Goal: Task Accomplishment & Management: Manage account settings

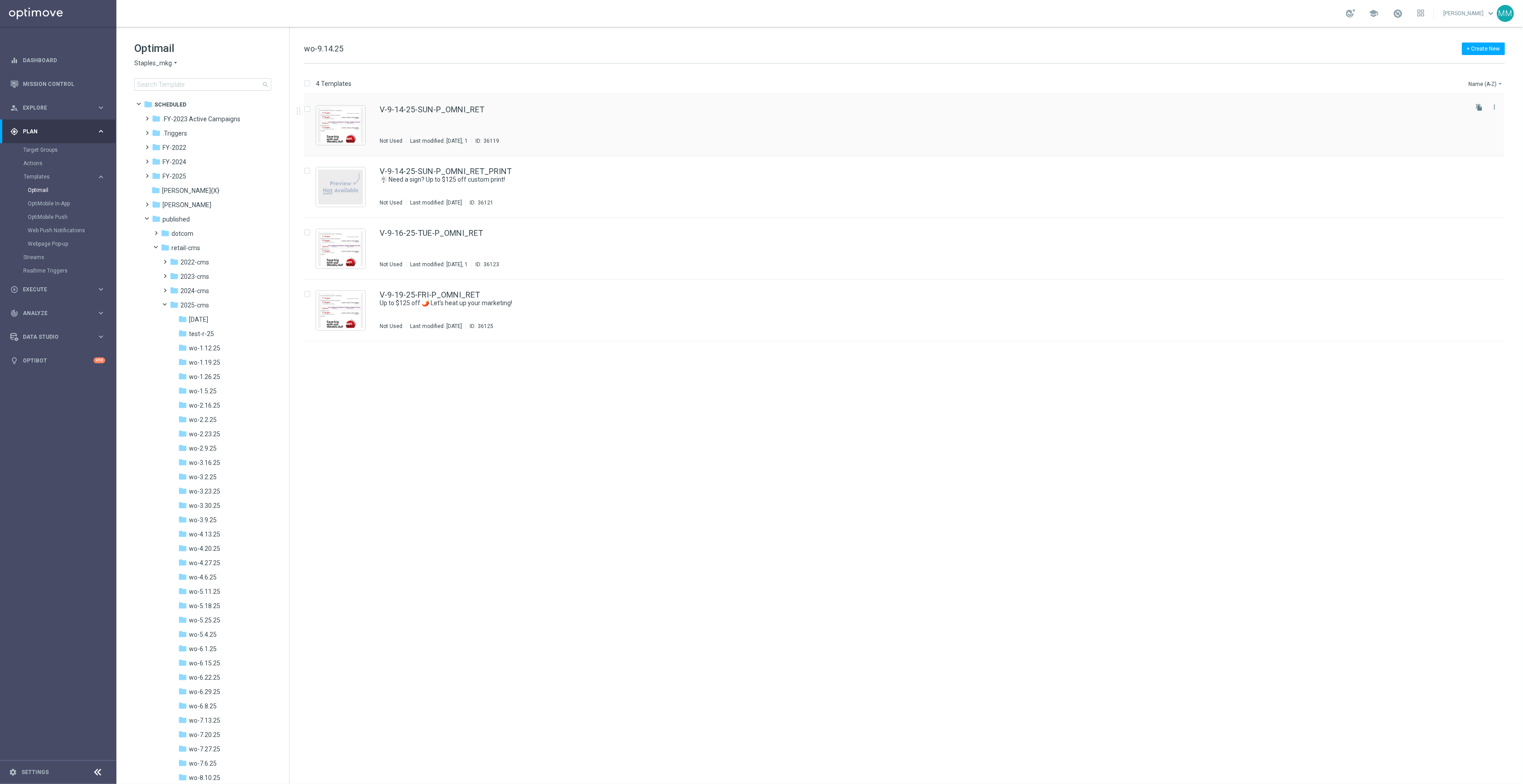
scroll to position [226, 0]
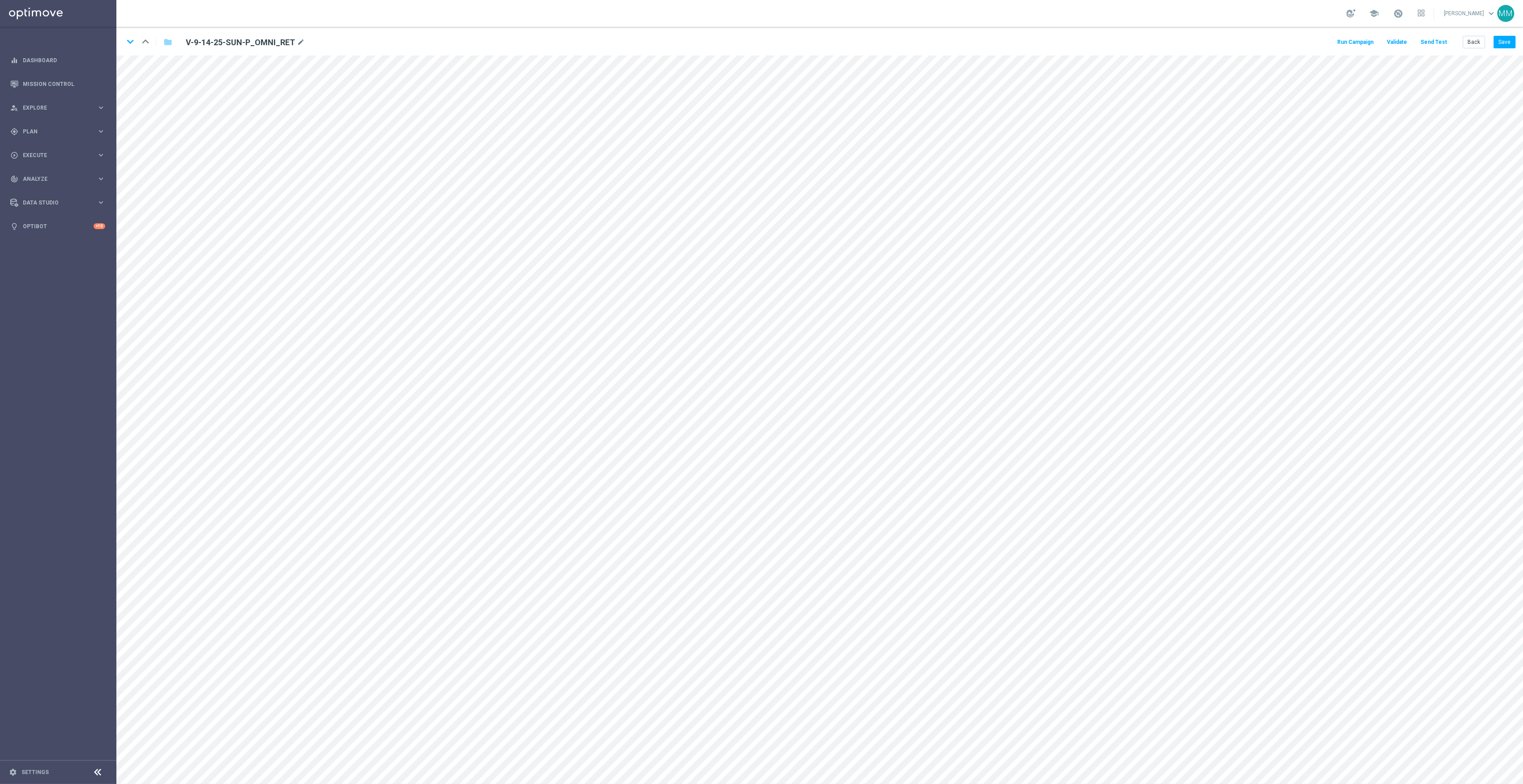
click at [1430, 38] on button "Send Test" at bounding box center [1434, 42] width 29 height 12
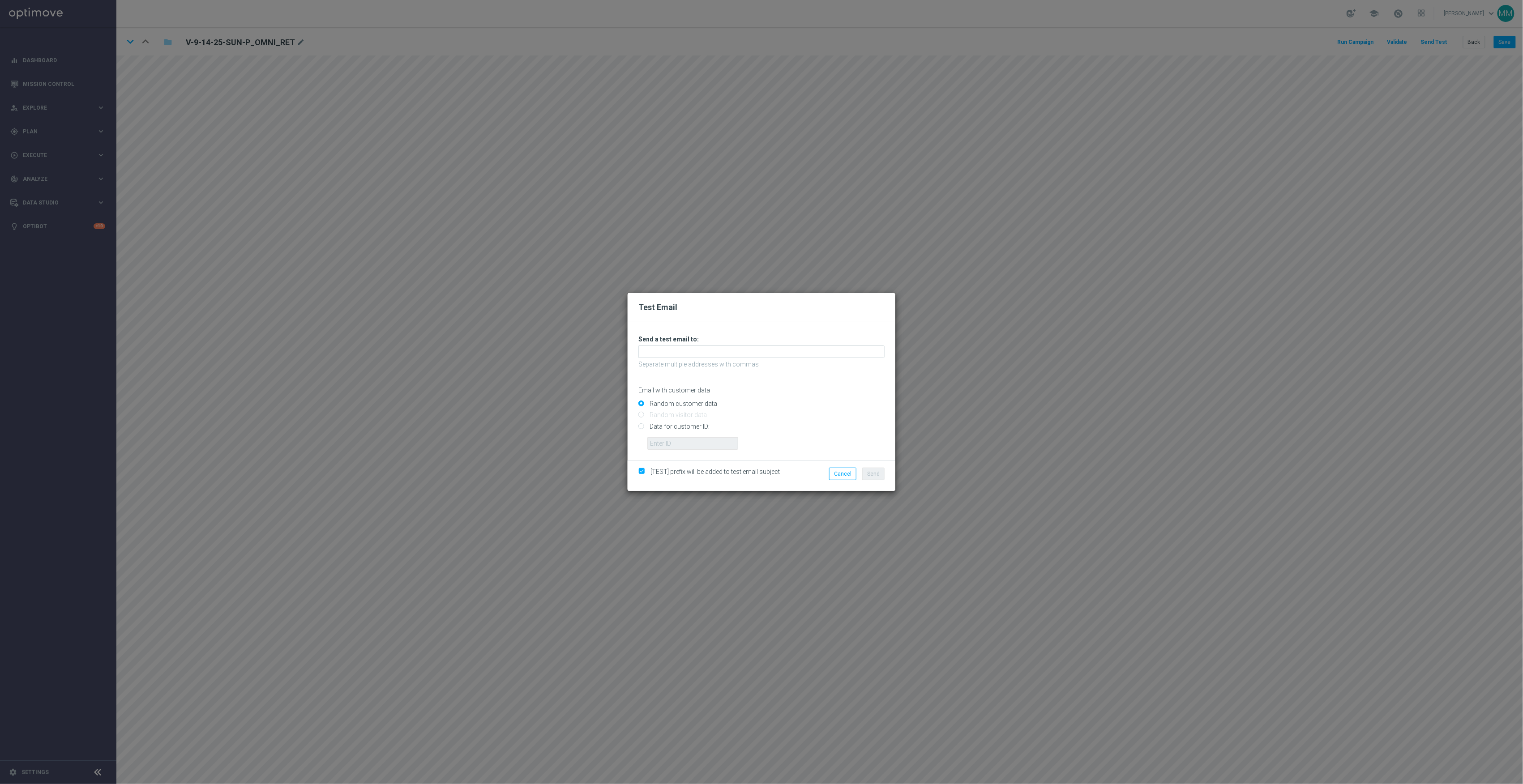
click at [921, 646] on div "Test Email Unable to send test email. If this problem persists, contact your CS…" at bounding box center [761, 392] width 1523 height 784
click at [798, 352] on input "text" at bounding box center [762, 351] width 246 height 12
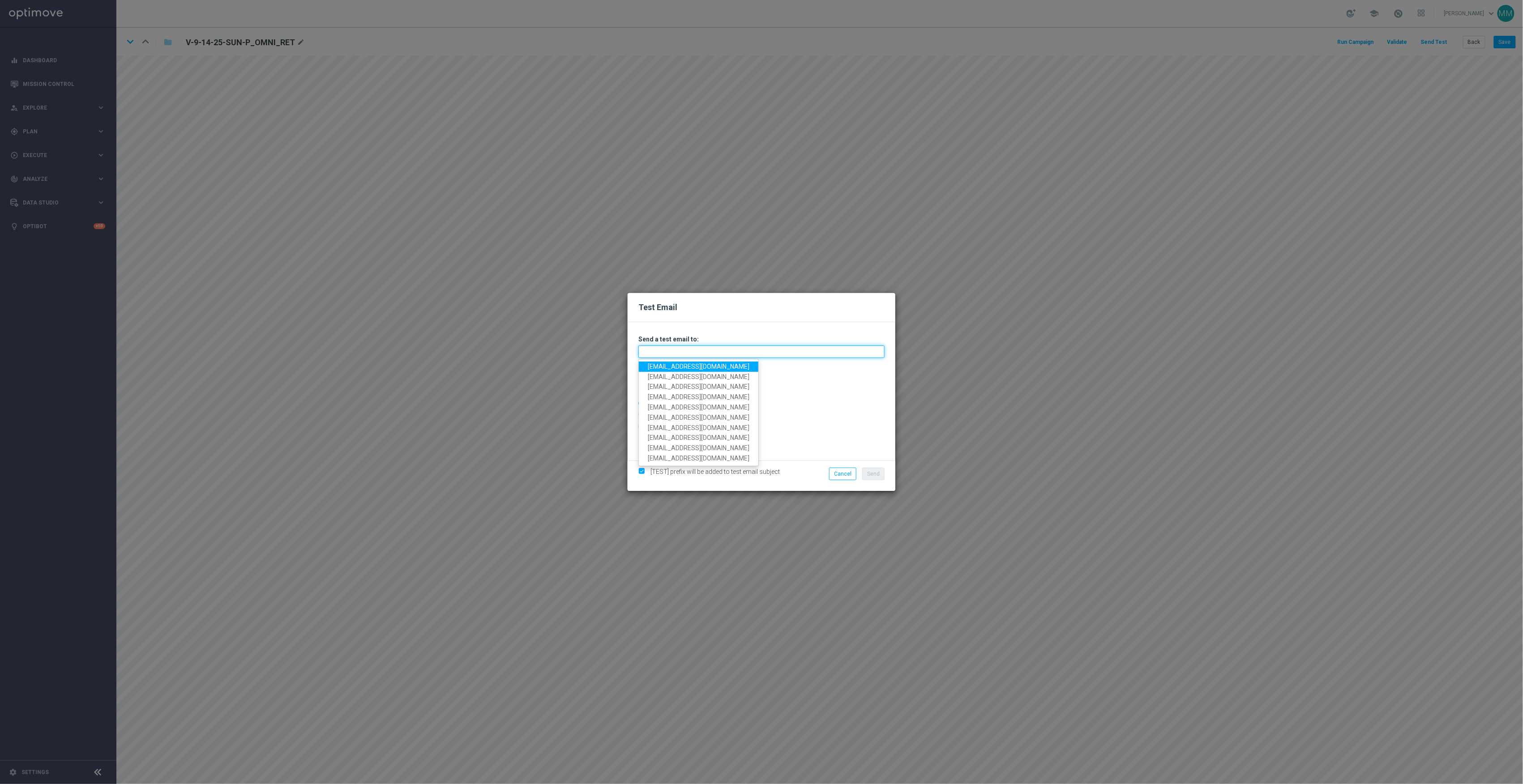
paste input "staples.96a1-bdr63@litmusemail.com"
type input "staples.96a1-bdr63@litmusemail.com"
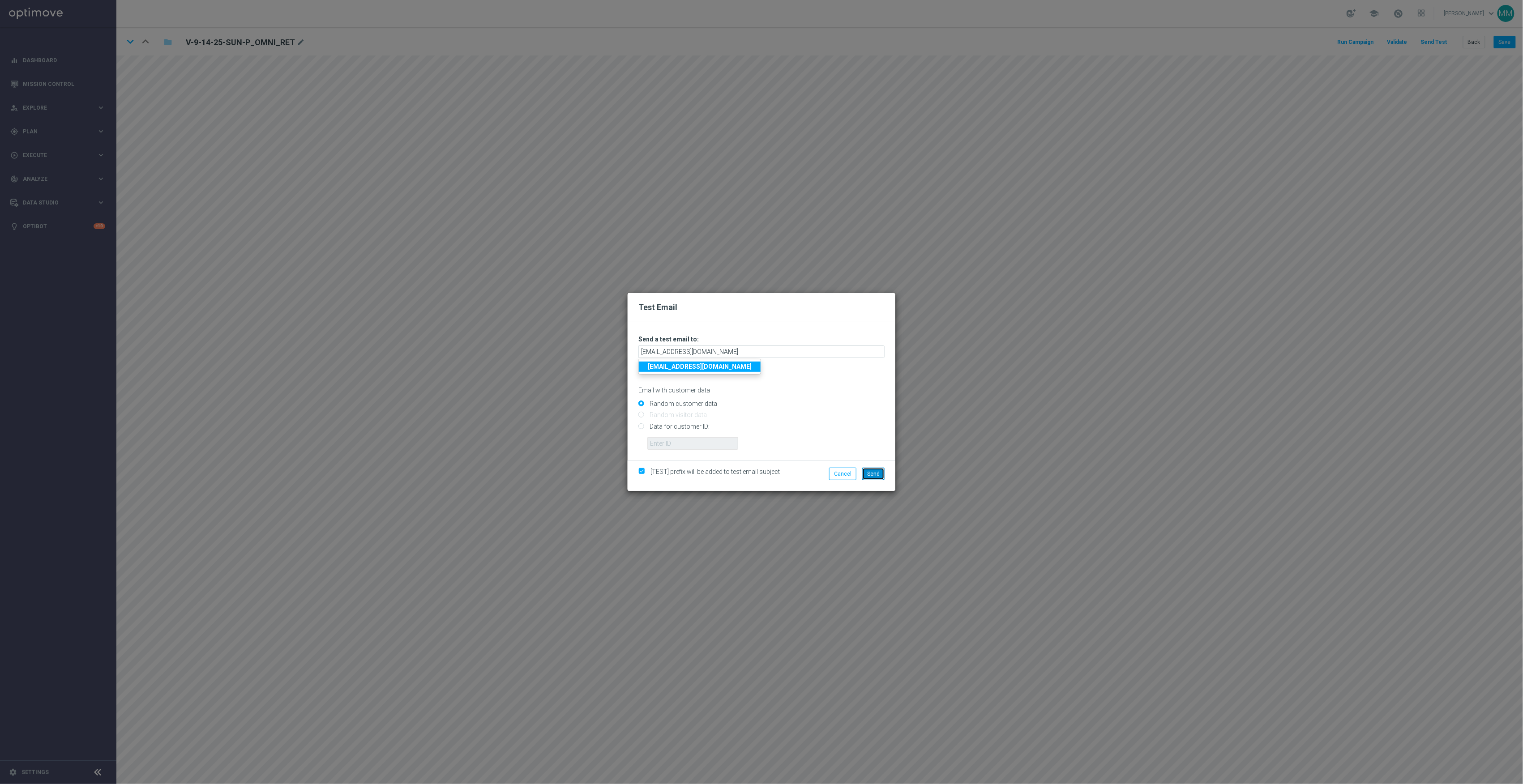
click at [865, 476] on button "Send" at bounding box center [873, 473] width 22 height 12
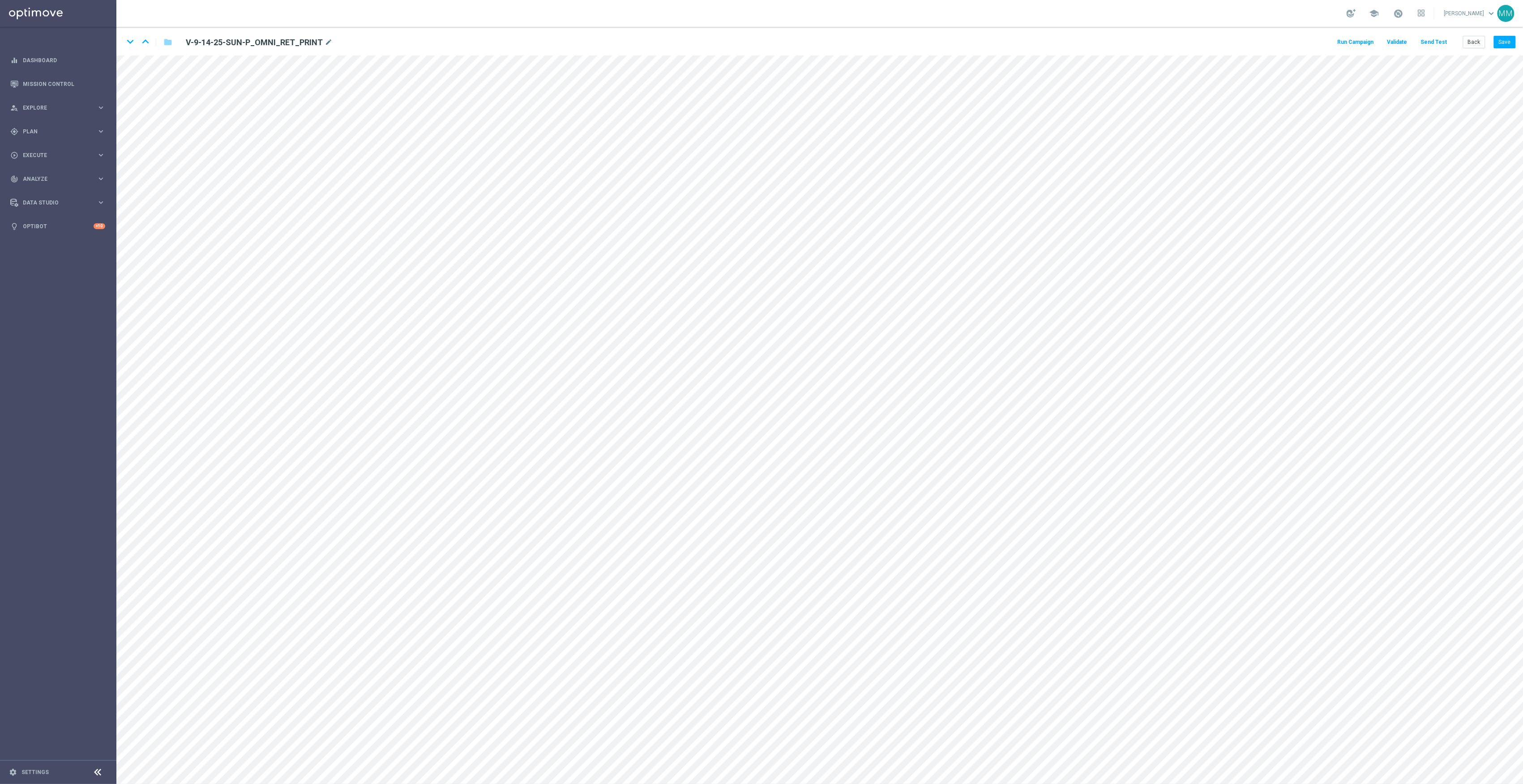
click at [1435, 38] on button "Send Test" at bounding box center [1434, 42] width 29 height 12
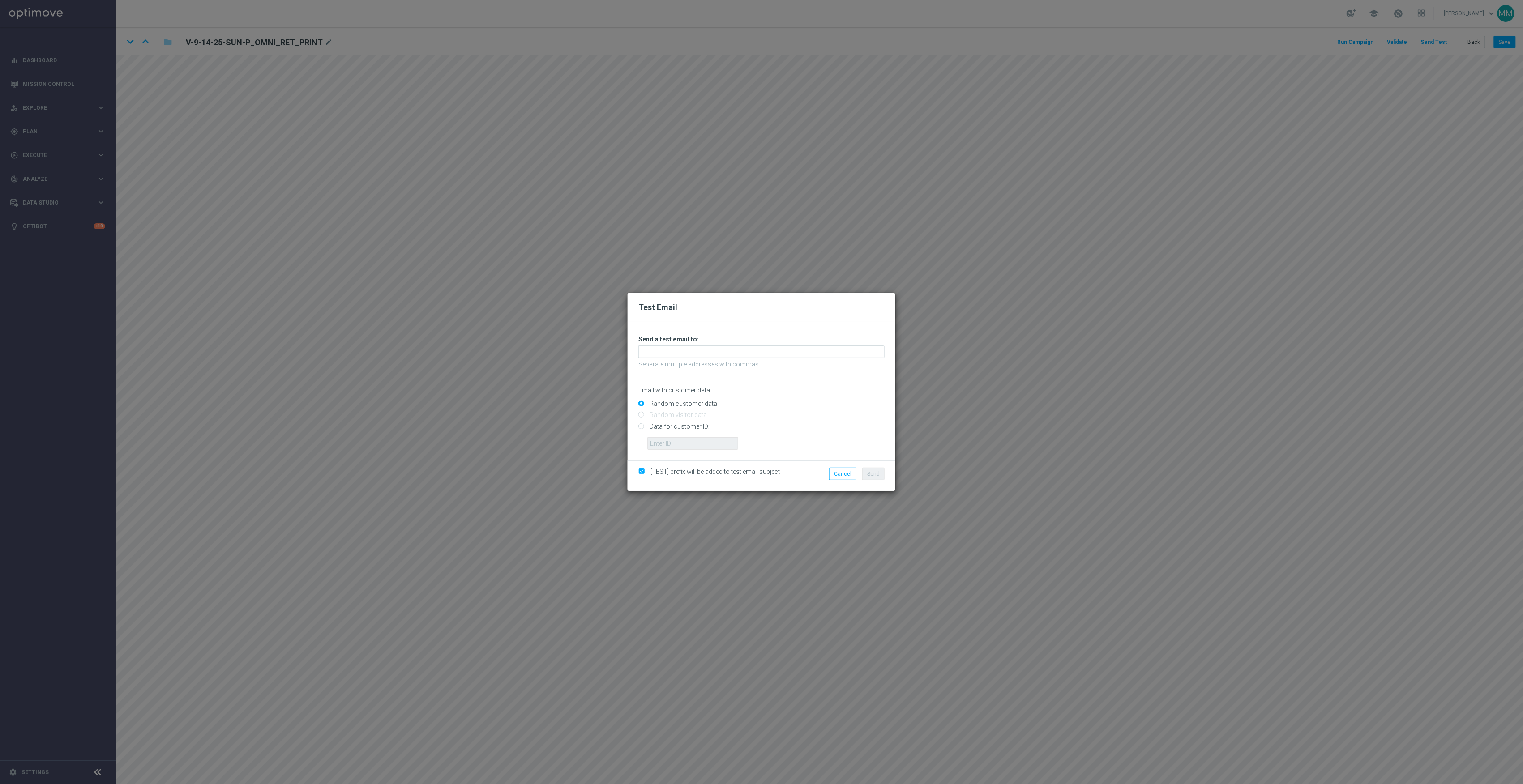
click at [799, 565] on div "Test Email Unable to send test email. If this problem persists, contact your CS…" at bounding box center [761, 392] width 1523 height 784
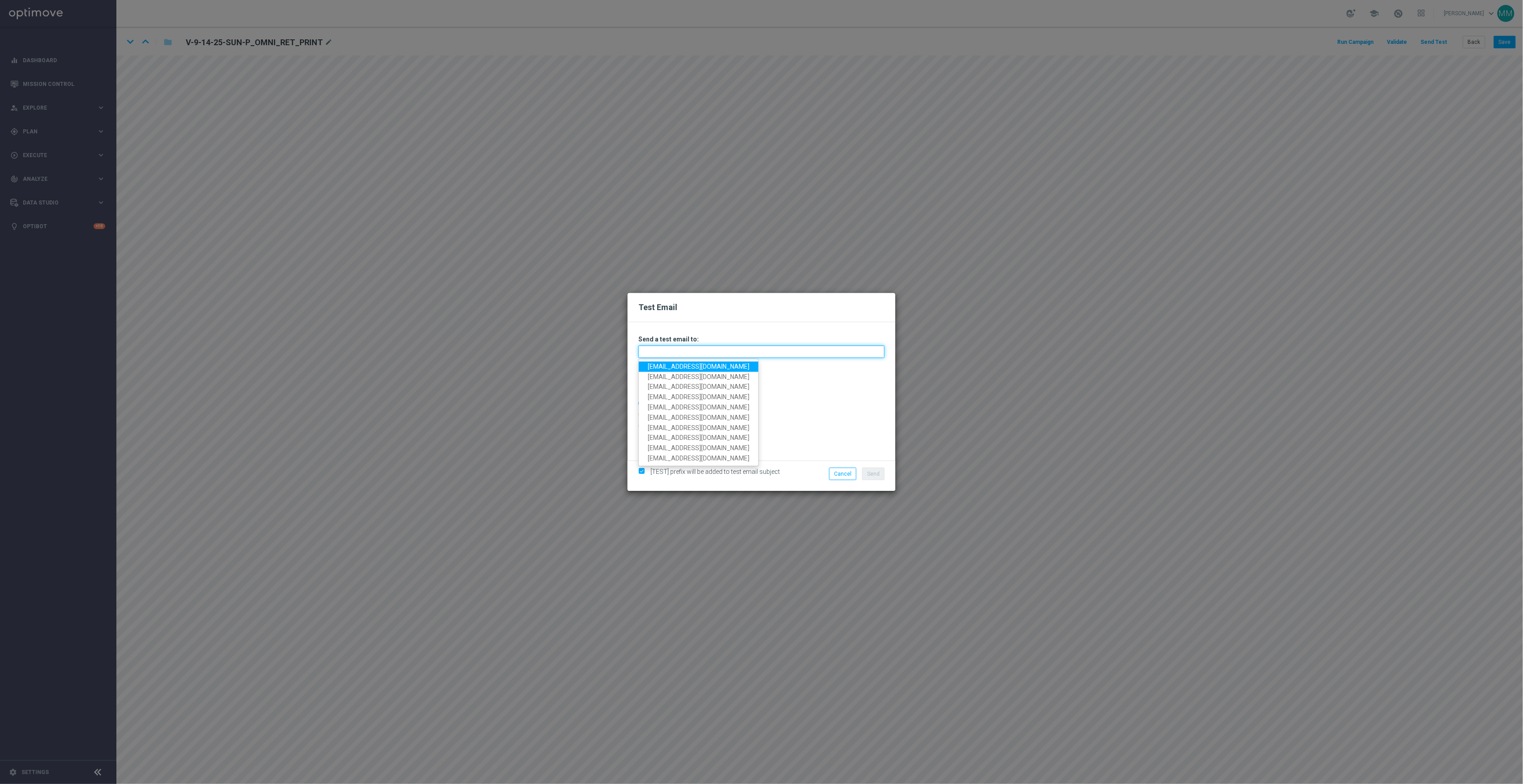
click at [815, 350] on input "text" at bounding box center [762, 351] width 246 height 12
paste input "staples.96a1-bdr6k@litmusemail.com"
type input "staples.96a1-bdr6k@litmusemail.com"
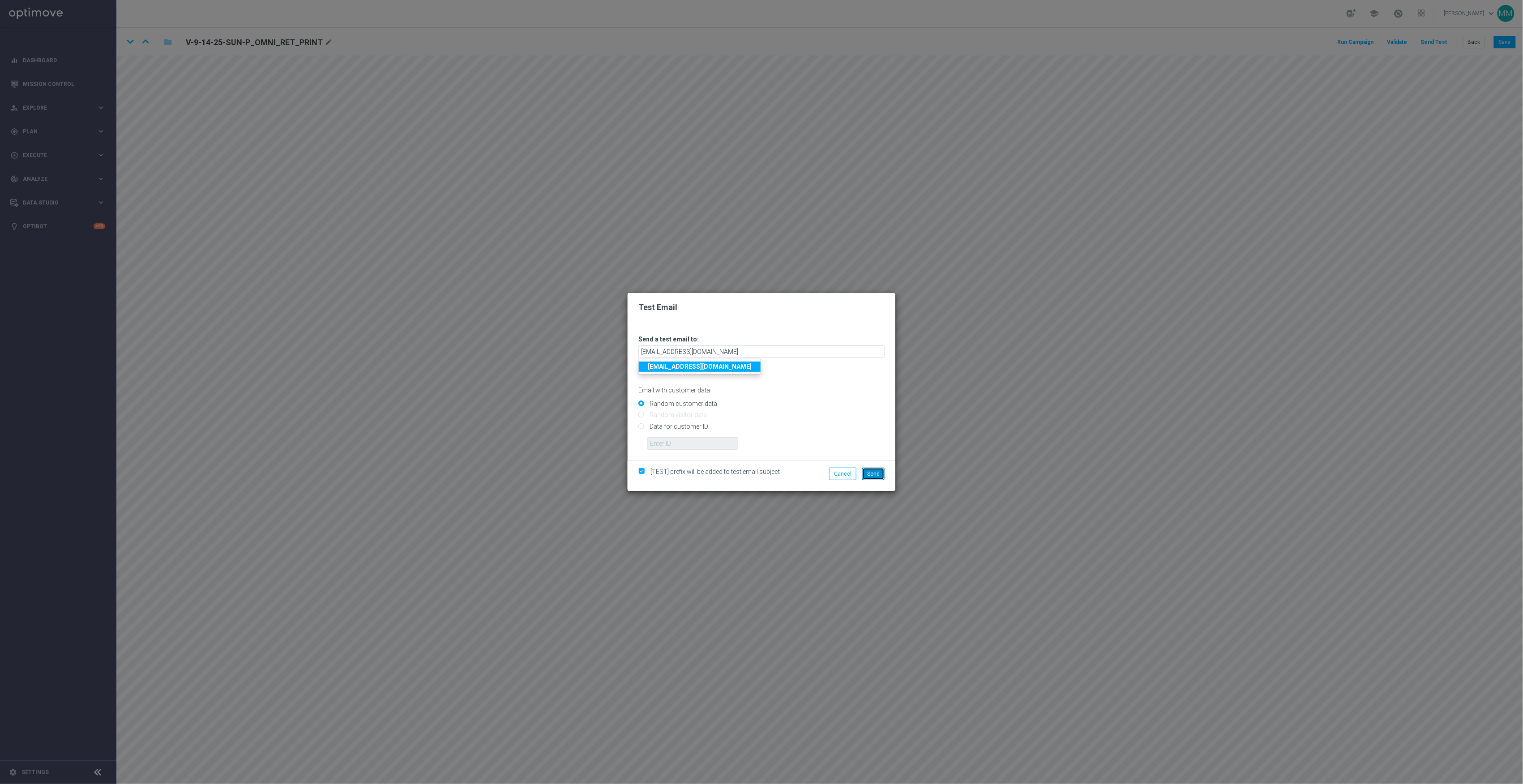
click at [880, 474] on button "Send" at bounding box center [873, 473] width 22 height 12
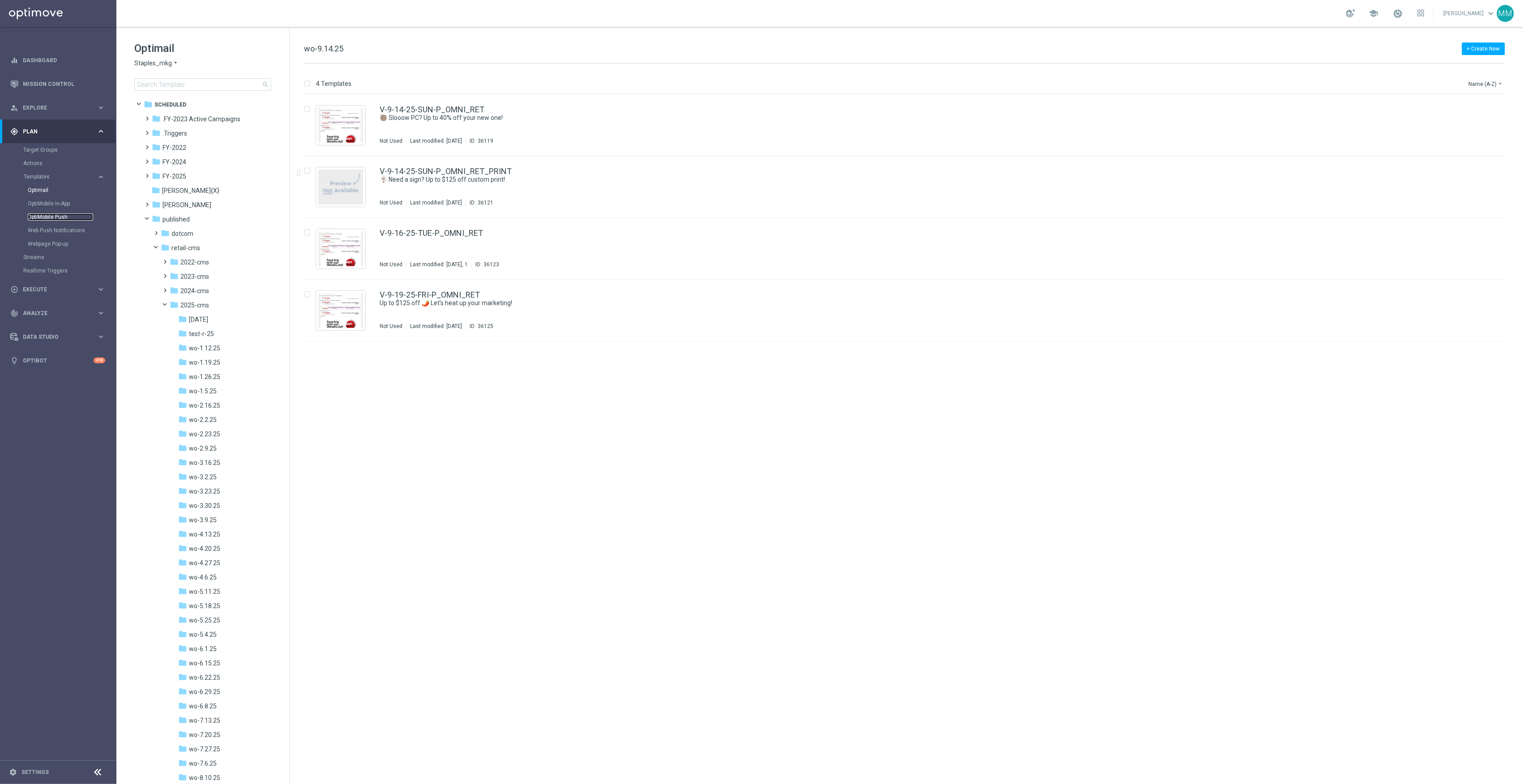
click at [63, 214] on link "OptiMobile Push" at bounding box center [60, 217] width 65 height 7
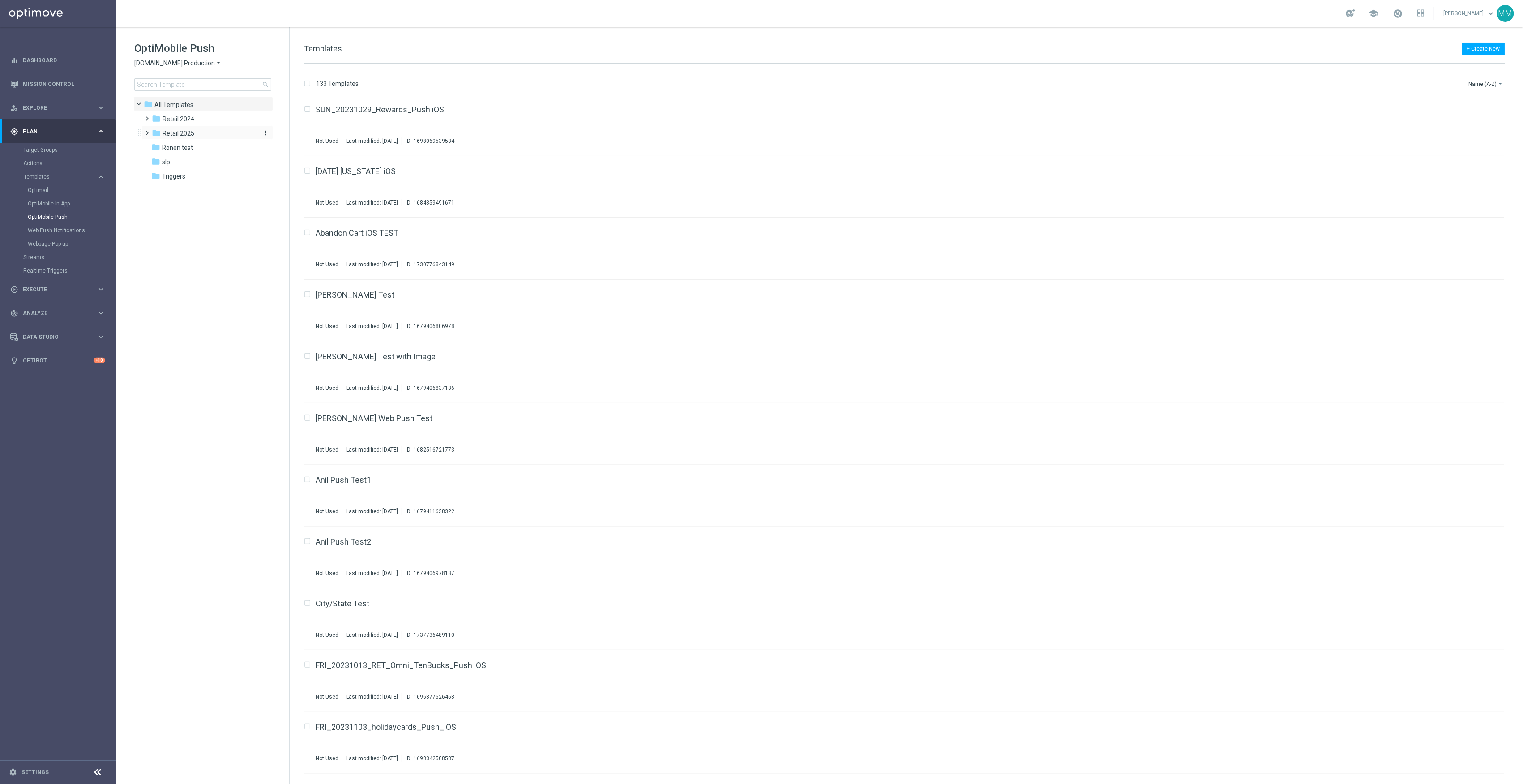
click at [209, 134] on div "folder Retail 2025" at bounding box center [204, 133] width 103 height 10
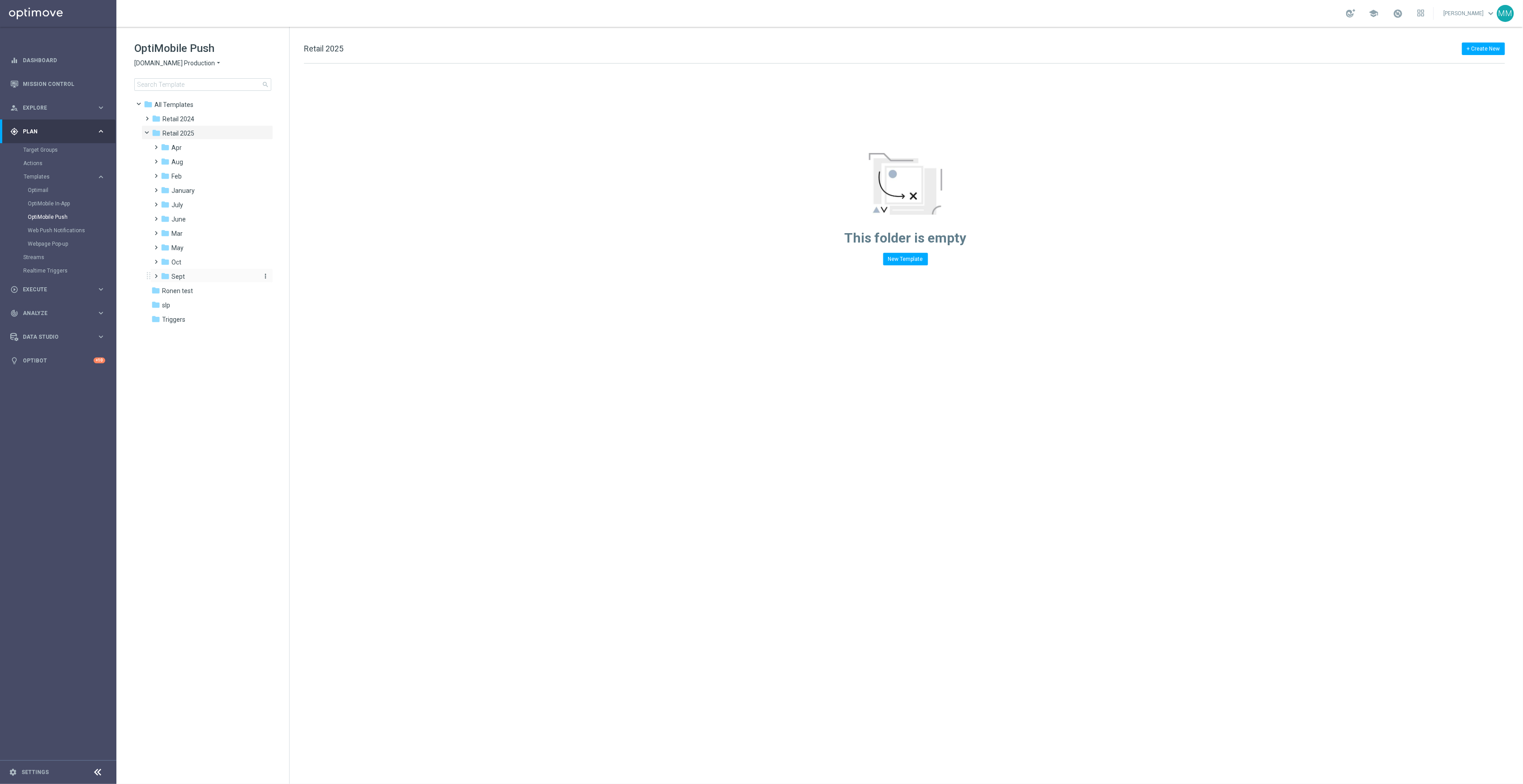
click at [182, 280] on span "Sept" at bounding box center [178, 277] width 14 height 8
click at [205, 332] on div "folder WO 9.7" at bounding box center [214, 334] width 88 height 10
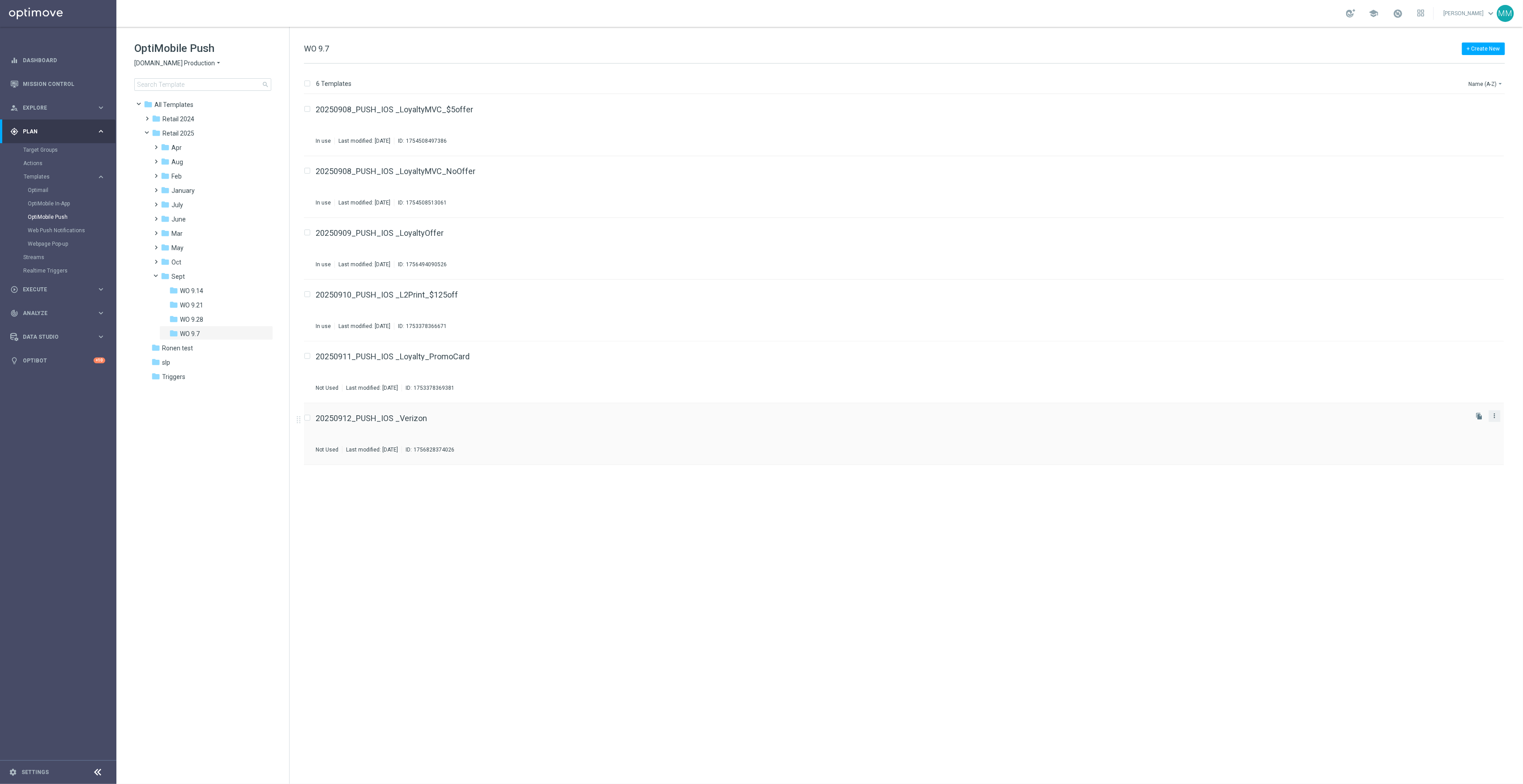
click at [1493, 418] on icon "more_vert" at bounding box center [1495, 416] width 7 height 7
click at [1461, 427] on div "Move" at bounding box center [1459, 426] width 54 height 7
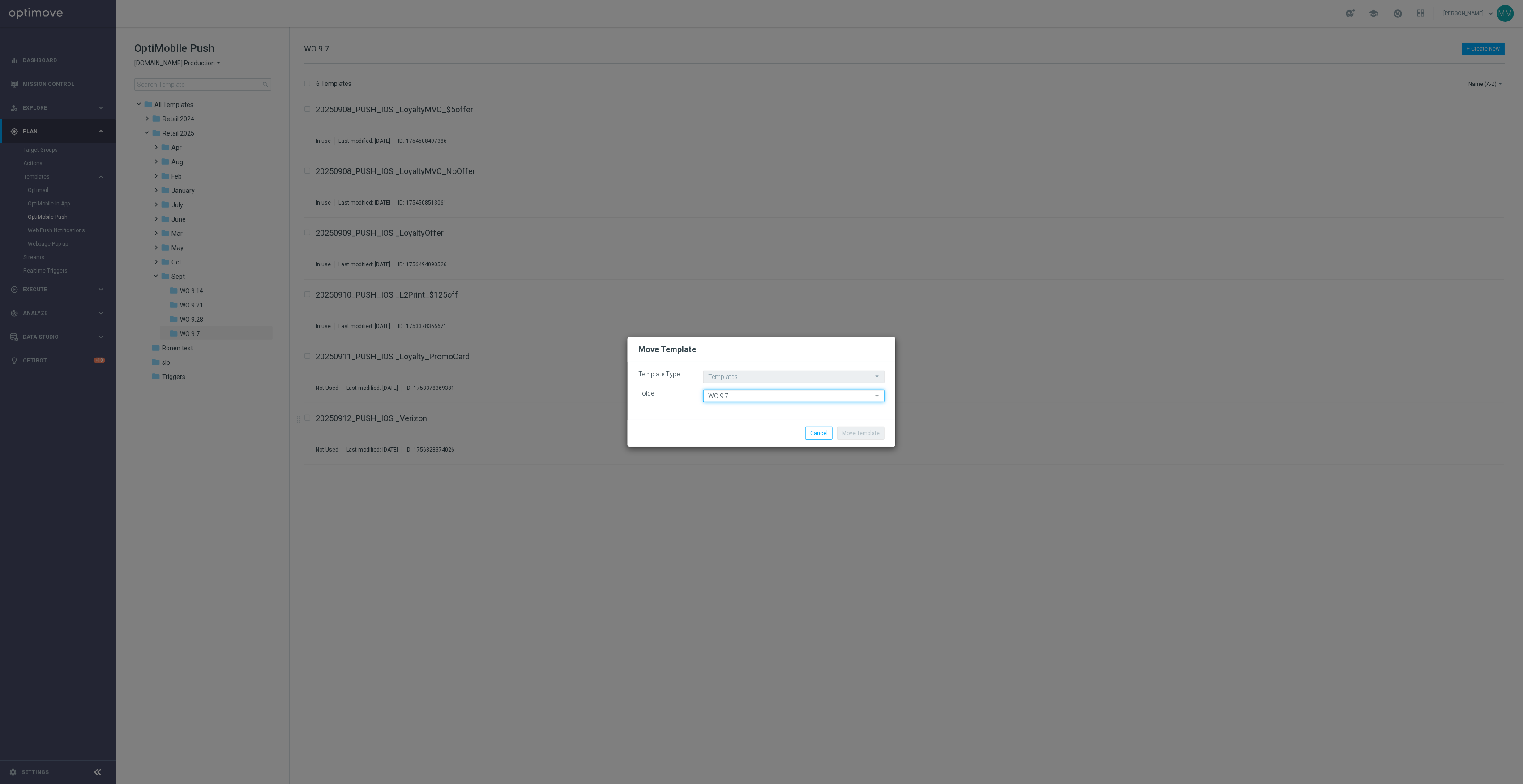
click at [734, 396] on input "WO 9.7" at bounding box center [794, 396] width 181 height 12
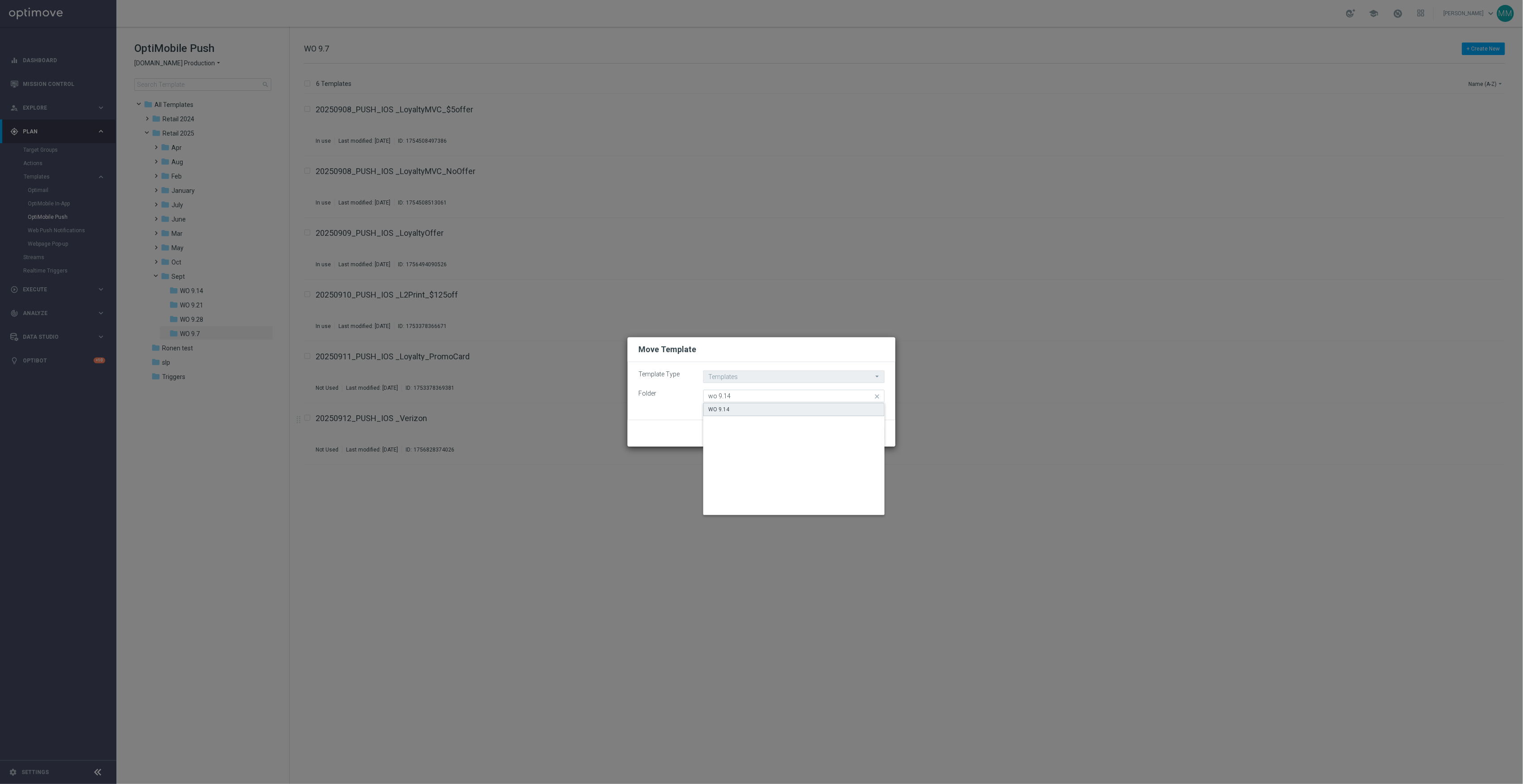
click at [746, 410] on div "WO 9.14" at bounding box center [794, 409] width 181 height 14
type input "WO 9.14"
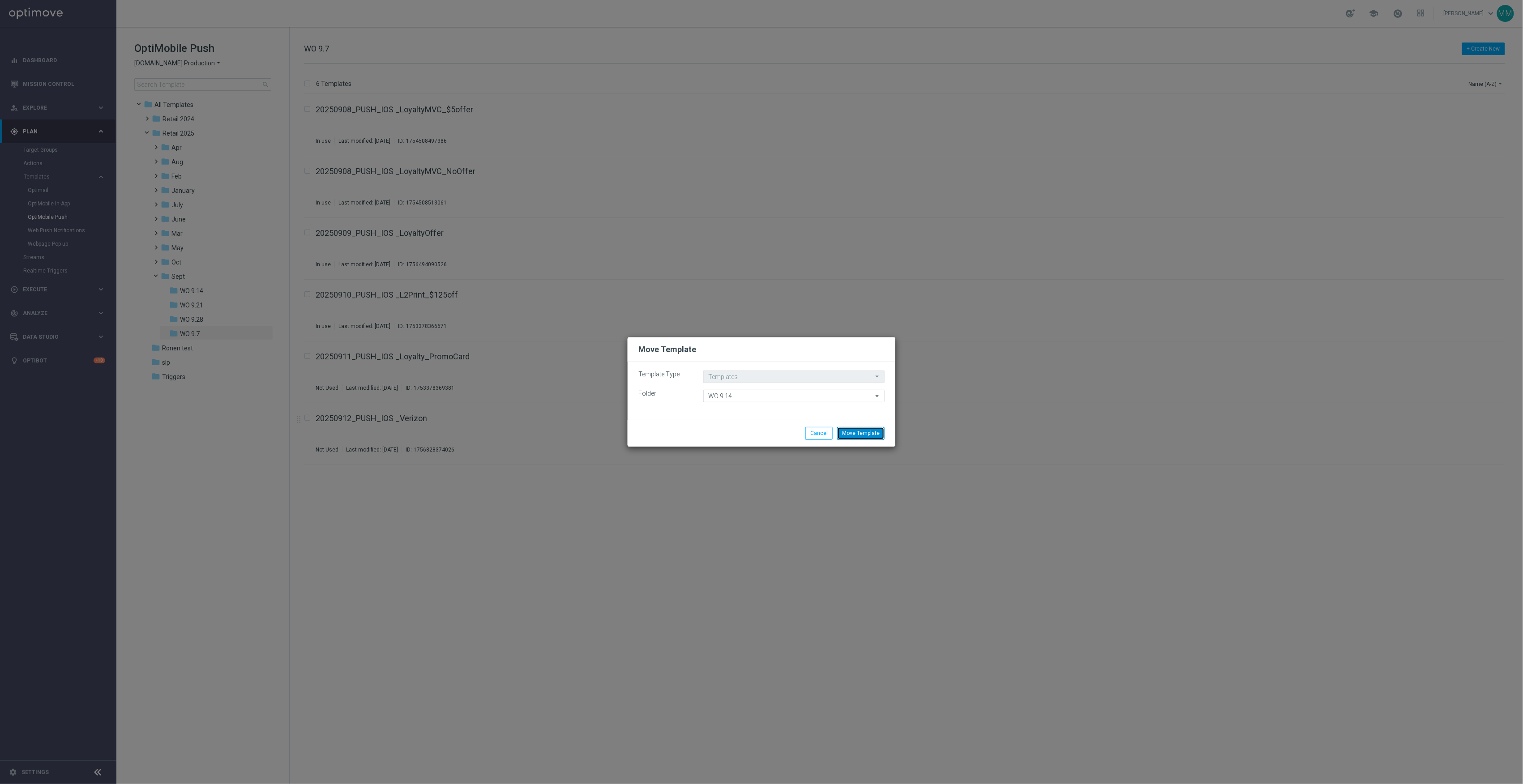
click at [864, 436] on button "Move Template" at bounding box center [861, 433] width 48 height 12
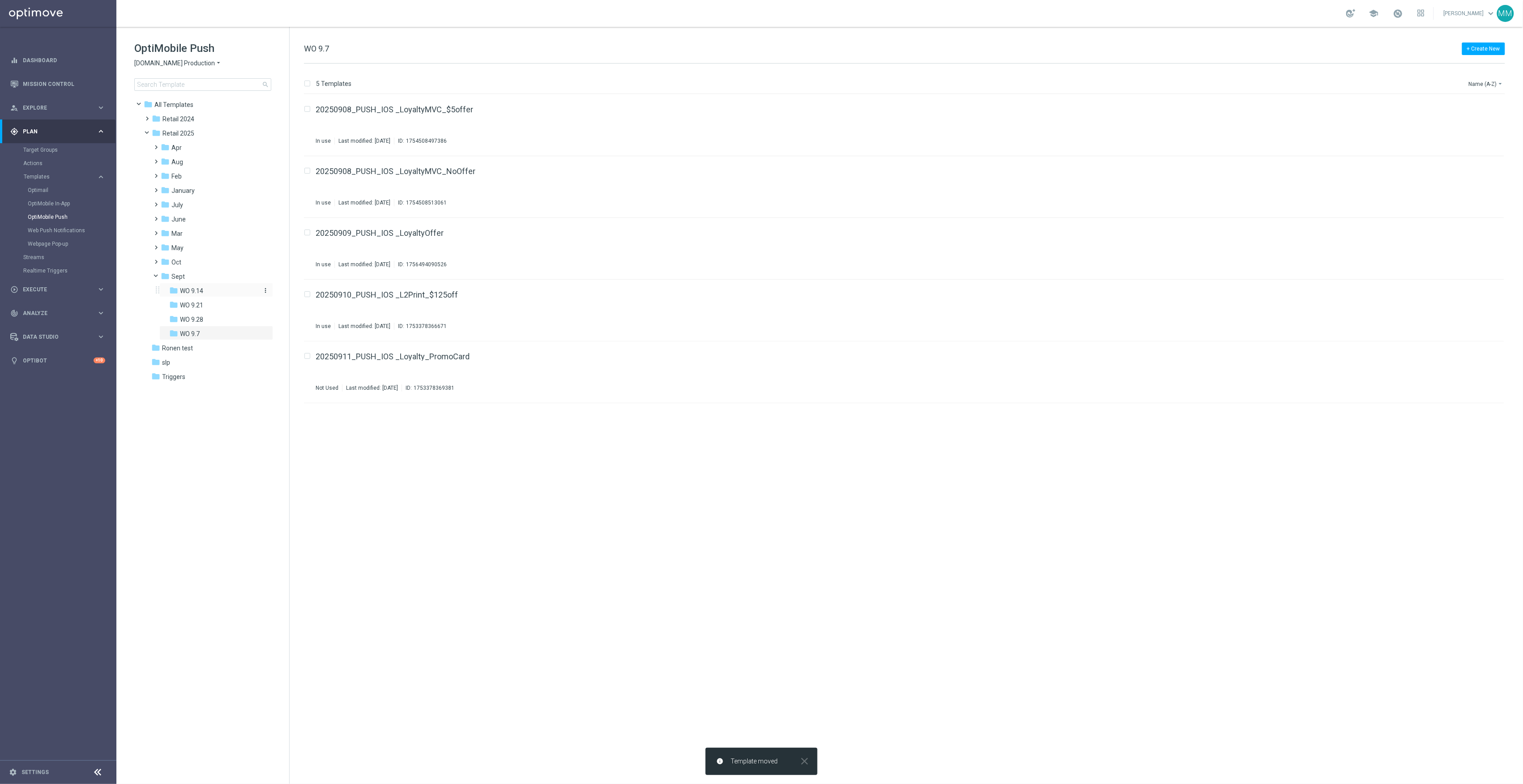
click at [211, 290] on div "folder WO 9.14" at bounding box center [214, 291] width 88 height 10
click at [1480, 167] on icon "file_copy" at bounding box center [1480, 169] width 7 height 7
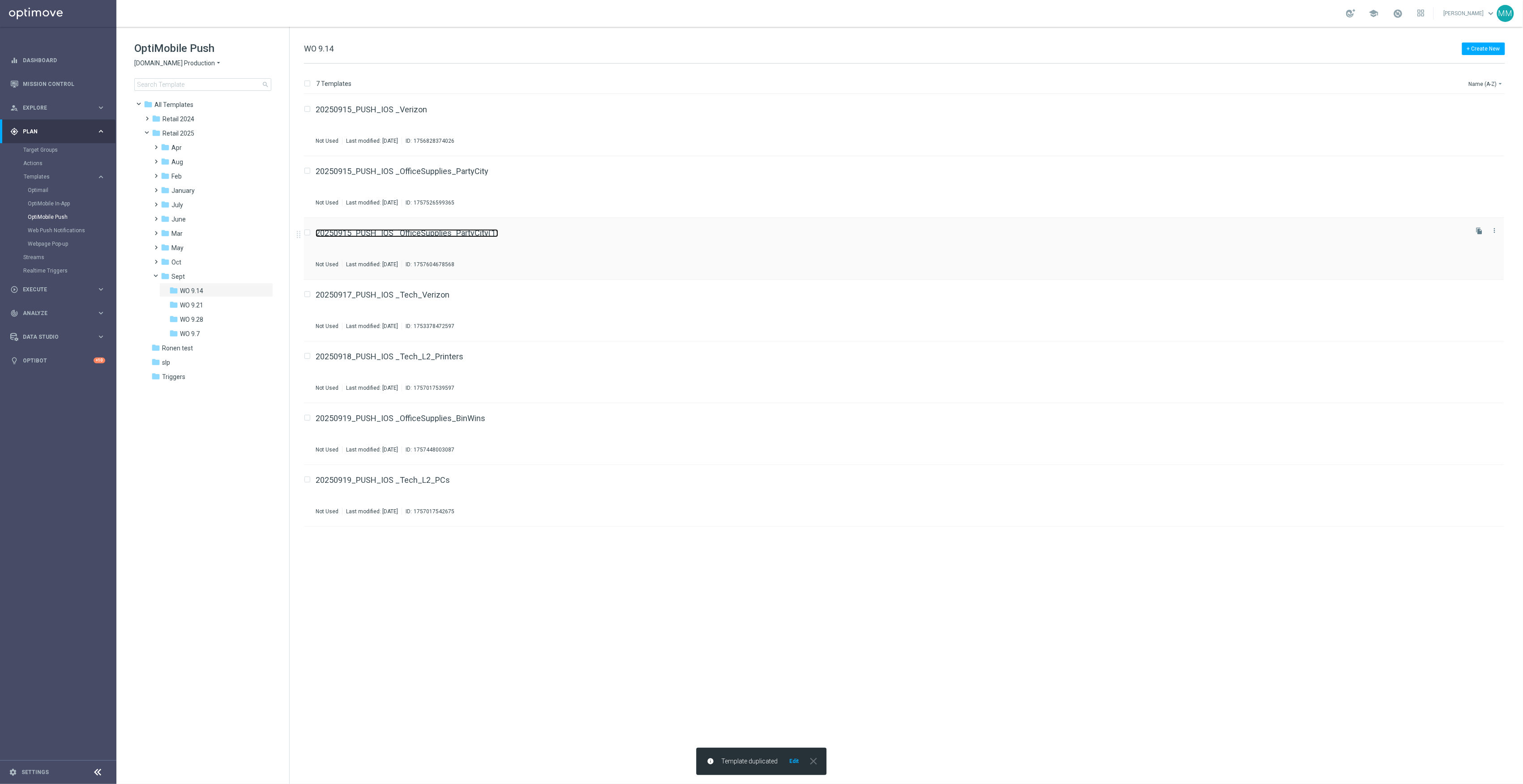
drag, startPoint x: 456, startPoint y: 238, endPoint x: 452, endPoint y: 235, distance: 5.0
click at [1496, 235] on button "more_vert" at bounding box center [1495, 230] width 9 height 11
click at [1453, 242] on div "Move" at bounding box center [1459, 240] width 54 height 7
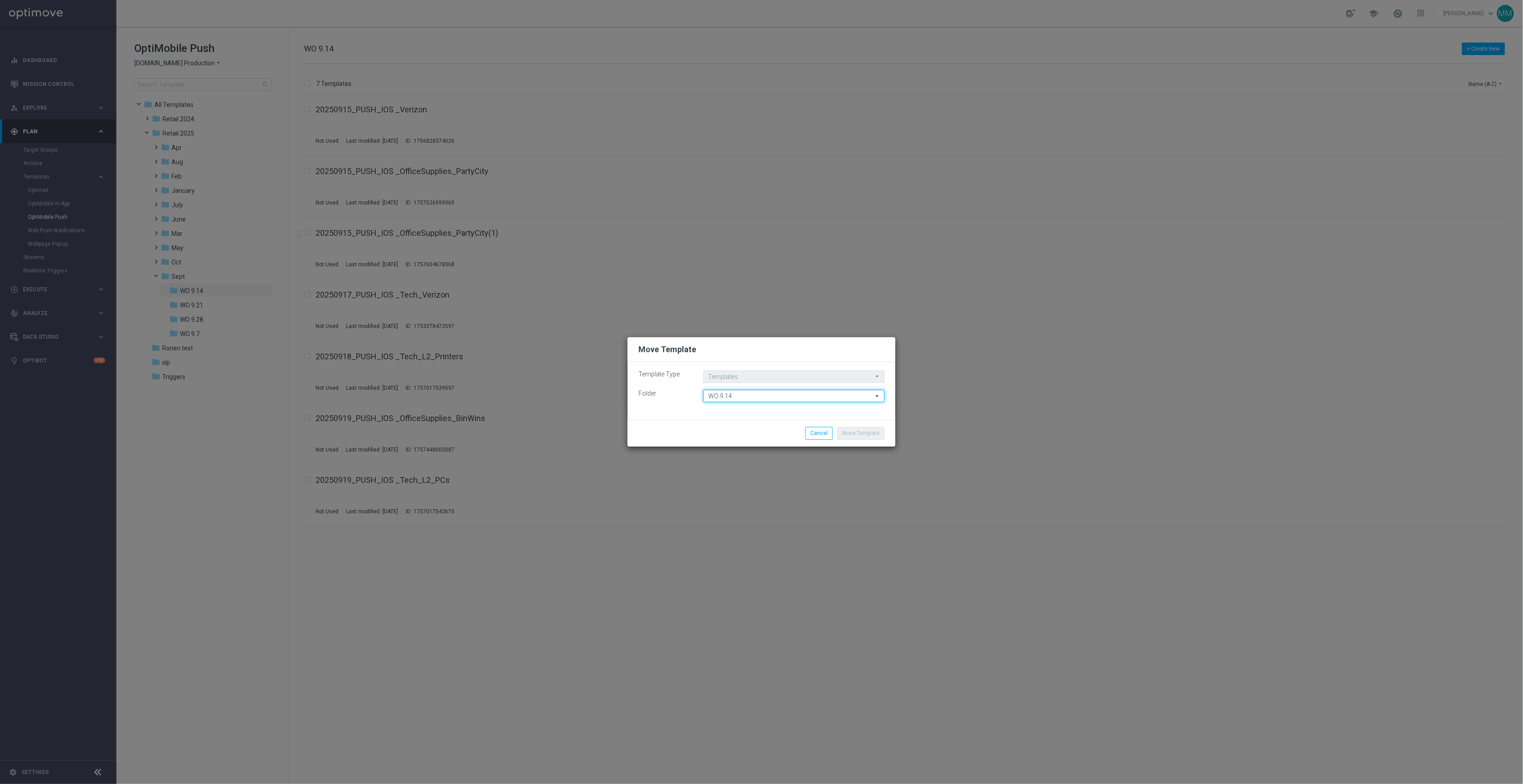
click at [815, 395] on input "WO 9.14" at bounding box center [794, 396] width 181 height 12
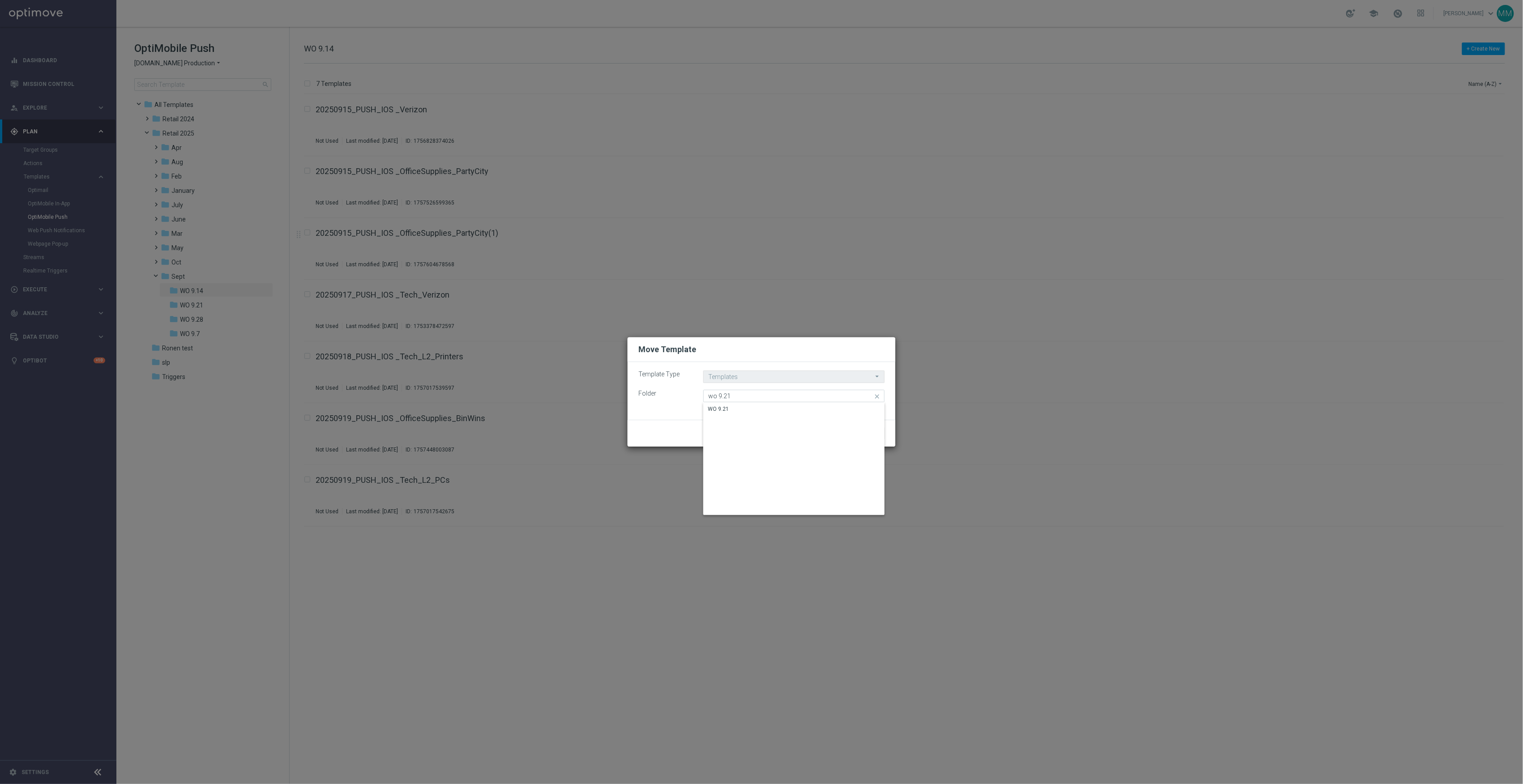
click at [815, 402] on div "WO 9.21" at bounding box center [794, 408] width 181 height 12
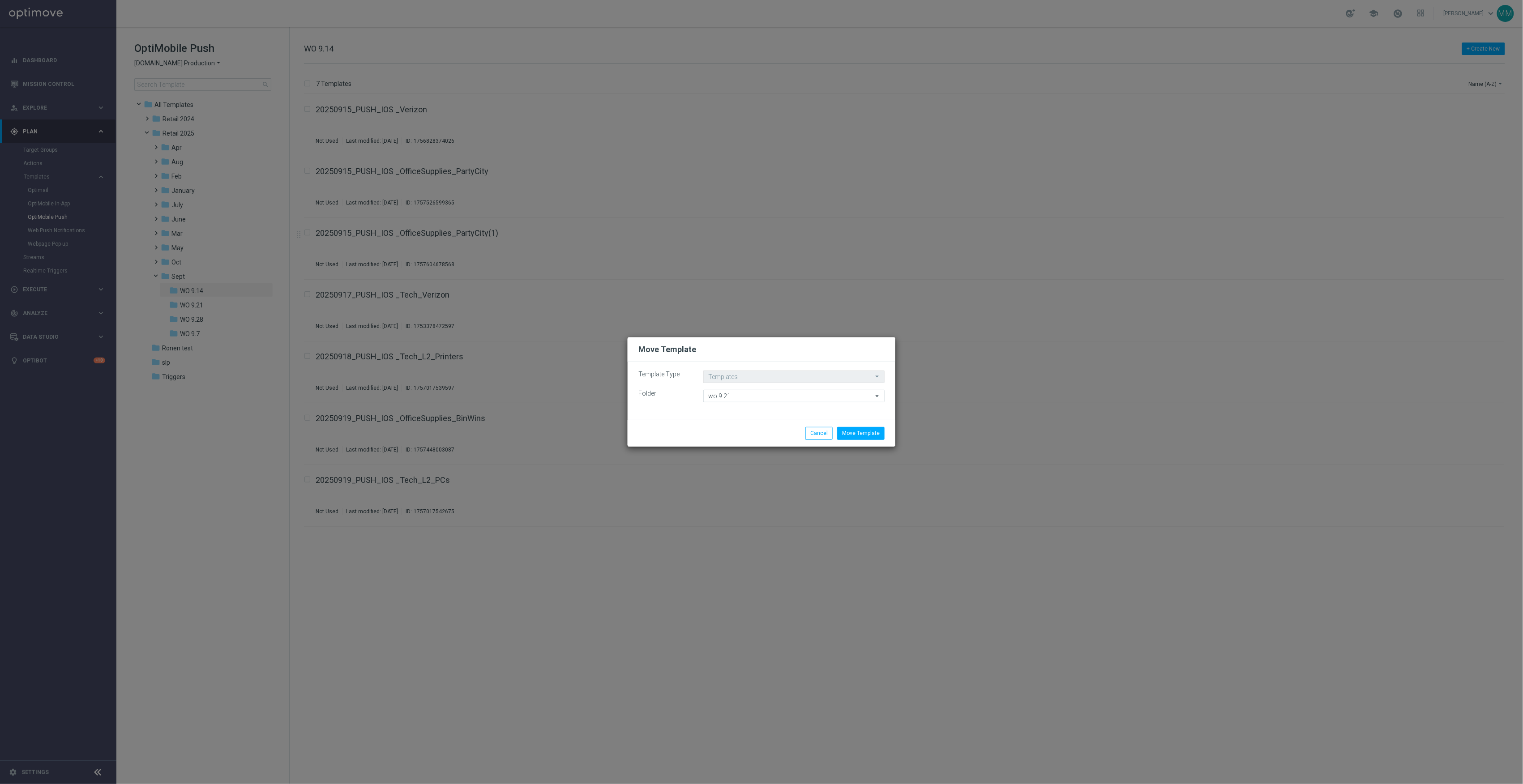
type input "WO 9.21"
click at [870, 429] on button "Move Template" at bounding box center [861, 433] width 48 height 12
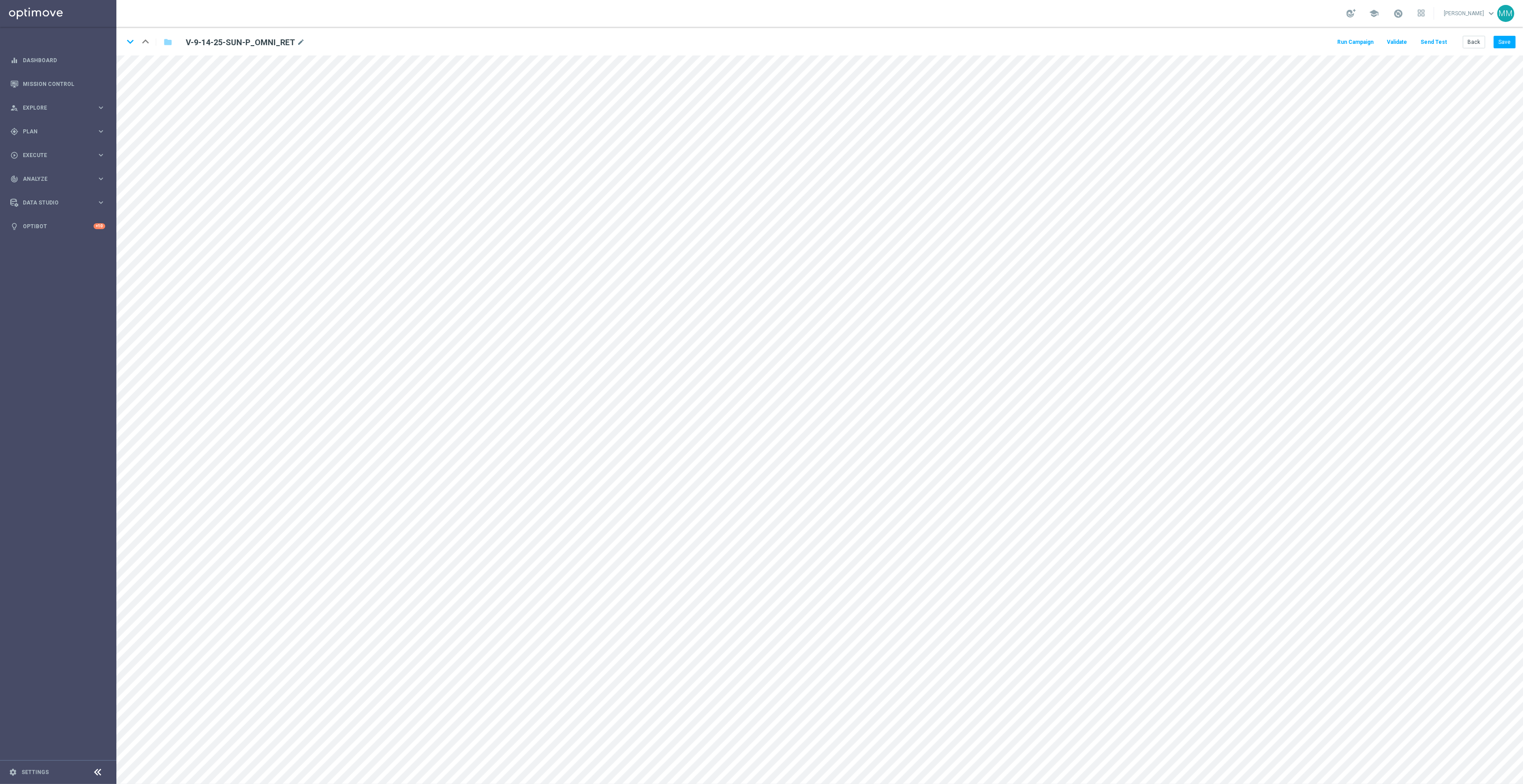
click at [1432, 43] on button "Send Test" at bounding box center [1434, 42] width 29 height 12
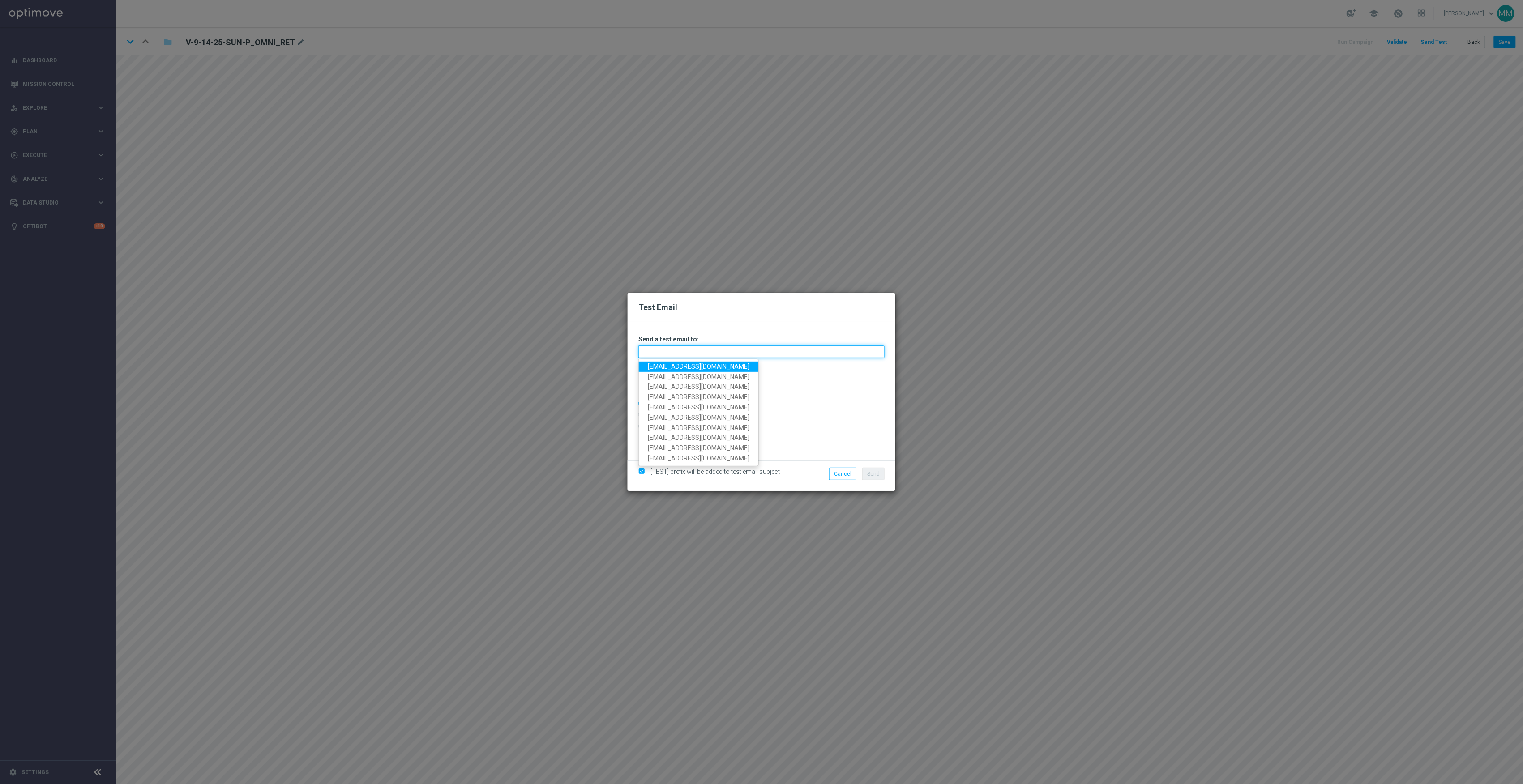
click at [823, 352] on input "text" at bounding box center [762, 351] width 246 height 12
paste input "staples.96a1-bdr63@litmusemail.com"
type input "[EMAIL_ADDRESS][DOMAIN_NAME]"
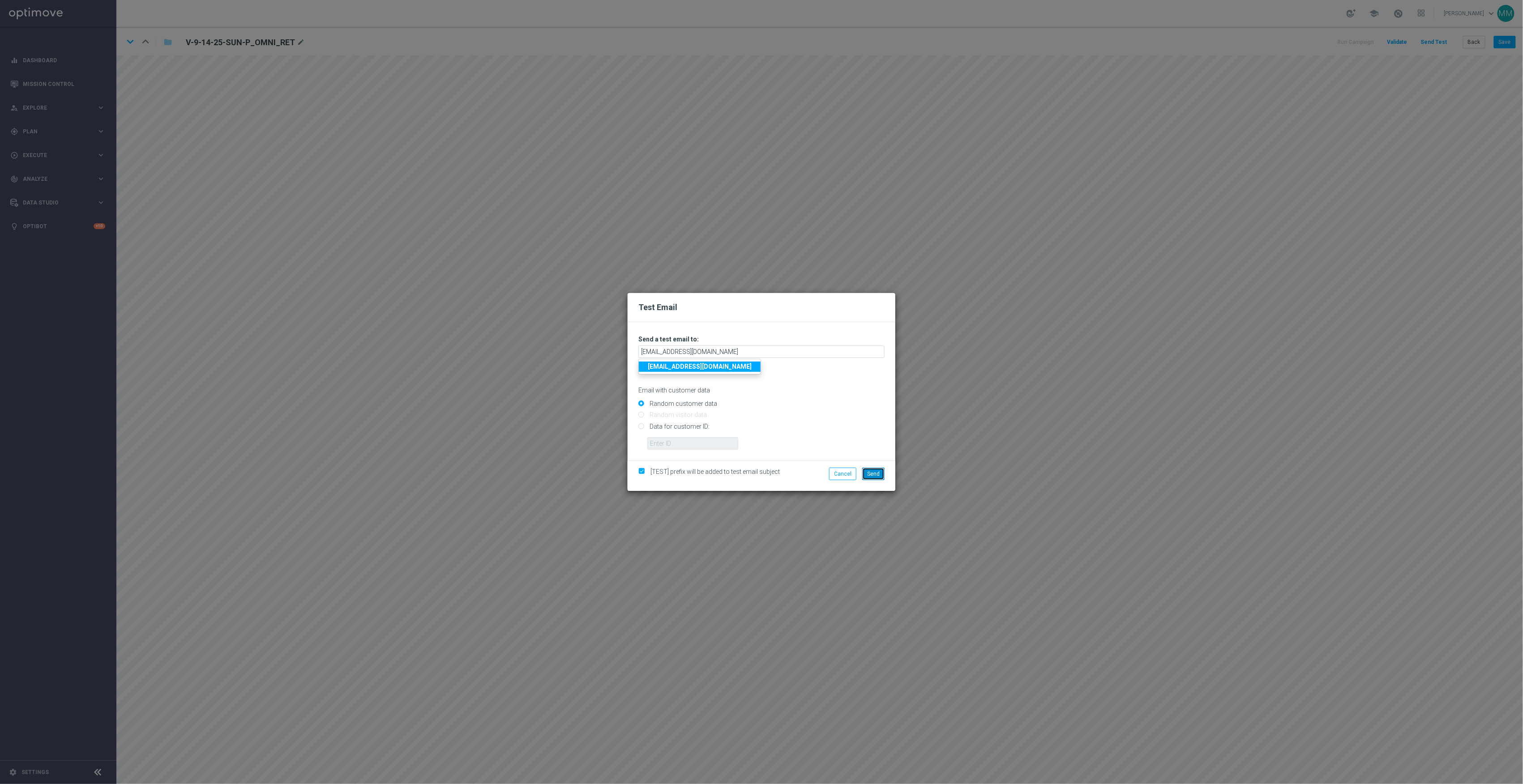
click at [870, 474] on span "Send" at bounding box center [873, 473] width 12 height 7
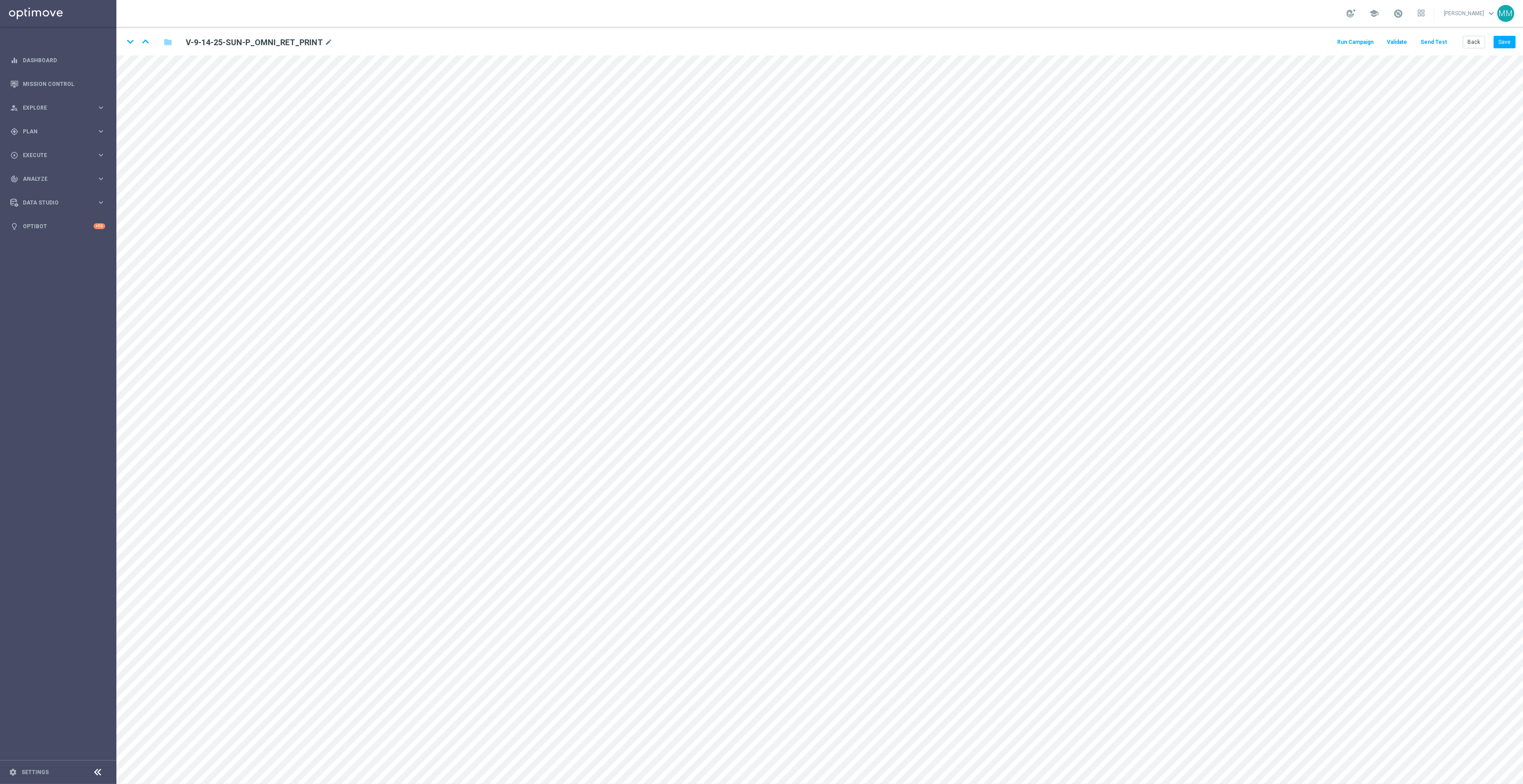
click at [1432, 43] on button "Send Test" at bounding box center [1434, 42] width 29 height 12
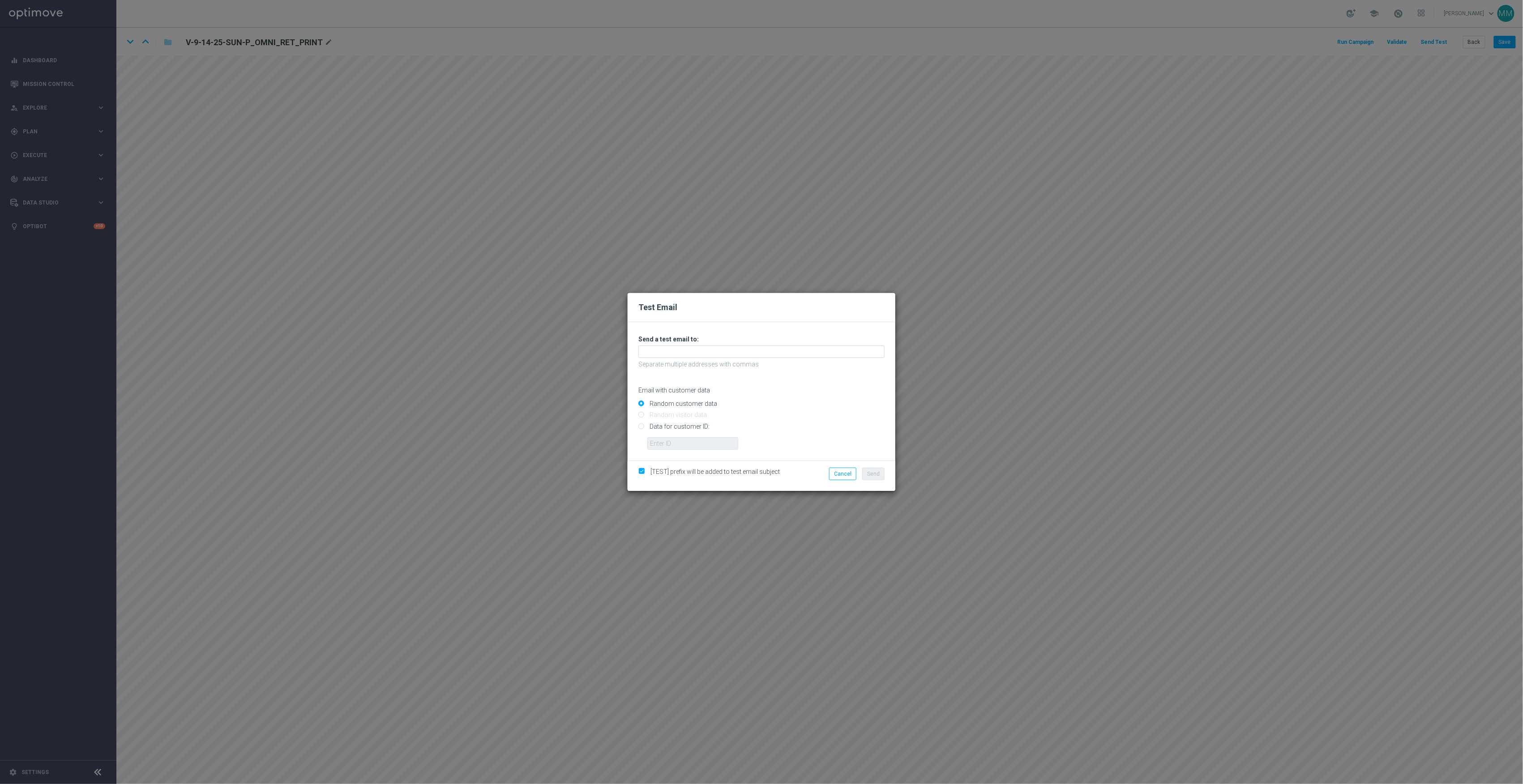
click at [1044, 356] on div "Test Email Unable to send test email. If this problem persists, contact your CS…" at bounding box center [761, 392] width 1523 height 784
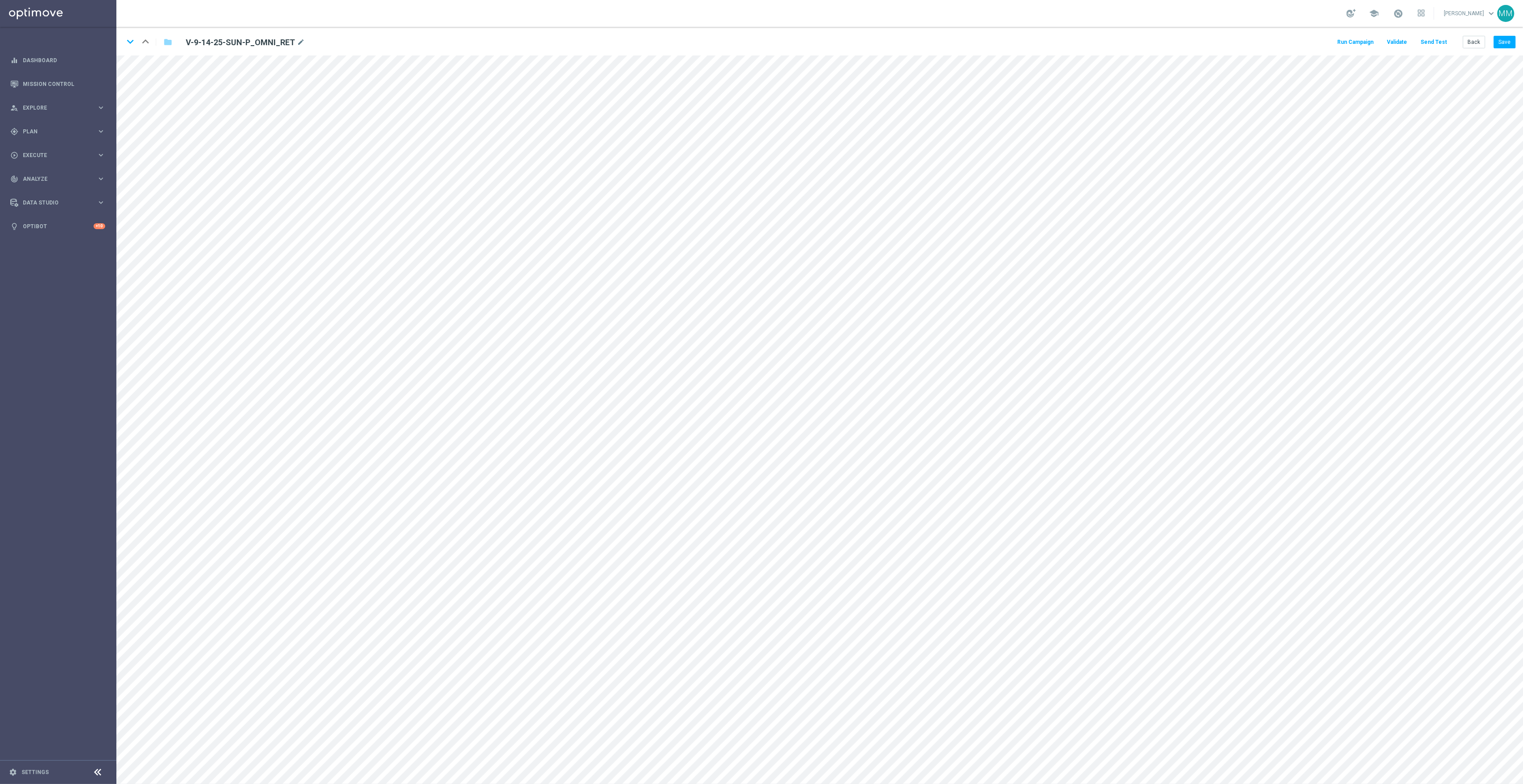
click at [1448, 41] on button "Send Test" at bounding box center [1434, 42] width 29 height 12
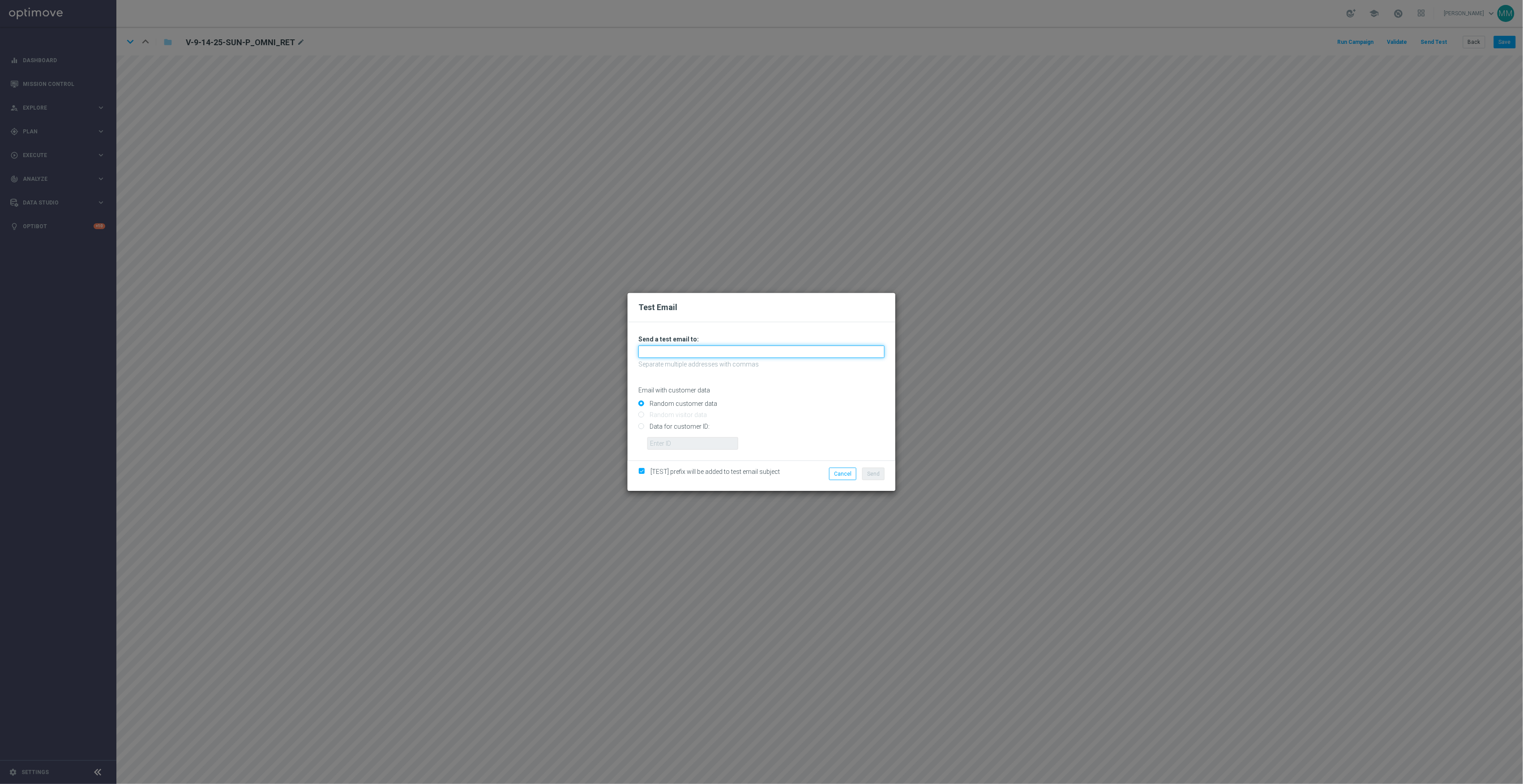
click at [752, 355] on input "text" at bounding box center [762, 351] width 246 height 12
paste input "[EMAIL_ADDRESS][DOMAIN_NAME]"
type input "[EMAIL_ADDRESS][DOMAIN_NAME]"
type input "staples.96a1-bdr63@litmusemail.com"
click at [875, 472] on span "Send" at bounding box center [873, 473] width 12 height 7
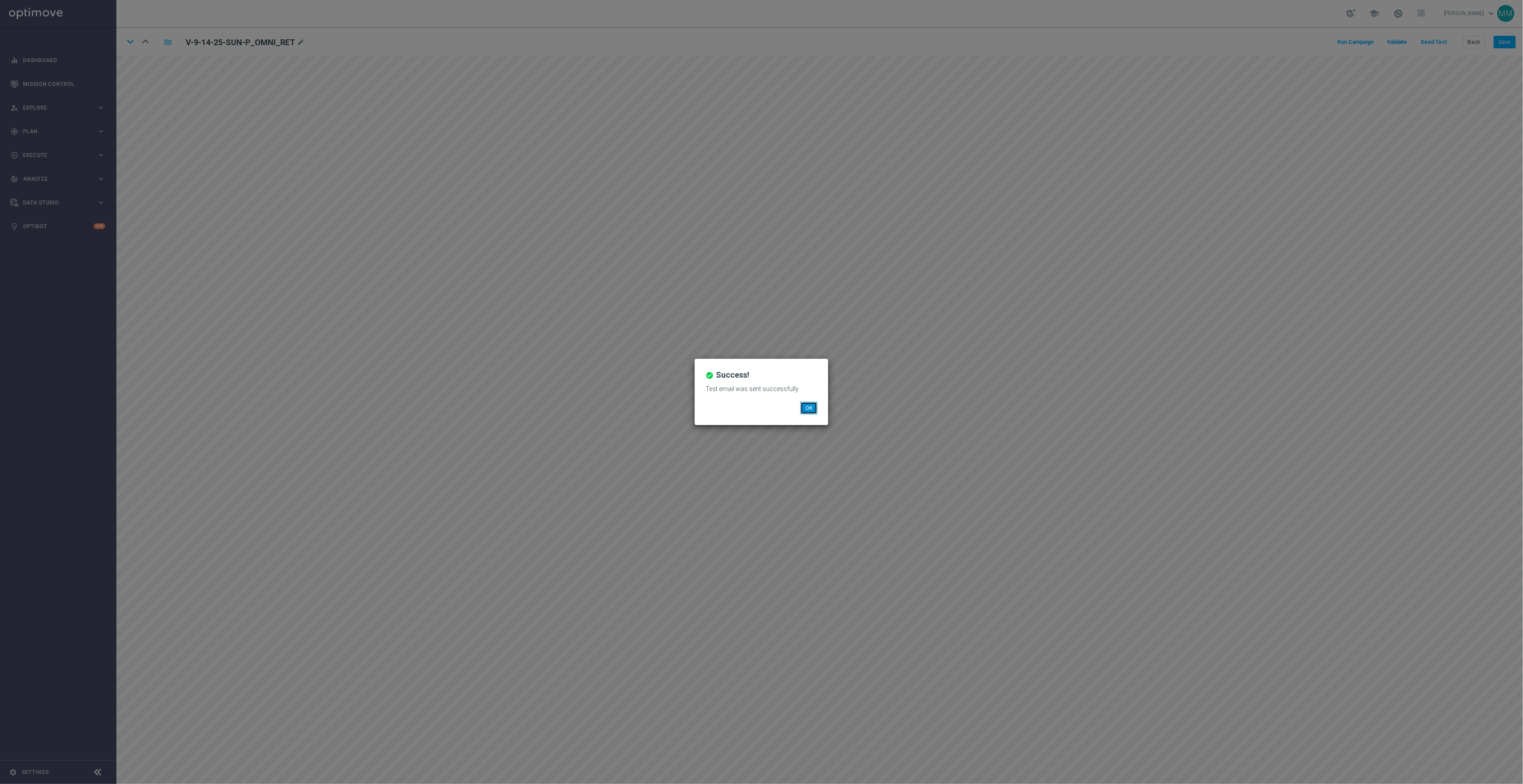
click at [814, 411] on button "OK" at bounding box center [808, 408] width 17 height 12
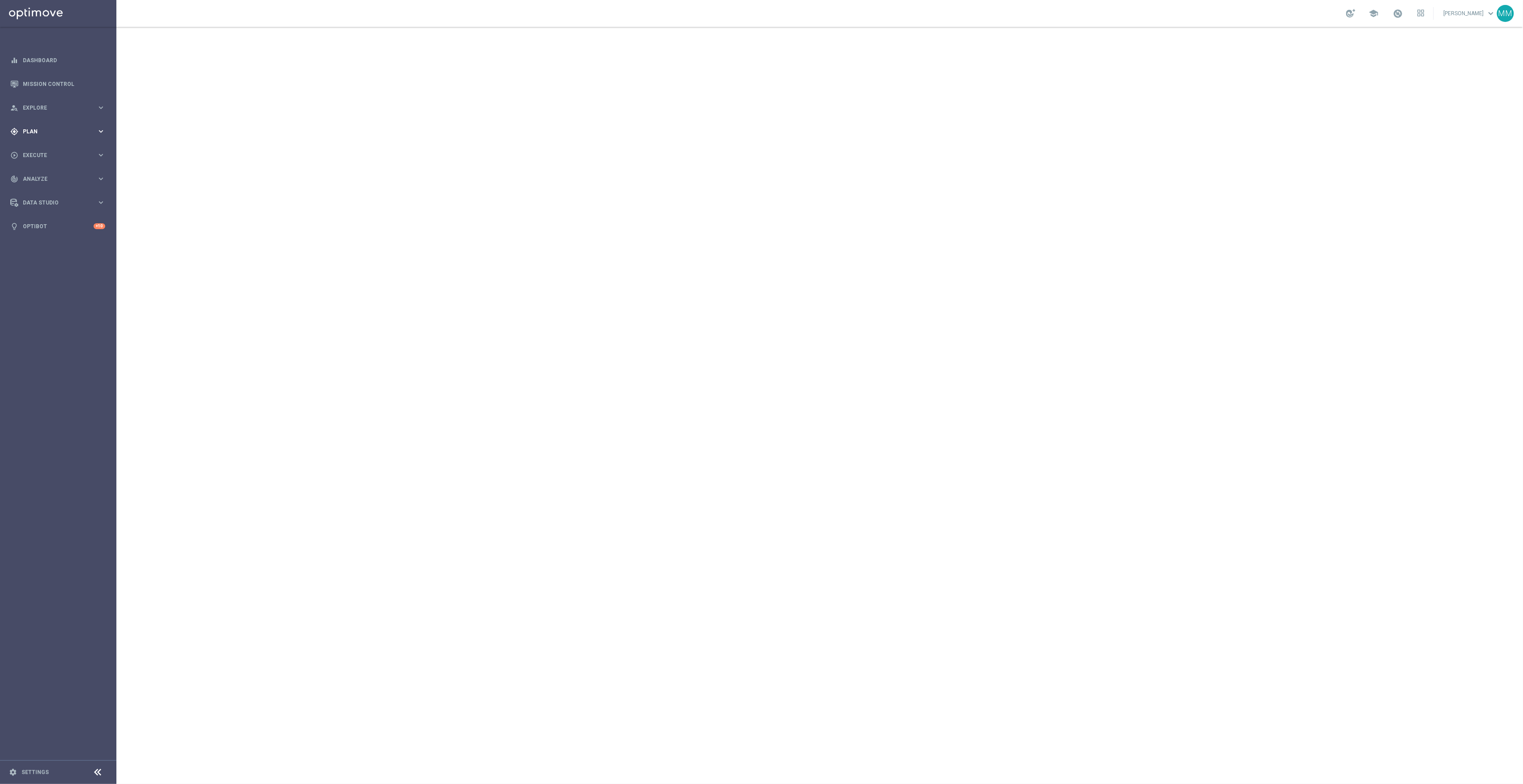
click at [47, 129] on span "Plan" at bounding box center [60, 131] width 74 height 5
click at [51, 177] on span "Templates" at bounding box center [56, 177] width 64 height 5
click at [53, 227] on link "Web Push Notifications" at bounding box center [60, 230] width 65 height 7
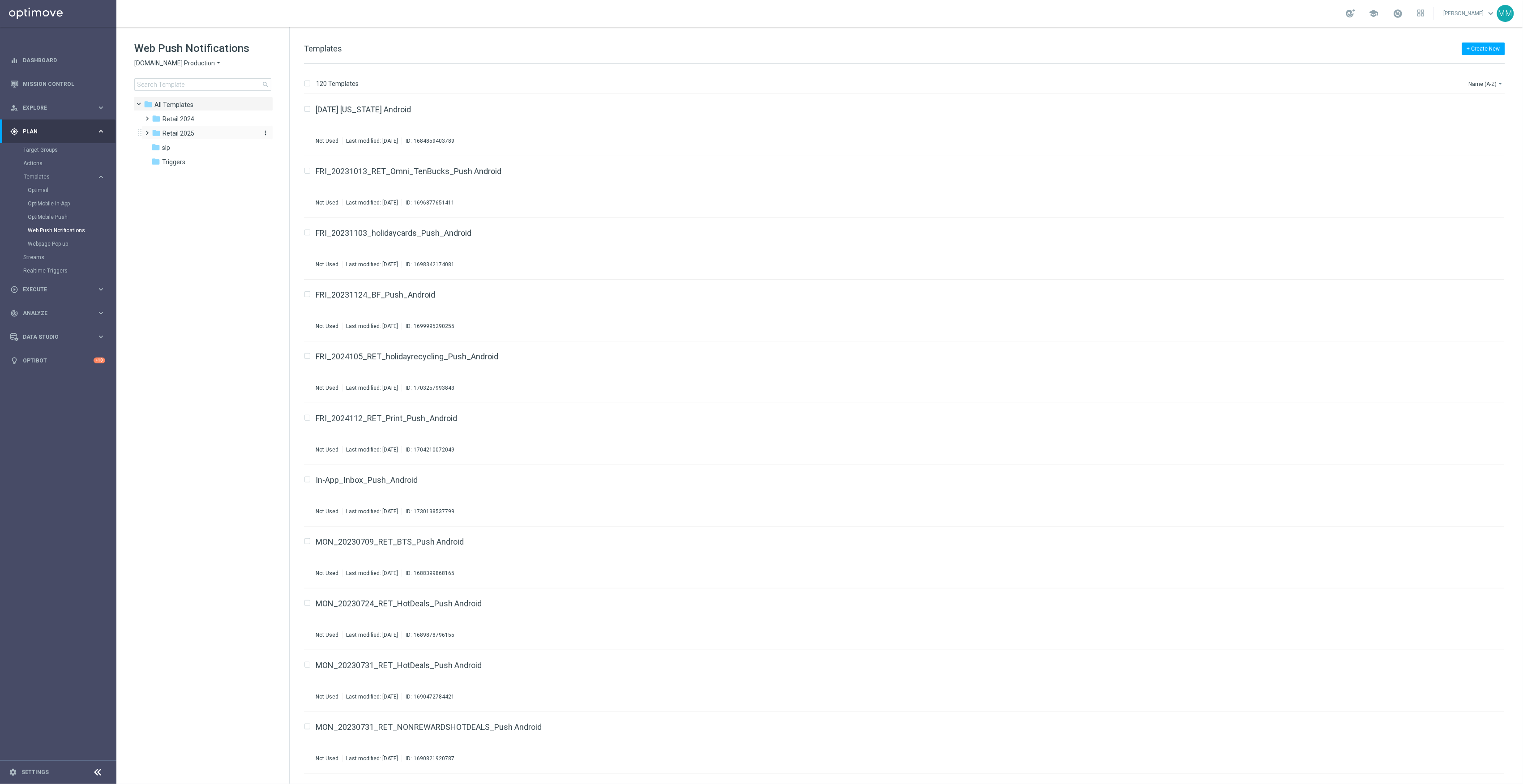
click at [190, 131] on span "Retail 2025" at bounding box center [178, 133] width 32 height 8
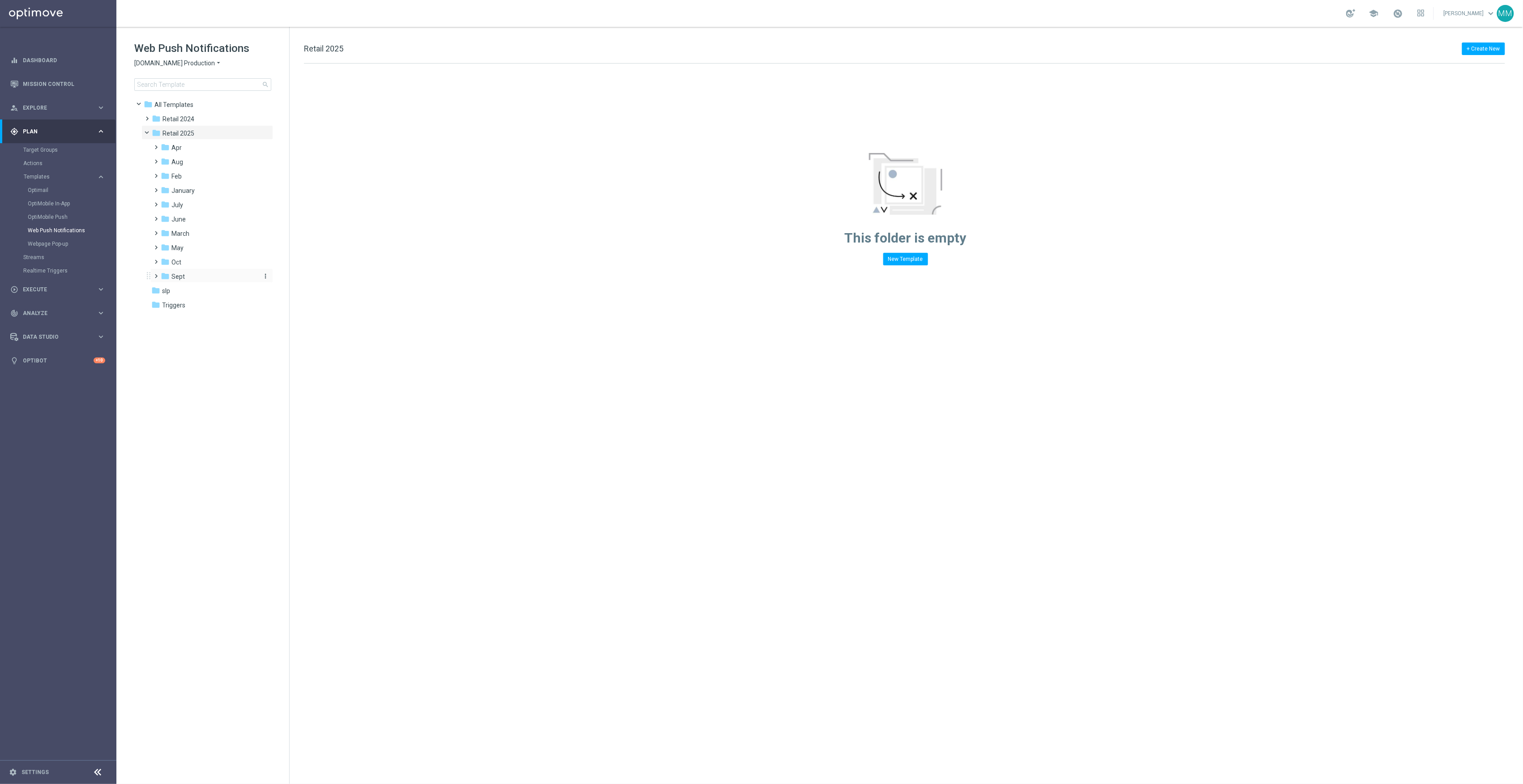
click at [211, 278] on div "folder Sept" at bounding box center [209, 277] width 96 height 10
click at [211, 324] on div "folder WO 9.28" at bounding box center [214, 320] width 88 height 10
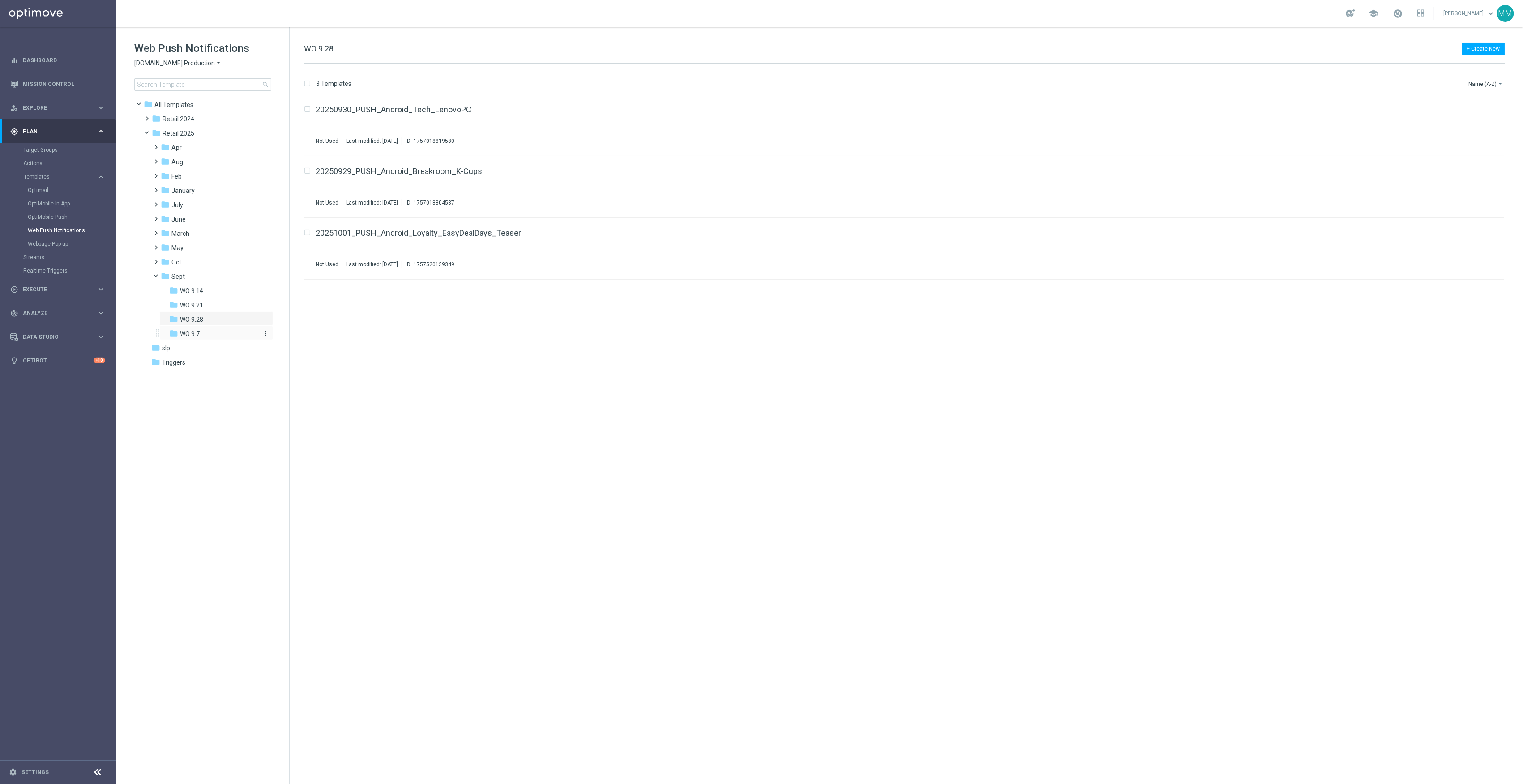
click at [211, 337] on div "folder WO 9.7" at bounding box center [214, 334] width 88 height 10
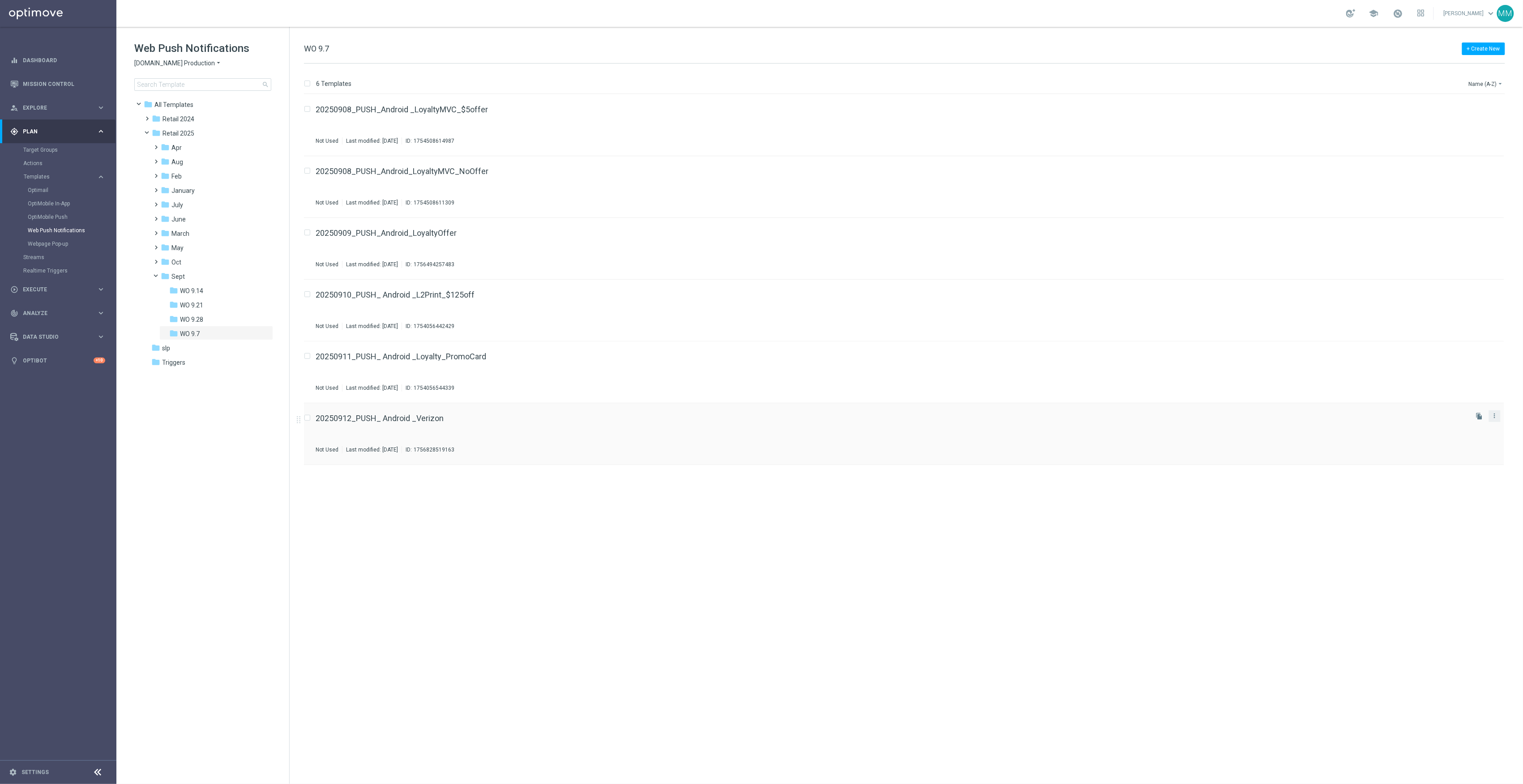
click at [1493, 421] on div "more_vert" at bounding box center [1495, 416] width 12 height 12
click at [1495, 416] on icon "more_vert" at bounding box center [1495, 416] width 7 height 7
click at [1464, 429] on div "Move" at bounding box center [1459, 426] width 54 height 7
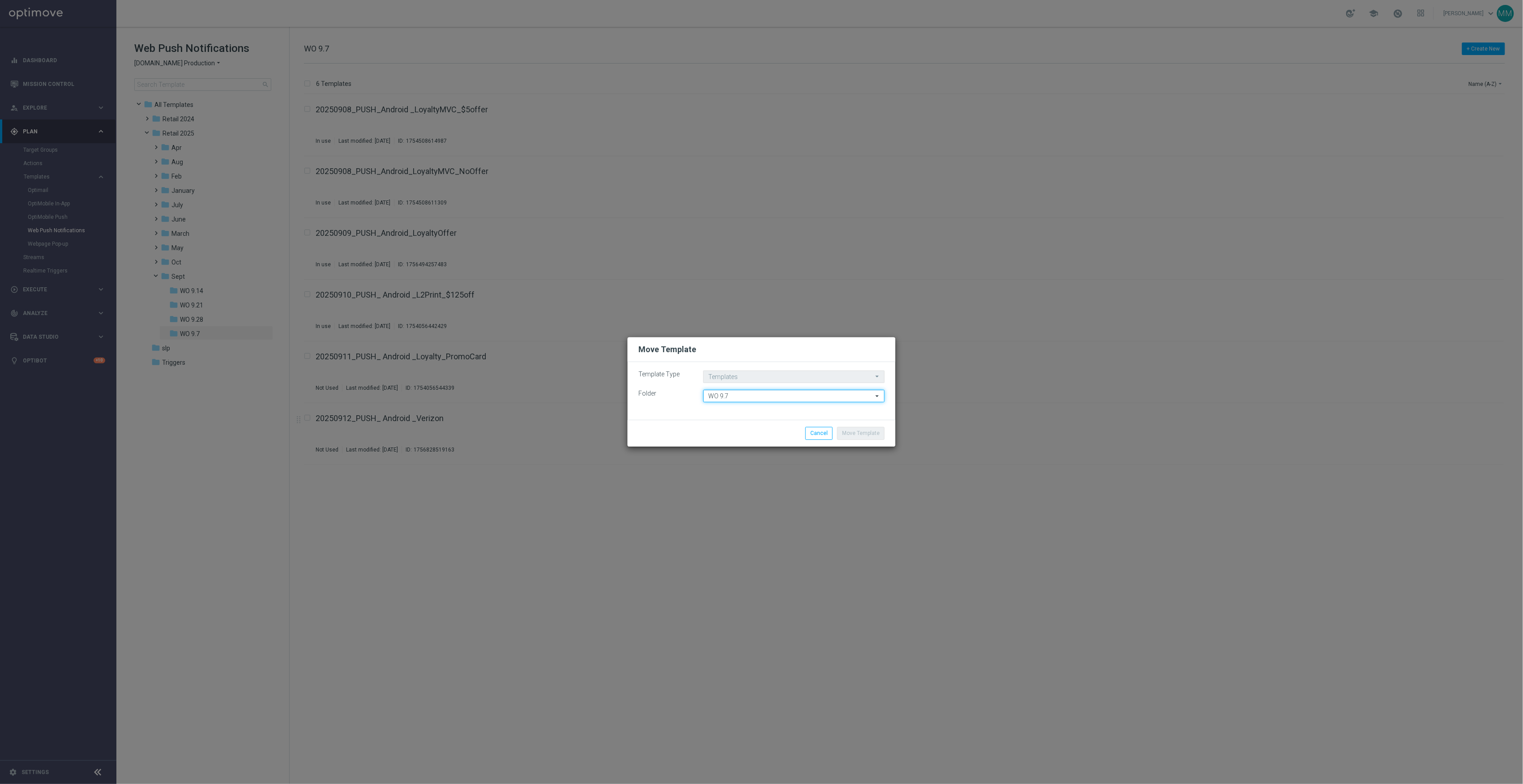
click at [749, 397] on input "WO 9.7" at bounding box center [794, 396] width 181 height 12
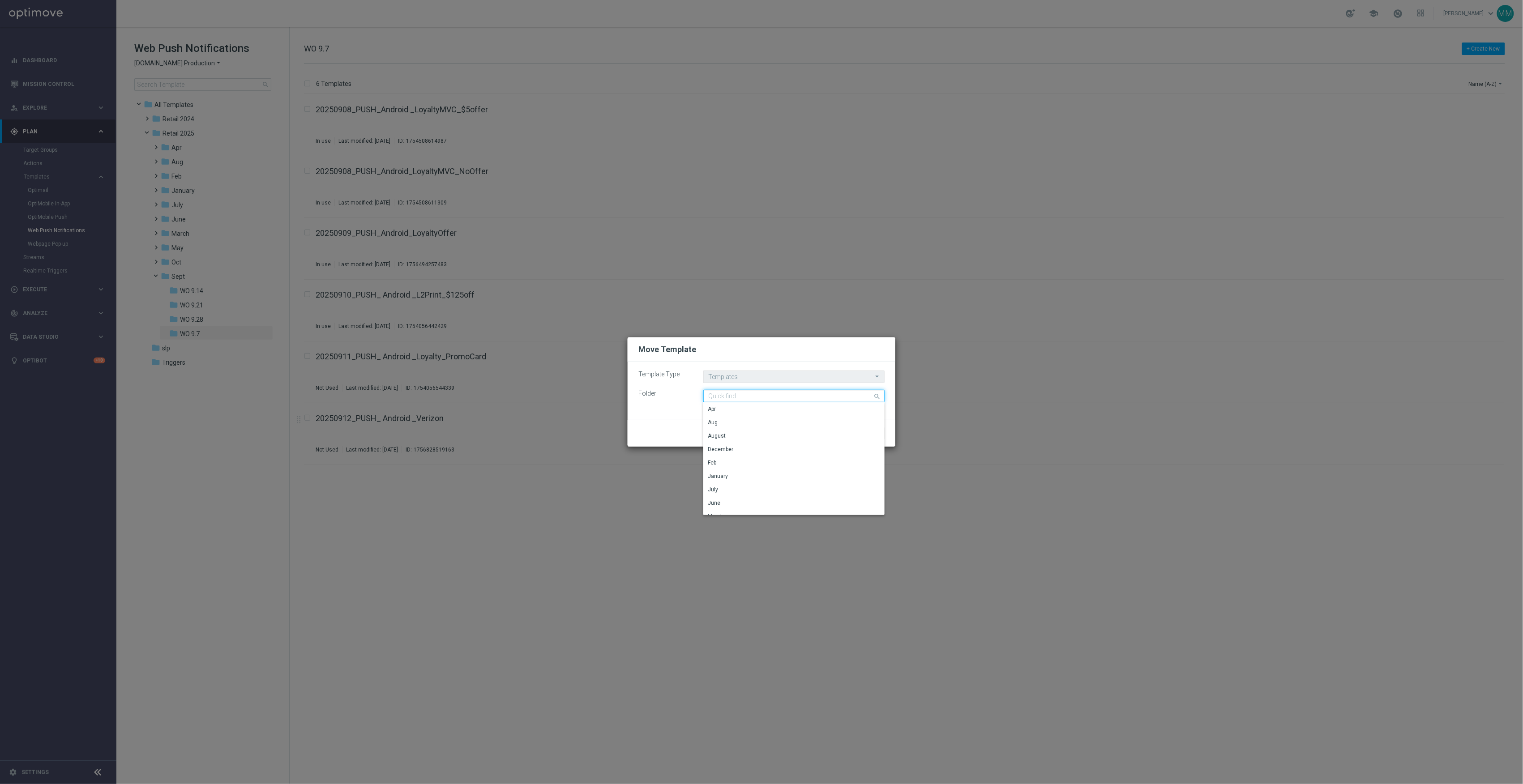
click at [749, 397] on input at bounding box center [794, 396] width 181 height 12
click at [749, 402] on div "WO 9.14" at bounding box center [794, 409] width 181 height 14
type input "WO 9.14"
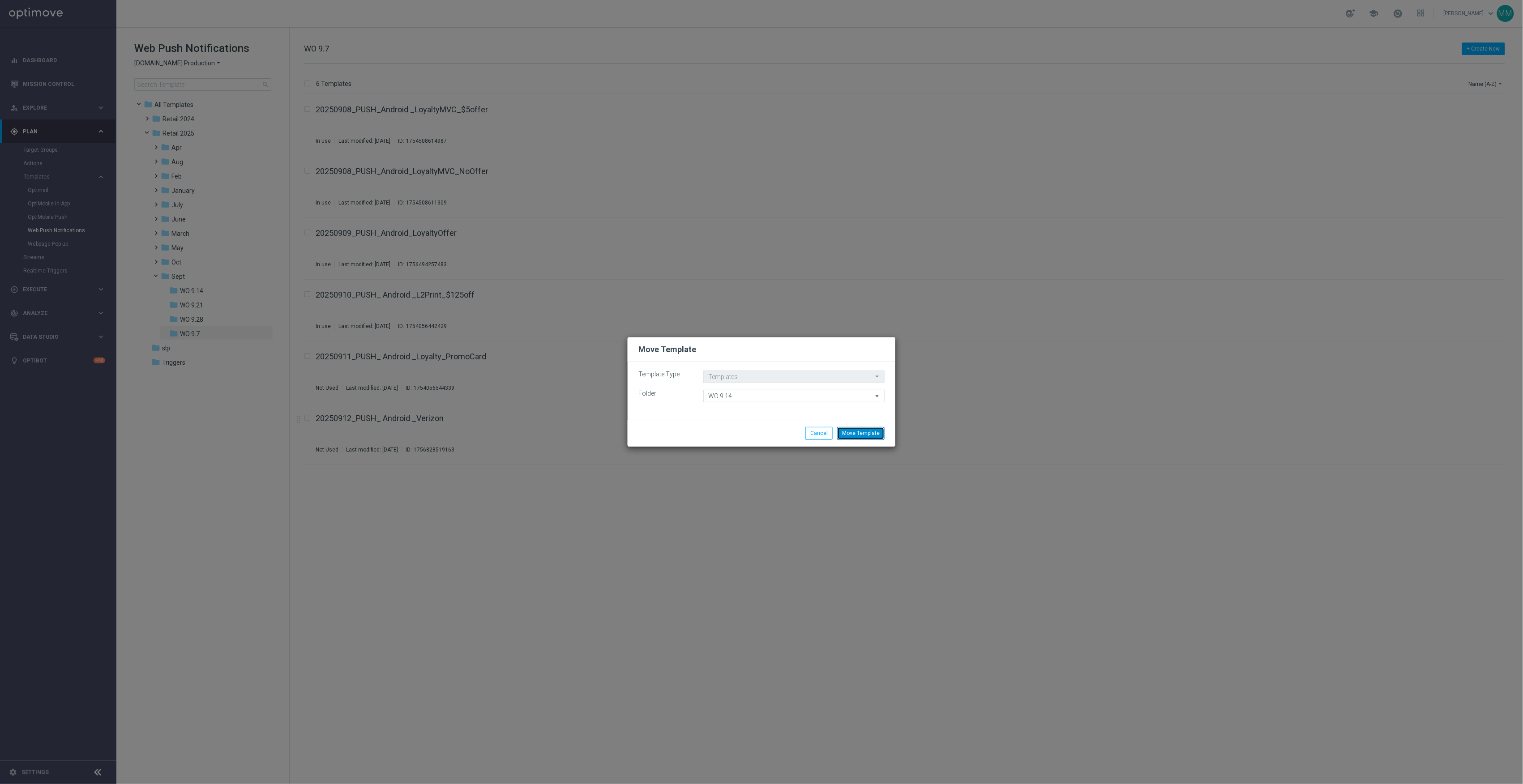
click at [855, 434] on button "Move Template" at bounding box center [861, 433] width 48 height 12
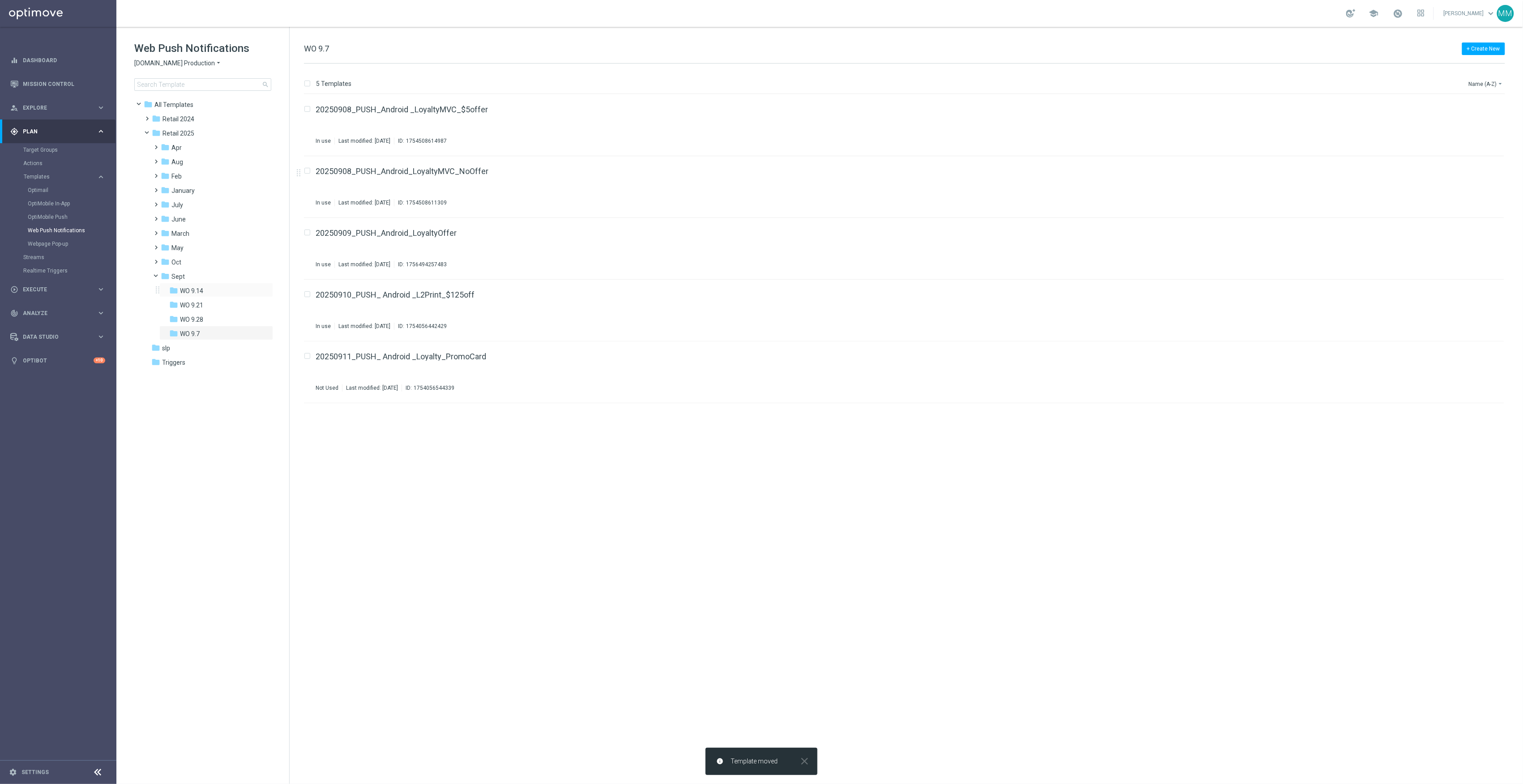
click at [226, 284] on div "folder WO 9.14 more_vert" at bounding box center [216, 290] width 114 height 14
click at [198, 287] on span "WO 9.14" at bounding box center [192, 290] width 23 height 8
click at [1477, 171] on icon "file_copy" at bounding box center [1480, 169] width 7 height 7
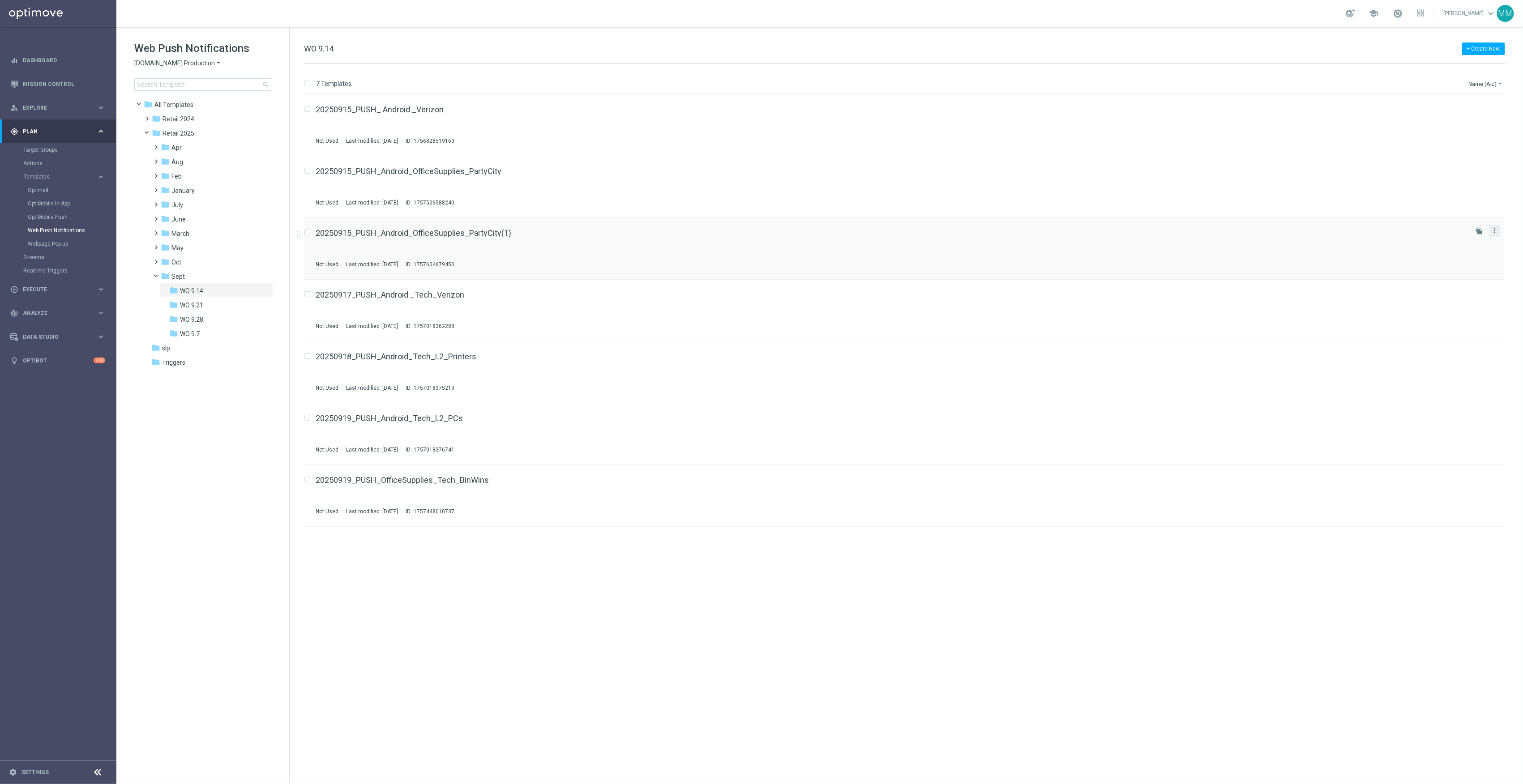
click at [1497, 230] on icon "more_vert" at bounding box center [1495, 230] width 7 height 7
click at [1451, 240] on div "Move" at bounding box center [1459, 240] width 54 height 7
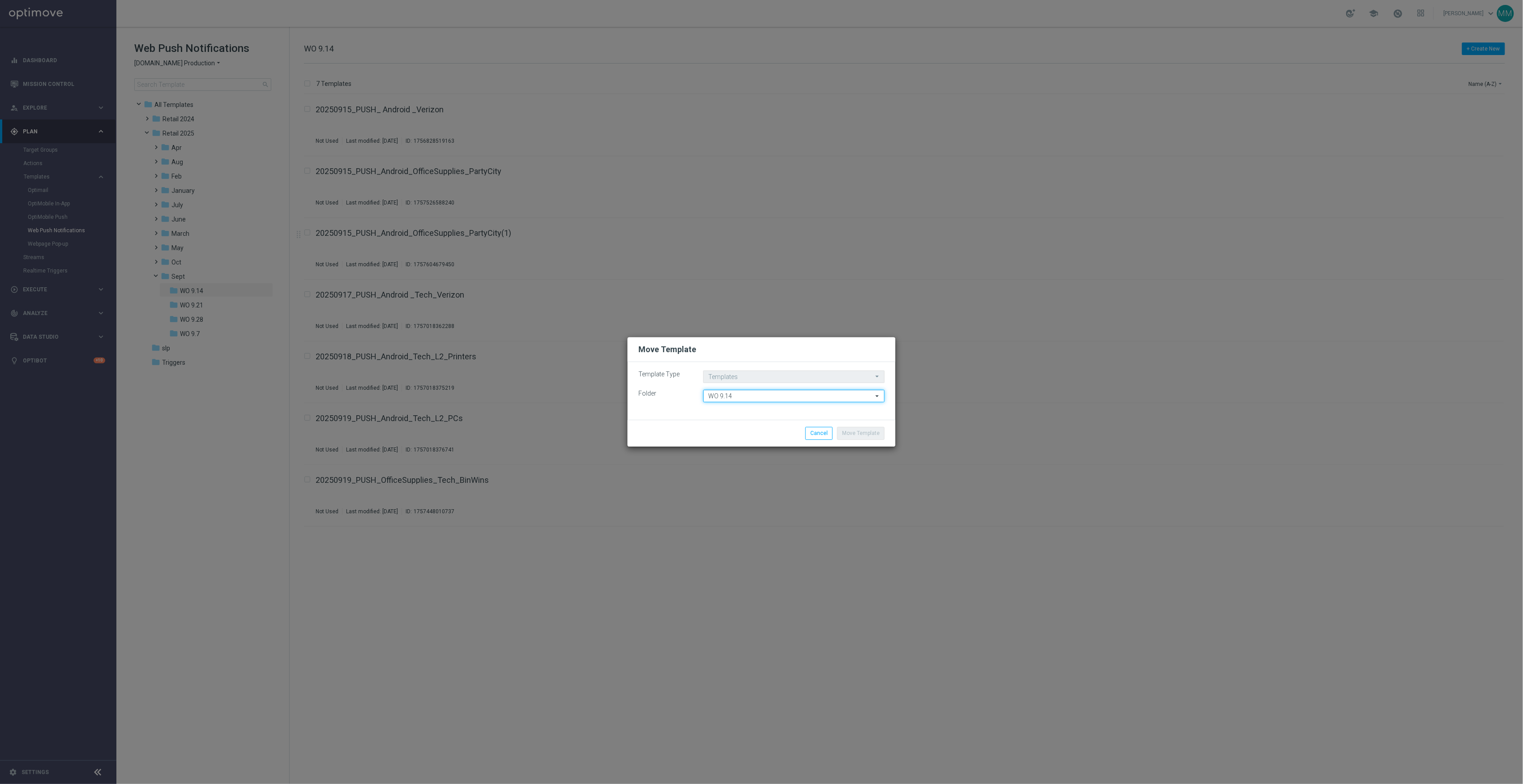
click at [806, 397] on input "WO 9.14" at bounding box center [794, 396] width 181 height 12
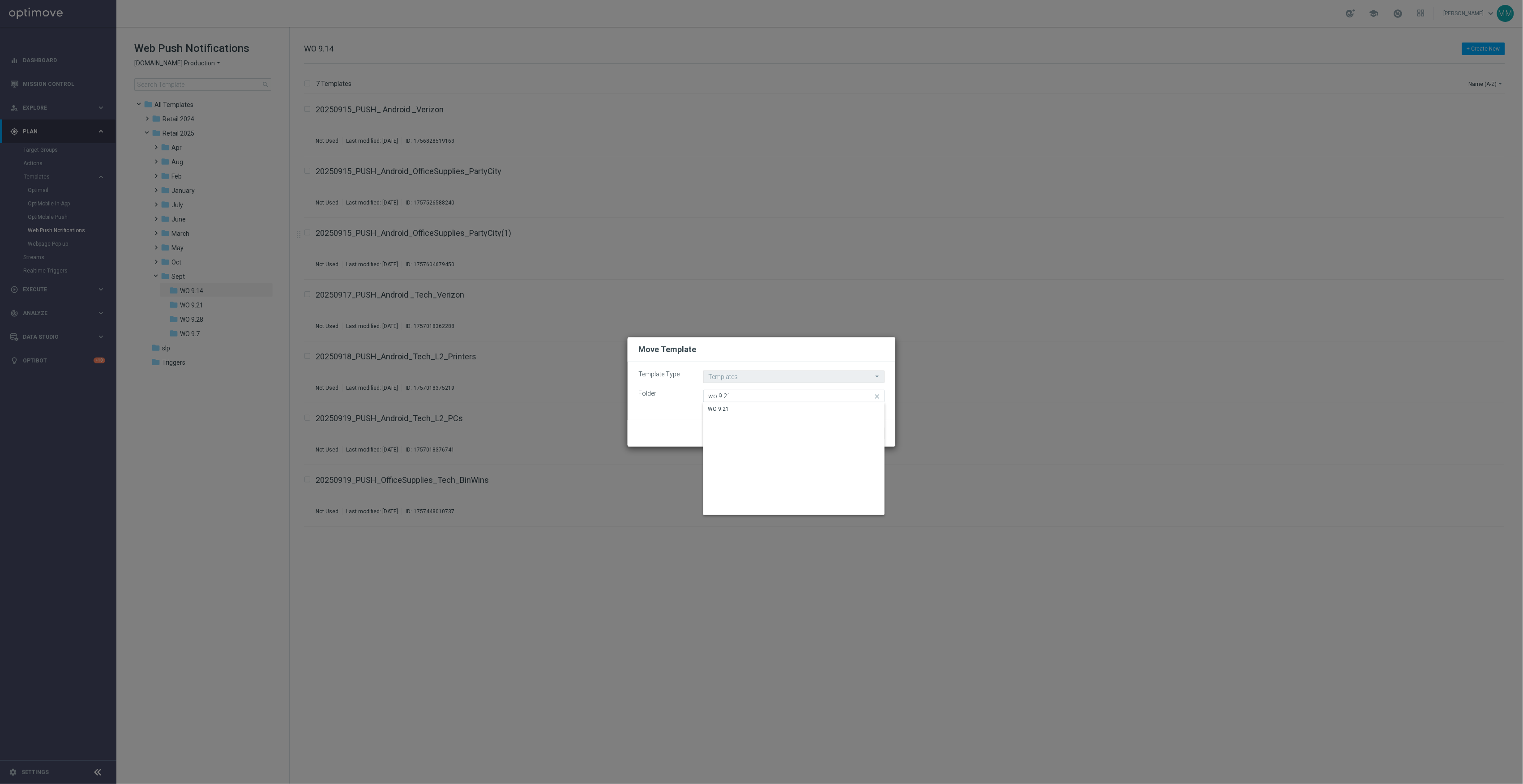
click at [807, 408] on div "WO 9.21" at bounding box center [794, 408] width 181 height 12
type input "WO 9.21"
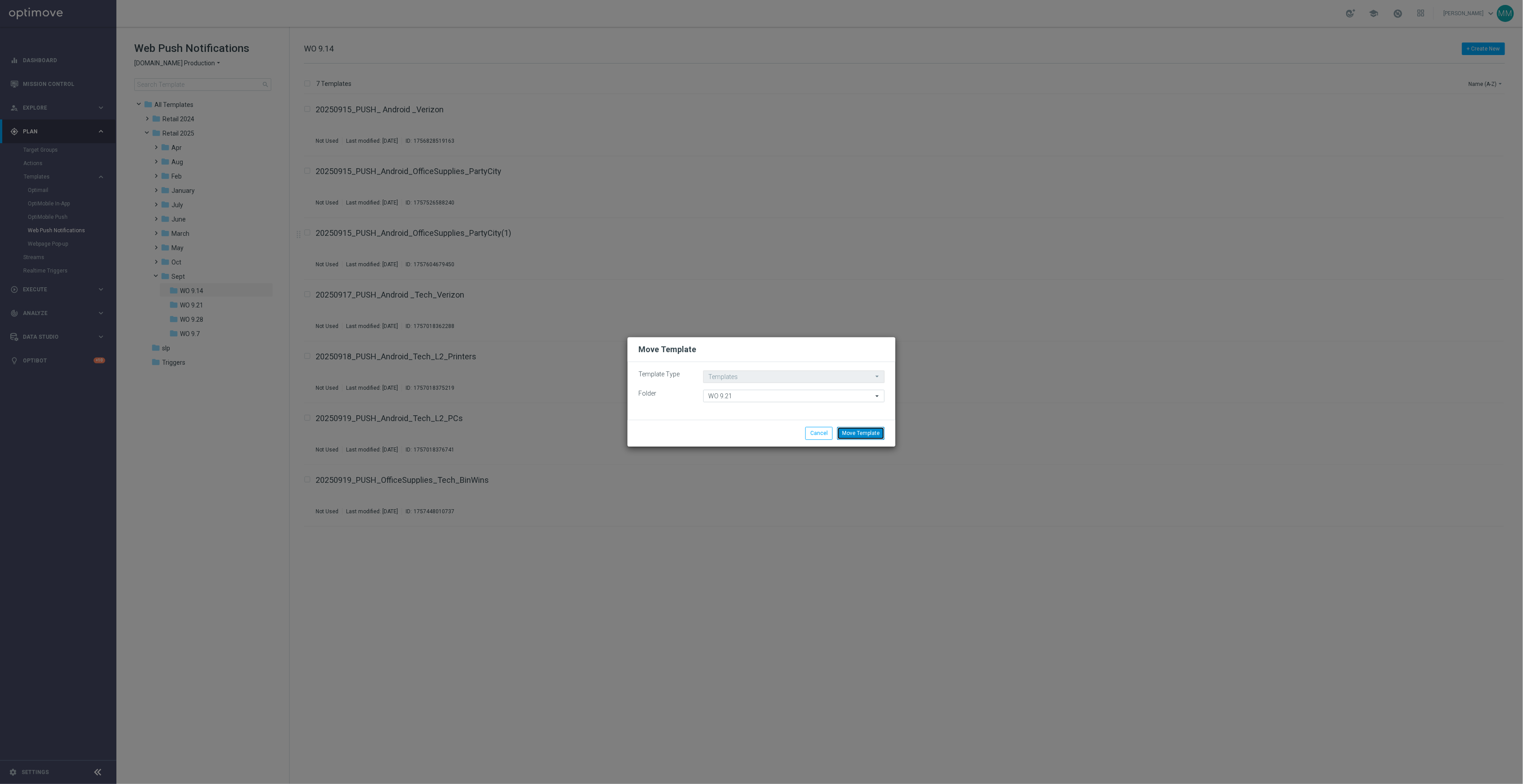
click at [873, 431] on button "Move Template" at bounding box center [861, 433] width 48 height 12
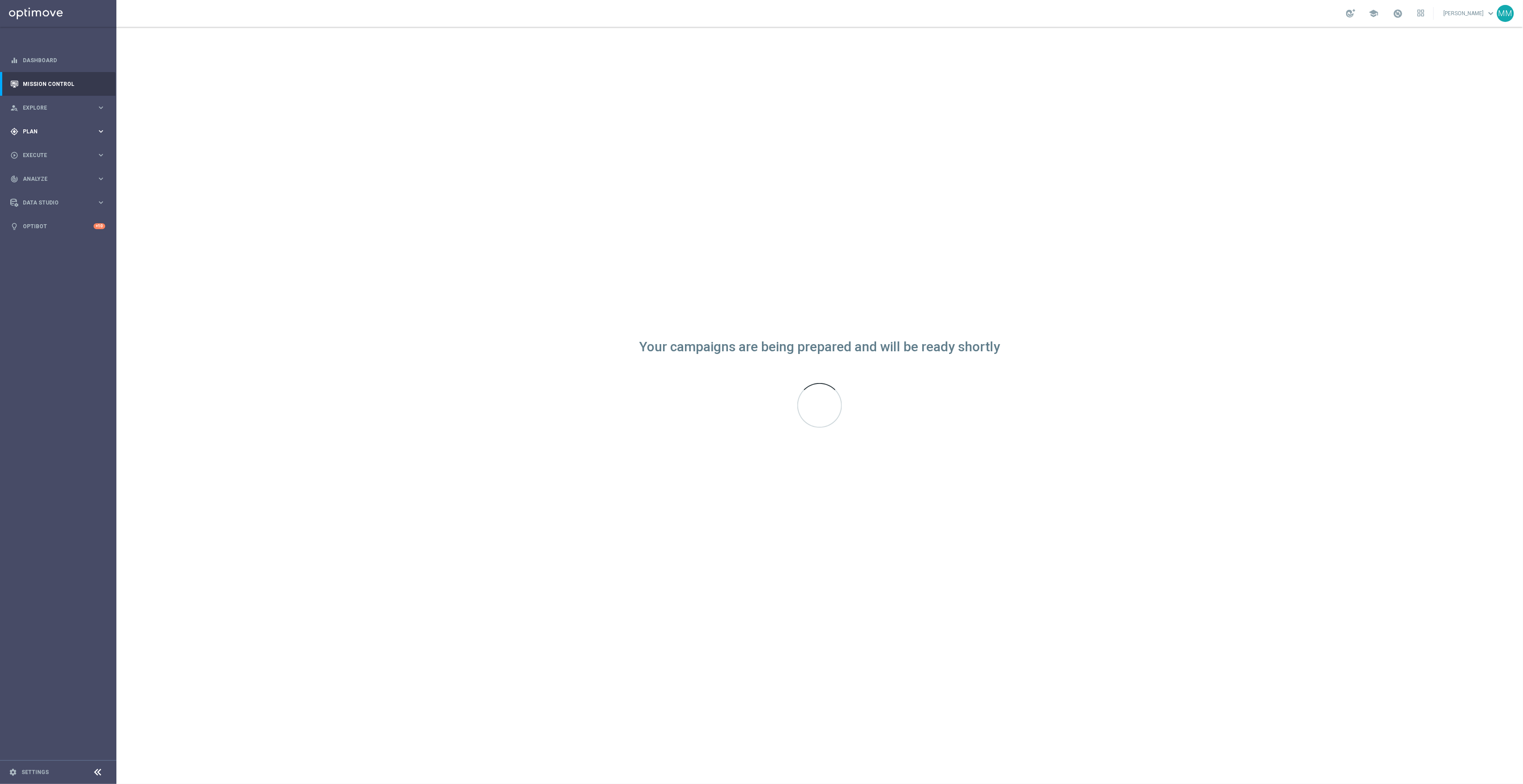
drag, startPoint x: 86, startPoint y: 130, endPoint x: 78, endPoint y: 138, distance: 11.3
click at [86, 130] on span "Plan" at bounding box center [60, 131] width 74 height 5
drag, startPoint x: 49, startPoint y: 149, endPoint x: 103, endPoint y: 158, distance: 54.7
click at [49, 149] on link "Target Groups" at bounding box center [58, 150] width 70 height 7
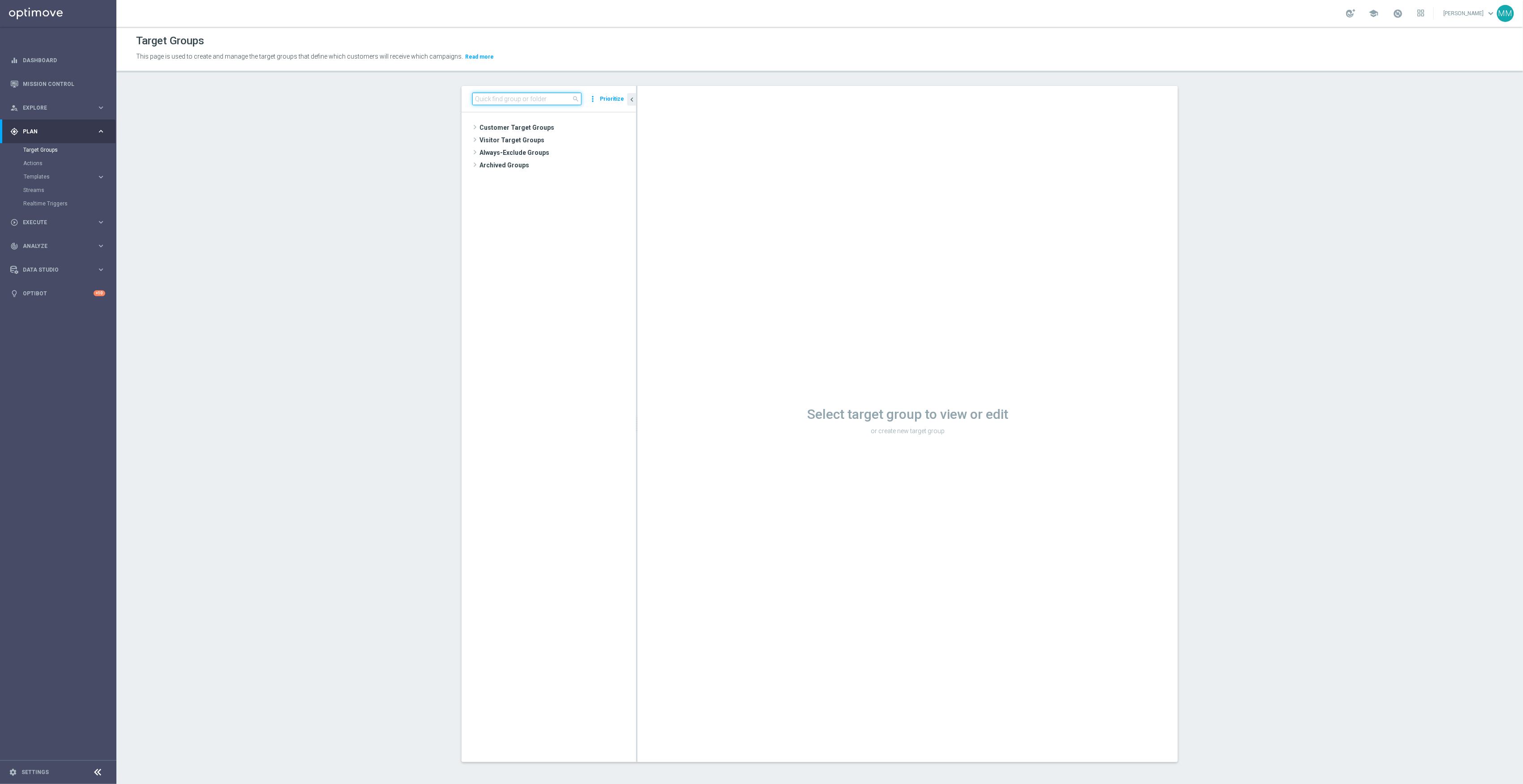
click at [511, 97] on input at bounding box center [526, 98] width 109 height 12
type input "20250912"
click at [566, 228] on span "20250912_PUSH_IOS _Verizon_New Store" at bounding box center [566, 228] width 100 height 8
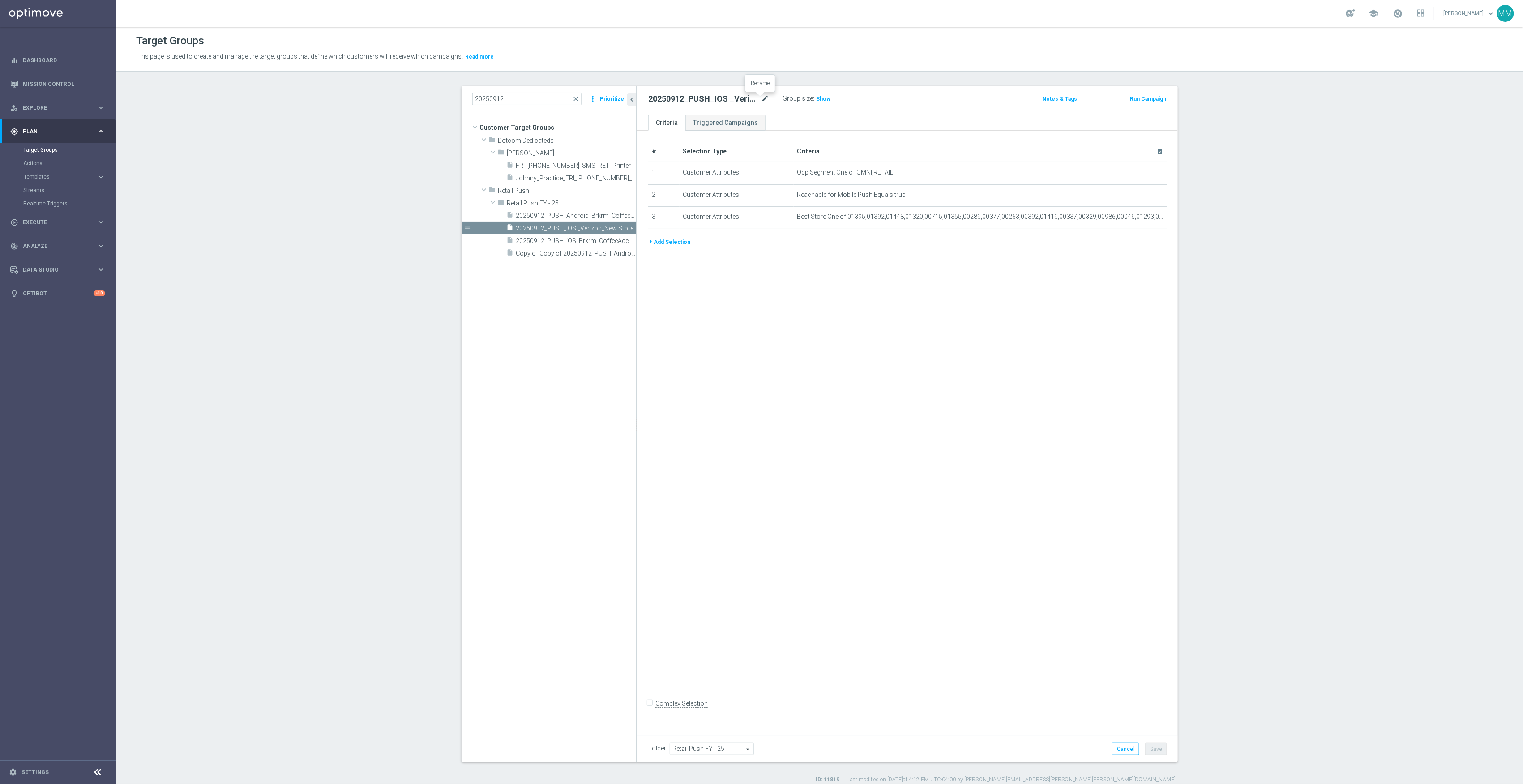
click at [761, 99] on icon "mode_edit" at bounding box center [765, 98] width 8 height 11
click at [677, 101] on input "20250912_PUSH_IOS _Verizon_New Store" at bounding box center [708, 99] width 121 height 12
click at [674, 99] on input "20250912_PUSH_IOS _Verizon_New Store" at bounding box center [708, 99] width 121 height 12
type input "20250915_PUSH_IOS _Verizon_New Store"
click at [771, 274] on div "# Selection Type Criteria delete_forever 1 Customer Attributes Ocp Segment One …" at bounding box center [907, 430] width 540 height 599
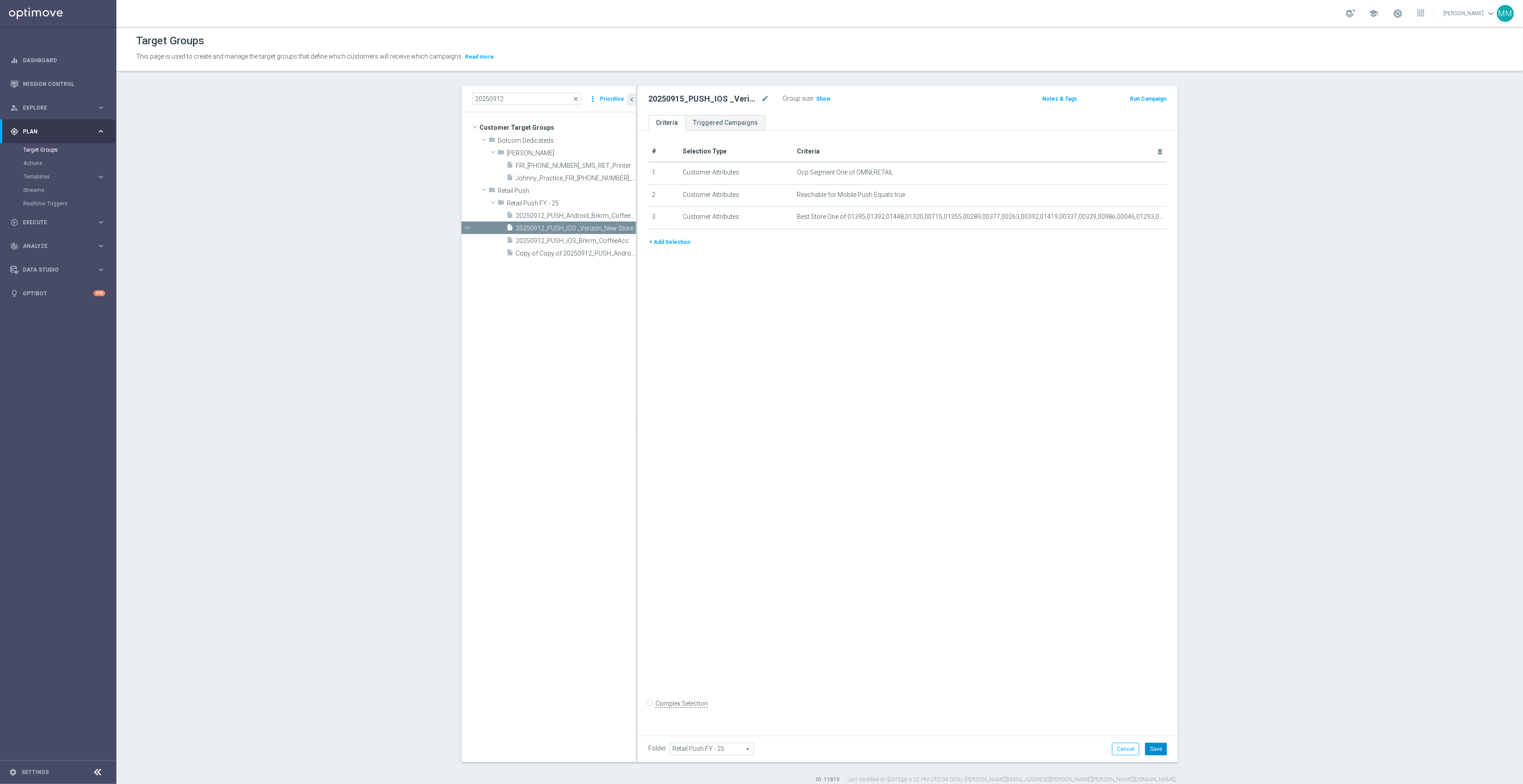
click at [1156, 749] on button "Save" at bounding box center [1156, 749] width 22 height 12
click at [582, 254] on span "Copy of Copy of 20250912_PUSH_Android_Verizon_New Store" at bounding box center [566, 253] width 100 height 8
click at [761, 98] on icon "mode_edit" at bounding box center [765, 98] width 8 height 11
click at [712, 93] on input "Copy of Copy of 20250912_PUSH_Android_Verizon_New Store" at bounding box center [708, 99] width 121 height 12
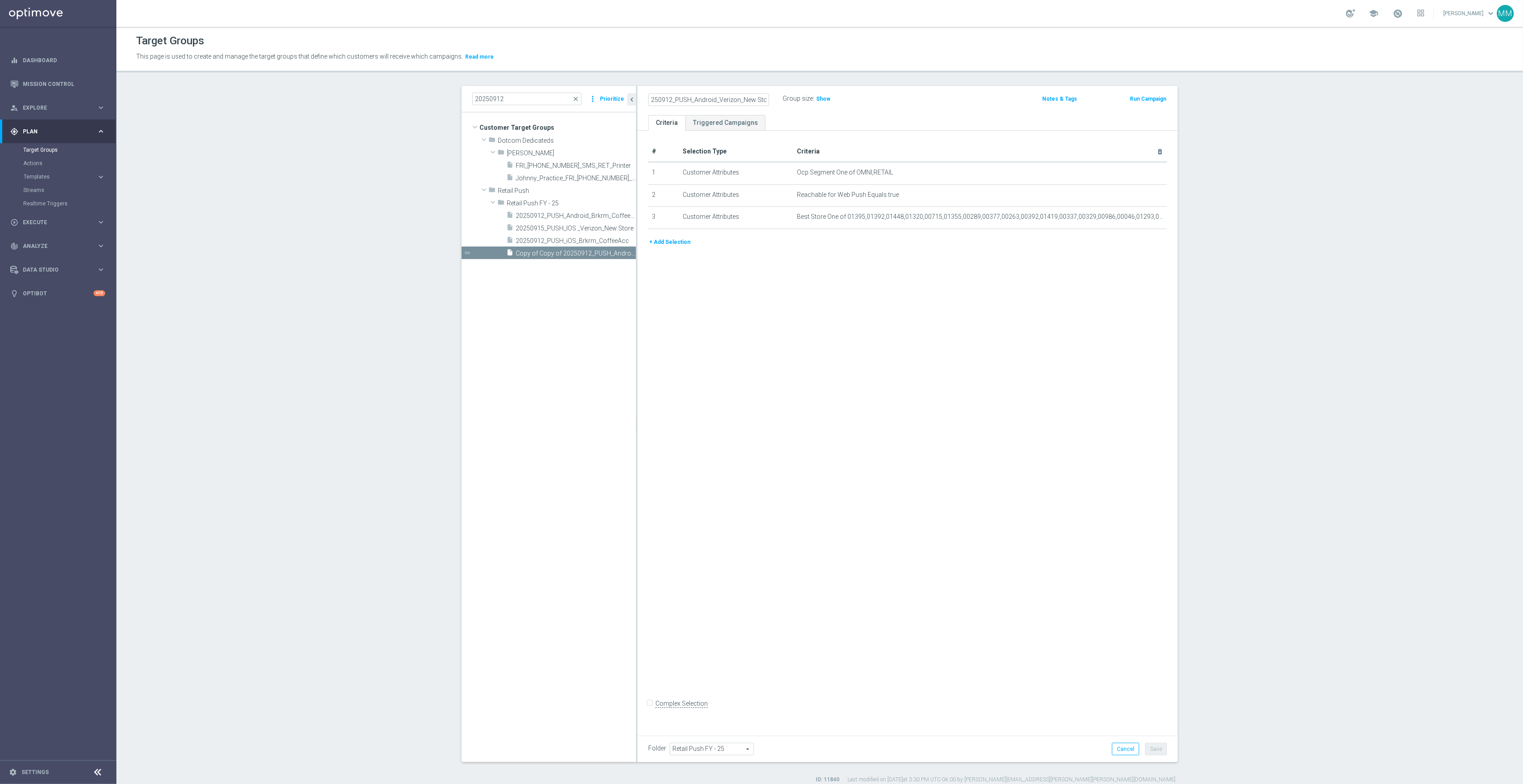
click at [701, 94] on input "Copy of Copy of 20250912_PUSH_Android_Verizon_New Store" at bounding box center [708, 99] width 121 height 12
click at [664, 99] on input "Copy of Copy of 20250912_PUSH_Android_Verizon_New Store" at bounding box center [708, 99] width 121 height 12
drag, startPoint x: 651, startPoint y: 103, endPoint x: 622, endPoint y: 101, distance: 29.1
click at [622, 101] on as-split "20250912 close more_vert Prioritize Customer Target Groups library_add create_n…" at bounding box center [819, 424] width 716 height 676
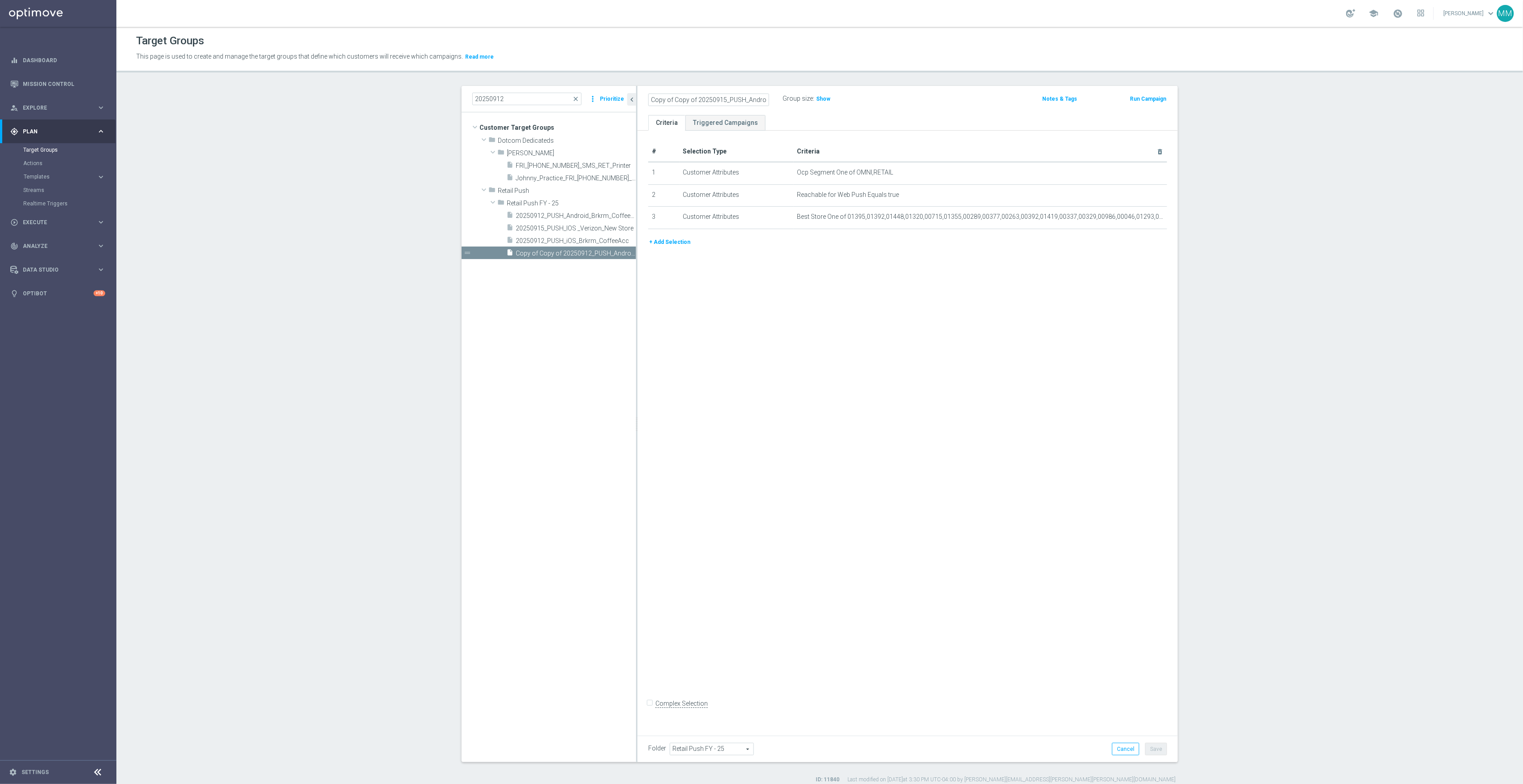
click at [692, 97] on input "Copy of Copy of 20250915_PUSH_Android_Verizon_New Store" at bounding box center [708, 99] width 121 height 12
click at [694, 97] on input "Copy of Copy of 20250915_PUSH_Android_Verizon_New Store" at bounding box center [708, 99] width 121 height 12
drag, startPoint x: 693, startPoint y: 99, endPoint x: 525, endPoint y: 99, distance: 168.0
click at [525, 99] on as-split "20250912 close more_vert Prioritize Customer Target Groups library_add create_n…" at bounding box center [819, 424] width 716 height 676
drag, startPoint x: 716, startPoint y: 98, endPoint x: 697, endPoint y: 98, distance: 19.0
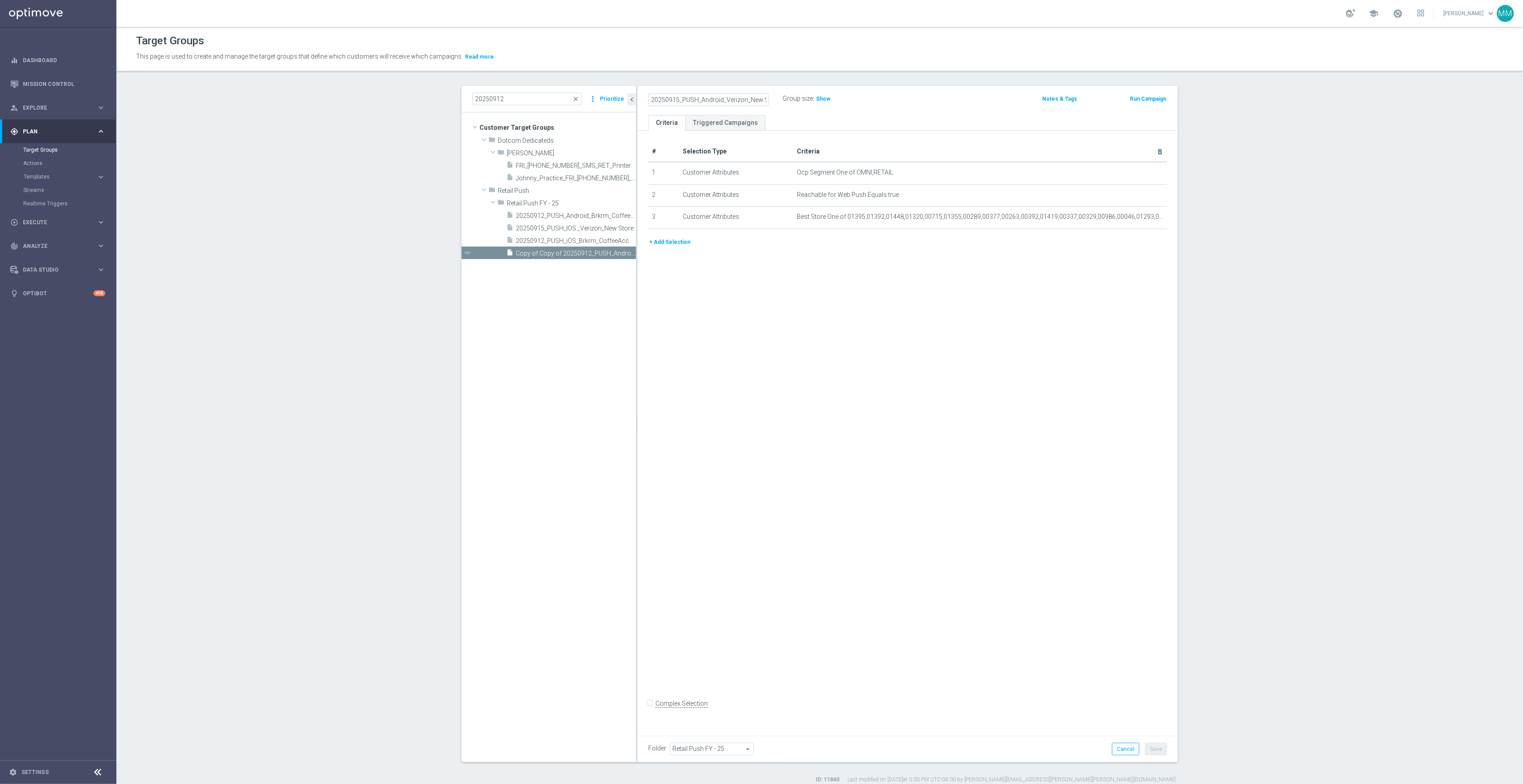
click at [697, 98] on input "20250915_PUSH_Android_Verizon_New Store" at bounding box center [708, 99] width 121 height 12
type input "20250915_PUSH_iOS_Verizon_New Store"
click at [1135, 198] on icon "mode_edit" at bounding box center [1138, 195] width 7 height 7
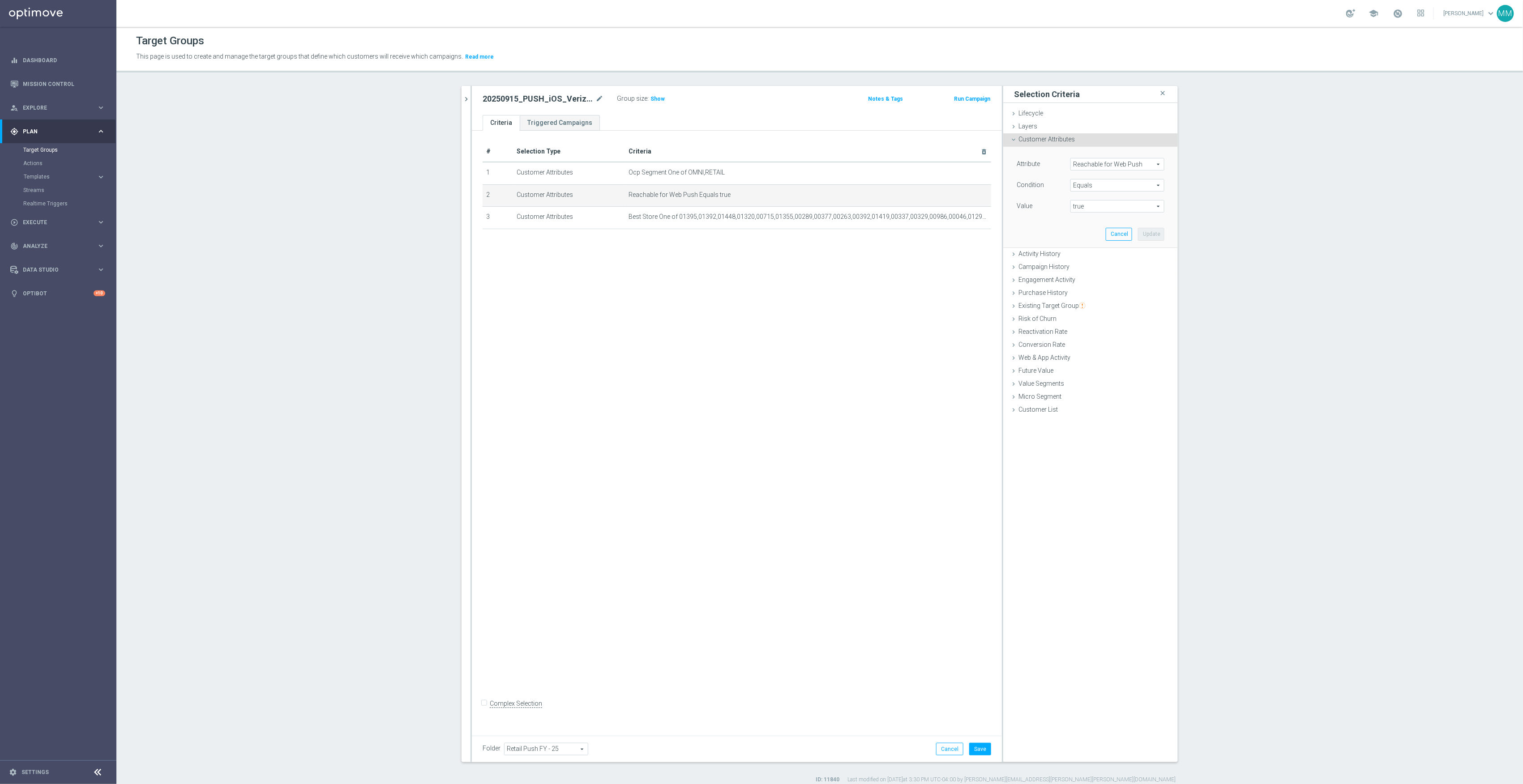
click at [1105, 165] on span "Reachable for Web Push" at bounding box center [1117, 164] width 93 height 12
click at [1109, 164] on input "search" at bounding box center [1117, 164] width 94 height 12
type input "reach"
click at [1107, 190] on span "Reachable for Mobile Push" at bounding box center [1113, 190] width 77 height 7
type input "Reachable for Mobile Push"
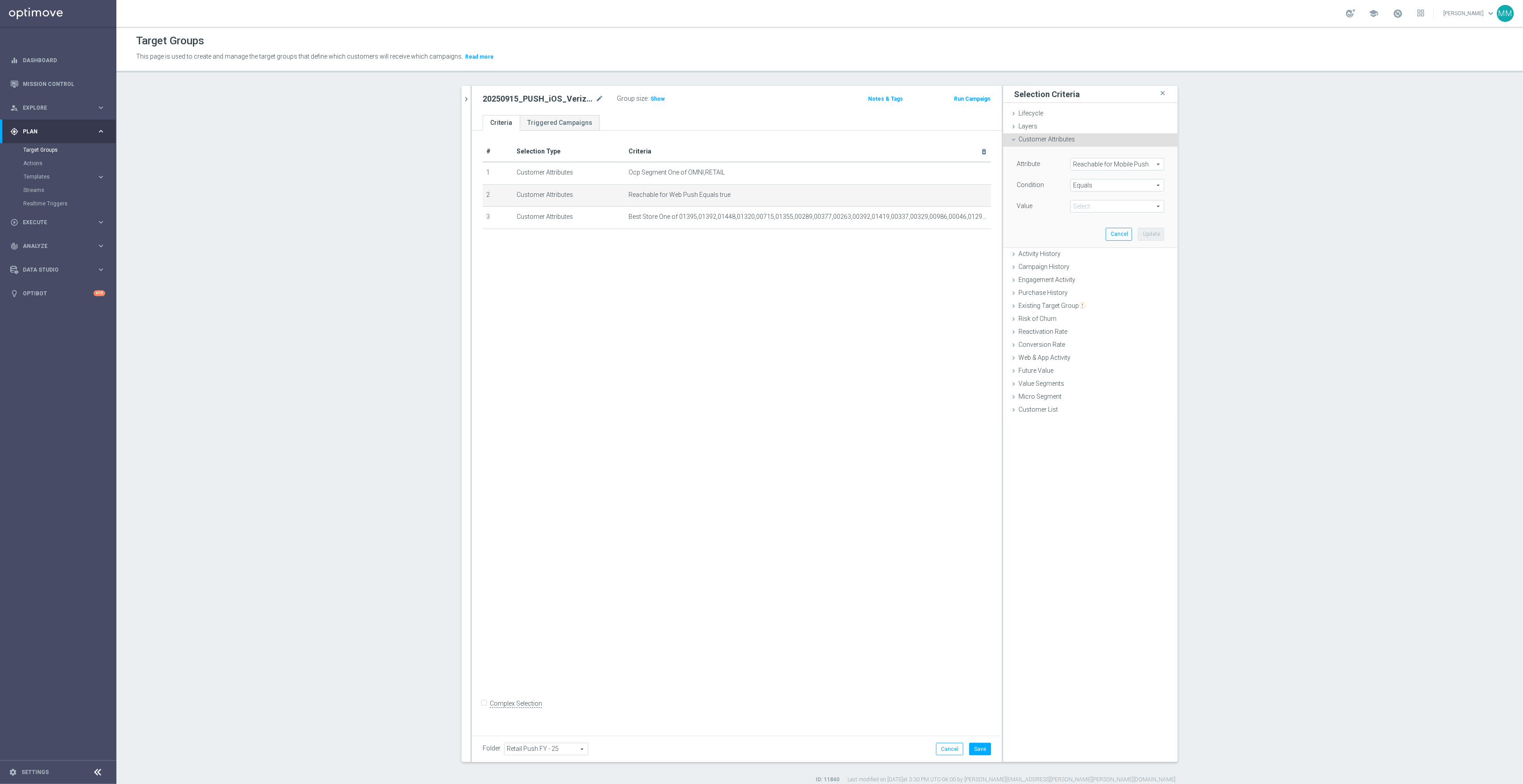
click at [1095, 206] on span "true" at bounding box center [1117, 206] width 93 height 12
click at [1099, 232] on span "true" at bounding box center [1117, 232] width 85 height 7
type input "true"
click at [1144, 231] on button "Update" at bounding box center [1151, 234] width 26 height 12
click at [981, 749] on button "Save" at bounding box center [981, 749] width 22 height 12
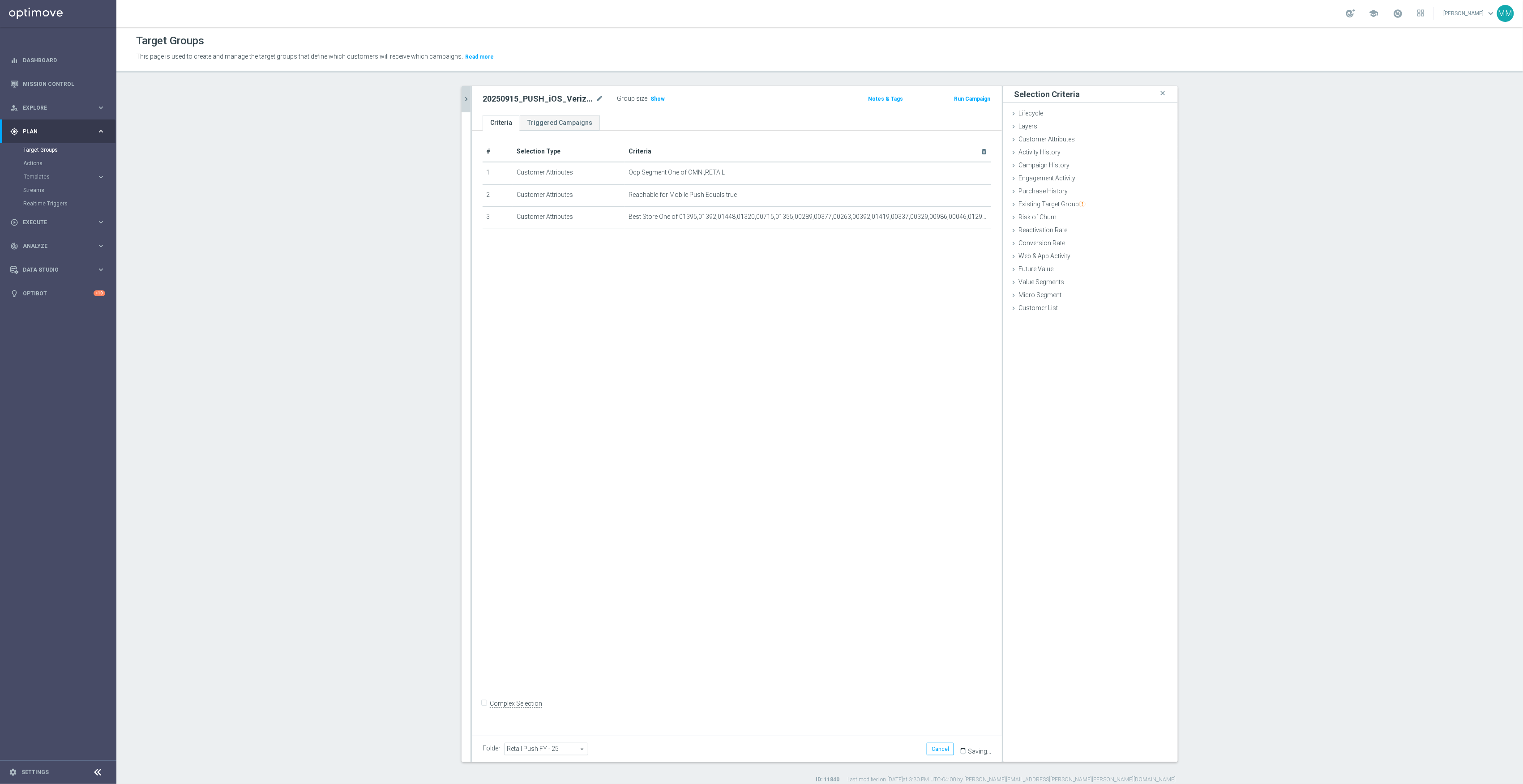
click at [462, 102] on icon "chevron_right" at bounding box center [466, 99] width 9 height 9
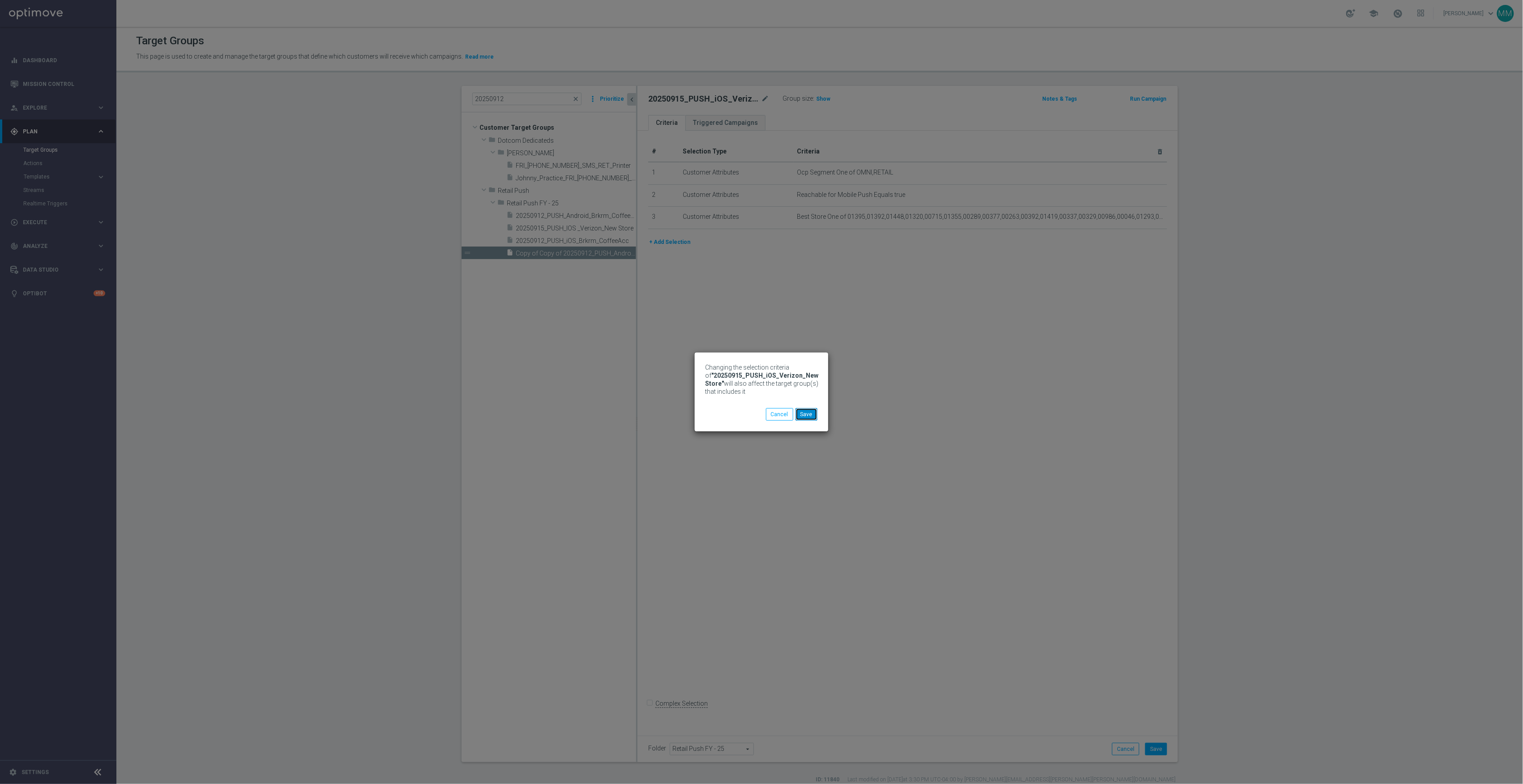
click at [807, 416] on button "Save" at bounding box center [807, 414] width 22 height 12
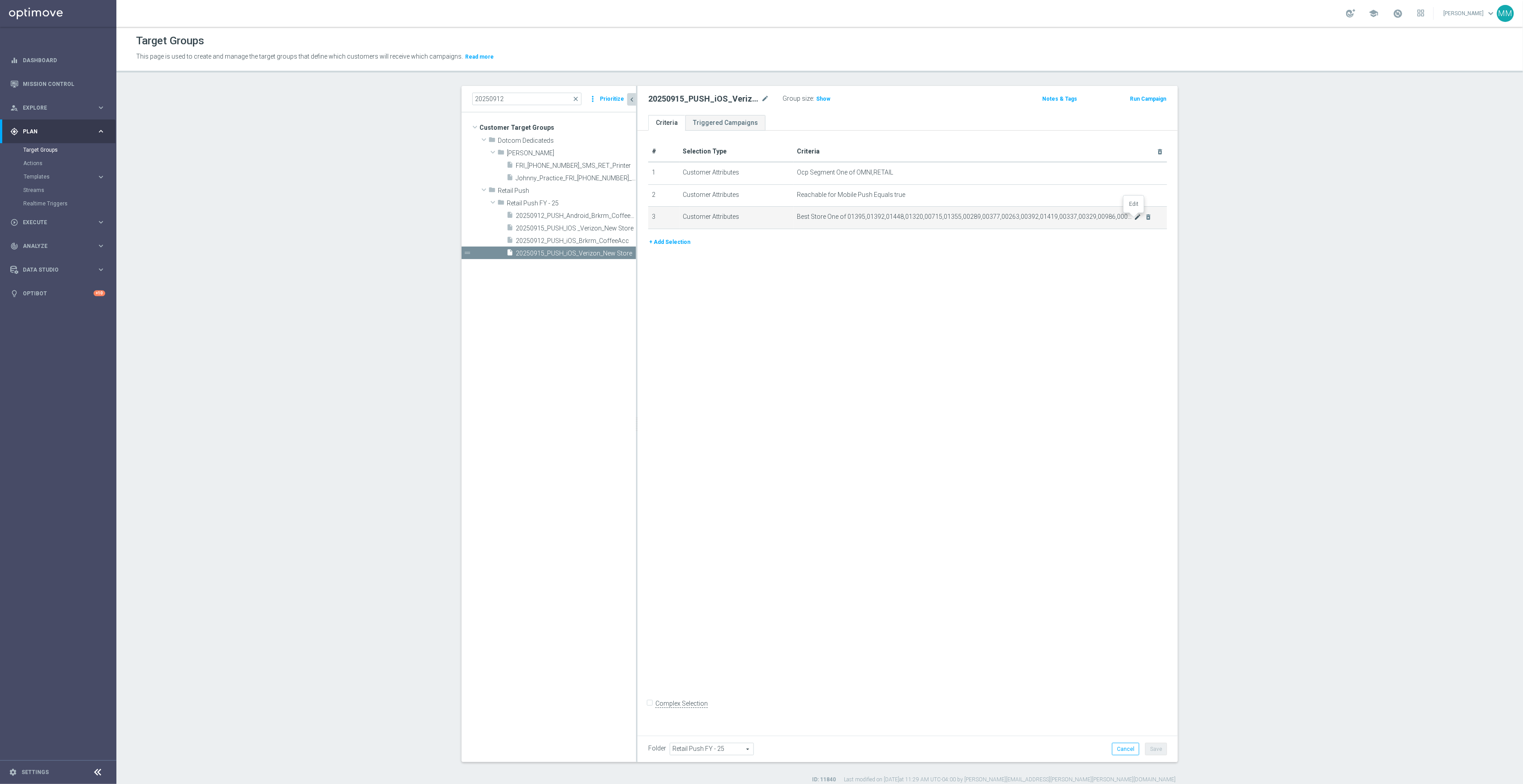
click at [1135, 217] on icon "mode_edit" at bounding box center [1138, 217] width 7 height 7
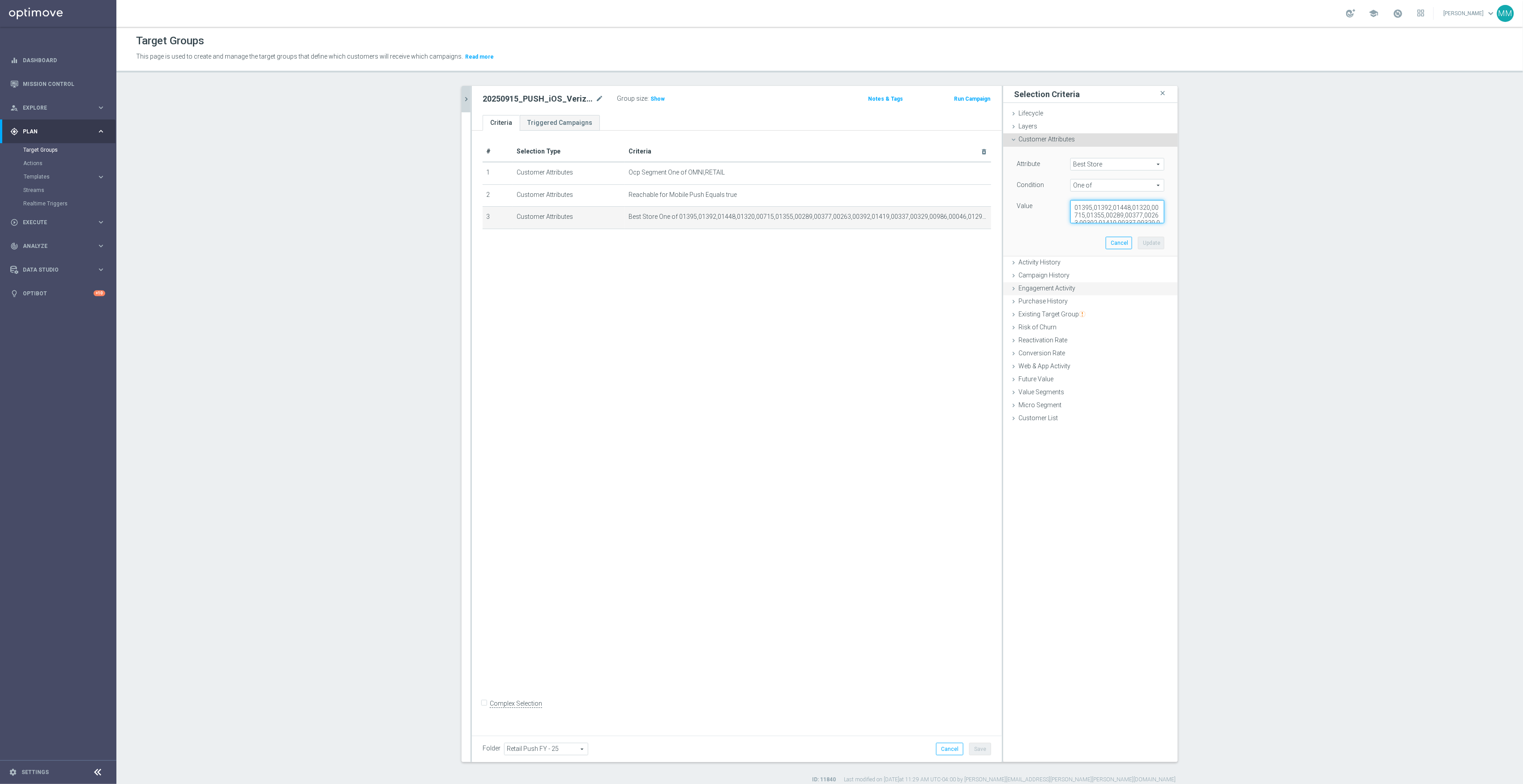
scroll to position [52, 0]
drag, startPoint x: 1116, startPoint y: 233, endPoint x: 1143, endPoint y: 294, distance: 66.7
click at [1143, 294] on ul "Lifecycle done Cancel Update Layers done Cancel Update Customer Attributes" at bounding box center [1091, 266] width 175 height 319
click at [590, 321] on div "# Selection Type Criteria delete_forever 1 Customer Attributes Ocp Segment One …" at bounding box center [737, 430] width 530 height 599
click at [462, 97] on icon "chevron_right" at bounding box center [466, 99] width 9 height 9
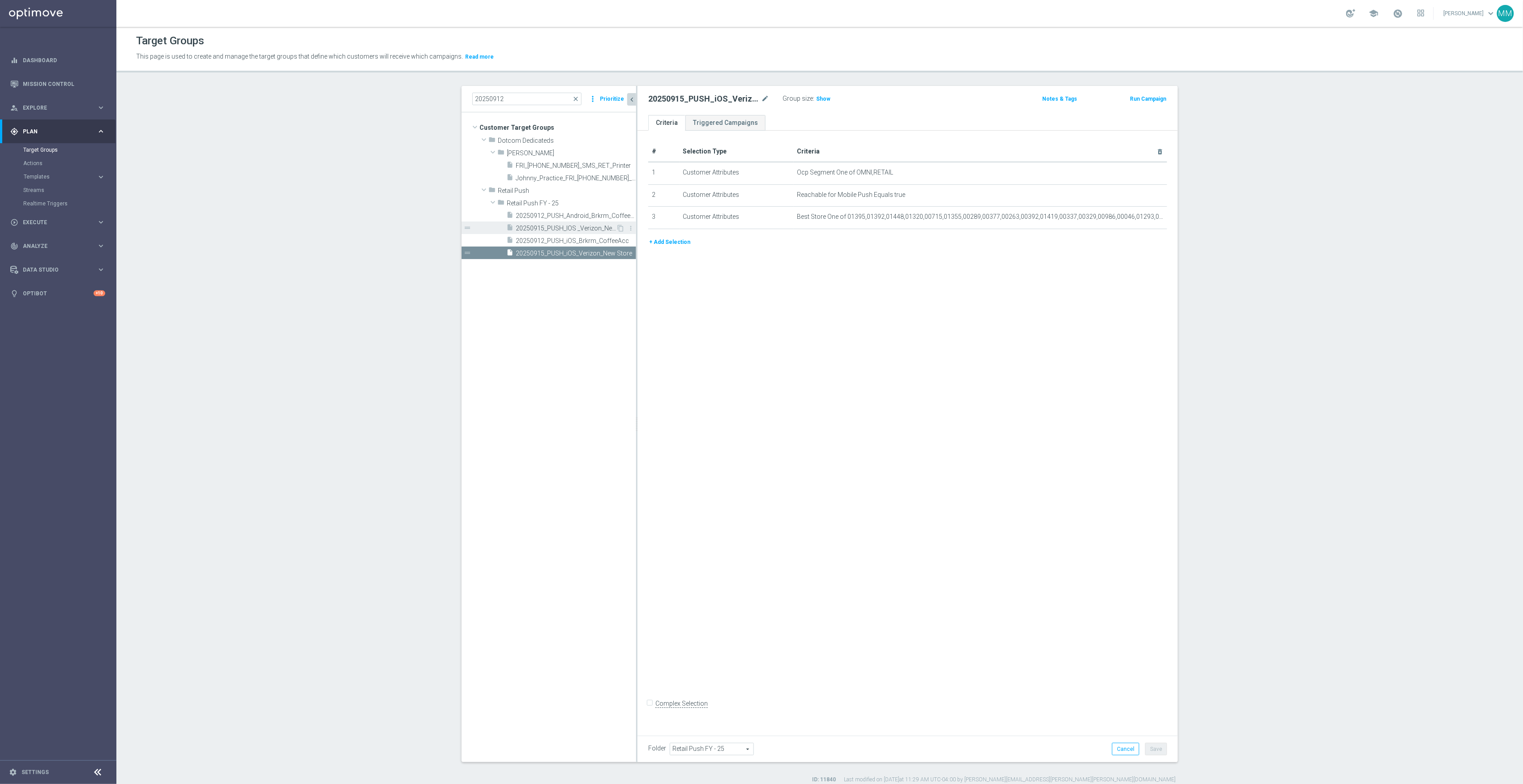
click at [565, 226] on span "20250915_PUSH_IOS _Verizon_New Store" at bounding box center [566, 228] width 100 height 8
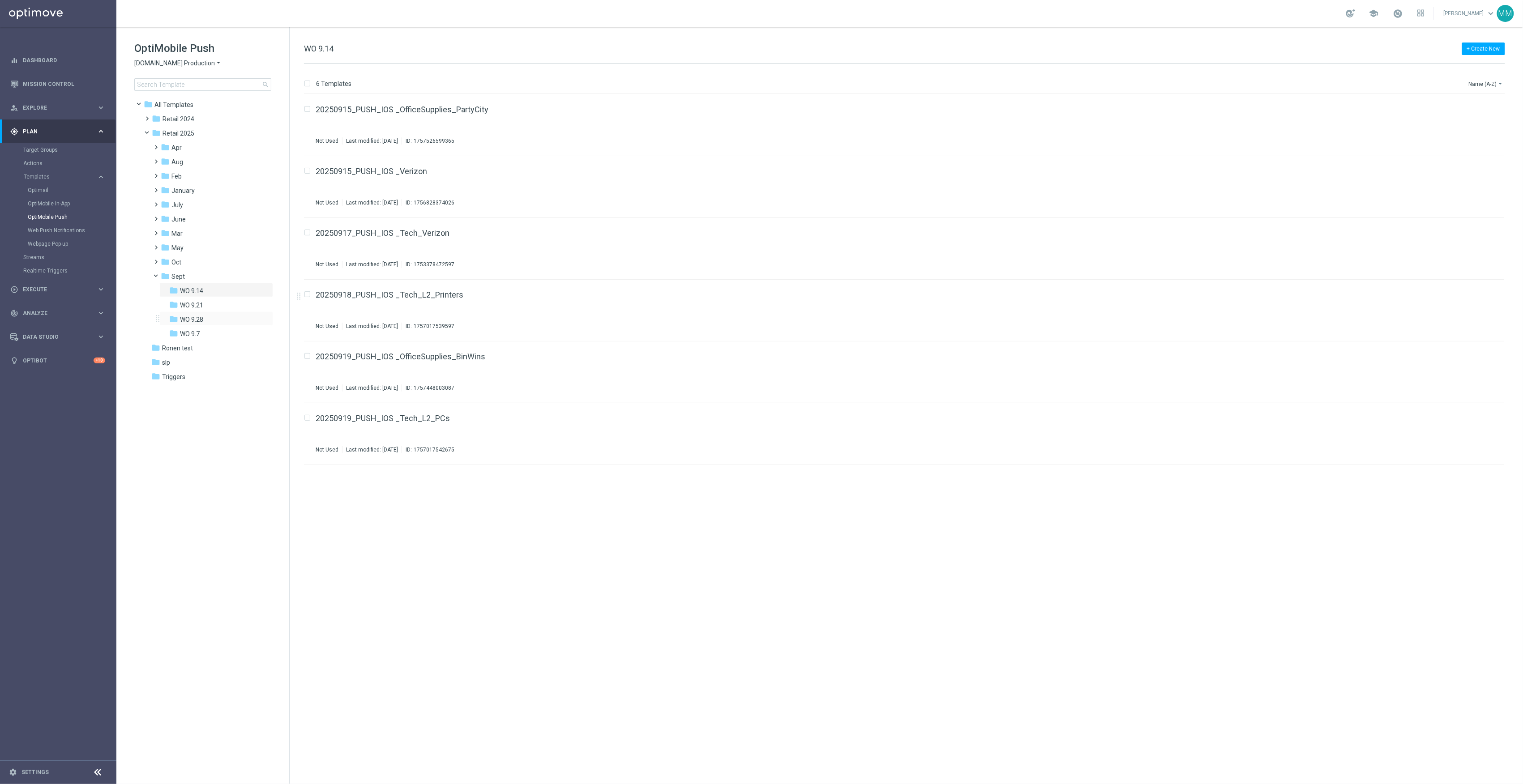
click at [211, 313] on div "folder WO 9.28 more_vert" at bounding box center [216, 319] width 114 height 14
click at [211, 307] on div "folder WO 9.21" at bounding box center [214, 305] width 88 height 10
click at [209, 321] on div "folder WO 9.28" at bounding box center [214, 320] width 88 height 10
drag, startPoint x: 201, startPoint y: 301, endPoint x: 333, endPoint y: 295, distance: 132.1
click at [201, 301] on span "WO 9.21" at bounding box center [192, 305] width 23 height 8
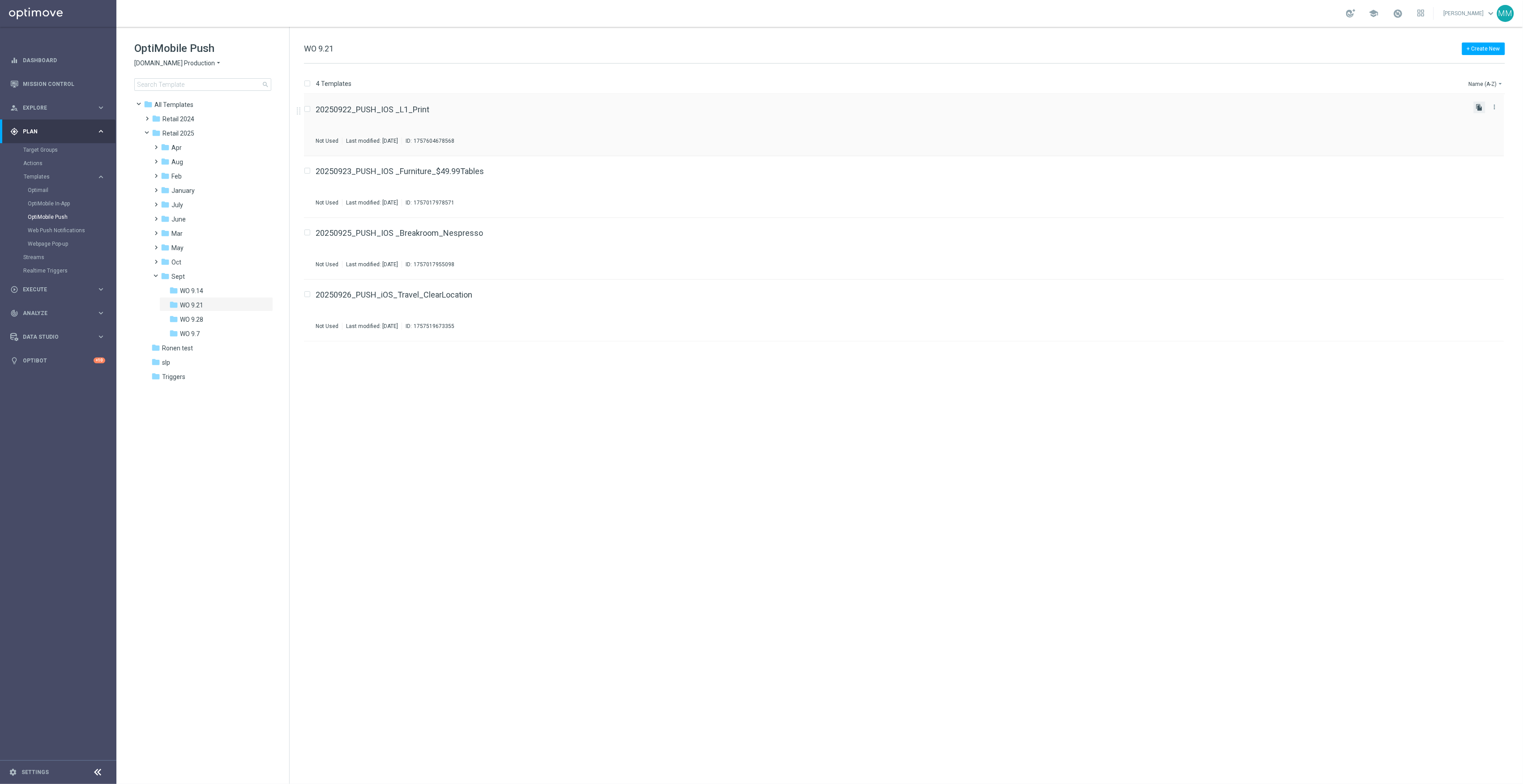
click at [1483, 106] on icon "file_copy" at bounding box center [1480, 107] width 7 height 7
click at [1497, 105] on icon "more_vert" at bounding box center [1495, 107] width 7 height 7
click at [1494, 106] on icon "more_vert" at bounding box center [1495, 107] width 7 height 7
click at [1477, 117] on div "Move" at bounding box center [1459, 117] width 54 height 7
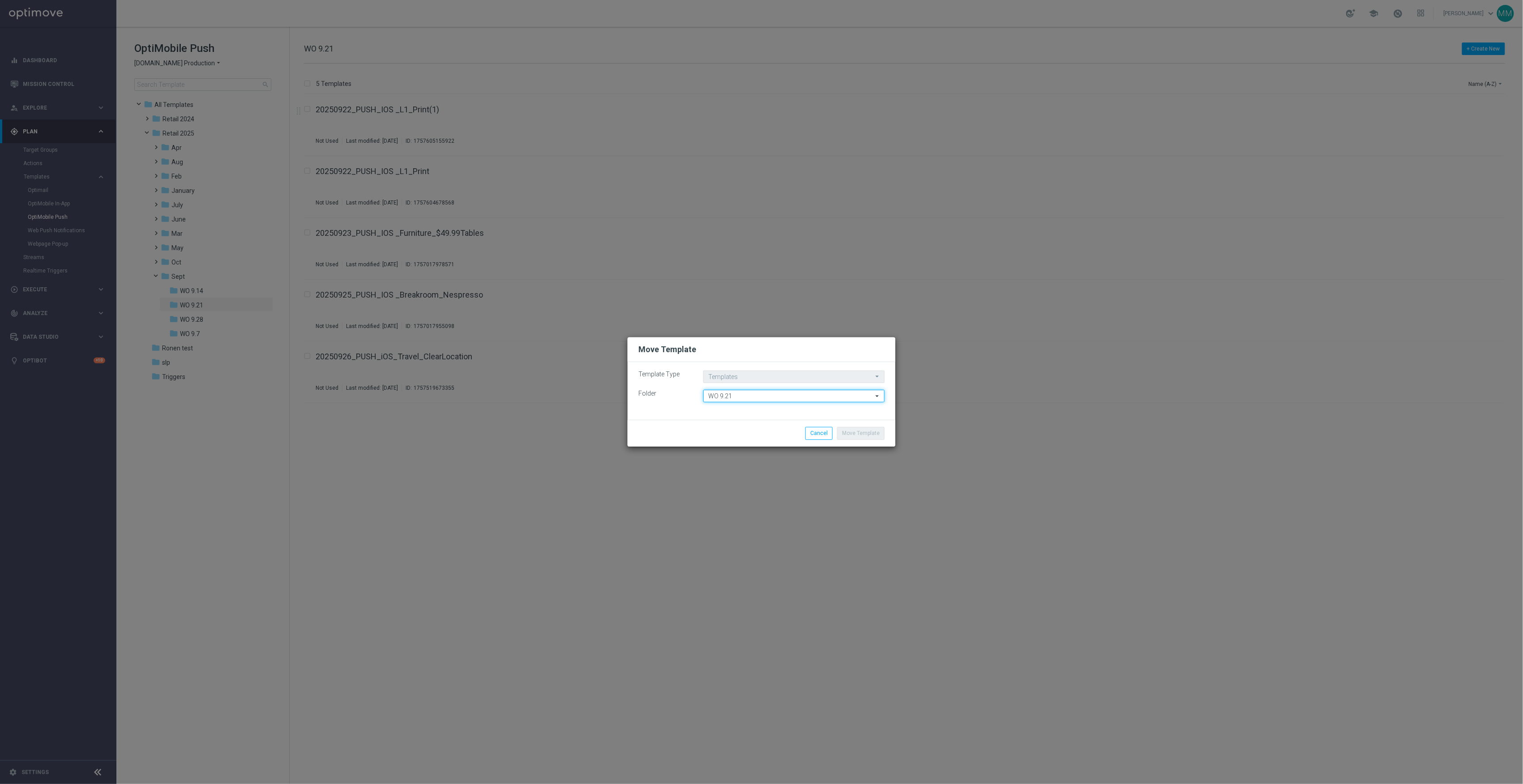
click at [729, 398] on input "WO 9.21" at bounding box center [794, 396] width 181 height 12
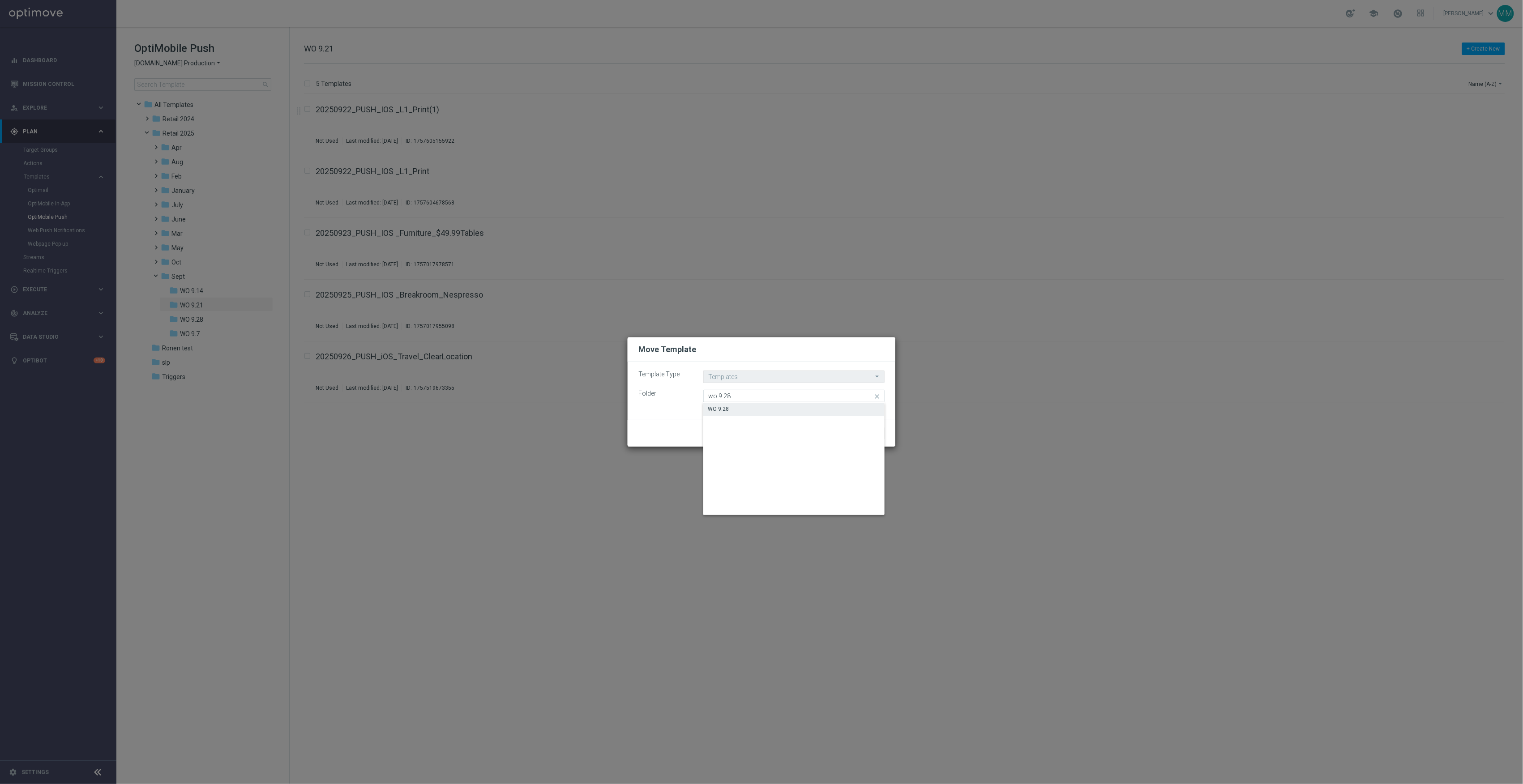
click at [751, 409] on div "WO 9.28" at bounding box center [794, 408] width 181 height 12
type input "WO 9.28"
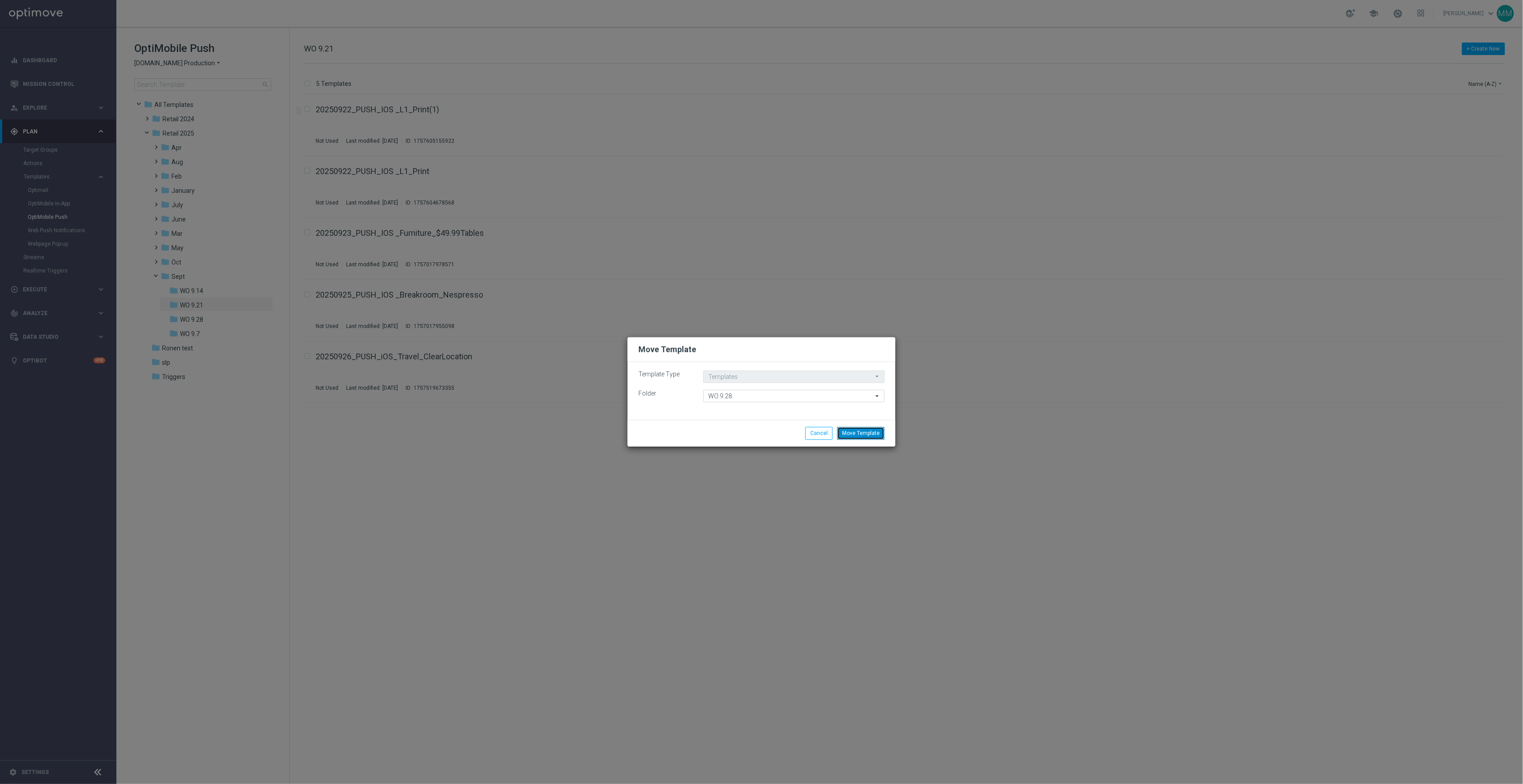
click at [847, 427] on button "Move Template" at bounding box center [861, 433] width 48 height 12
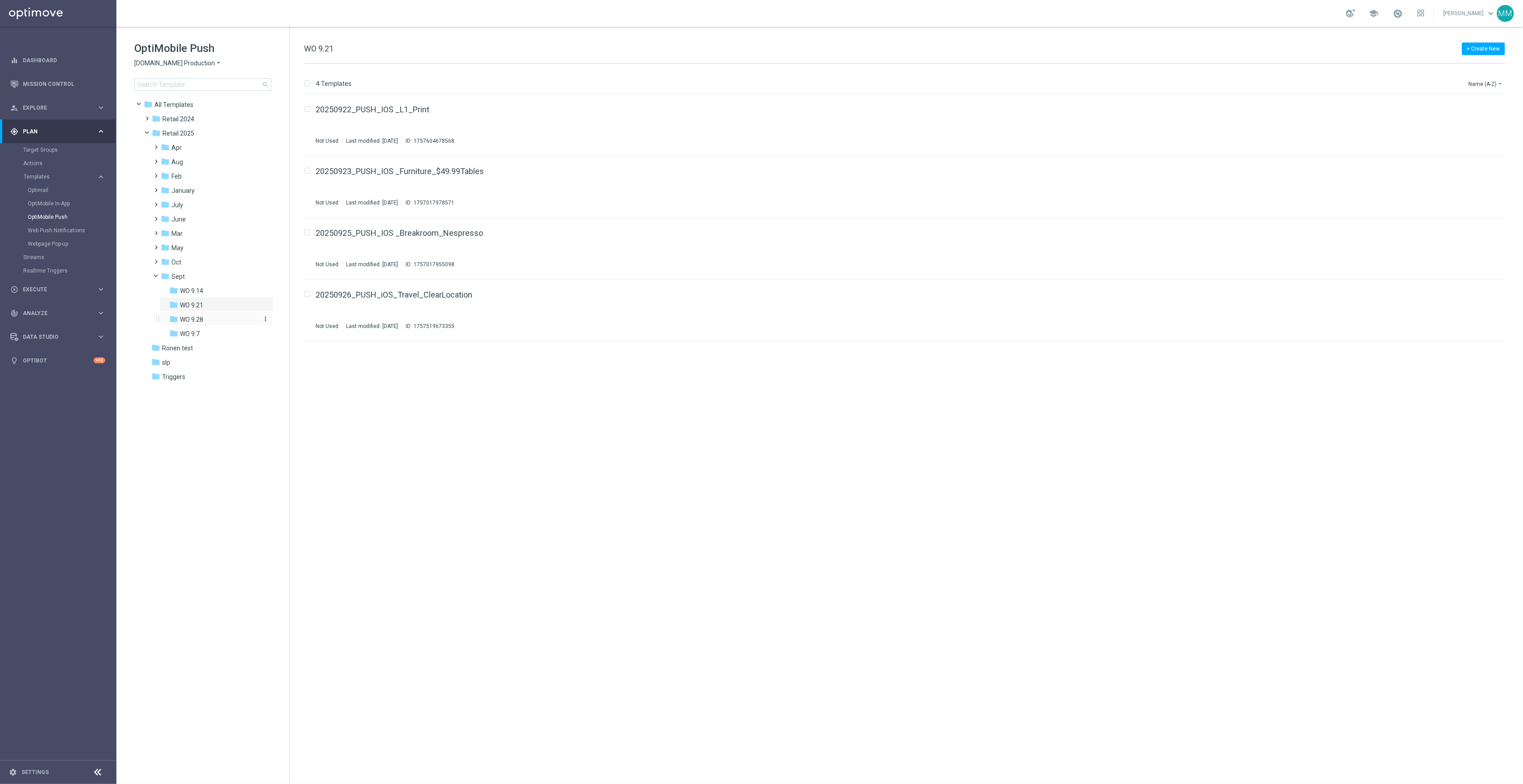
click at [215, 319] on div "folder WO 9.28" at bounding box center [214, 320] width 88 height 10
click at [206, 307] on div "folder WO 9.21" at bounding box center [214, 305] width 88 height 10
click at [1476, 109] on icon "file_copy" at bounding box center [1480, 107] width 7 height 7
click at [1495, 173] on button "more_vert" at bounding box center [1495, 169] width 9 height 11
click at [1497, 174] on button "more_vert" at bounding box center [1495, 169] width 9 height 11
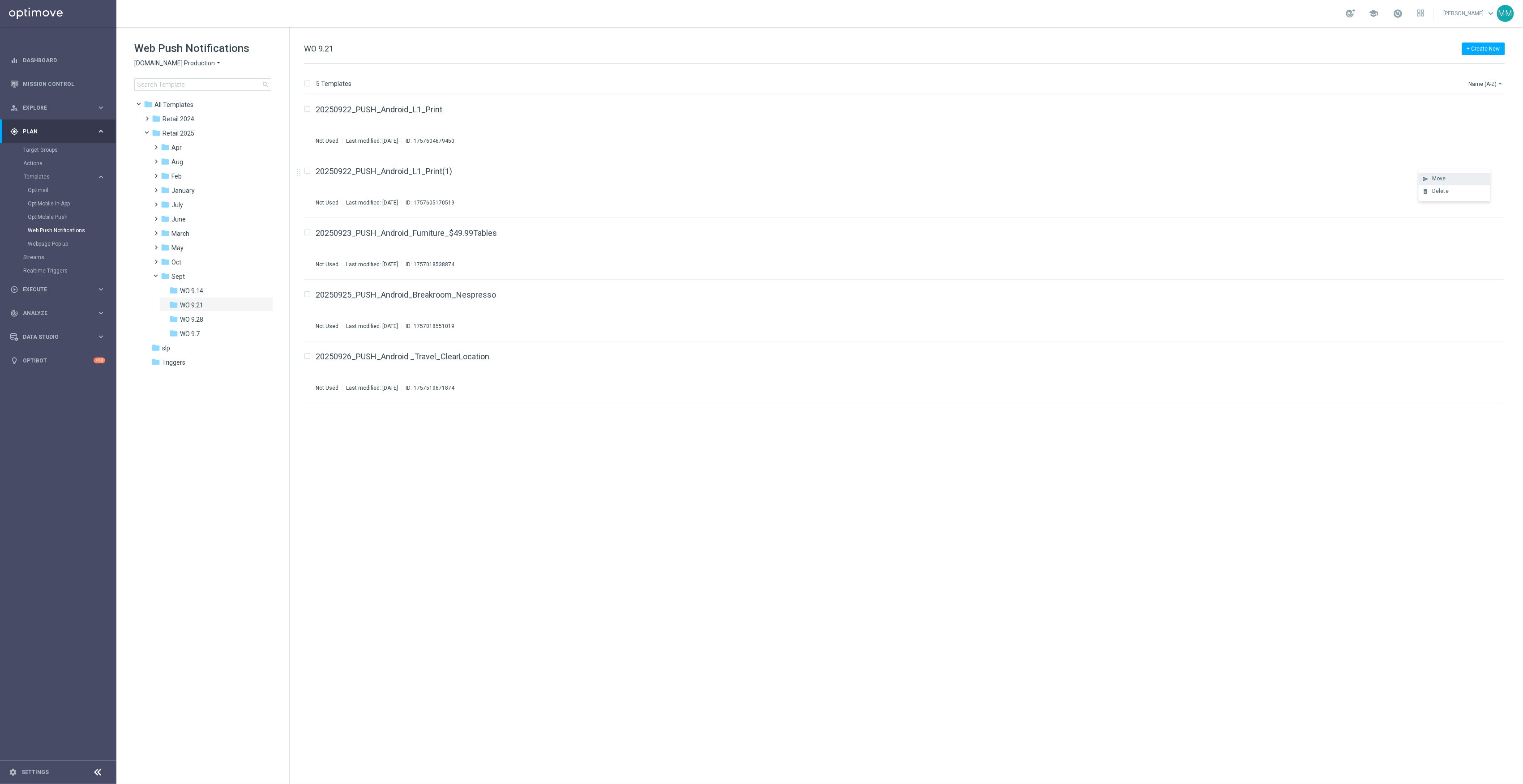
click at [1460, 179] on div "Move" at bounding box center [1459, 178] width 54 height 7
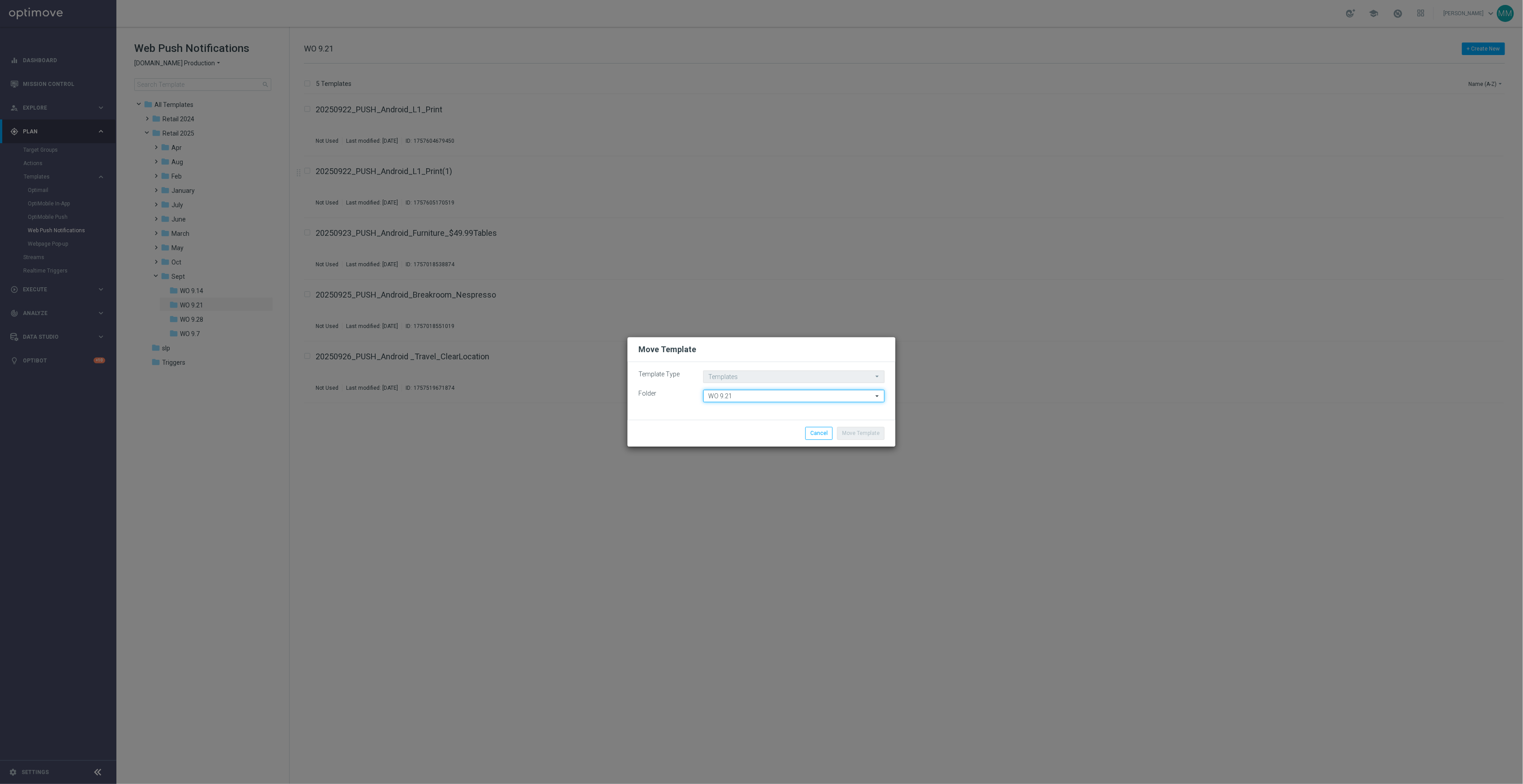
click at [769, 396] on input "WO 9.21" at bounding box center [794, 396] width 181 height 12
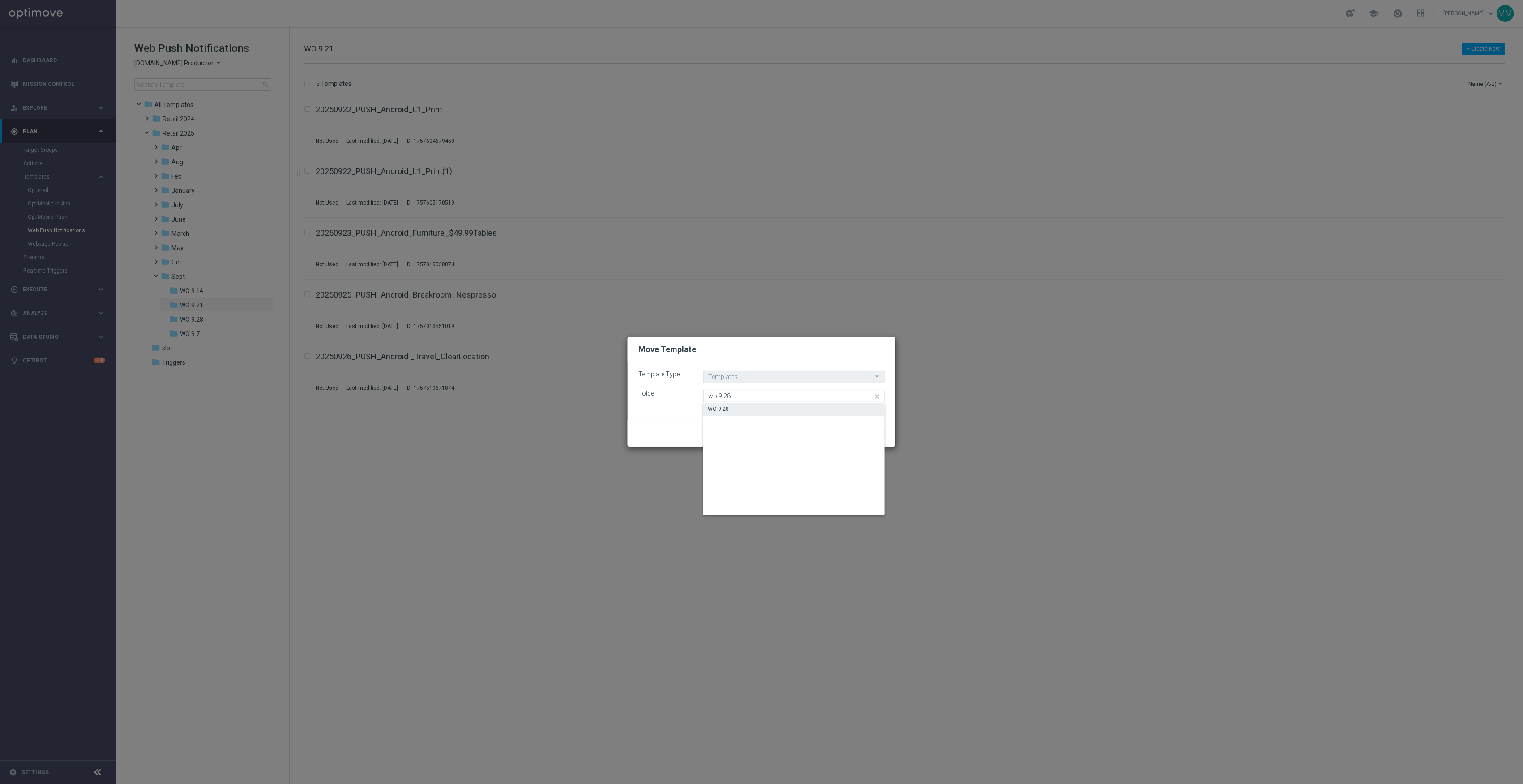
click at [765, 406] on div "WO 9.28" at bounding box center [794, 408] width 181 height 12
type input "WO 9.28"
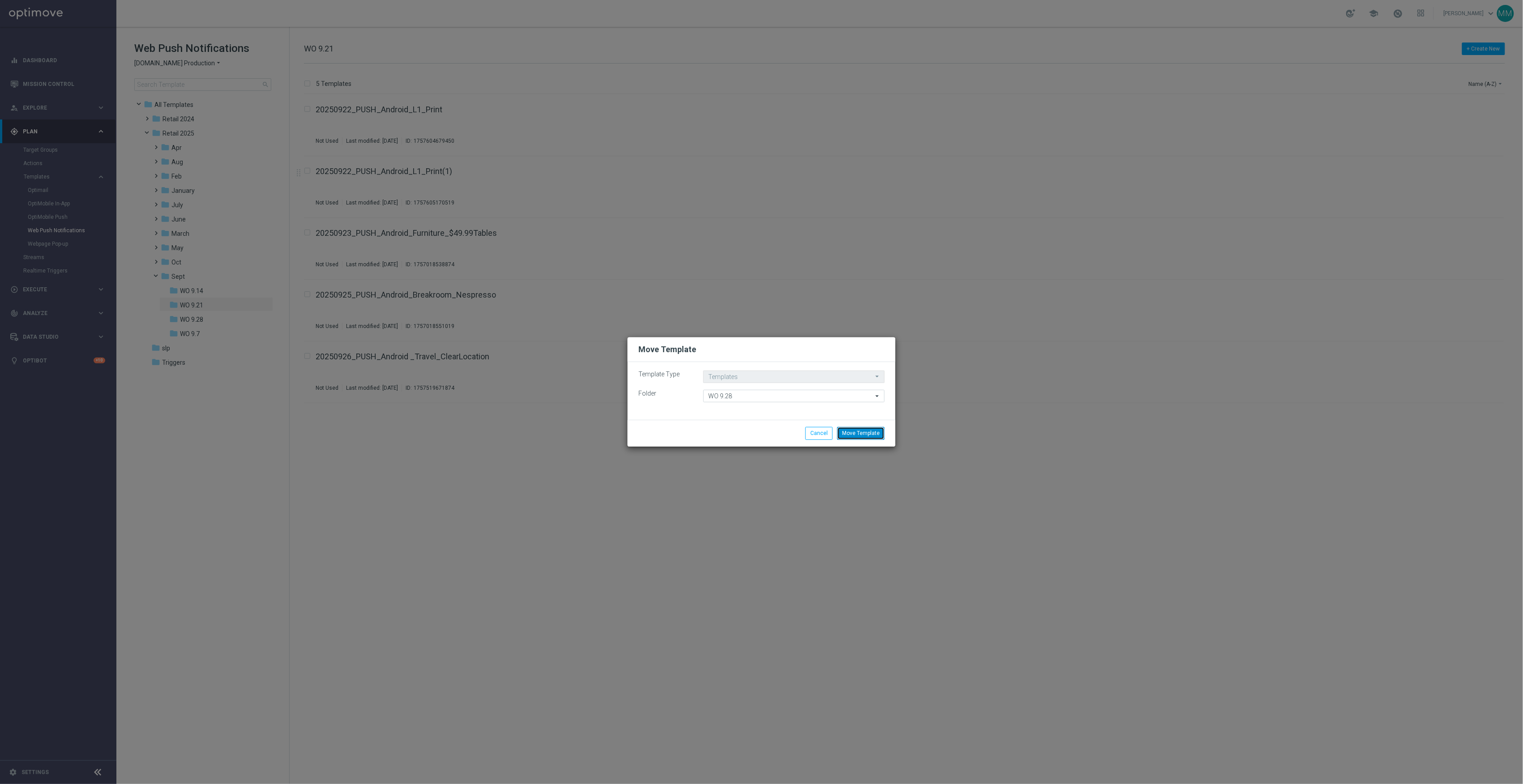
click at [869, 433] on button "Move Template" at bounding box center [861, 433] width 48 height 12
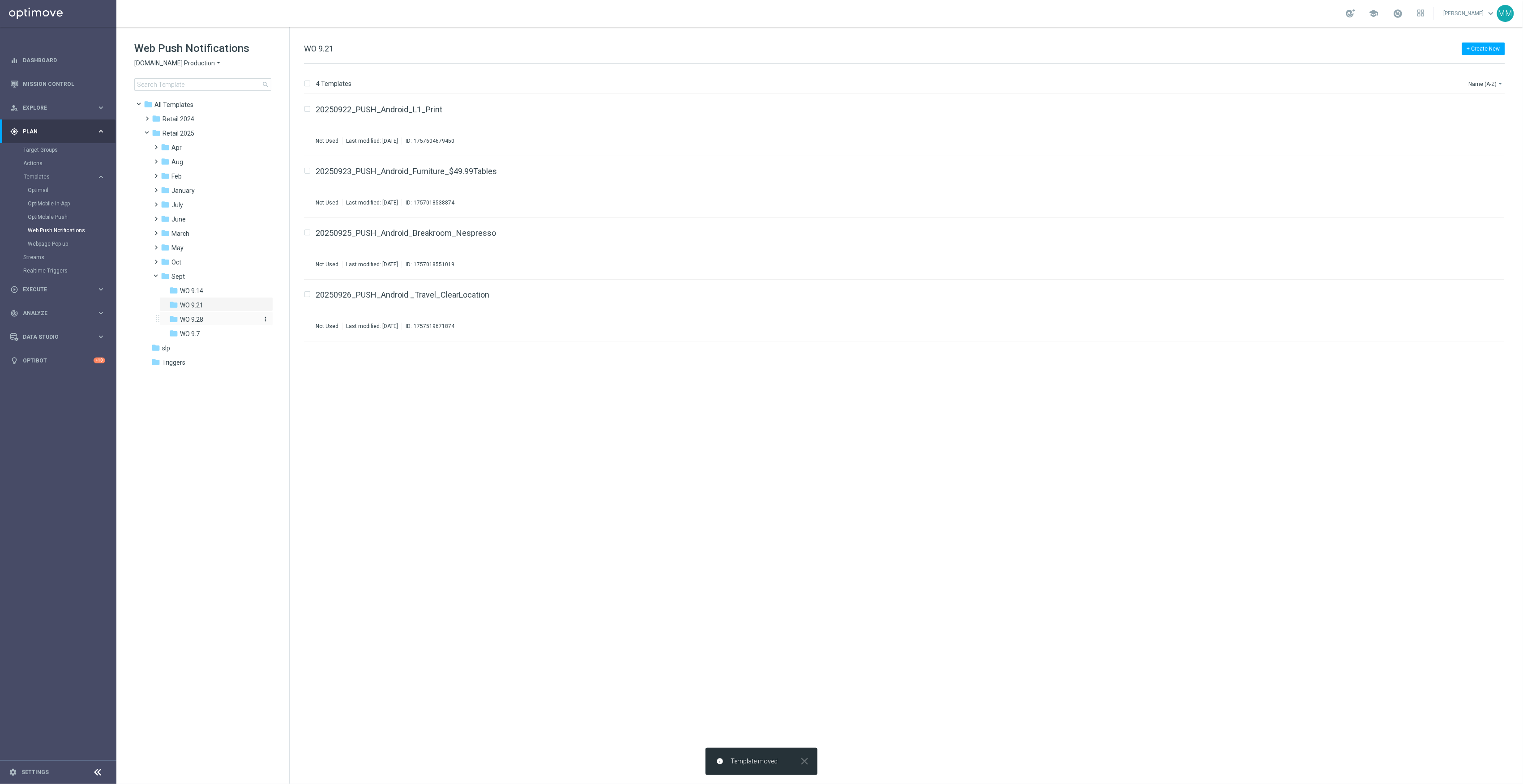
click at [208, 323] on div "folder WO 9.28" at bounding box center [214, 320] width 88 height 10
click at [208, 306] on div "folder WO 9.21" at bounding box center [214, 305] width 88 height 10
click at [1485, 106] on button "file_copy" at bounding box center [1480, 107] width 12 height 12
click at [196, 260] on div "folder Oct" at bounding box center [209, 262] width 96 height 10
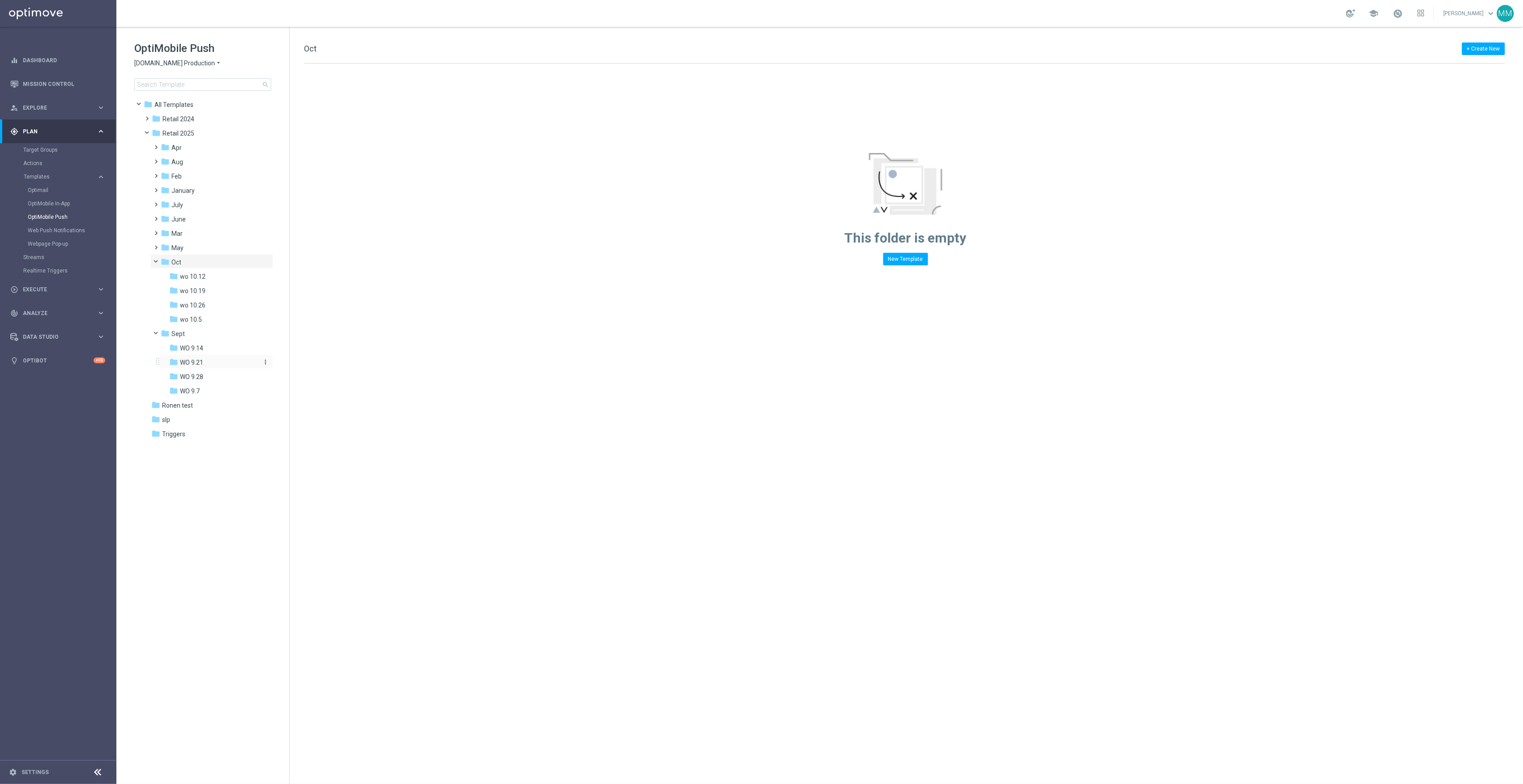
click at [219, 364] on div "folder WO 9.21" at bounding box center [214, 363] width 88 height 10
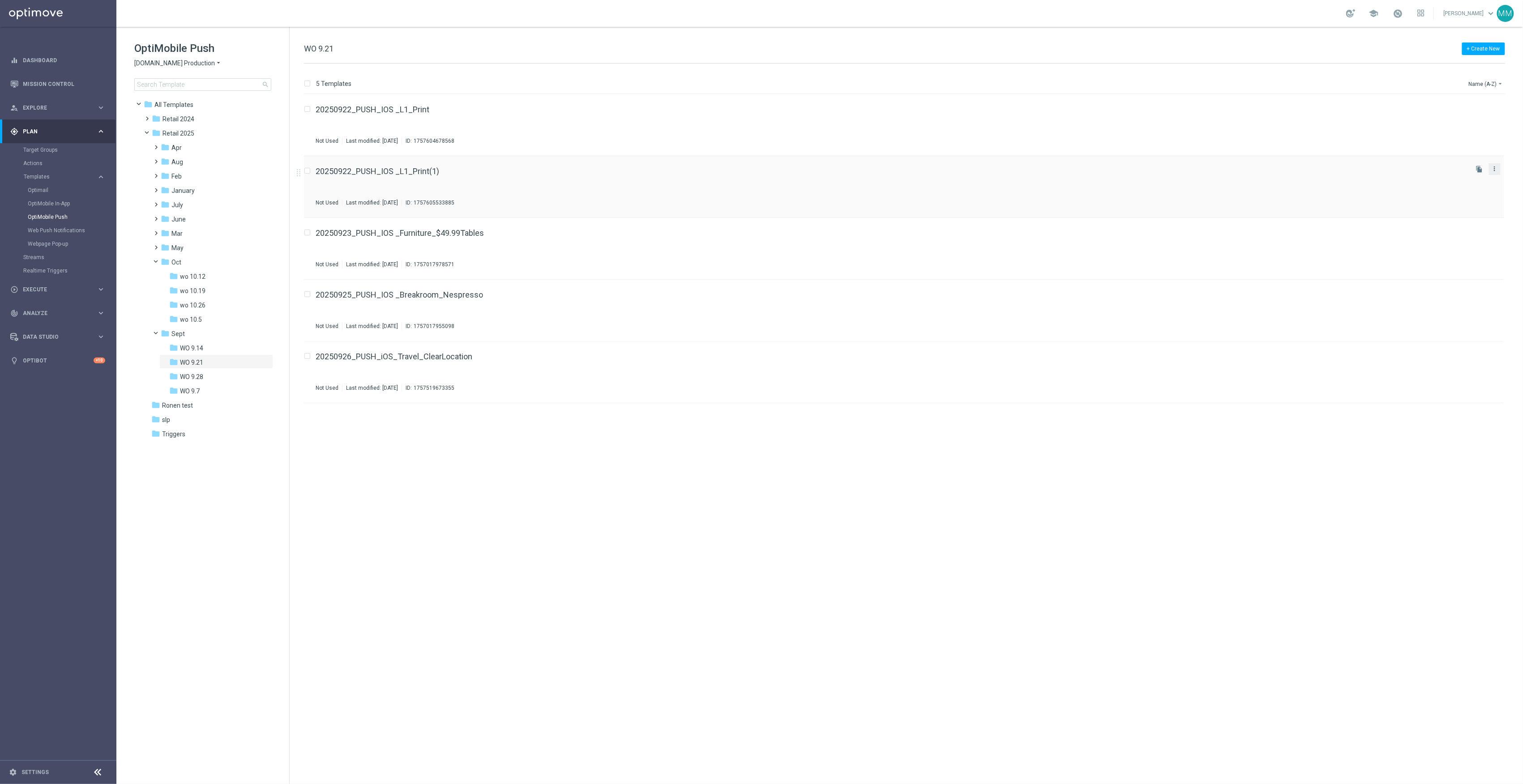
click at [1498, 166] on icon "more_vert" at bounding box center [1495, 169] width 7 height 7
click at [1465, 173] on div "send Move" at bounding box center [1454, 179] width 72 height 12
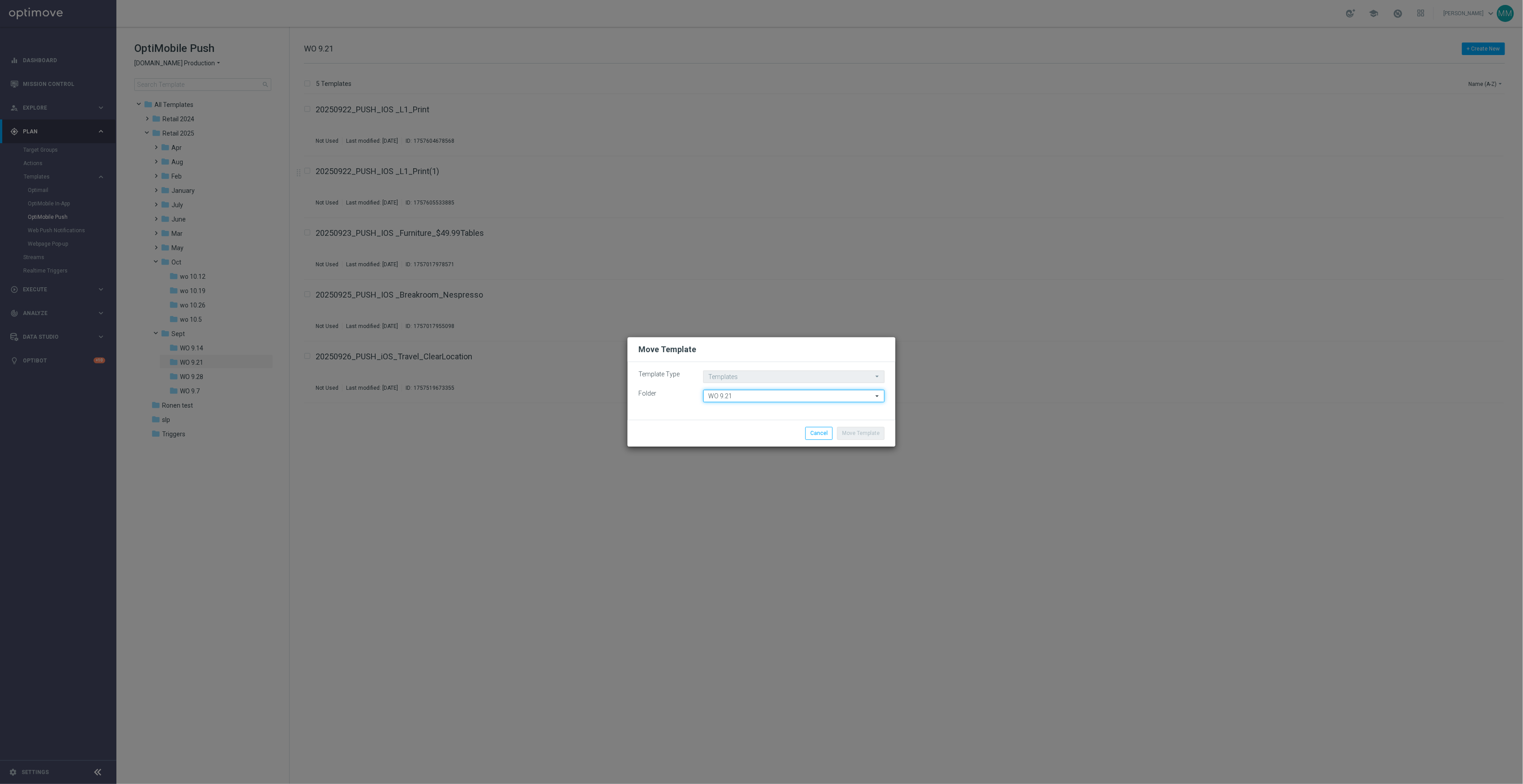
click at [733, 396] on input "WO 9.21" at bounding box center [794, 396] width 181 height 12
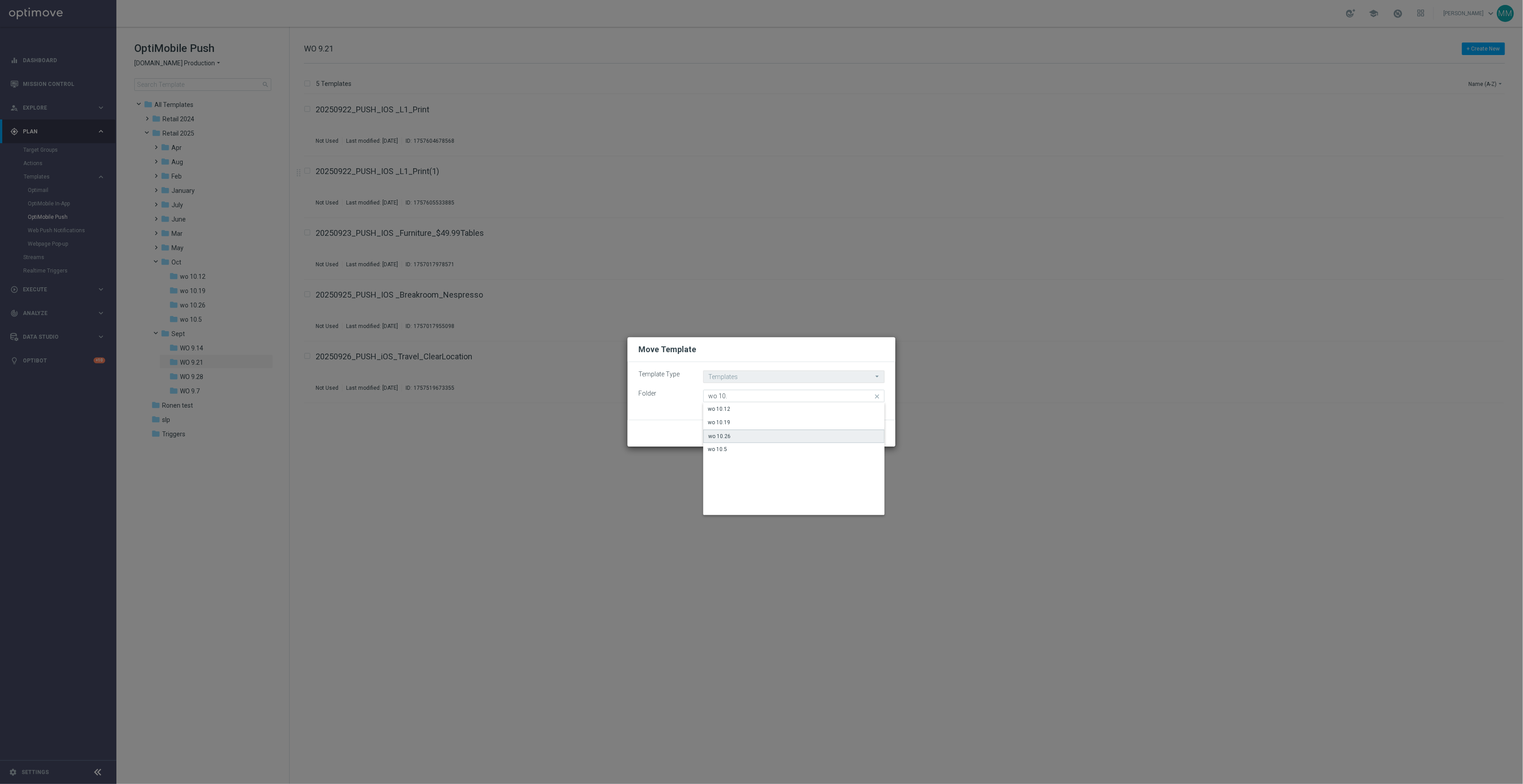
click at [734, 433] on div "wo 10.26" at bounding box center [794, 437] width 181 height 14
type input "wo 10.26"
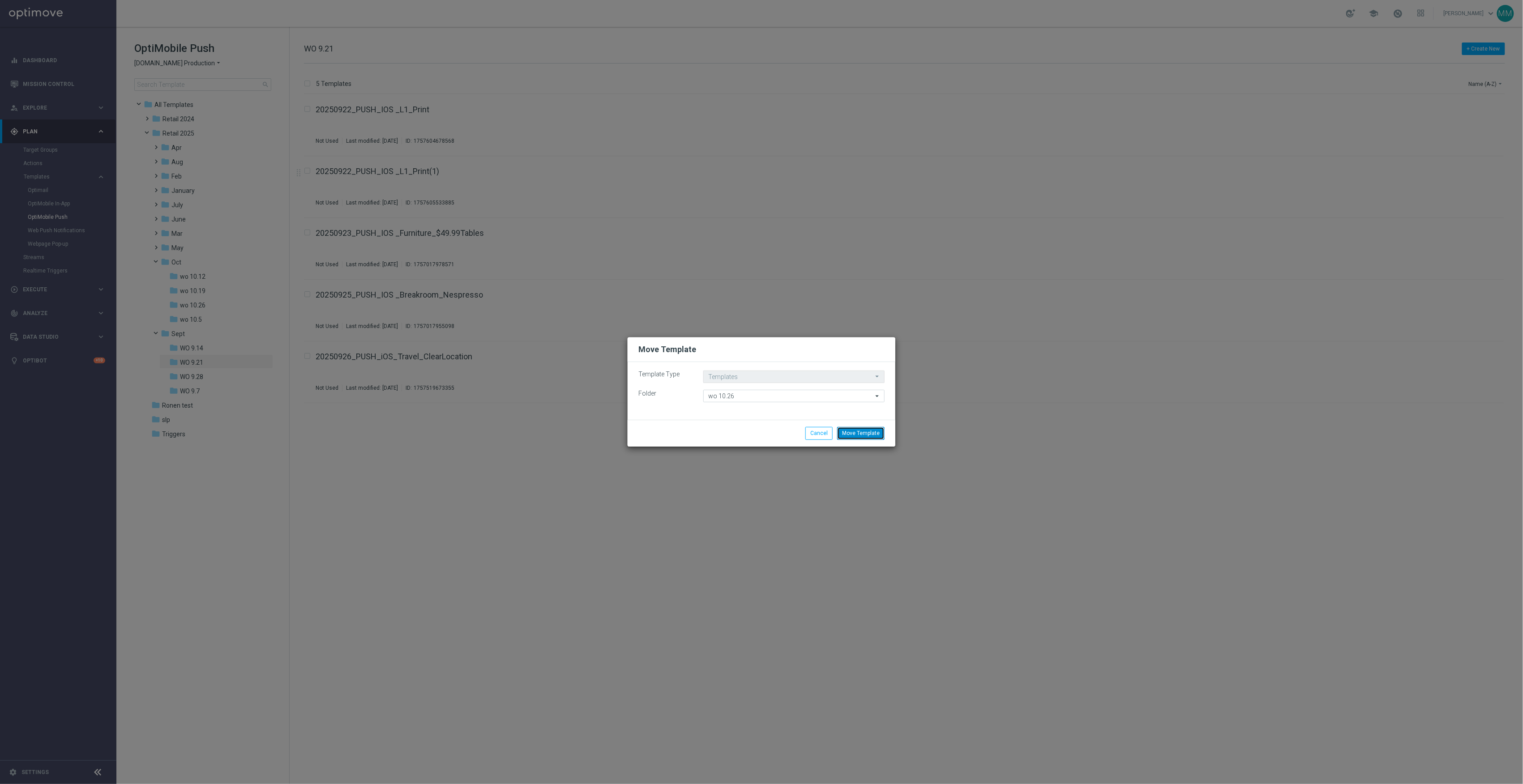
click at [870, 435] on button "Move Template" at bounding box center [861, 433] width 48 height 12
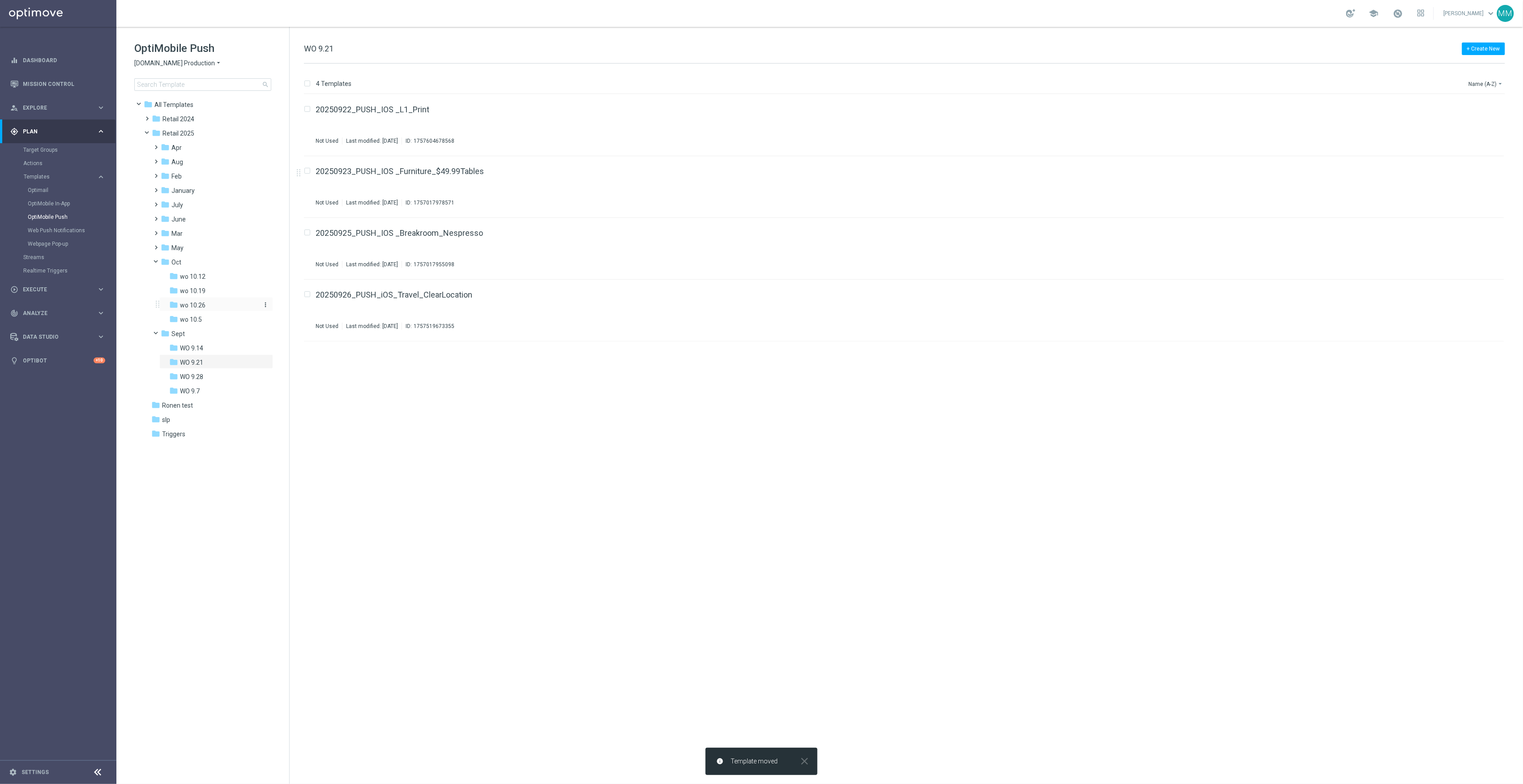
click at [214, 304] on div "folder wo 10.26" at bounding box center [214, 305] width 88 height 10
click at [214, 309] on div "folder WO 9.21" at bounding box center [214, 305] width 88 height 10
click at [1475, 105] on button "file_copy" at bounding box center [1480, 107] width 12 height 12
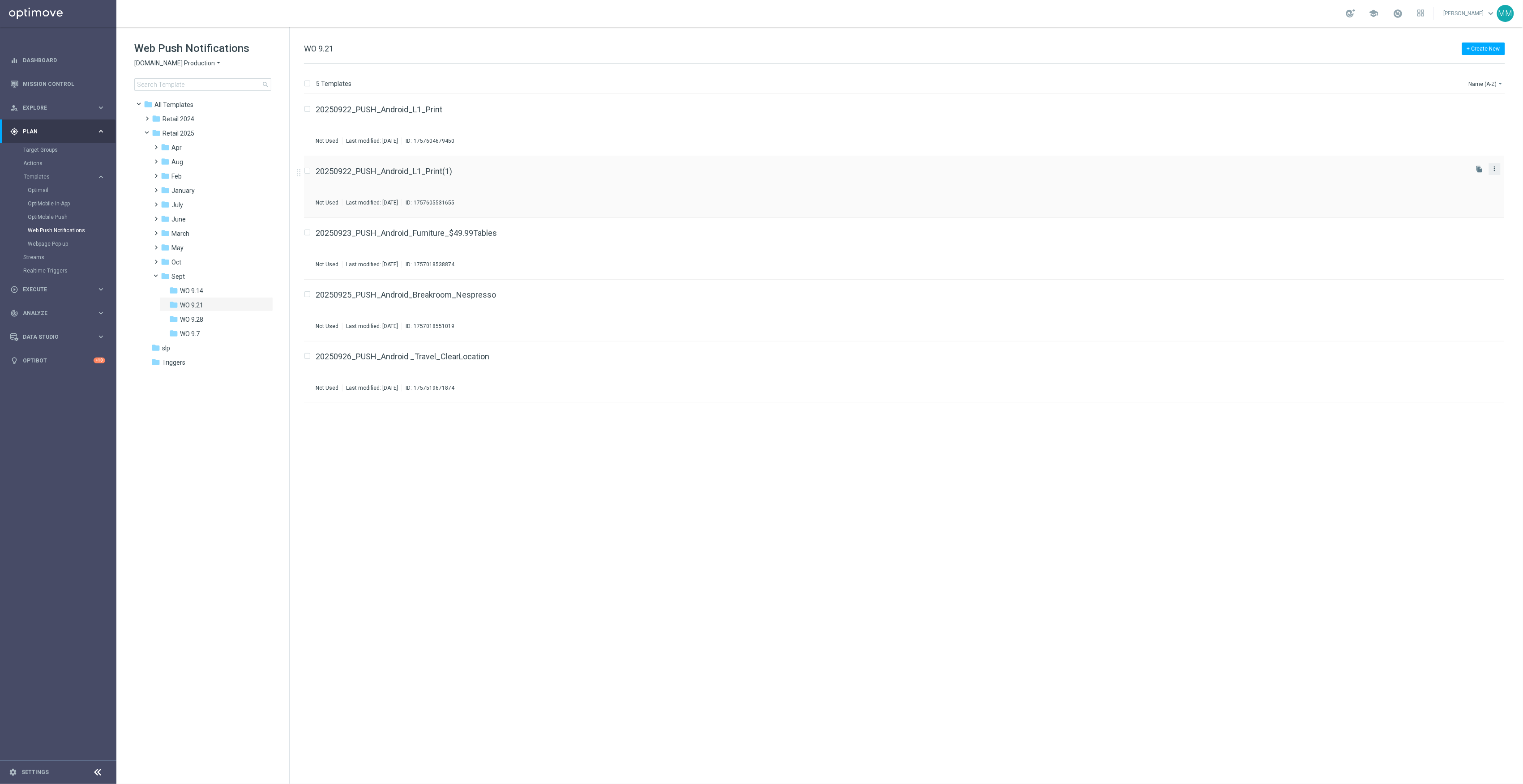
click at [1493, 172] on icon "more_vert" at bounding box center [1495, 169] width 7 height 7
click at [1453, 177] on div "Move" at bounding box center [1459, 178] width 54 height 7
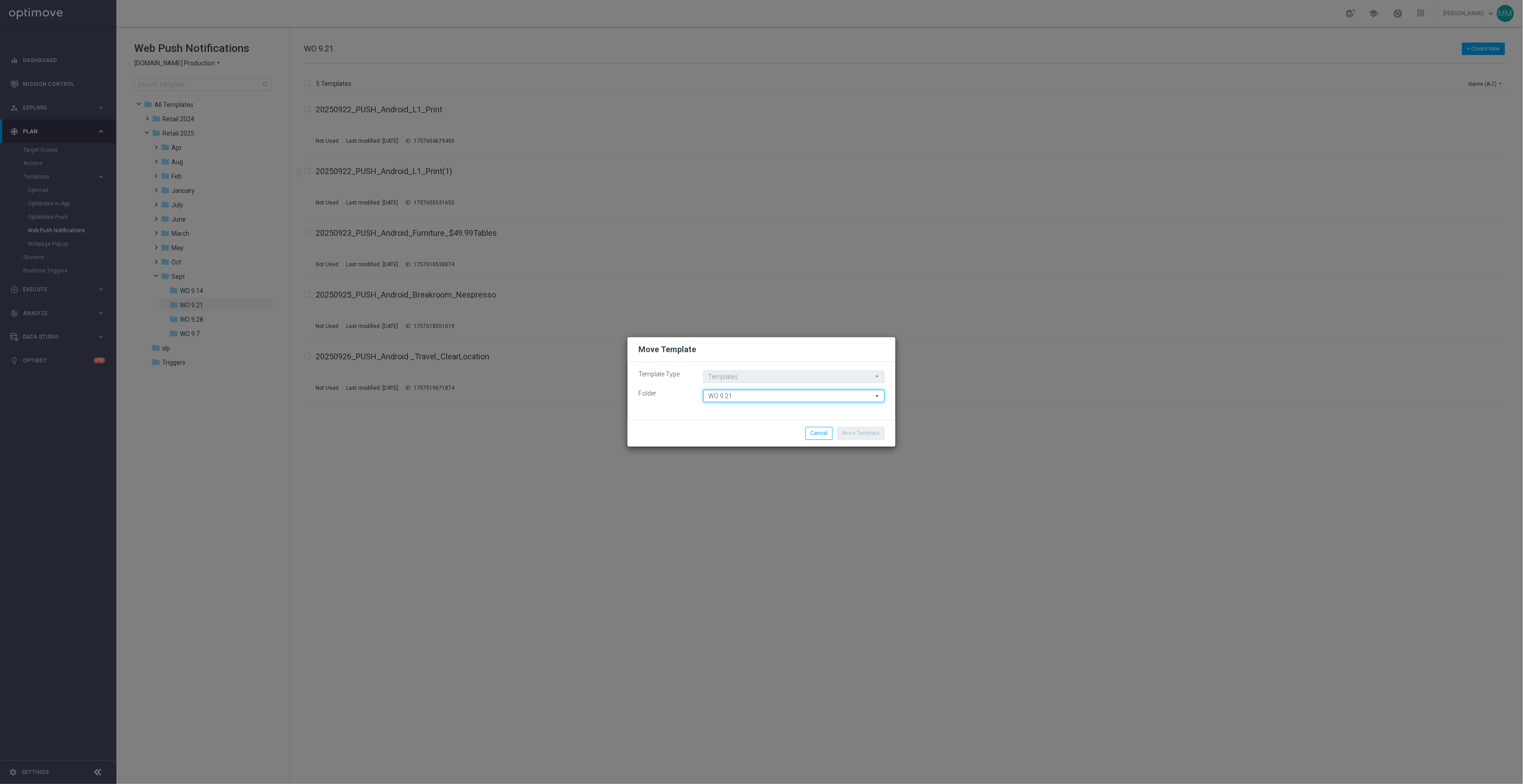
click at [794, 398] on input "WO 9.21" at bounding box center [794, 396] width 181 height 12
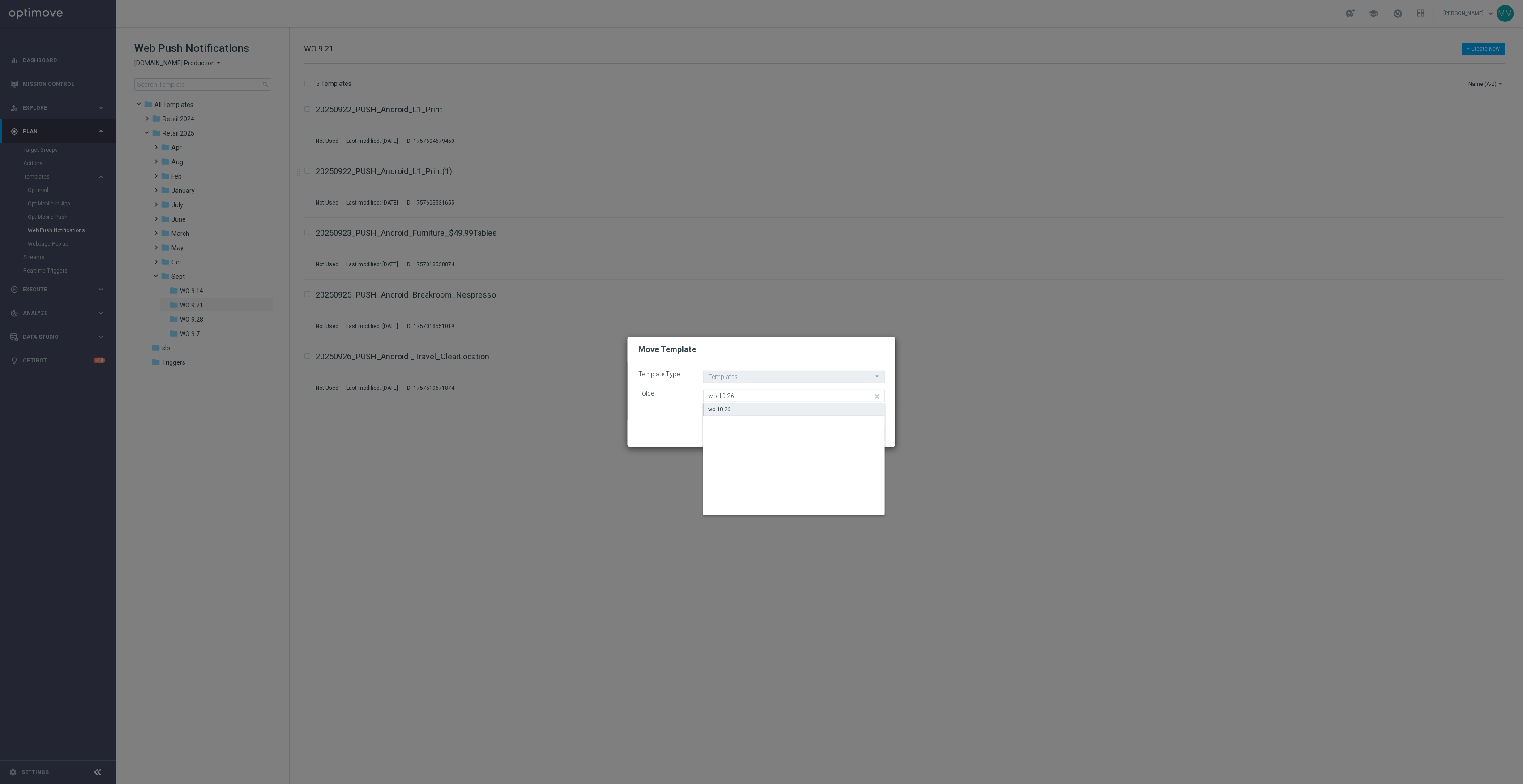
click at [785, 416] on div "wo 10.26" at bounding box center [794, 409] width 181 height 14
click at [838, 398] on input "wo 10.26" at bounding box center [794, 396] width 181 height 12
click at [843, 406] on div "wo 10.26" at bounding box center [794, 409] width 181 height 14
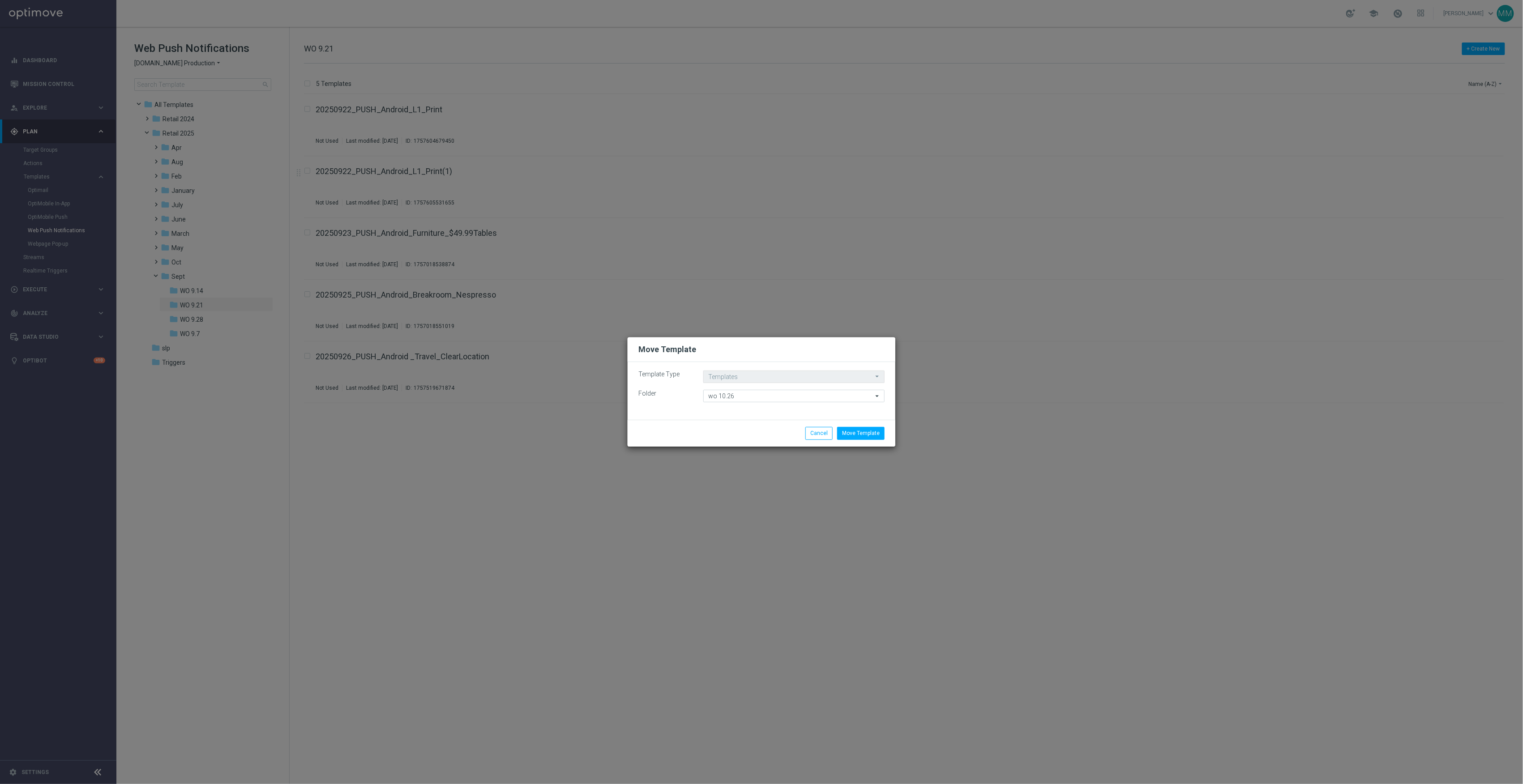
type input "wo 10.26"
click at [864, 431] on button "Move Template" at bounding box center [861, 433] width 48 height 12
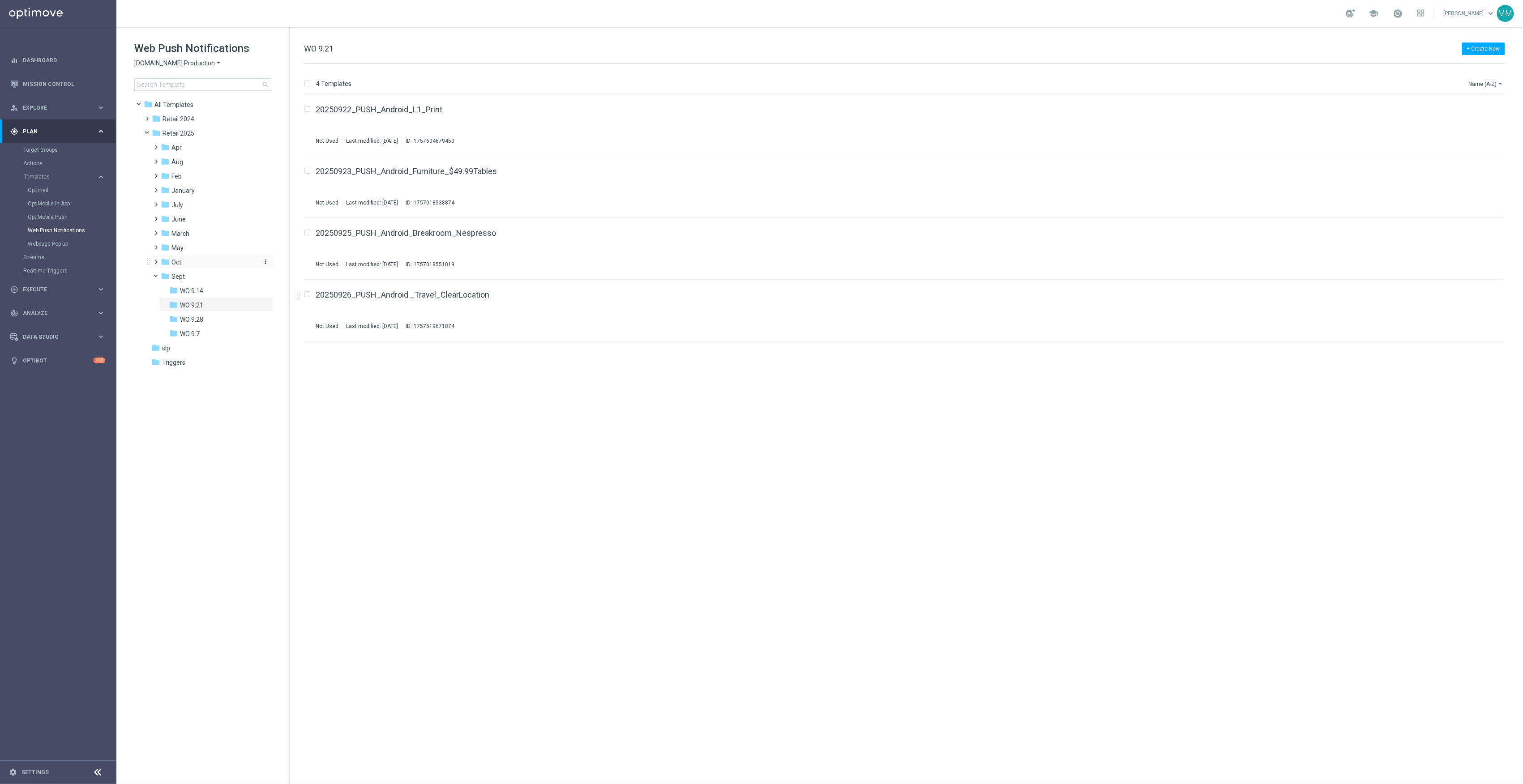
click at [190, 260] on div "folder Oct" at bounding box center [209, 262] width 96 height 10
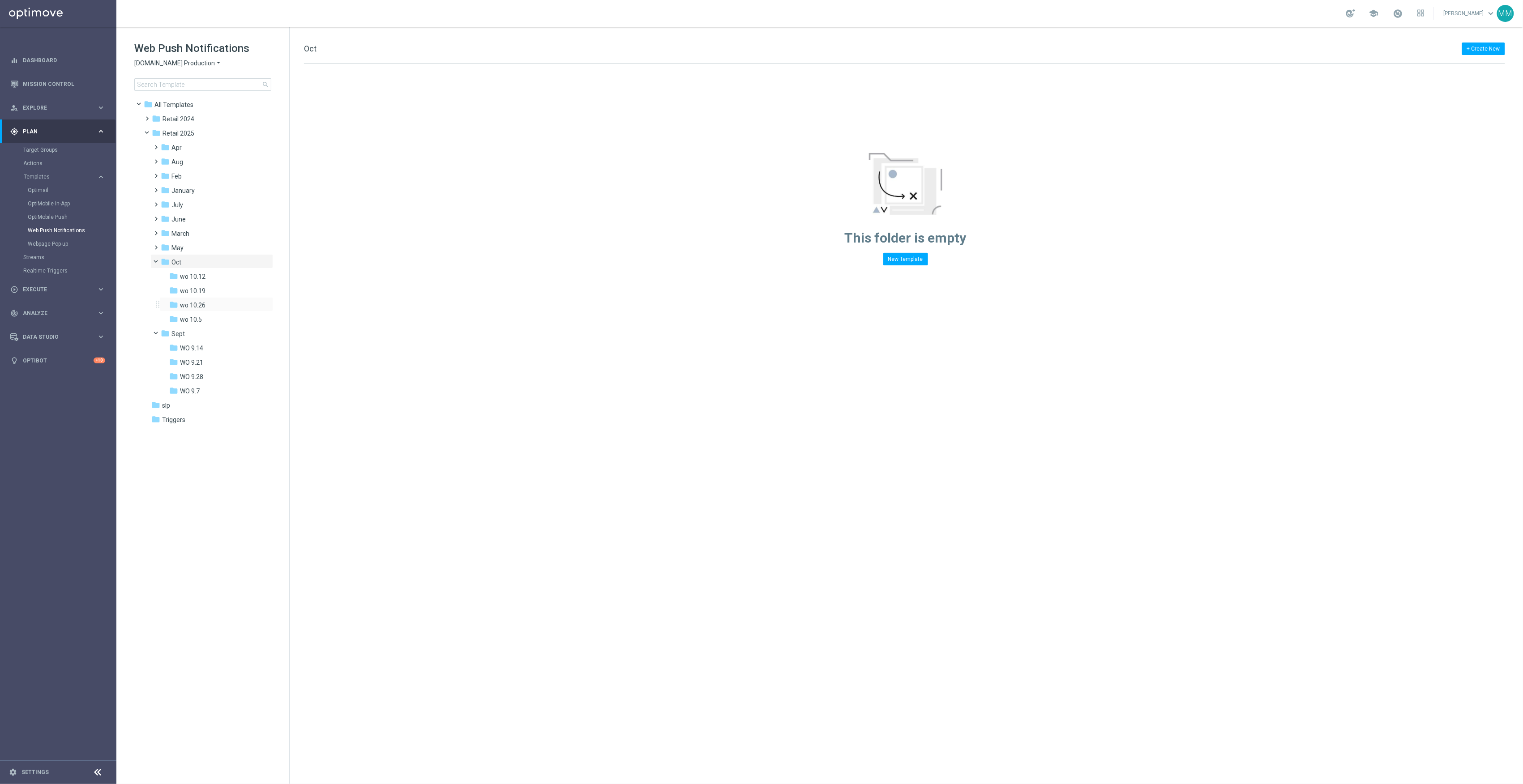
click at [219, 299] on div "folder wo 10.26 more_vert" at bounding box center [216, 305] width 114 height 14
click at [230, 307] on div "folder wo 10.26" at bounding box center [214, 305] width 88 height 10
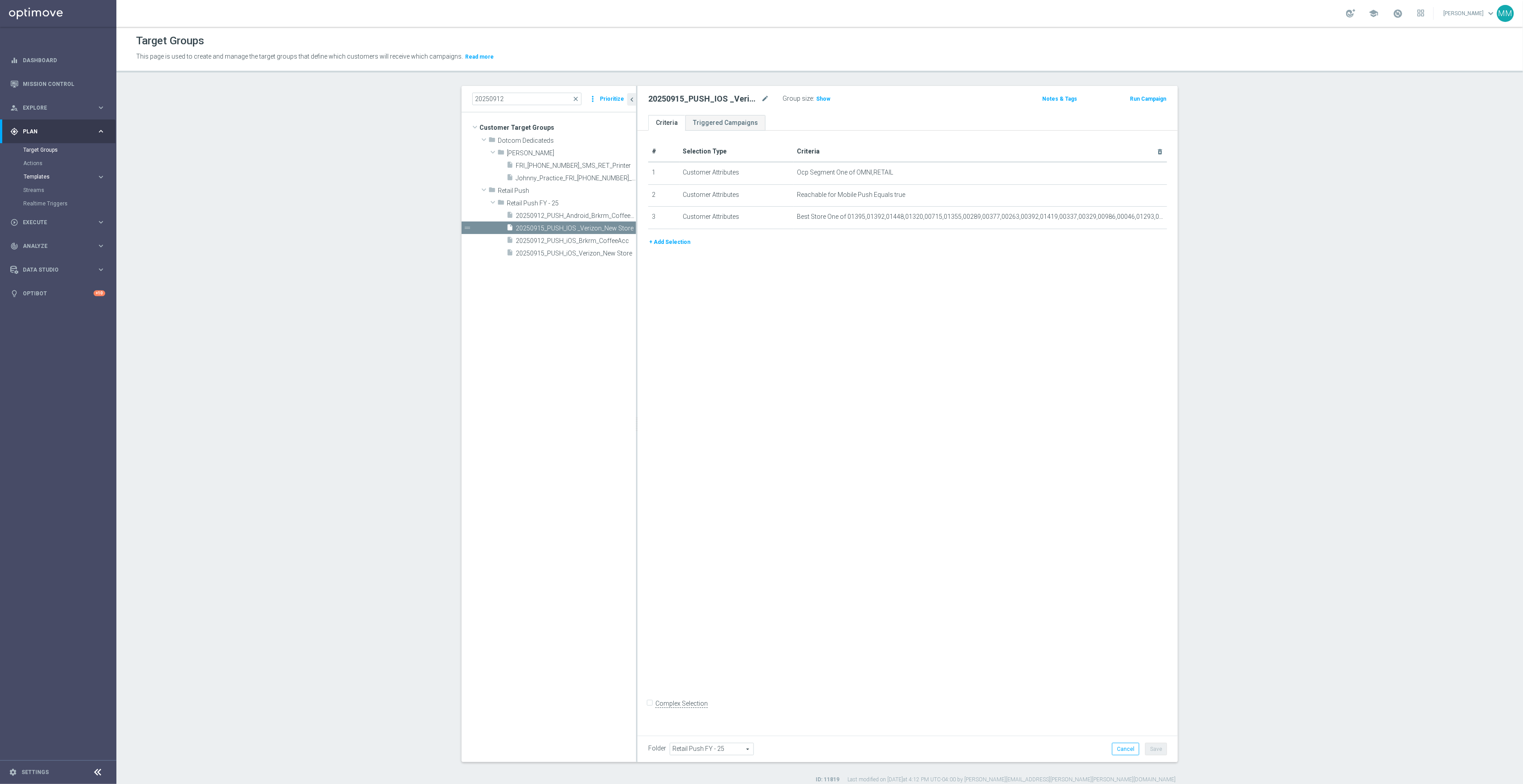
click at [75, 174] on span "Templates" at bounding box center [56, 177] width 64 height 5
click at [67, 203] on link "OptiMobile In-App" at bounding box center [60, 203] width 65 height 7
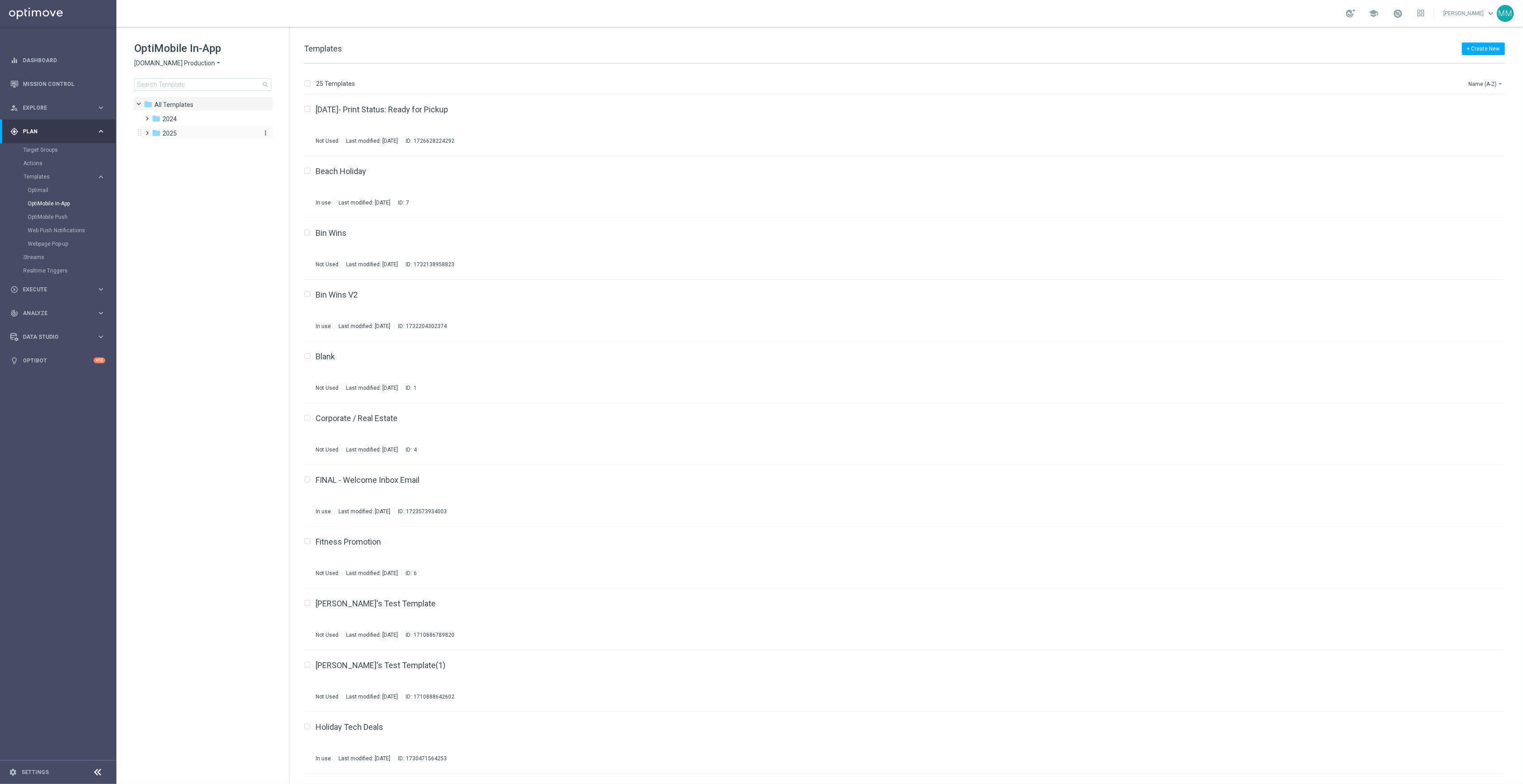
click at [217, 132] on div "folder 2025" at bounding box center [204, 133] width 103 height 10
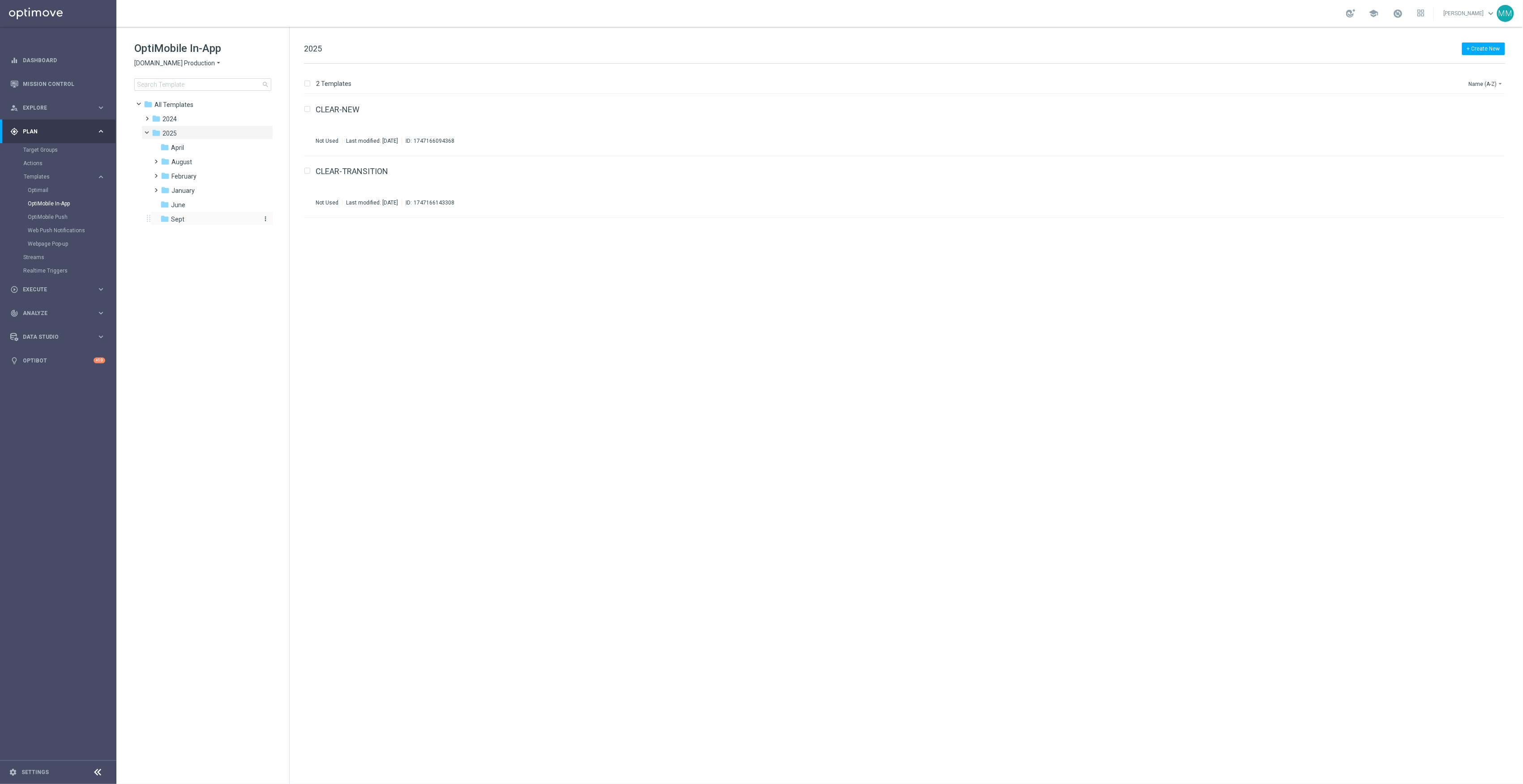
click at [206, 219] on div "folder Sept" at bounding box center [208, 219] width 96 height 10
click at [1481, 109] on icon "file_copy" at bounding box center [1480, 107] width 7 height 7
click at [49, 152] on link "Target Groups" at bounding box center [58, 150] width 70 height 7
click at [59, 147] on link "Target Groups" at bounding box center [58, 150] width 70 height 7
click at [33, 764] on footer "settings Settings" at bounding box center [58, 772] width 117 height 24
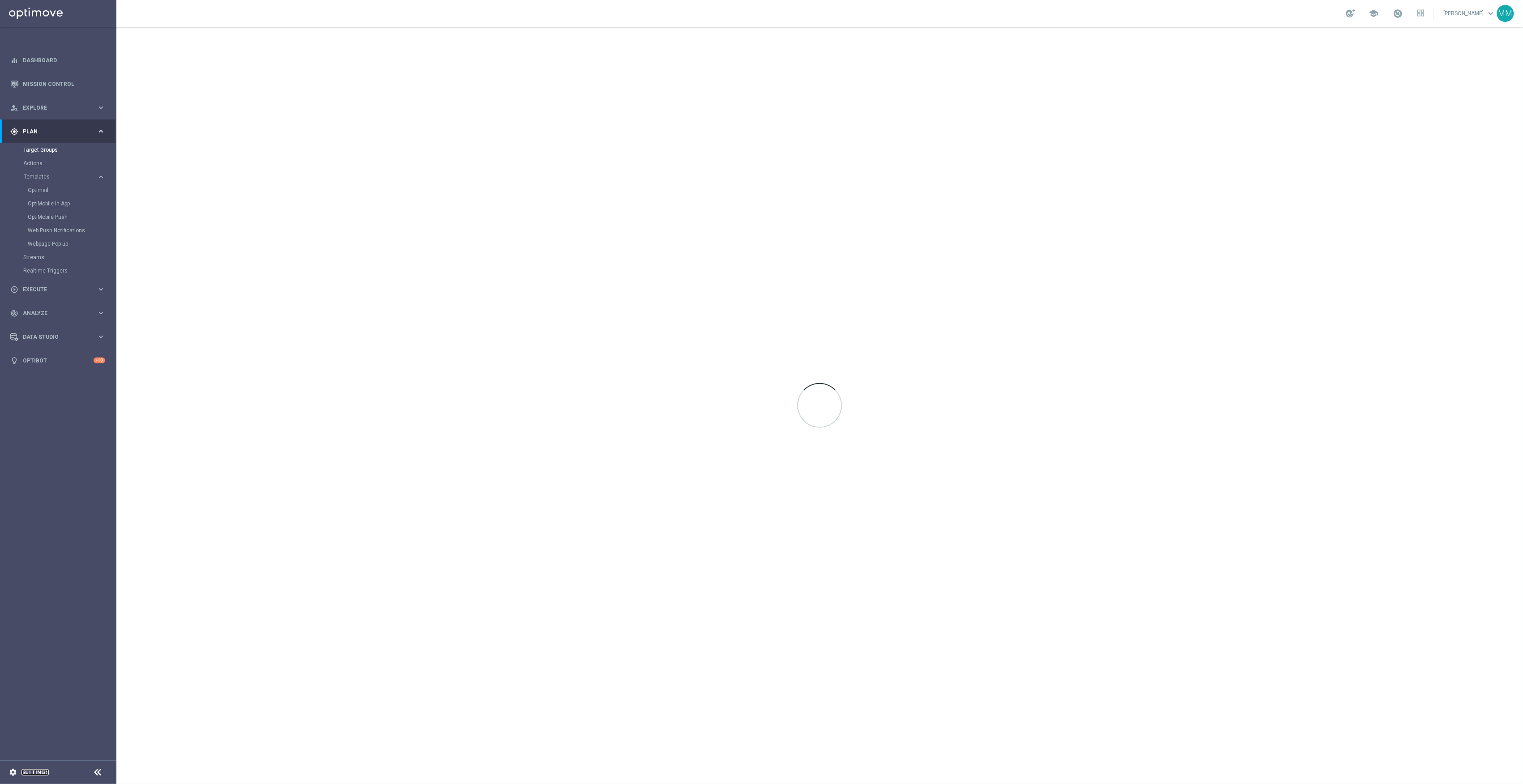
click at [33, 772] on link "Settings" at bounding box center [35, 772] width 28 height 5
click at [29, 773] on link "Settings" at bounding box center [35, 772] width 28 height 5
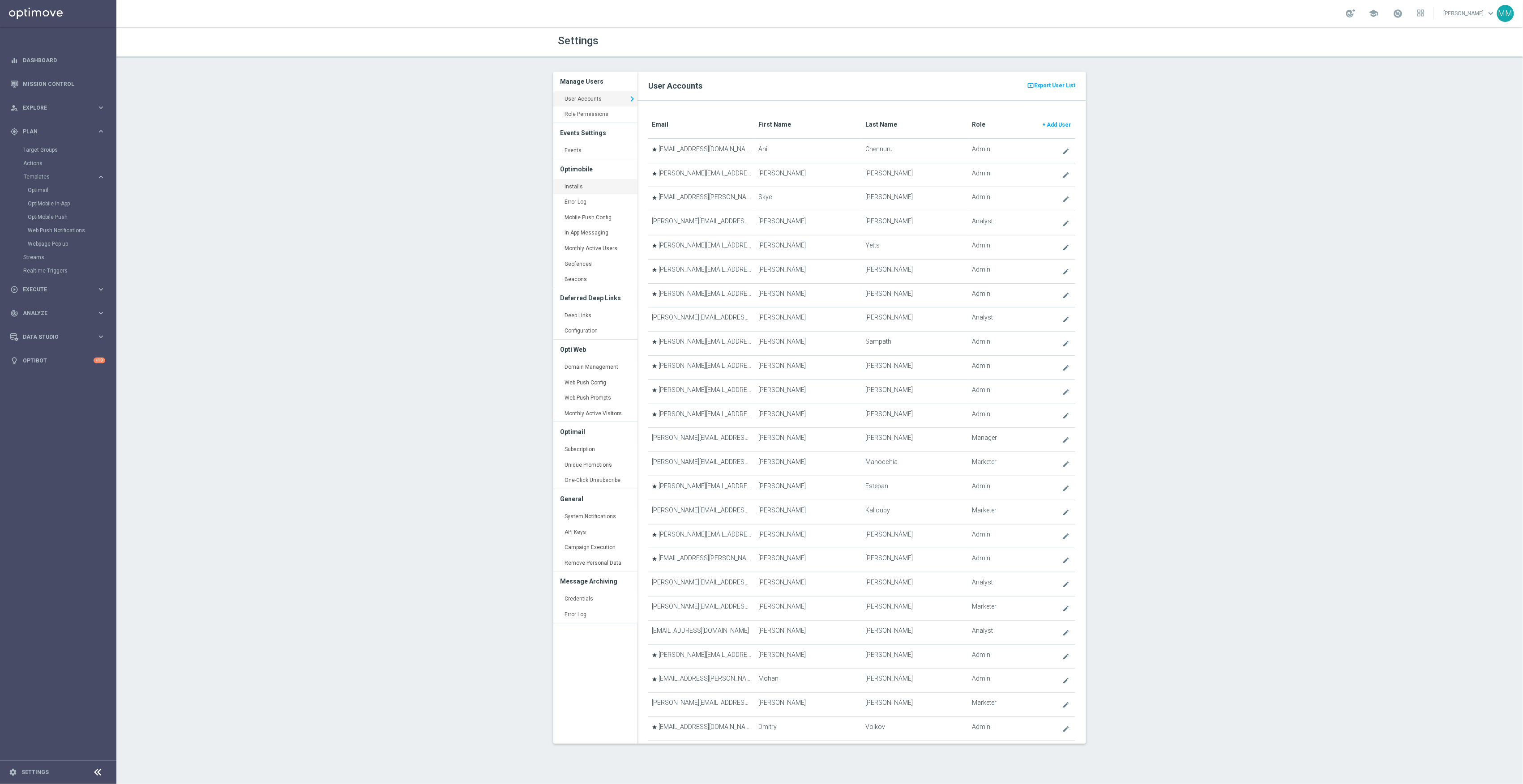
click at [587, 183] on link "Installs keyboard_arrow_right" at bounding box center [595, 187] width 84 height 16
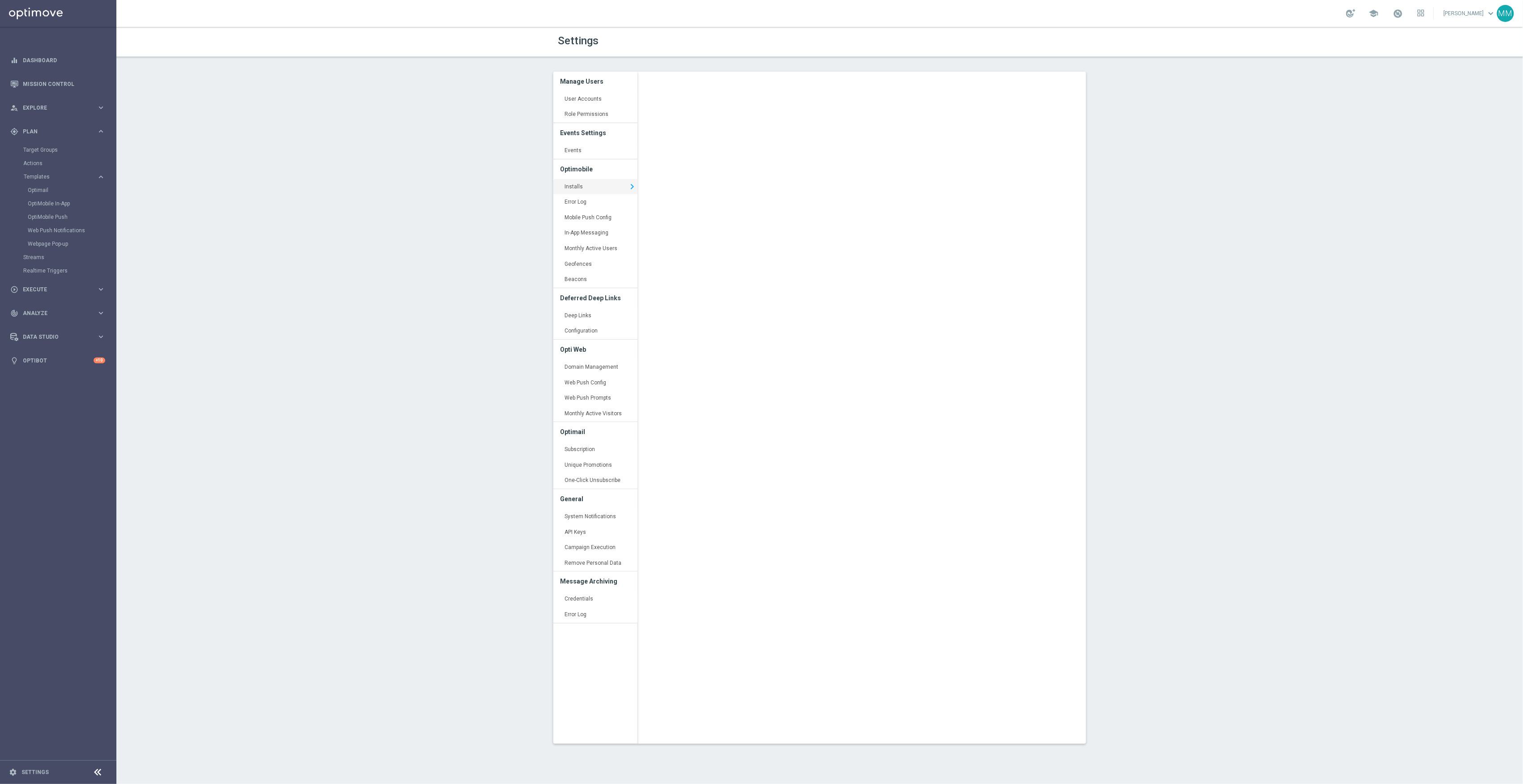
click at [44, 146] on div "Target Groups" at bounding box center [69, 150] width 92 height 14
click at [45, 146] on link "Target Groups" at bounding box center [58, 150] width 70 height 7
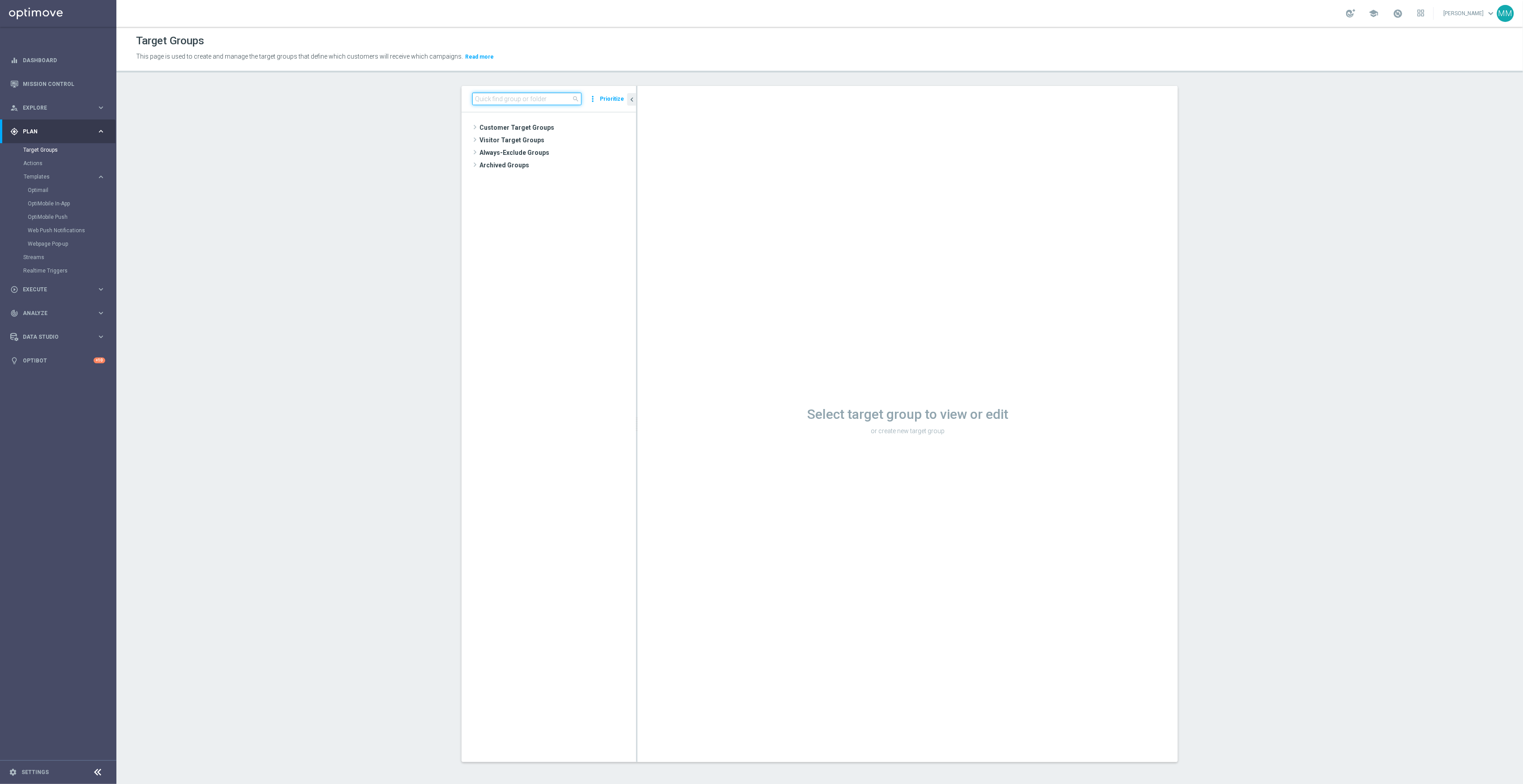
click at [555, 96] on input at bounding box center [526, 98] width 109 height 12
type input "9"
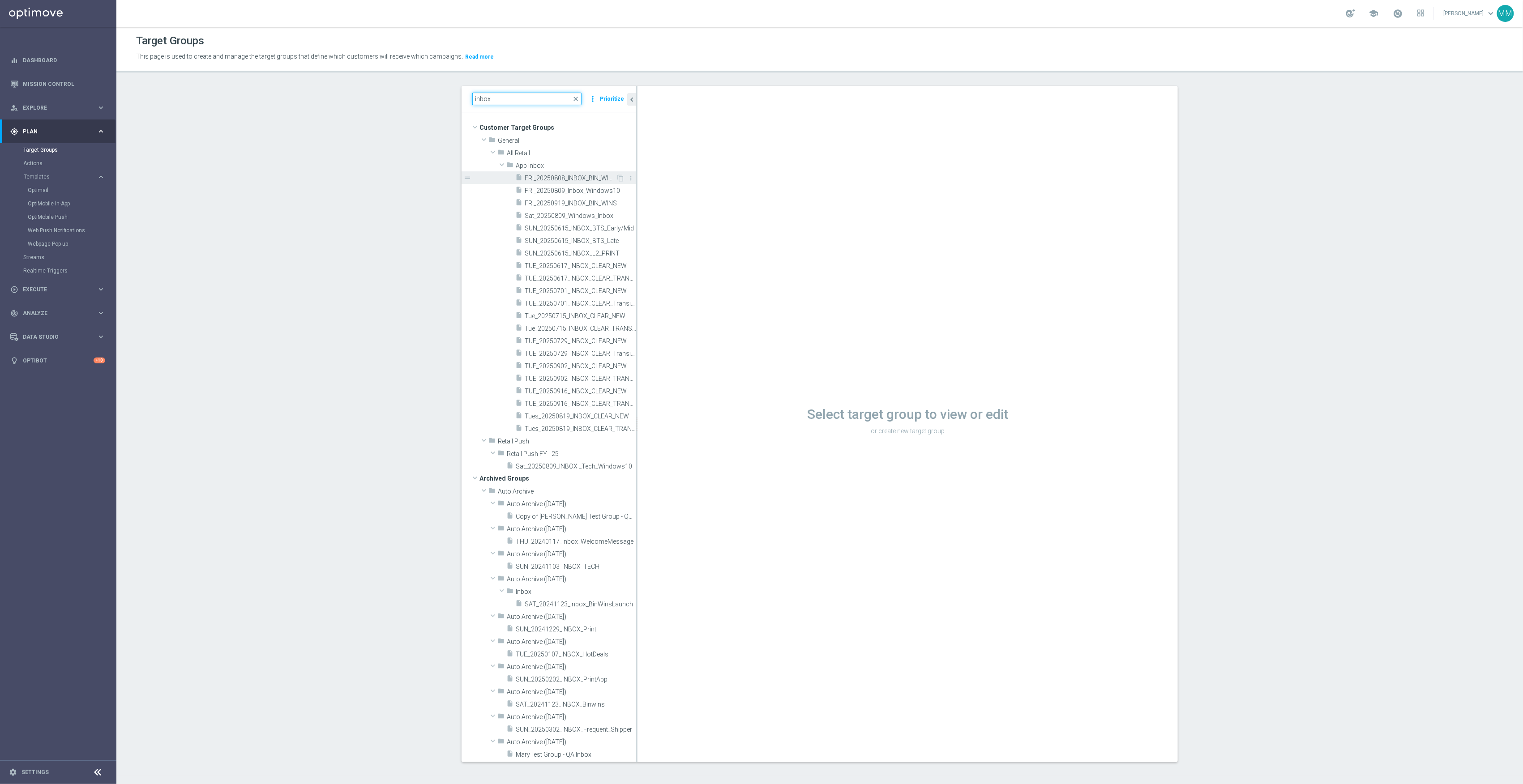
type input "inbox"
click at [574, 182] on div "insert_drive_file FRI_20250808_INBOX_BIN_WINS" at bounding box center [566, 177] width 101 height 12
click at [568, 176] on span "FRI_20250808_INBOX_BIN_WINS" at bounding box center [571, 178] width 91 height 8
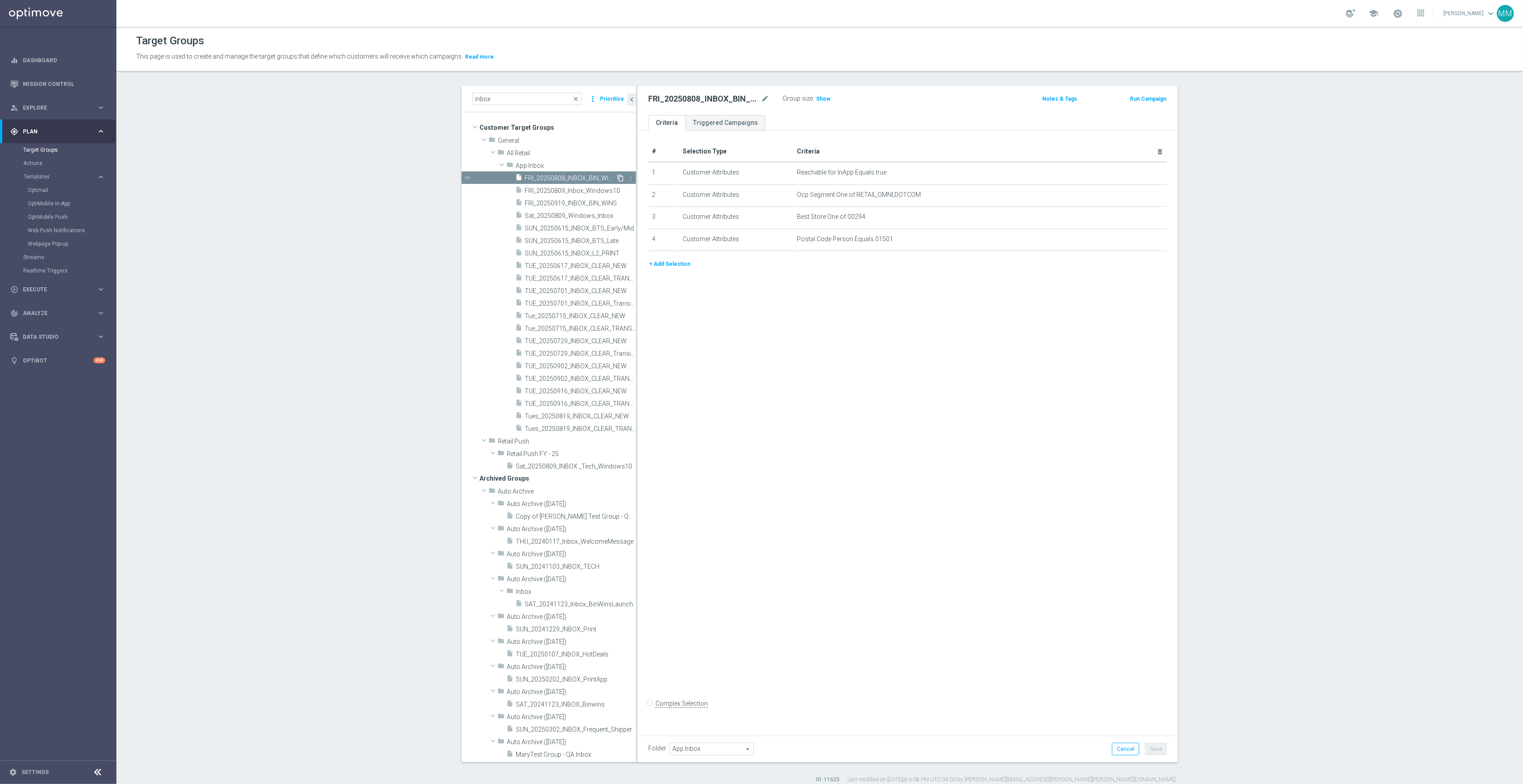
click at [617, 179] on icon "content_copy" at bounding box center [621, 178] width 7 height 7
click at [761, 101] on icon "mode_edit" at bounding box center [765, 98] width 8 height 11
click at [671, 98] on input "Copy of FRI_20250808_INBOX_BIN_WINS" at bounding box center [708, 99] width 121 height 12
click at [670, 98] on input "Copy of FRI_20250808_INBOX_BIN_WINS" at bounding box center [708, 99] width 121 height 12
click at [675, 96] on input "Copy of FRI_20250808_INBOX_BIN_WINS" at bounding box center [708, 99] width 121 height 12
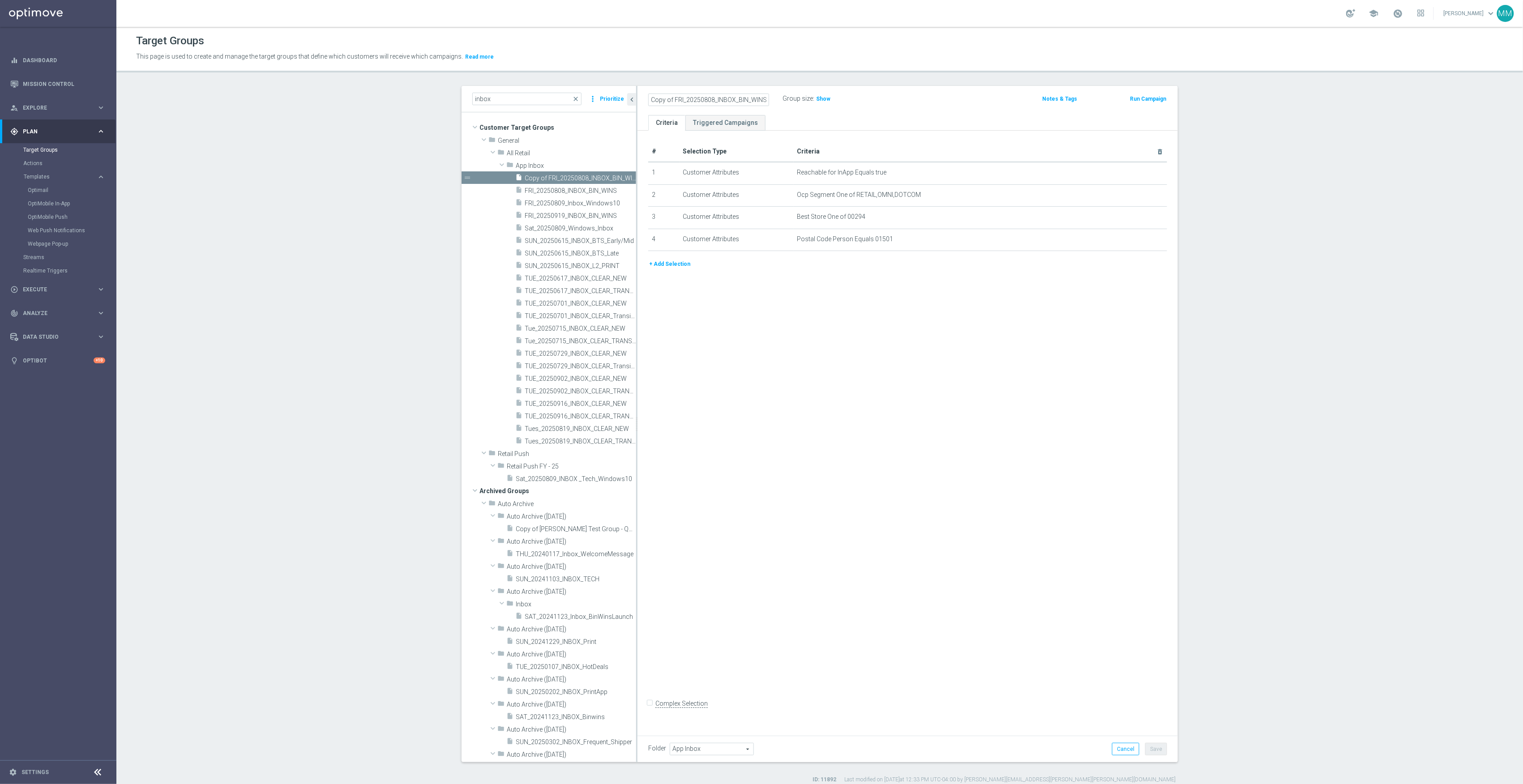
click at [678, 96] on input "Copy of FRI_20250808_INBOX_BIN_WINS" at bounding box center [708, 99] width 121 height 12
drag, startPoint x: 678, startPoint y: 98, endPoint x: 615, endPoint y: 98, distance: 63.0
click at [615, 98] on as-split "inbox close more_vert Prioritize Customer Target Groups library_add create_new_…" at bounding box center [819, 424] width 716 height 676
click at [761, 99] on icon "mode_edit" at bounding box center [765, 98] width 8 height 11
click at [676, 104] on input "Copy of FRI_20250808_INBOX_BIN_WINS" at bounding box center [708, 99] width 121 height 12
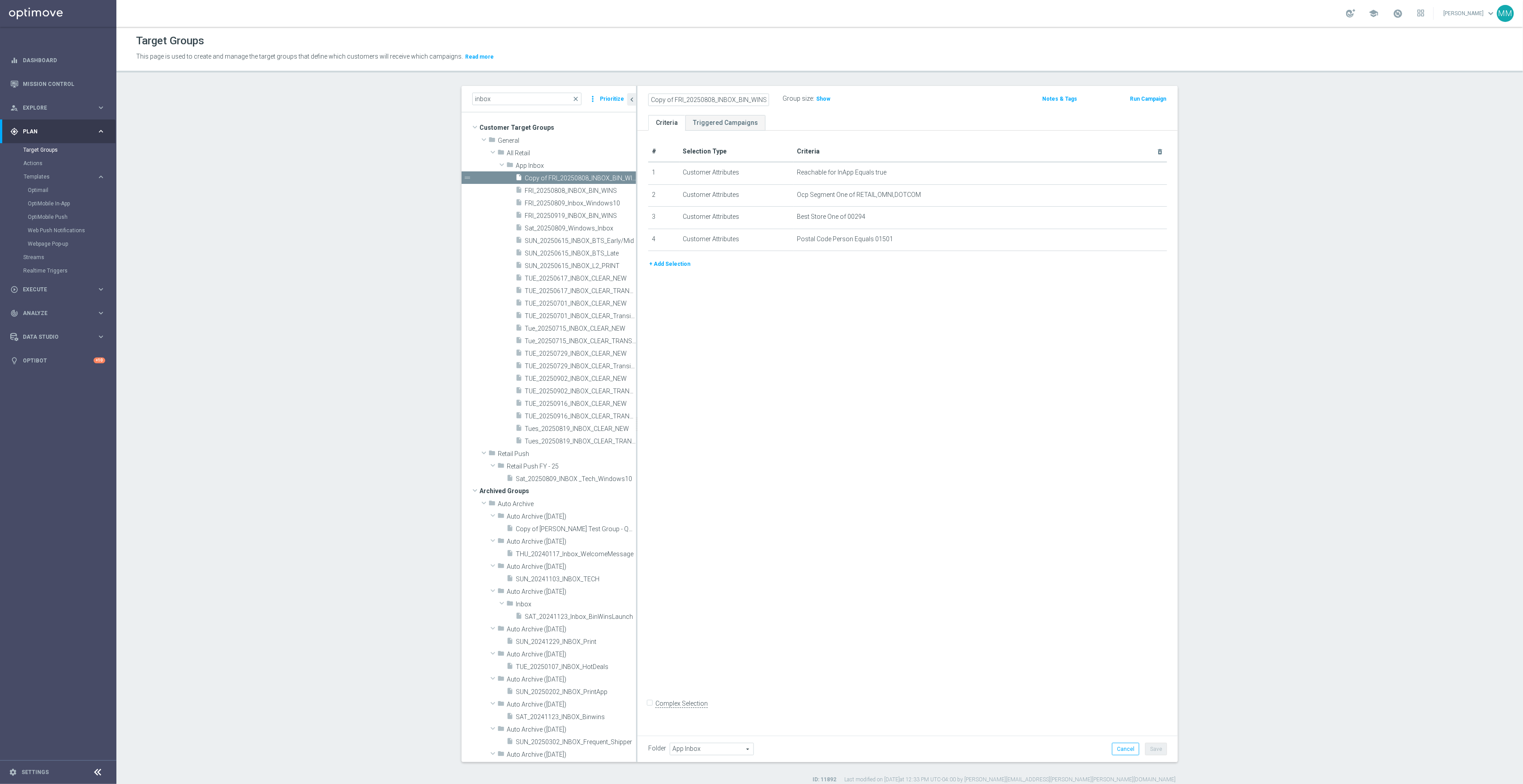
click at [681, 99] on input "Copy of FRI_20250808_INBOX_BIN_WINS" at bounding box center [708, 99] width 121 height 12
drag, startPoint x: 678, startPoint y: 99, endPoint x: 504, endPoint y: 97, distance: 174.0
click at [504, 97] on as-split "inbox close more_vert Prioritize Customer Target Groups library_add create_new_…" at bounding box center [819, 424] width 716 height 676
drag, startPoint x: 686, startPoint y: 99, endPoint x: 681, endPoint y: 99, distance: 5.0
click at [681, 99] on input "Sun_20250808_INBOX_BIN_WINS" at bounding box center [708, 99] width 121 height 12
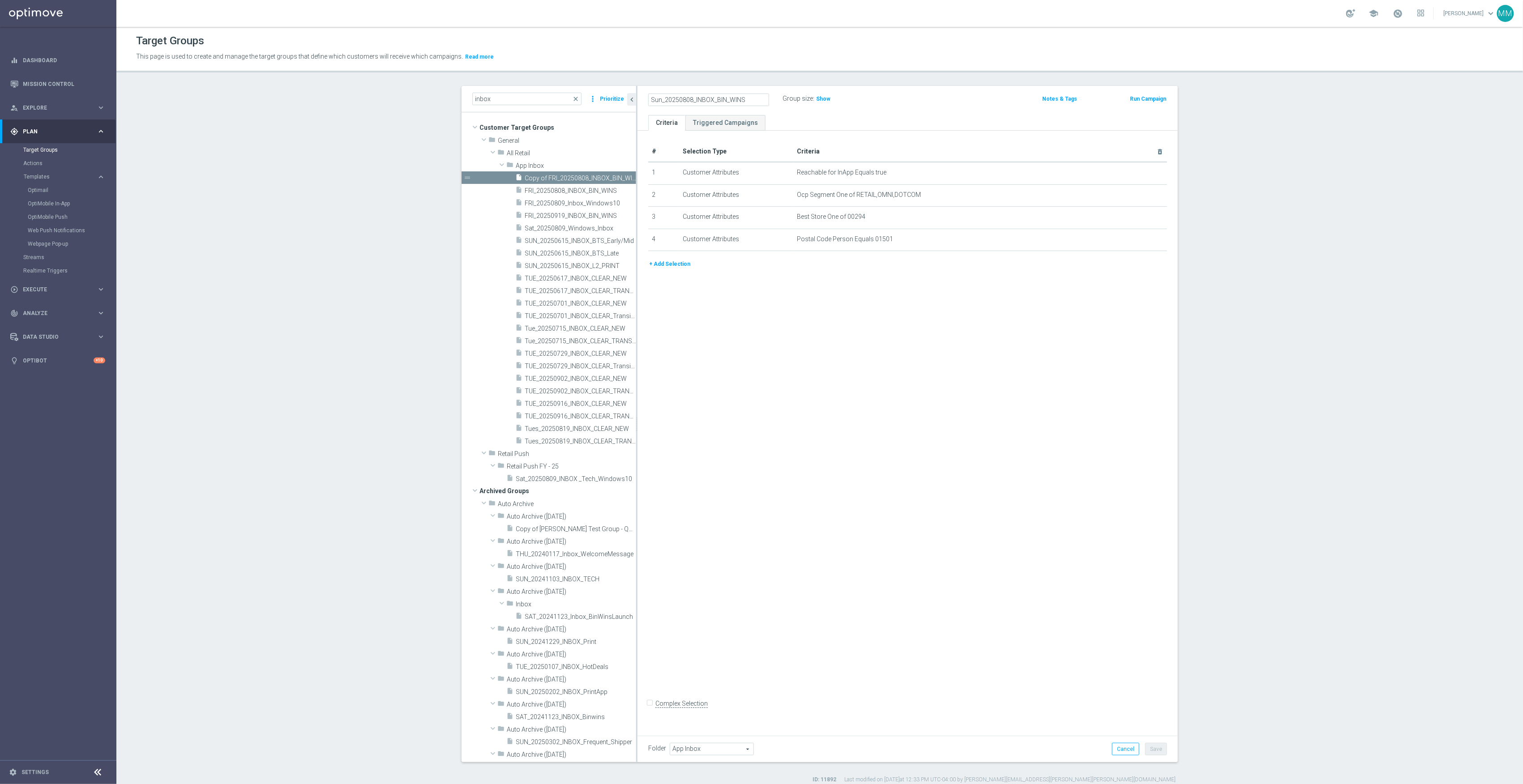
drag, startPoint x: 689, startPoint y: 98, endPoint x: 677, endPoint y: 99, distance: 12.0
click at [677, 99] on input "Sun_20250808_INBOX_BIN_WINS" at bounding box center [708, 99] width 121 height 12
drag, startPoint x: 721, startPoint y: 98, endPoint x: 712, endPoint y: 98, distance: 9.0
click at [712, 98] on input "Sun_20250914_INBOX_BIN_WINS" at bounding box center [708, 99] width 121 height 12
type input "Sun_20250914_INBOX_L1_PRINT"
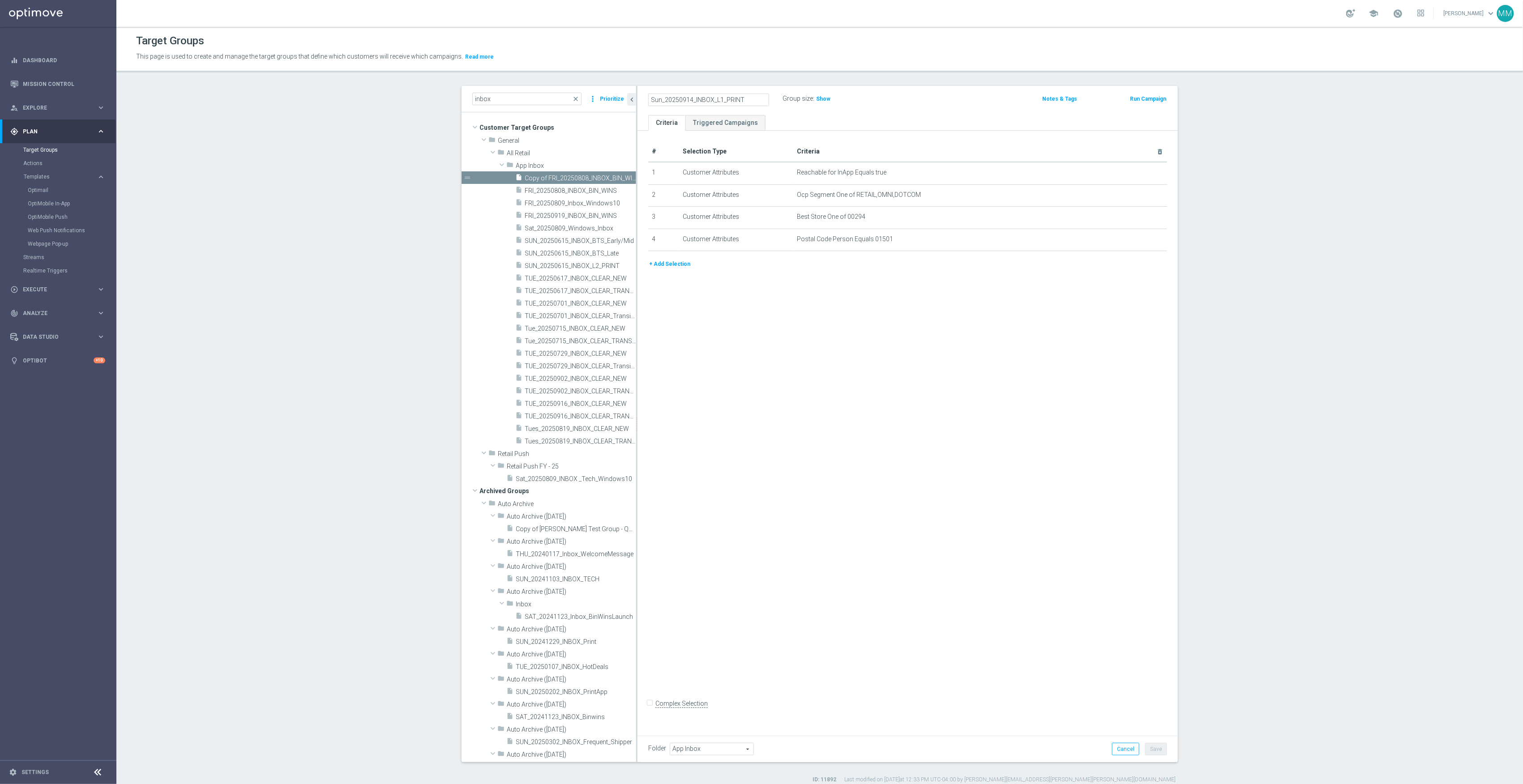
drag, startPoint x: 825, startPoint y: 353, endPoint x: 872, endPoint y: 328, distance: 53.2
click at [825, 353] on div "# Selection Type Criteria delete_forever 1 Customer Attributes Reachable for In…" at bounding box center [907, 430] width 540 height 599
click at [1147, 195] on icon "delete_forever" at bounding box center [1149, 195] width 7 height 7
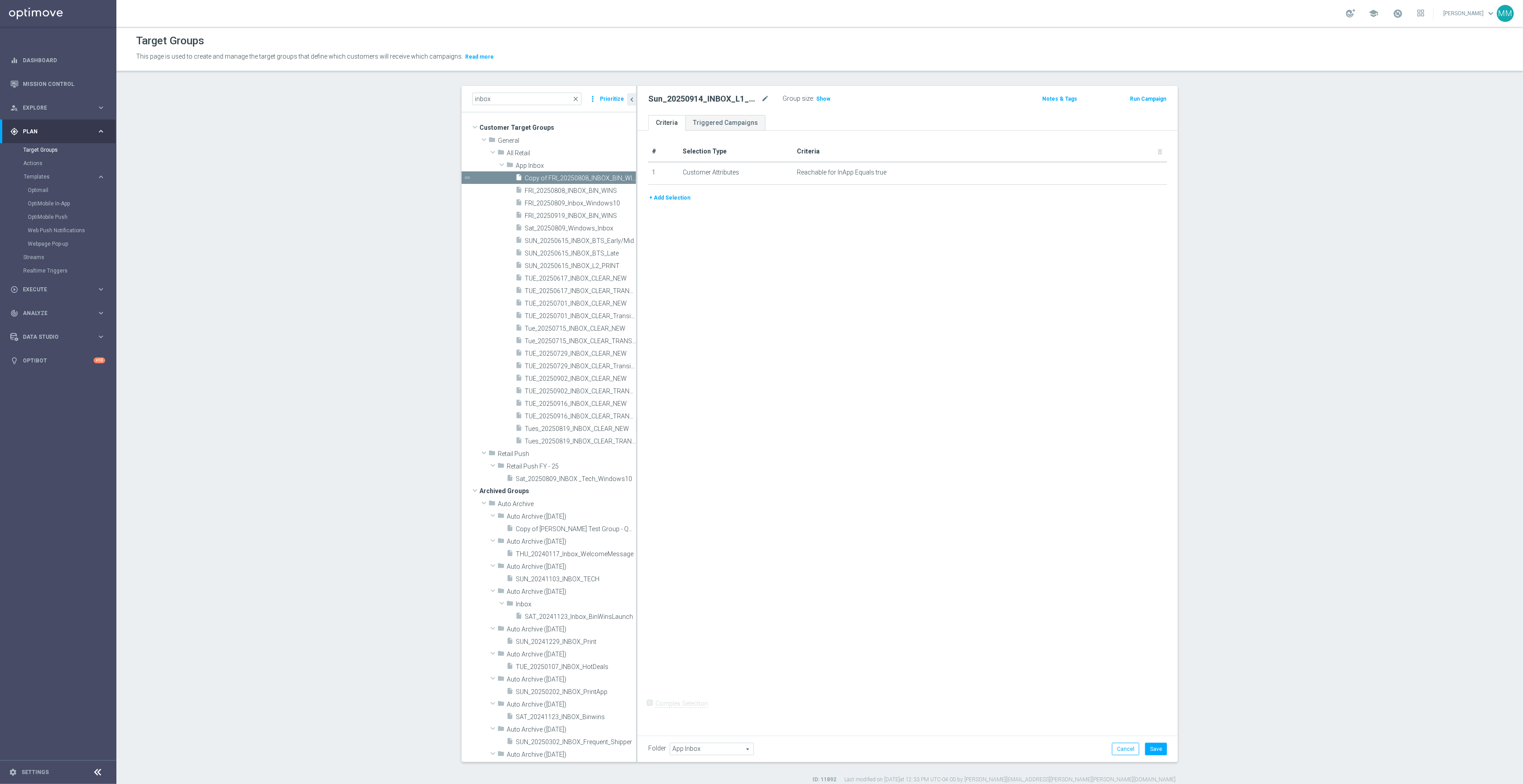
click at [1106, 340] on div "# Selection Type Criteria delete_forever 1 Customer Attributes Reachable for In…" at bounding box center [907, 430] width 540 height 599
click at [1162, 746] on button "Save" at bounding box center [1156, 749] width 22 height 12
click at [819, 98] on span "Show" at bounding box center [823, 98] width 14 height 7
click at [874, 330] on div "# Selection Type Criteria delete_forever 1 Customer Attributes Reachable for In…" at bounding box center [907, 430] width 540 height 599
click at [876, 364] on div "# Selection Type Criteria delete_forever 1 Customer Attributes Reachable for In…" at bounding box center [907, 430] width 540 height 599
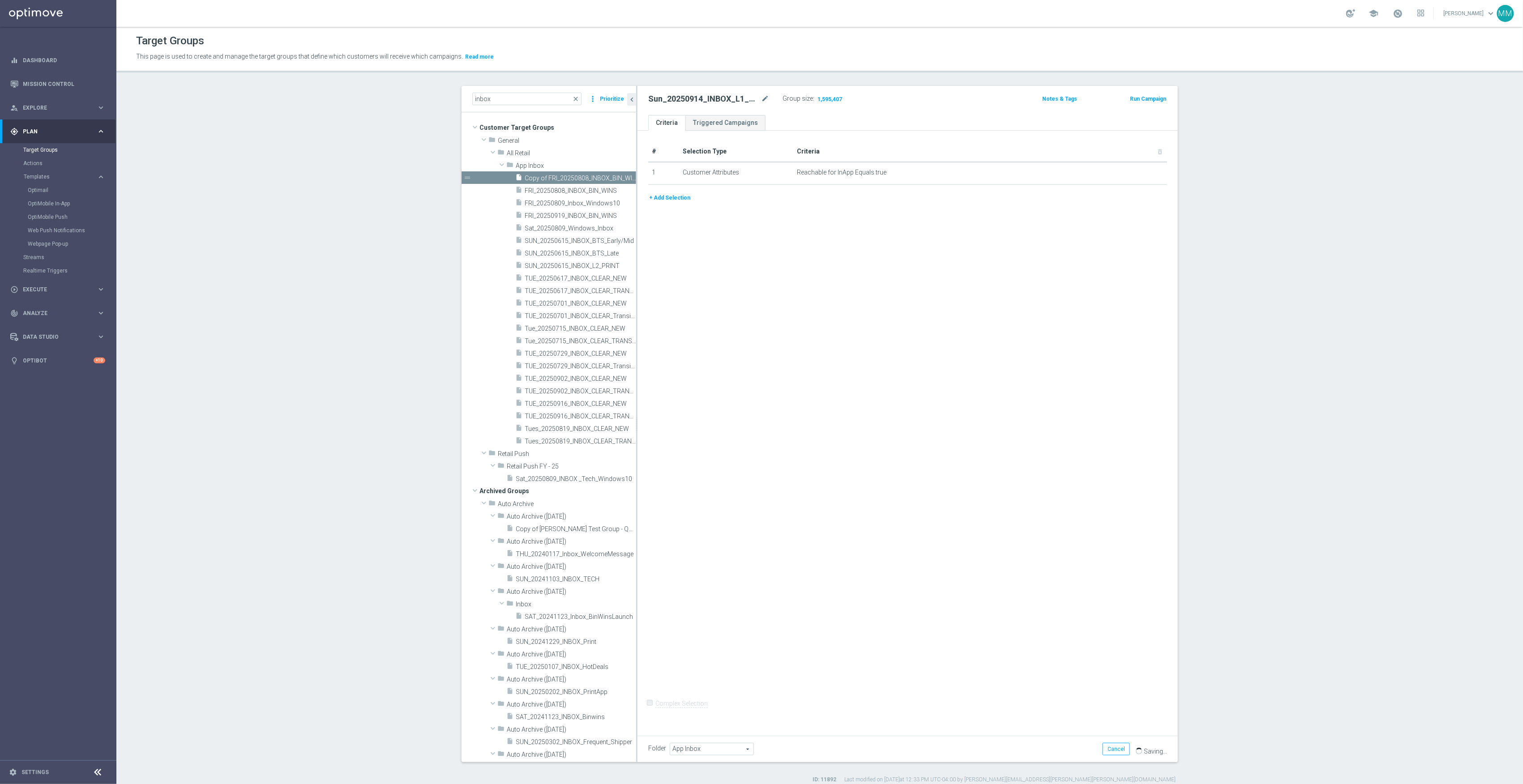
click at [769, 292] on div "# Selection Type Criteria delete_forever 1 Customer Attributes Reachable for In…" at bounding box center [907, 430] width 540 height 599
click at [787, 366] on div "# Selection Type Criteria delete_forever 1 Customer Attributes Reachable for In…" at bounding box center [907, 430] width 540 height 599
click at [510, 198] on span at bounding box center [511, 201] width 9 height 4
click at [565, 209] on div "insert_drive_file FRI_20250919_INBOX_BIN_WINS" at bounding box center [566, 215] width 101 height 12
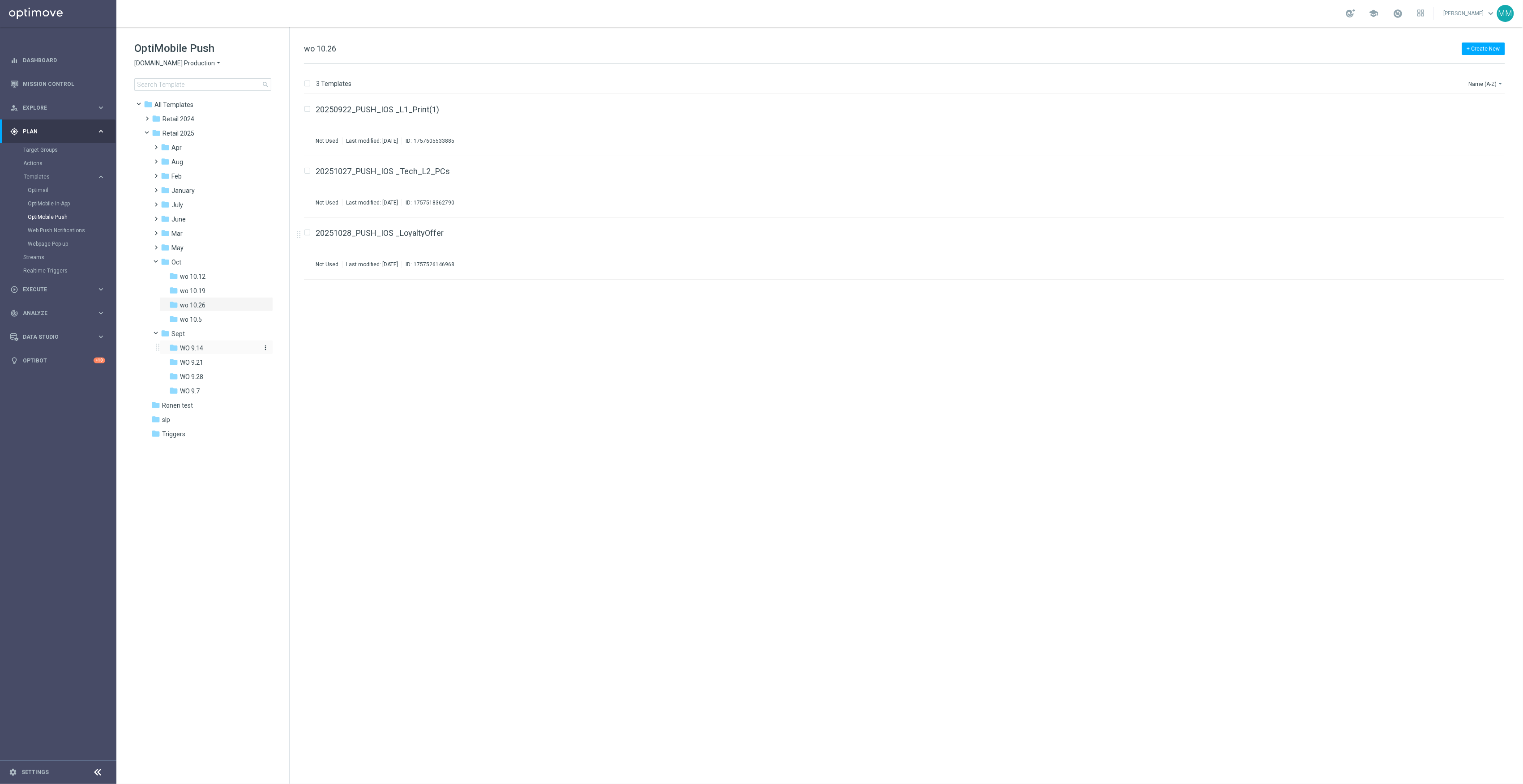
click at [215, 345] on div "folder WO 9.14" at bounding box center [214, 348] width 88 height 10
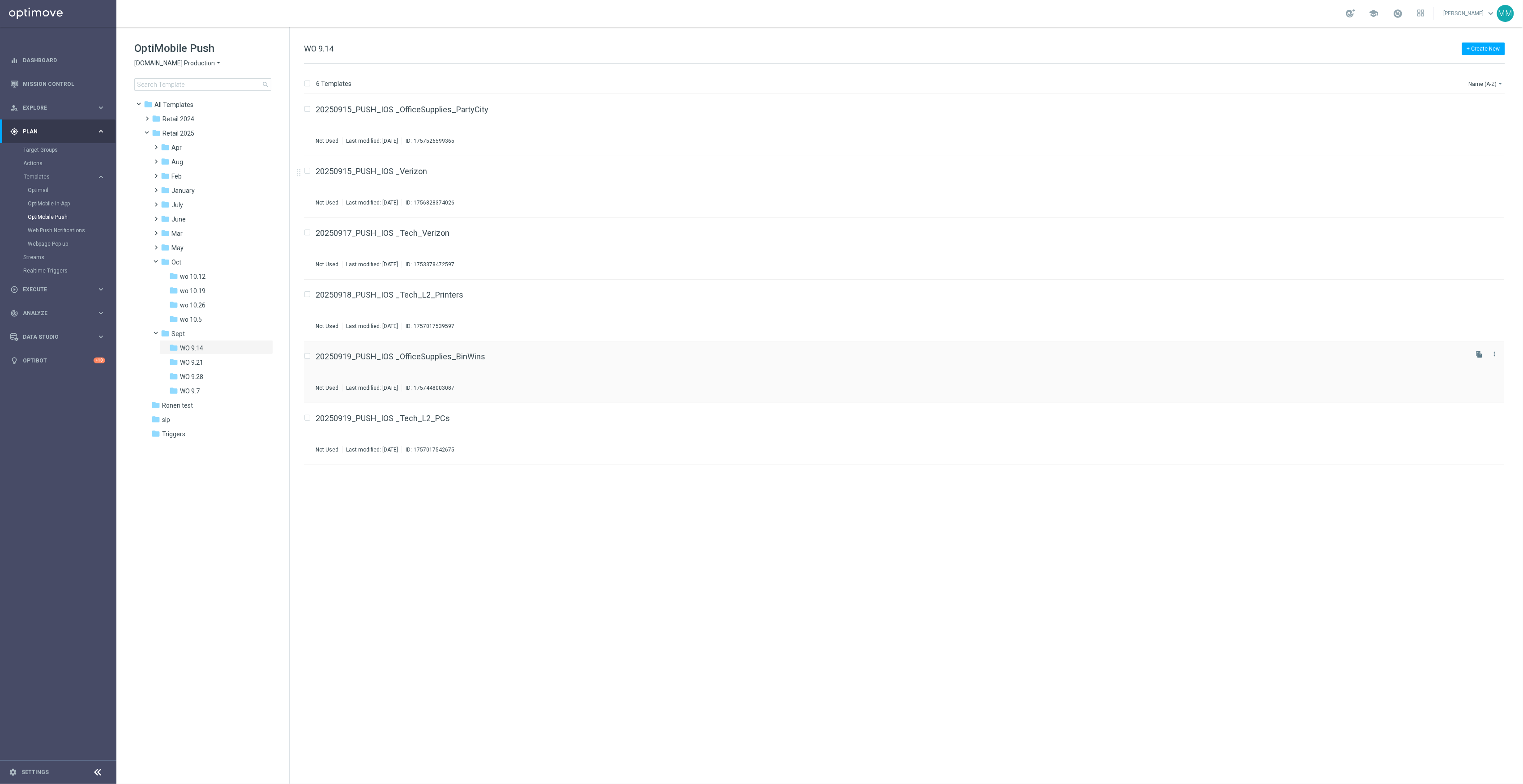
drag, startPoint x: 400, startPoint y: 174, endPoint x: 427, endPoint y: 368, distance: 195.9
click at [442, 533] on div "insert_drive_file 20250915_PUSH_IOS _OfficeSupplies_PartyCity Not Used Last mod…" at bounding box center [907, 439] width 1226 height 690
click at [219, 392] on div "folder WO 9.7" at bounding box center [214, 392] width 88 height 10
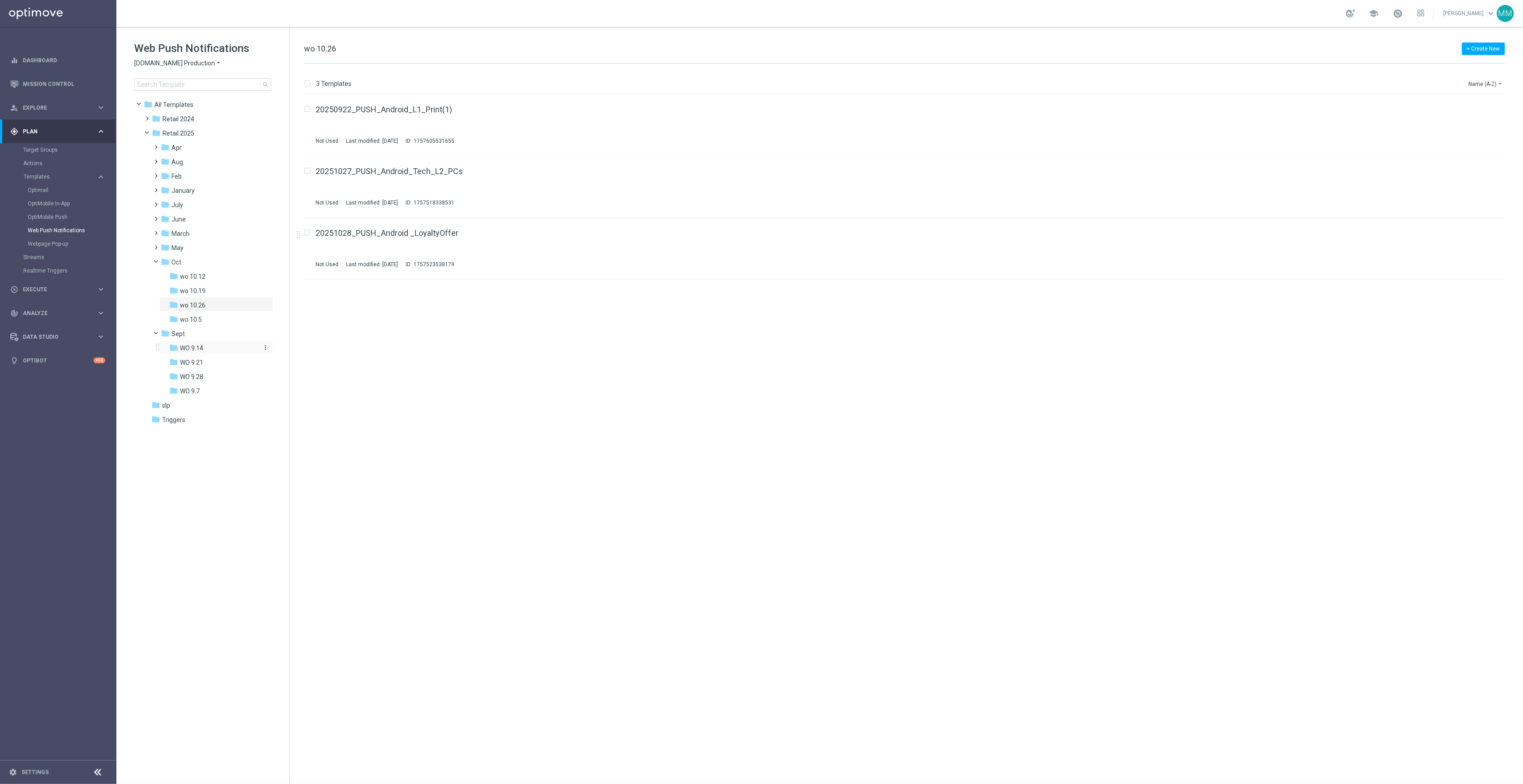
click at [217, 350] on div "folder WO 9.14" at bounding box center [214, 348] width 88 height 10
click at [205, 393] on div "folder WO 9.7" at bounding box center [214, 392] width 88 height 10
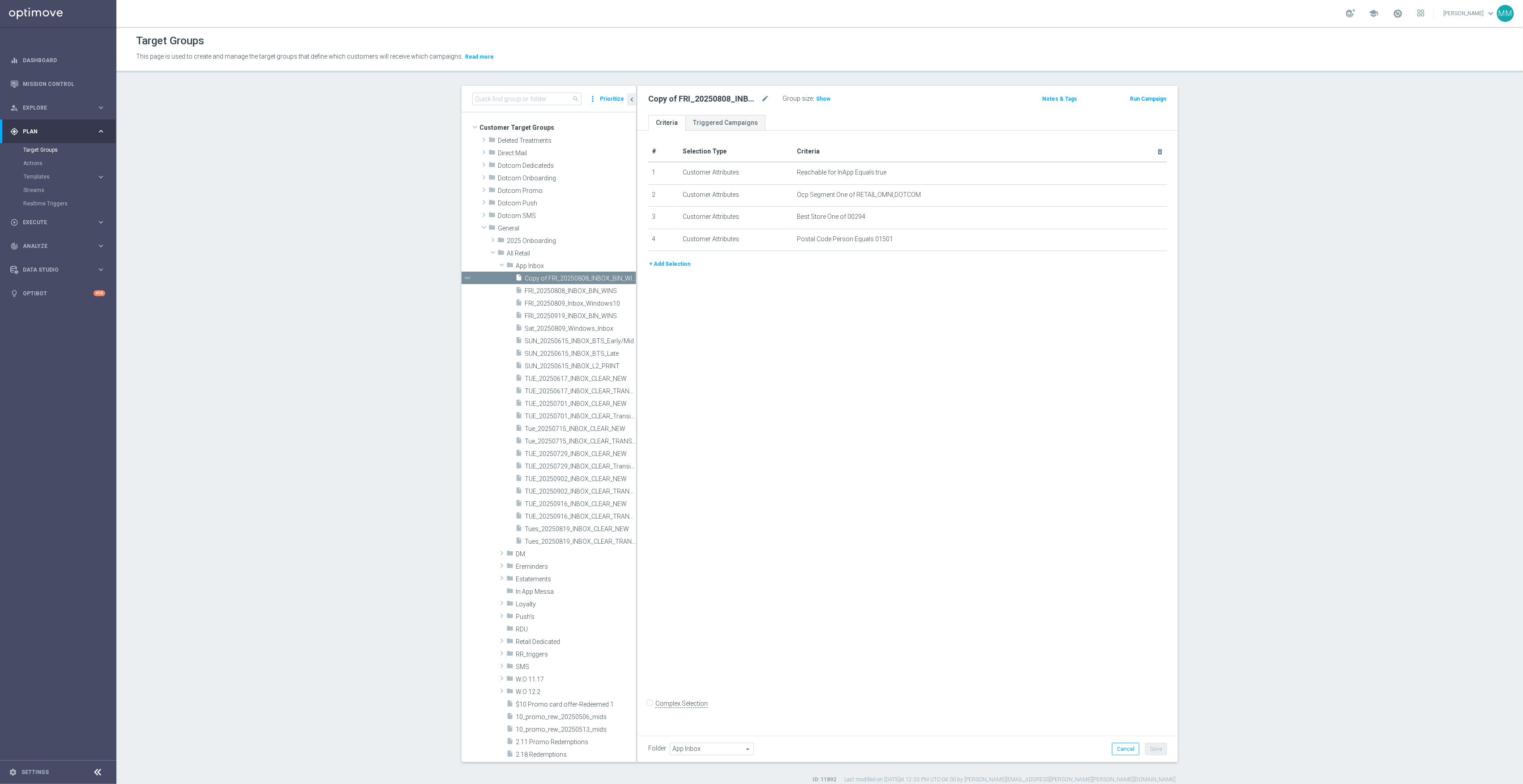
click at [828, 382] on div "# Selection Type Criteria delete_forever 1 Customer Attributes Reachable for In…" at bounding box center [907, 430] width 540 height 599
drag, startPoint x: 896, startPoint y: 467, endPoint x: 747, endPoint y: 201, distance: 304.9
click at [893, 463] on div "# Selection Type Criteria delete_forever 1 Customer Attributes Reachable for In…" at bounding box center [907, 430] width 540 height 599
click at [762, 103] on icon "mode_edit" at bounding box center [765, 98] width 8 height 11
click at [699, 99] on input "Copy of FRI_20250808_INBOX_BIN_WINS" at bounding box center [708, 99] width 121 height 12
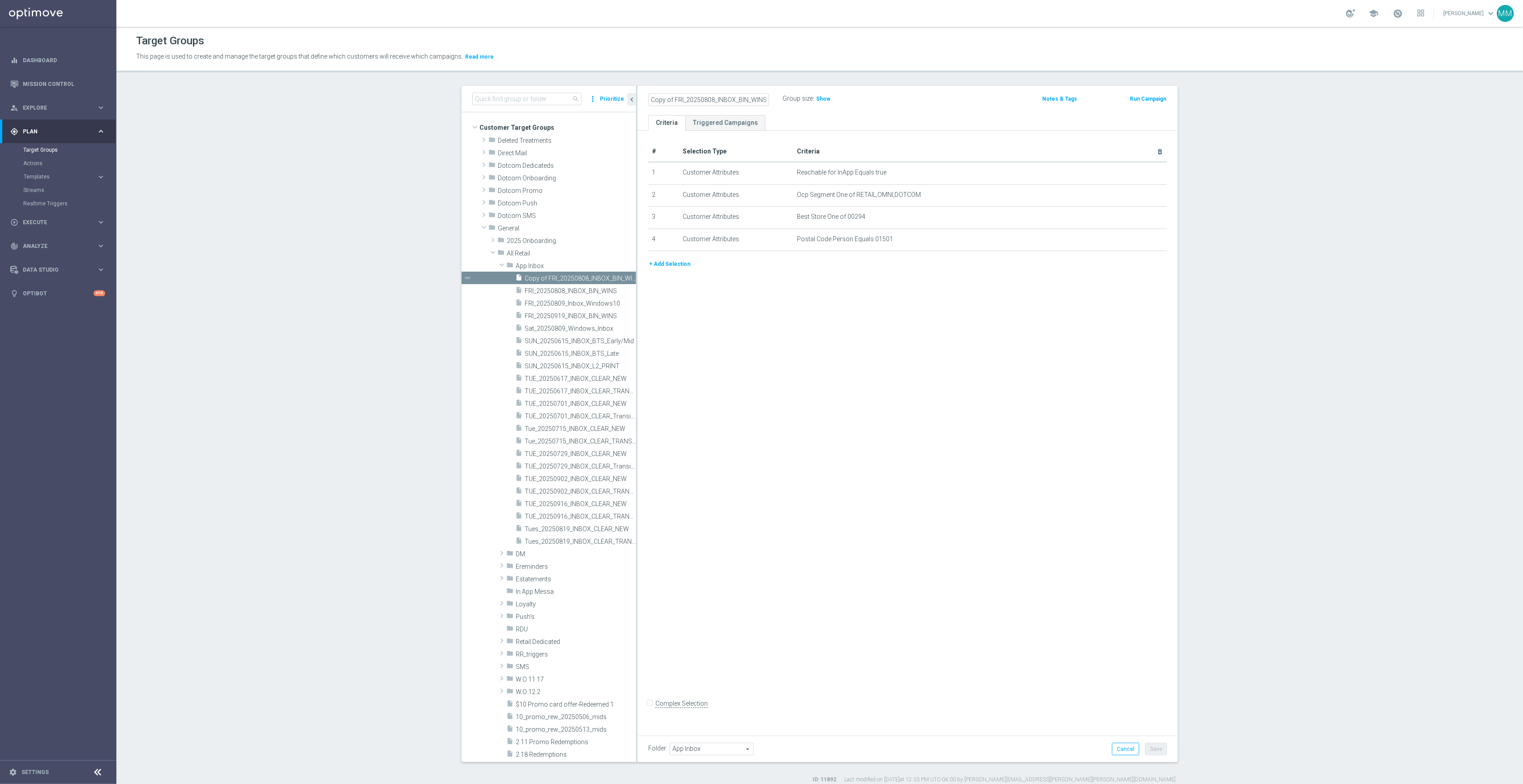
drag, startPoint x: 679, startPoint y: 101, endPoint x: 578, endPoint y: 97, distance: 101.1
click at [578, 97] on as-split "search more_vert Prioritize Customer Target Groups library_add create_new_folder" at bounding box center [819, 424] width 716 height 676
drag, startPoint x: 688, startPoint y: 99, endPoint x: 681, endPoint y: 99, distance: 7.0
click at [681, 99] on input "SUN_20250808_INBOX_BIN_WINS" at bounding box center [708, 99] width 121 height 12
drag, startPoint x: 689, startPoint y: 99, endPoint x: 678, endPoint y: 97, distance: 11.2
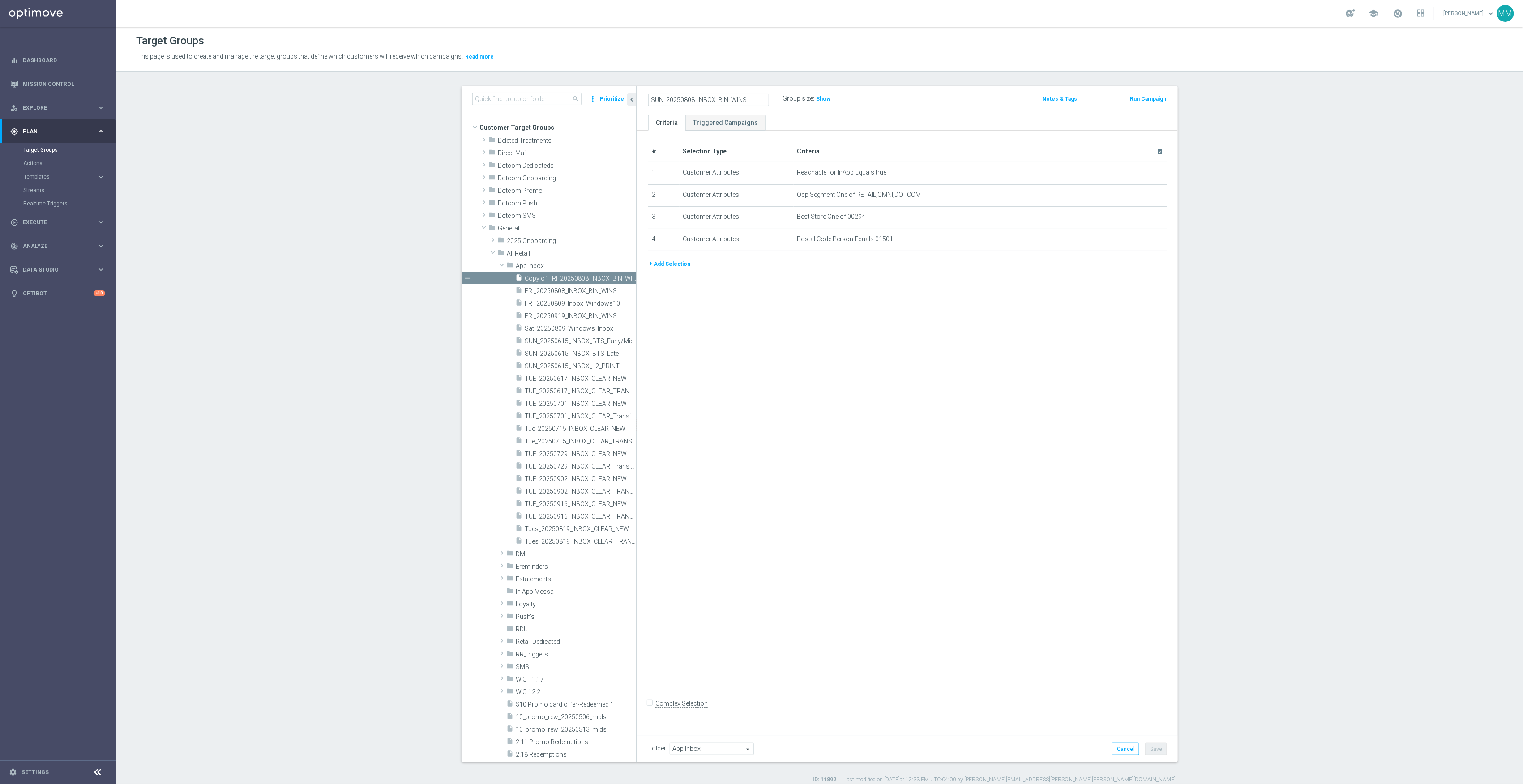
click at [678, 97] on input "SUN_20250808_INBOX_BIN_WINS" at bounding box center [708, 99] width 121 height 12
drag, startPoint x: 742, startPoint y: 98, endPoint x: 713, endPoint y: 97, distance: 29.0
click at [713, 97] on input "SUN_20250914_INBOX_BIN_WINS" at bounding box center [708, 99] width 121 height 12
type input "SUN_20250914_INBOX_PRINT"
click at [1146, 219] on icon "delete_forever" at bounding box center [1149, 217] width 7 height 7
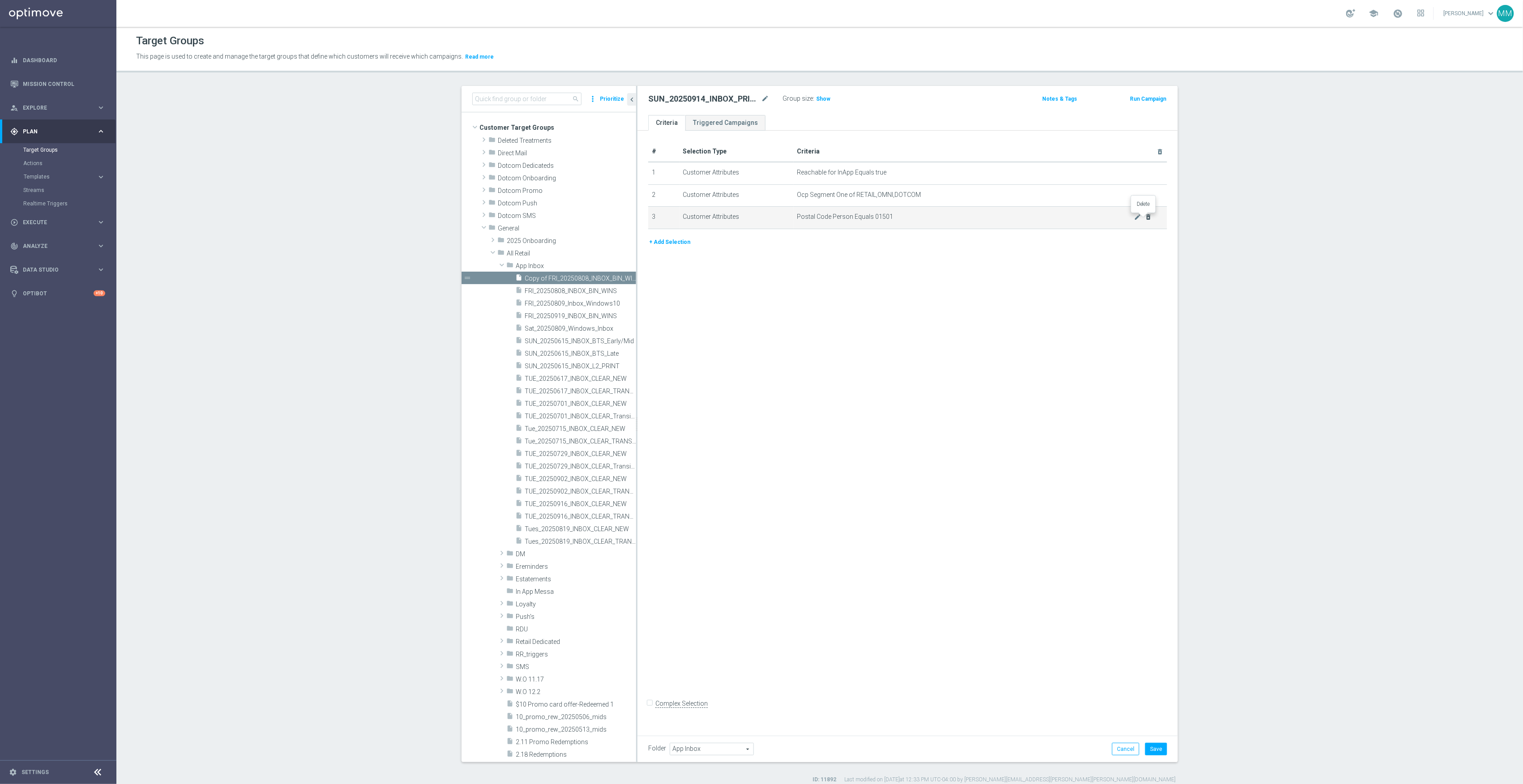
click at [1146, 219] on icon "delete_forever" at bounding box center [1149, 217] width 7 height 7
click at [1150, 745] on button "Save" at bounding box center [1156, 749] width 22 height 12
click at [616, 280] on icon "content_copy" at bounding box center [619, 279] width 7 height 7
click at [627, 279] on icon "more_vert" at bounding box center [631, 279] width 7 height 7
click at [656, 307] on li "delete Delete" at bounding box center [640, 305] width 44 height 14
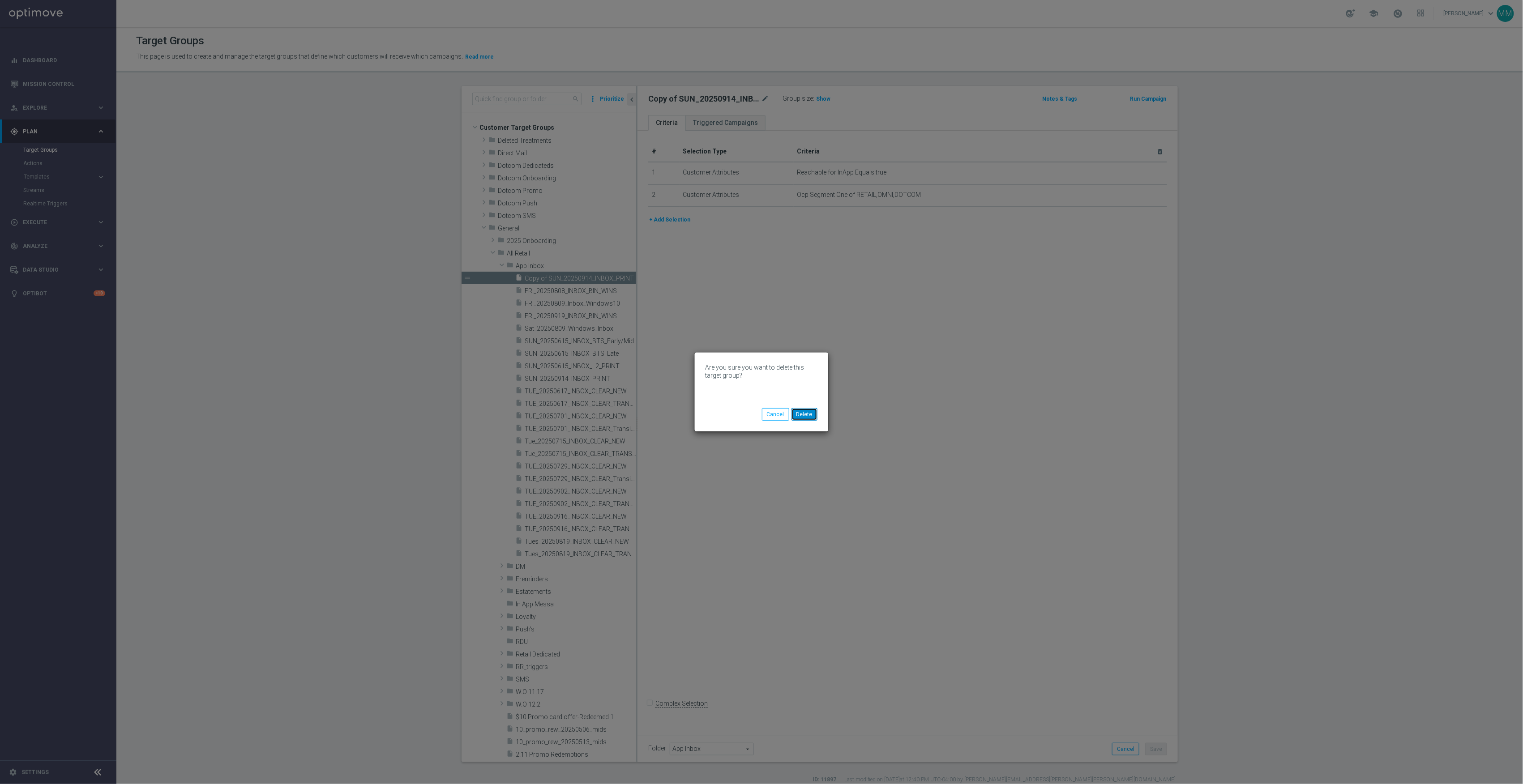
click at [807, 419] on button "Delete" at bounding box center [805, 414] width 26 height 12
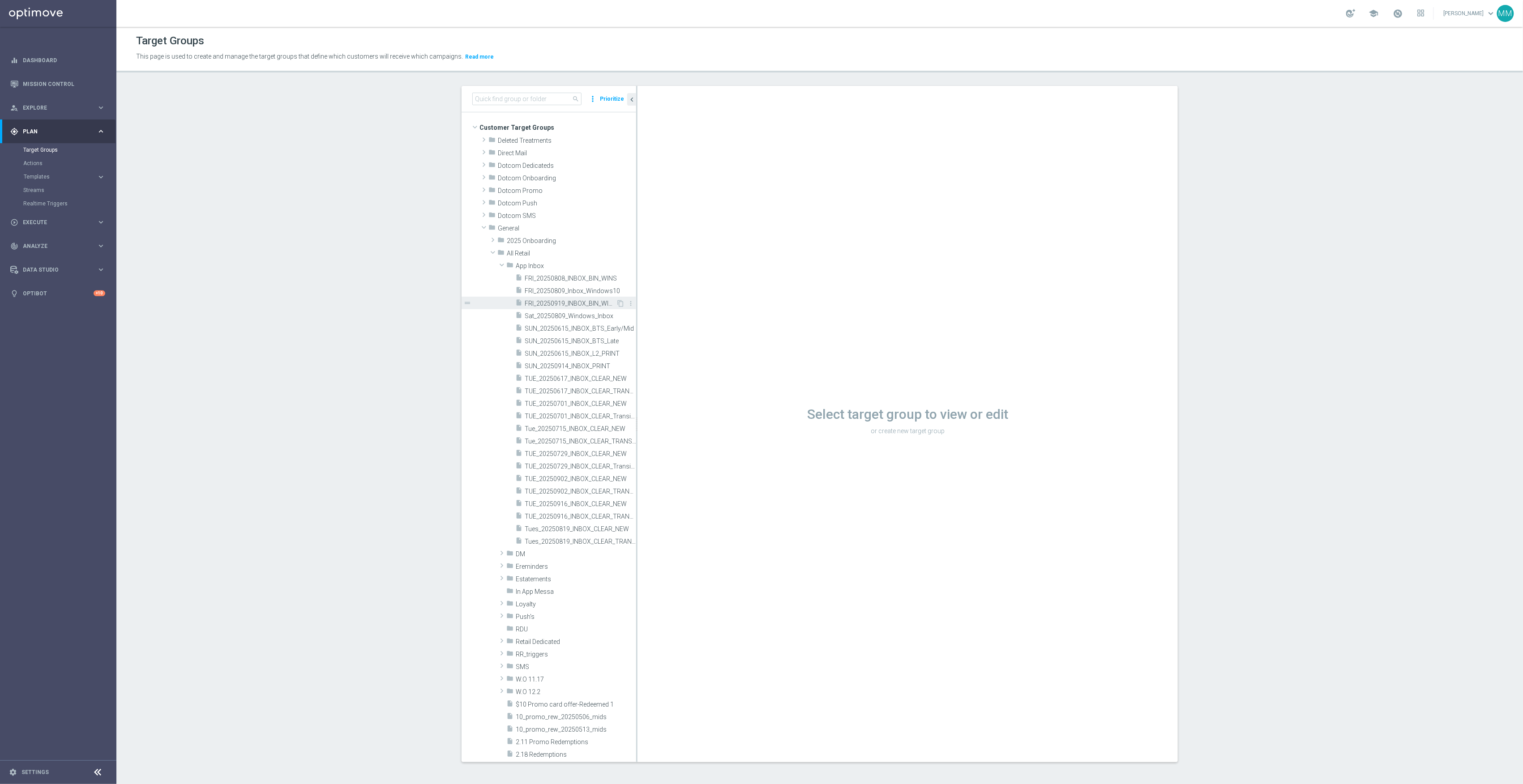
click at [572, 308] on div "insert_drive_file FRI_20250919_INBOX_BIN_WINS" at bounding box center [566, 303] width 101 height 12
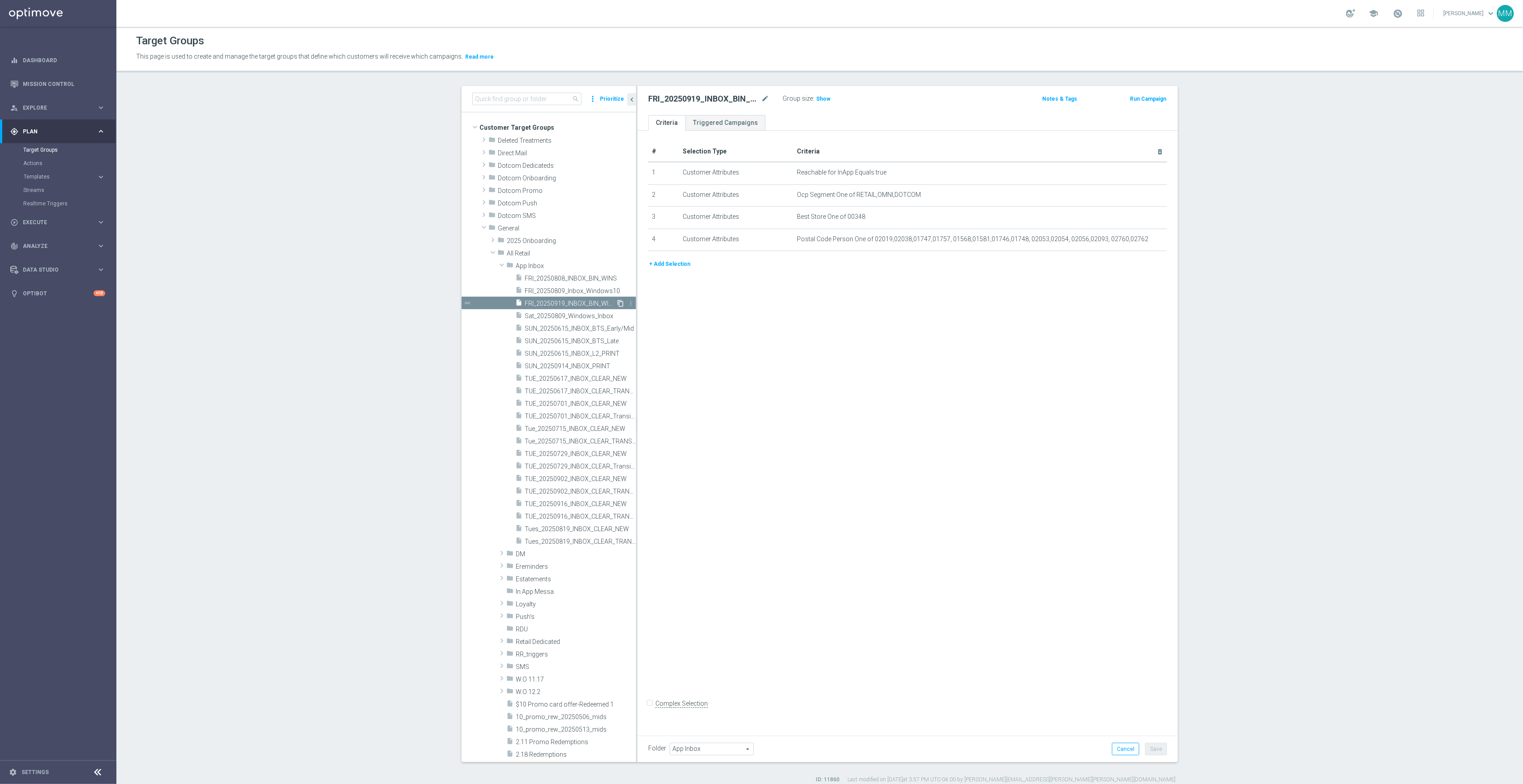
click at [617, 303] on icon "content_copy" at bounding box center [621, 303] width 7 height 7
click at [761, 99] on icon "mode_edit" at bounding box center [765, 98] width 8 height 11
click at [676, 99] on input "Copy of FRI_20250919_INBOX_BIN_WINS" at bounding box center [708, 99] width 121 height 12
drag, startPoint x: 679, startPoint y: 98, endPoint x: 637, endPoint y: 104, distance: 42.4
click at [642, 104] on div "Copy of FRI_20250919_INBOX_BIN_WINS" at bounding box center [708, 99] width 134 height 12
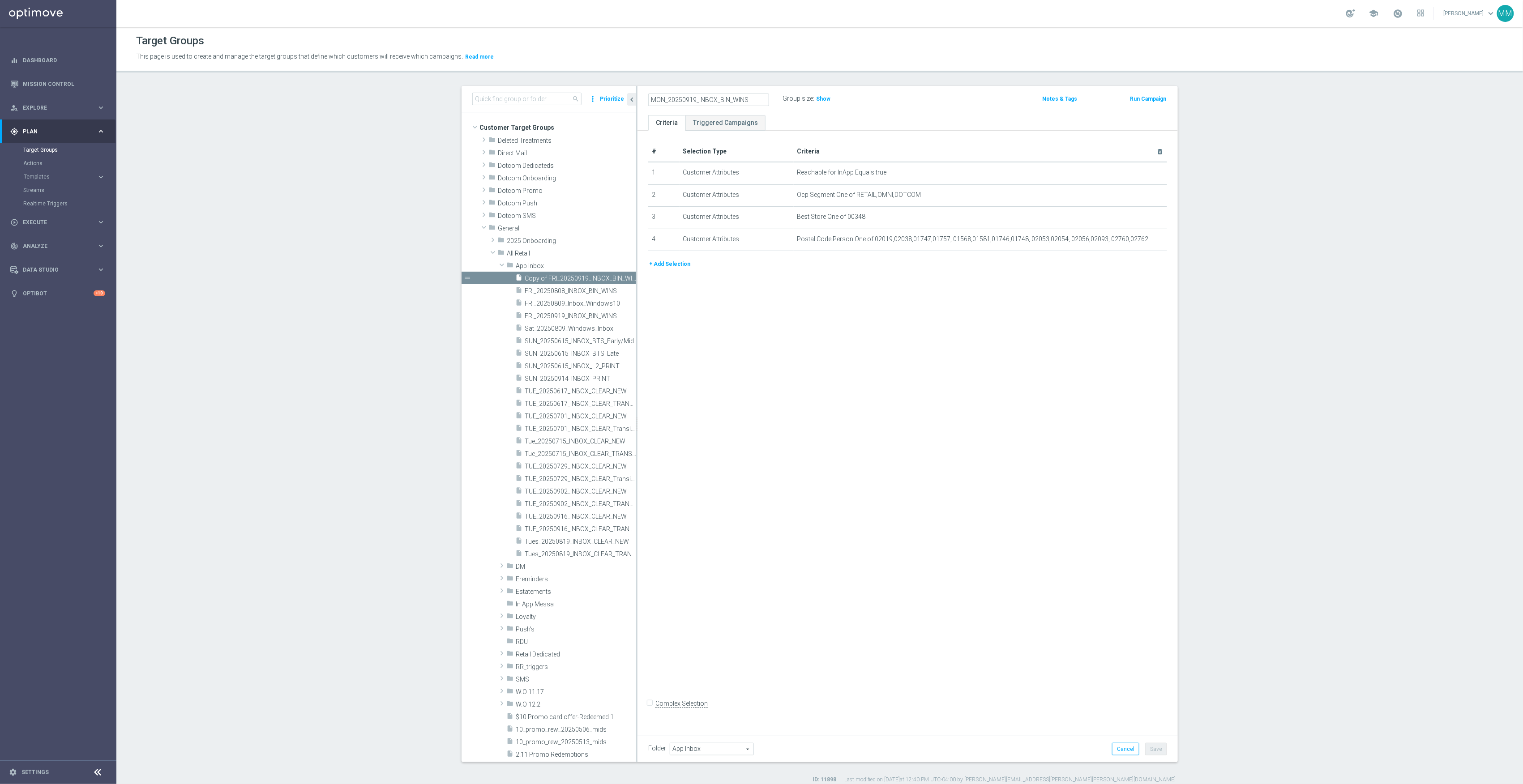
click at [687, 99] on input "MON_20250919_INBOX_BIN_WINS" at bounding box center [708, 99] width 121 height 12
drag, startPoint x: 735, startPoint y: 100, endPoint x: 715, endPoint y: 100, distance: 20.0
click at [715, 100] on input "MON_20250915_INBOX_BIN_WINS" at bounding box center [708, 99] width 121 height 12
type input "MON_20250915_INBOX_Party _City"
click at [1135, 219] on icon "mode_edit" at bounding box center [1138, 217] width 7 height 7
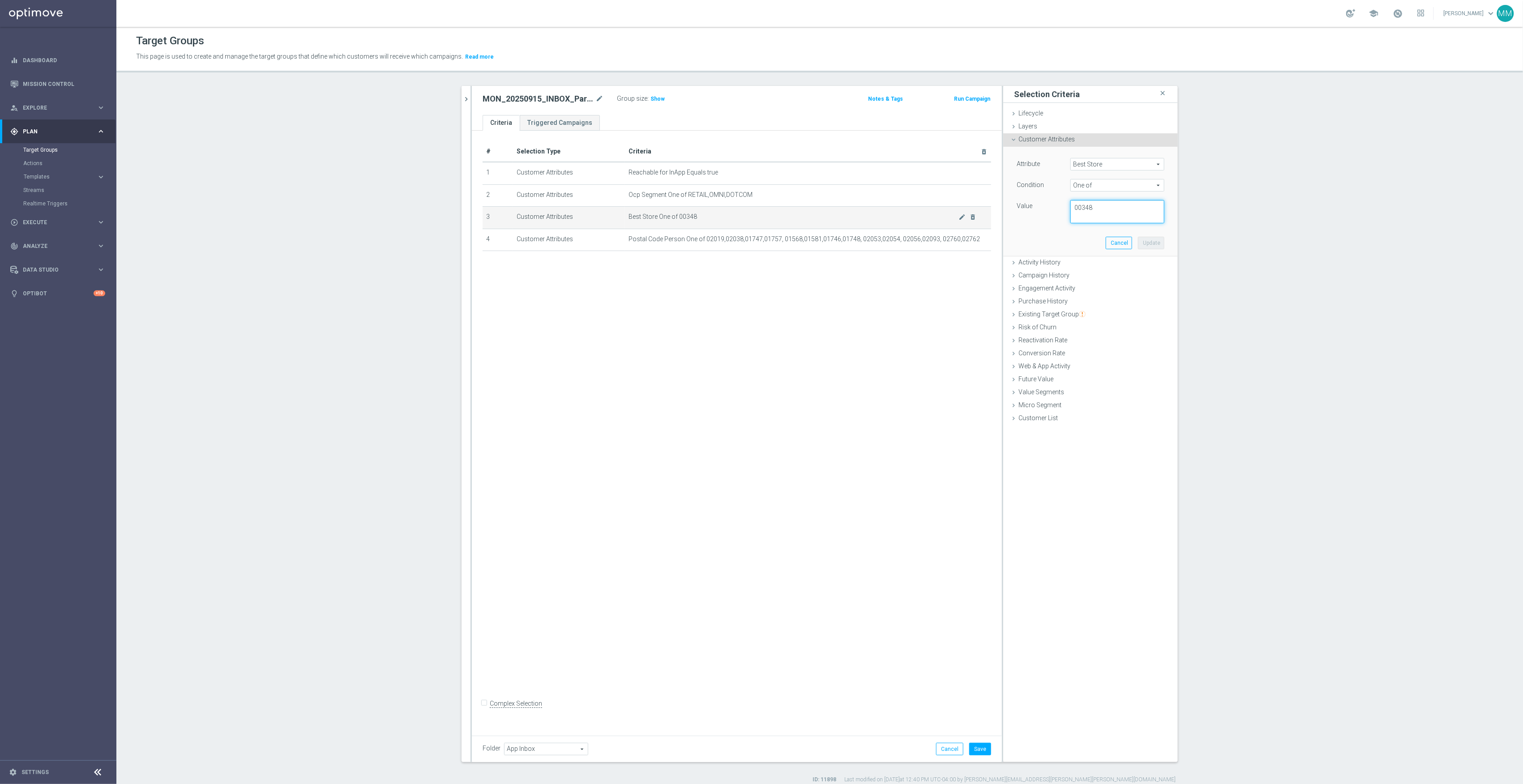
drag, startPoint x: 1123, startPoint y: 205, endPoint x: 951, endPoint y: 208, distance: 172.0
click at [952, 208] on as-split "search more_vert Prioritize Customer Target Groups library_add create_new_folder" at bounding box center [819, 424] width 716 height 676
type textarea "00003,00341,00348,01551"
click at [1152, 243] on button "Update" at bounding box center [1151, 243] width 26 height 12
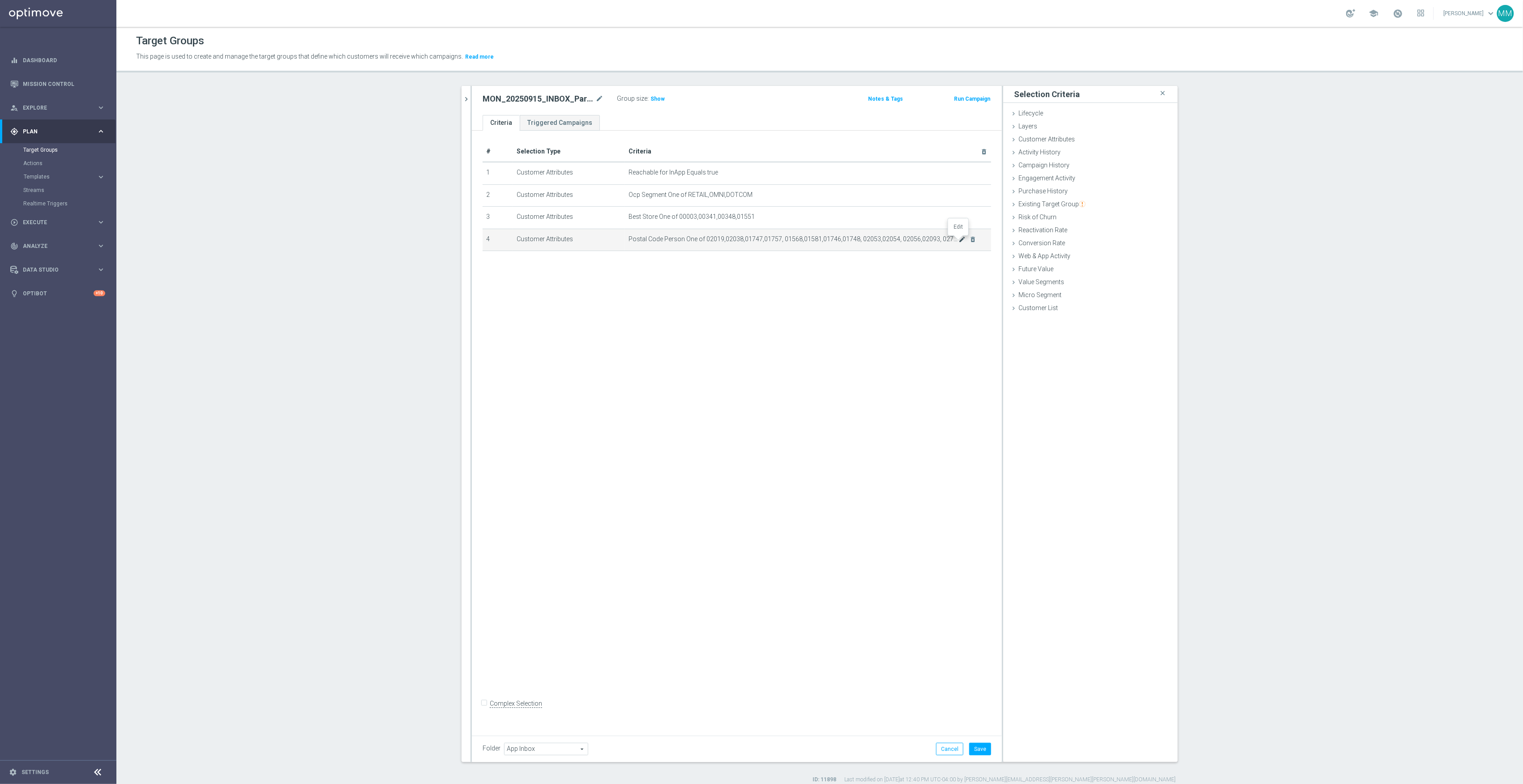
click at [959, 241] on icon "mode_edit" at bounding box center [962, 240] width 7 height 7
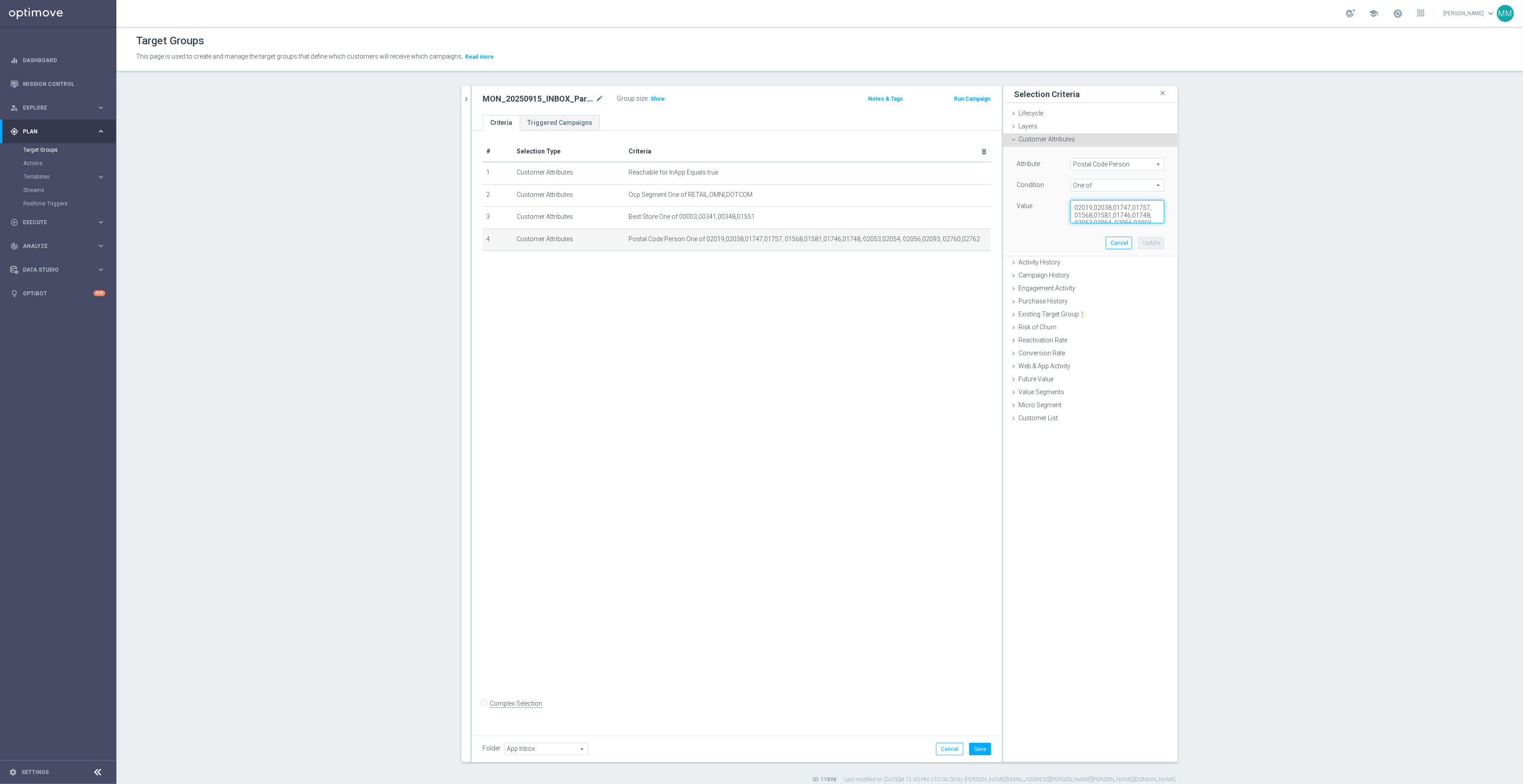
scroll to position [14, 0]
drag, startPoint x: 1067, startPoint y: 207, endPoint x: 1262, endPoint y: 371, distance: 254.8
click at [1262, 371] on section "search more_vert Prioritize Customer Target Groups library_add create_new_folder" at bounding box center [820, 435] width 1407 height 698
type textarea "02904,02703,02019,02048"
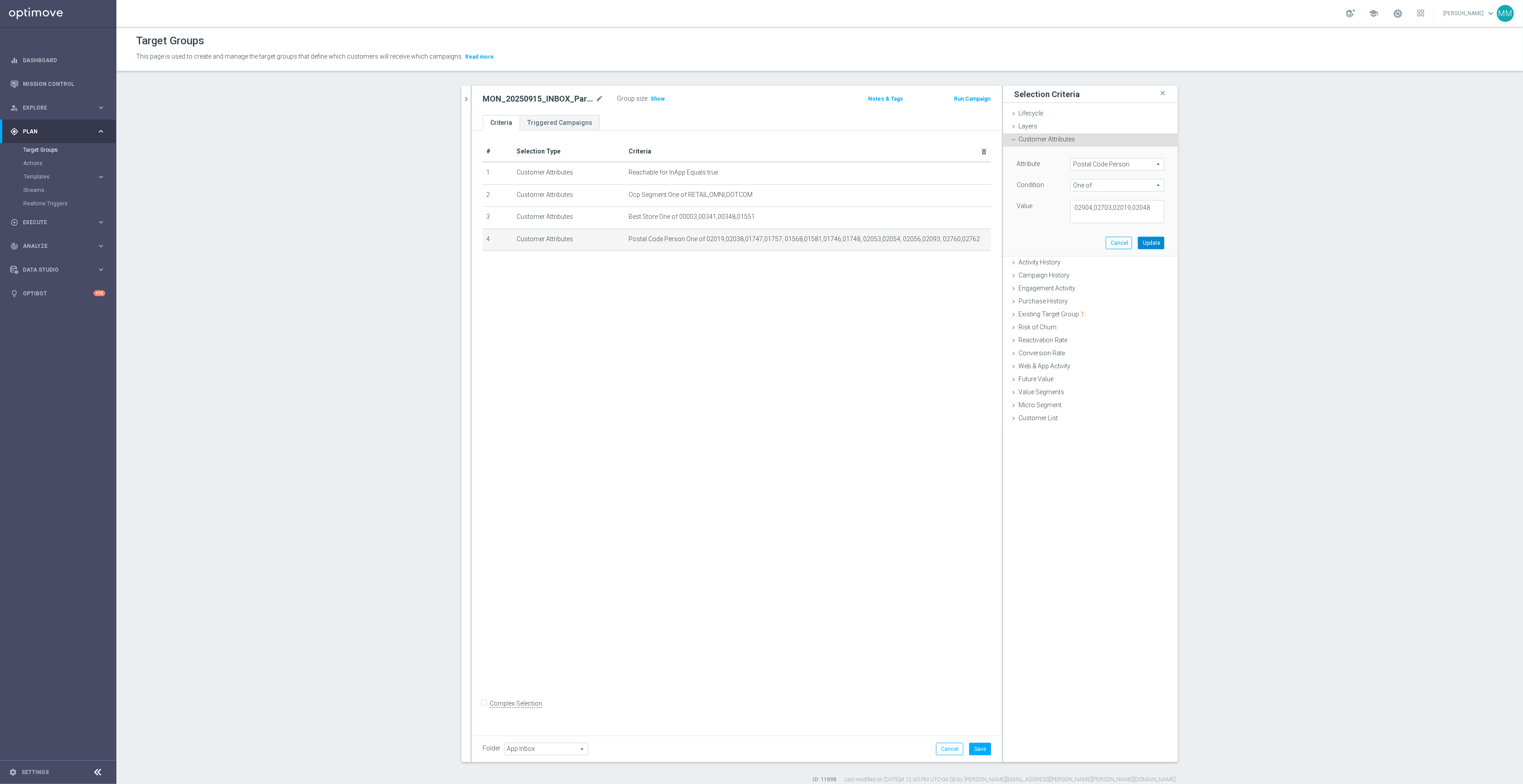
click at [1156, 247] on button "Update" at bounding box center [1151, 243] width 26 height 12
click at [959, 534] on div "# Selection Type Criteria delete_forever 1 Customer Attributes Reachable for In…" at bounding box center [737, 430] width 530 height 599
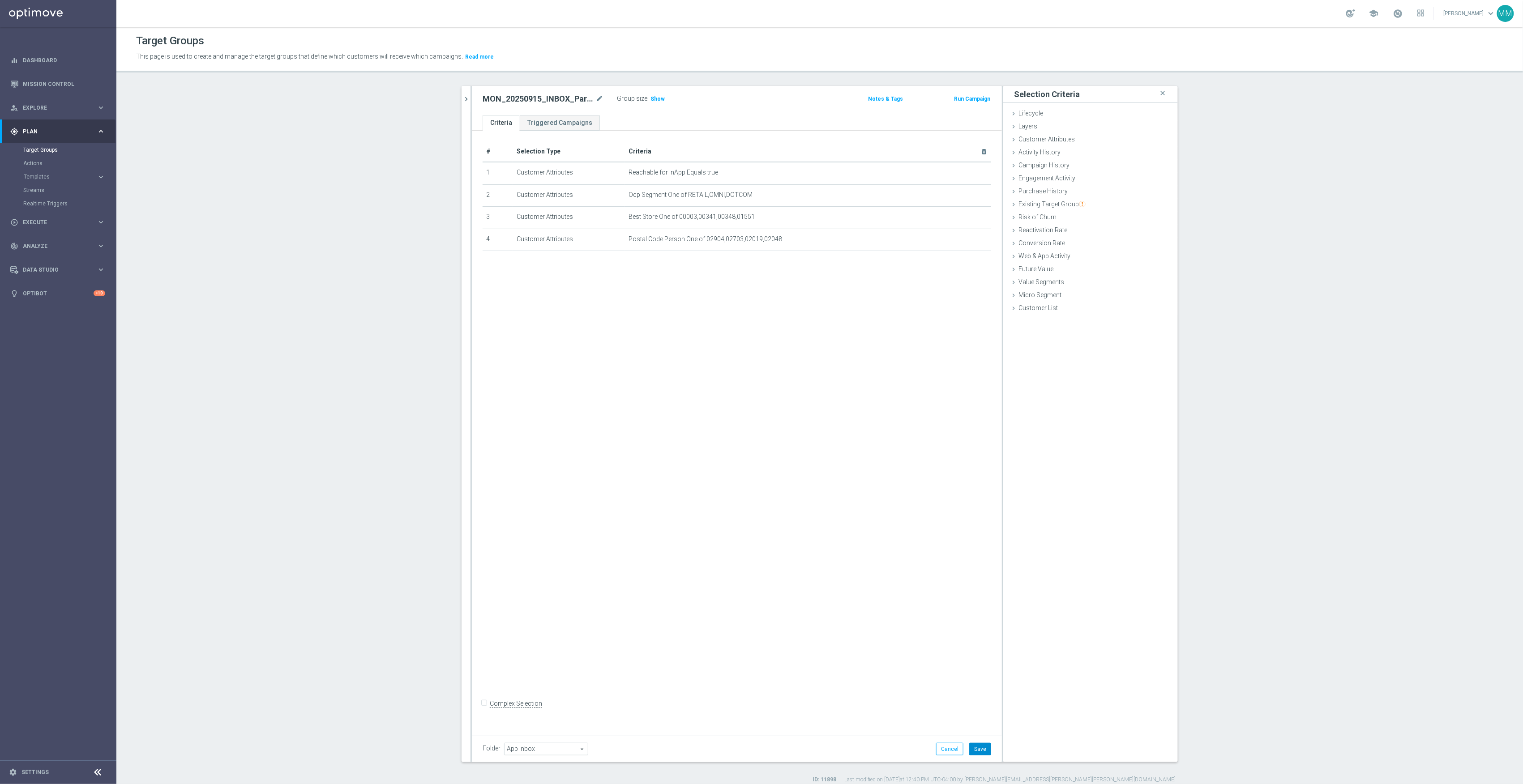
click at [974, 749] on button "Save" at bounding box center [981, 749] width 22 height 12
click at [464, 101] on icon "chevron_right" at bounding box center [466, 99] width 9 height 9
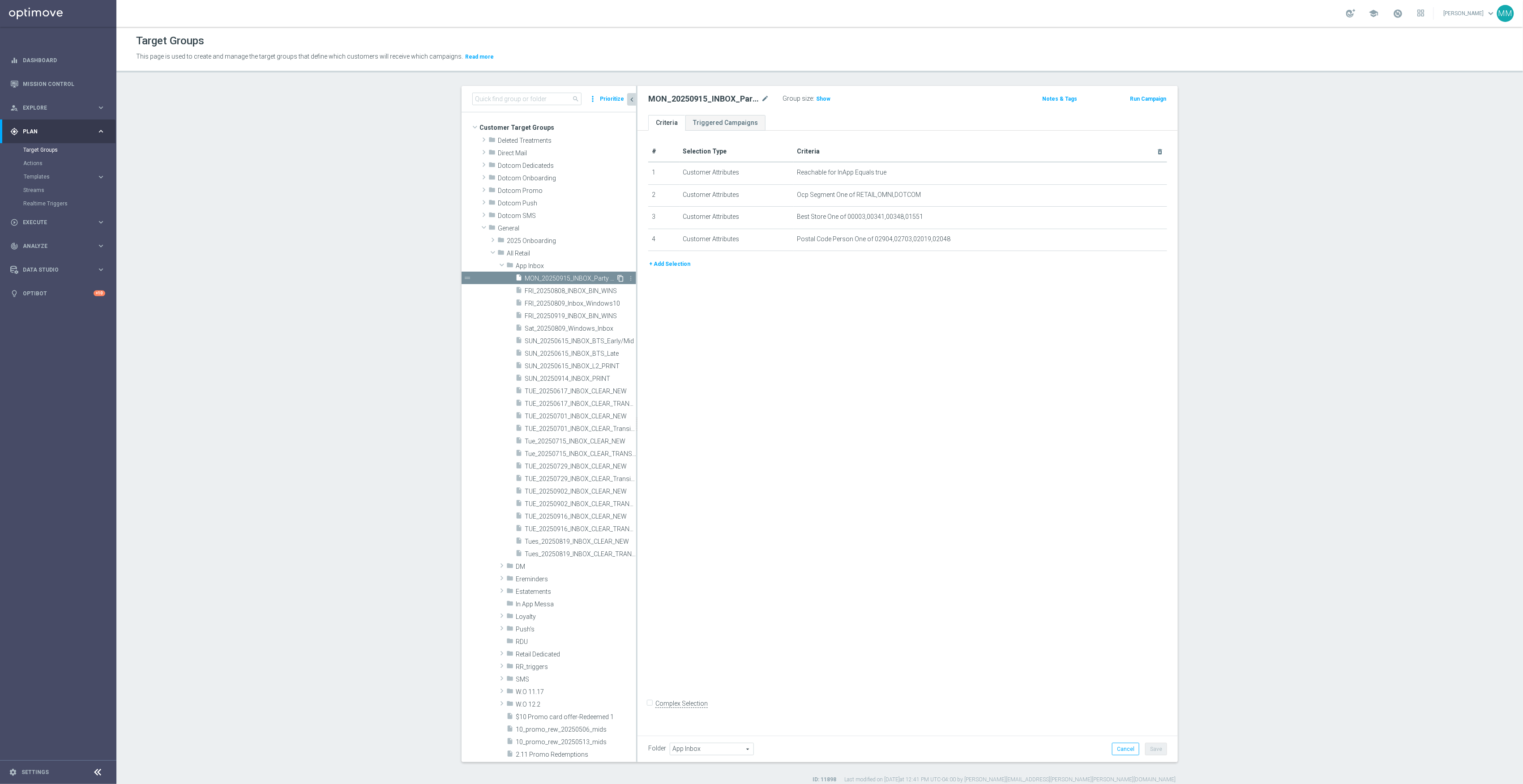
click at [617, 278] on icon "content_copy" at bounding box center [621, 279] width 7 height 7
click at [761, 98] on icon "mode_edit" at bounding box center [765, 98] width 8 height 11
click at [761, 97] on icon "mode_edit" at bounding box center [765, 98] width 8 height 11
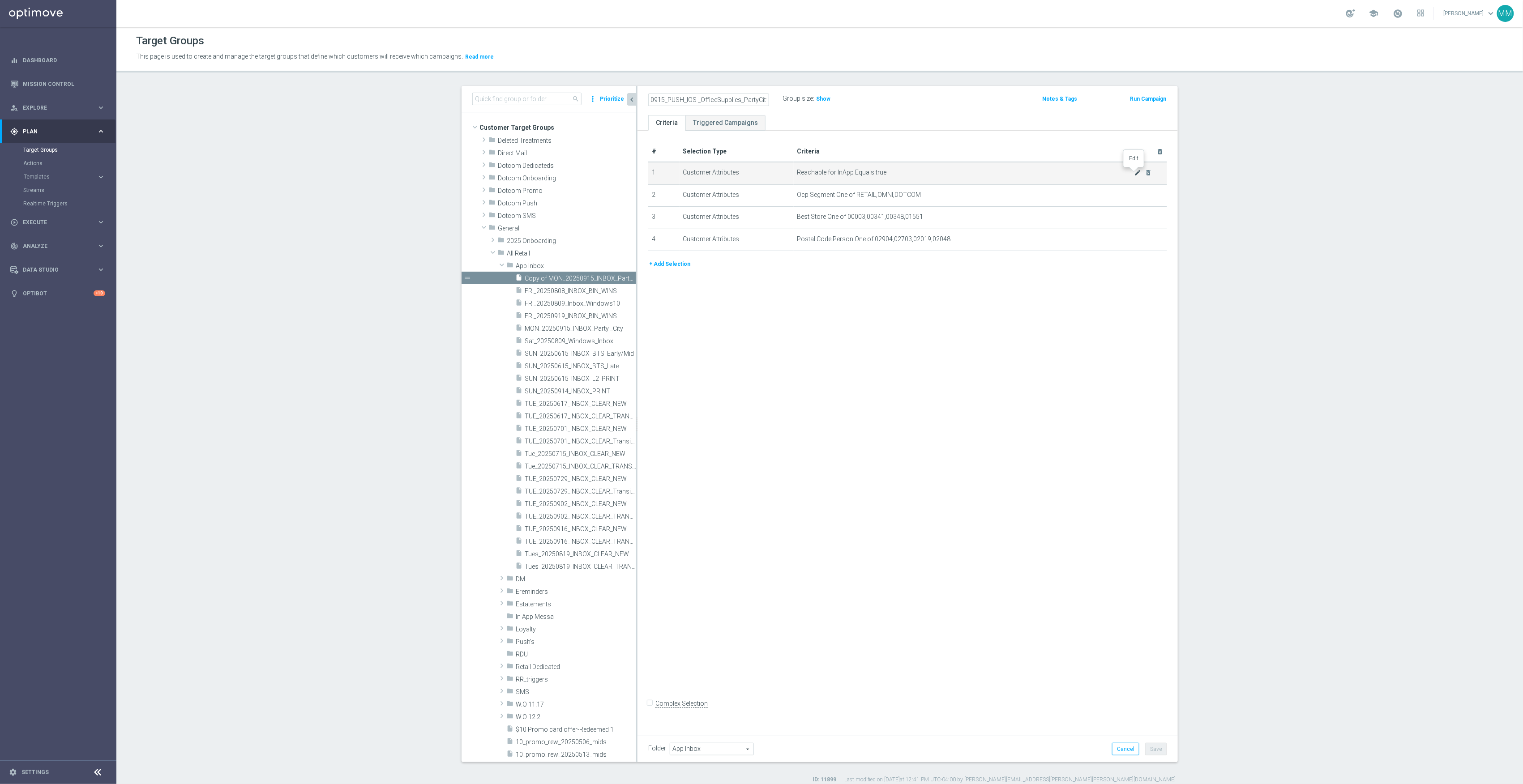
type input "20250915_PUSH_IOS _OfficeSupplies_PartyCity"
click at [1135, 174] on icon "mode_edit" at bounding box center [1138, 173] width 7 height 7
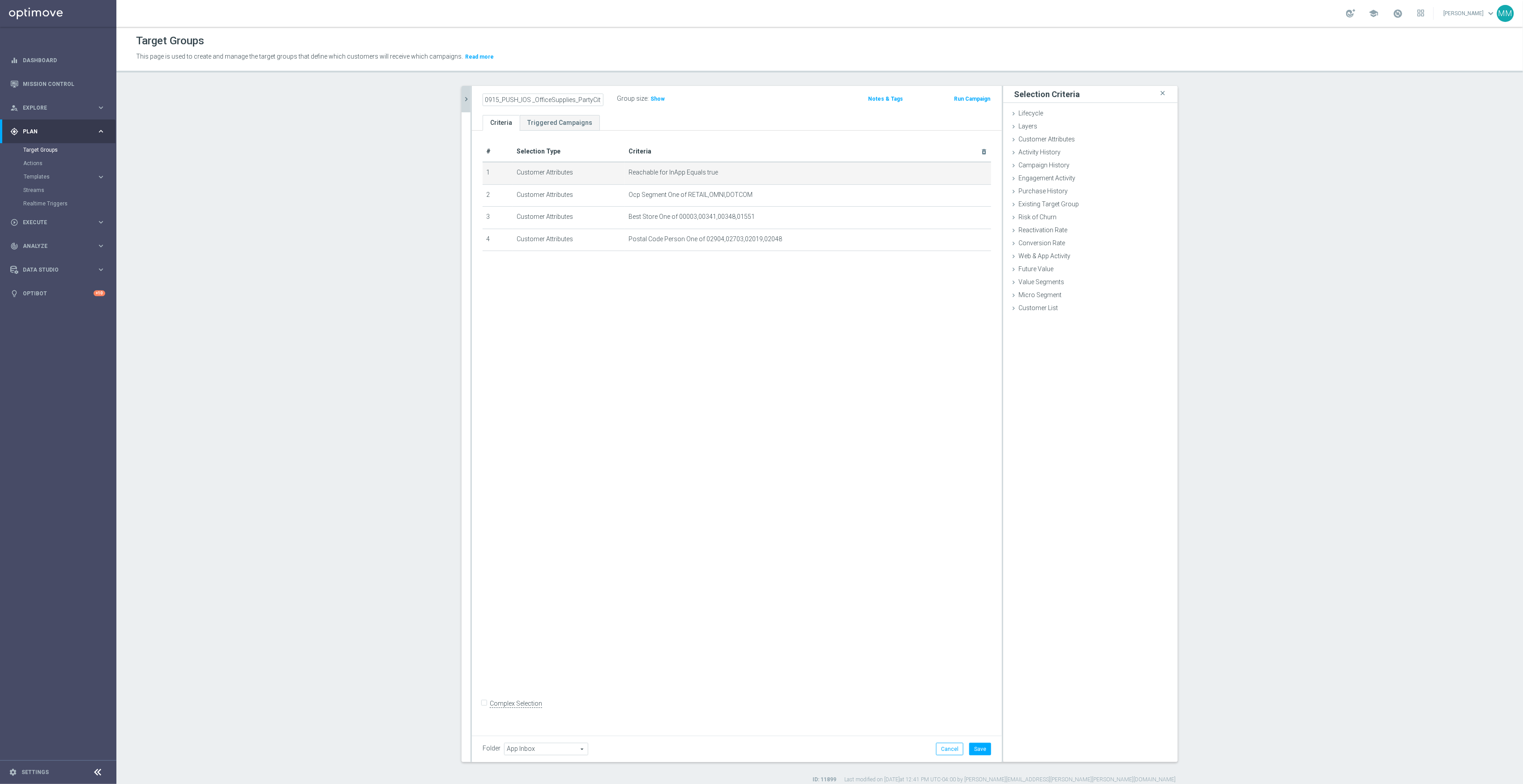
scroll to position [0, 0]
click at [1104, 162] on span "Reachable for InApp" at bounding box center [1117, 164] width 93 height 12
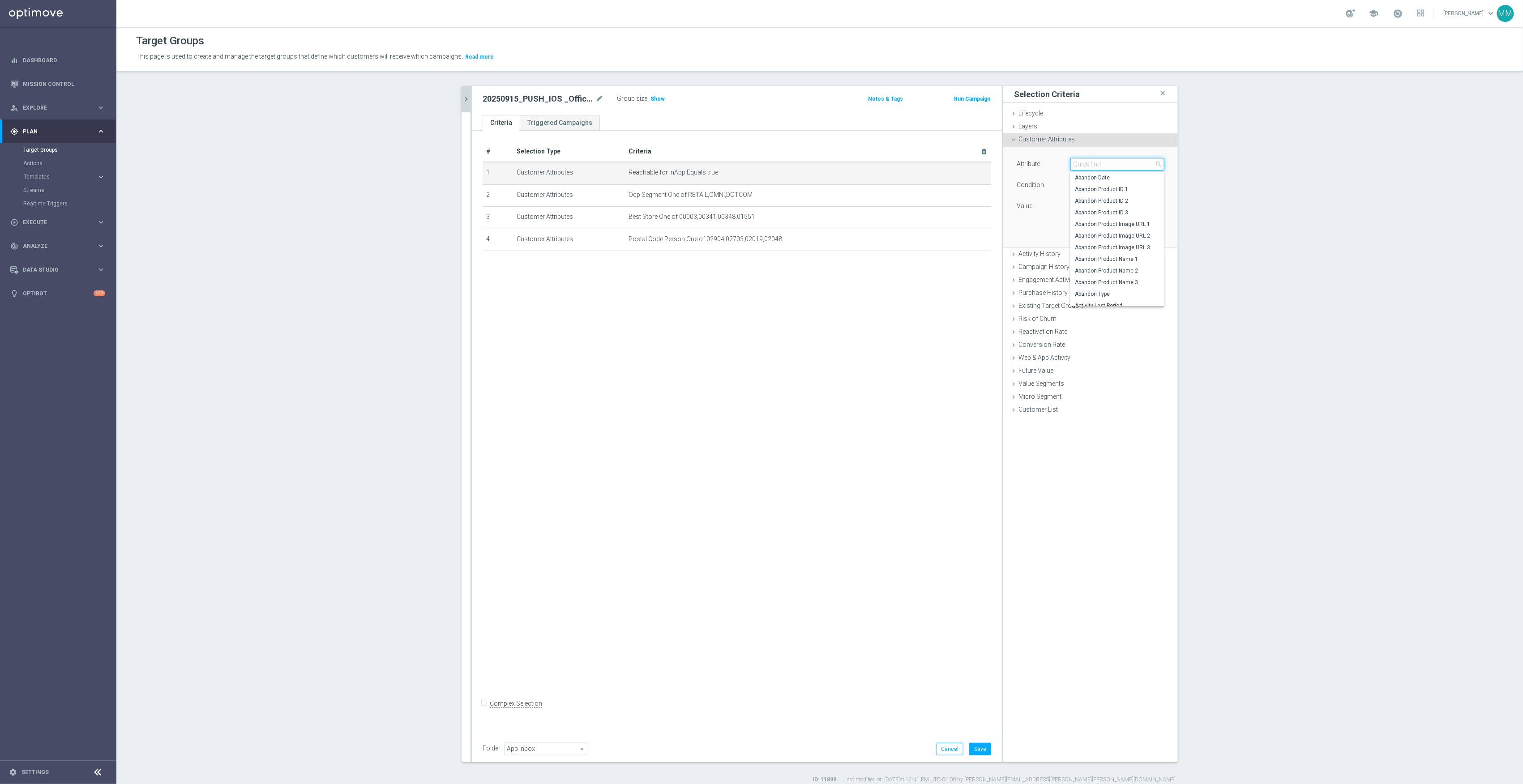
click at [1105, 162] on input "search" at bounding box center [1117, 164] width 94 height 12
type input "reacha"
click at [1134, 189] on span "Reachable for Mobile Push" at bounding box center [1113, 190] width 77 height 7
type input "Reachable for Mobile Push"
click at [1109, 208] on span "true" at bounding box center [1117, 206] width 93 height 12
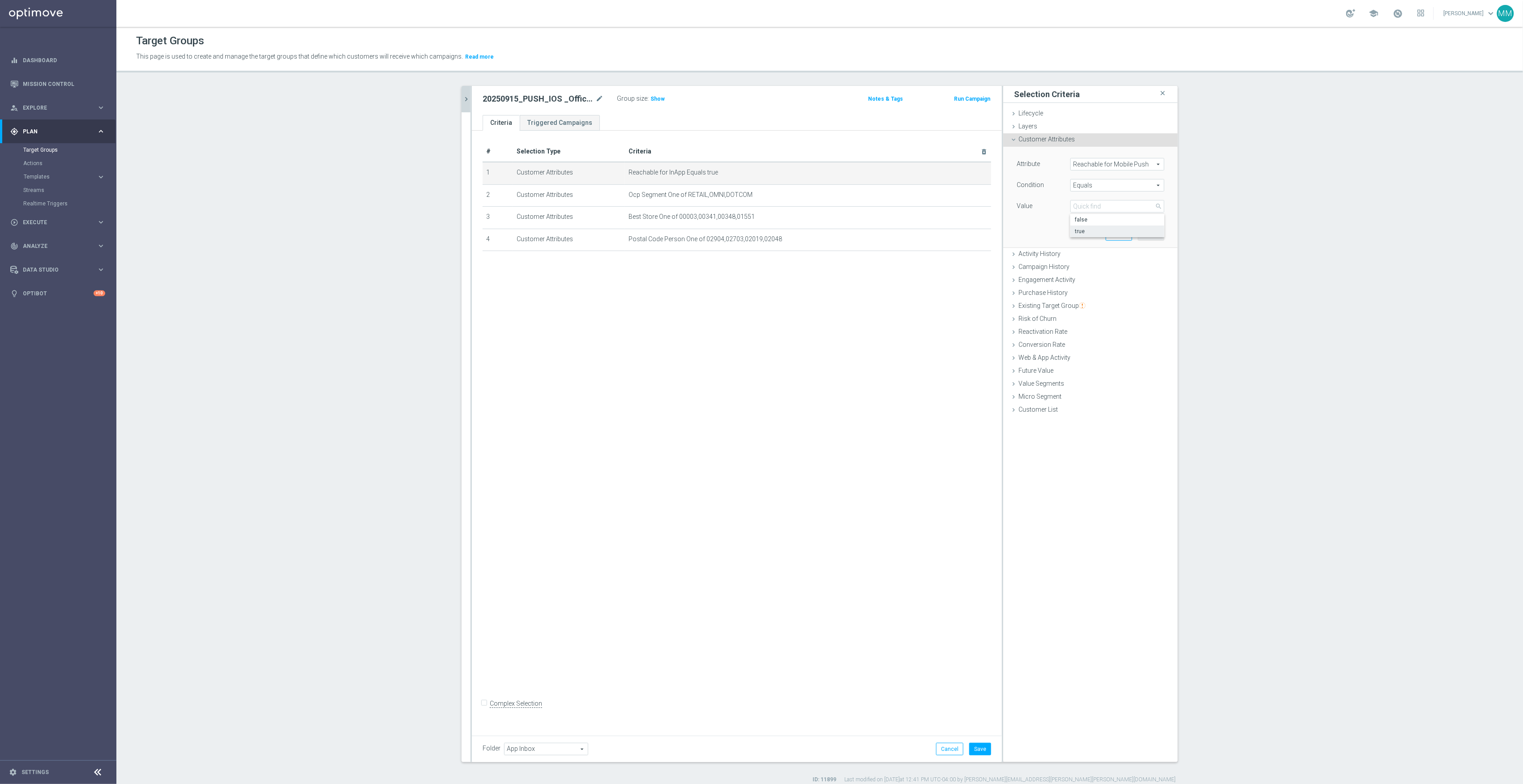
click at [1099, 227] on label "true" at bounding box center [1117, 232] width 94 height 12
type input "true"
click at [1152, 237] on button "Update" at bounding box center [1151, 234] width 26 height 12
click at [977, 749] on button "Save" at bounding box center [981, 749] width 22 height 12
click at [653, 98] on span "Show" at bounding box center [658, 98] width 14 height 7
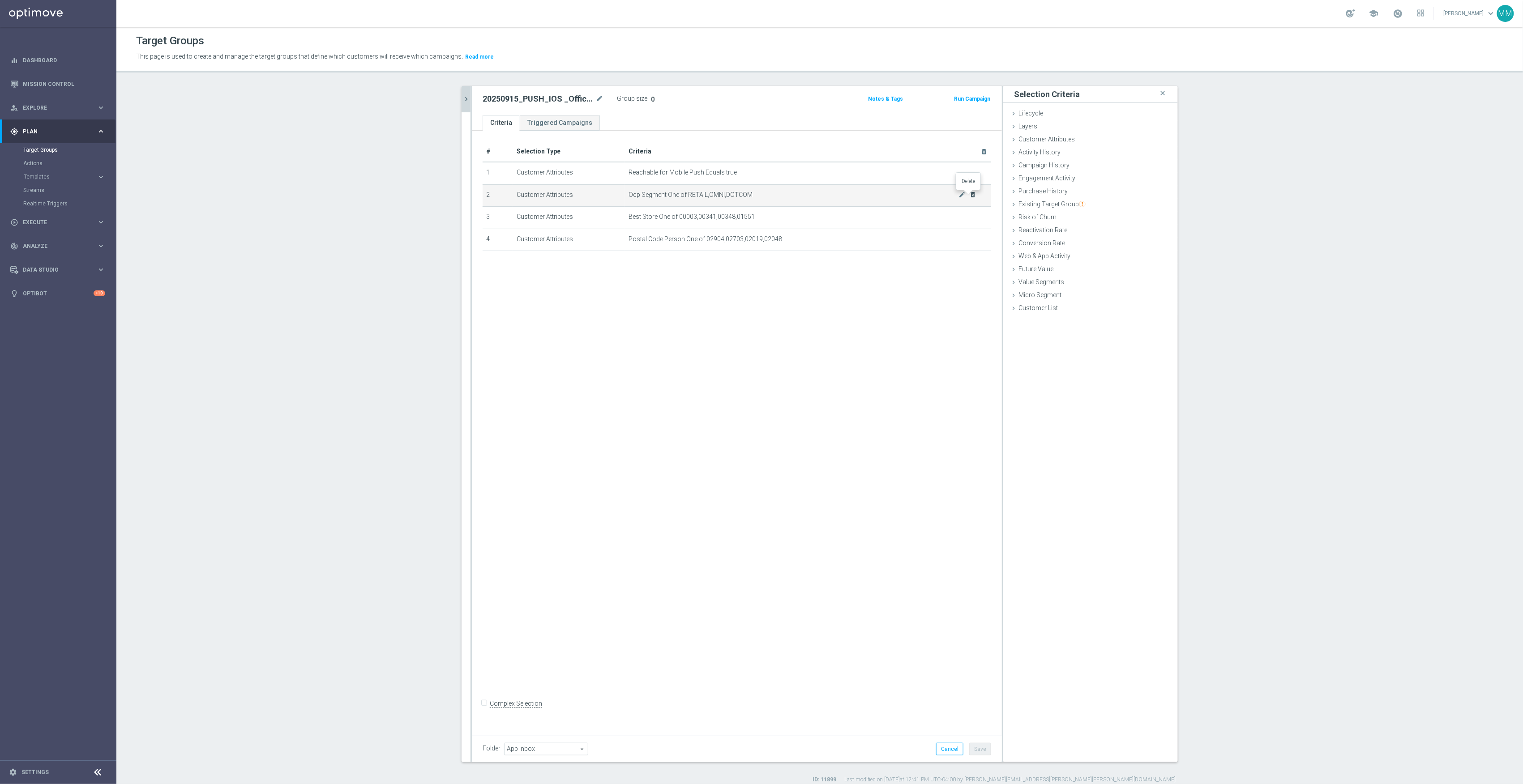
click at [970, 195] on icon "delete_forever" at bounding box center [973, 195] width 7 height 7
click at [879, 497] on div "# Selection Type Criteria delete_forever 1 Customer Attributes Reachable for Mo…" at bounding box center [737, 430] width 530 height 599
click at [978, 747] on button "Save" at bounding box center [981, 749] width 22 height 12
click at [543, 754] on span "App Inbox" at bounding box center [546, 749] width 83 height 12
click at [544, 740] on span "2021.12.16-Digital_RFM_Counts" at bounding box center [545, 743] width 75 height 7
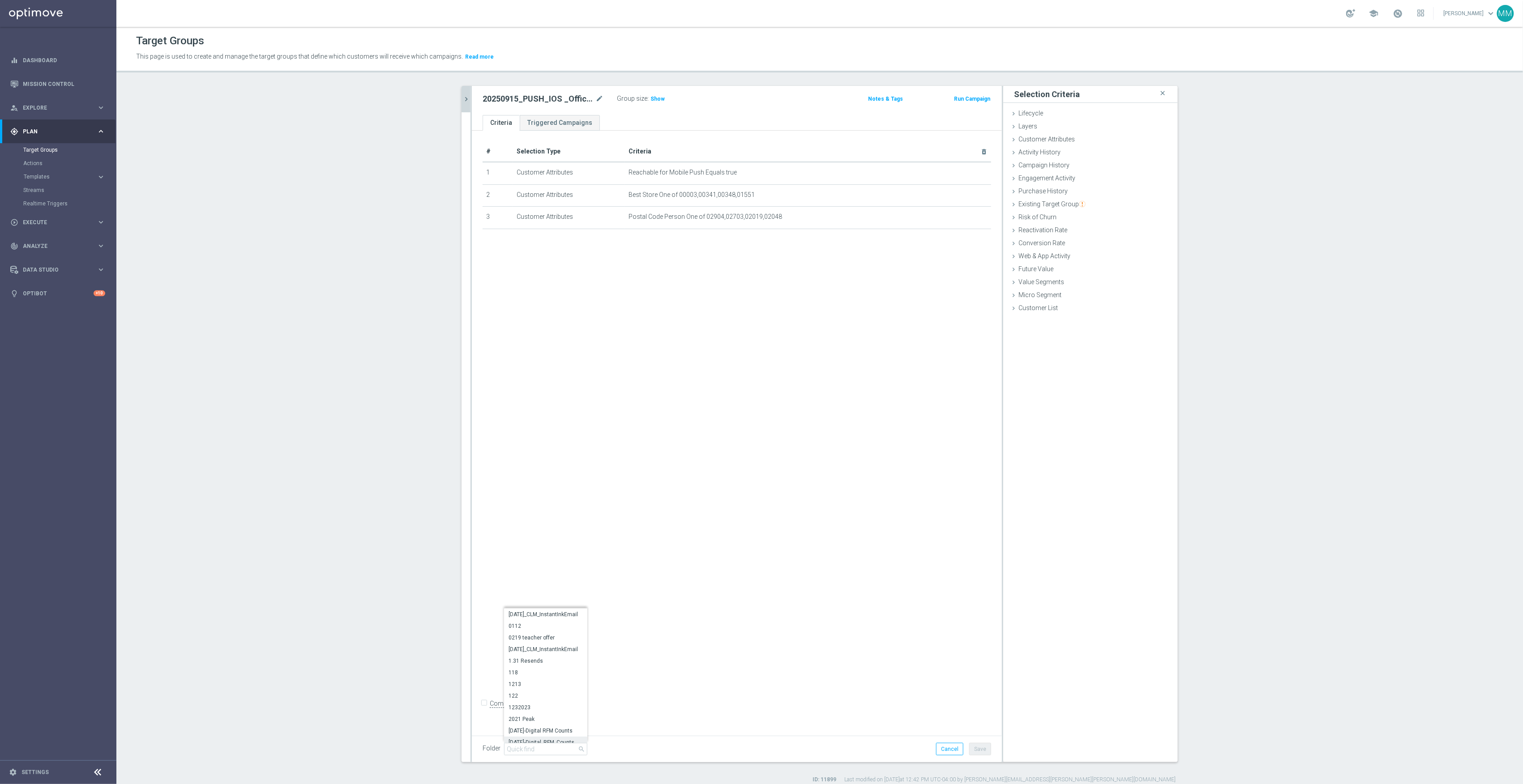
type input "2021.12.16-Digital_RFM_Counts"
click at [548, 744] on span "2021.12.16-Digital_RFM_Counts" at bounding box center [546, 749] width 83 height 12
click at [553, 749] on input "search" at bounding box center [545, 749] width 83 height 12
type input "push"
click at [554, 741] on span "Retail Push FY - 25" at bounding box center [545, 737] width 75 height 7
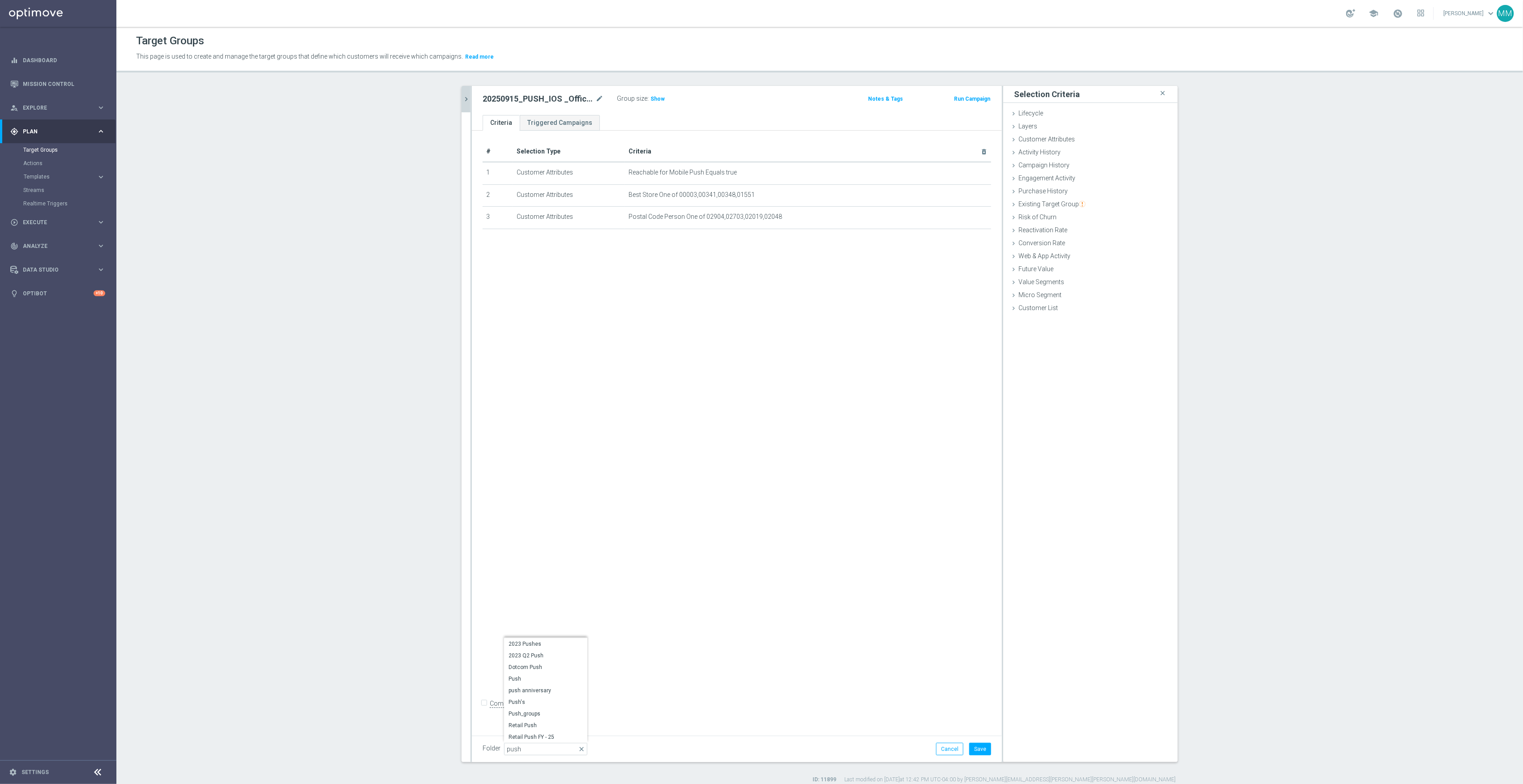
type input "Retail Push FY - 25"
drag, startPoint x: 896, startPoint y: 586, endPoint x: 1011, endPoint y: 668, distance: 141.2
click at [901, 588] on div "# Selection Type Criteria delete_forever 1 Customer Attributes Reachable for Mo…" at bounding box center [737, 430] width 530 height 599
click at [976, 754] on button "Save" at bounding box center [981, 749] width 22 height 12
click at [655, 99] on span "Show" at bounding box center [658, 98] width 14 height 7
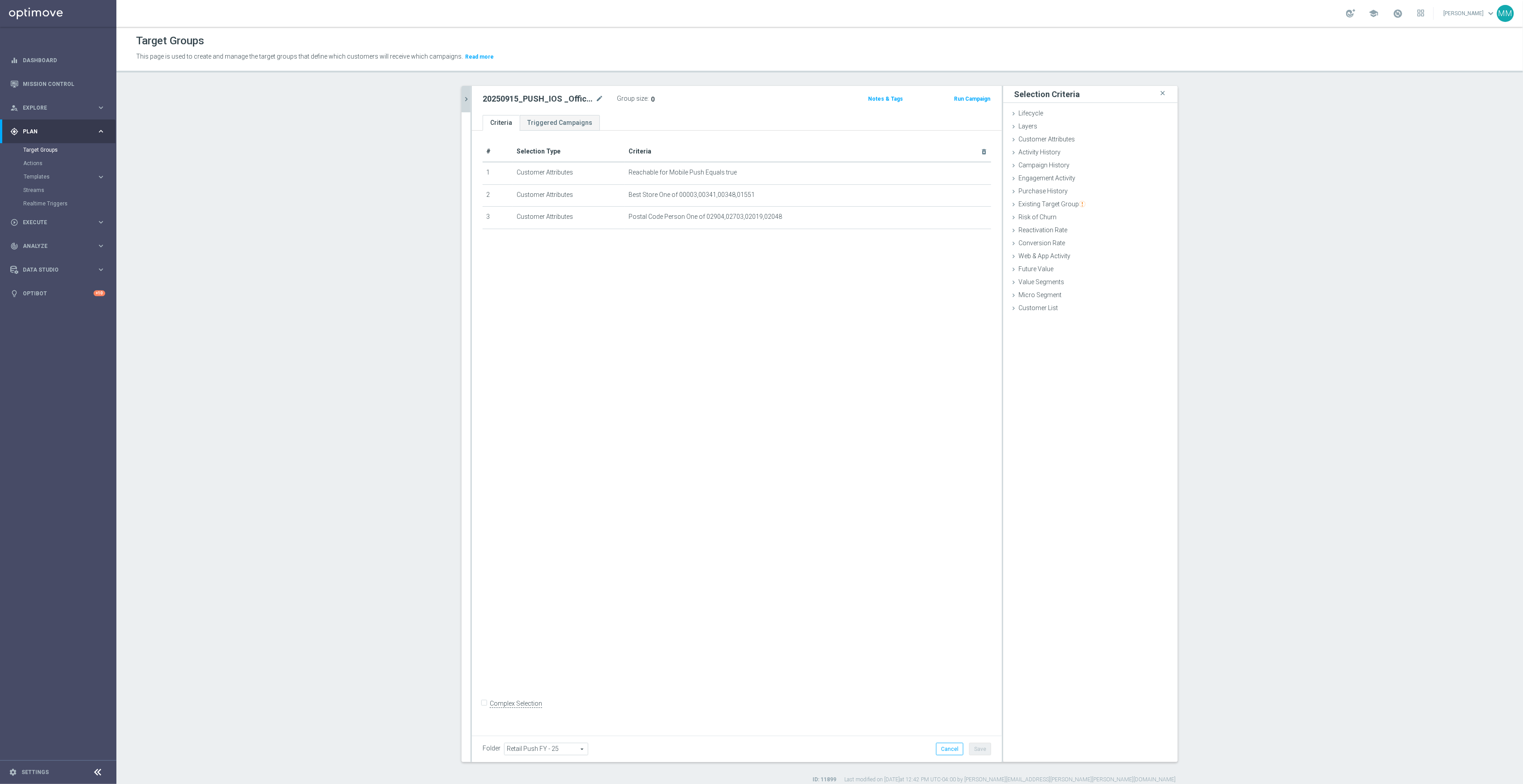
drag, startPoint x: 461, startPoint y: 100, endPoint x: 461, endPoint y: 93, distance: 7.0
click at [462, 100] on icon "chevron_right" at bounding box center [466, 99] width 9 height 9
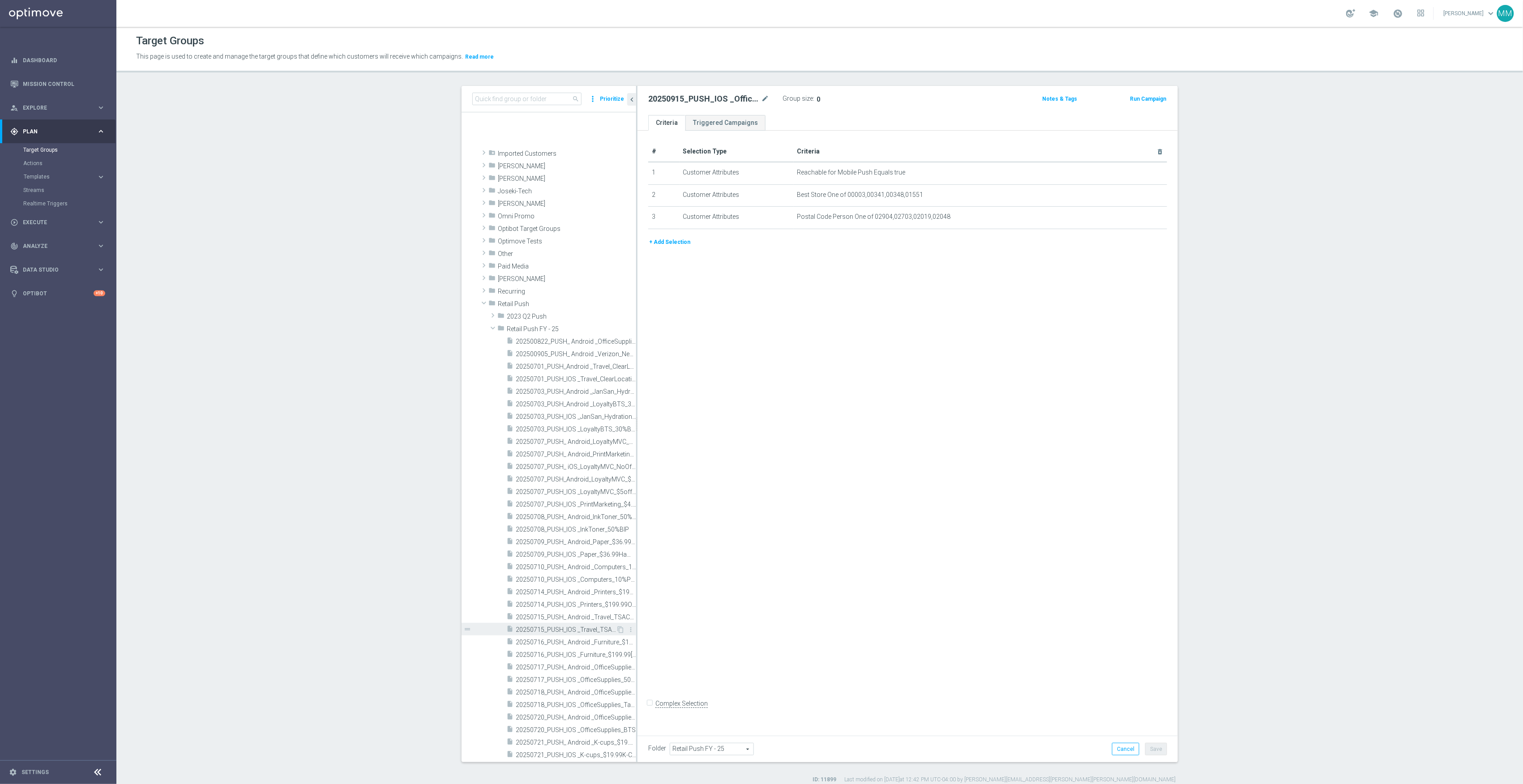
scroll to position [1730, 0]
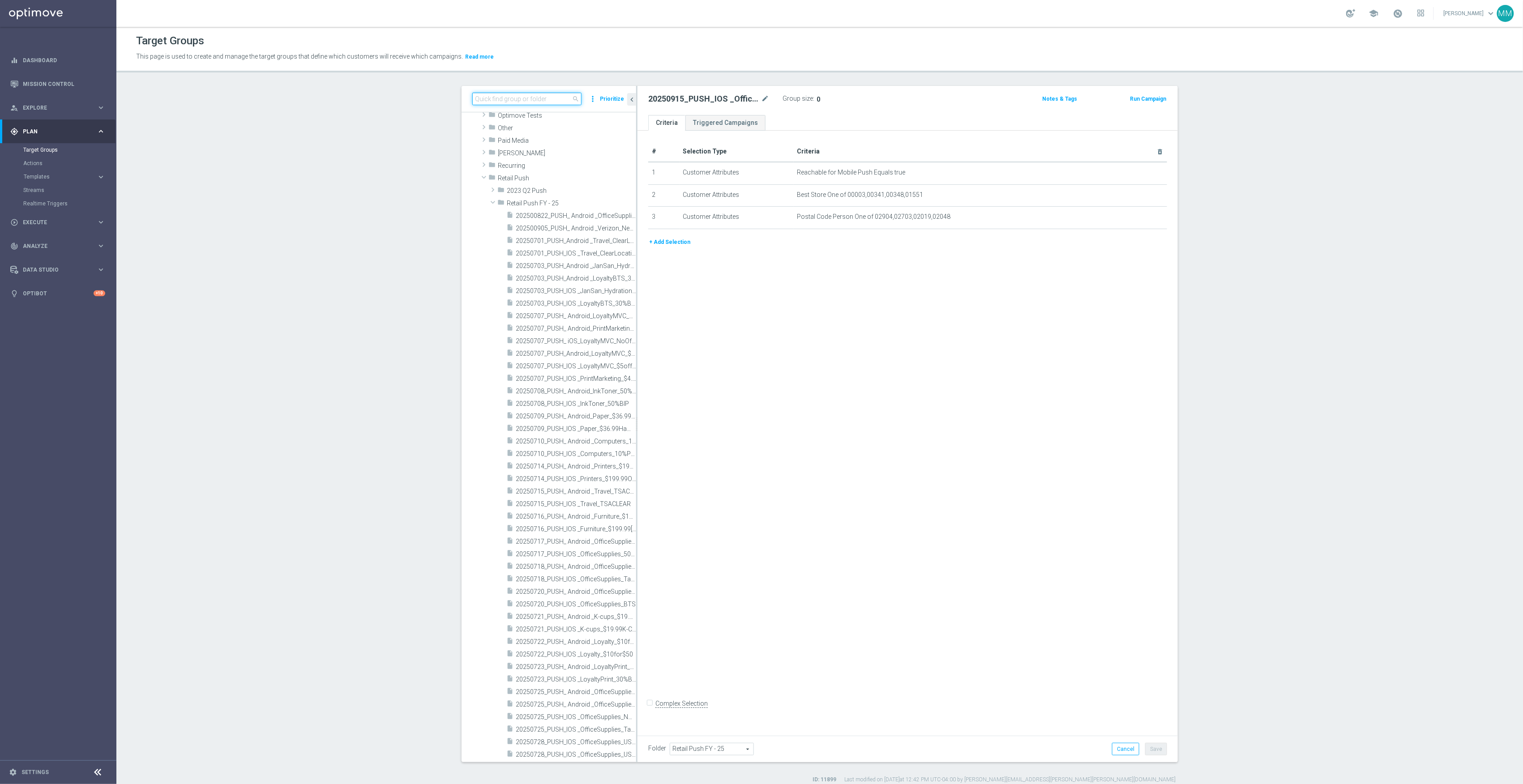
click at [550, 98] on input at bounding box center [526, 98] width 109 height 12
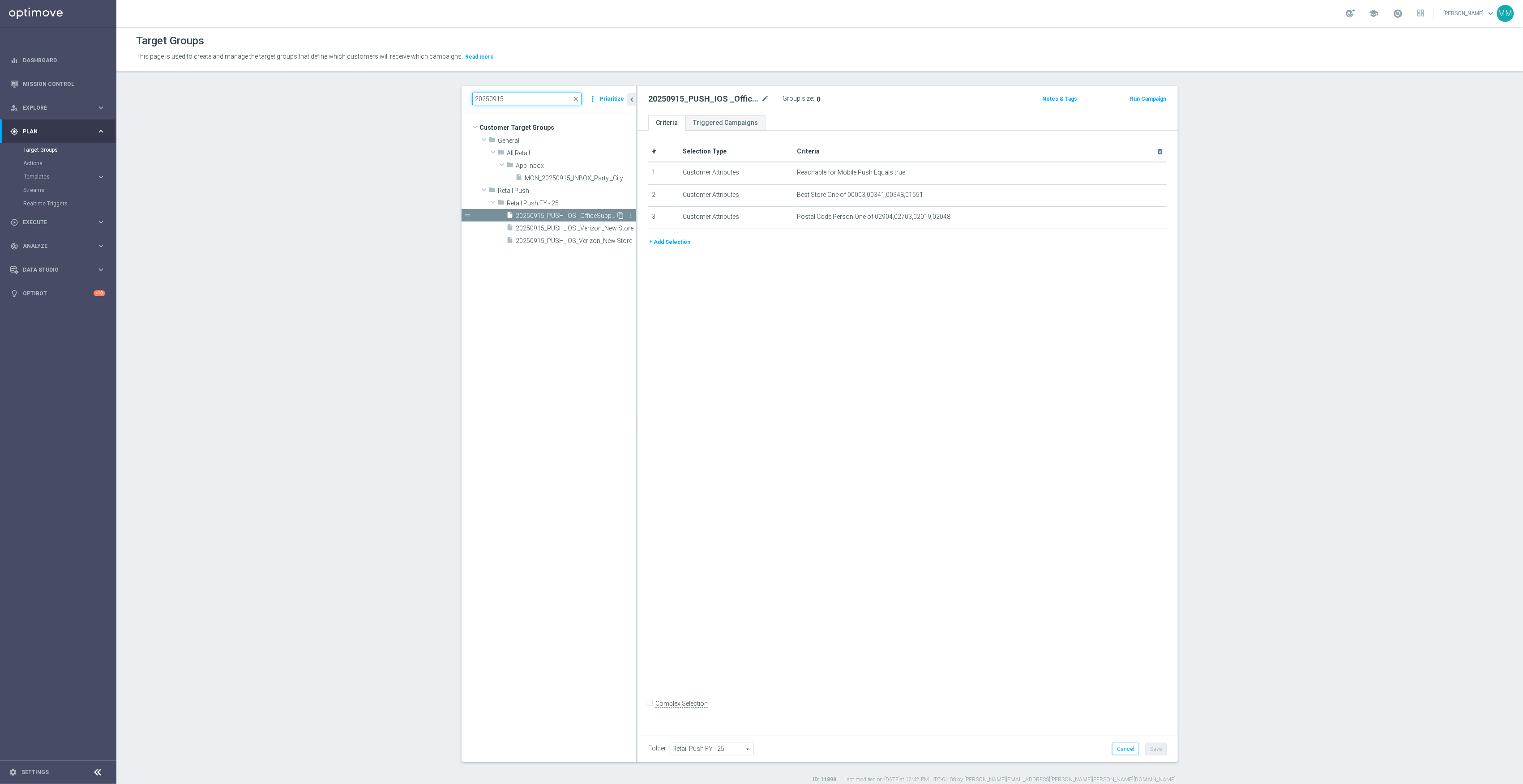
type input "20250915"
click at [617, 215] on icon "content_copy" at bounding box center [621, 216] width 7 height 7
click at [761, 100] on icon "mode_edit" at bounding box center [765, 98] width 8 height 11
drag, startPoint x: 729, startPoint y: 90, endPoint x: 749, endPoint y: 100, distance: 22.4
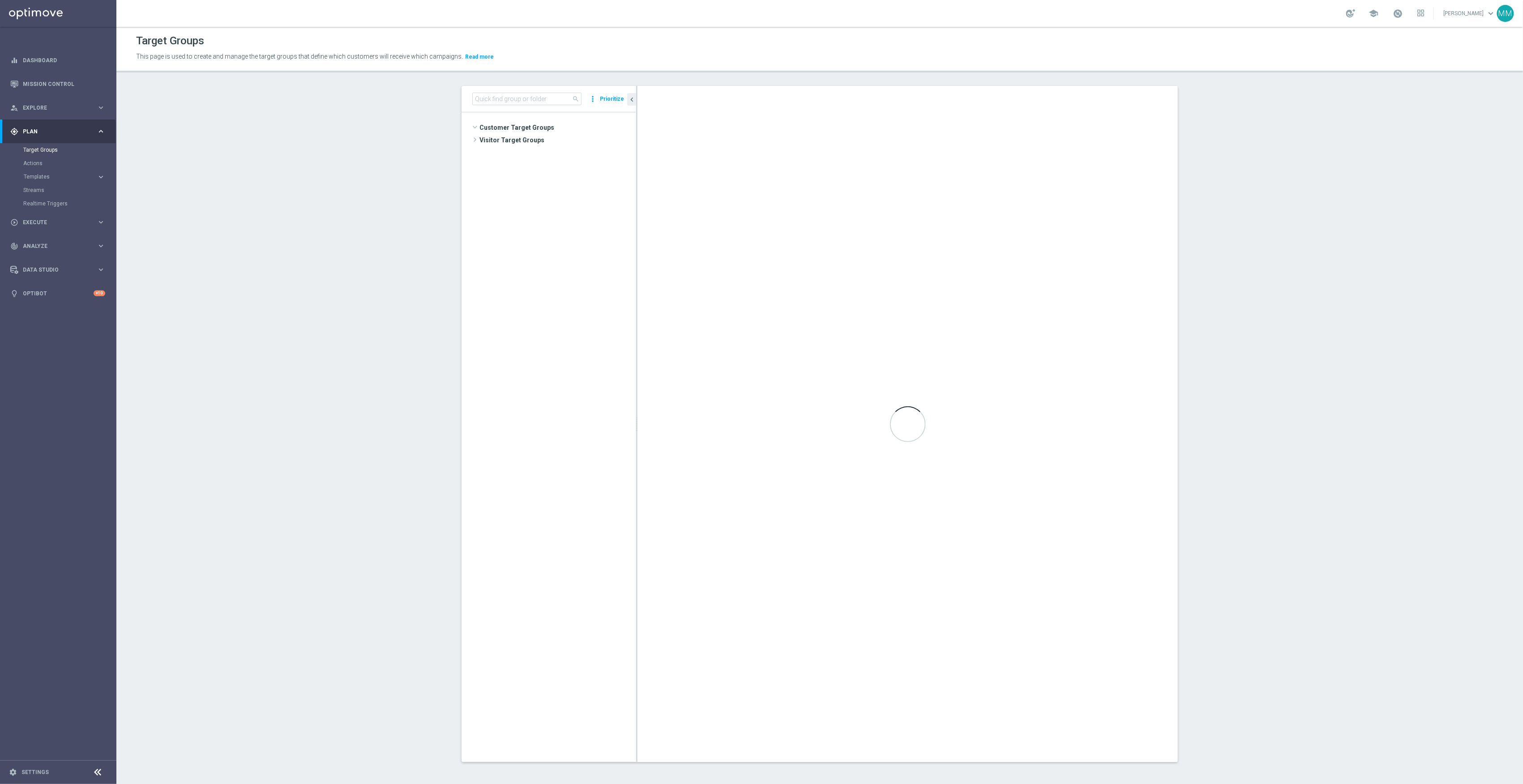
scroll to position [594, 0]
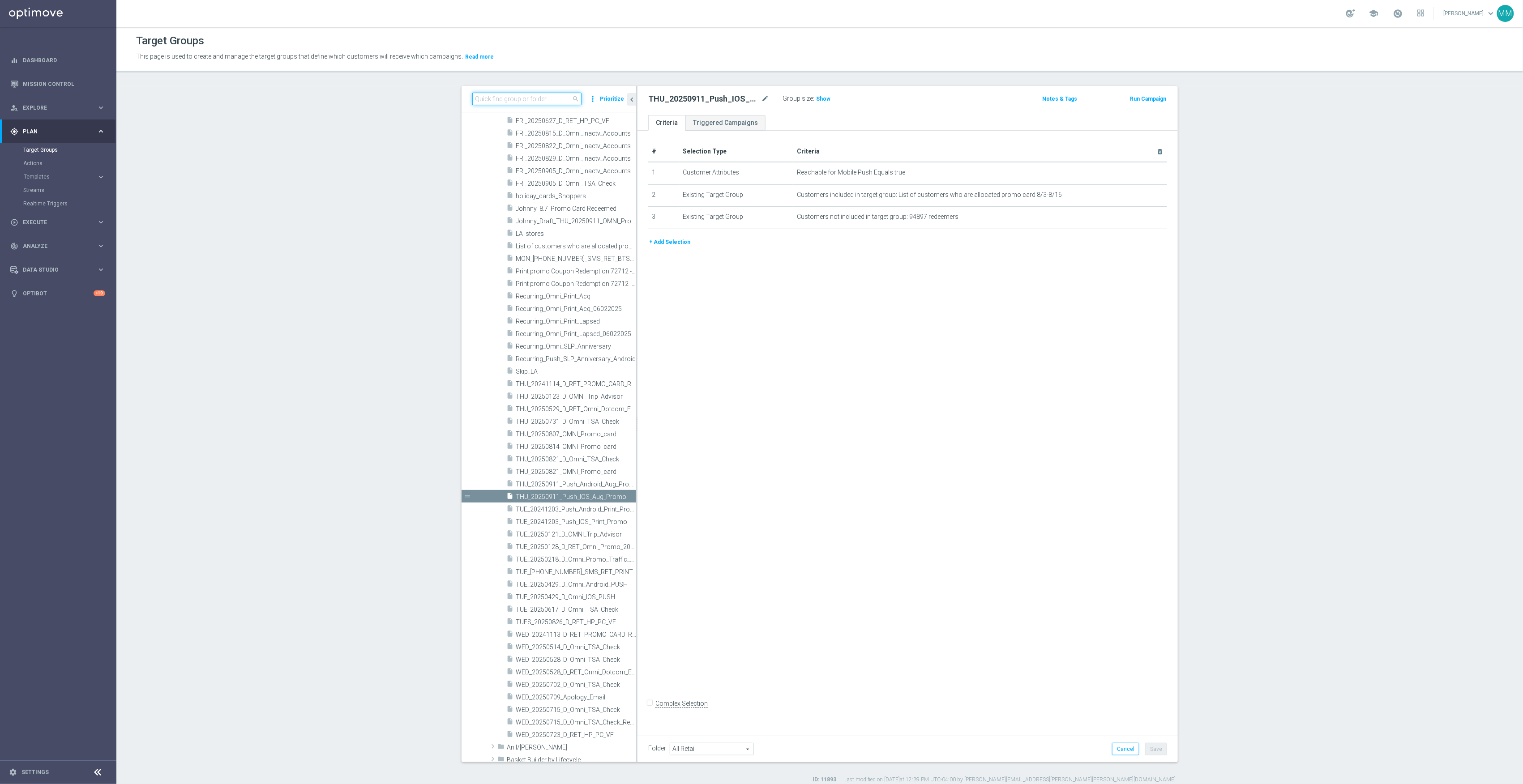
paste input "THU_20250911_Push_Android_Aug_Promo"
type input "THU_20250911_Push_Android_Aug_Promo"
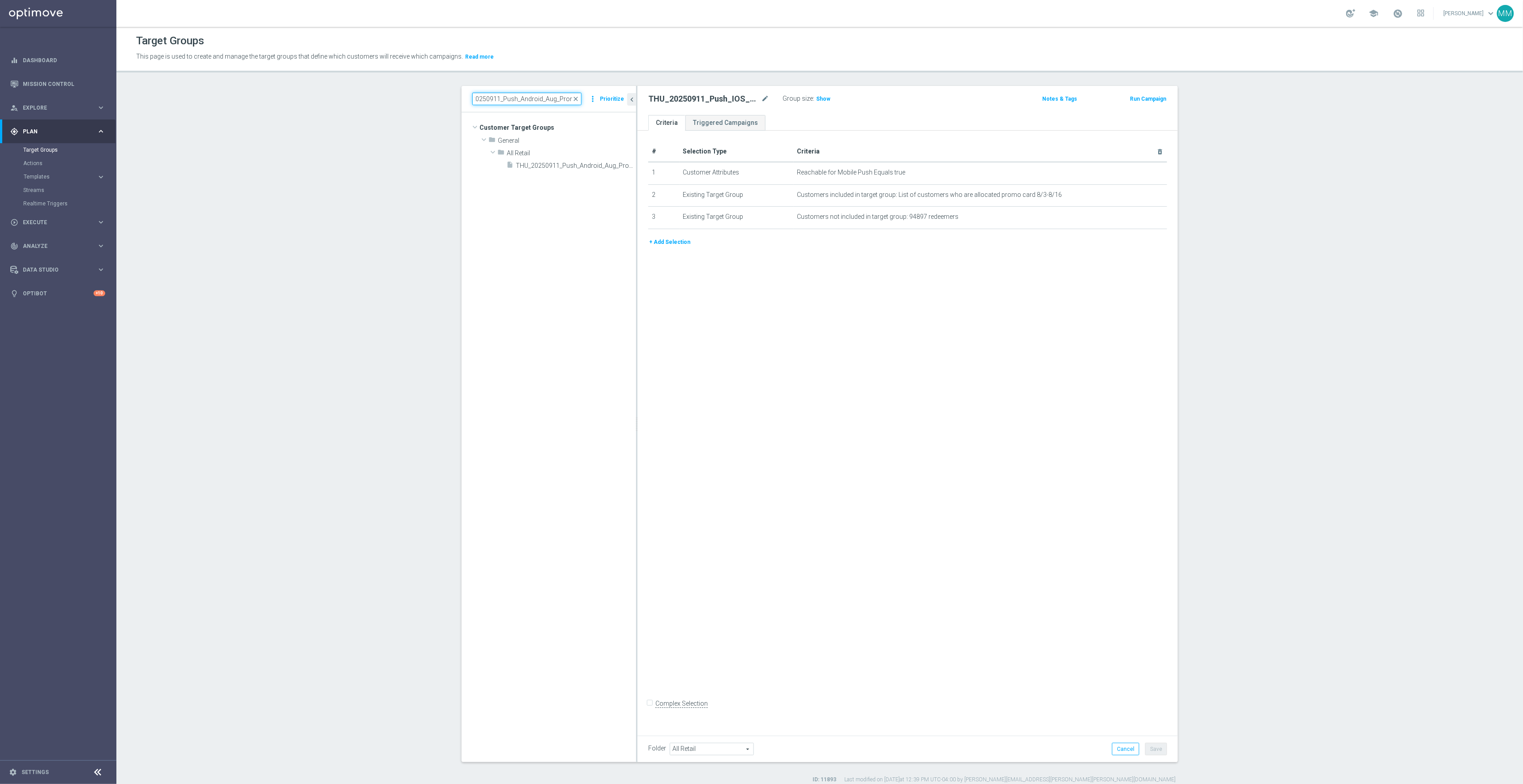
scroll to position [0, 0]
click at [567, 165] on span "THU_20250911_Push_Android_Aug_Promo" at bounding box center [566, 166] width 100 height 8
click at [816, 98] on span "Show" at bounding box center [823, 98] width 14 height 7
click at [53, 80] on link "Mission Control" at bounding box center [64, 84] width 83 height 24
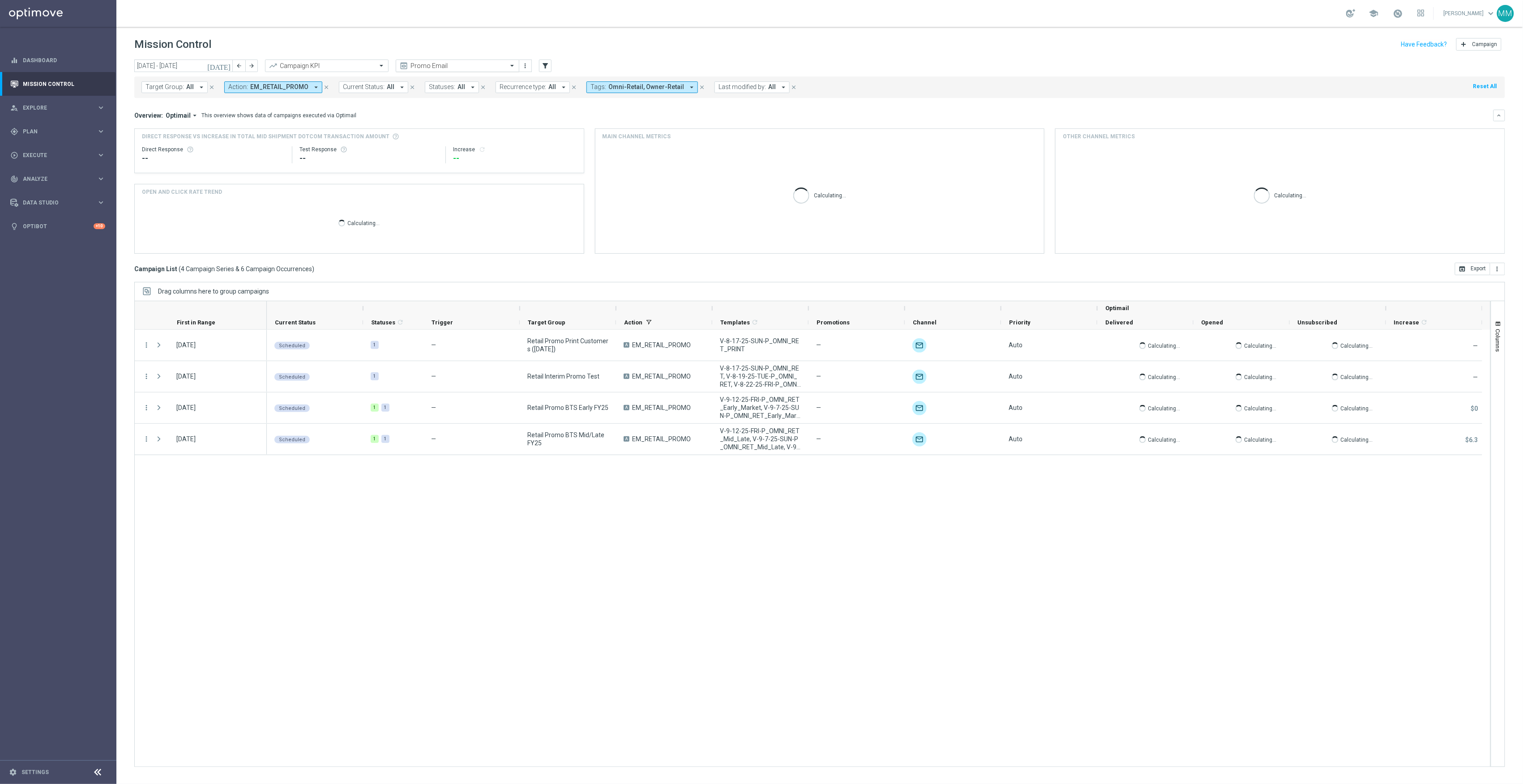
click at [477, 65] on input "text" at bounding box center [448, 66] width 96 height 8
click at [452, 149] on div "Mary Push View" at bounding box center [457, 153] width 114 height 14
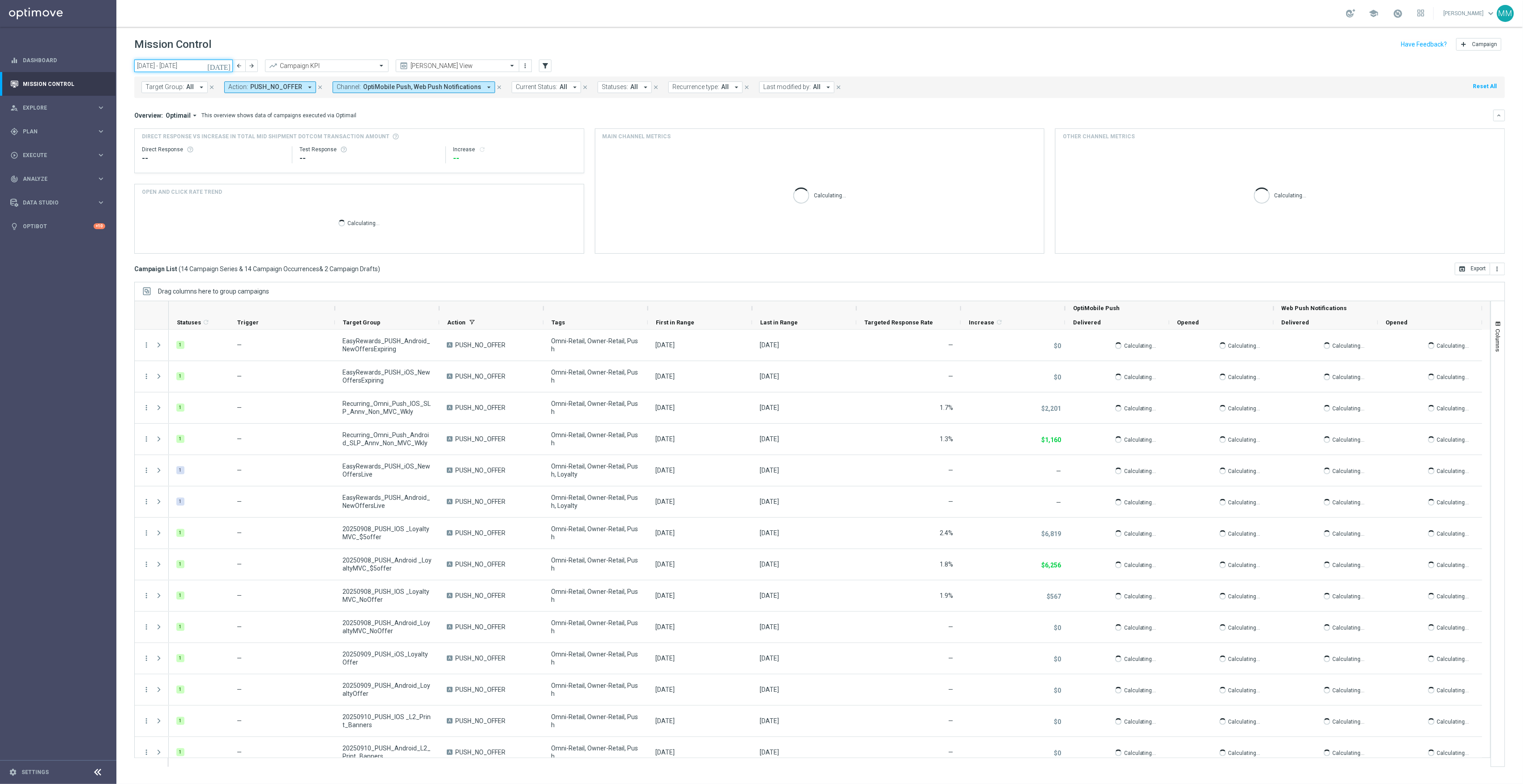
click at [169, 69] on input "08 Sep 2025 - 14 Sep 2025" at bounding box center [183, 65] width 98 height 12
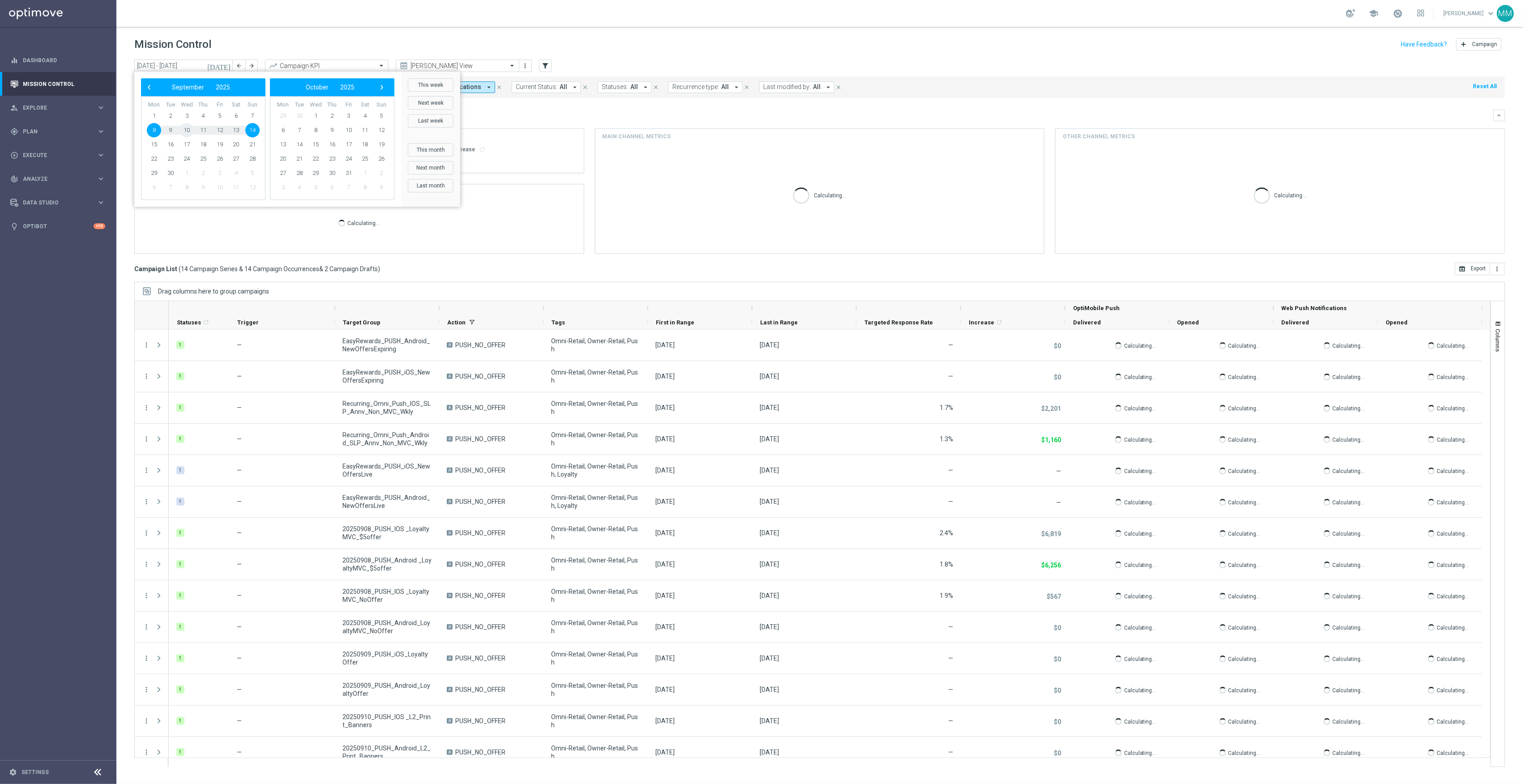
click at [185, 131] on span "10" at bounding box center [187, 130] width 14 height 14
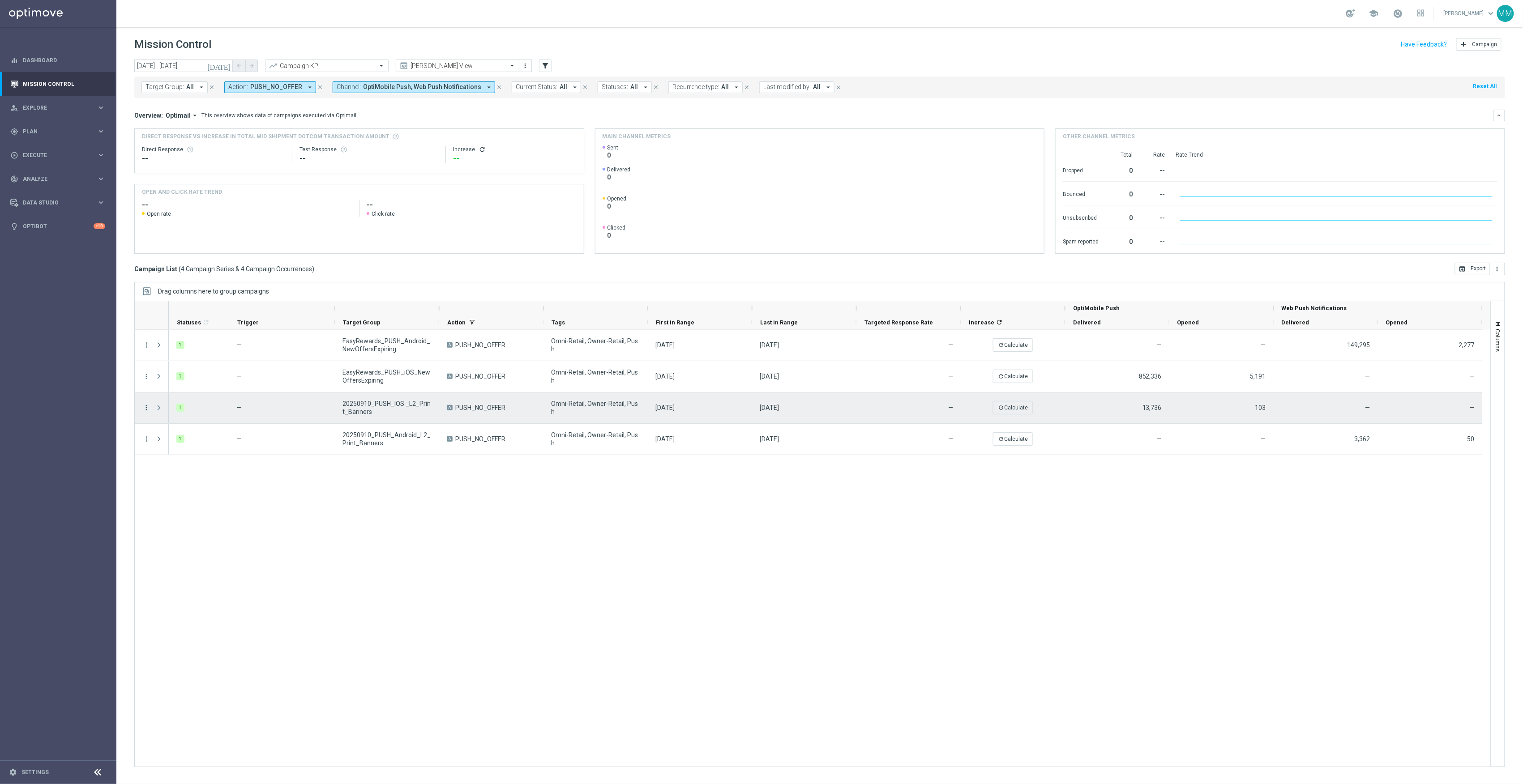
click at [146, 409] on icon "more_vert" at bounding box center [146, 408] width 8 height 8
click at [171, 478] on span "Duplicate and Edit" at bounding box center [188, 481] width 46 height 7
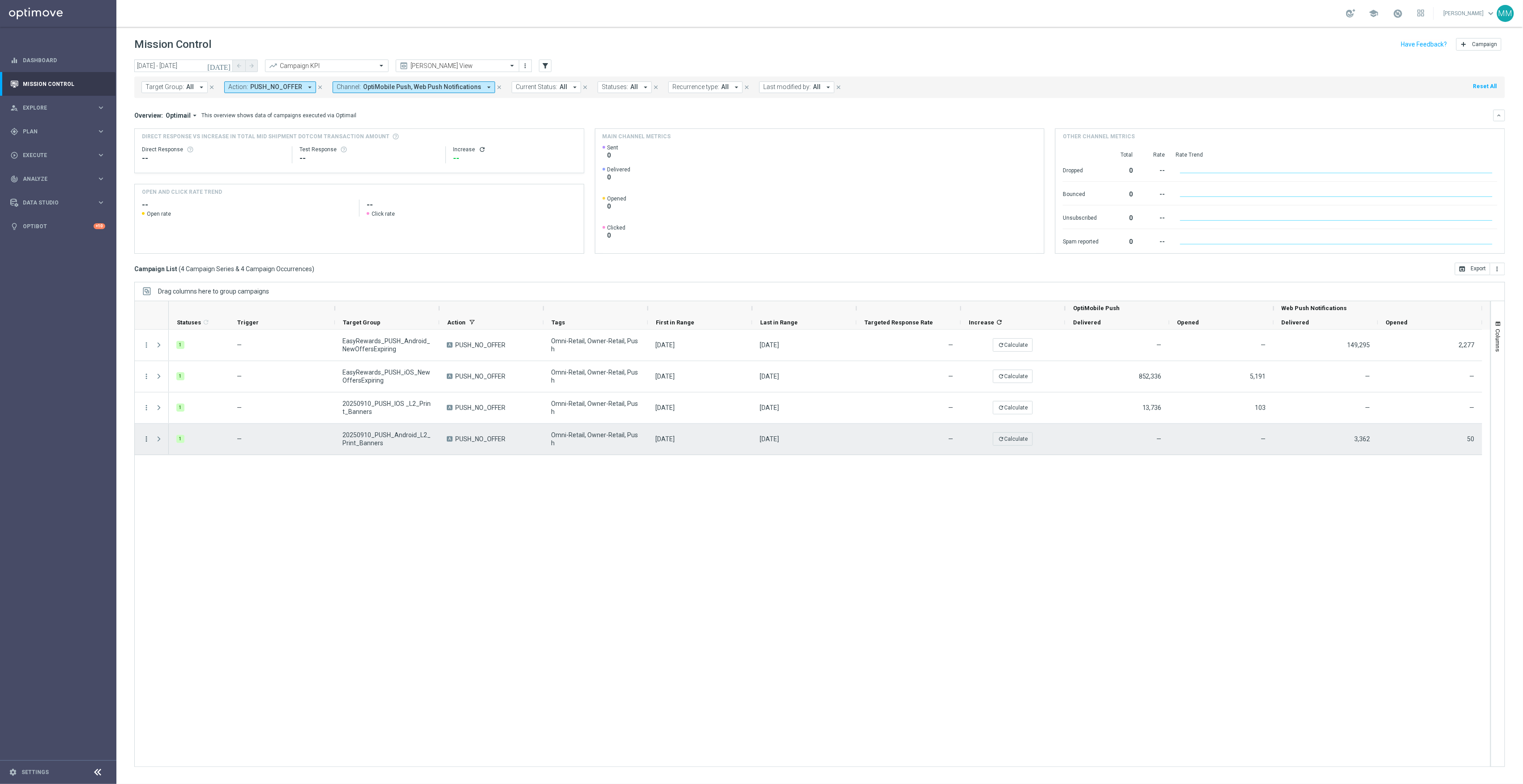
click at [146, 439] on icon "more_vert" at bounding box center [146, 439] width 8 height 8
click at [167, 509] on span "Duplicate and Edit" at bounding box center [188, 512] width 46 height 7
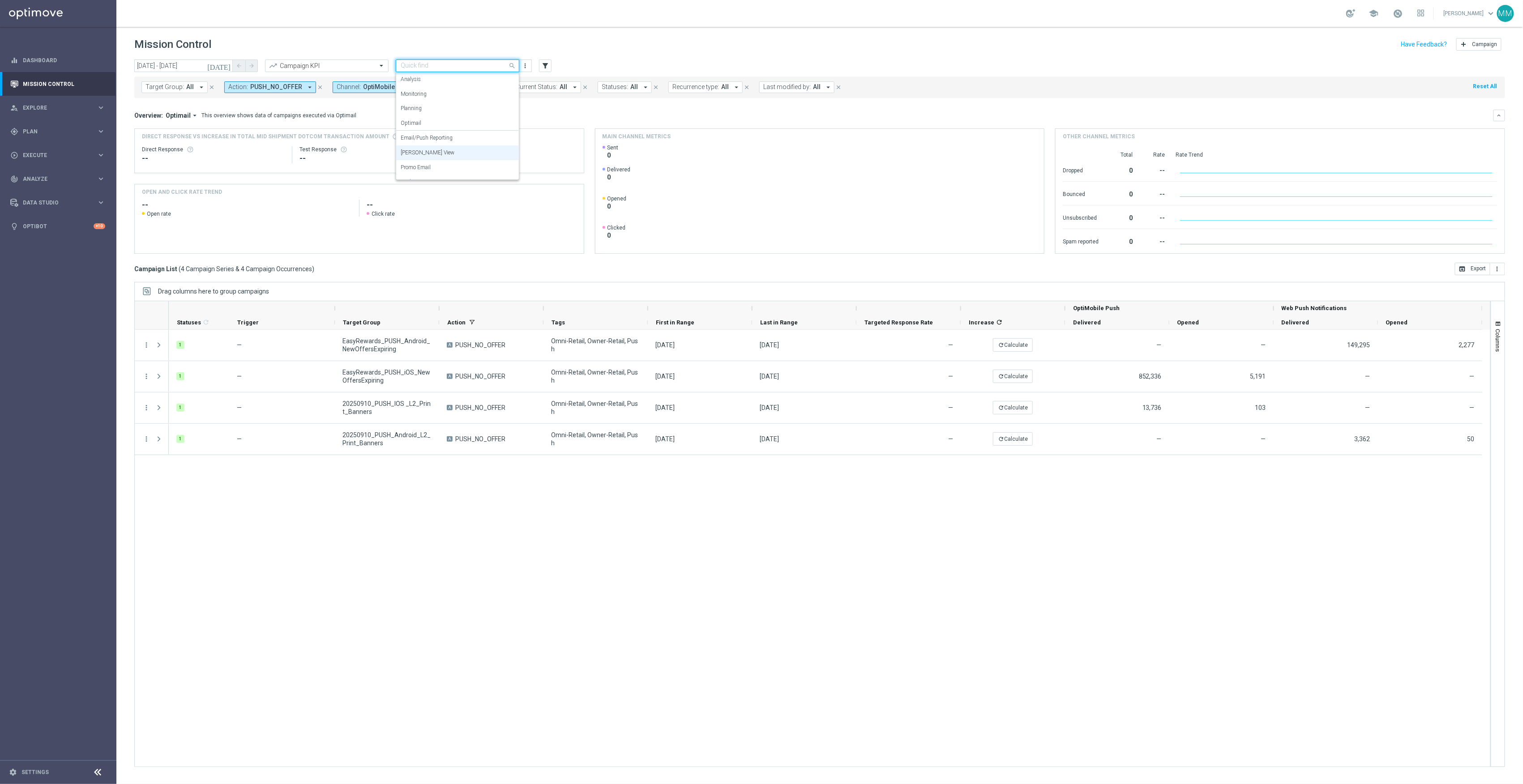
click at [498, 63] on div at bounding box center [457, 66] width 122 height 8
click at [440, 166] on div "Promo Email" at bounding box center [457, 167] width 114 height 14
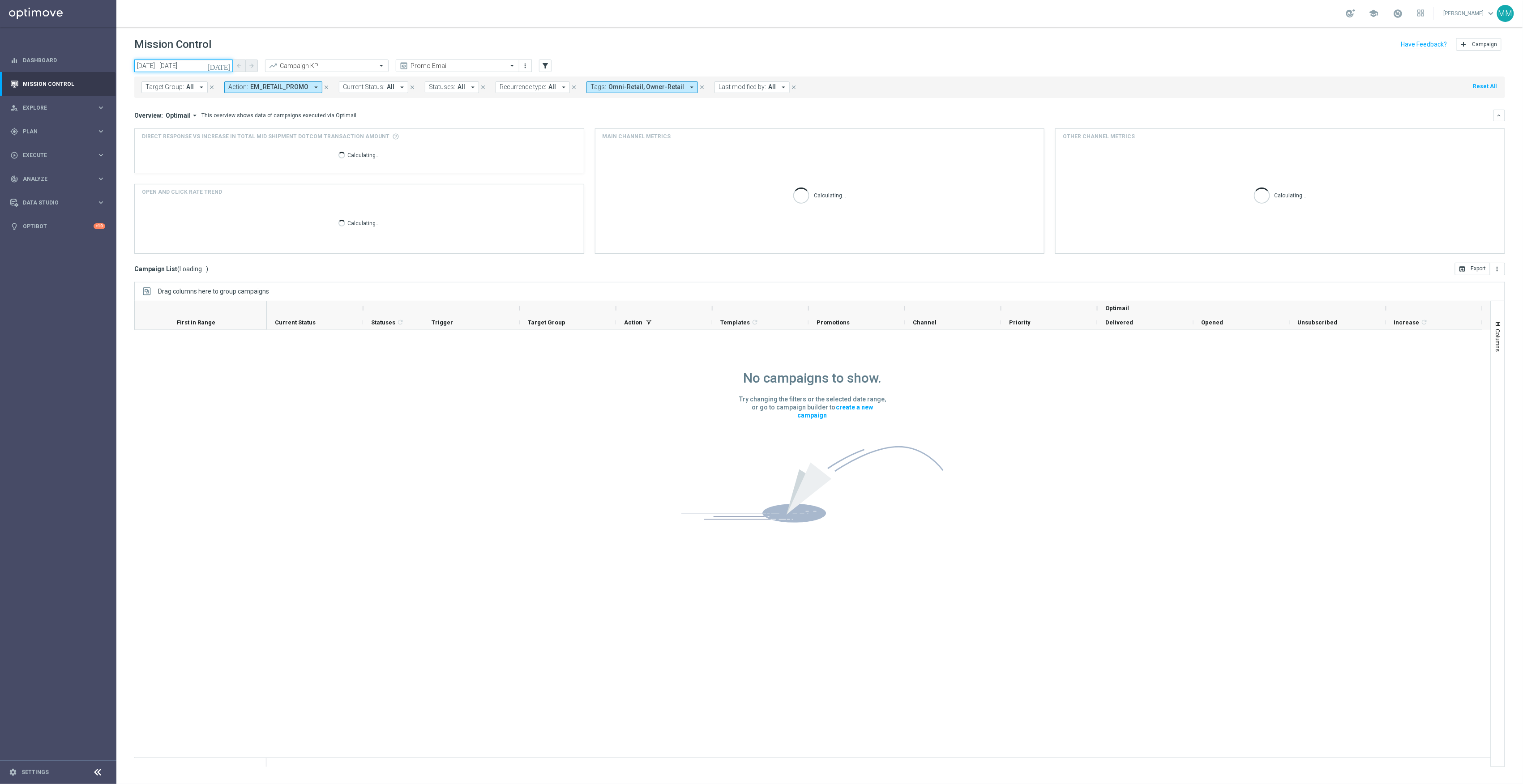
click at [216, 67] on input "10 Sep 2025 - 10 Sep 2025" at bounding box center [183, 65] width 98 height 12
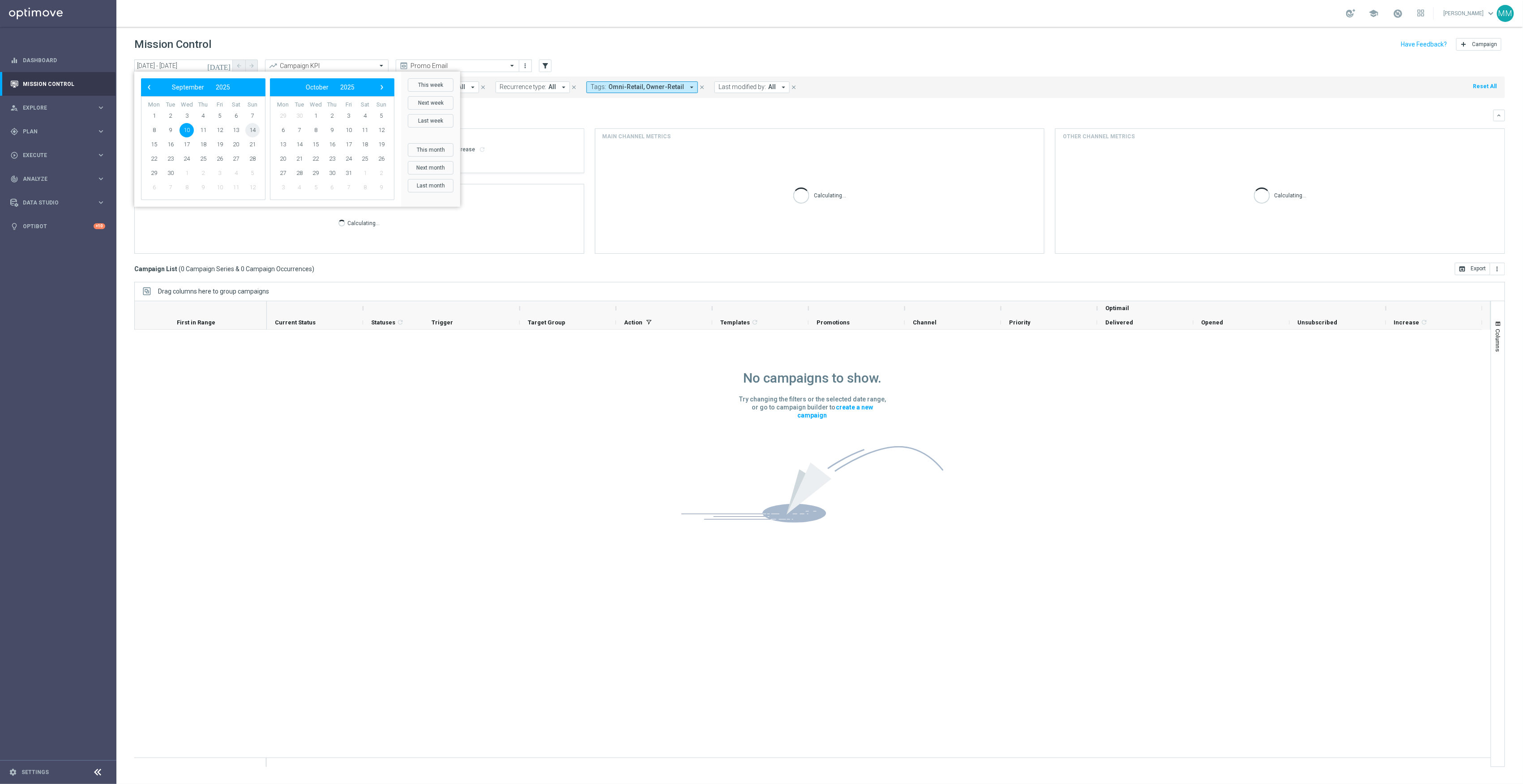
click at [253, 124] on span "14" at bounding box center [253, 130] width 14 height 14
click at [239, 146] on span "20" at bounding box center [236, 145] width 14 height 14
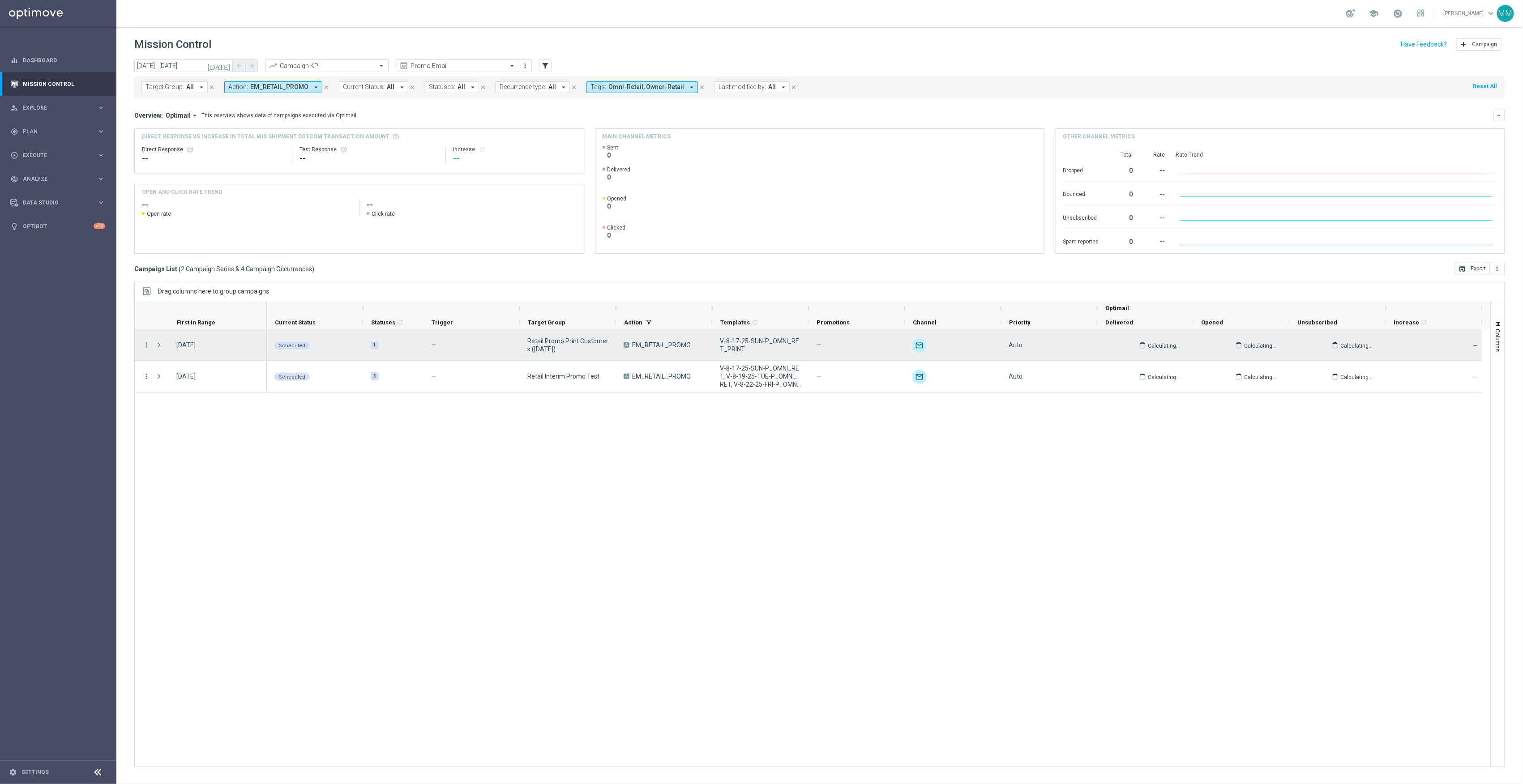
drag, startPoint x: 147, startPoint y: 345, endPoint x: 144, endPoint y: 351, distance: 6.7
click at [147, 345] on icon "more_vert" at bounding box center [146, 345] width 8 height 8
click at [186, 429] on div "Edit" at bounding box center [206, 430] width 83 height 7
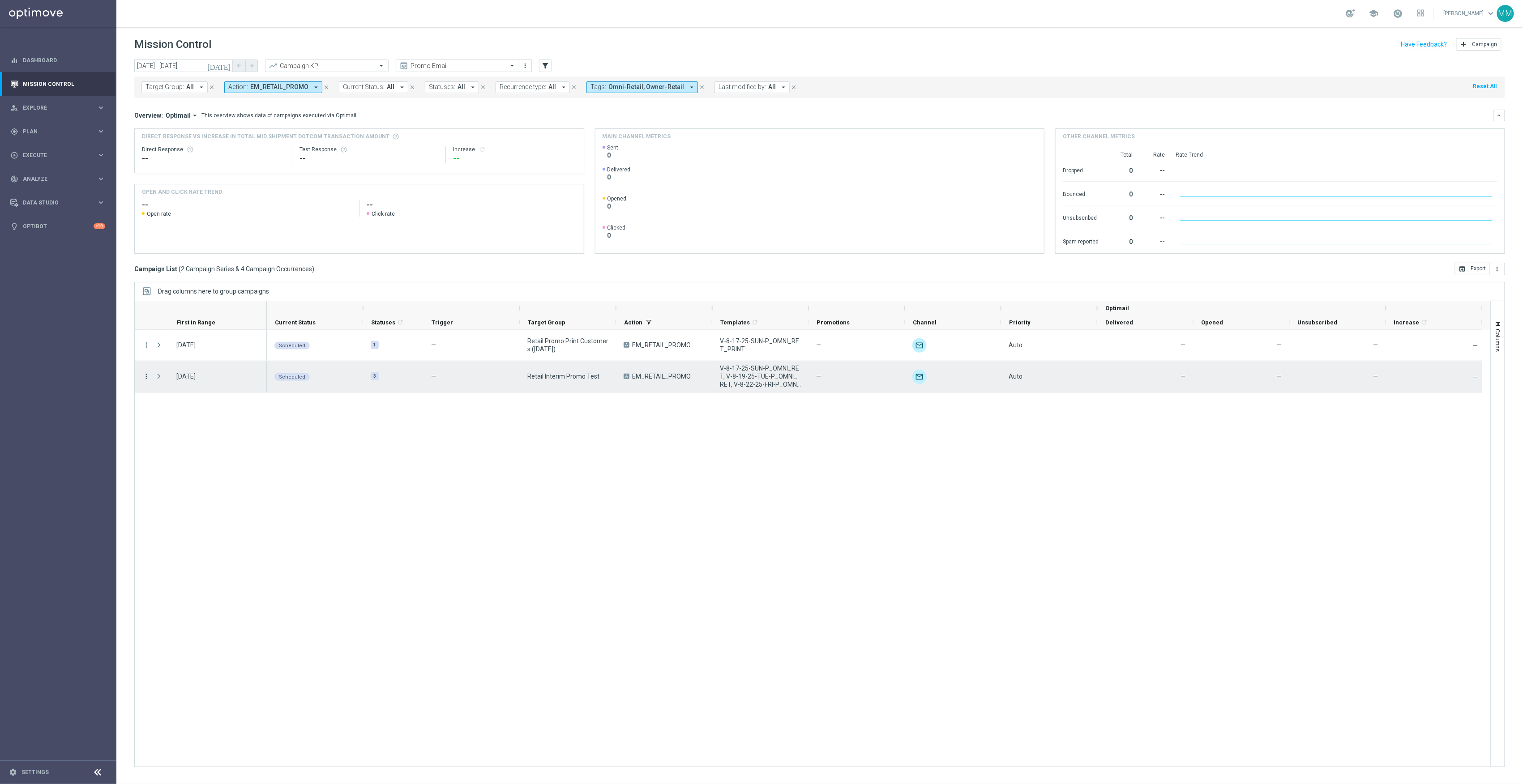
click at [143, 378] on icon "more_vert" at bounding box center [146, 376] width 8 height 8
click at [167, 463] on span "Edit" at bounding box center [169, 462] width 10 height 7
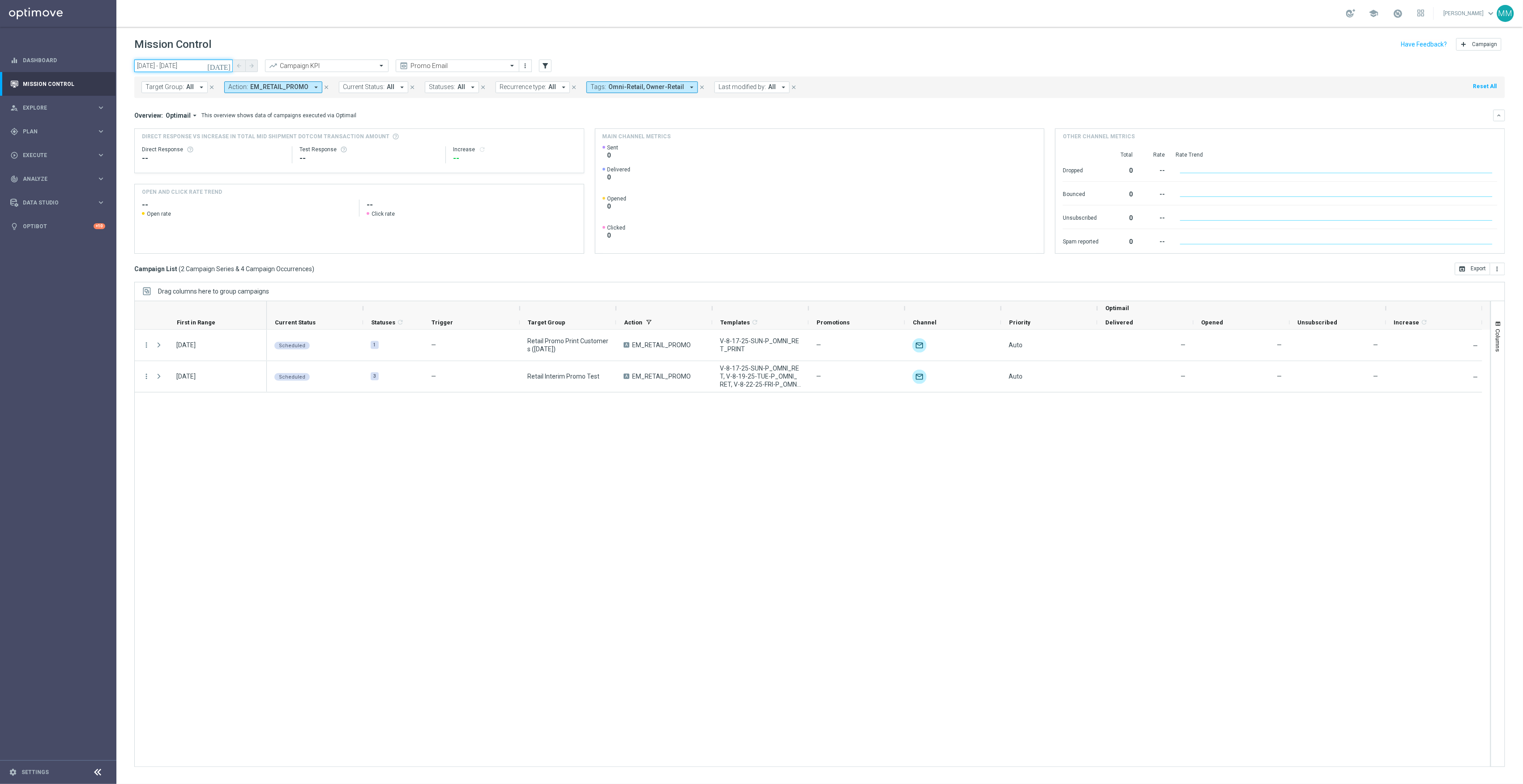
click at [205, 69] on input "14 Sep 2025 - 20 Sep 2025" at bounding box center [183, 65] width 98 height 12
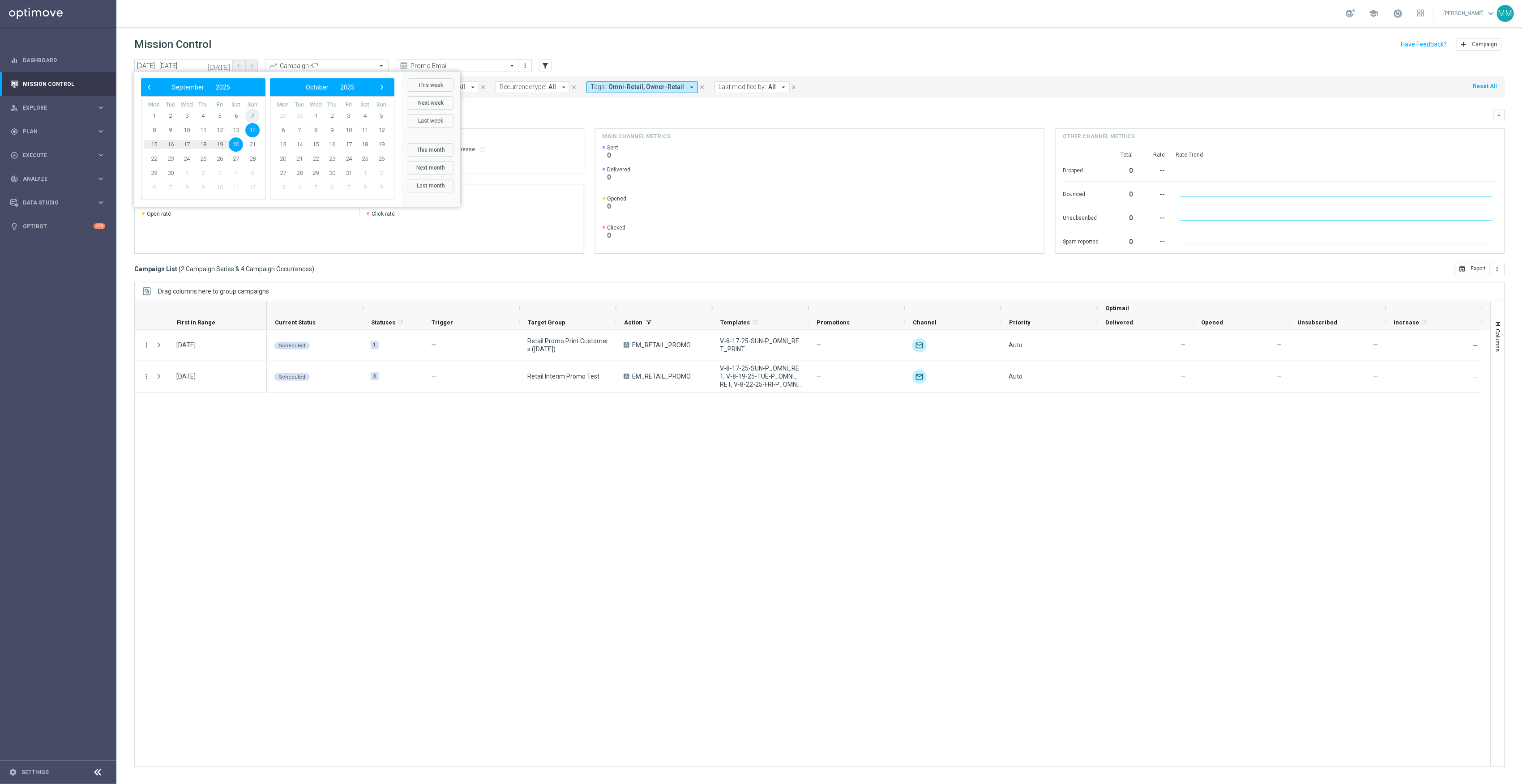
click at [250, 114] on span "7" at bounding box center [253, 116] width 14 height 14
click at [233, 131] on span "13" at bounding box center [236, 130] width 14 height 14
type input "07 Sep 2025 - 13 Sep 2025"
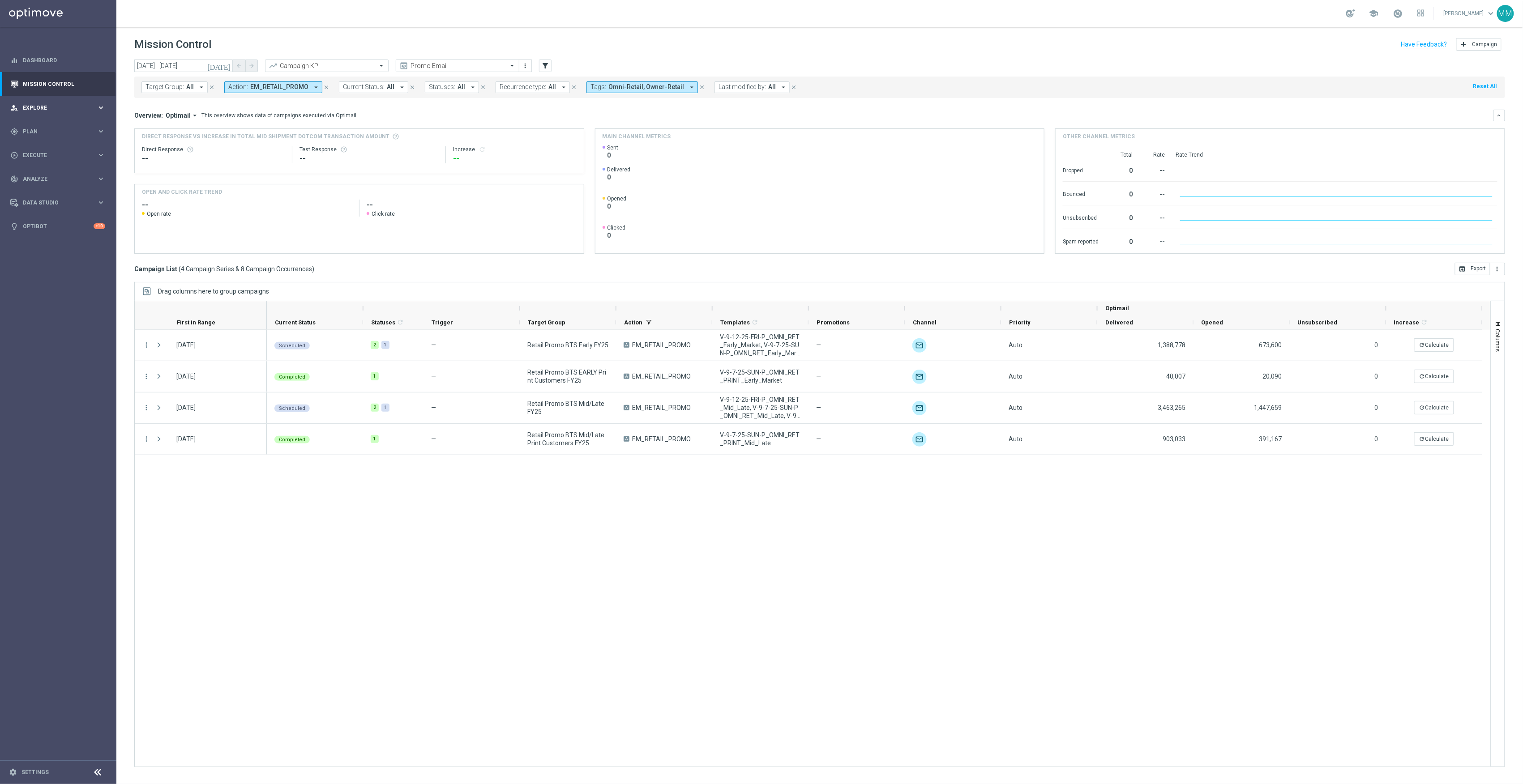
click at [57, 109] on span "Explore" at bounding box center [60, 107] width 74 height 5
click at [52, 240] on span "Plan" at bounding box center [60, 238] width 74 height 5
click at [52, 149] on link "Target Groups" at bounding box center [58, 150] width 70 height 7
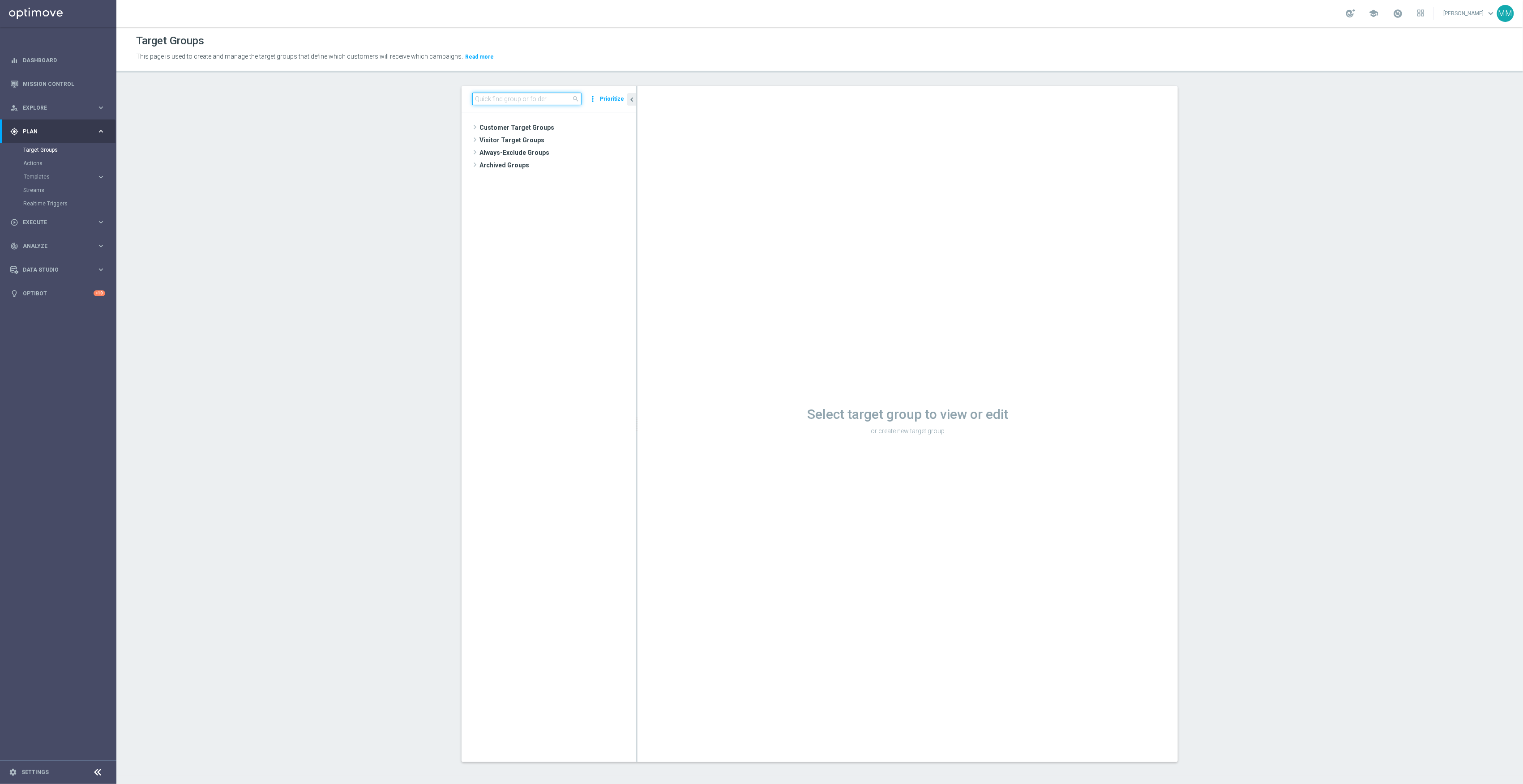
click at [545, 98] on input at bounding box center [526, 98] width 109 height 12
drag, startPoint x: 540, startPoint y: 101, endPoint x: 545, endPoint y: 101, distance: 5.0
click at [540, 101] on input at bounding box center [526, 98] width 109 height 12
type input "20250919"
click at [70, 83] on link "Mission Control" at bounding box center [64, 84] width 83 height 24
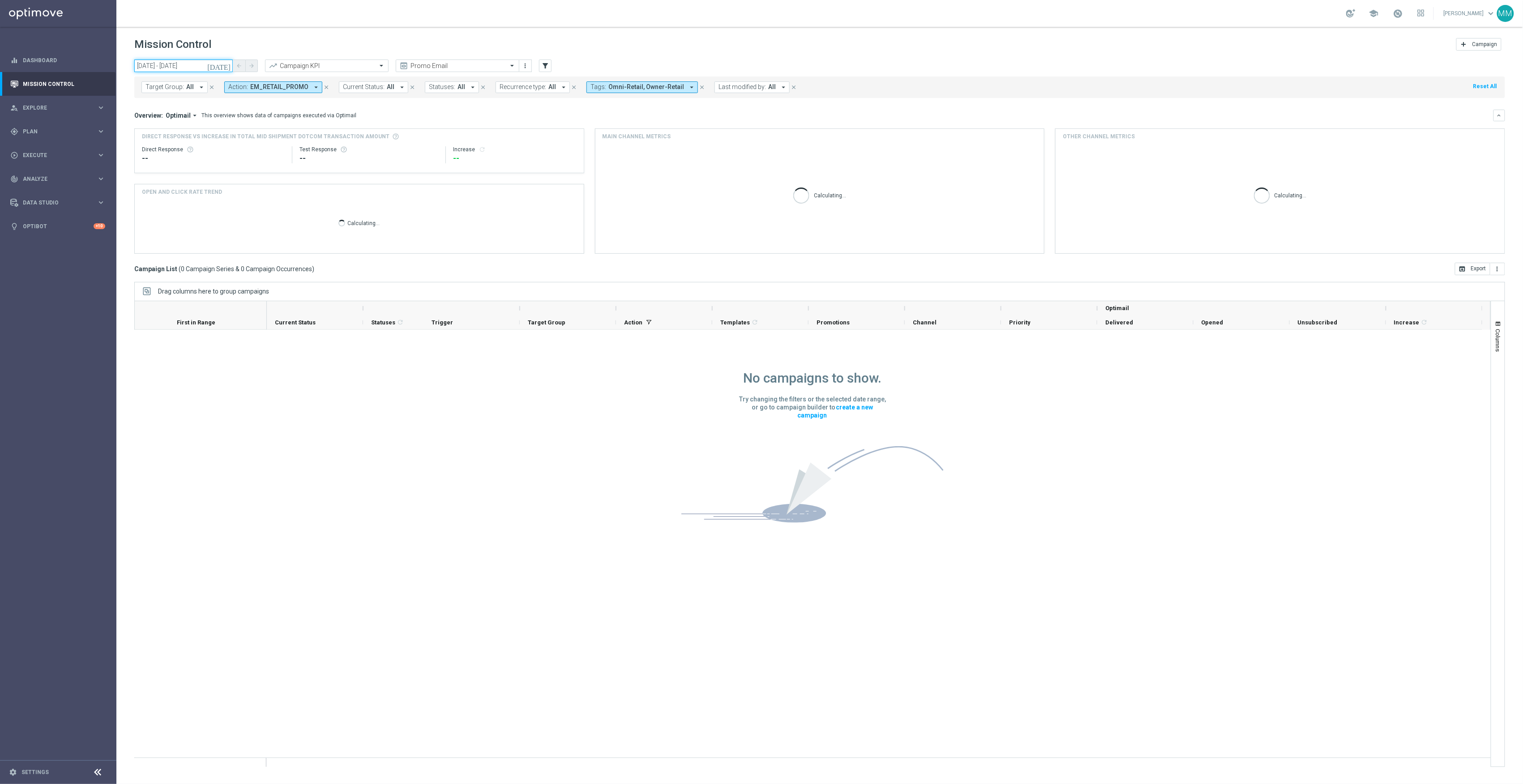
click at [219, 63] on input "07 Sep 2025 - 13 Sep 2025" at bounding box center [183, 65] width 98 height 12
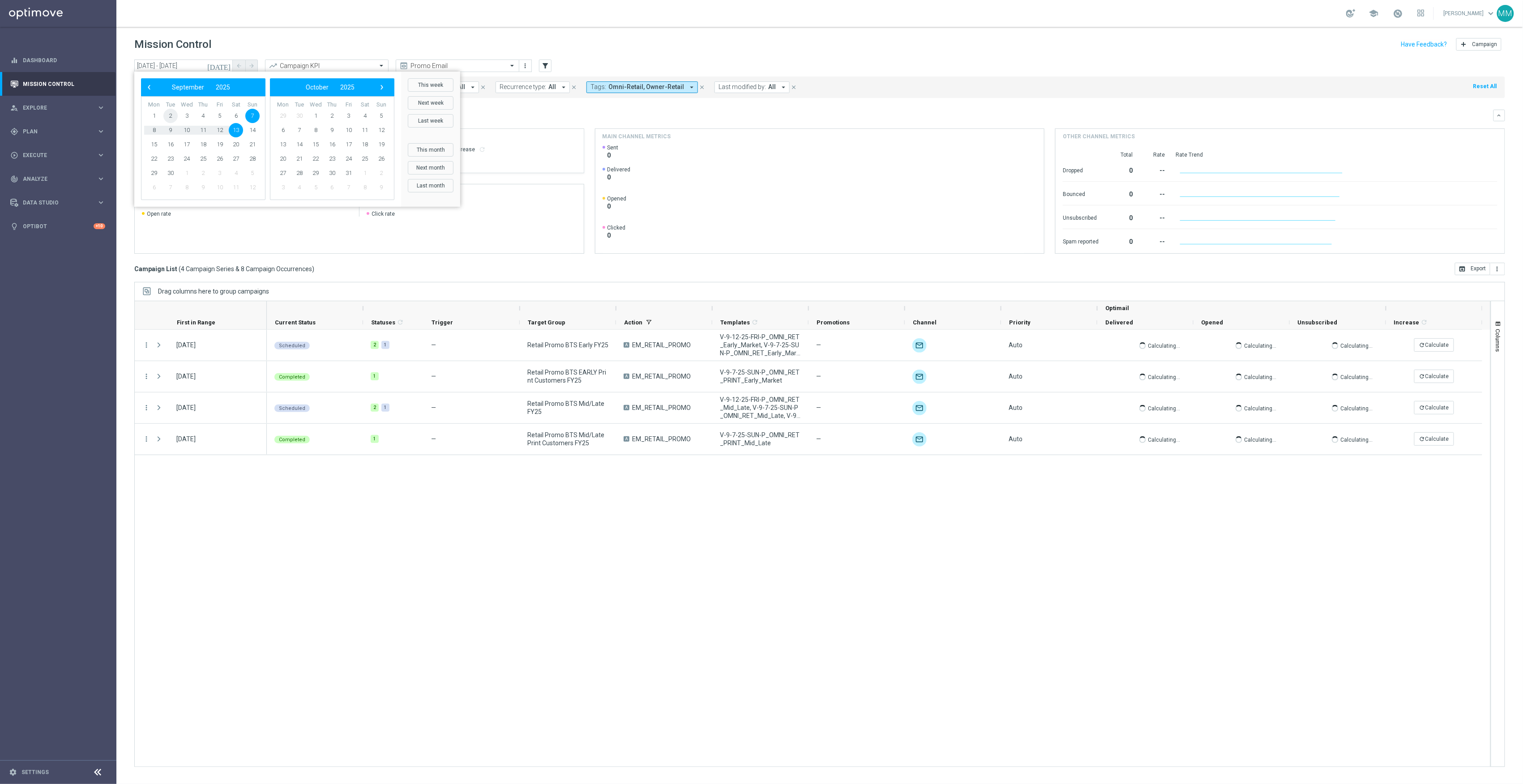
click at [168, 114] on span "2" at bounding box center [171, 116] width 14 height 14
type input "02 Sep 2025 - 02 Sep 2025"
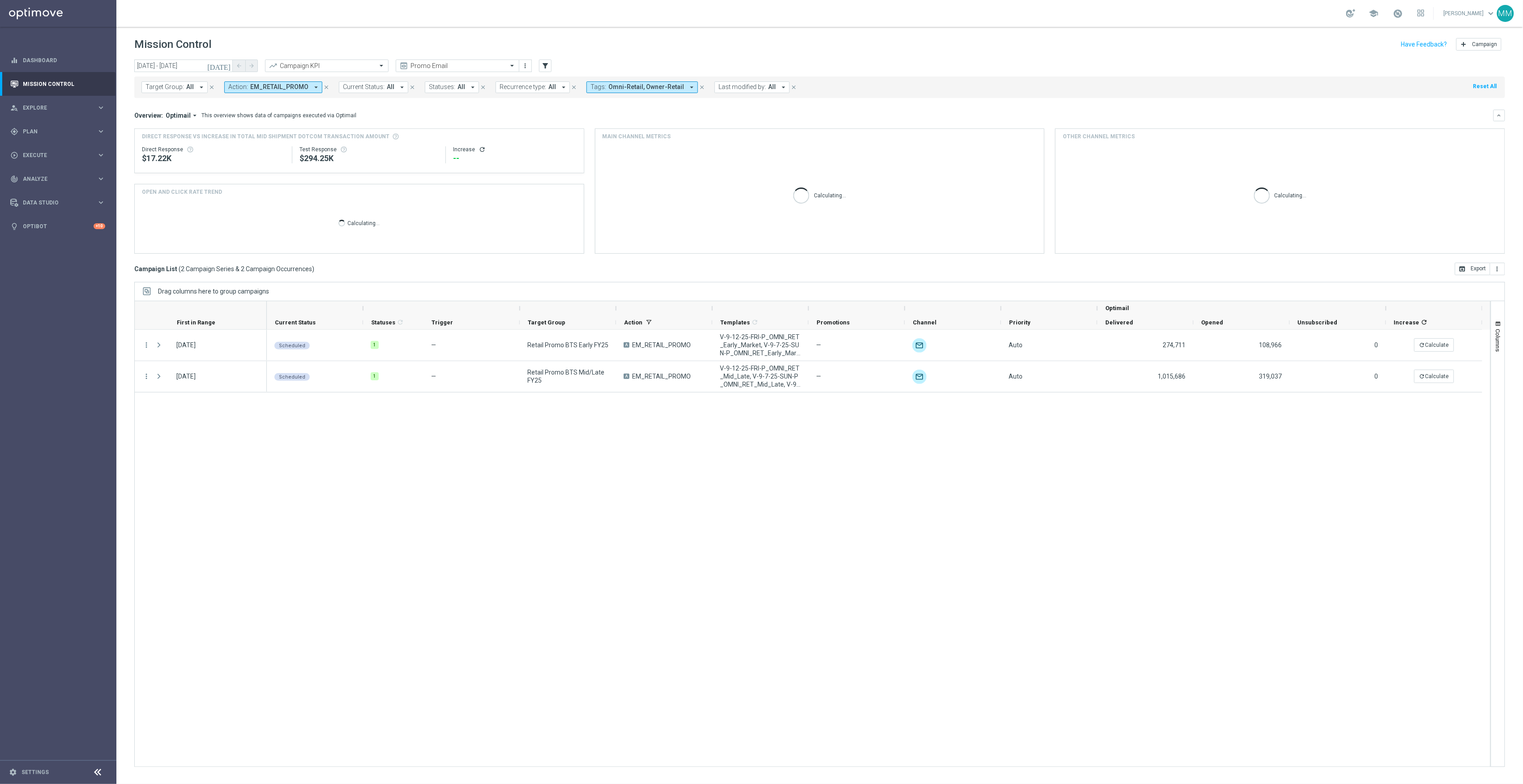
click at [699, 85] on icon "close" at bounding box center [702, 87] width 7 height 7
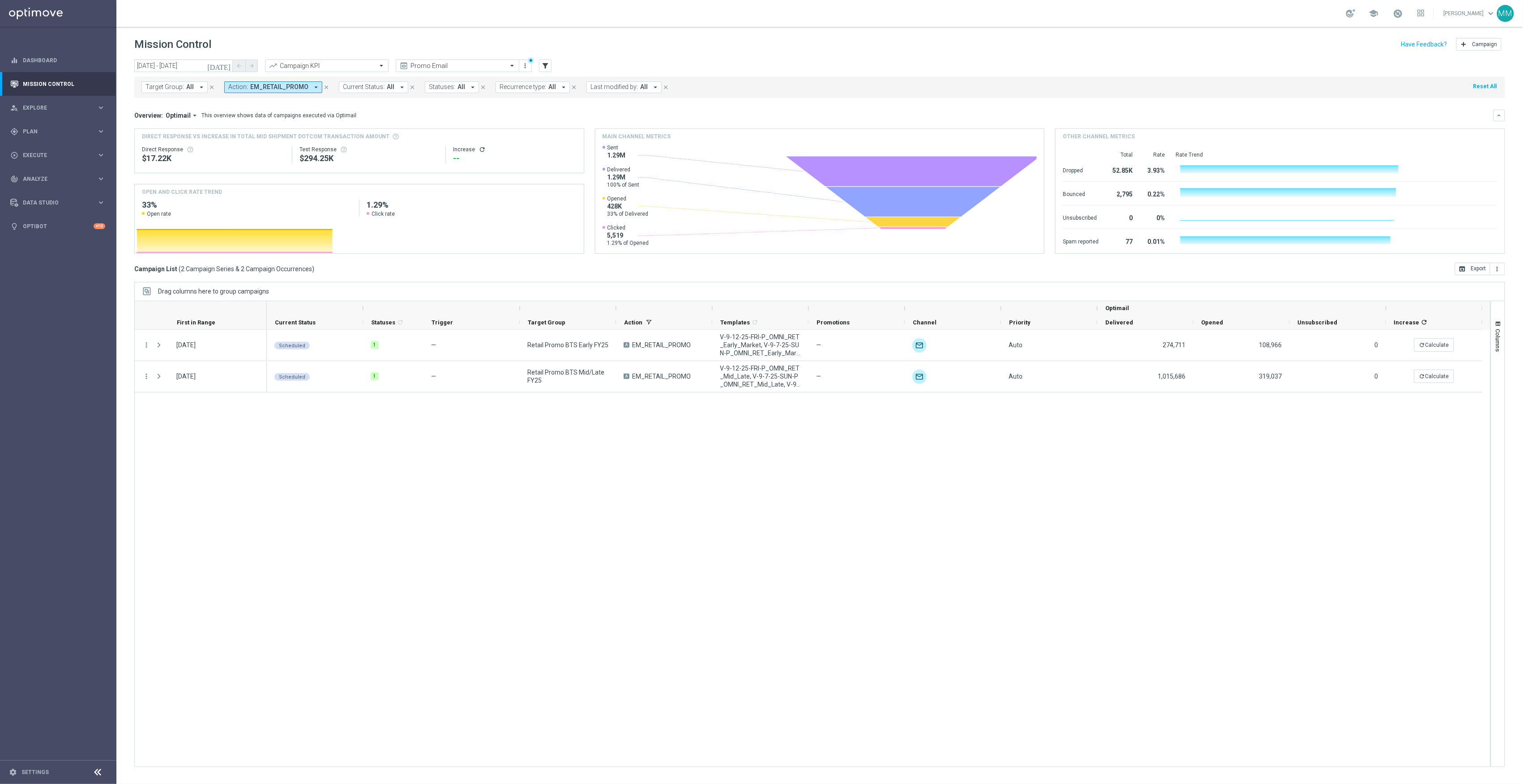
click at [283, 85] on span "EM_RETAIL_PROMO" at bounding box center [280, 87] width 58 height 8
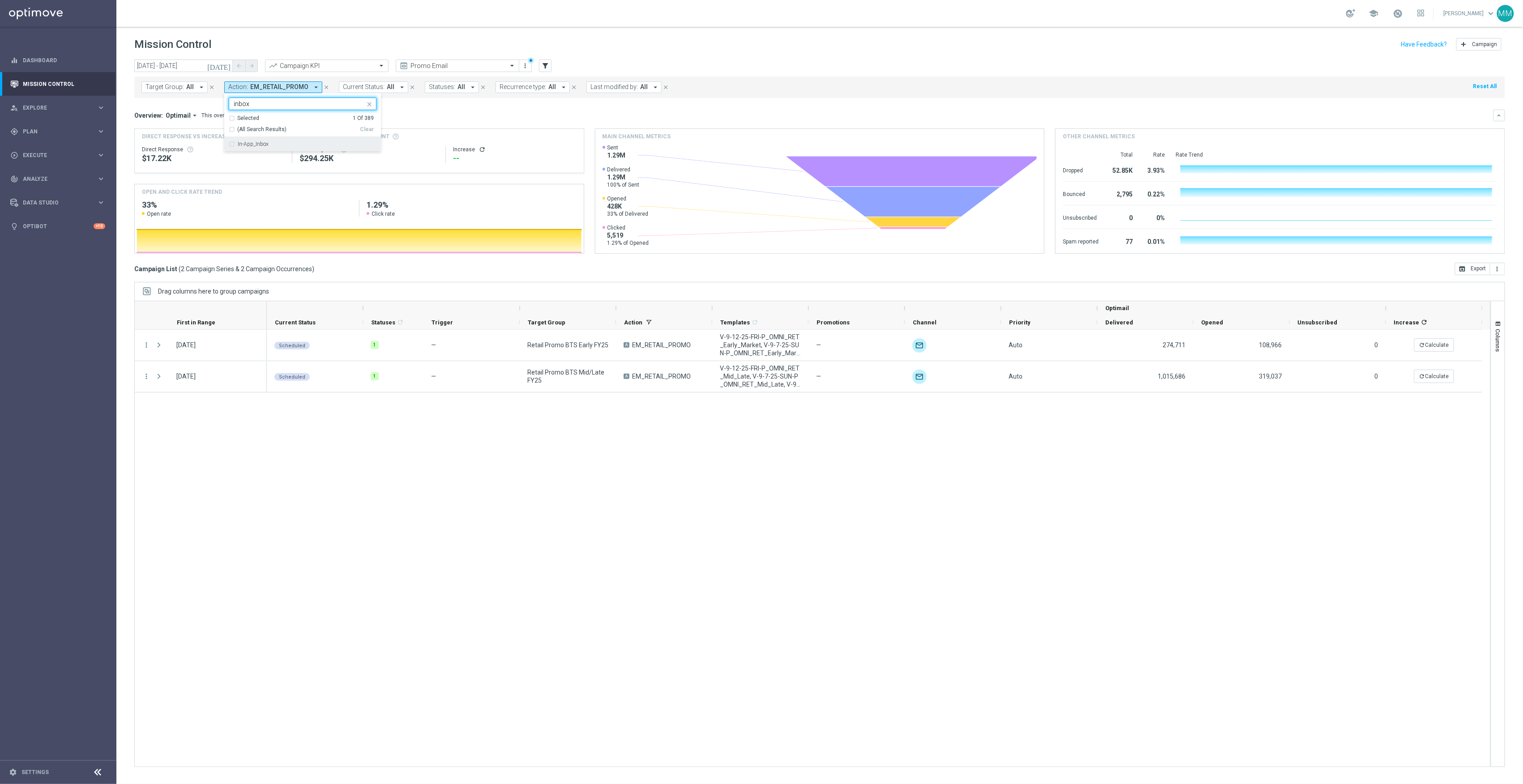
click at [299, 143] on div "In-App_Inbox" at bounding box center [307, 143] width 139 height 5
type input "inbox"
click at [307, 528] on div "Scheduled 1 — Retail Promo BTS Early FY25 A EM_RETAIL_PROMO V-9-12-25-FRI-P_OMN…" at bounding box center [878, 548] width 1224 height 437
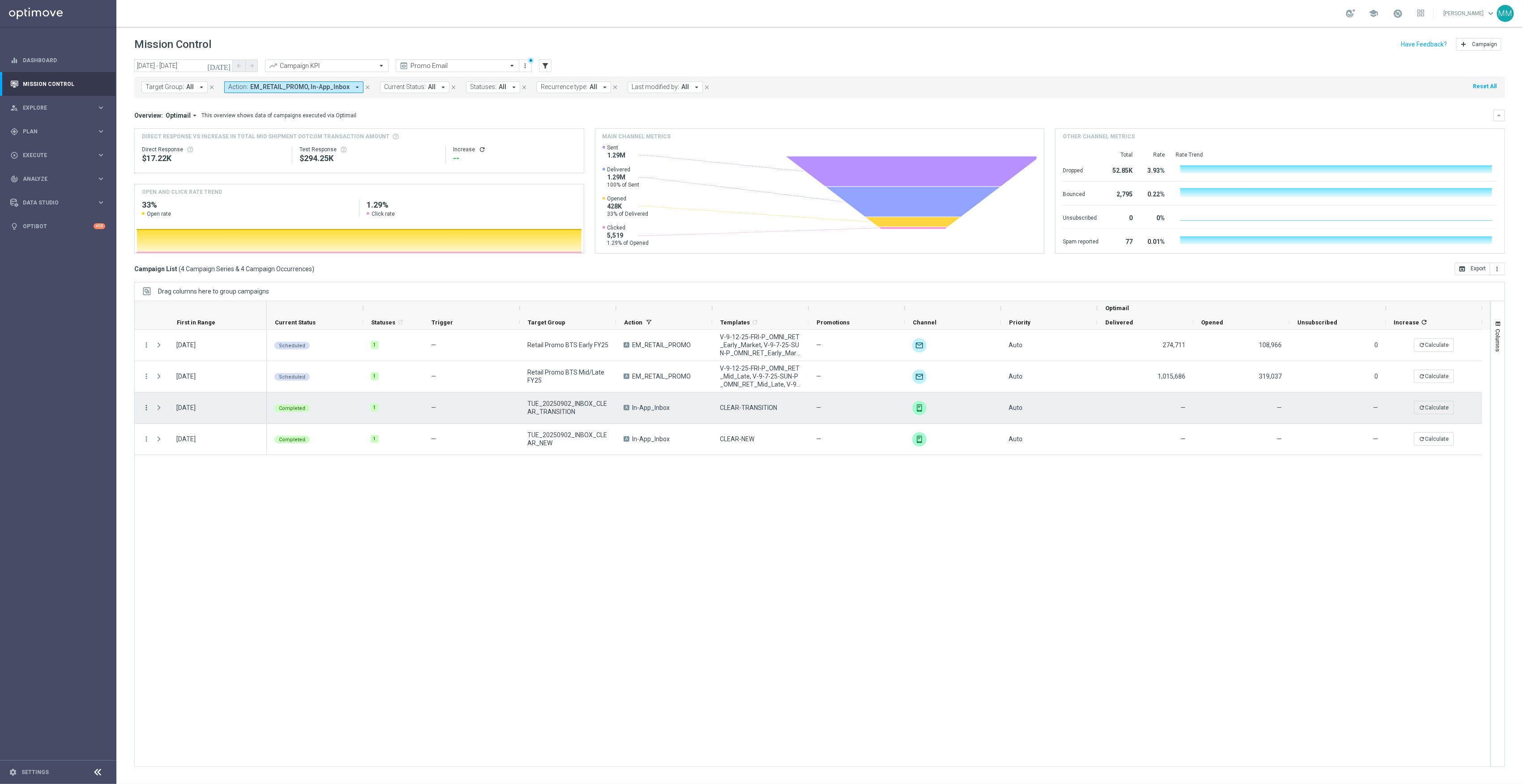
click at [146, 405] on icon "more_vert" at bounding box center [146, 408] width 8 height 8
click at [188, 481] on span "Duplicate and Edit" at bounding box center [188, 481] width 46 height 7
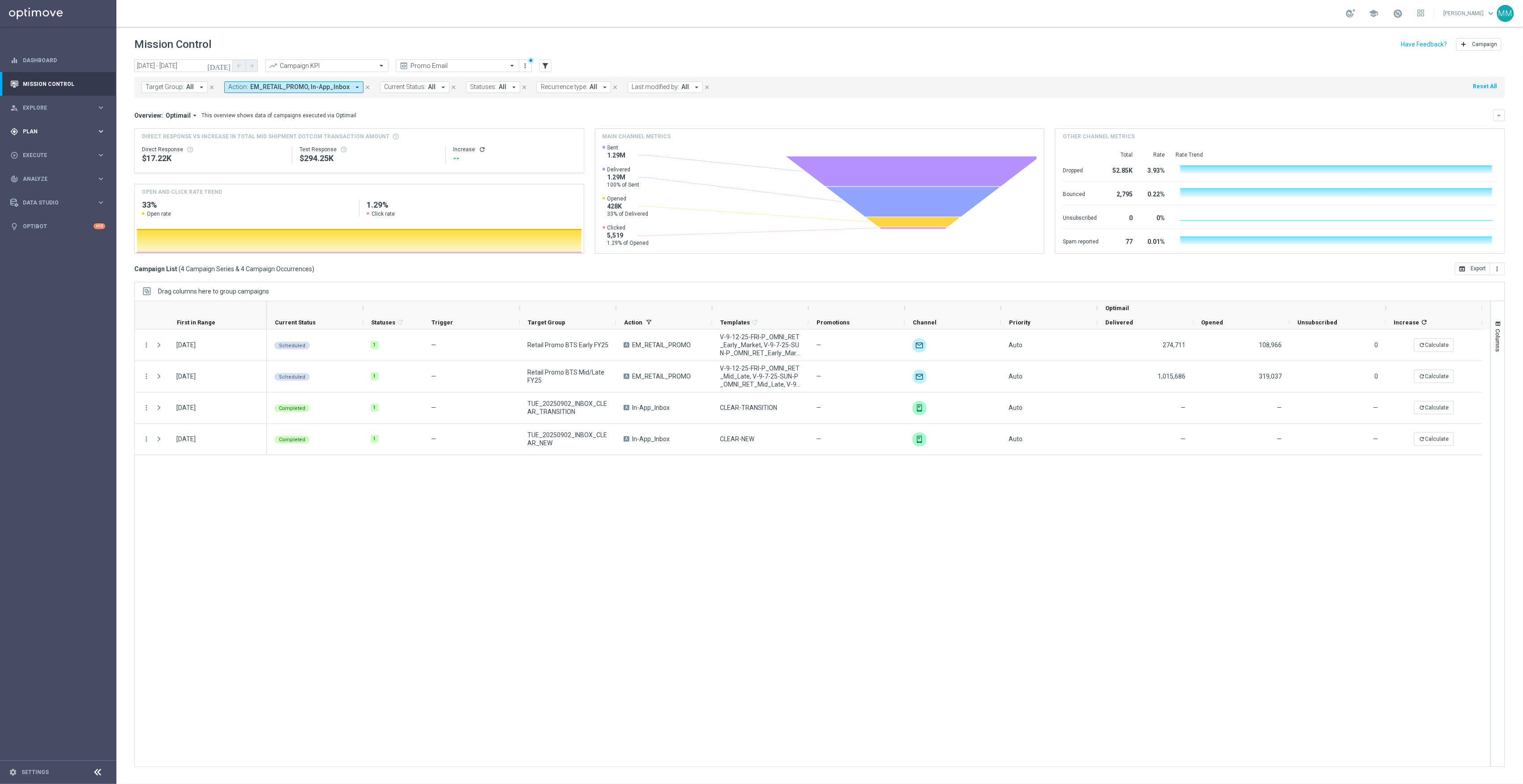
click at [56, 137] on div "gps_fixed Plan keyboard_arrow_right" at bounding box center [58, 131] width 116 height 24
click at [38, 172] on accordion "Templates keyboard_arrow_right Optimail OptiMobile In-App OptiMobile Push Web P…" at bounding box center [69, 177] width 92 height 14
click at [38, 147] on link "Target Groups" at bounding box center [58, 150] width 70 height 7
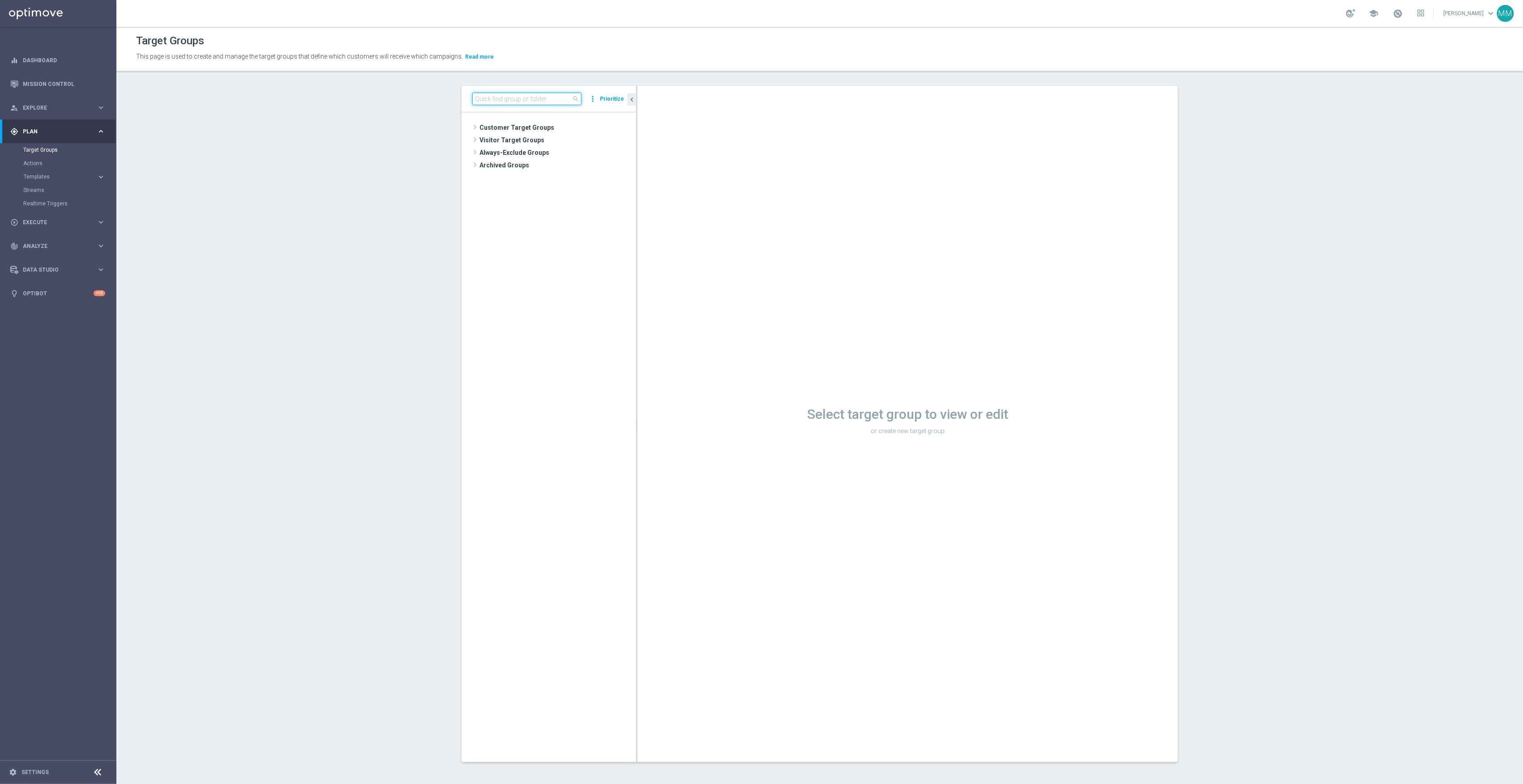
drag, startPoint x: 493, startPoint y: 99, endPoint x: 497, endPoint y: 101, distance: 4.5
click at [493, 98] on input at bounding box center [526, 98] width 109 height 12
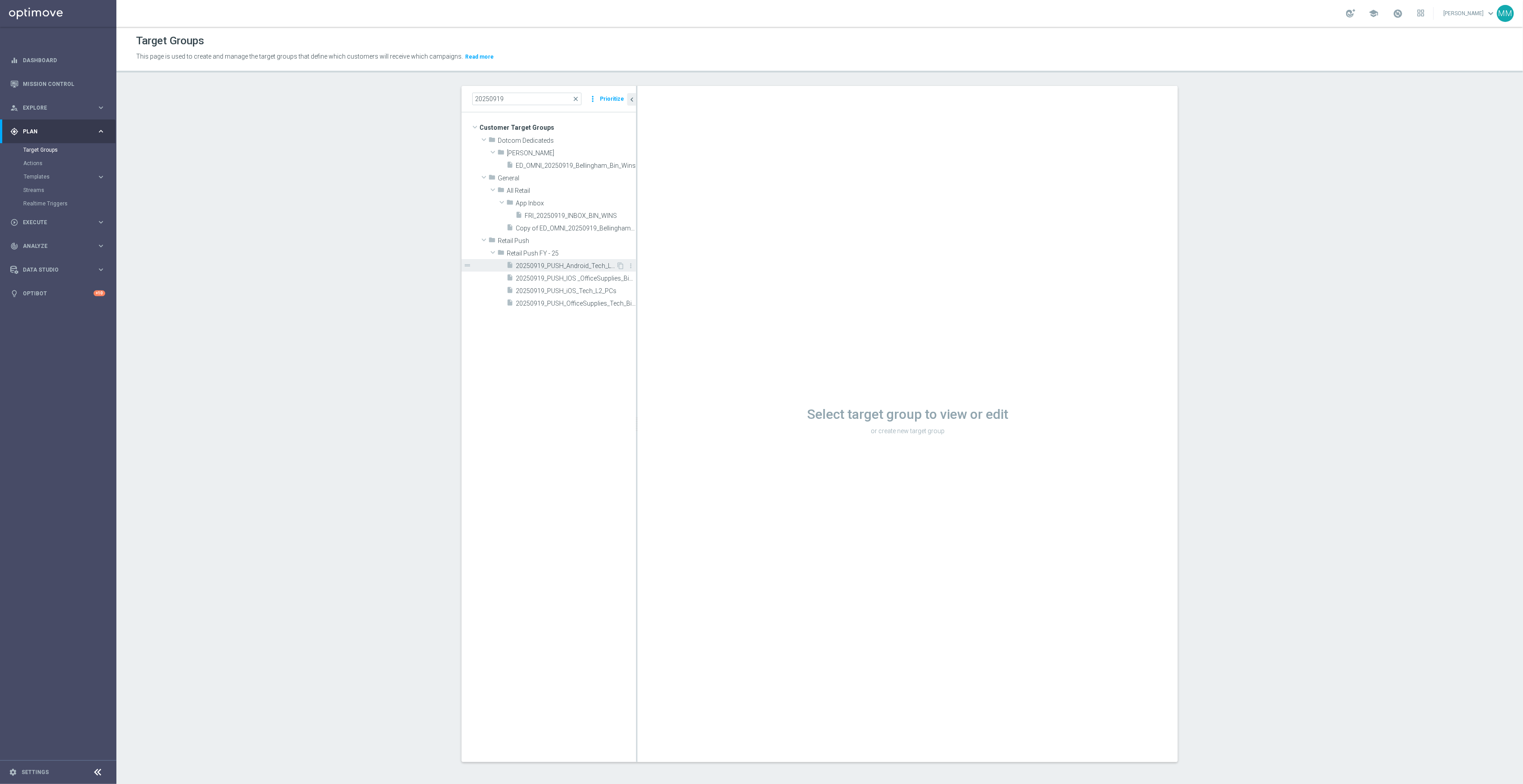
click at [574, 268] on span "20250919_PUSH_Android_Tech_L2_PCs" at bounding box center [566, 266] width 100 height 8
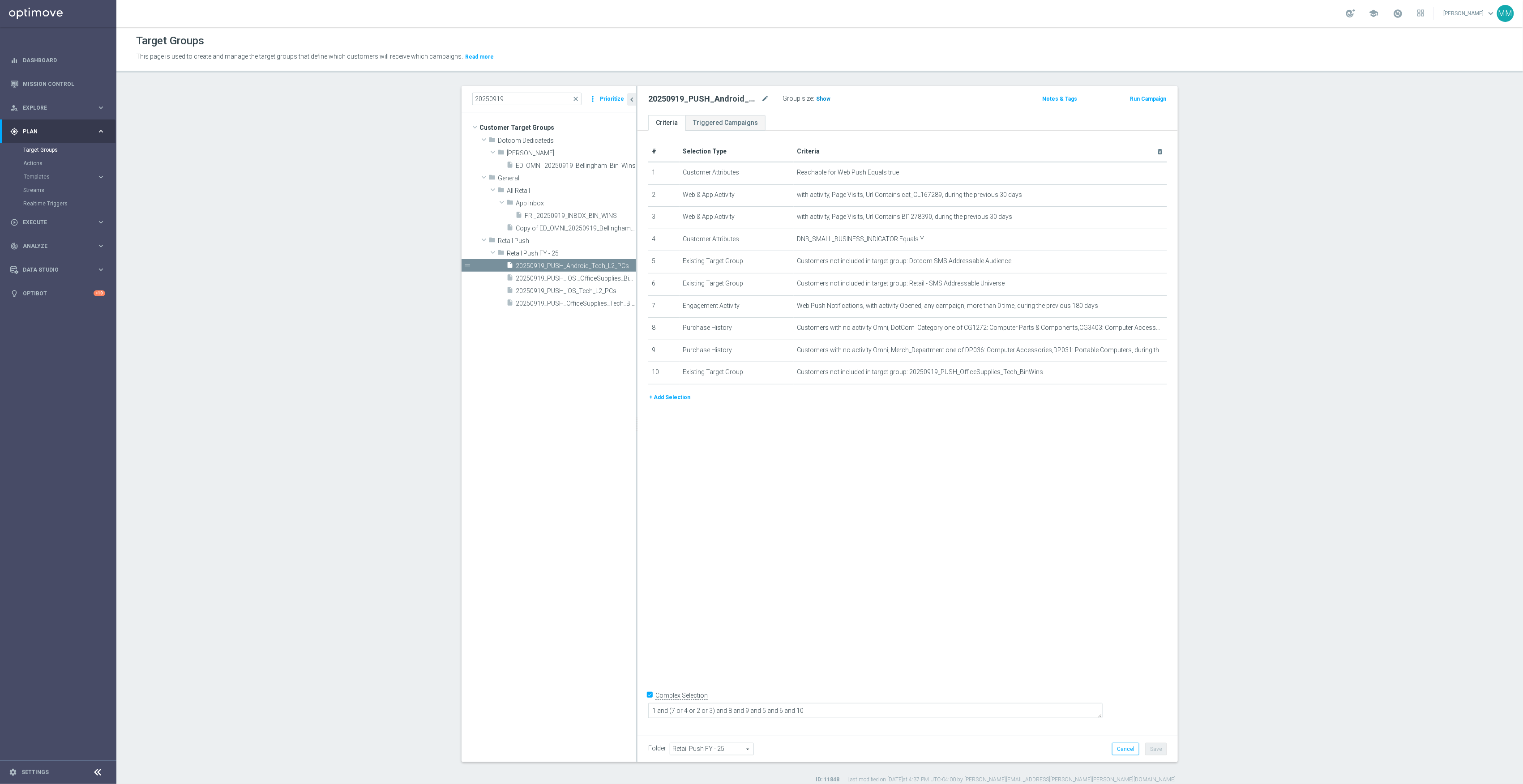
click at [817, 98] on span "Show" at bounding box center [823, 98] width 14 height 7
click at [518, 99] on input "20250919" at bounding box center [526, 98] width 109 height 12
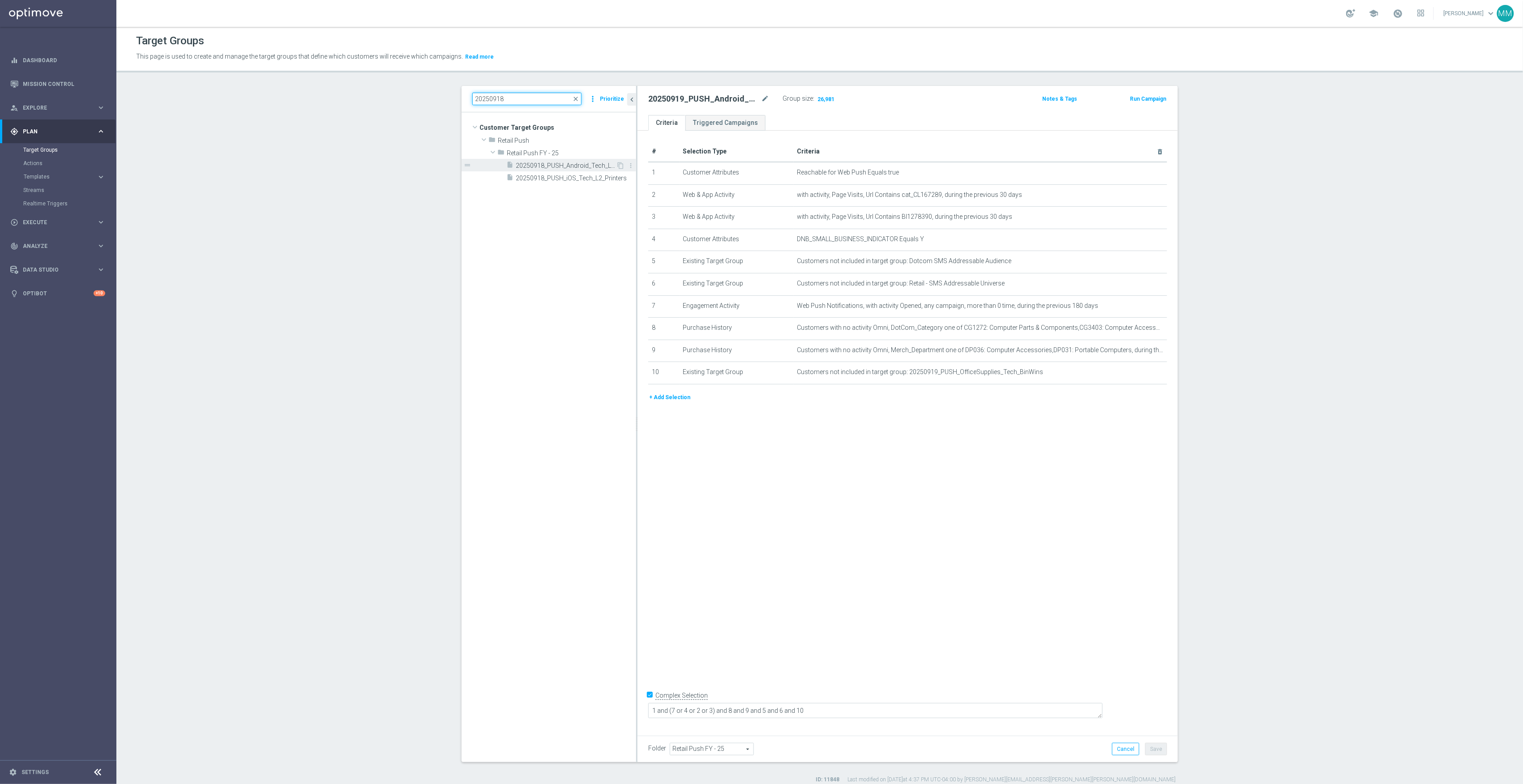
type input "20250918"
click at [568, 169] on span "20250918_PUSH_Android_Tech_L2_Printers" at bounding box center [566, 166] width 100 height 8
click at [822, 98] on span "Show" at bounding box center [823, 98] width 14 height 7
drag, startPoint x: 878, startPoint y: 706, endPoint x: 730, endPoint y: 704, distance: 148.0
click at [730, 704] on textarea "1 and (2 or 3 or 4) and 5 and 6 and 7 and 8 and 9 and 10" at bounding box center [876, 711] width 455 height 16
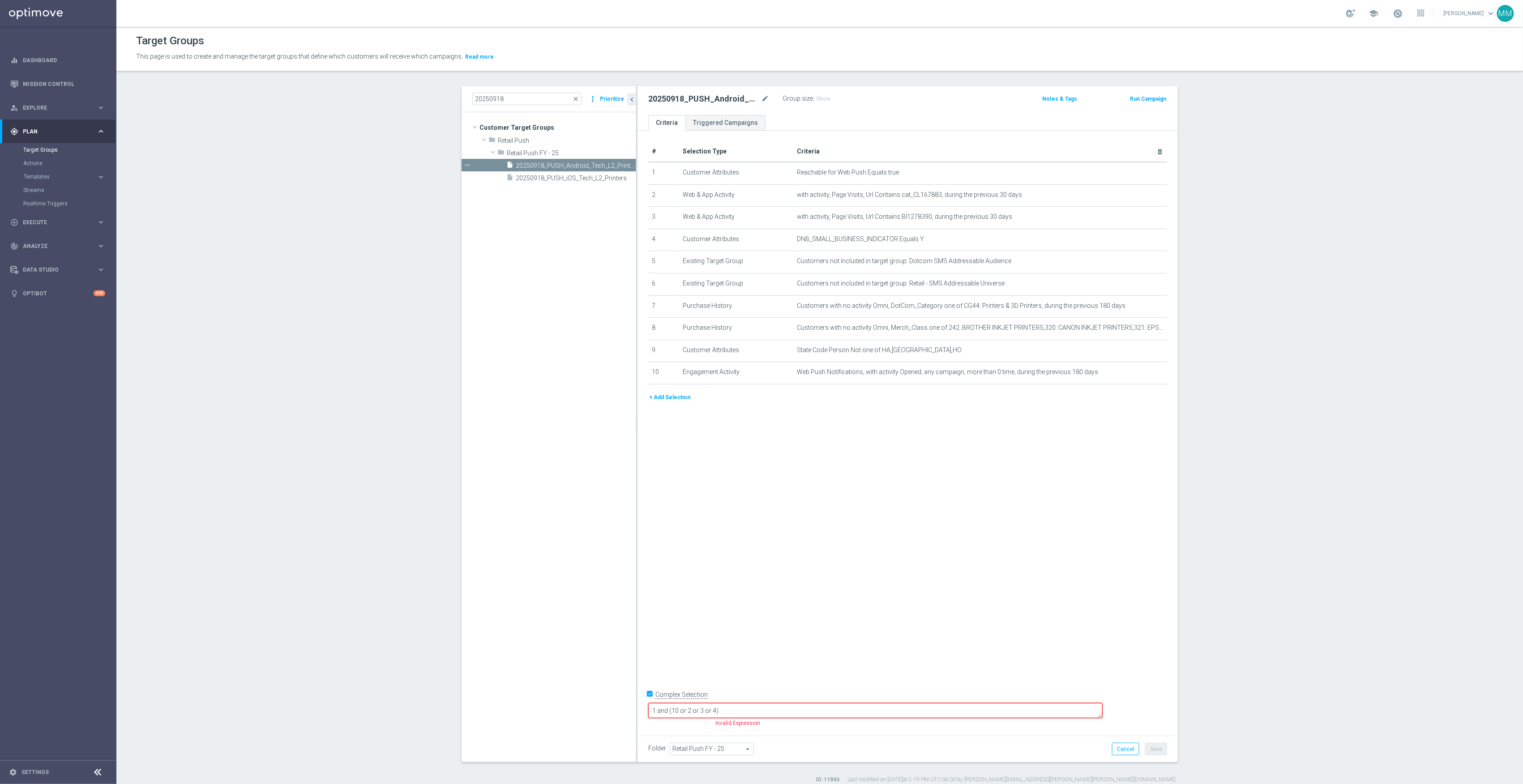
click at [915, 707] on textarea "1 and (10 or 2 or 3 or 4)" at bounding box center [876, 711] width 455 height 16
click at [844, 605] on div "# Selection Type Criteria delete_forever 1 Customer Attributes Reachable for We…" at bounding box center [907, 430] width 540 height 599
click at [821, 95] on h3 "Show" at bounding box center [823, 99] width 16 height 10
drag, startPoint x: 876, startPoint y: 712, endPoint x: 697, endPoint y: 722, distance: 179.3
click at [697, 722] on form "Complex Selection 1 and (10 or 2 or 3 or 4) and 5 and 6 and 7 and 8 and 9 Inval…" at bounding box center [907, 709] width 519 height 42
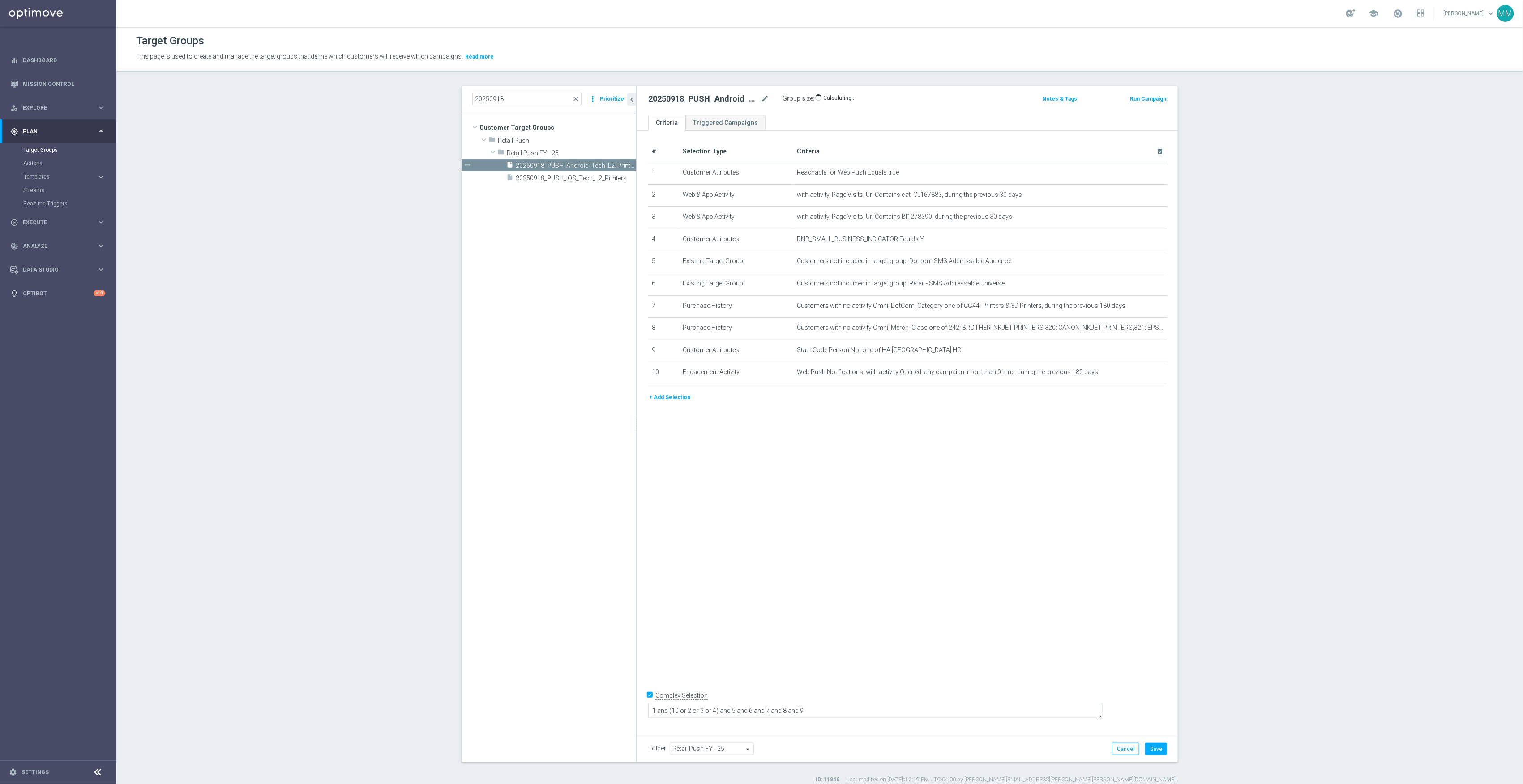
click at [919, 562] on div "# Selection Type Criteria delete_forever 1 Customer Attributes Reachable for We…" at bounding box center [907, 430] width 540 height 599
click at [1152, 749] on button "Save" at bounding box center [1156, 749] width 22 height 12
click at [594, 180] on span "20250918_PUSH_iOS_Tech_L2_Printers" at bounding box center [566, 178] width 100 height 8
drag, startPoint x: 885, startPoint y: 712, endPoint x: 546, endPoint y: 691, distance: 339.6
click at [546, 691] on as-split "20250918 close more_vert Prioritize Customer Target Groups library_add create_n…" at bounding box center [819, 424] width 716 height 676
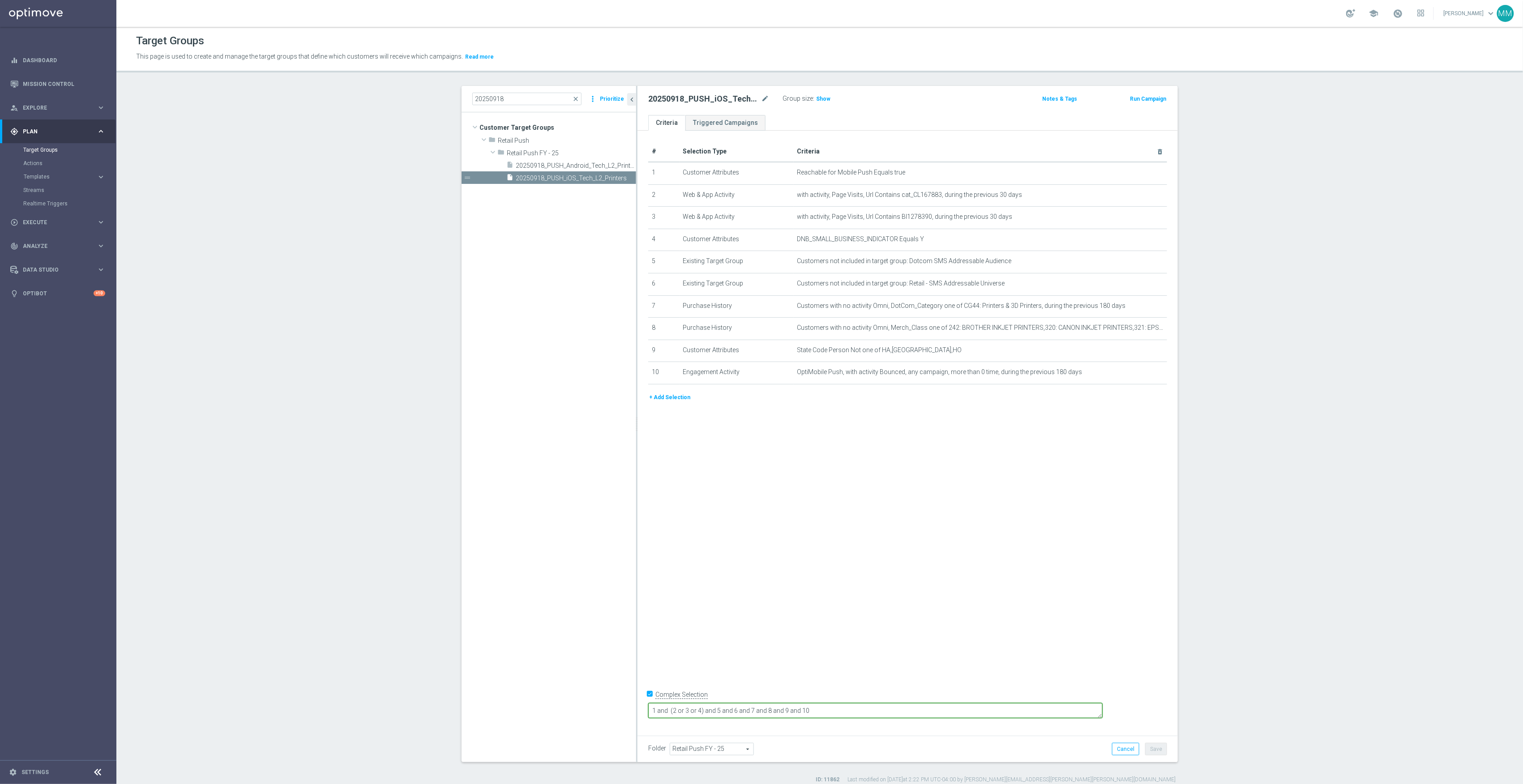
paste textarea "(10 or 2 or 3 or 4) and 5 and 6 and 7 and 8 and 9"
type textarea "1 and (10 or 2 or 3 or 4) and 5 and 6 and 7 and 8 and 9"
click at [943, 636] on div "# Selection Type Criteria delete_forever 1 Customer Attributes Reachable for Mo…" at bounding box center [907, 430] width 540 height 599
click at [1146, 747] on button "Save" at bounding box center [1156, 749] width 22 height 12
click at [817, 102] on span "Show" at bounding box center [823, 98] width 14 height 7
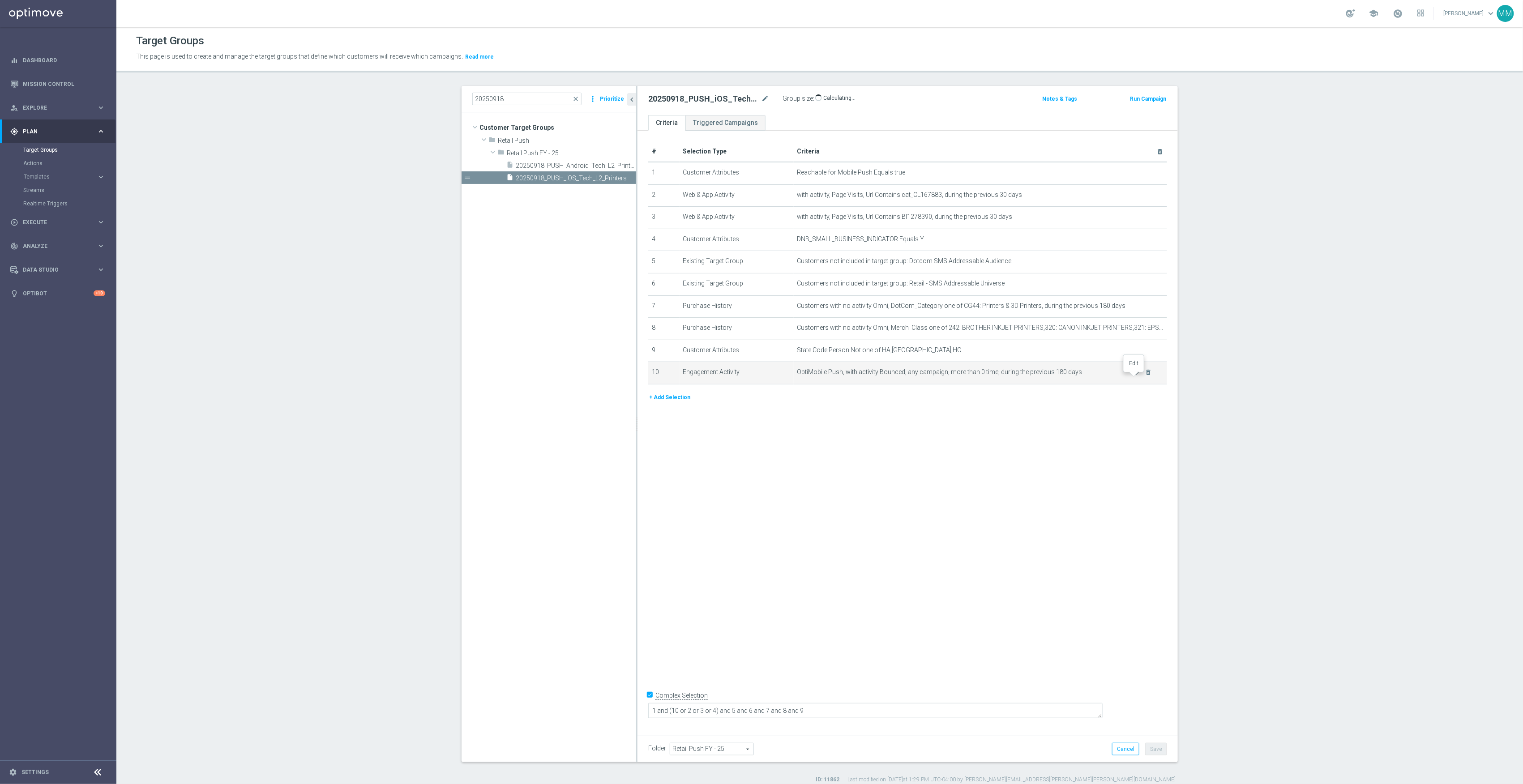
click at [1135, 376] on icon "mode_edit" at bounding box center [1138, 372] width 7 height 7
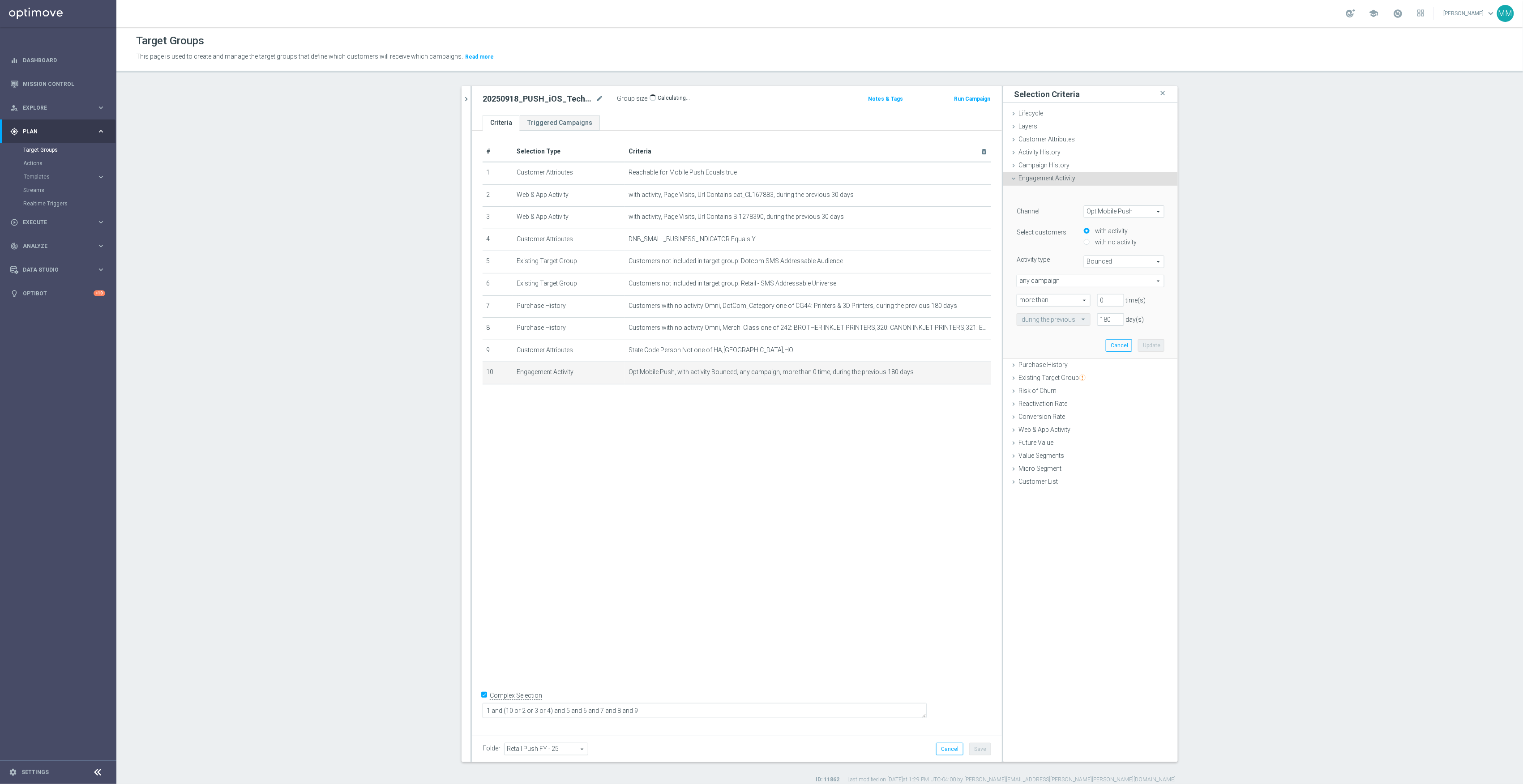
click at [1105, 256] on span "Bounced" at bounding box center [1124, 262] width 80 height 12
click at [1114, 262] on span "Bounced" at bounding box center [1124, 262] width 80 height 12
click at [1108, 267] on span "Bounced" at bounding box center [1124, 262] width 80 height 12
click at [1102, 292] on label "Delivered" at bounding box center [1124, 287] width 80 height 12
click at [1117, 264] on span "Delivered" at bounding box center [1124, 262] width 80 height 12
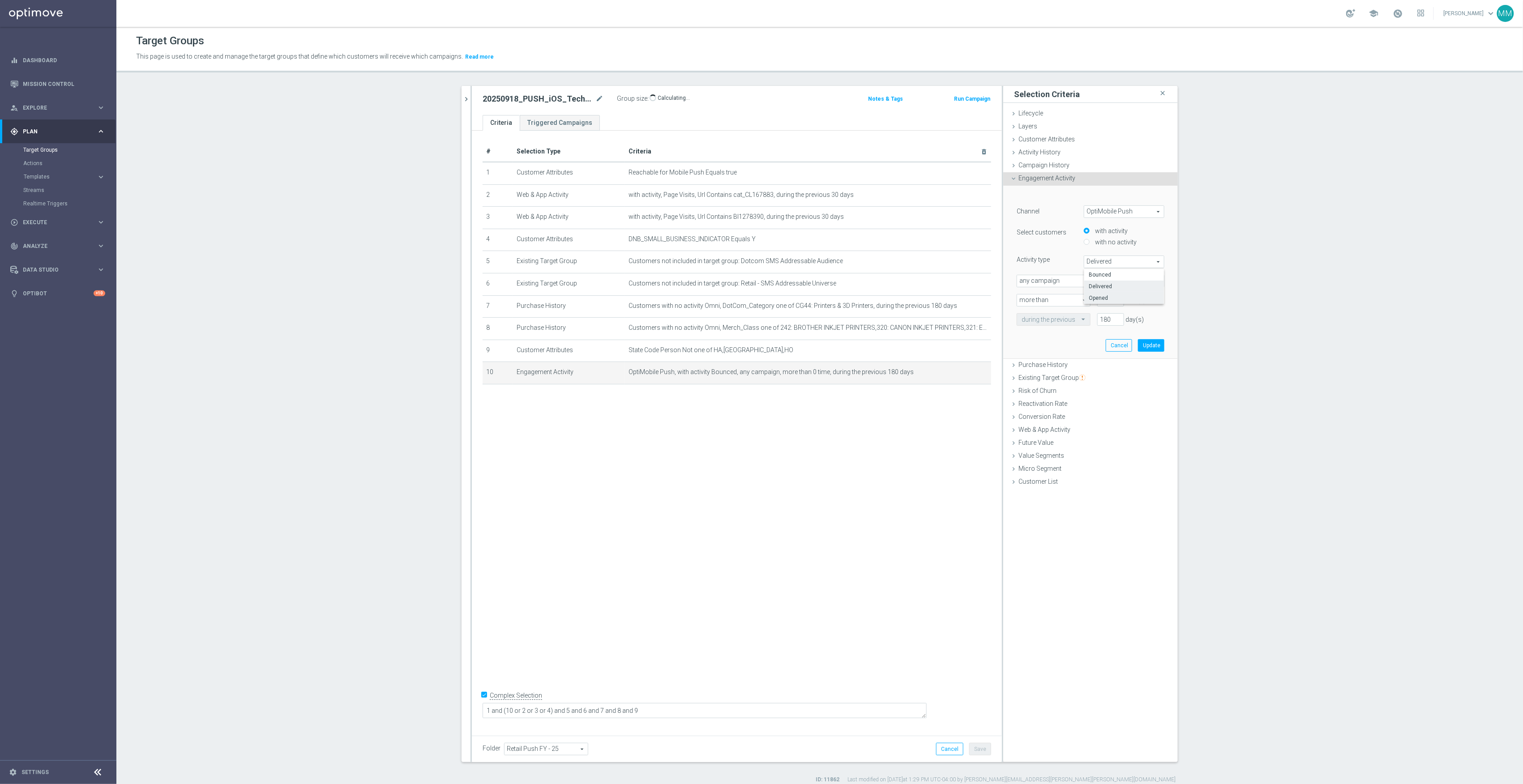
click at [1114, 300] on span "Opened" at bounding box center [1125, 298] width 71 height 7
type input "Opened"
click at [1140, 344] on button "Update" at bounding box center [1151, 345] width 26 height 12
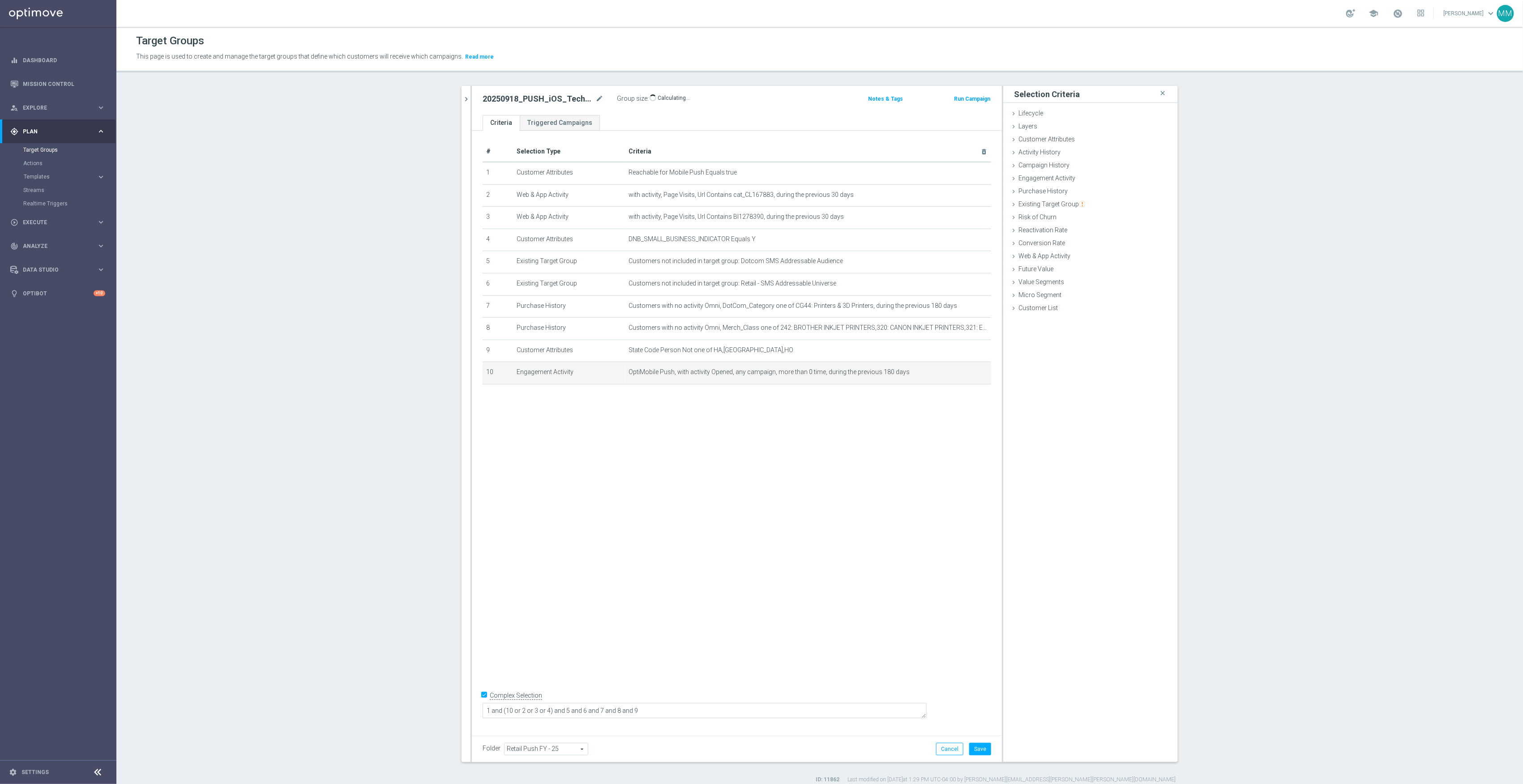
drag, startPoint x: 465, startPoint y: 102, endPoint x: 504, endPoint y: 137, distance: 52.4
click at [465, 102] on icon "chevron_right" at bounding box center [466, 99] width 9 height 9
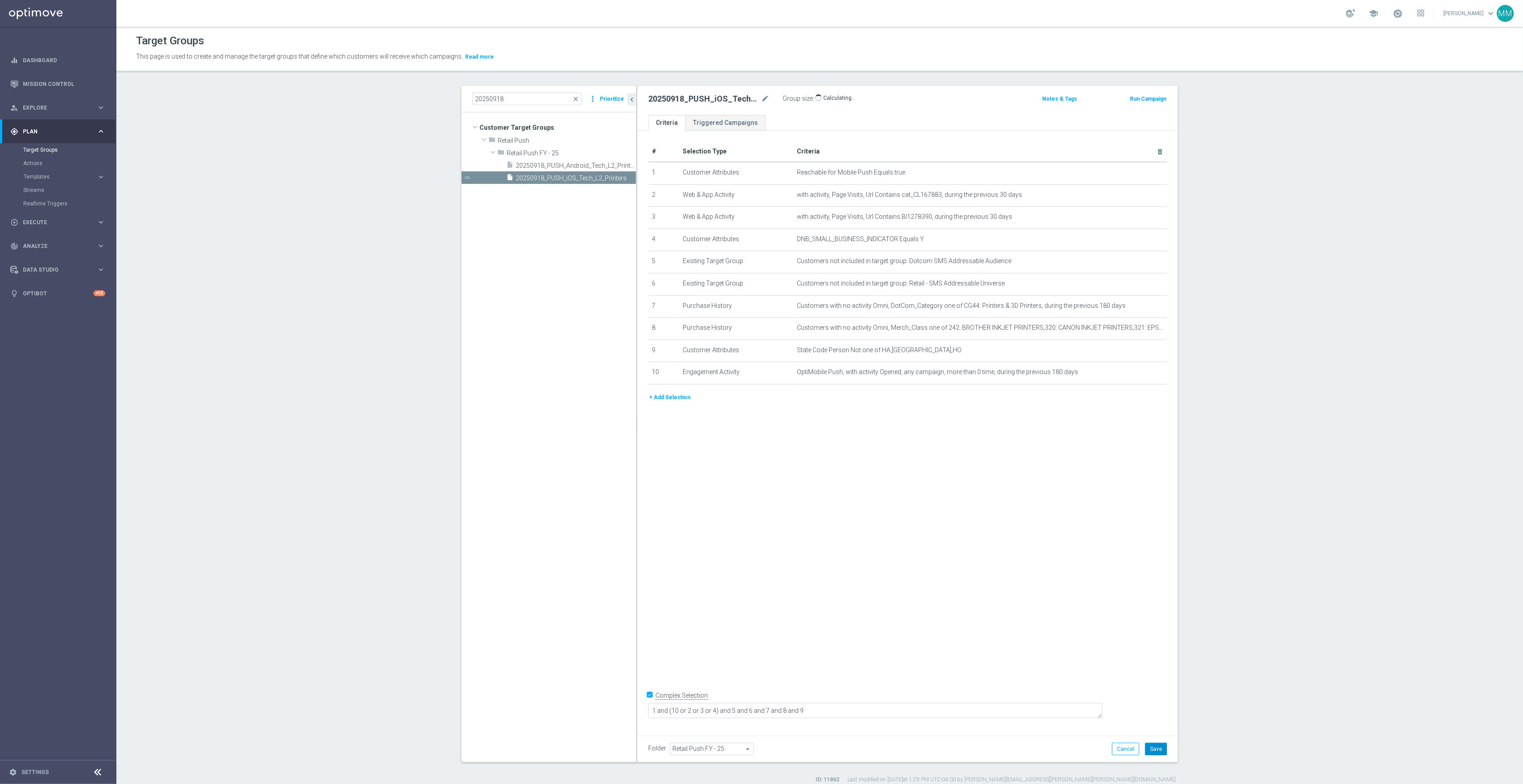
click at [1154, 747] on button "Save" at bounding box center [1156, 749] width 22 height 12
click at [519, 169] on span "20250918_PUSH_Android_Tech_L2_Printers" at bounding box center [566, 166] width 100 height 8
click at [550, 180] on span "20250918_PUSH_iOS_Tech_L2_Printers" at bounding box center [566, 178] width 100 height 8
click at [545, 163] on span "20250918_PUSH_Android_Tech_L2_Printers" at bounding box center [566, 166] width 100 height 8
click at [558, 172] on div "insert_drive_file 20250918_PUSH_iOS_Tech_L2_Printers" at bounding box center [561, 177] width 109 height 12
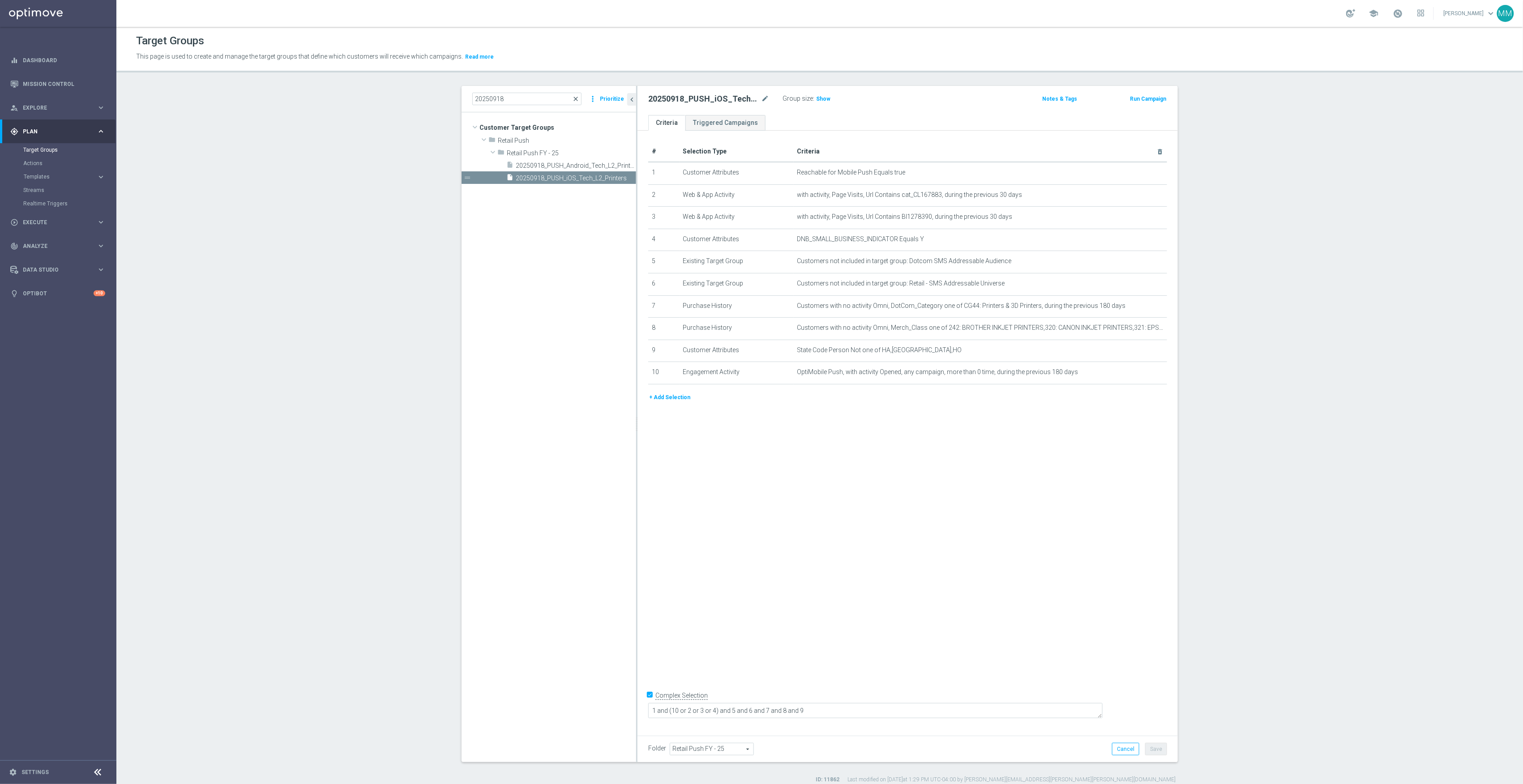
click at [572, 100] on span "close" at bounding box center [576, 99] width 7 height 7
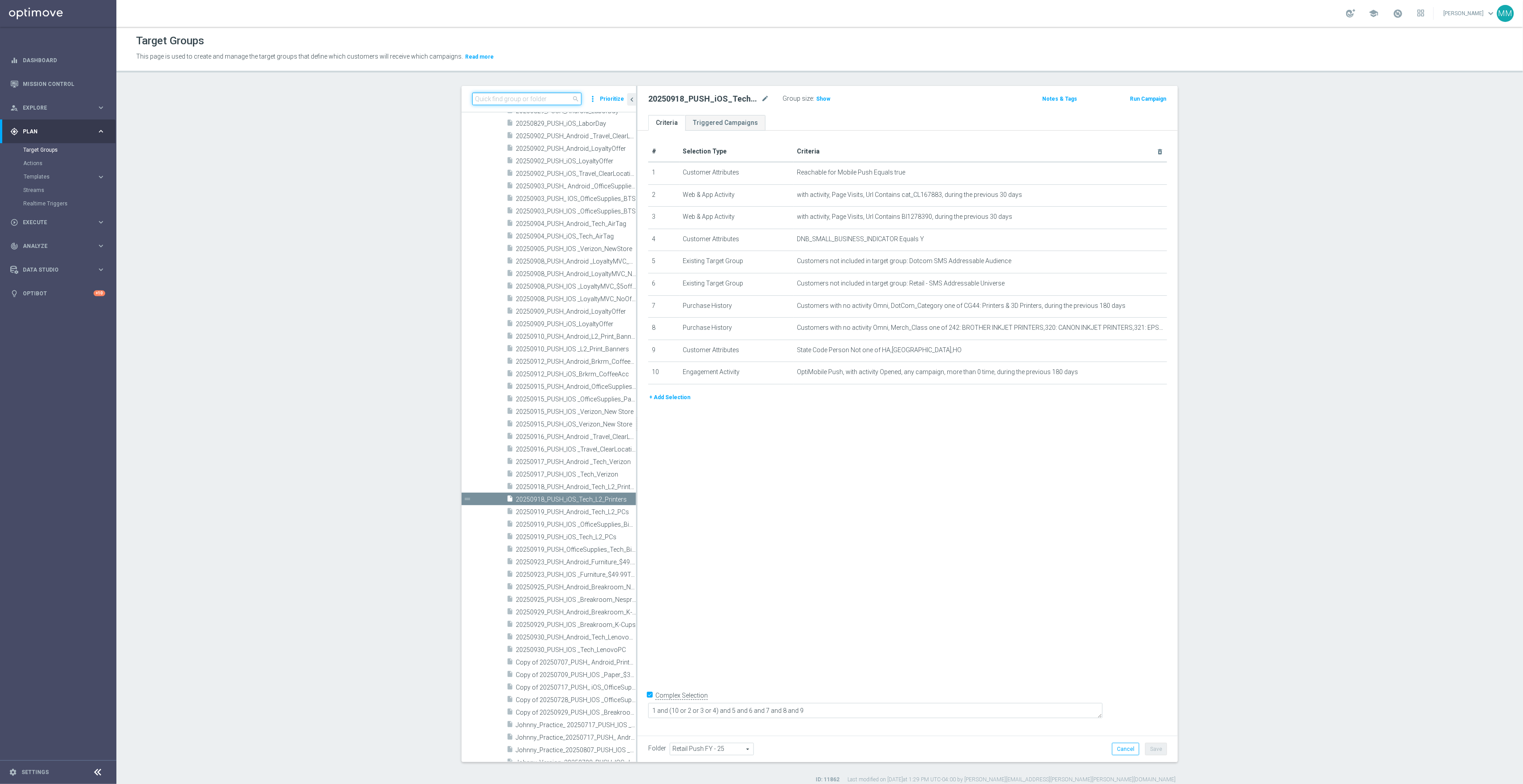
click at [529, 94] on input at bounding box center [526, 98] width 109 height 12
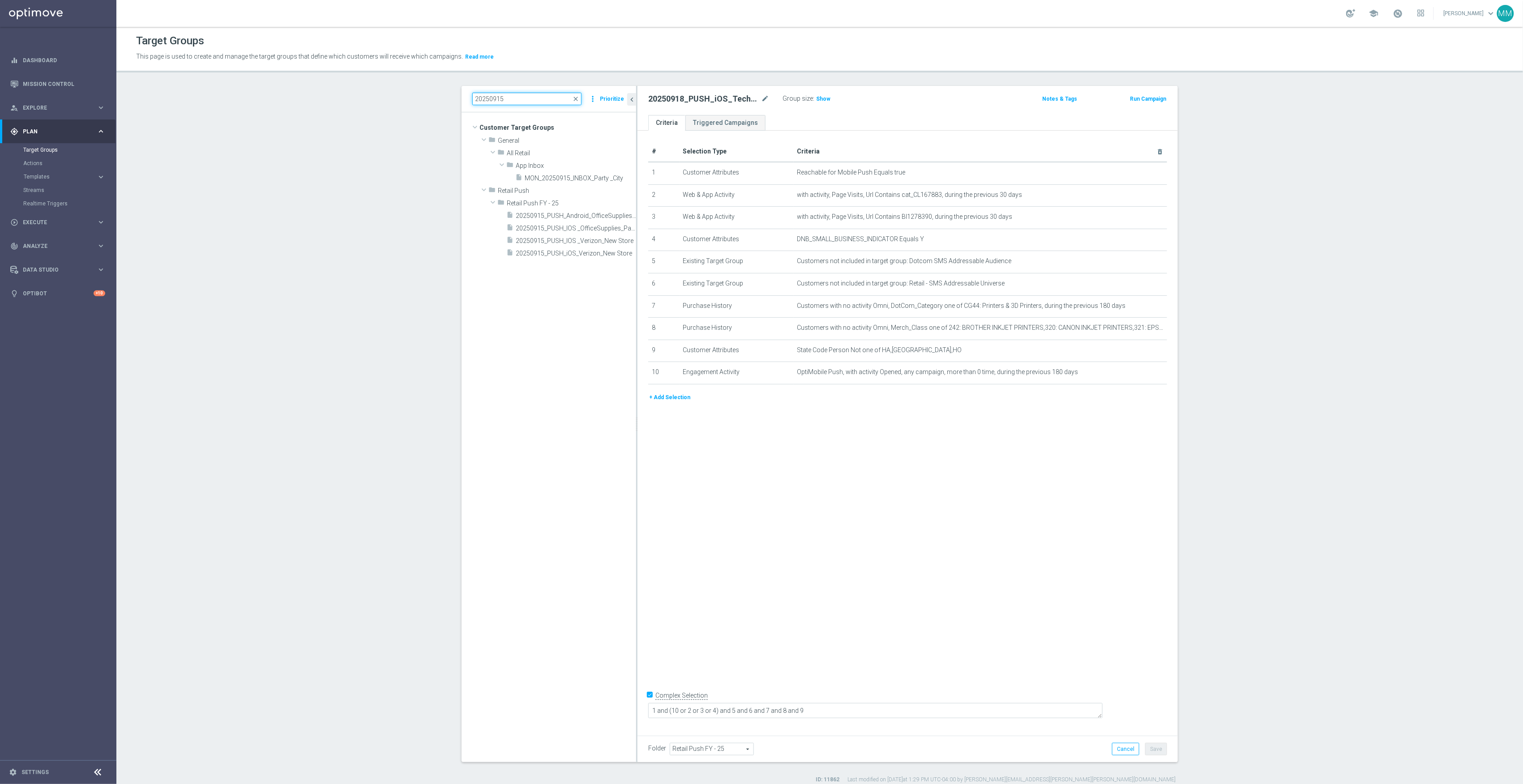
scroll to position [0, 0]
drag, startPoint x: 508, startPoint y: 98, endPoint x: 249, endPoint y: 98, distance: 259.0
click at [251, 106] on section "20250915 close more_vert Prioritize Customer Target Groups library_add create_n…" at bounding box center [820, 435] width 1407 height 698
type input "20250919"
click at [563, 266] on span "20250919_PUSH_Android_Tech_L2_PCs" at bounding box center [566, 266] width 100 height 8
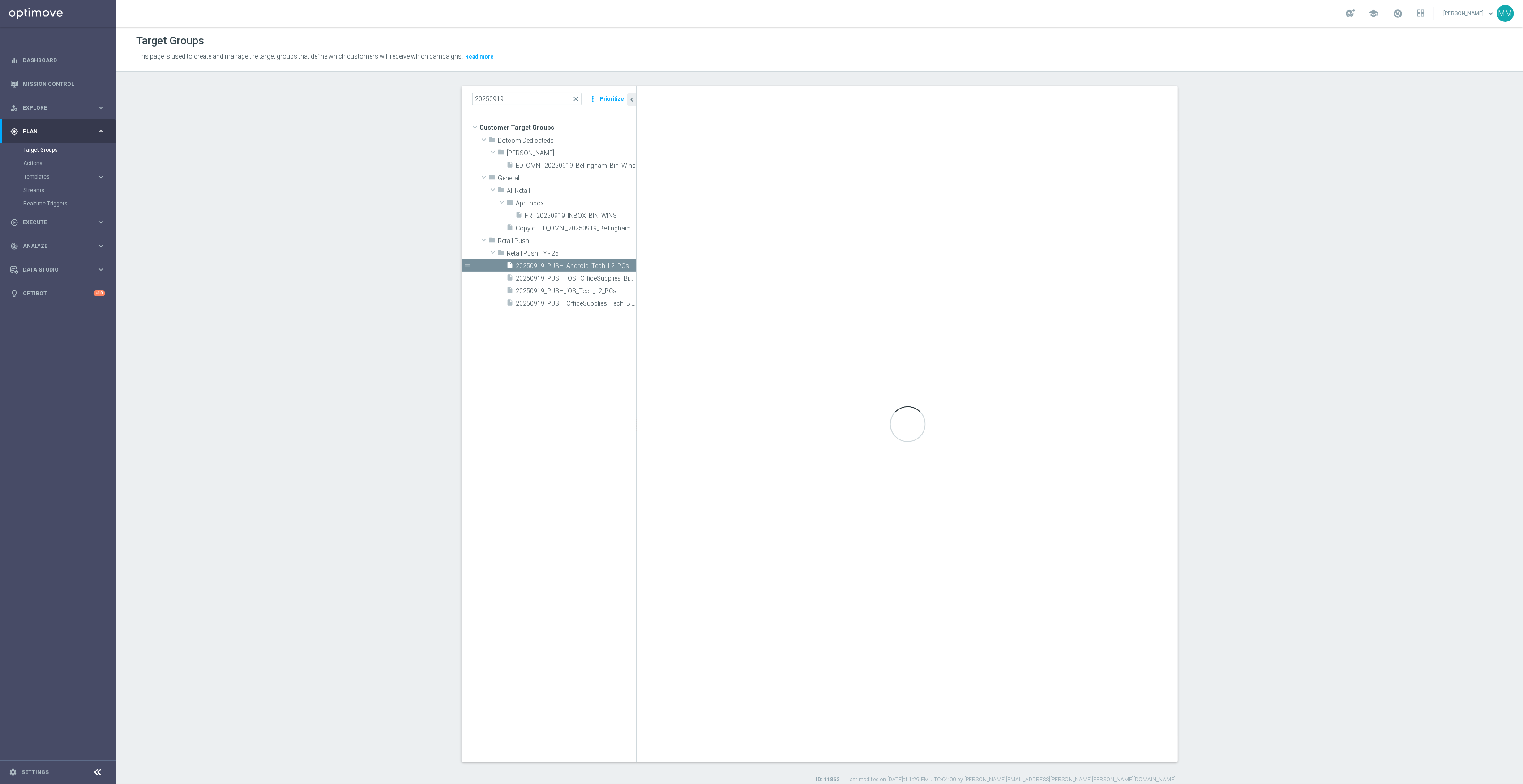
type textarea "1 and (7 or 4 or 2 or 3) and 8 and 9 and 5 and 6 and 10"
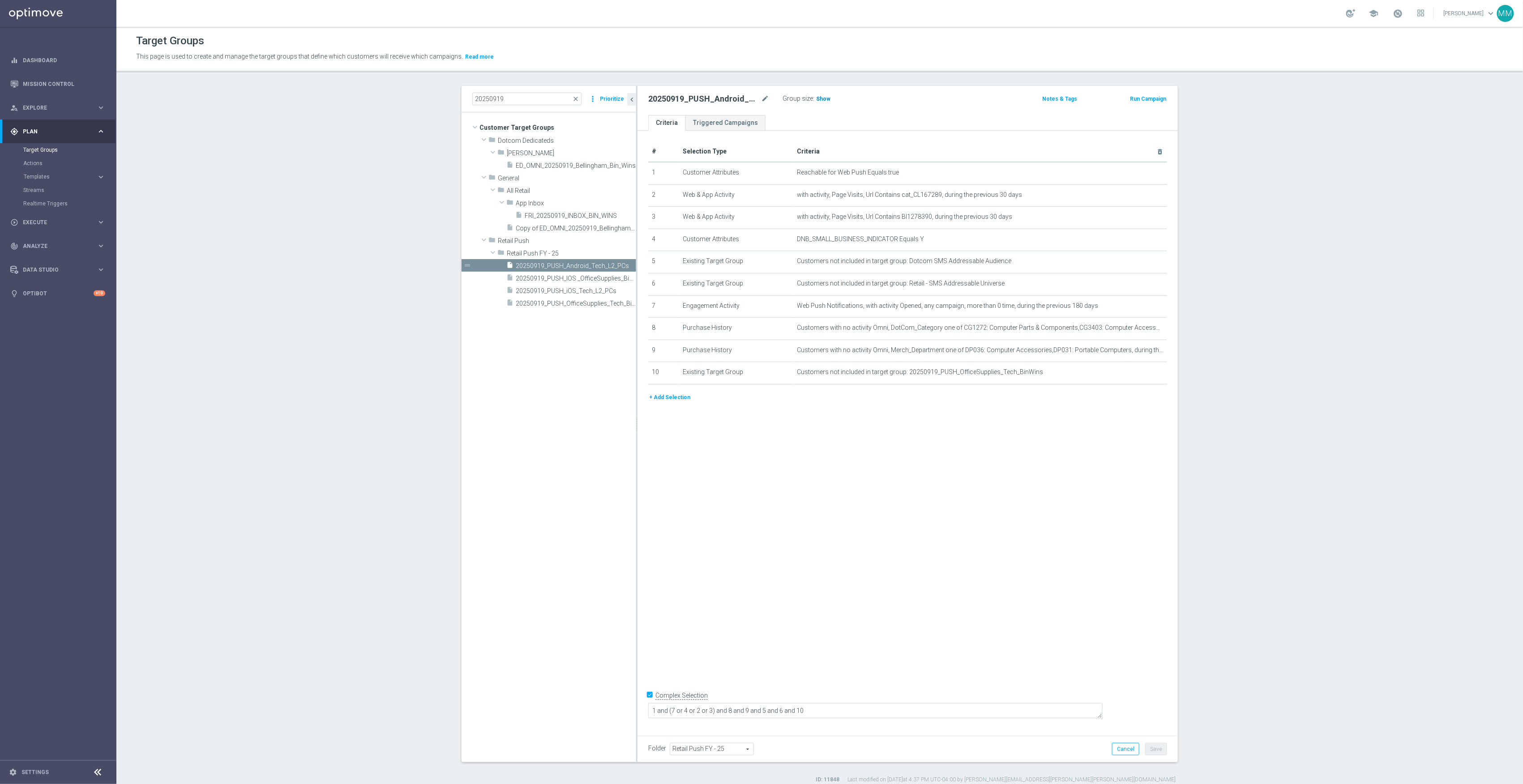
click at [819, 97] on span "Show" at bounding box center [823, 98] width 14 height 7
click at [513, 102] on input "20250919" at bounding box center [526, 98] width 109 height 12
click at [450, 95] on div "20250919 close more_vert Prioritize Customer Target Groups library_add create_n…" at bounding box center [820, 435] width 752 height 698
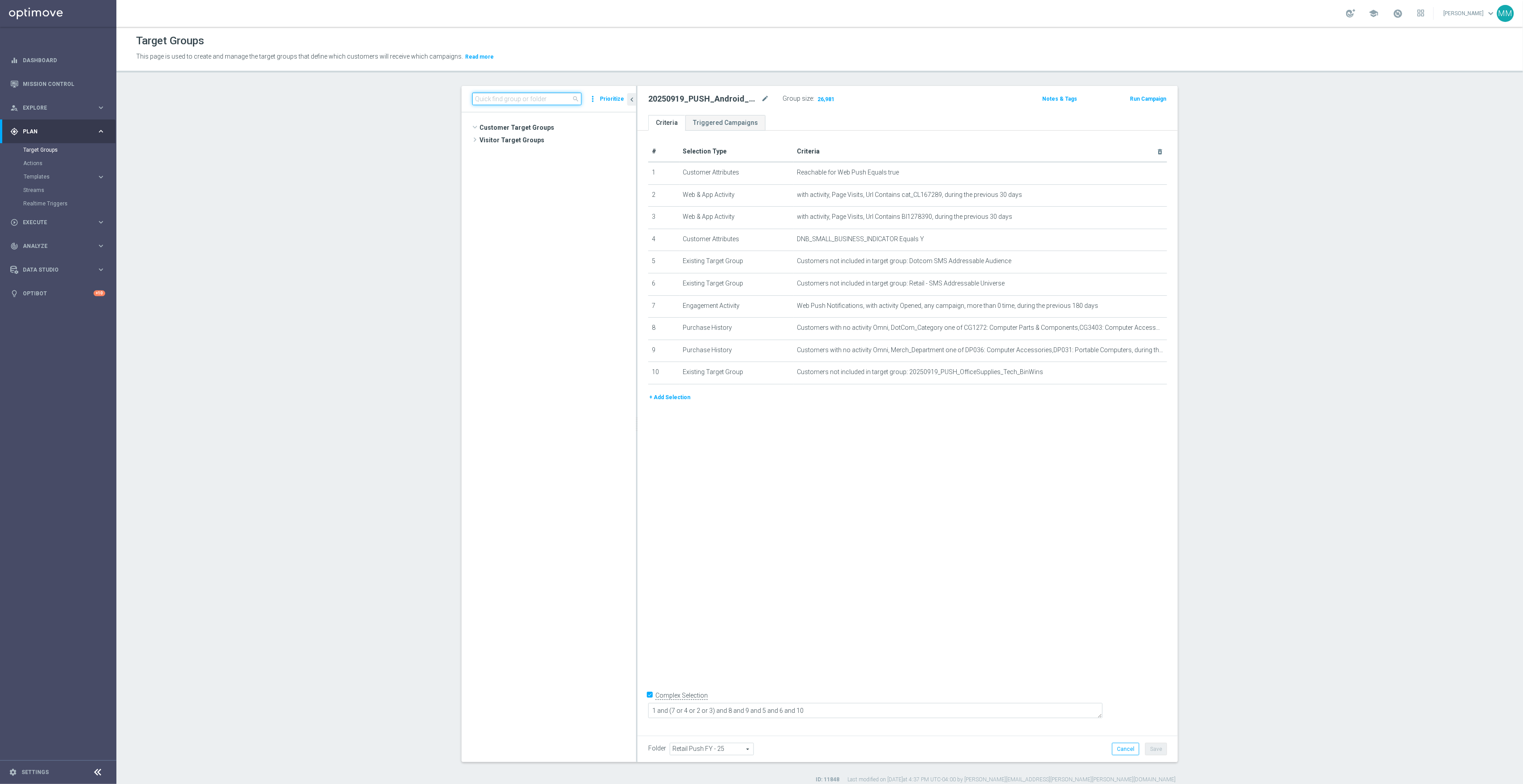
scroll to position [10636, 0]
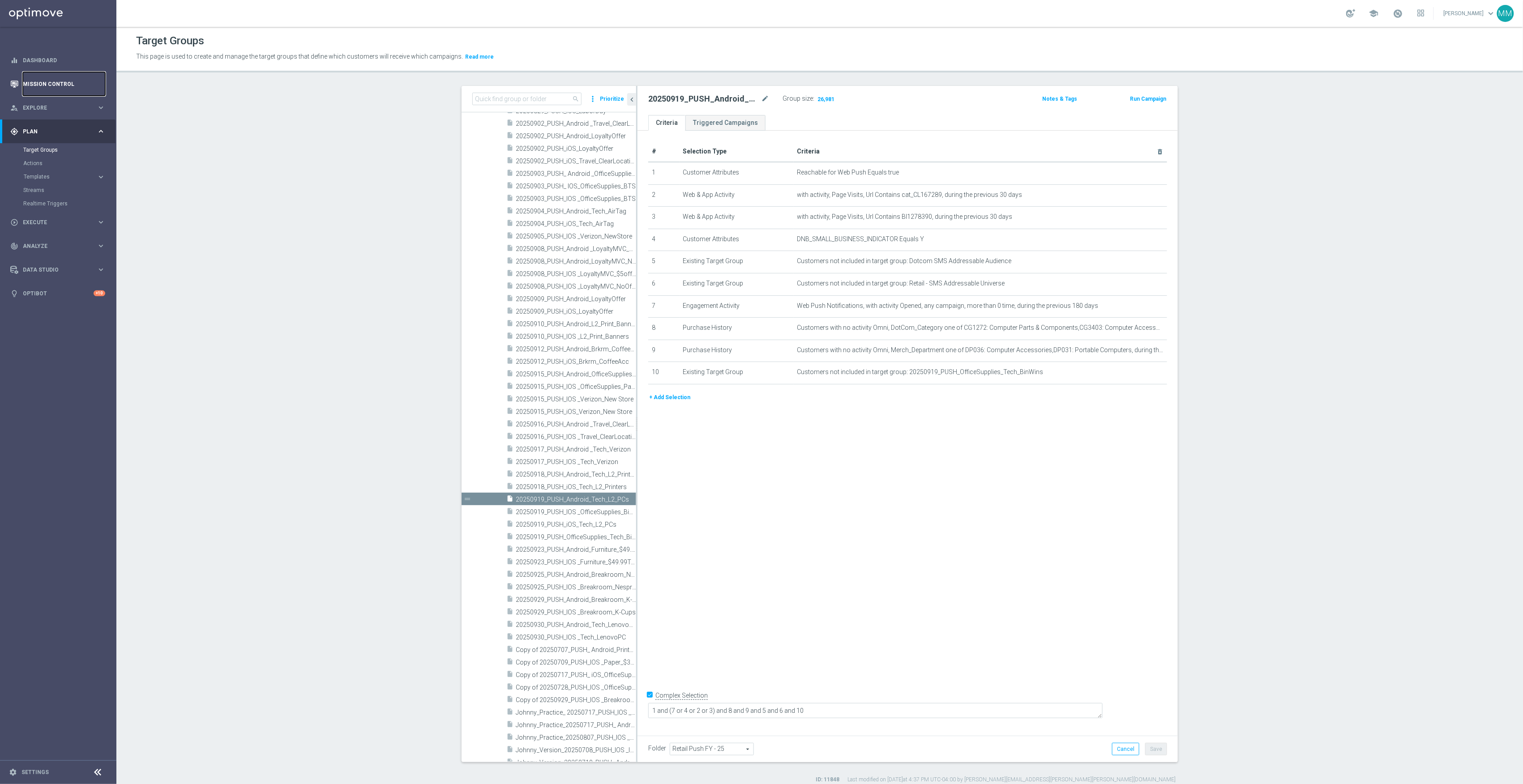
click at [56, 88] on link "Mission Control" at bounding box center [64, 84] width 83 height 24
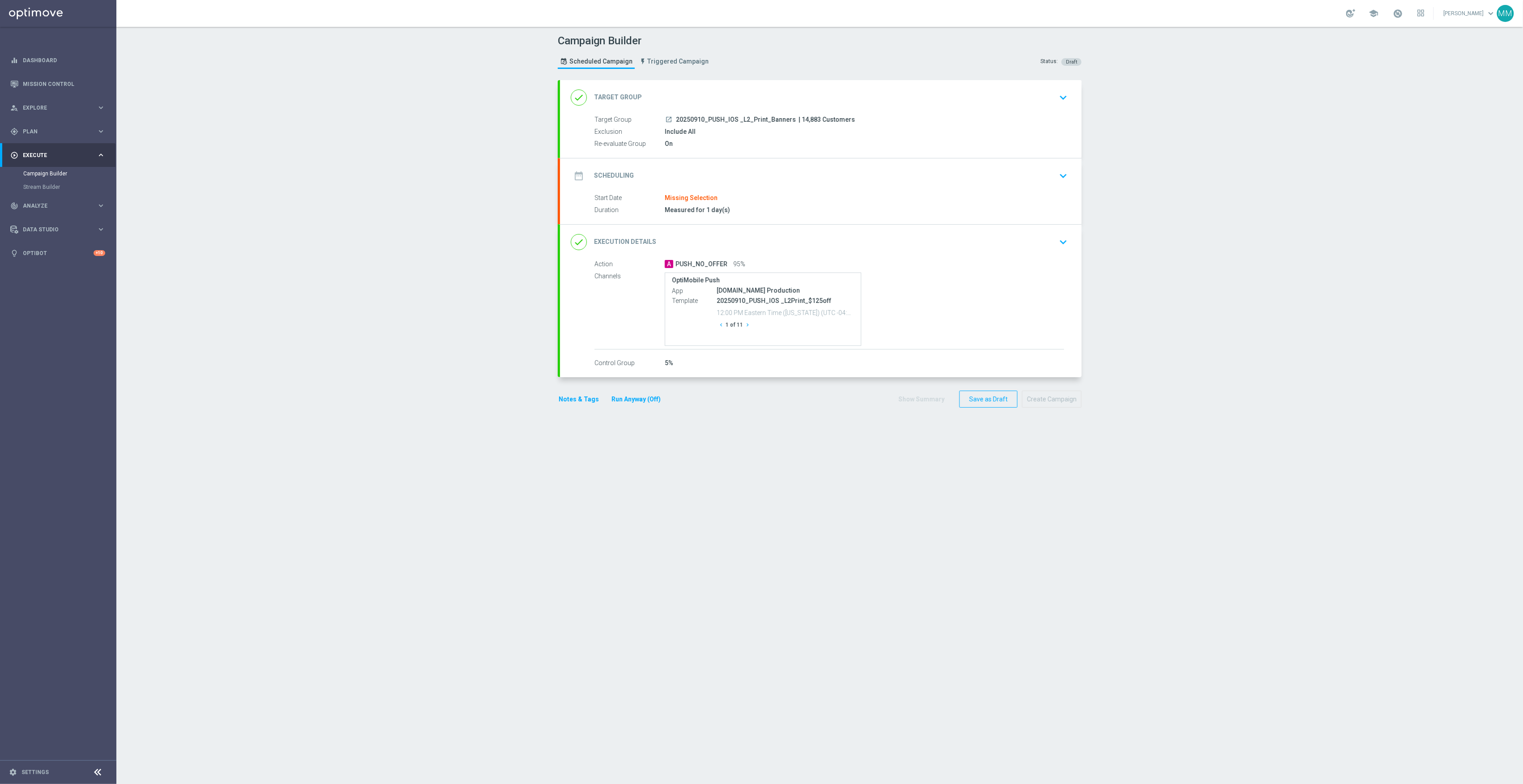
click at [800, 174] on div "date_range Scheduling keyboard_arrow_down" at bounding box center [821, 175] width 500 height 17
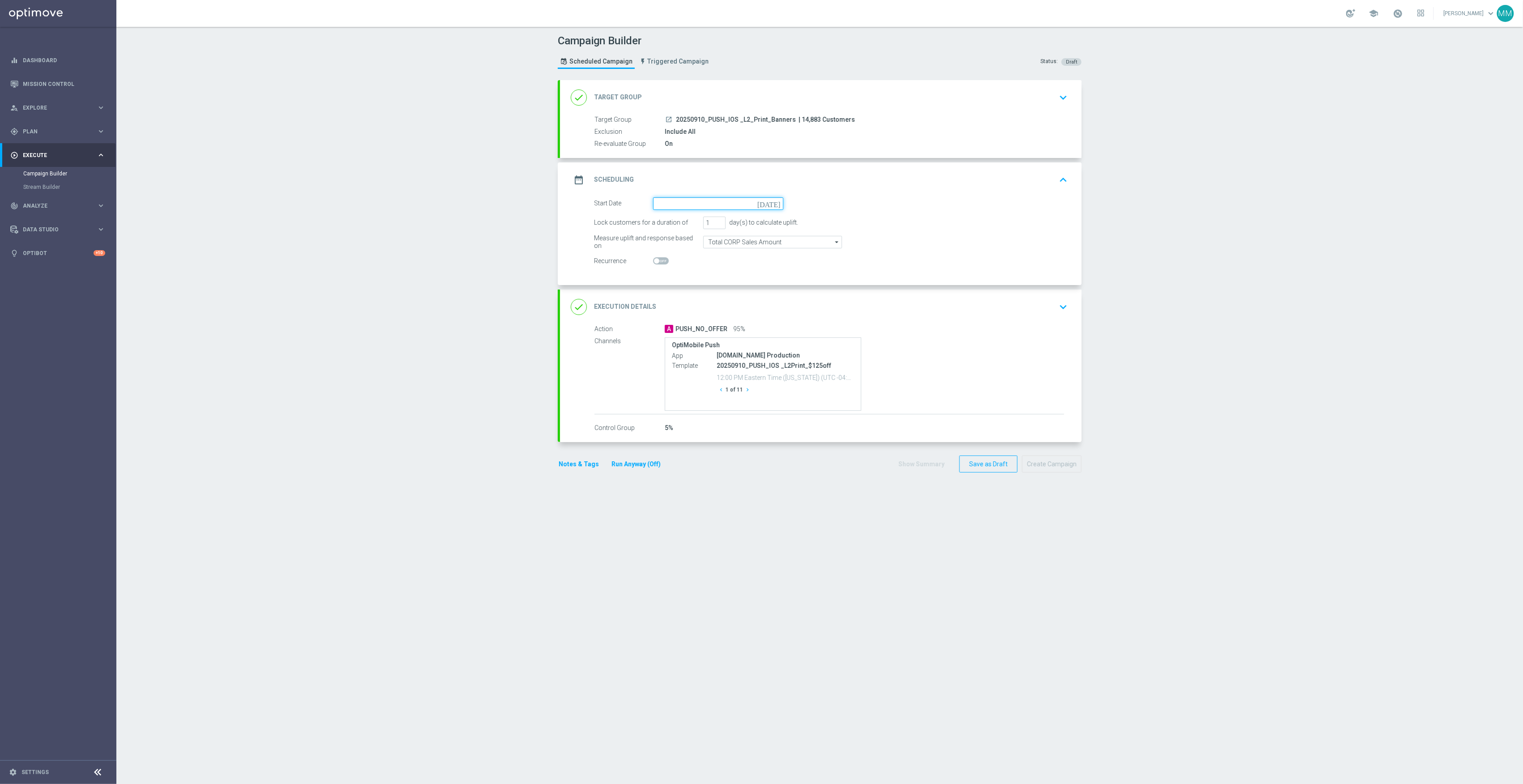
click at [744, 205] on input at bounding box center [718, 203] width 130 height 12
click at [717, 267] on span "11" at bounding box center [722, 268] width 14 height 14
type input "[DATE]"
click at [840, 107] on div "done Target Group keyboard_arrow_down" at bounding box center [821, 98] width 521 height 35
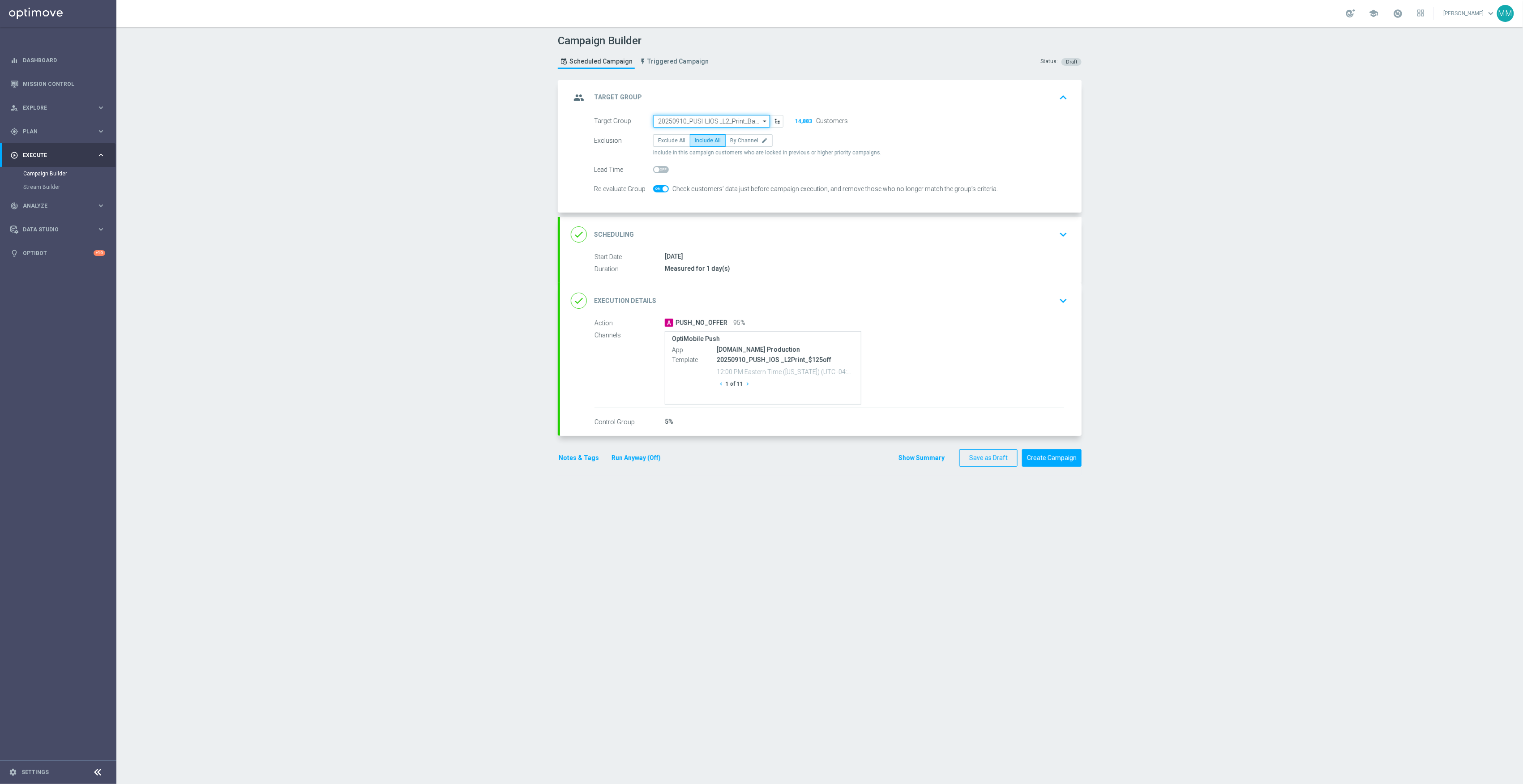
click at [721, 120] on input "20250910_PUSH_IOS _L2_Print_Banners" at bounding box center [711, 121] width 117 height 12
paste input "THU_20250911_Push_IOS_Aug_Promo"
click at [705, 132] on div "THU_20250911_Push_IOS_Aug_Promo" at bounding box center [704, 134] width 93 height 8
type input "THU_20250911_Push_IOS_Aug_Promo"
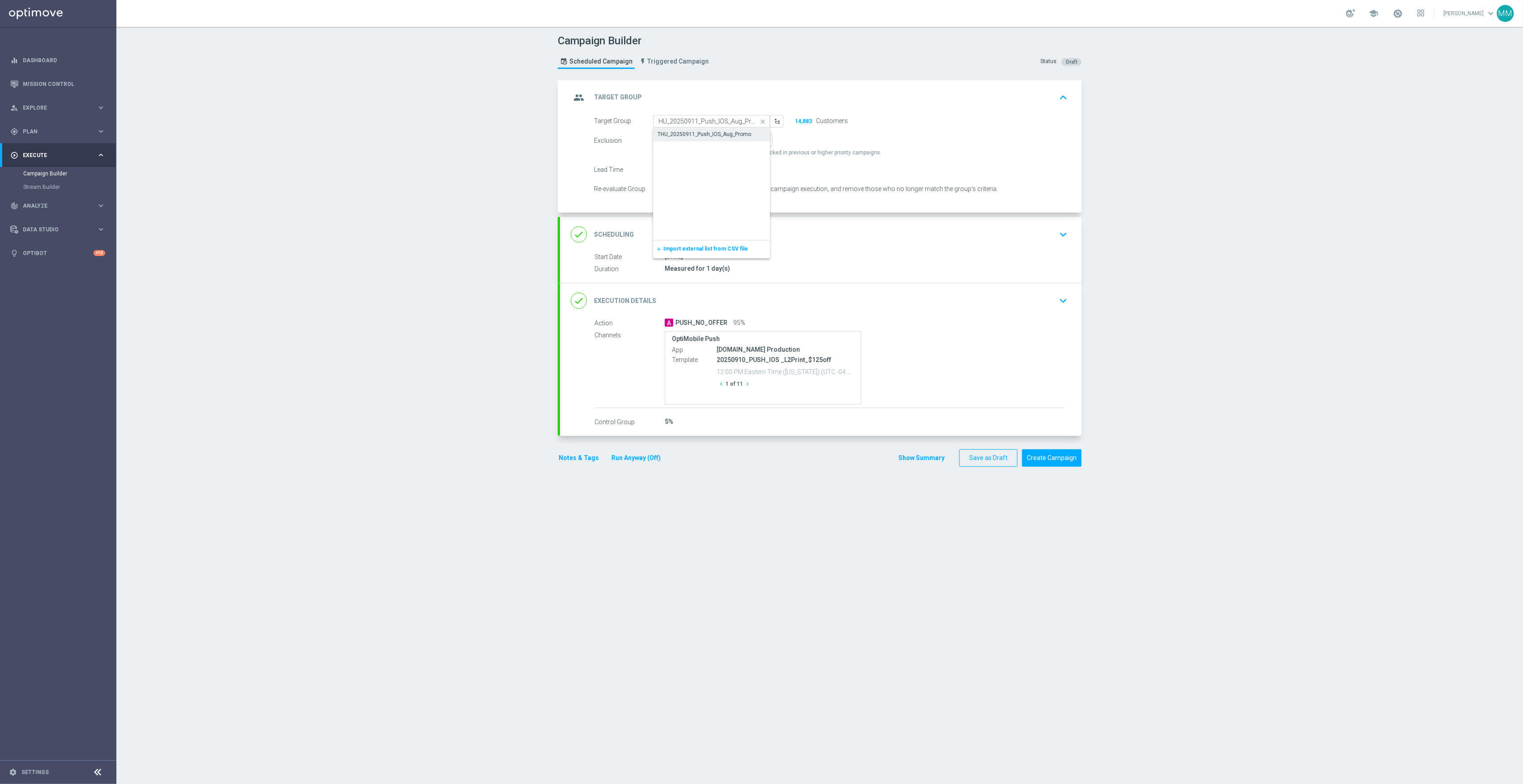
scroll to position [0, 0]
click at [955, 305] on div "done Execution Details keyboard_arrow_down" at bounding box center [821, 300] width 500 height 17
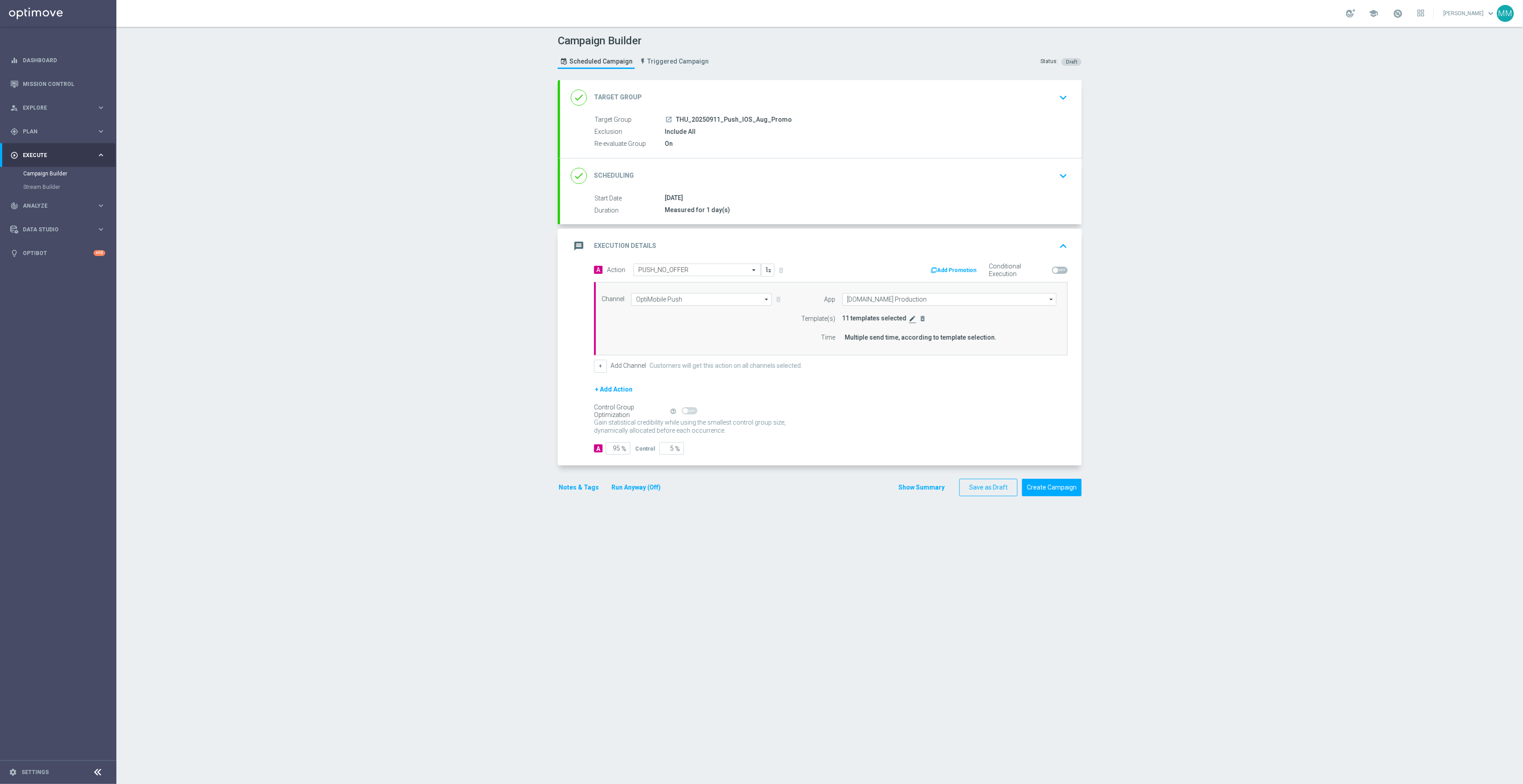
click at [910, 316] on icon "edit" at bounding box center [913, 319] width 7 height 7
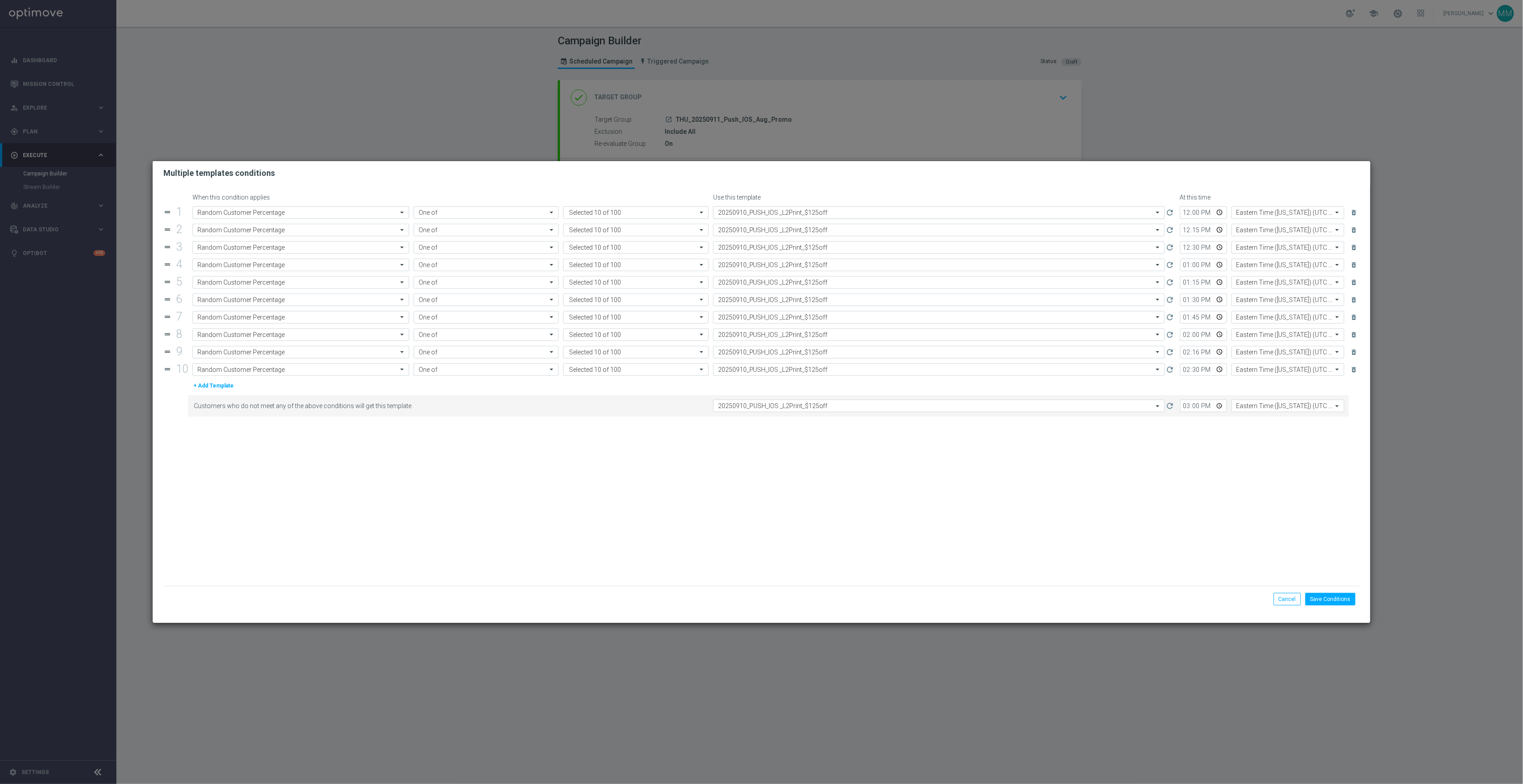
click at [769, 209] on input "text" at bounding box center [930, 213] width 424 height 8
drag, startPoint x: 756, startPoint y: 211, endPoint x: 690, endPoint y: 214, distance: 66.1
click at [690, 214] on form "Attribute Random Customer Percentage Operator One of Value Selected 10 of 100 Q…" at bounding box center [768, 212] width 1152 height 12
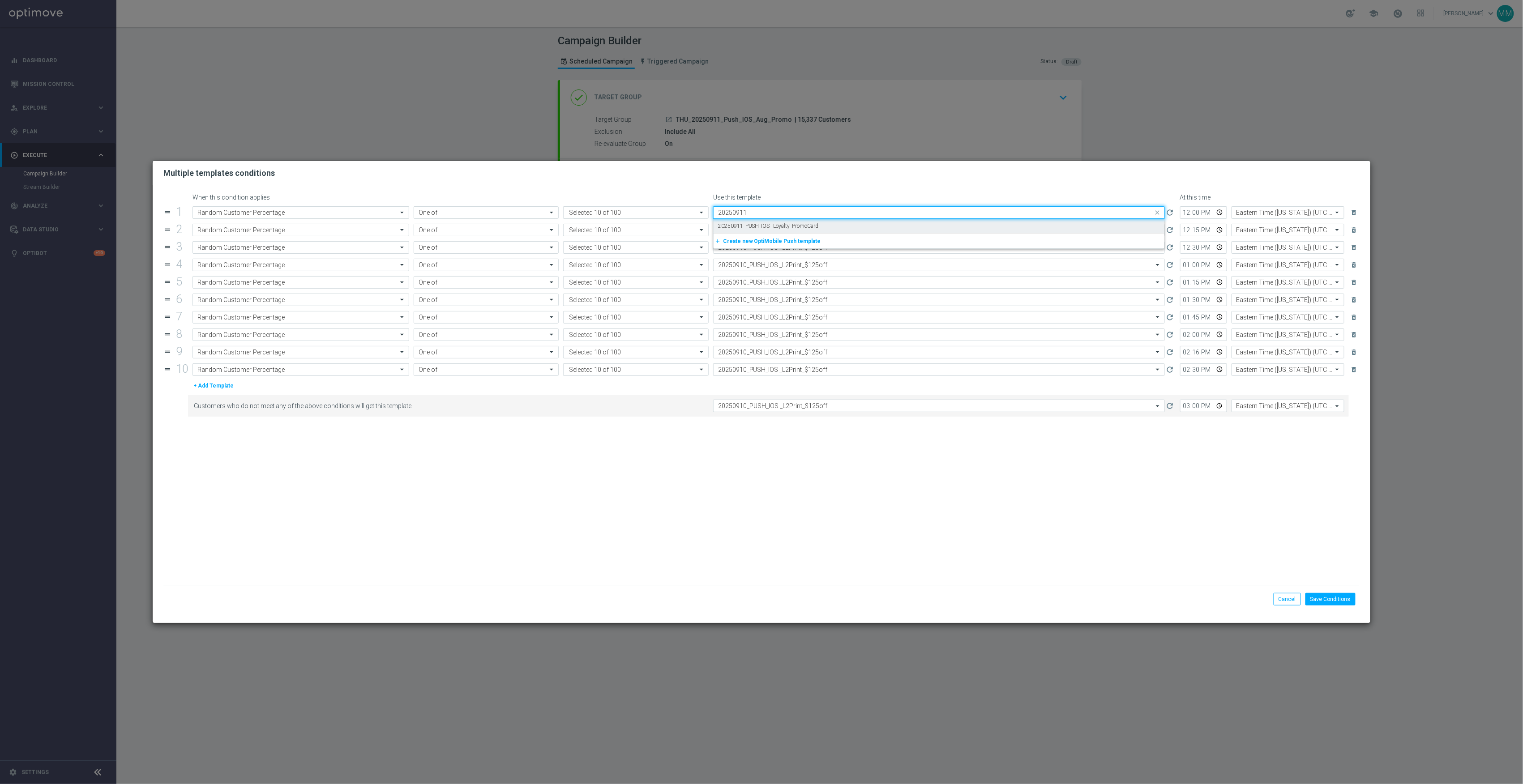
click at [892, 221] on div "20250911_PUSH_IOS _Loyalty_PromoCard" at bounding box center [939, 226] width 442 height 14
type input "20250911"
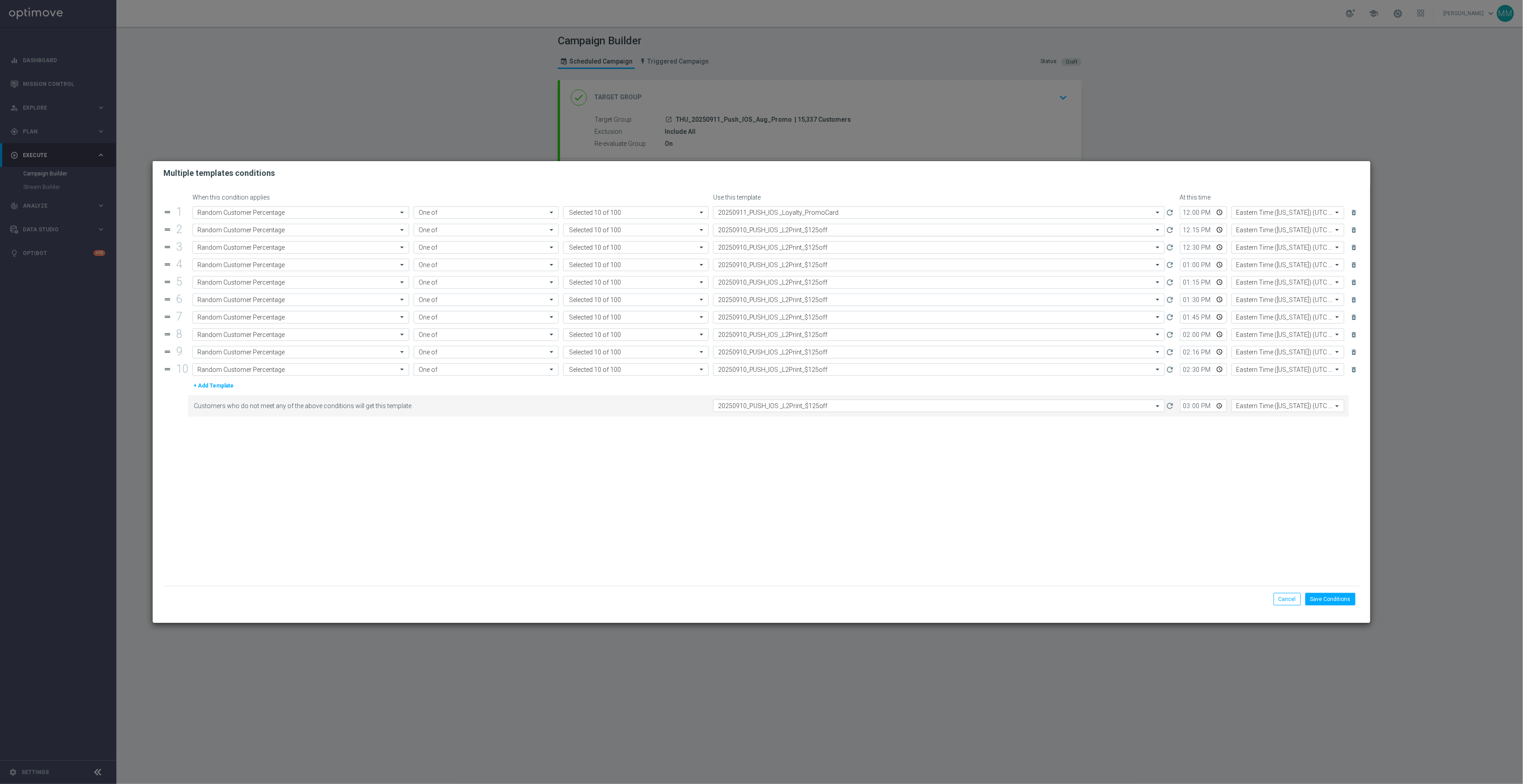
click at [819, 227] on input "text" at bounding box center [930, 230] width 424 height 8
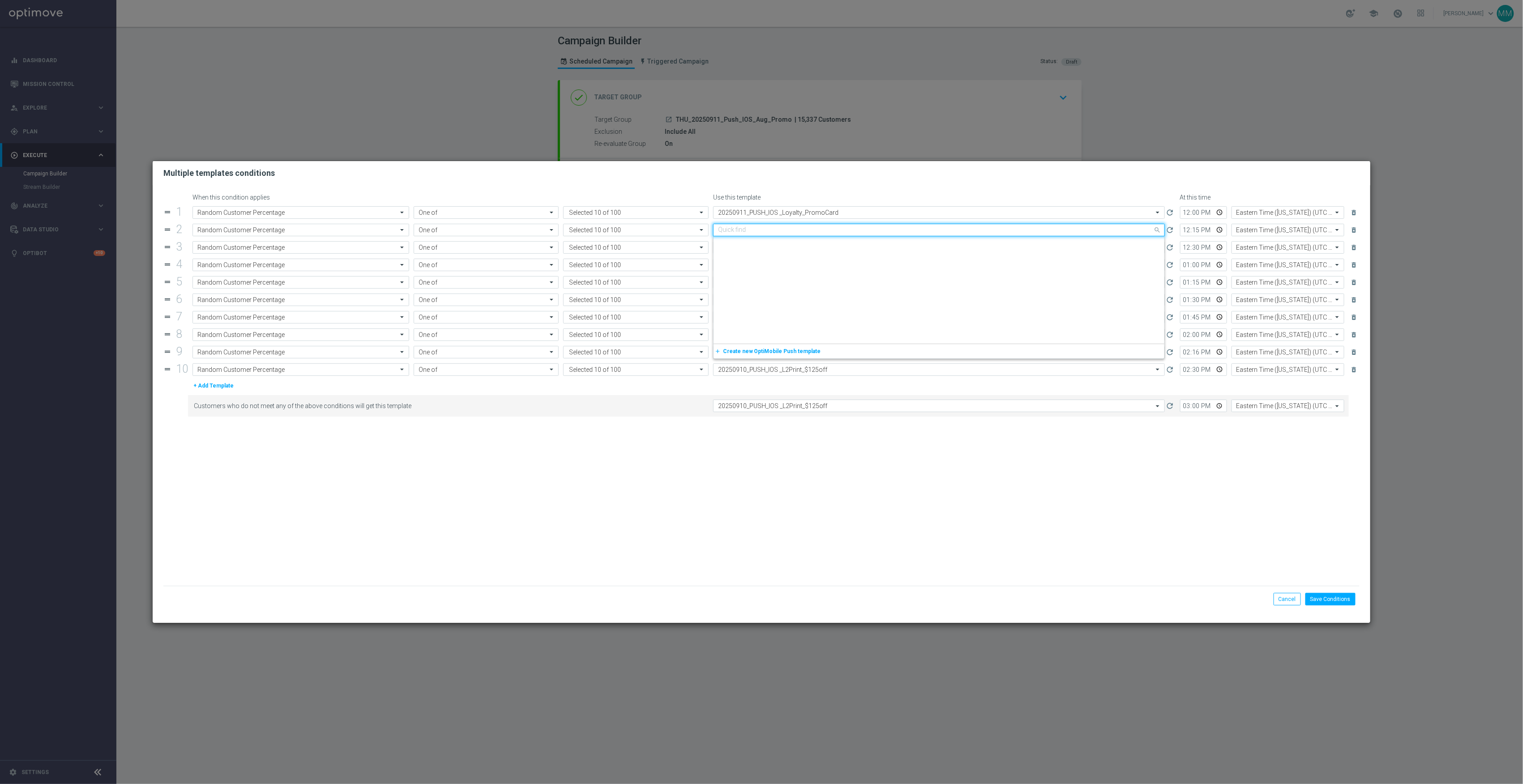
paste input "20250911"
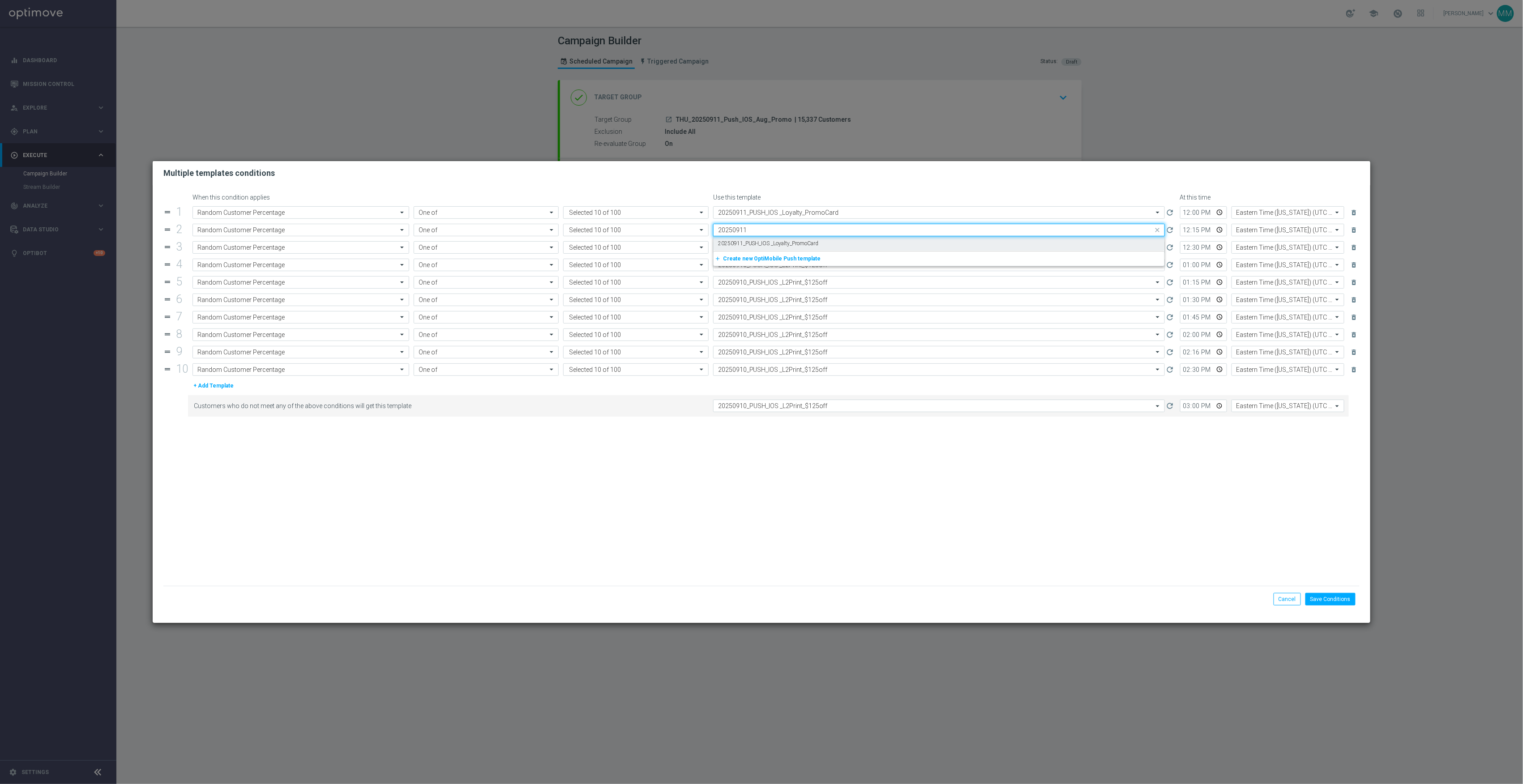
click at [813, 243] on label "20250911_PUSH_IOS _Loyalty_PromoCard" at bounding box center [768, 243] width 101 height 8
type input "20250911"
click at [813, 247] on input "text" at bounding box center [930, 248] width 424 height 8
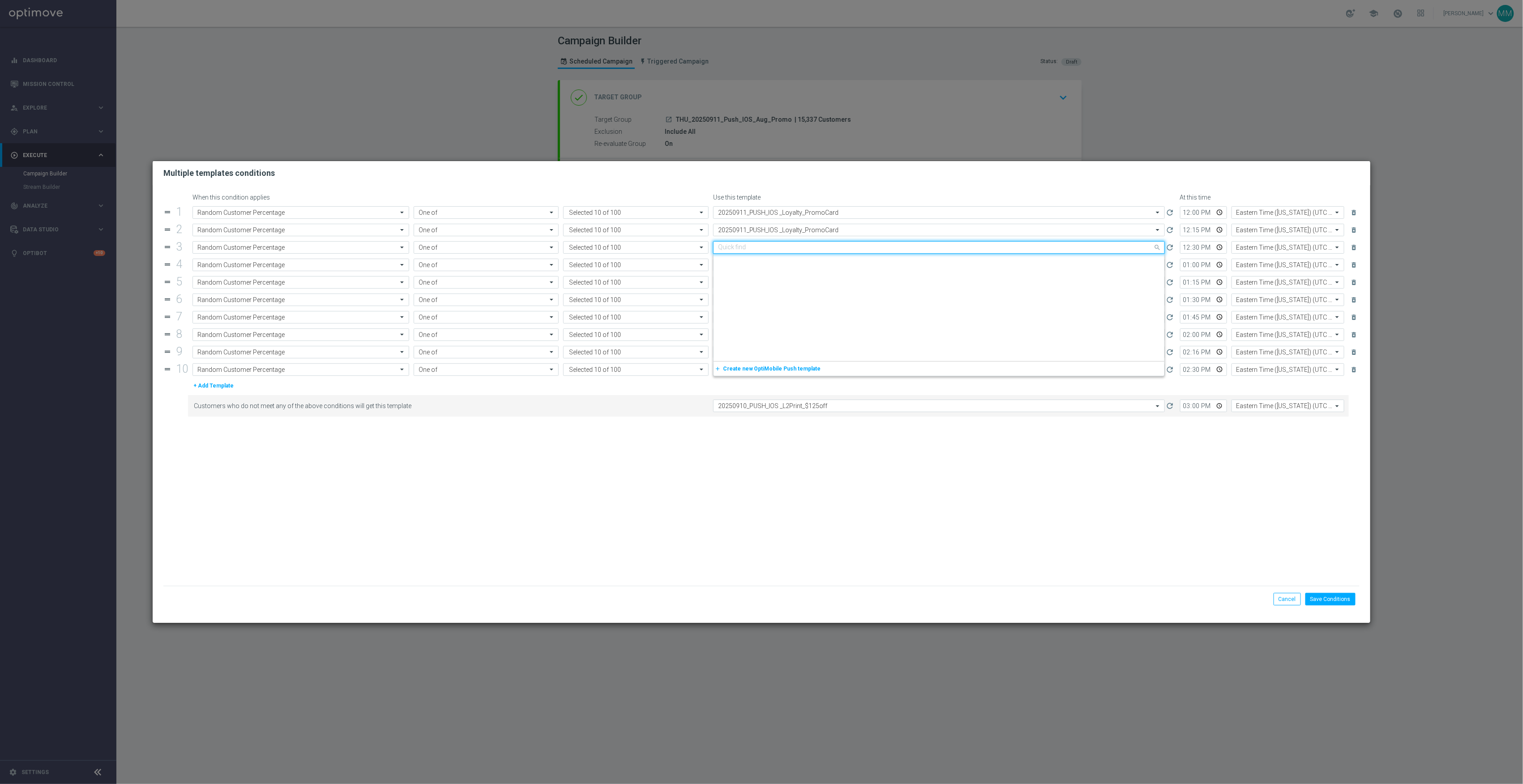
paste input "20250911"
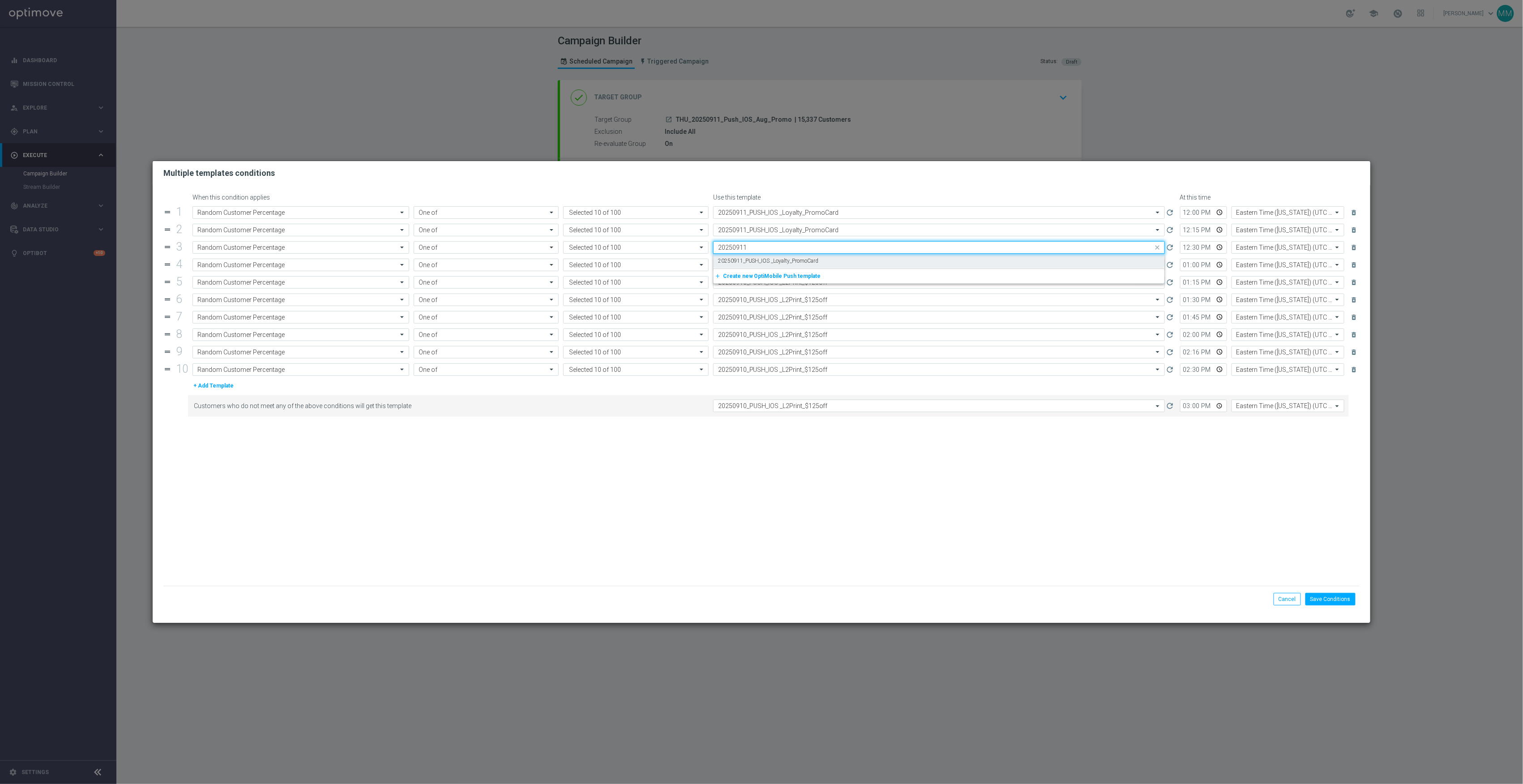
click at [813, 261] on label "20250911_PUSH_IOS _Loyalty_PromoCard" at bounding box center [768, 261] width 101 height 8
type input "20250911"
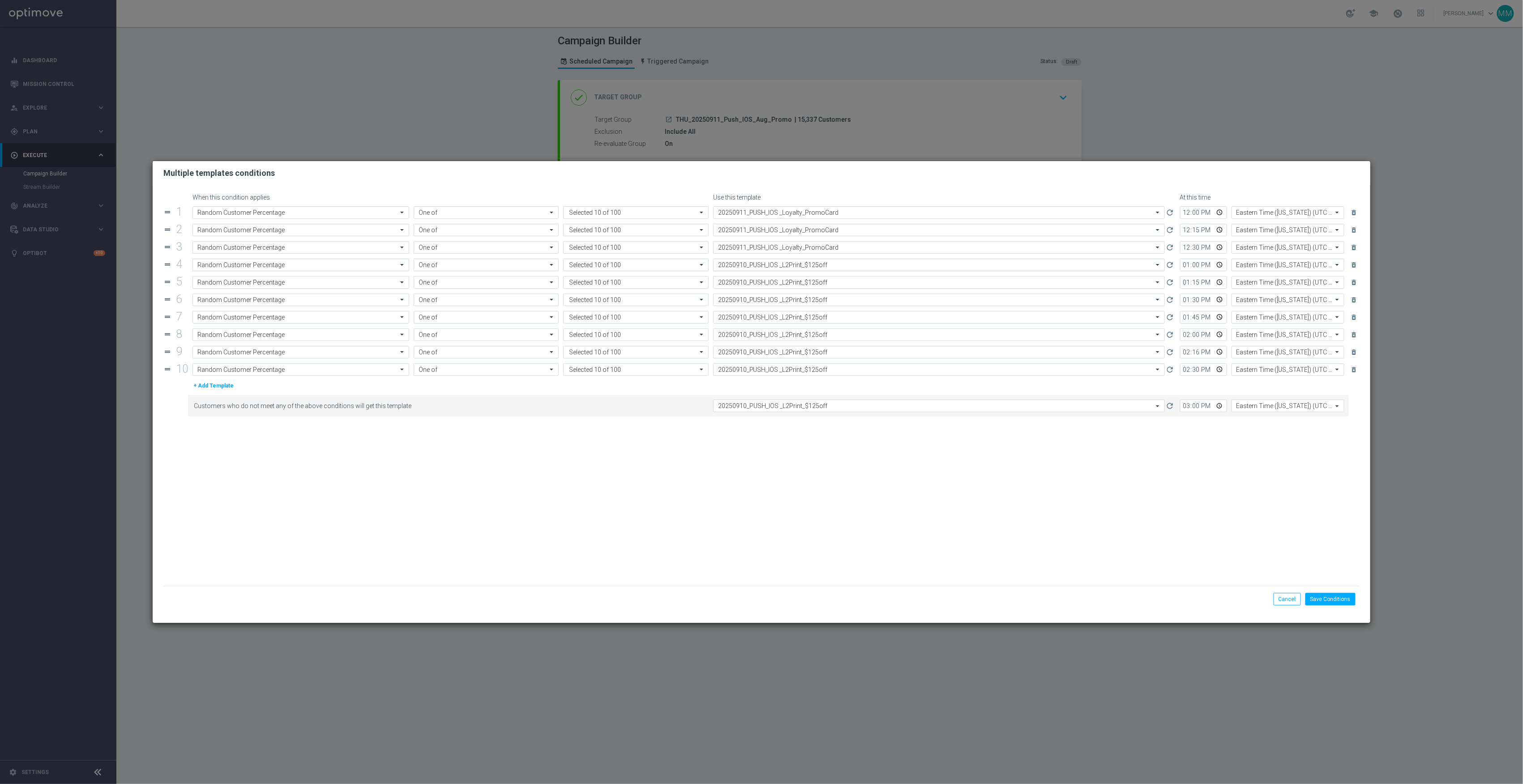
click at [813, 262] on input "text" at bounding box center [930, 265] width 424 height 8
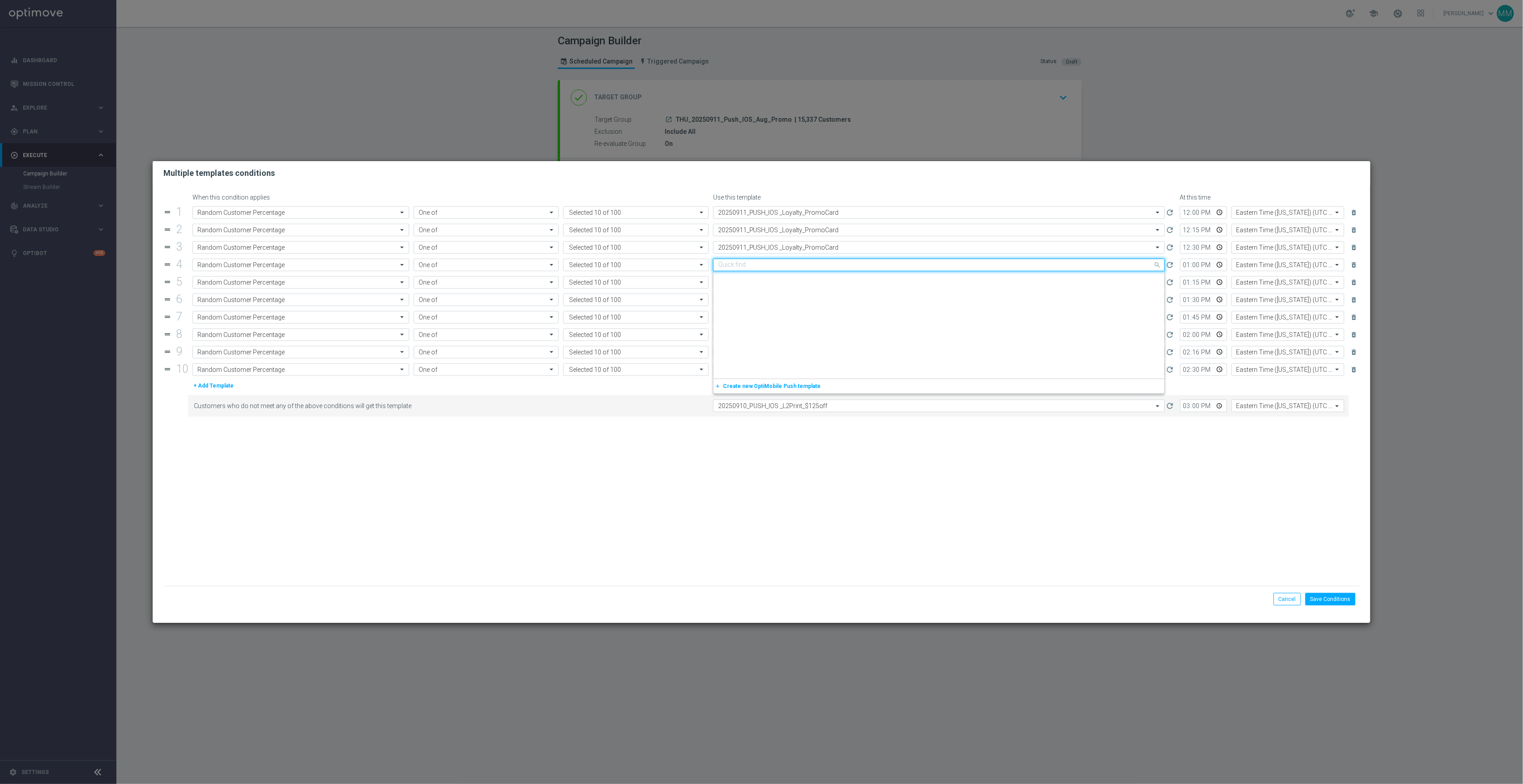
paste input "20250911"
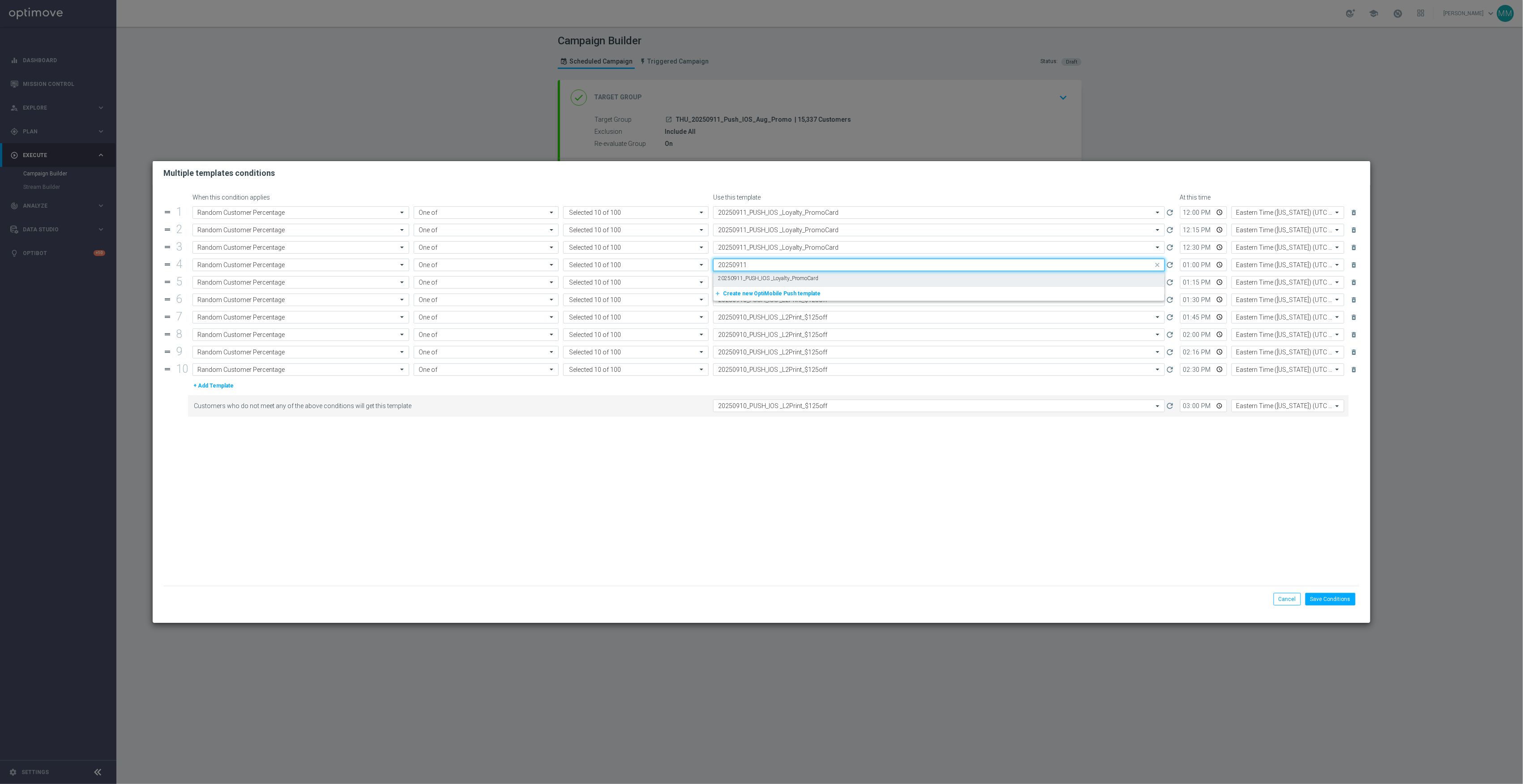
click at [813, 275] on label "20250911_PUSH_IOS _Loyalty_PromoCard" at bounding box center [768, 279] width 101 height 8
type input "20250911"
click at [815, 279] on input "text" at bounding box center [930, 282] width 424 height 8
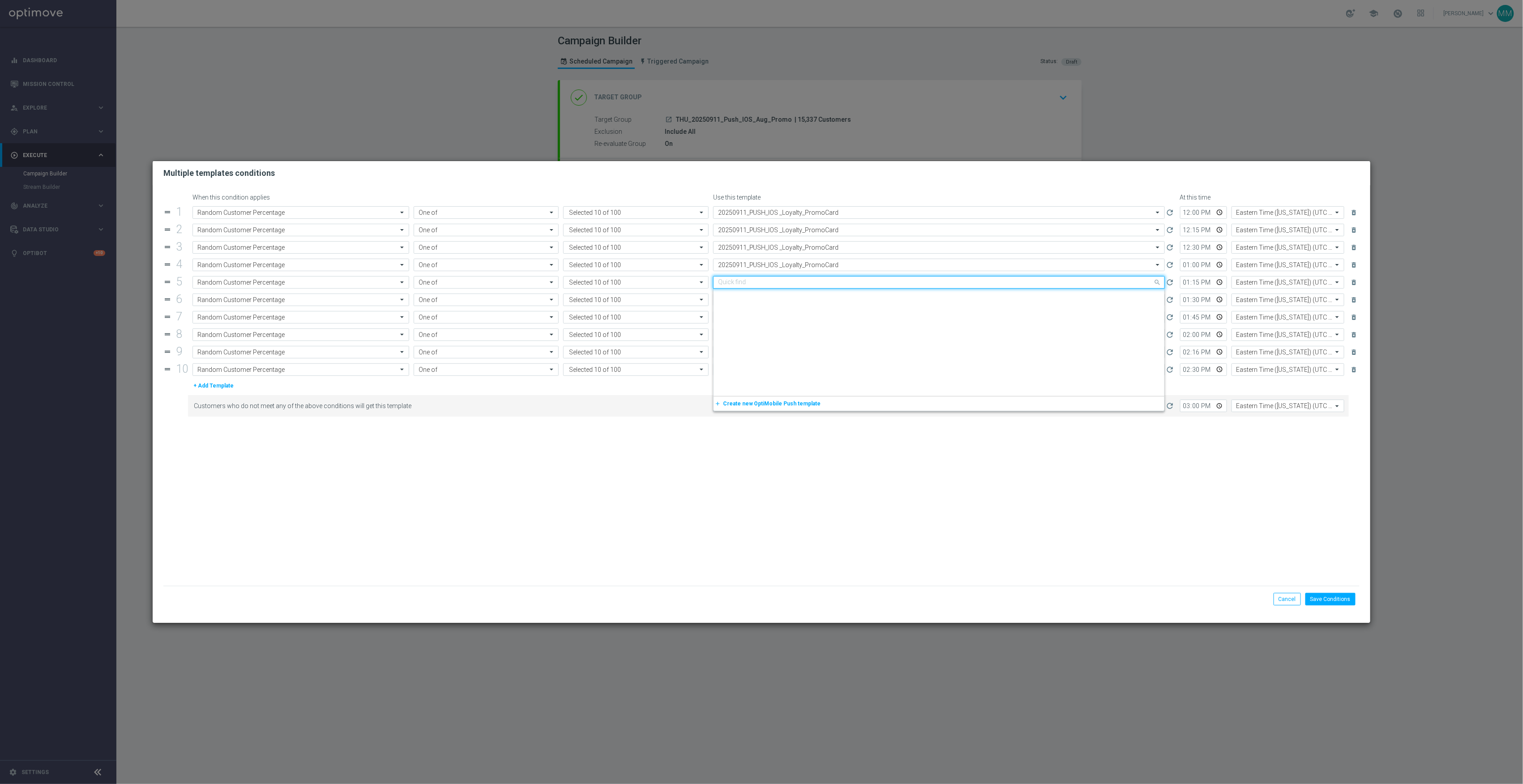
scroll to position [1078, 0]
paste input "20250911"
click at [815, 294] on label "20250911_PUSH_IOS _Loyalty_PromoCard" at bounding box center [768, 296] width 101 height 8
type input "20250911"
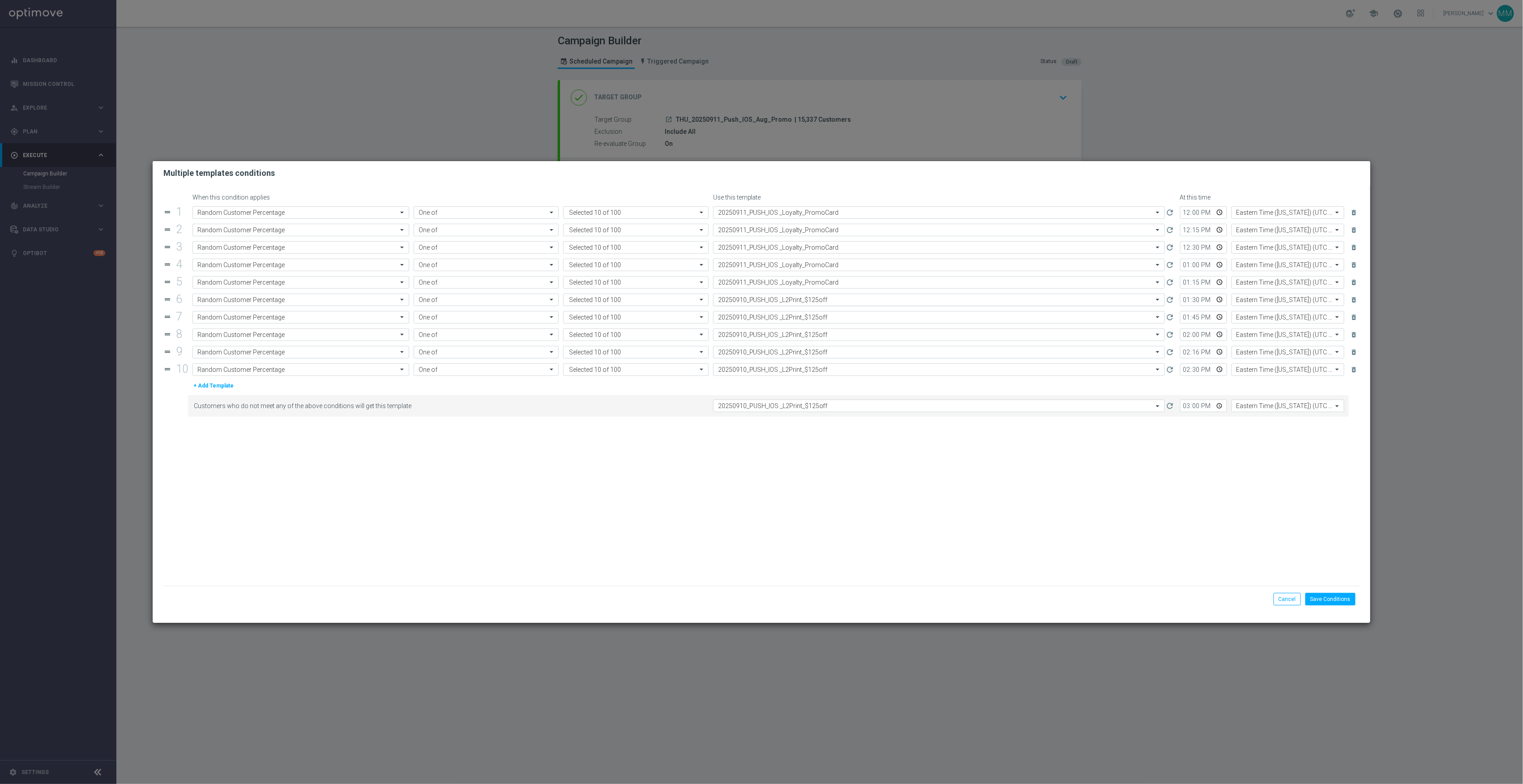
click at [815, 295] on div "Select template 20250910_PUSH_IOS _L2Print_$125off" at bounding box center [939, 300] width 452 height 12
paste input "20250911"
click at [821, 319] on div "20250911_PUSH_IOS _Loyalty_PromoCard" at bounding box center [939, 313] width 442 height 14
type input "20250911"
click at [821, 319] on input "text" at bounding box center [930, 317] width 424 height 8
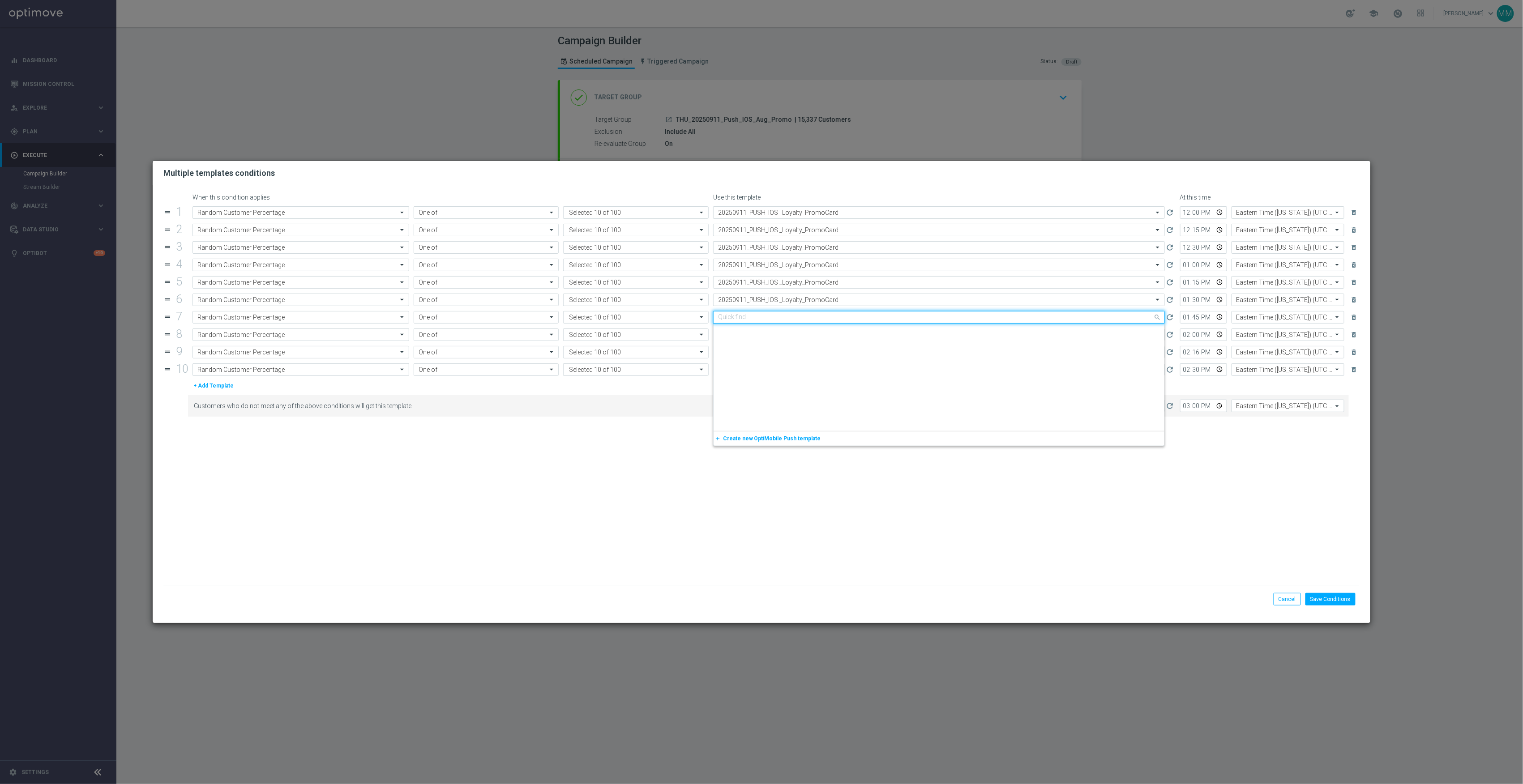
paste input "20250911"
click at [821, 334] on div "20250911_PUSH_IOS _Loyalty_PromoCard" at bounding box center [939, 331] width 442 height 14
type input "20250911"
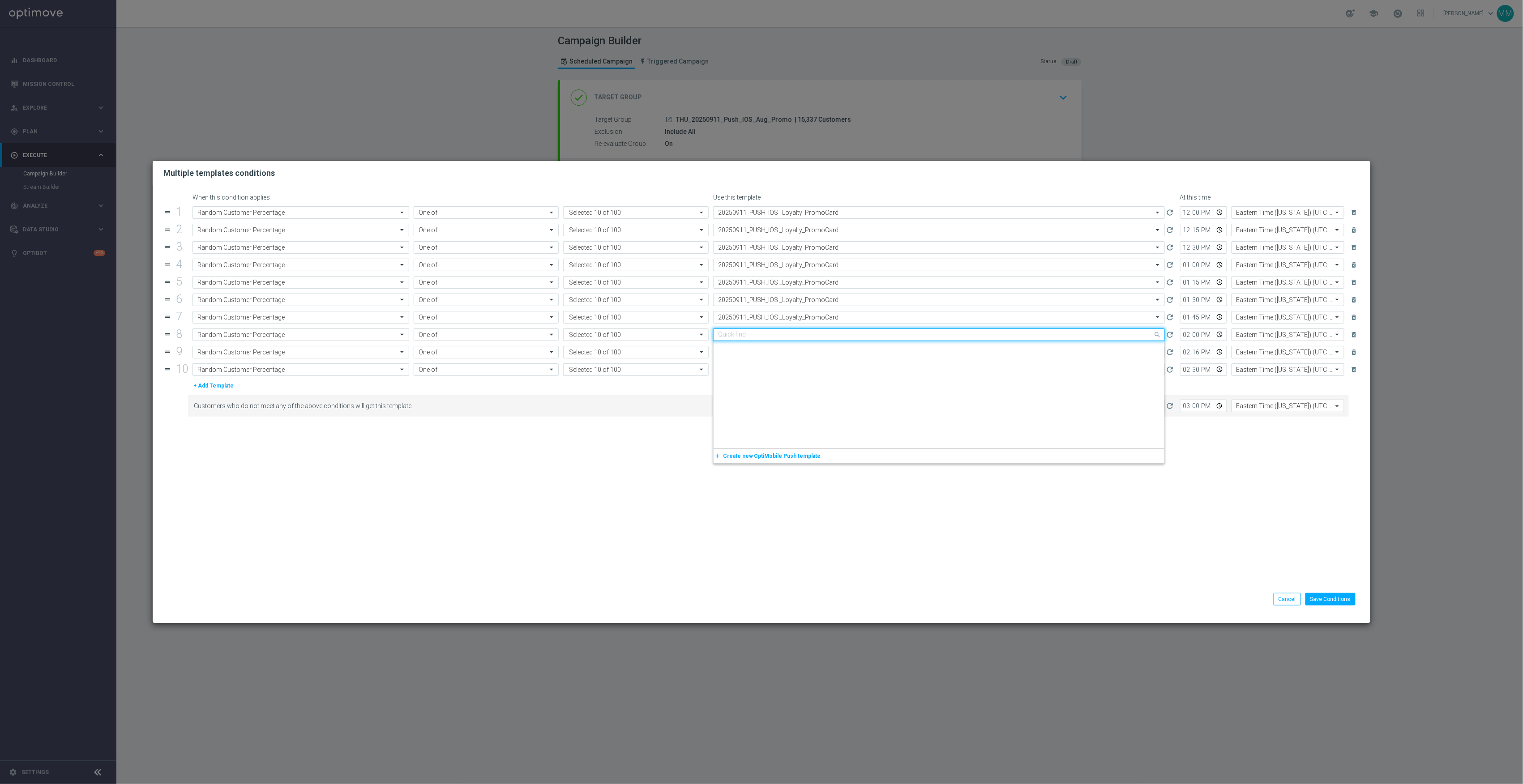
click at [821, 334] on input "text" at bounding box center [930, 335] width 424 height 8
paste input "20250911"
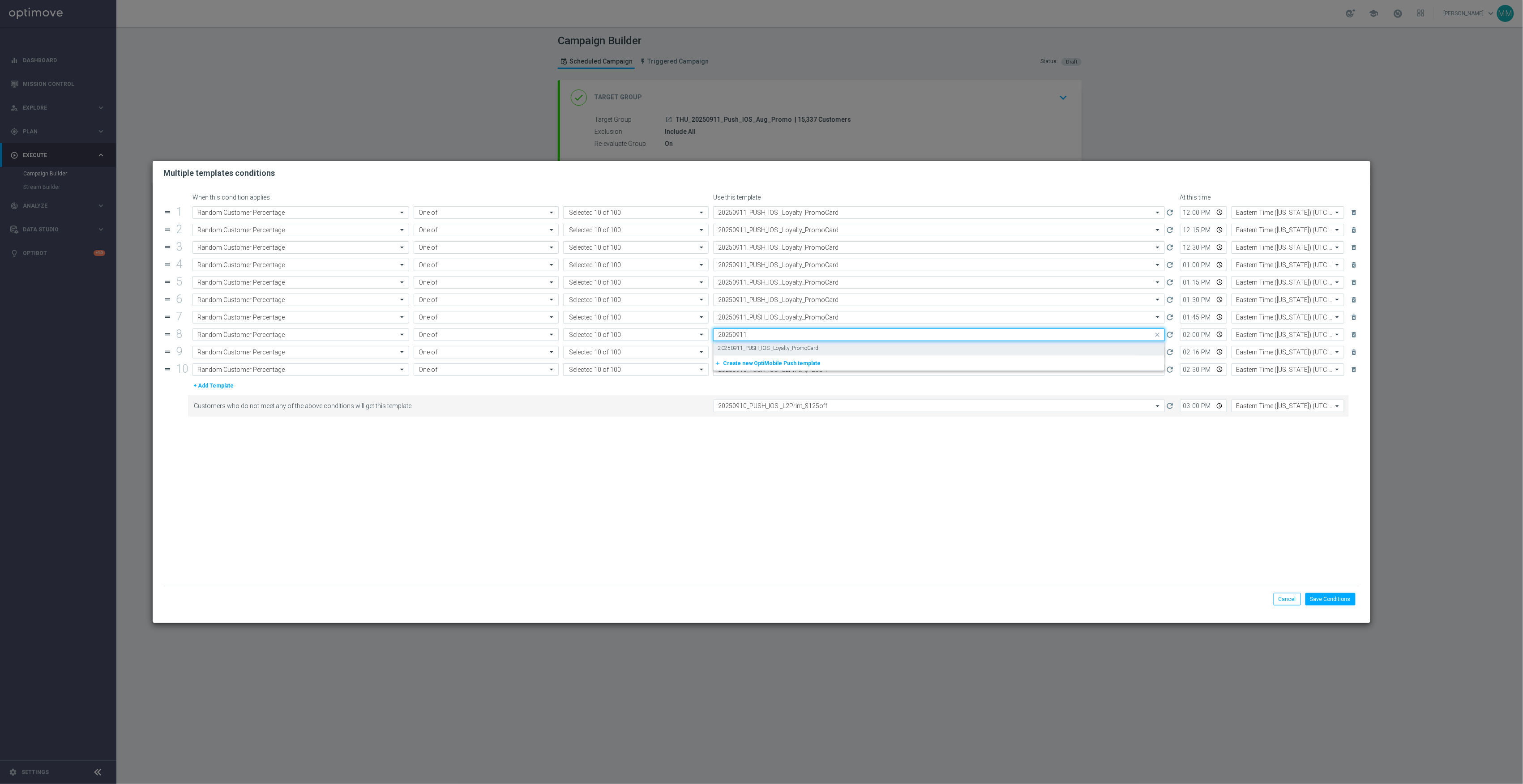
scroll to position [0, 0]
click at [821, 346] on div "20250911_PUSH_IOS _Loyalty_PromoCard" at bounding box center [939, 348] width 442 height 14
type input "20250911"
click at [821, 350] on div "Select template 20250910_PUSH_IOS _L2Print_$125off" at bounding box center [939, 352] width 452 height 12
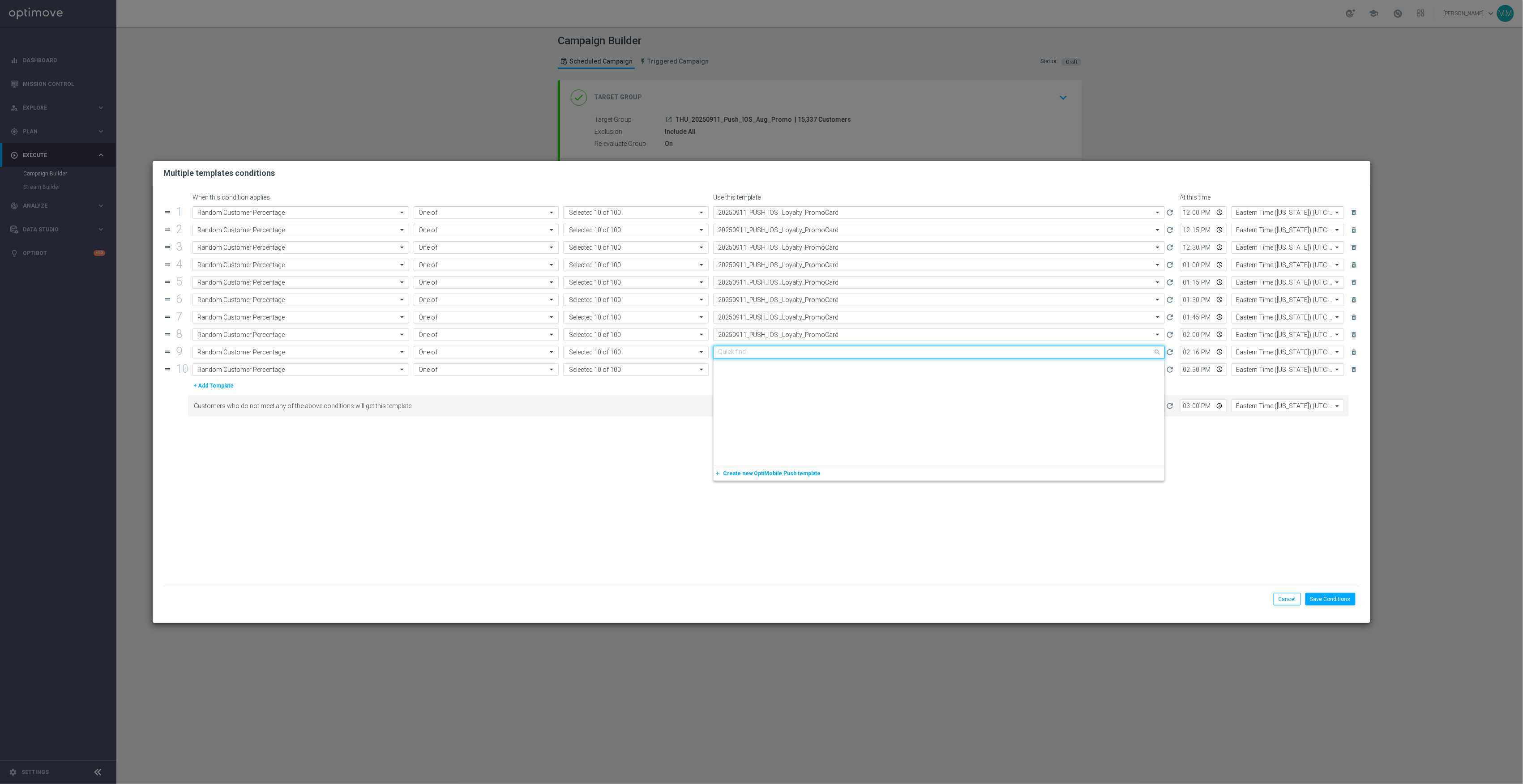
paste input "20250911"
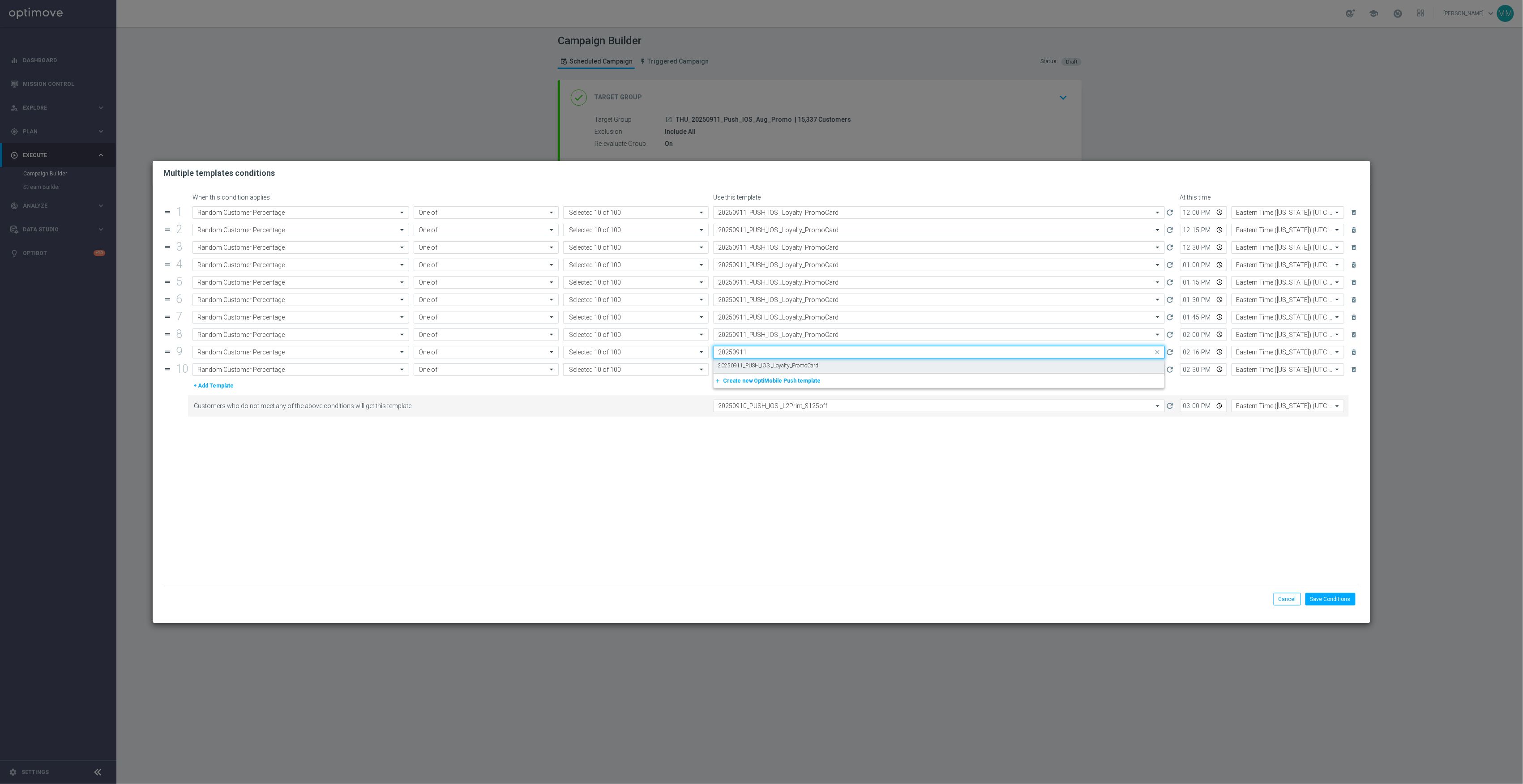
click at [823, 365] on div "20250911_PUSH_IOS _Loyalty_PromoCard" at bounding box center [939, 366] width 442 height 14
type input "20250911"
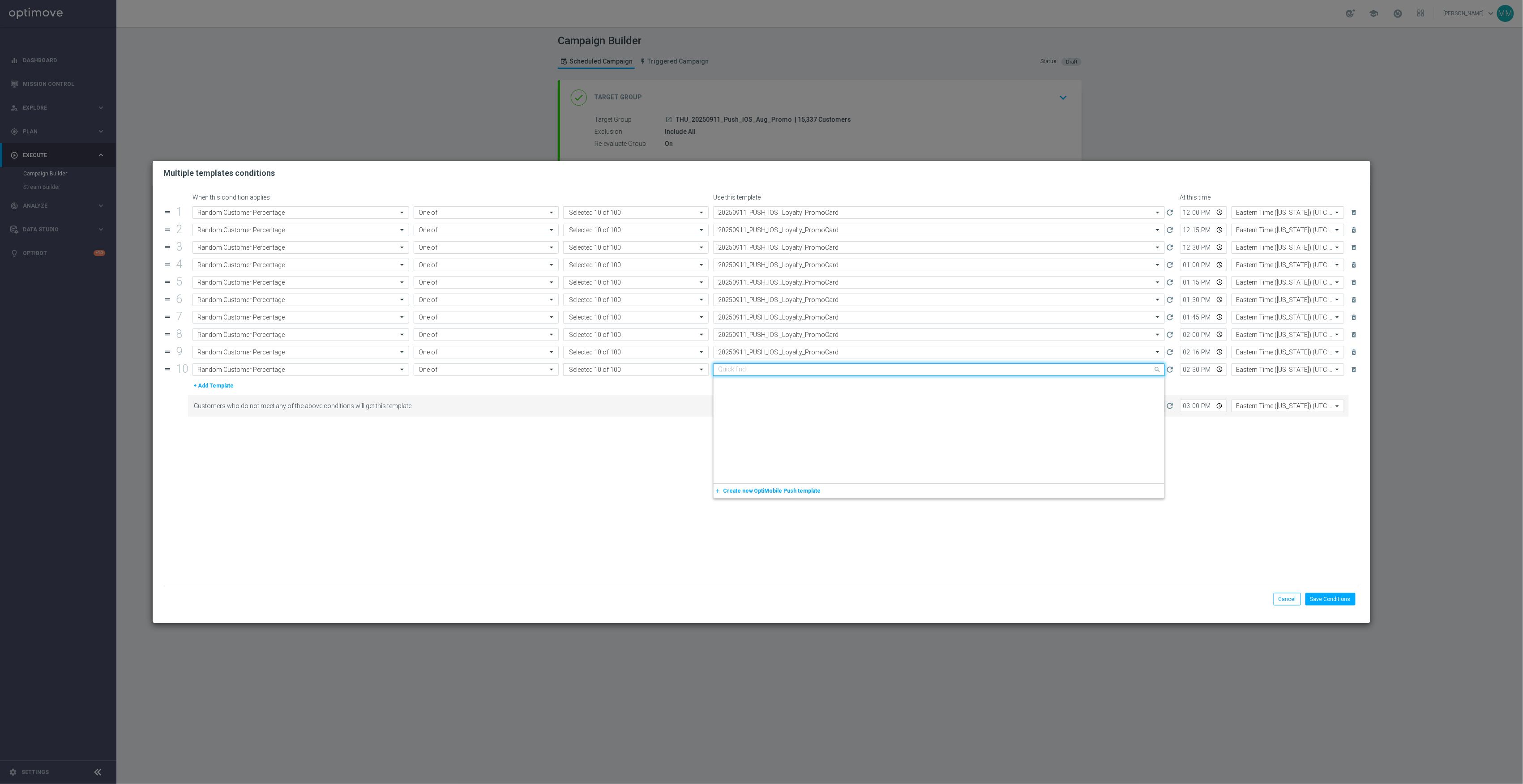
click at [823, 371] on input "text" at bounding box center [930, 370] width 424 height 8
paste input "20250911"
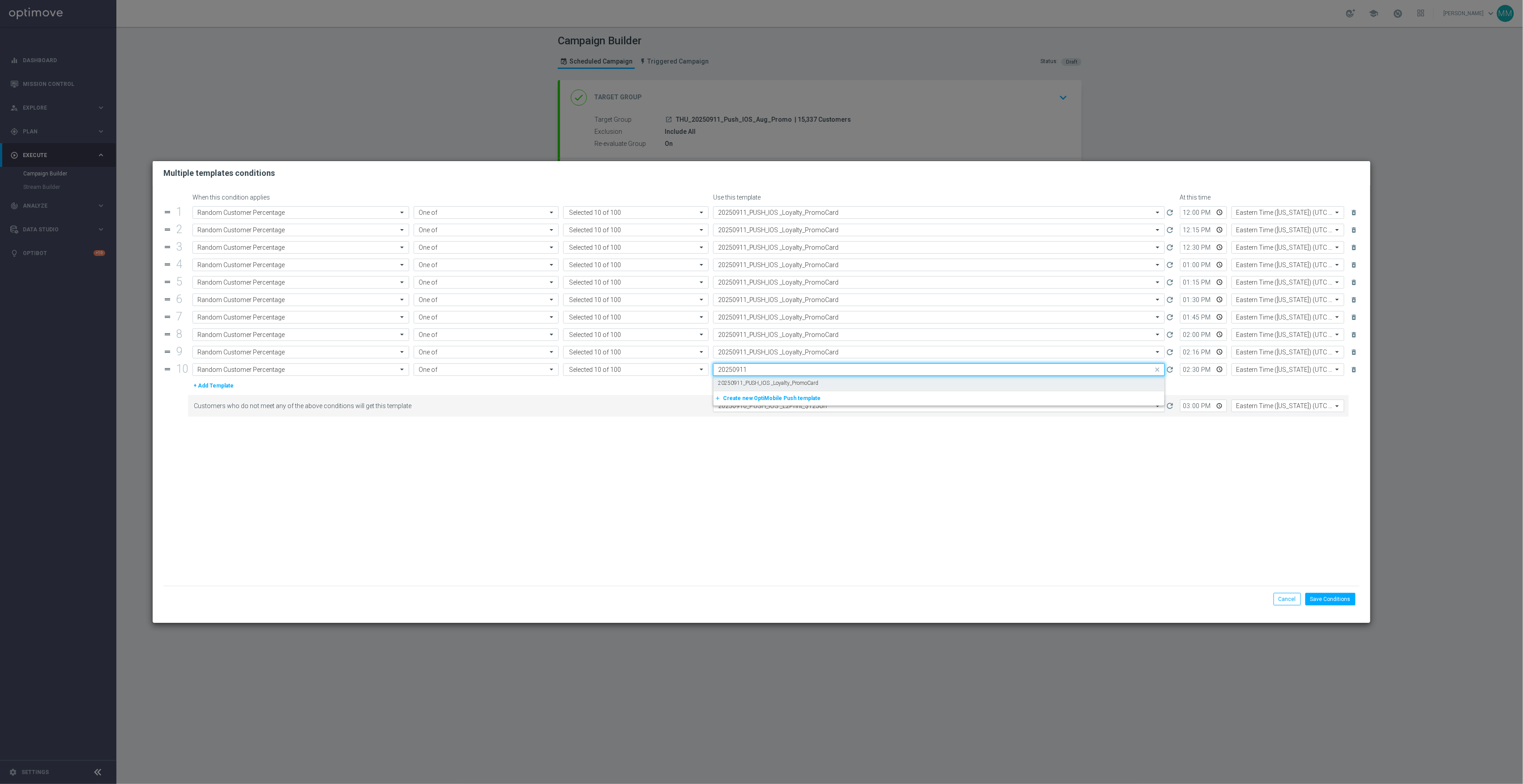
drag, startPoint x: 823, startPoint y: 383, endPoint x: 826, endPoint y: 405, distance: 22.2
click at [823, 384] on div "20250911_PUSH_IOS _Loyalty_PromoCard" at bounding box center [939, 383] width 442 height 14
type input "20250911"
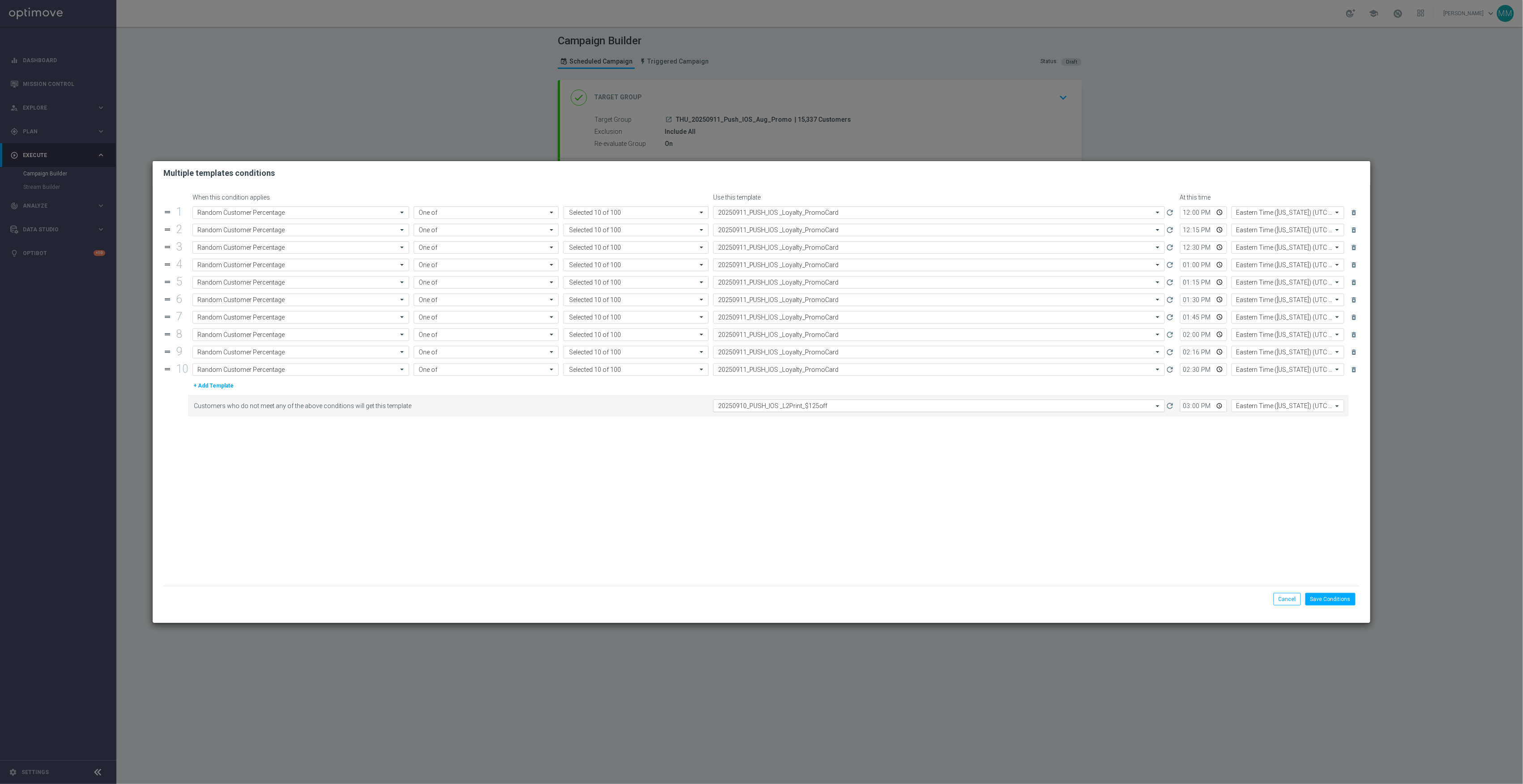
click at [826, 405] on div "Select template 20250910_PUSH_IOS _L2Print_$125off" at bounding box center [933, 406] width 440 height 7
paste input "20250911"
click at [826, 423] on div "20250911_PUSH_IOS _Loyalty_PromoCard" at bounding box center [939, 419] width 442 height 14
type input "20250911"
click at [1220, 300] on input "13:30" at bounding box center [1204, 300] width 47 height 12
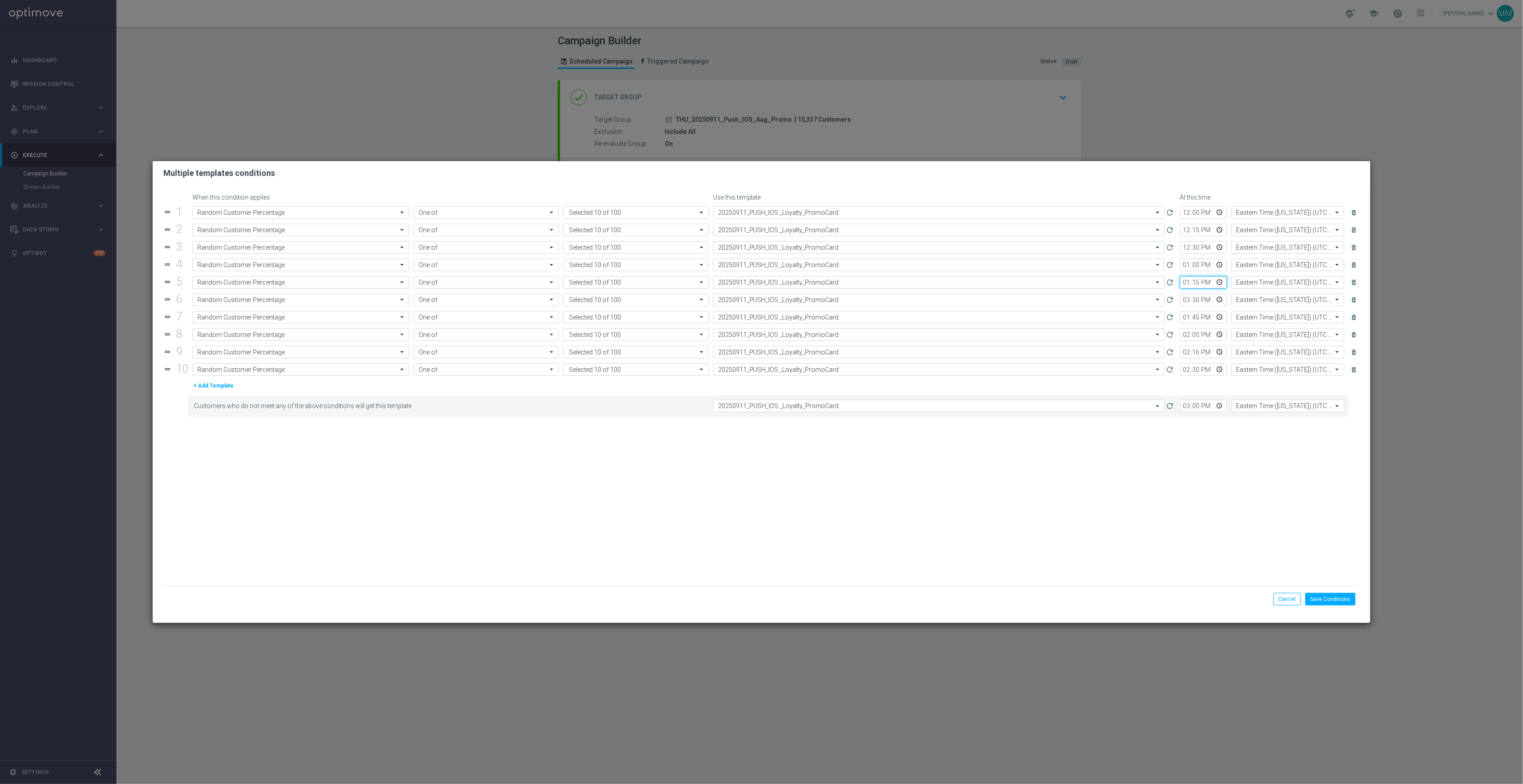
type input "15:30"
click at [1220, 283] on input "13:15" at bounding box center [1204, 282] width 47 height 12
type input "15:15"
click at [1222, 264] on input "13:00" at bounding box center [1204, 264] width 47 height 12
type input "16:00"
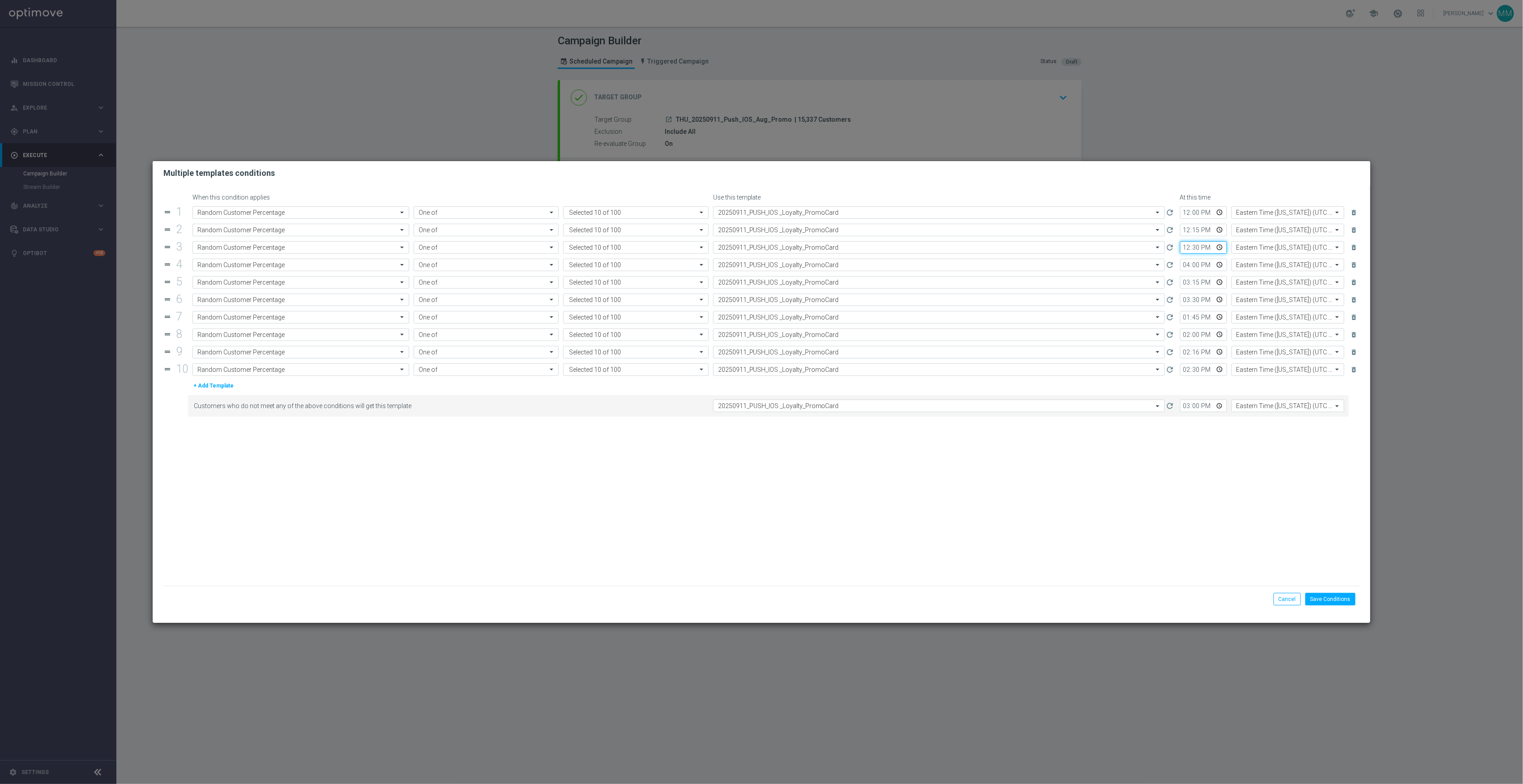
click at [1223, 247] on input "12:30" at bounding box center [1204, 247] width 47 height 12
type input "16:30"
click at [1223, 230] on input "12:15" at bounding box center [1204, 229] width 47 height 12
type input "16:15"
click at [1222, 212] on input "12:00" at bounding box center [1204, 212] width 47 height 12
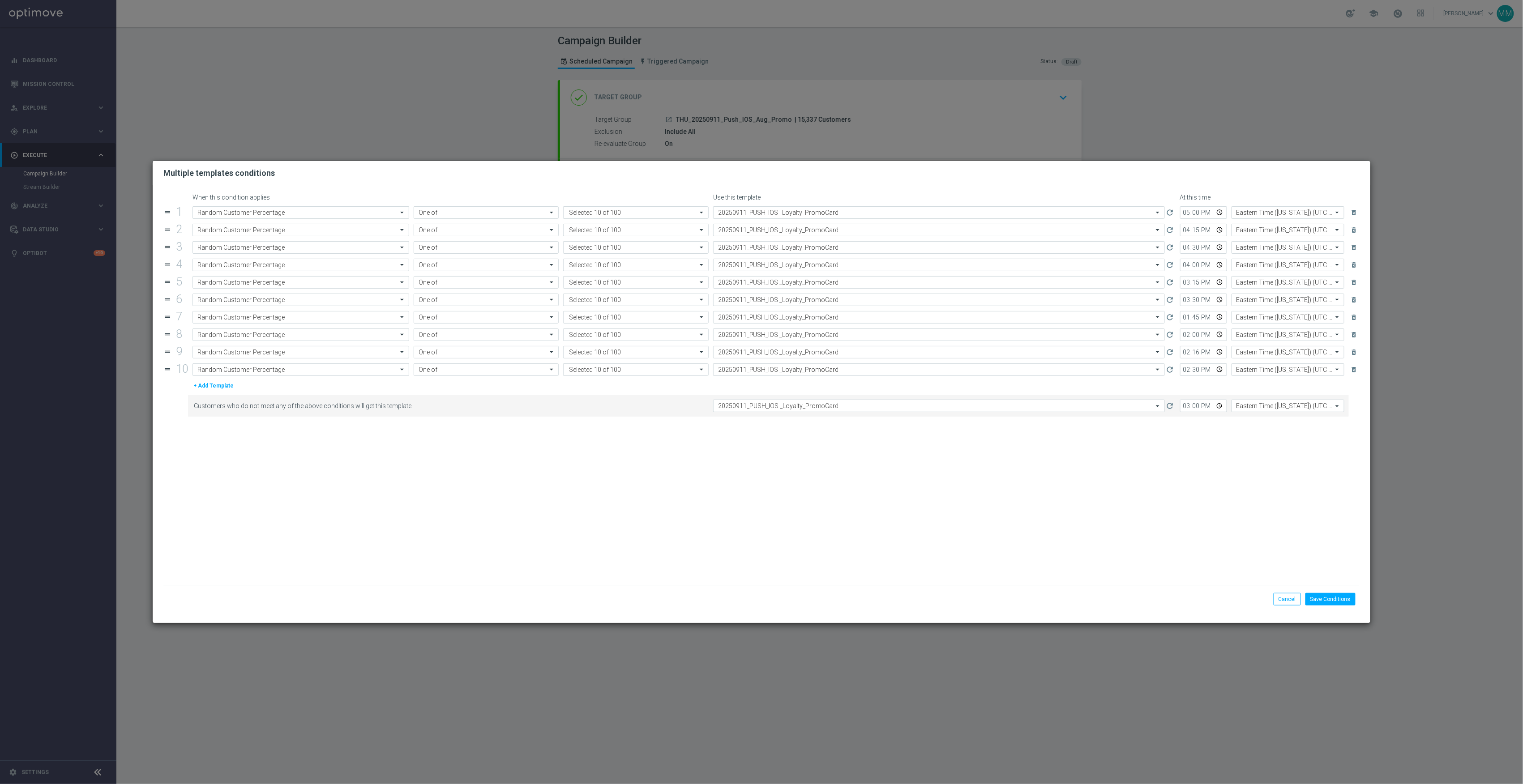
type input "17:00"
click at [1243, 183] on div "Multiple templates conditions" at bounding box center [762, 173] width 1218 height 24
click at [1220, 410] on input "15:00" at bounding box center [1204, 405] width 47 height 12
type input "17:00"
click at [1117, 461] on form "When this condition applies Use this template At this time drag_handle 1 Attrib…" at bounding box center [762, 390] width 1196 height 392
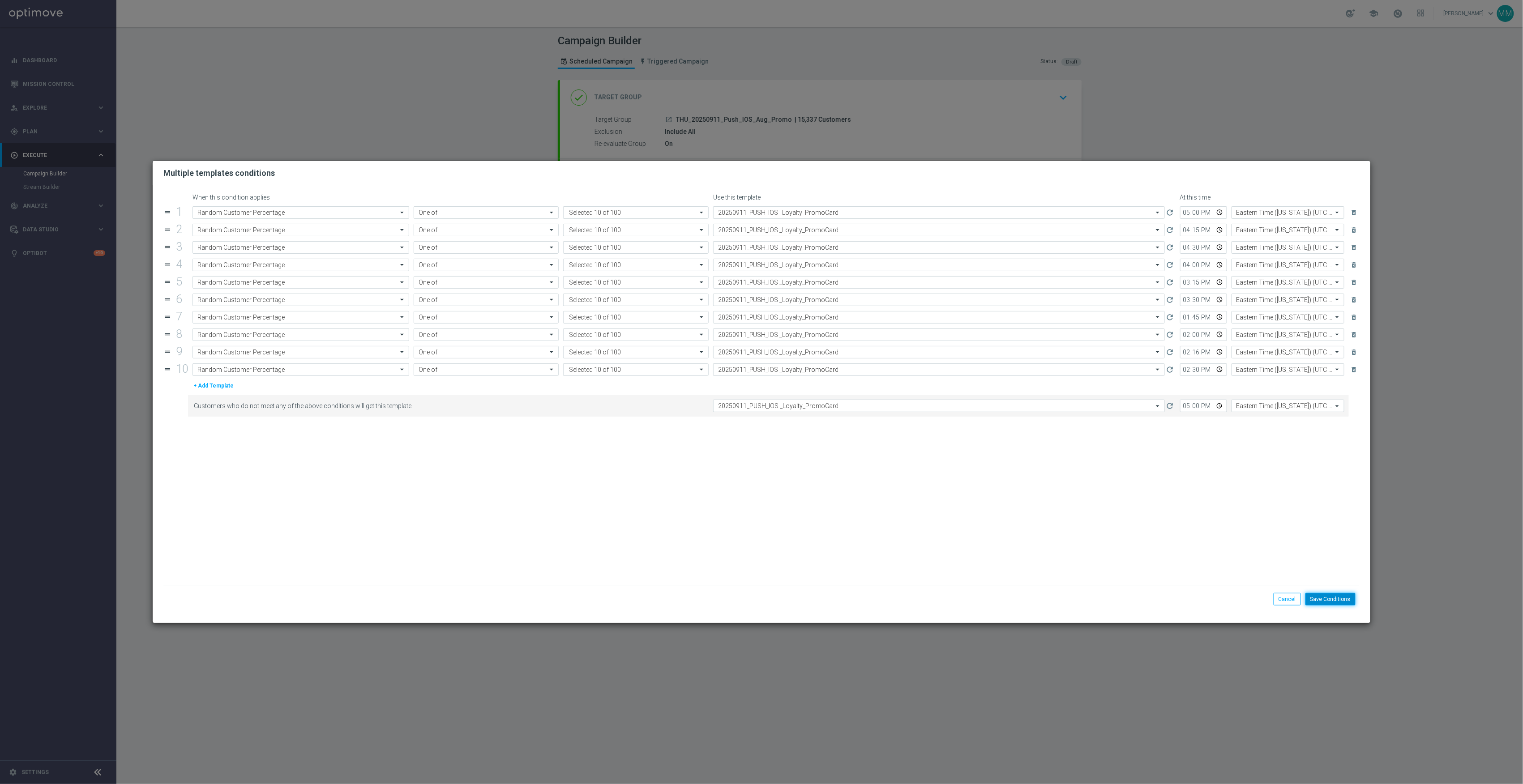
click at [1322, 595] on button "Save Conditions" at bounding box center [1330, 599] width 50 height 12
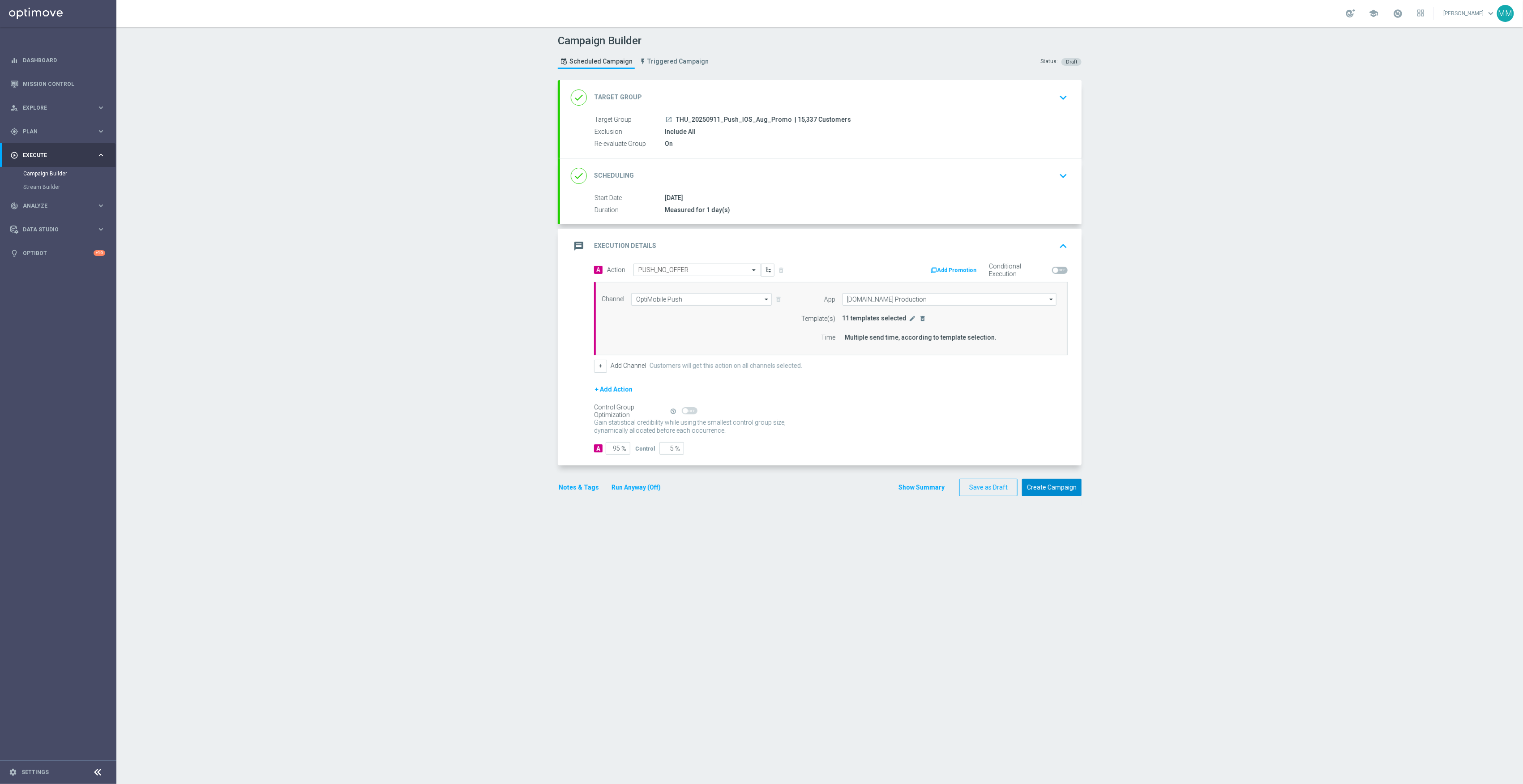
click at [1052, 488] on button "Create Campaign" at bounding box center [1052, 488] width 59 height 17
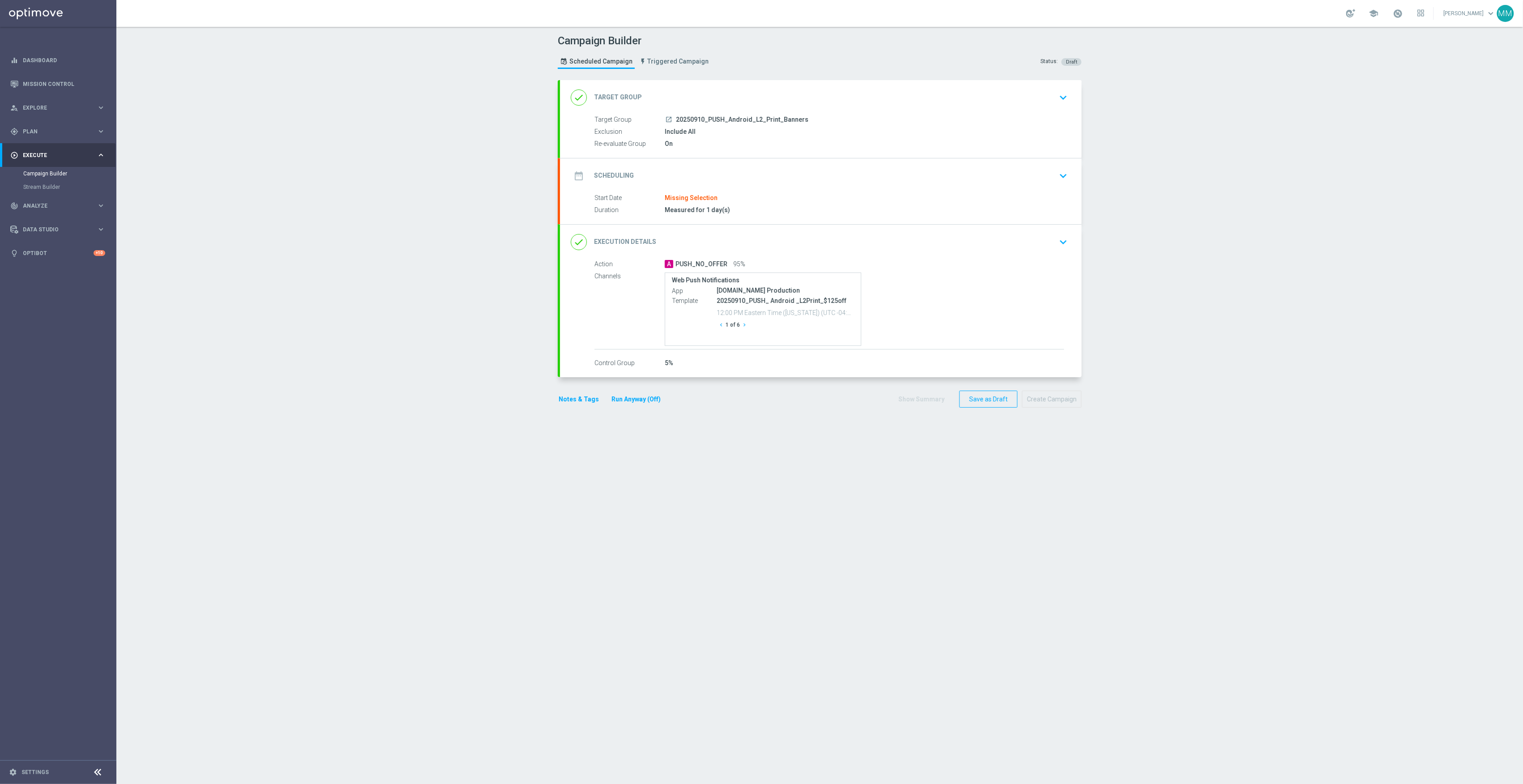
click at [745, 113] on div "done Target Group keyboard_arrow_down" at bounding box center [821, 98] width 521 height 35
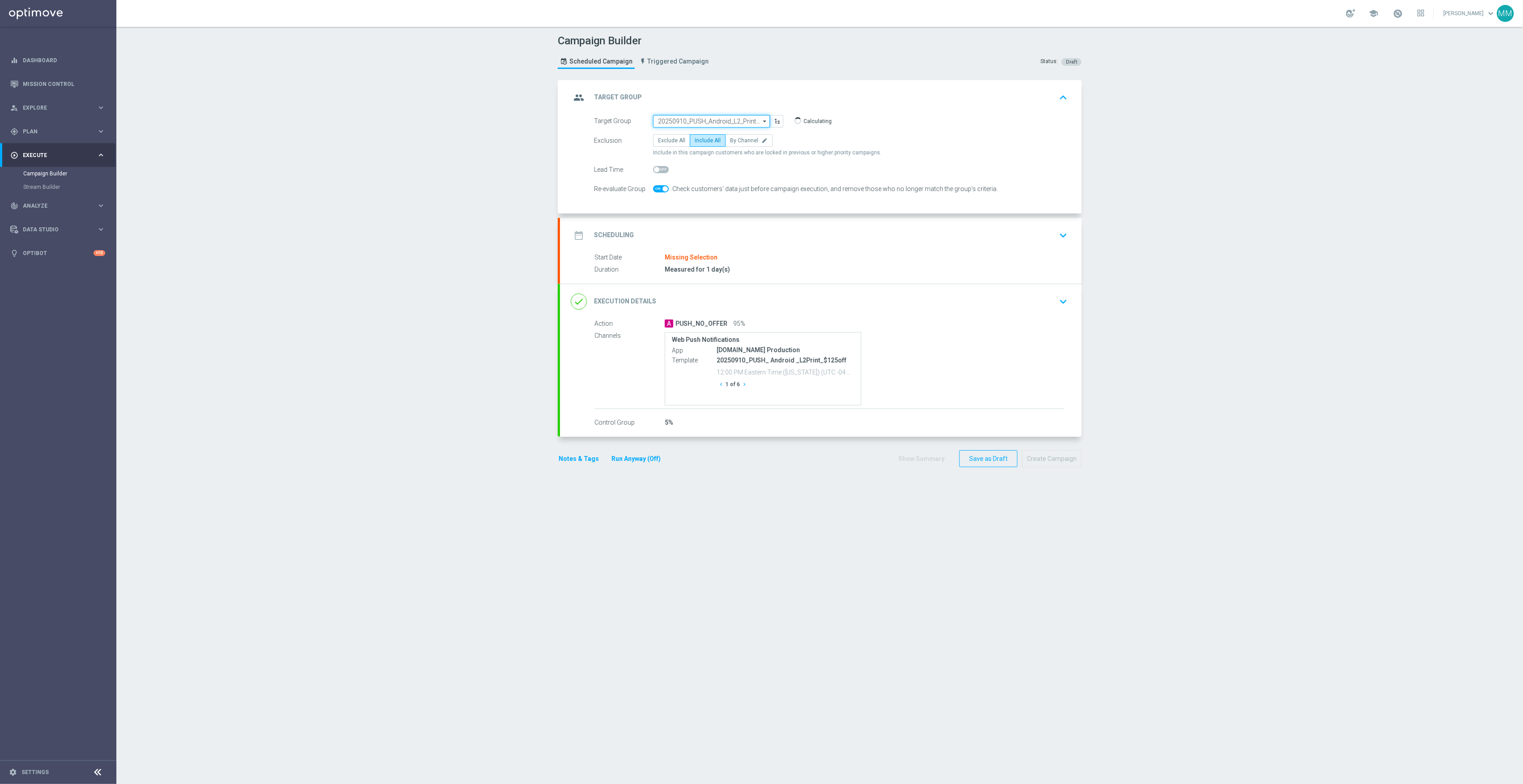
click at [717, 120] on input "20250910_PUSH_Android_L2_Print_Banners" at bounding box center [711, 121] width 117 height 12
paste input "THU_20250911_Push_Android_Aug_Promo"
click at [706, 131] on div "THU_20250911_Push_Android_Aug_Promo" at bounding box center [710, 134] width 104 height 8
type input "THU_20250911_Push_Android_Aug_Promo"
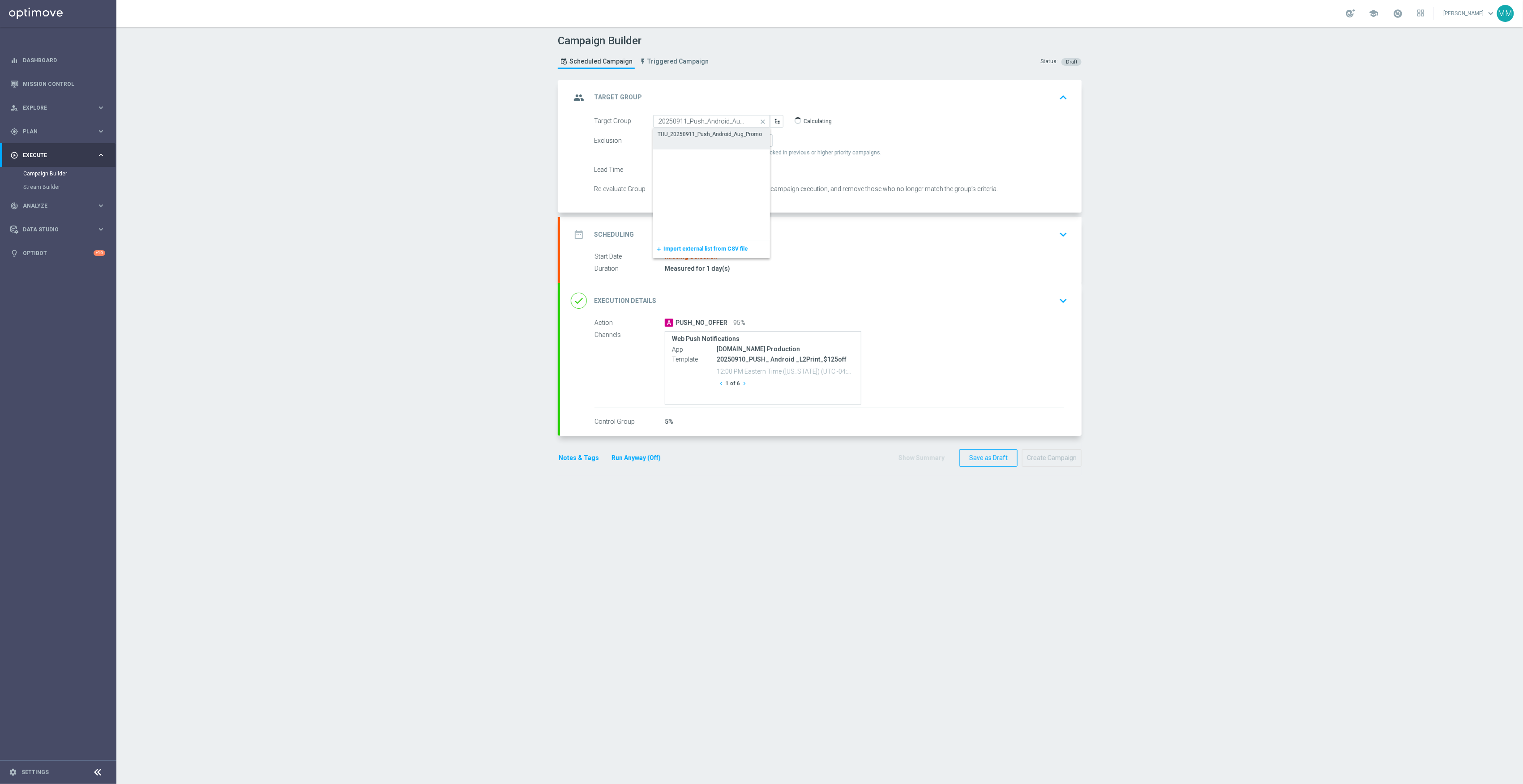
scroll to position [0, 0]
click at [735, 235] on div "date_range Scheduling keyboard_arrow_down" at bounding box center [821, 234] width 500 height 17
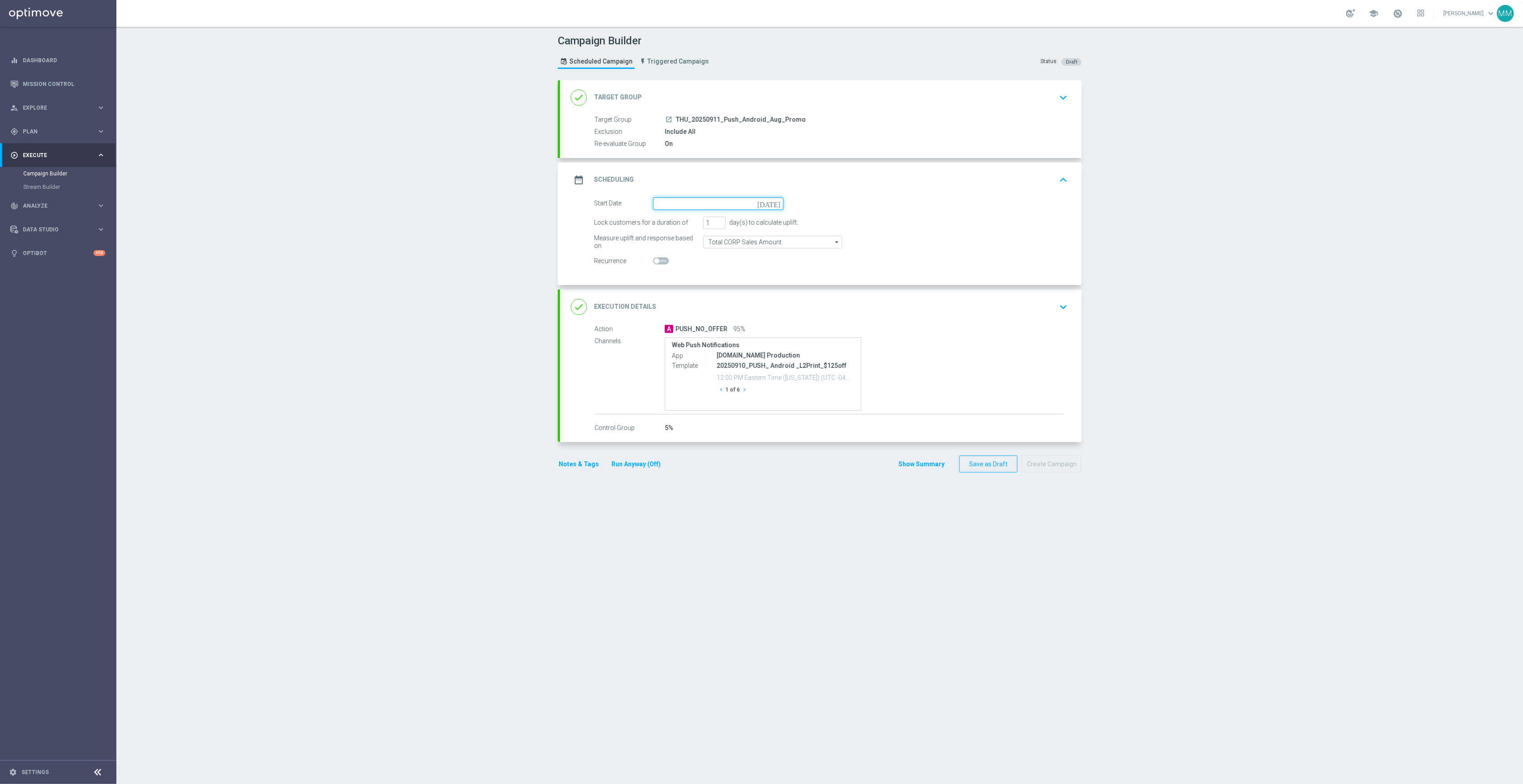
click at [713, 198] on input at bounding box center [718, 203] width 130 height 12
type input "[DATE]"
click at [1028, 326] on div "A PUSH_NO_OFFER 95%" at bounding box center [864, 329] width 399 height 9
click at [1041, 305] on div "done Execution Details keyboard_arrow_down" at bounding box center [821, 306] width 500 height 17
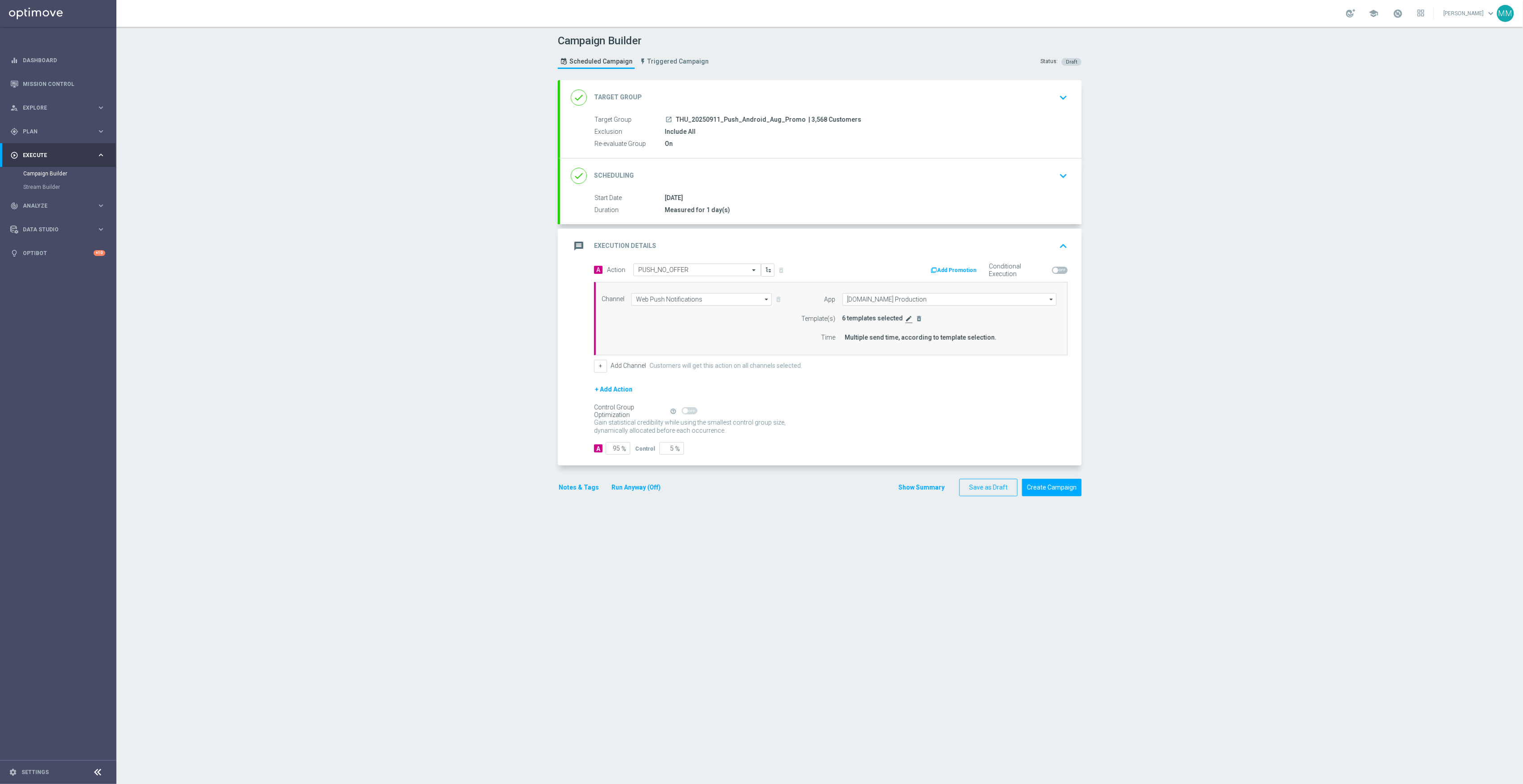
click at [906, 321] on icon "edit" at bounding box center [910, 319] width 7 height 7
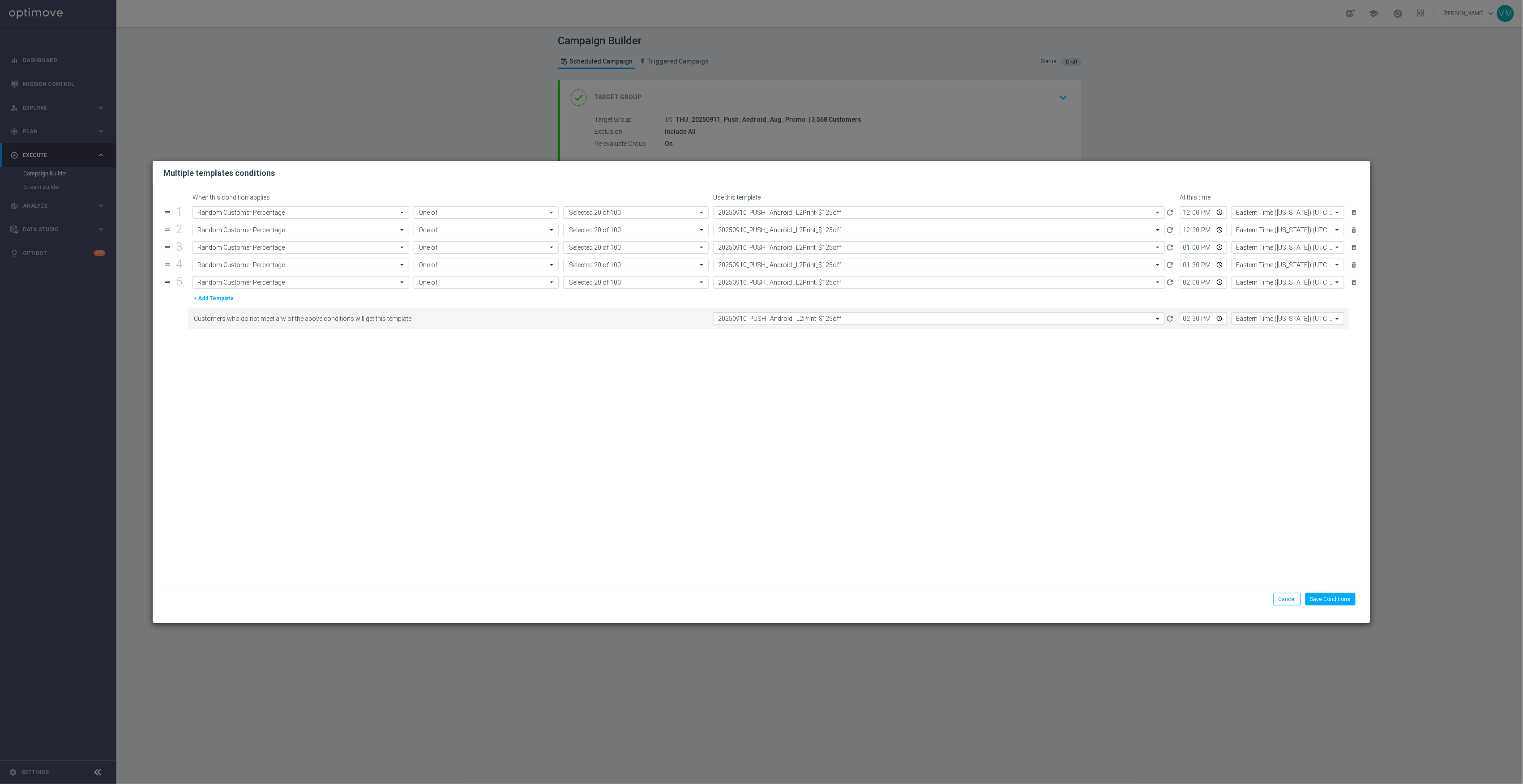
click at [741, 213] on input "text" at bounding box center [930, 213] width 424 height 8
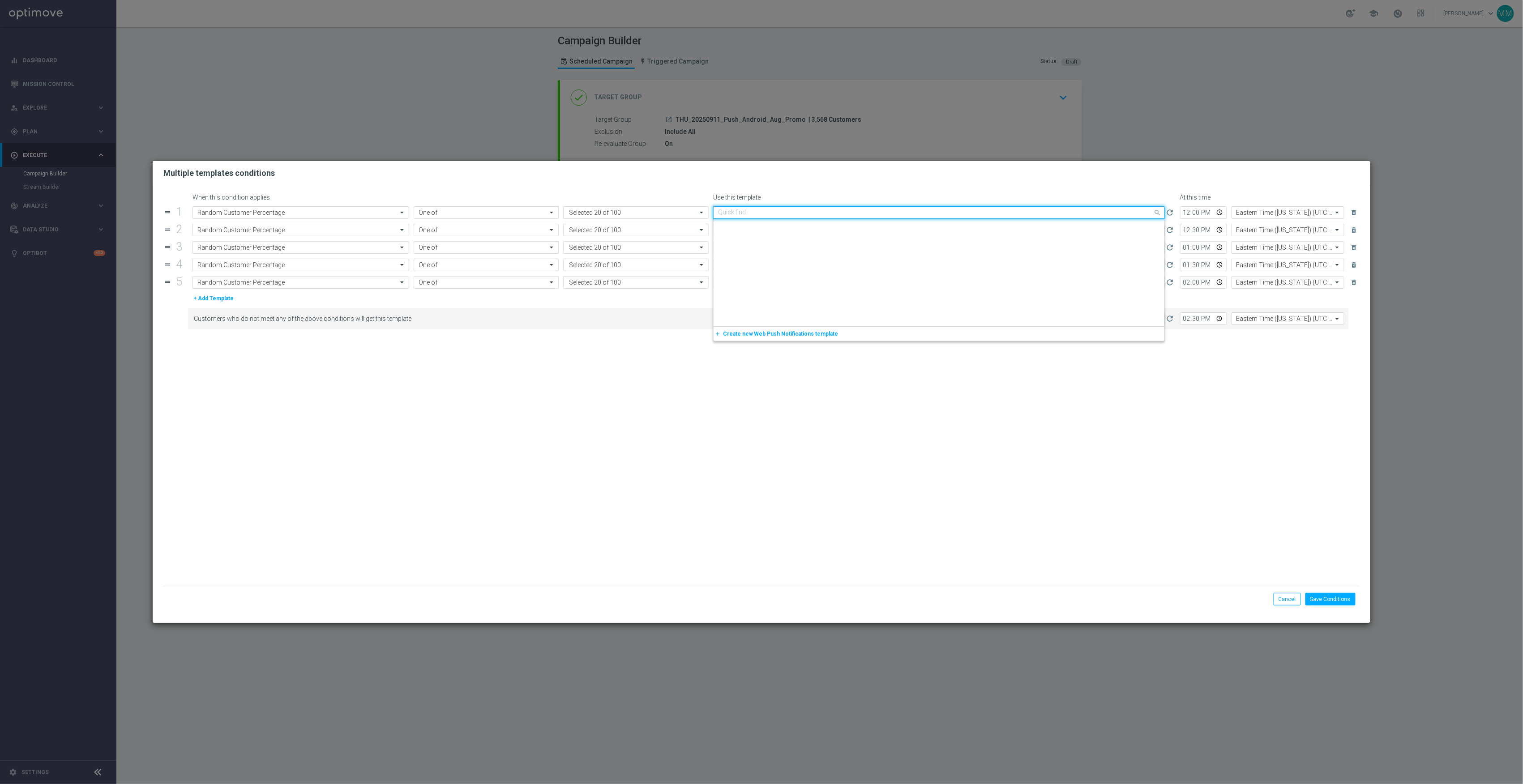
scroll to position [1166, 0]
paste input "20250911_PUSH_Android _Loyalty_PromoCard"
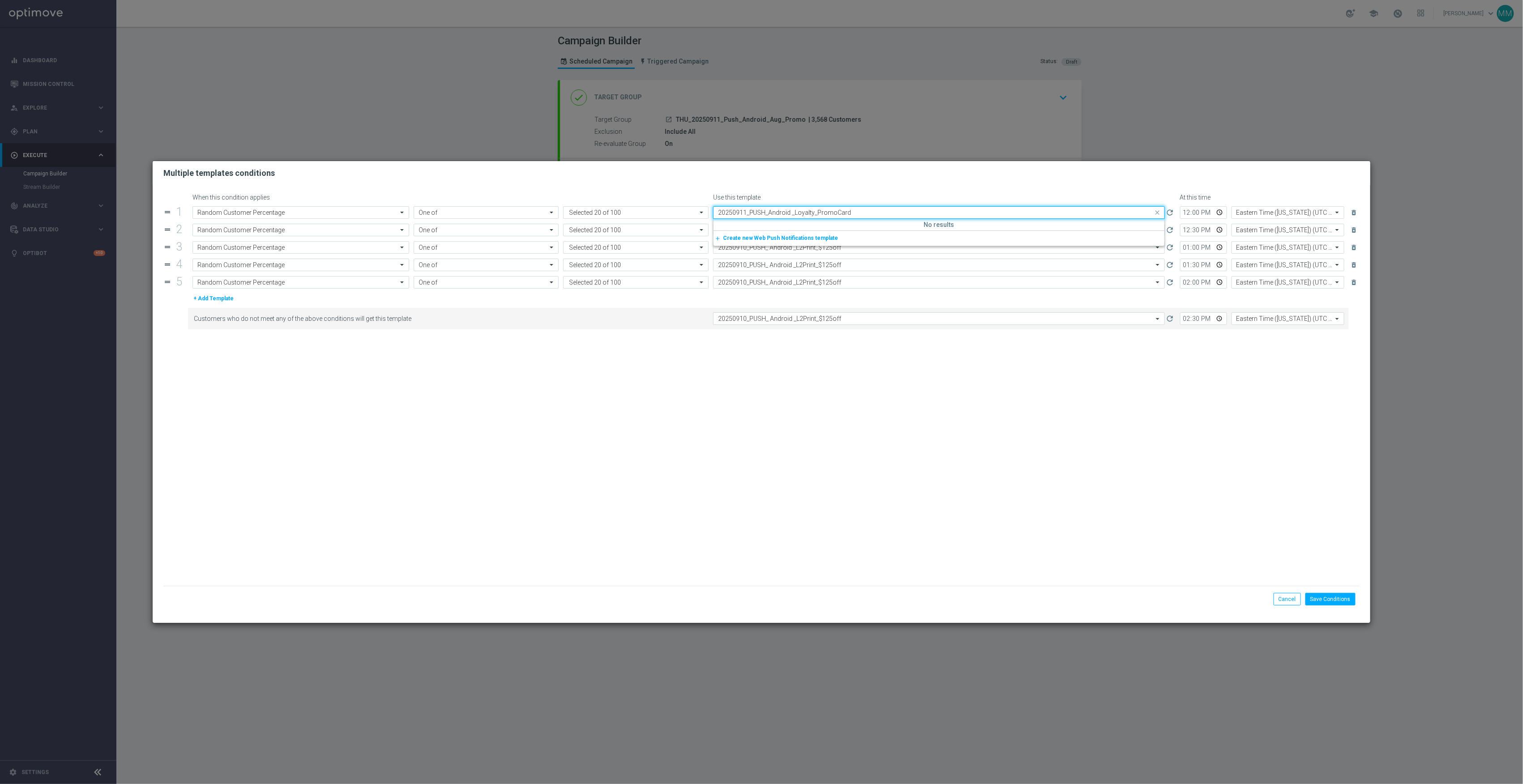
scroll to position [0, 0]
click at [760, 209] on input "20250911_PUSH_Android _Loyalty_PromoCard" at bounding box center [930, 213] width 424 height 8
click at [722, 209] on input "20250911_PUSH_Android _Loyalty_PromoCard" at bounding box center [930, 213] width 424 height 8
click at [719, 213] on input "20250911_PUSH_Android _Loyalty_PromoCard" at bounding box center [930, 213] width 424 height 8
drag, startPoint x: 833, startPoint y: 214, endPoint x: 752, endPoint y: 215, distance: 81.0
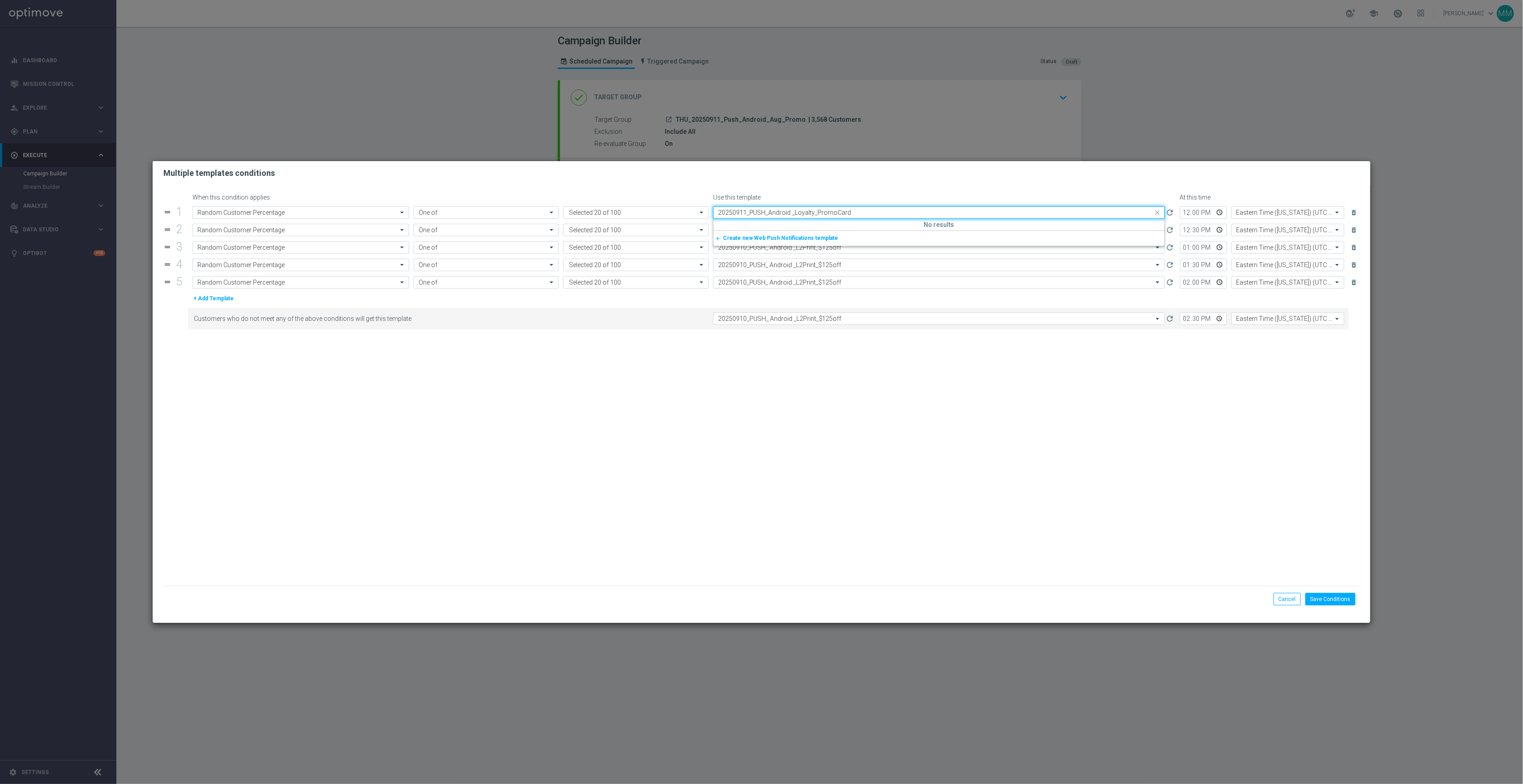
click at [752, 215] on input "20250911_PUSH_Android _Loyalty_PromoCard" at bounding box center [930, 213] width 424 height 8
type input "20250911_P"
click at [768, 207] on form "When this condition applies Use this template At this time drag_handle 1 Attrib…" at bounding box center [762, 390] width 1196 height 392
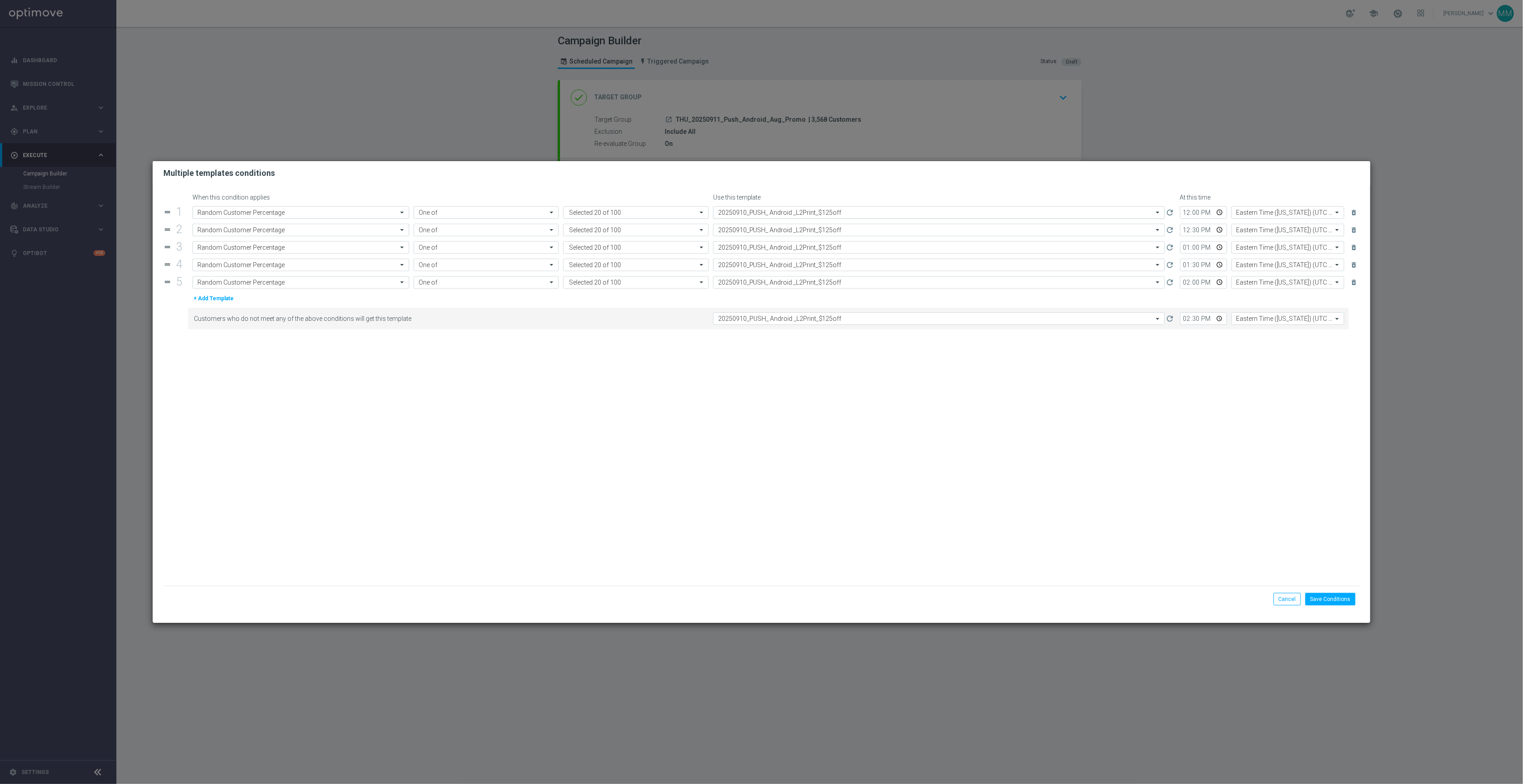
drag, startPoint x: 768, startPoint y: 207, endPoint x: 773, endPoint y: 210, distance: 5.8
click at [773, 210] on input "text" at bounding box center [930, 213] width 424 height 8
drag, startPoint x: 756, startPoint y: 214, endPoint x: 716, endPoint y: 214, distance: 40.0
click at [716, 214] on div "20250911" at bounding box center [939, 213] width 451 height 8
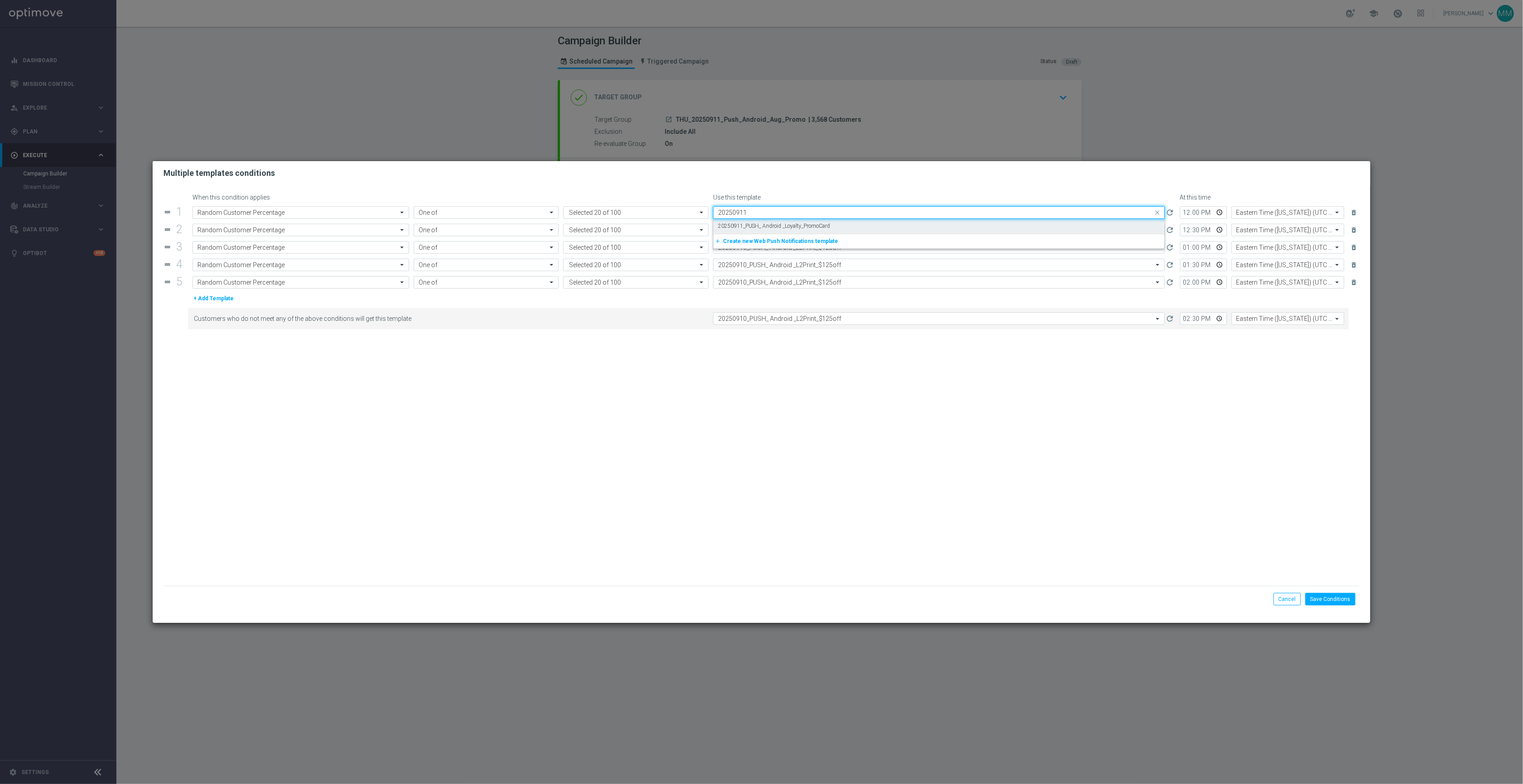
click at [803, 222] on label "20250911_PUSH_ Android _Loyalty_PromoCard" at bounding box center [774, 226] width 112 height 8
type input "20250911"
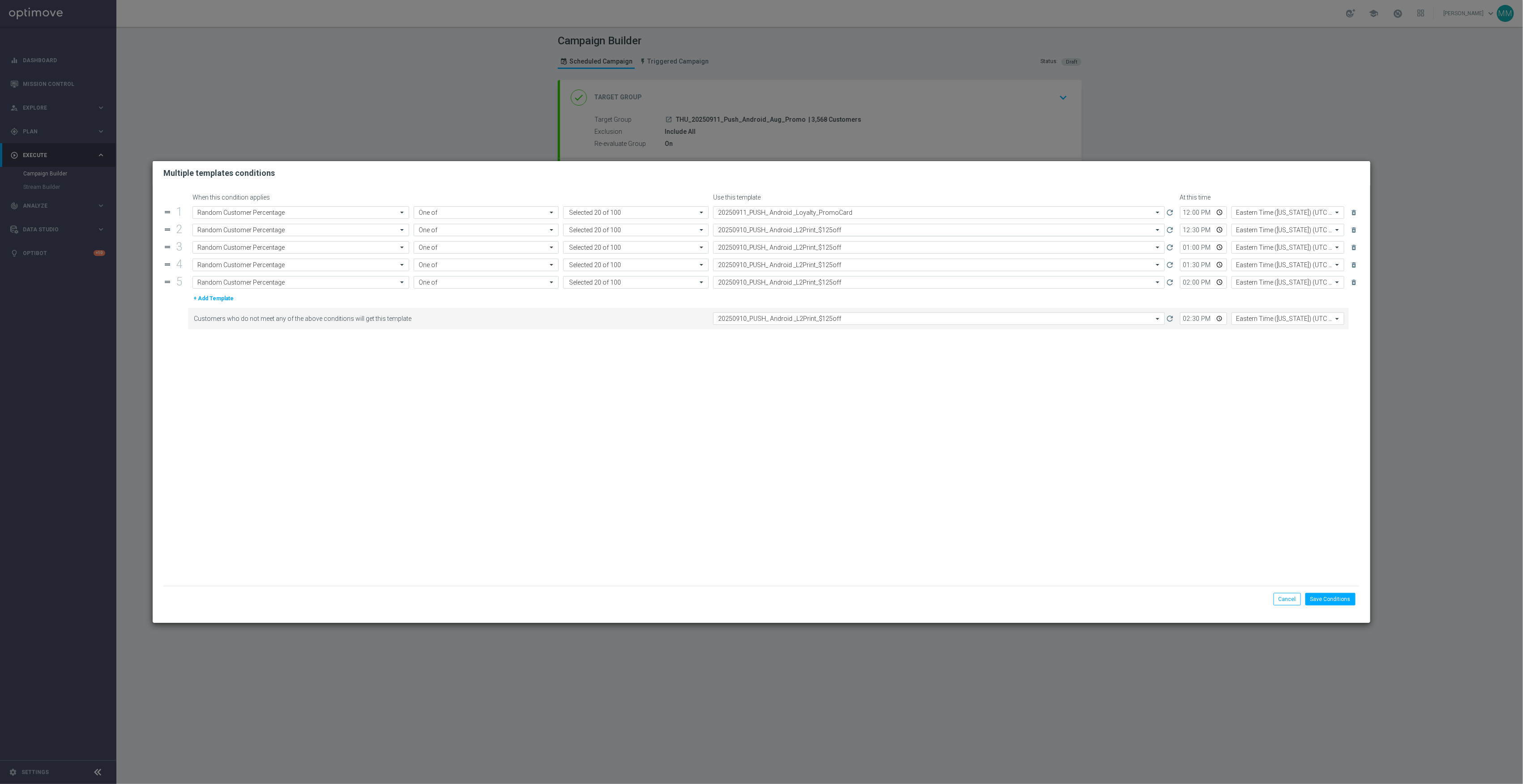
click at [796, 227] on input "text" at bounding box center [930, 230] width 424 height 8
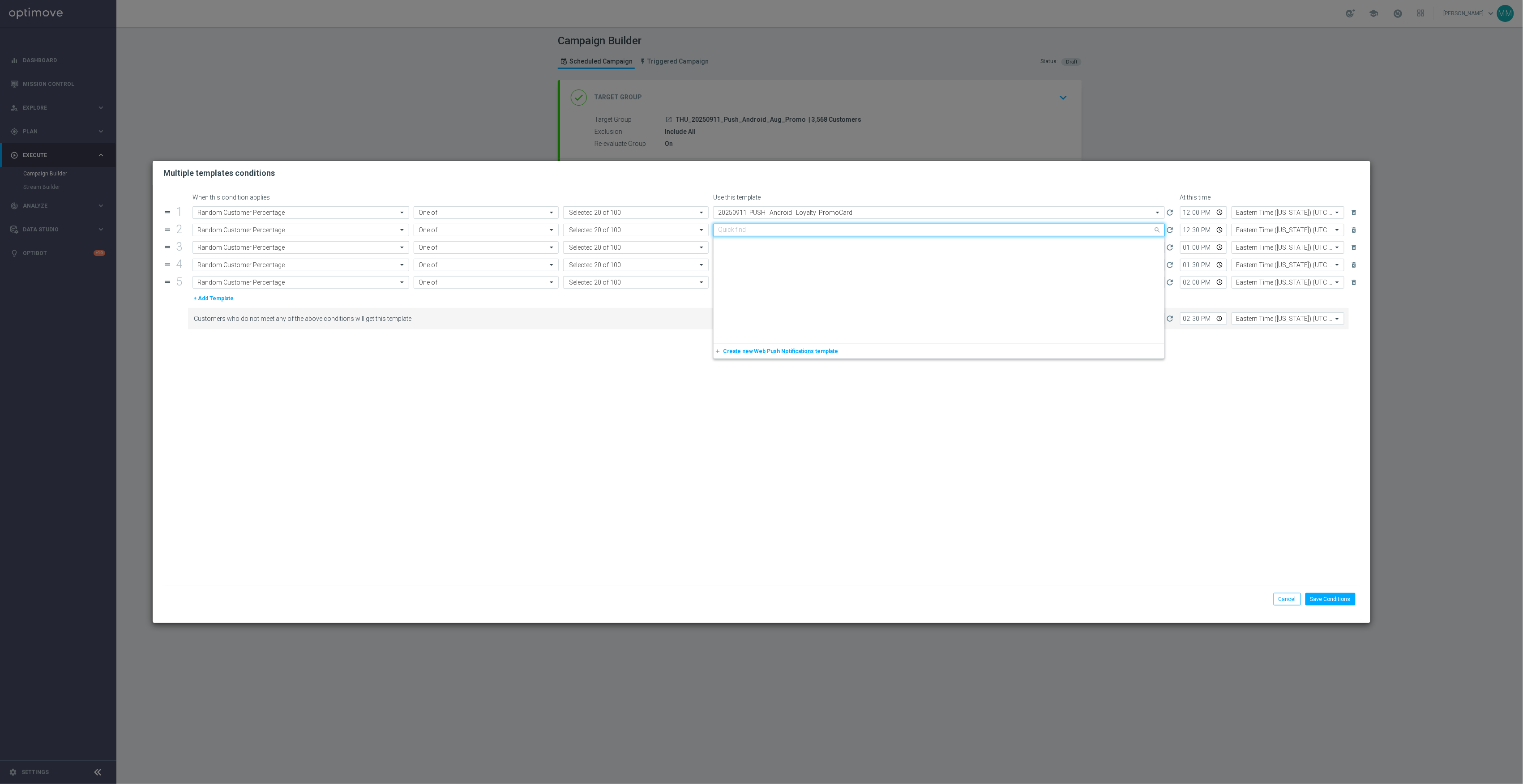
scroll to position [1166, 0]
paste input "20250911"
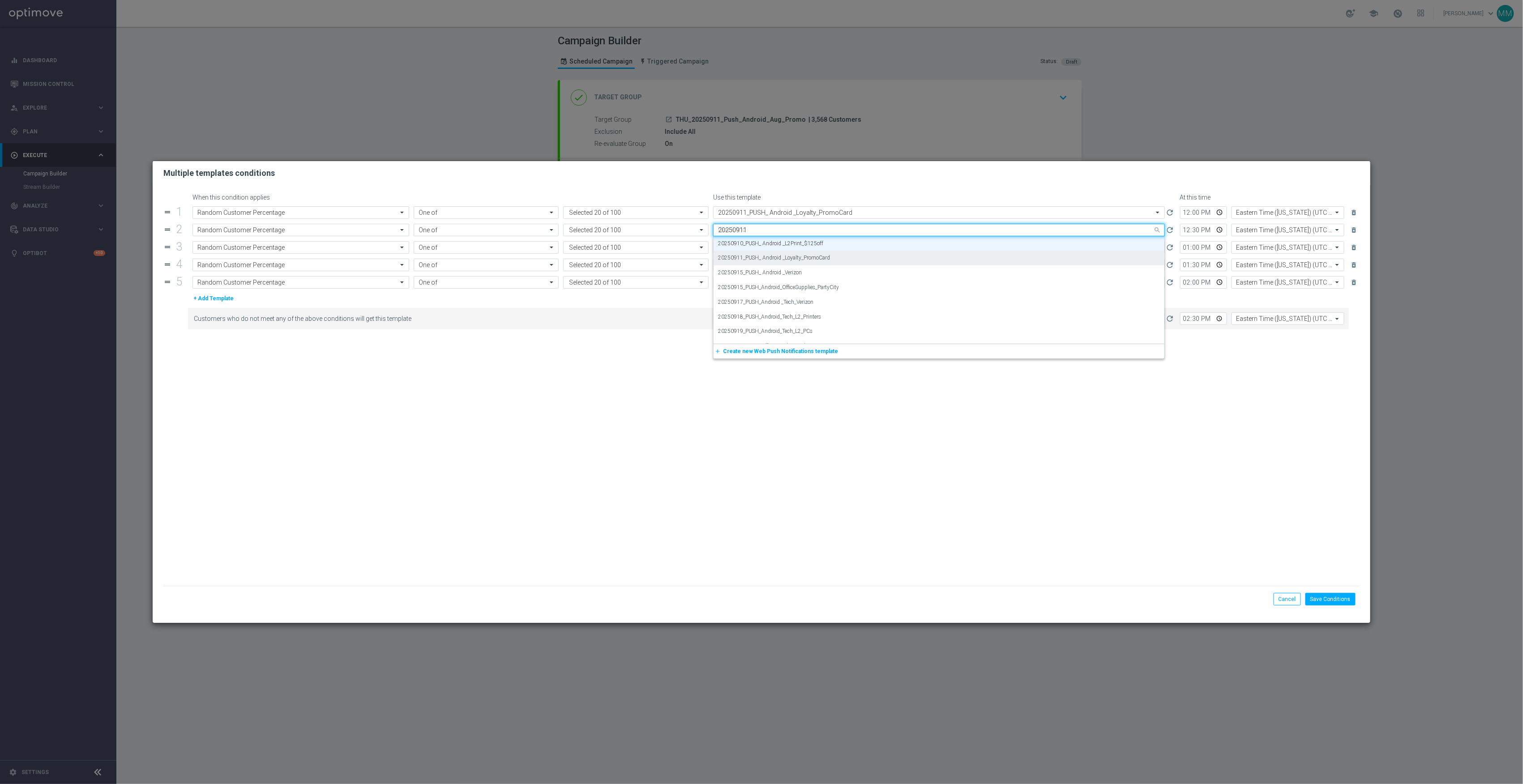
scroll to position [0, 0]
click at [794, 242] on label "20250911_PUSH_ Android _Loyalty_PromoCard" at bounding box center [774, 243] width 112 height 8
type input "20250911"
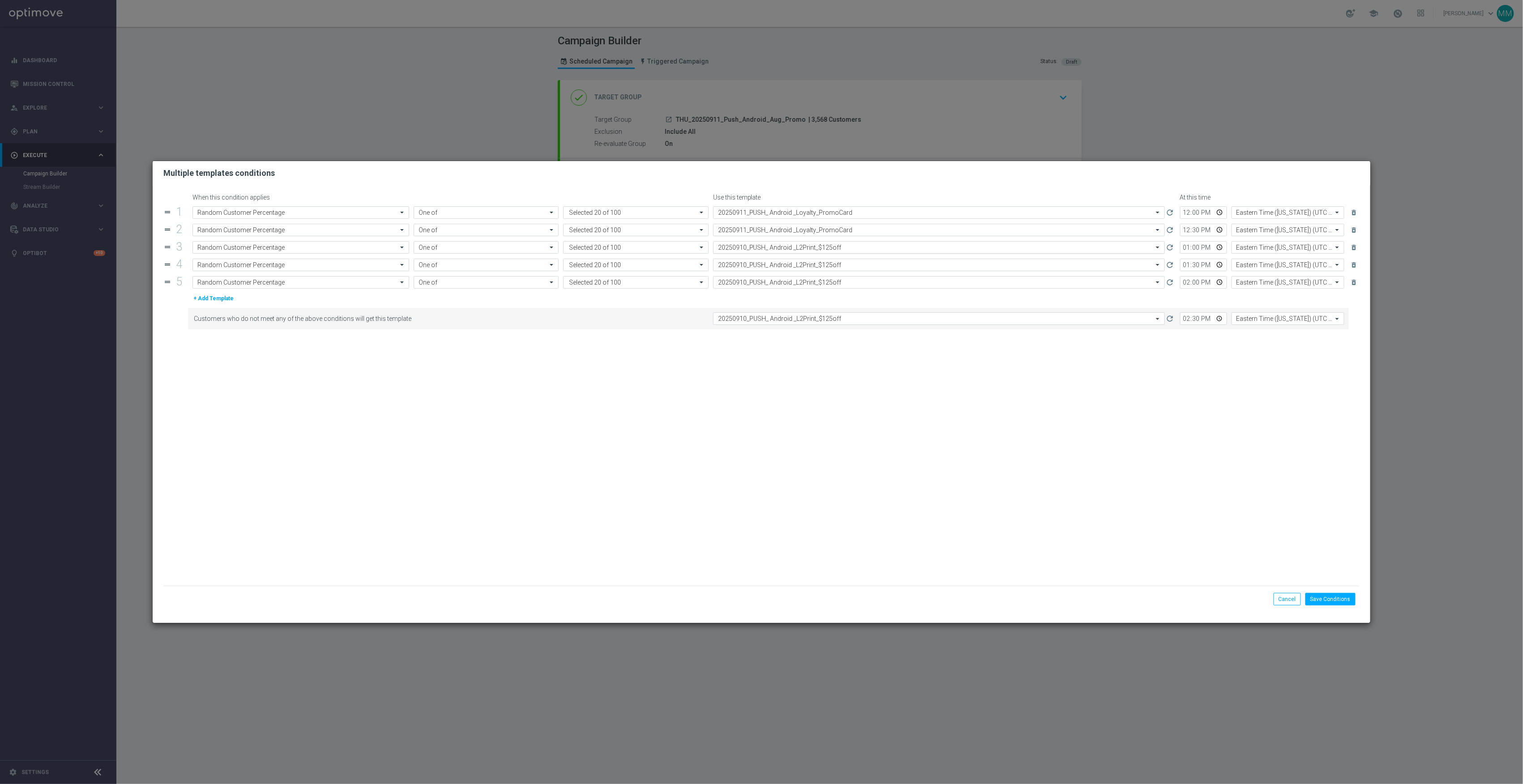
click at [802, 250] on input "text" at bounding box center [930, 248] width 424 height 8
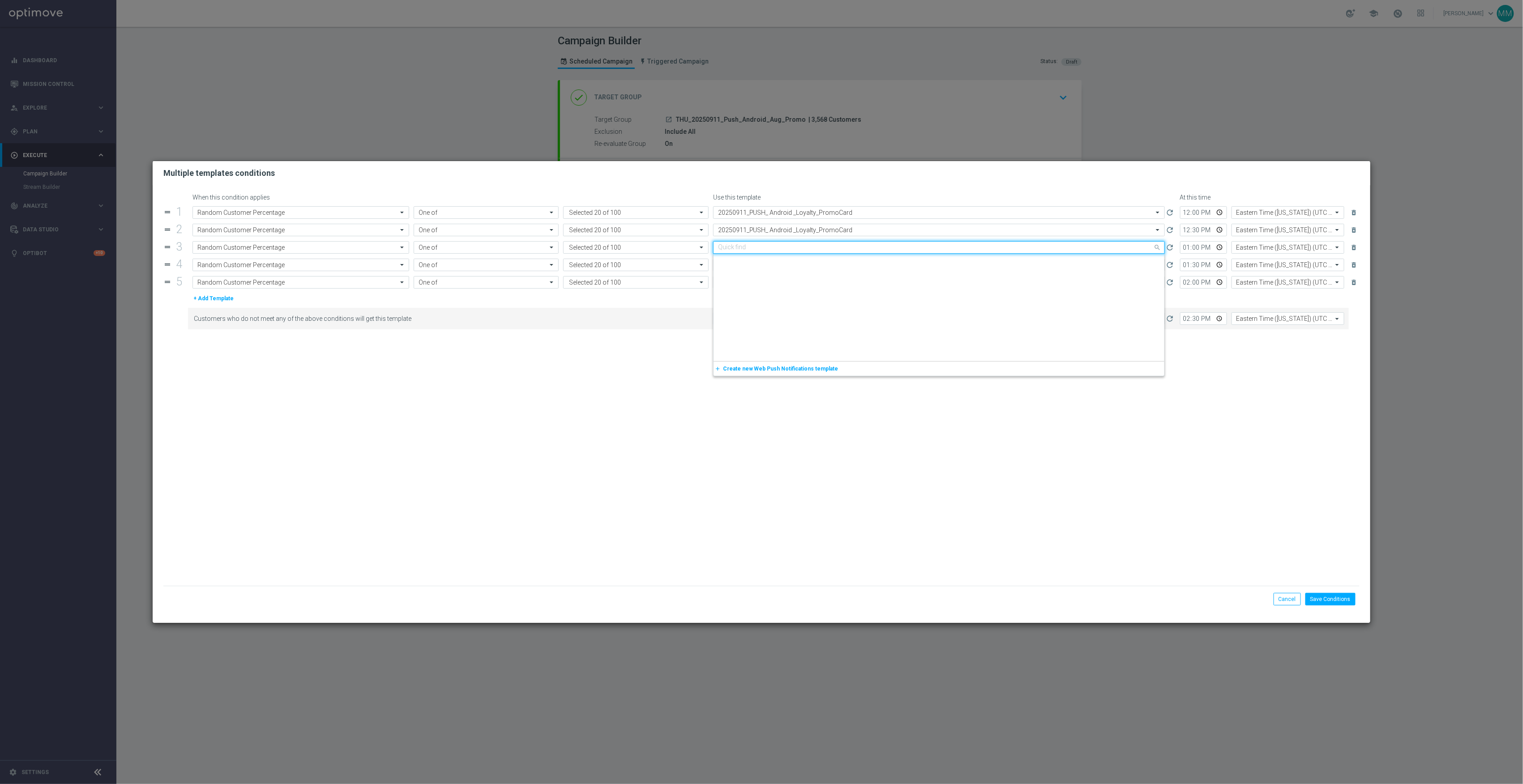
paste input "20250911"
click at [802, 260] on label "20250911_PUSH_ Android _Loyalty_PromoCard" at bounding box center [774, 261] width 112 height 8
type input "20250911"
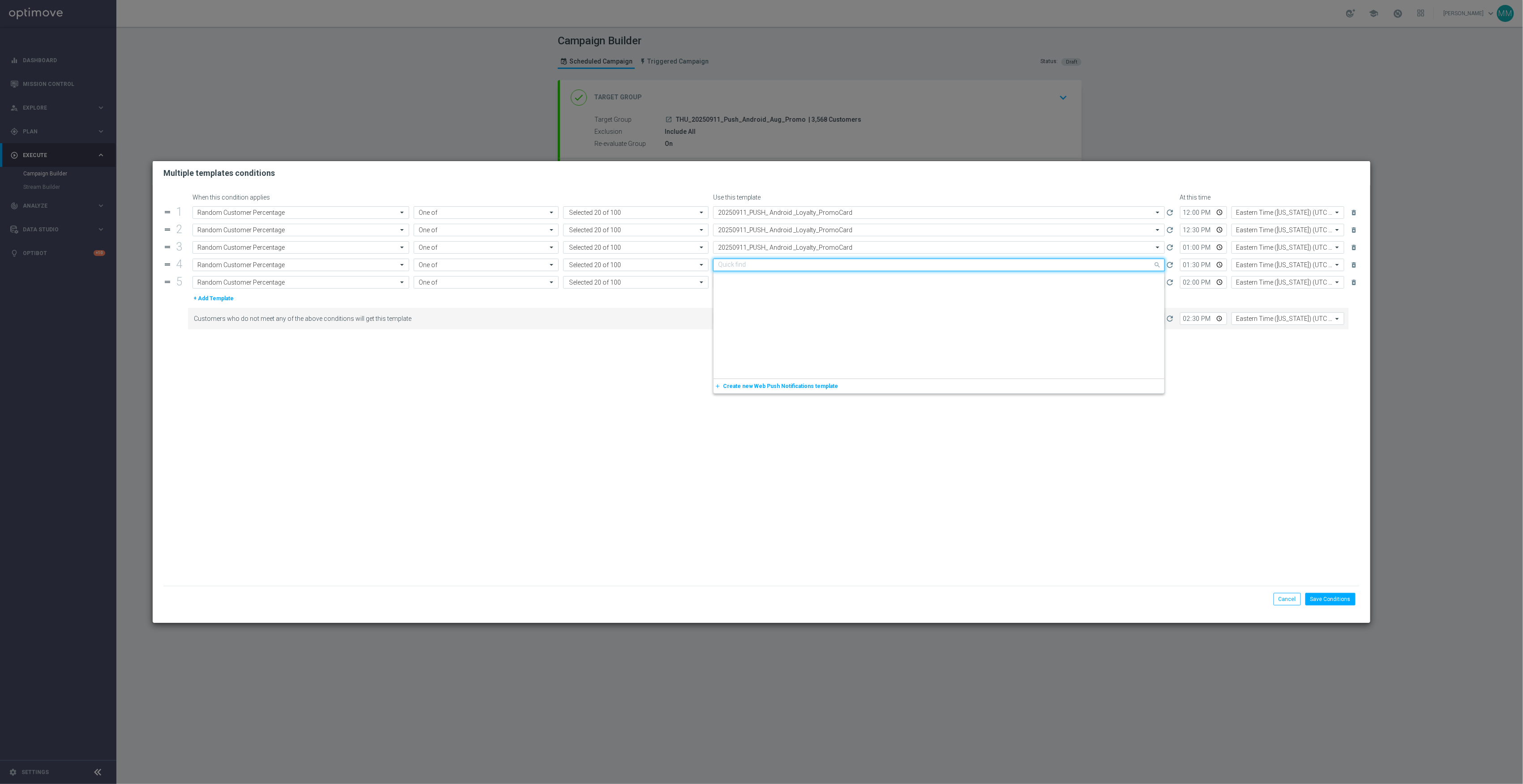
click at [803, 265] on input "text" at bounding box center [930, 265] width 424 height 8
paste input "20250911"
click at [802, 277] on label "20250911_PUSH_ Android _Loyalty_PromoCard" at bounding box center [774, 279] width 112 height 8
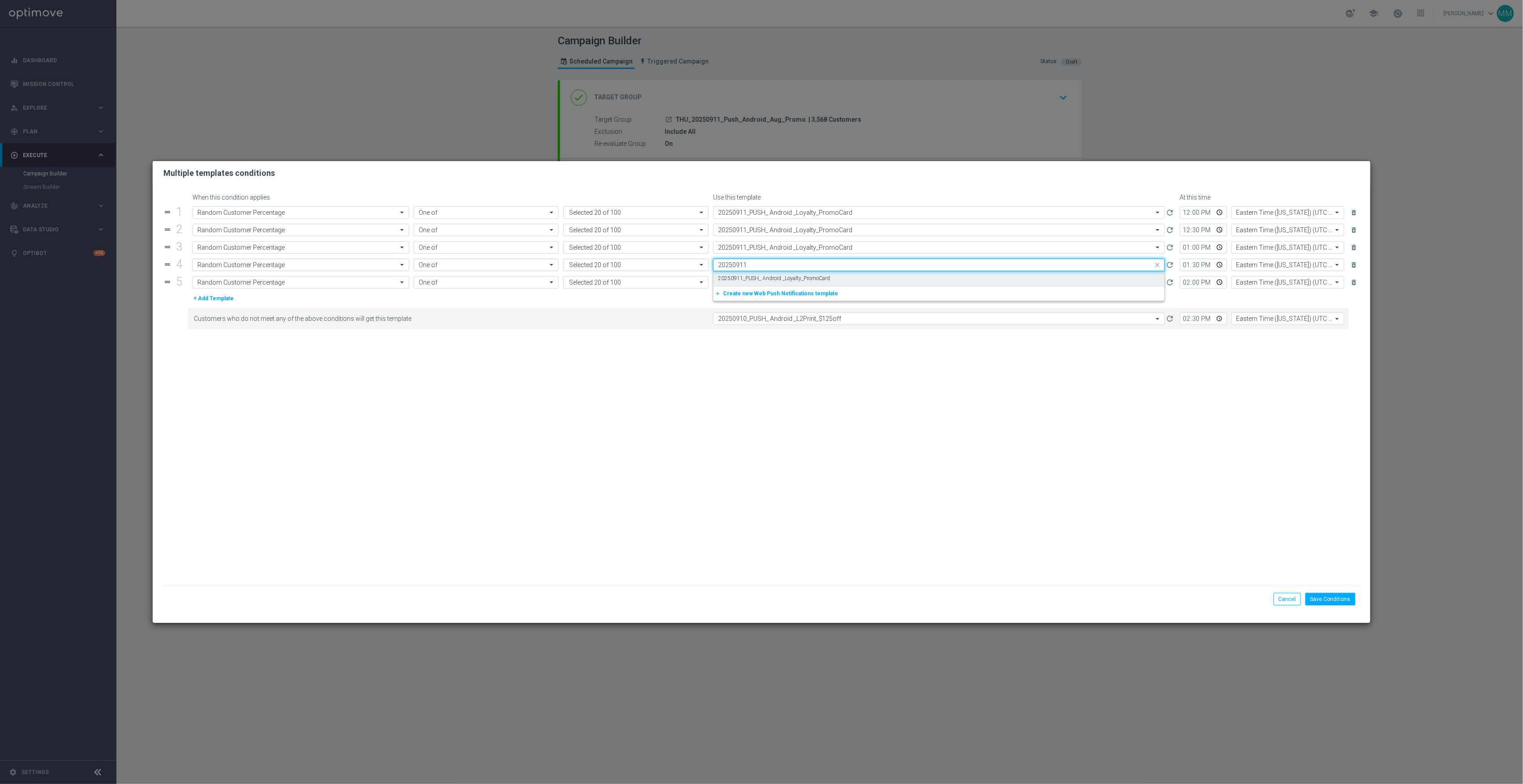
type input "20250911"
click at [802, 282] on input "text" at bounding box center [930, 282] width 424 height 8
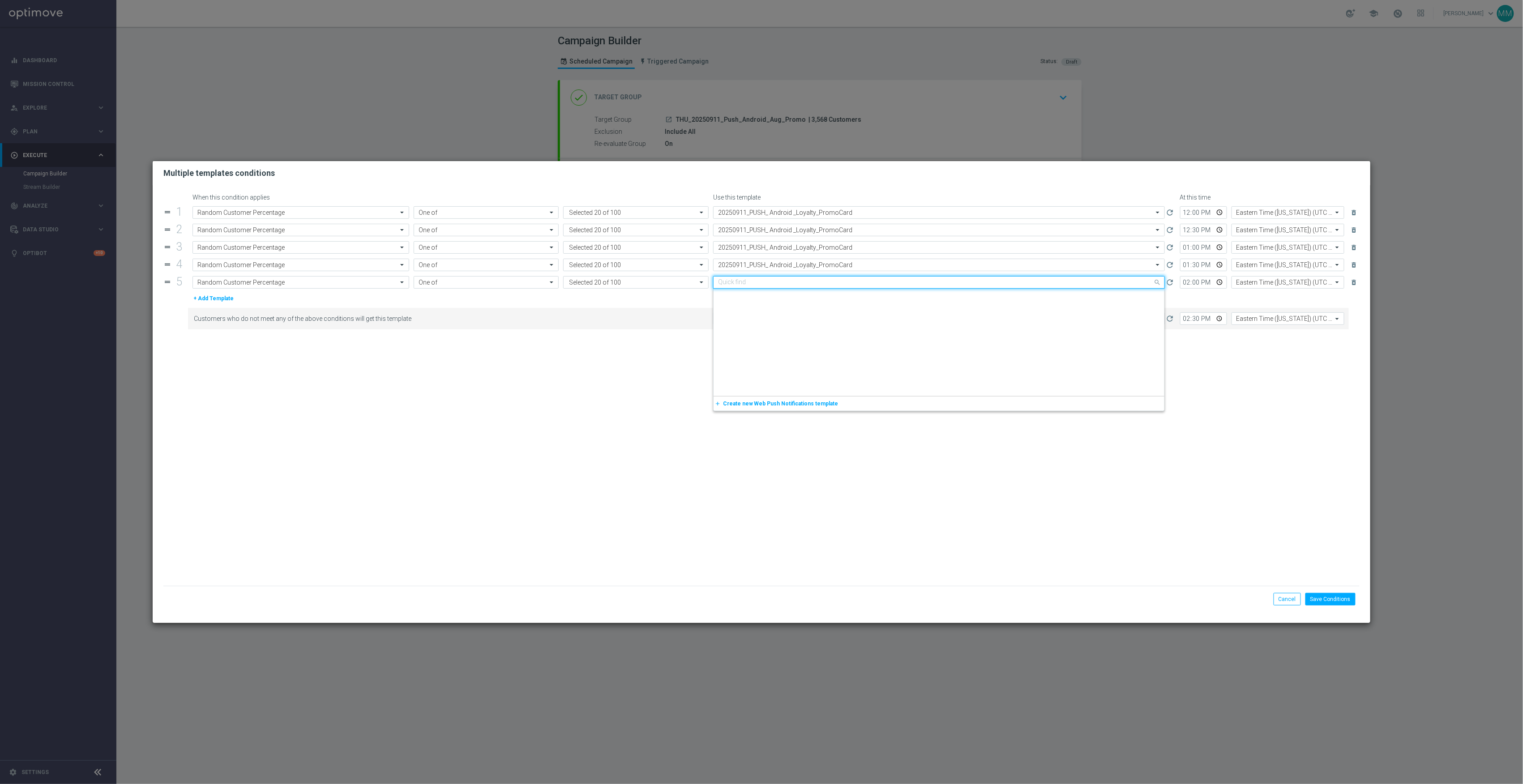
paste input "20250911"
click at [805, 299] on label "20250911_PUSH_ Android _Loyalty_PromoCard" at bounding box center [774, 296] width 112 height 8
type input "20250911"
click at [809, 322] on input "text" at bounding box center [930, 319] width 424 height 8
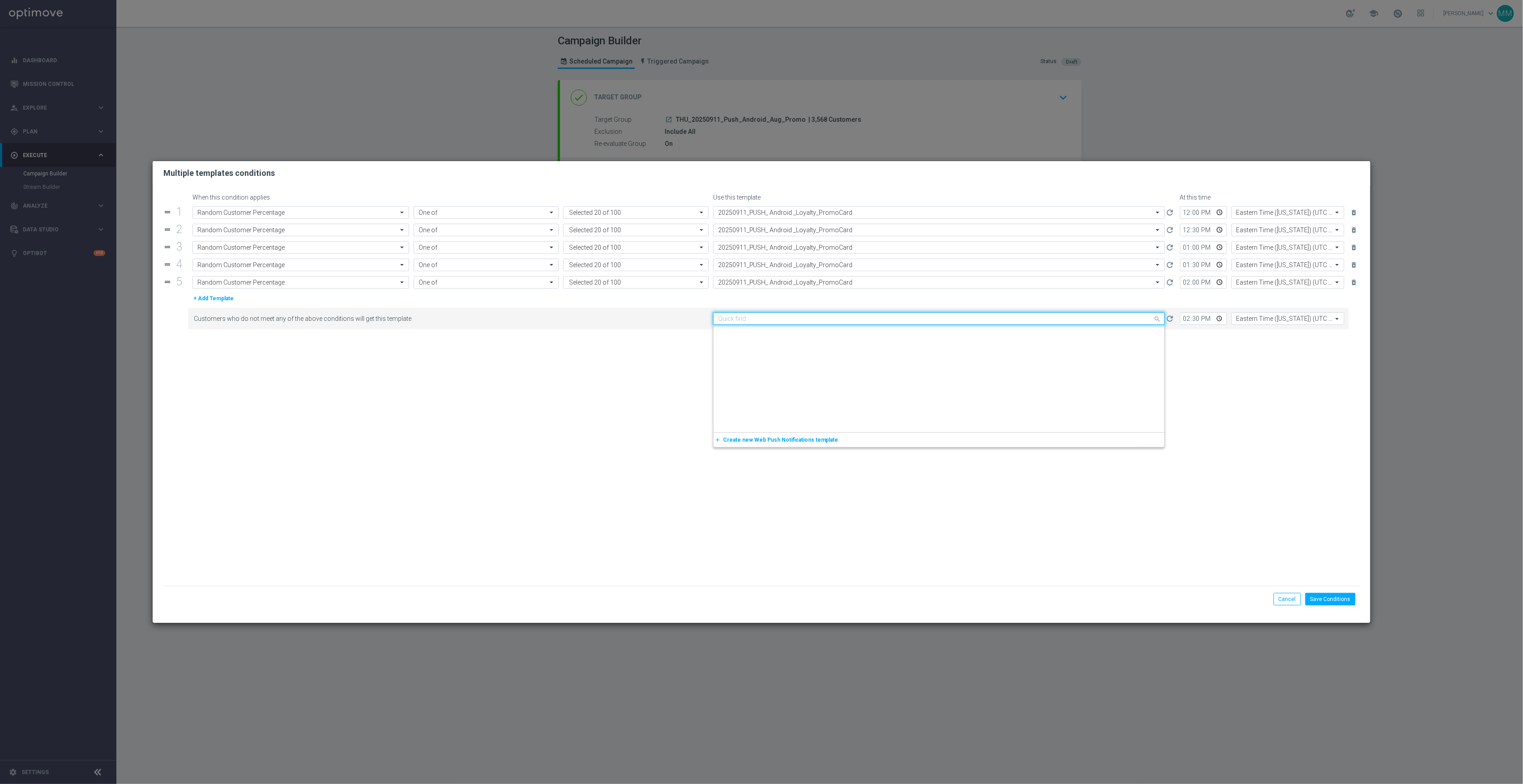
paste input "20250911"
click at [823, 335] on label "20250911_PUSH_ Android _Loyalty_PromoCard" at bounding box center [774, 332] width 112 height 8
type input "20250911"
click at [1337, 599] on button "Save Conditions" at bounding box center [1330, 599] width 50 height 12
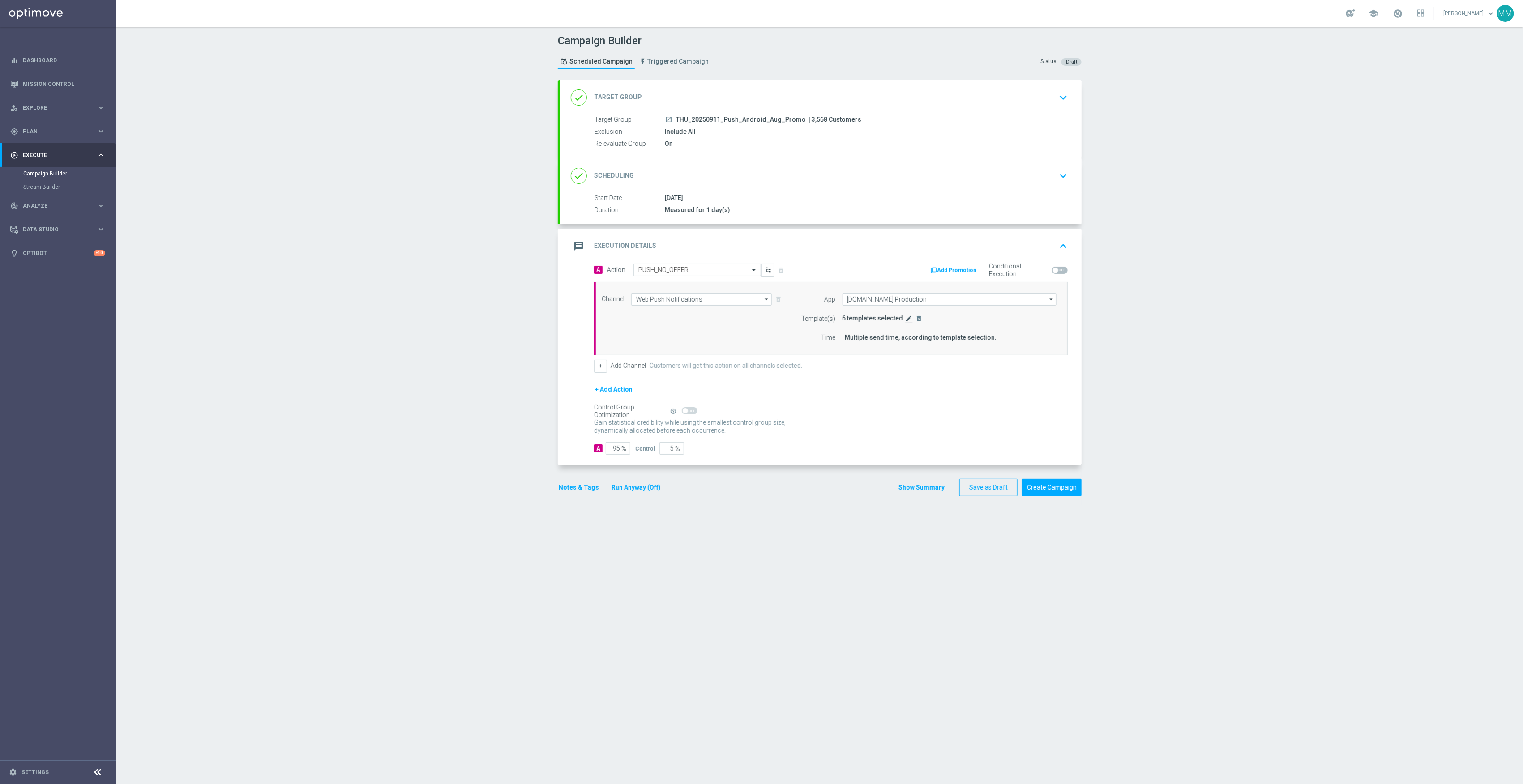
click at [906, 321] on icon "edit" at bounding box center [910, 319] width 7 height 7
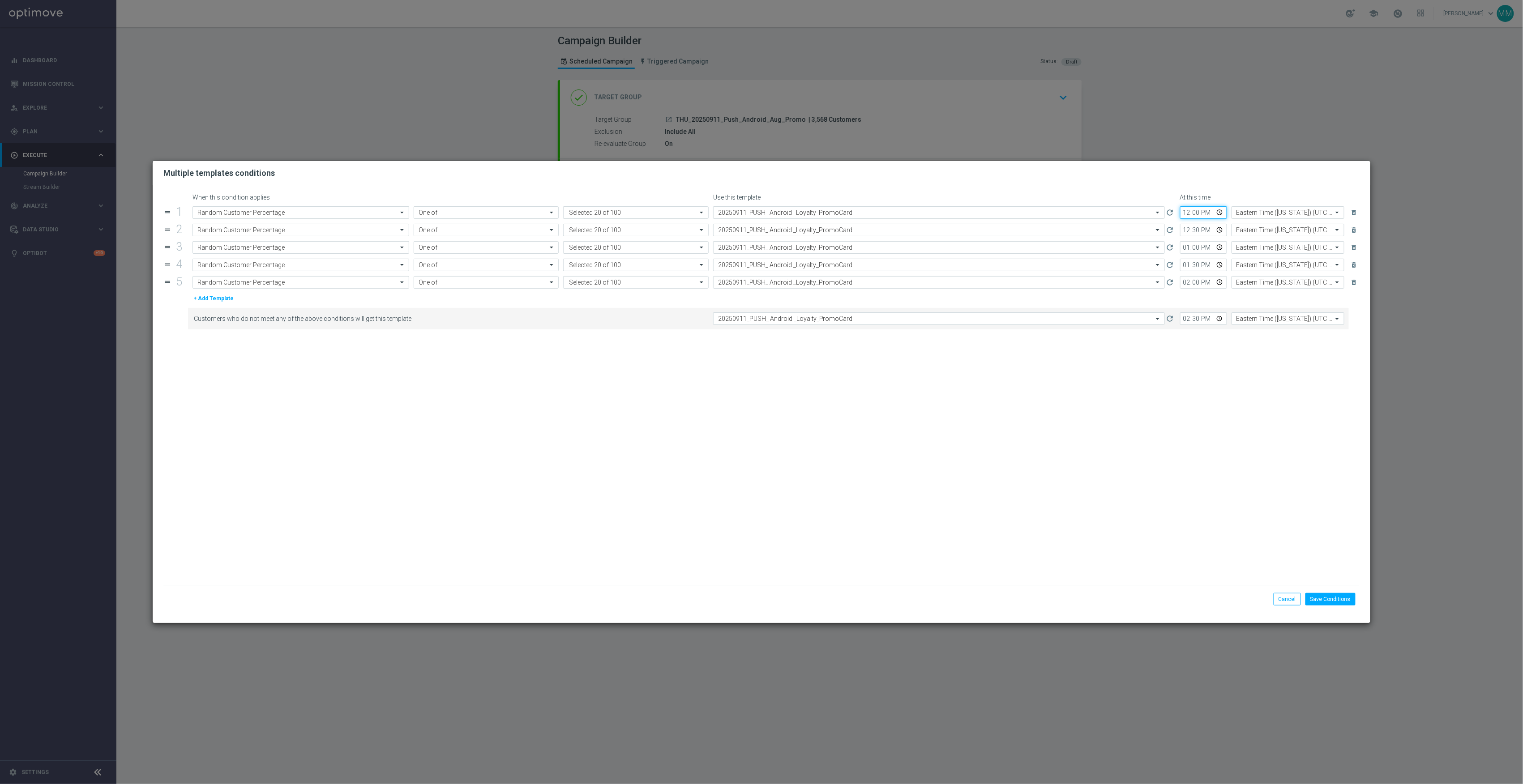
click at [1220, 211] on input "12:00" at bounding box center [1204, 212] width 47 height 12
type input "13:30"
drag, startPoint x: 1195, startPoint y: 436, endPoint x: 1202, endPoint y: 351, distance: 85.3
click at [1195, 436] on form "When this condition applies Use this template At this time drag_handle 1 Attrib…" at bounding box center [762, 390] width 1196 height 392
click at [1220, 230] on input "12:30" at bounding box center [1204, 229] width 47 height 12
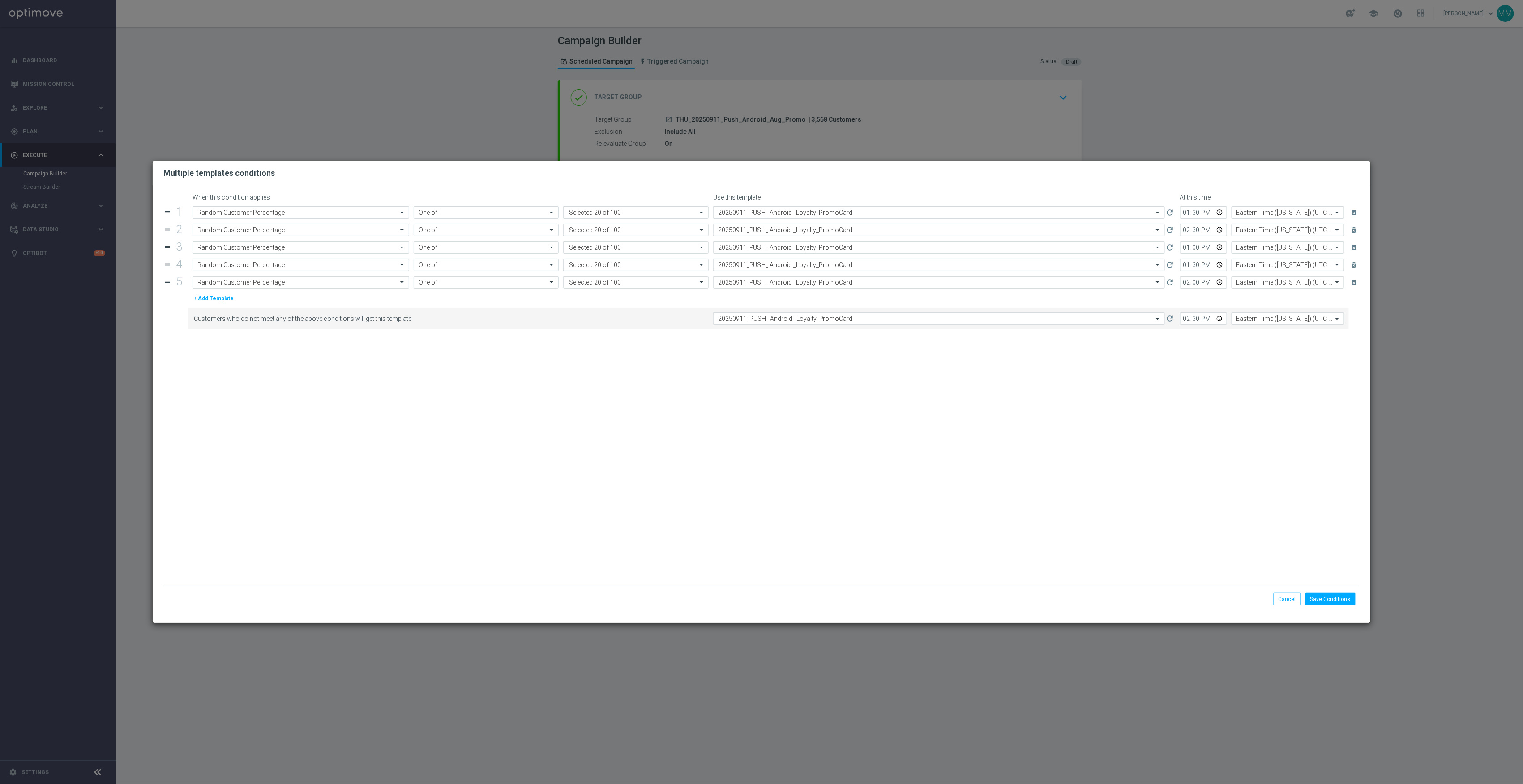
type input "14:30"
drag, startPoint x: 1268, startPoint y: 463, endPoint x: 1262, endPoint y: 402, distance: 61.3
click at [1268, 463] on form "When this condition applies Use this template At this time drag_handle 1 Attrib…" at bounding box center [762, 390] width 1196 height 392
click at [1220, 264] on input "13:30" at bounding box center [1204, 264] width 47 height 12
type input "15:30"
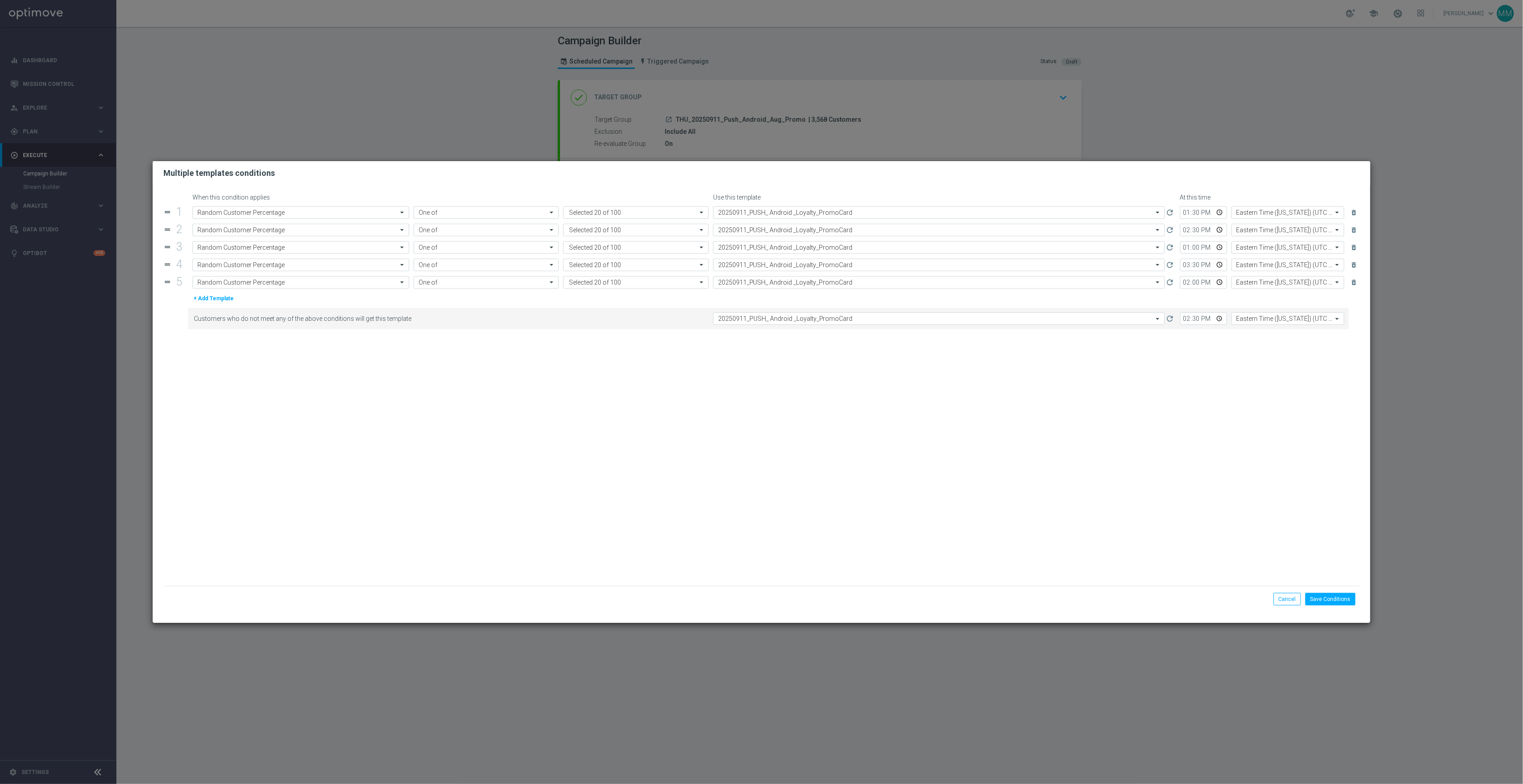
drag, startPoint x: 1169, startPoint y: 351, endPoint x: 1174, endPoint y: 339, distance: 13.0
click at [1169, 351] on form "When this condition applies Use this template At this time drag_handle 1 Attrib…" at bounding box center [762, 390] width 1196 height 392
click at [1218, 247] on input "13:00" at bounding box center [1204, 247] width 47 height 12
type input "15:00"
click at [1152, 353] on form "When this condition applies Use this template At this time drag_handle 1 Attrib…" at bounding box center [762, 390] width 1196 height 392
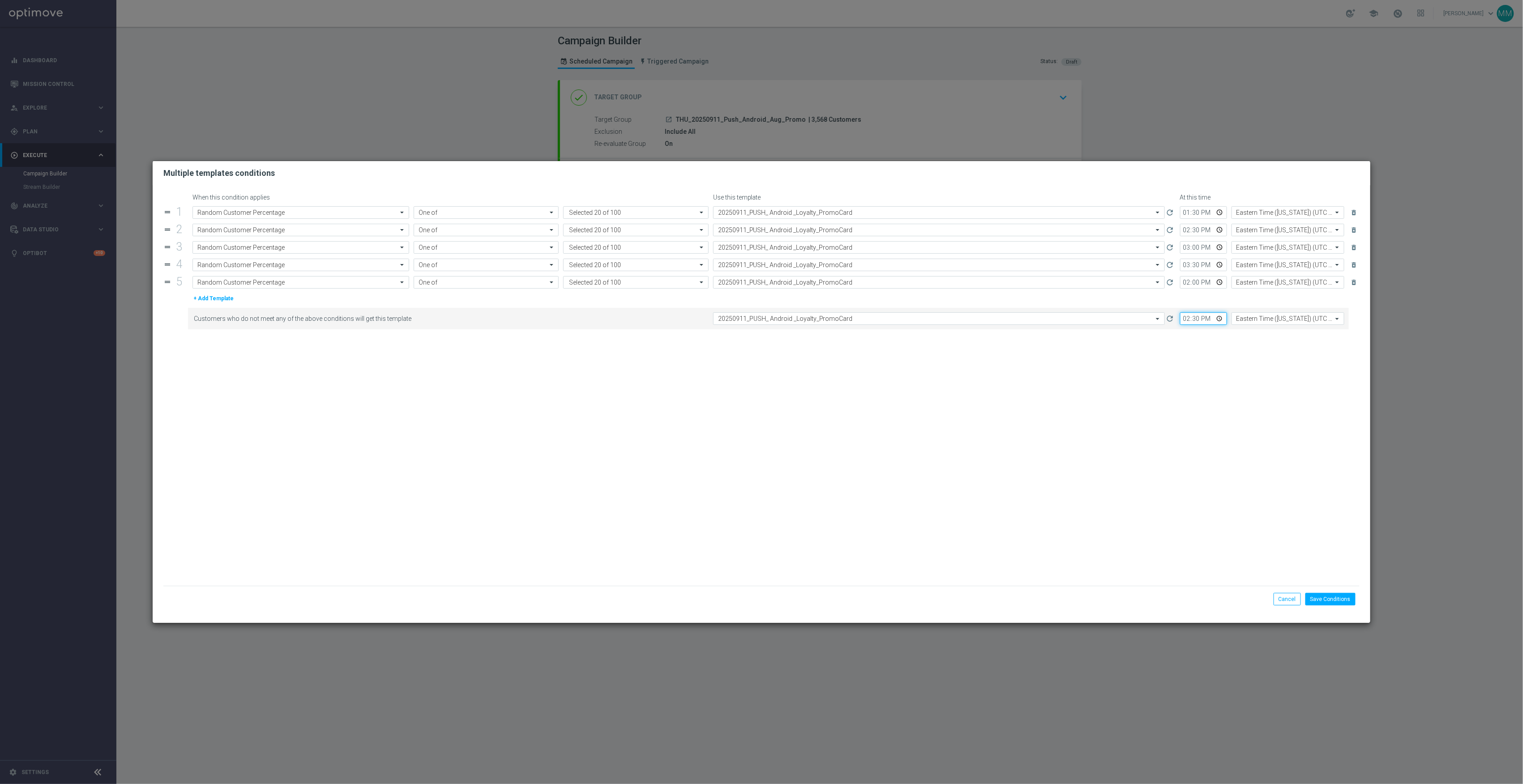
click at [1220, 321] on input "14:30" at bounding box center [1204, 319] width 47 height 12
type input "16:00"
click at [1309, 421] on form "When this condition applies Use this template At this time drag_handle 1 Attrib…" at bounding box center [762, 390] width 1196 height 392
click at [1331, 597] on button "Save Conditions" at bounding box center [1330, 599] width 50 height 12
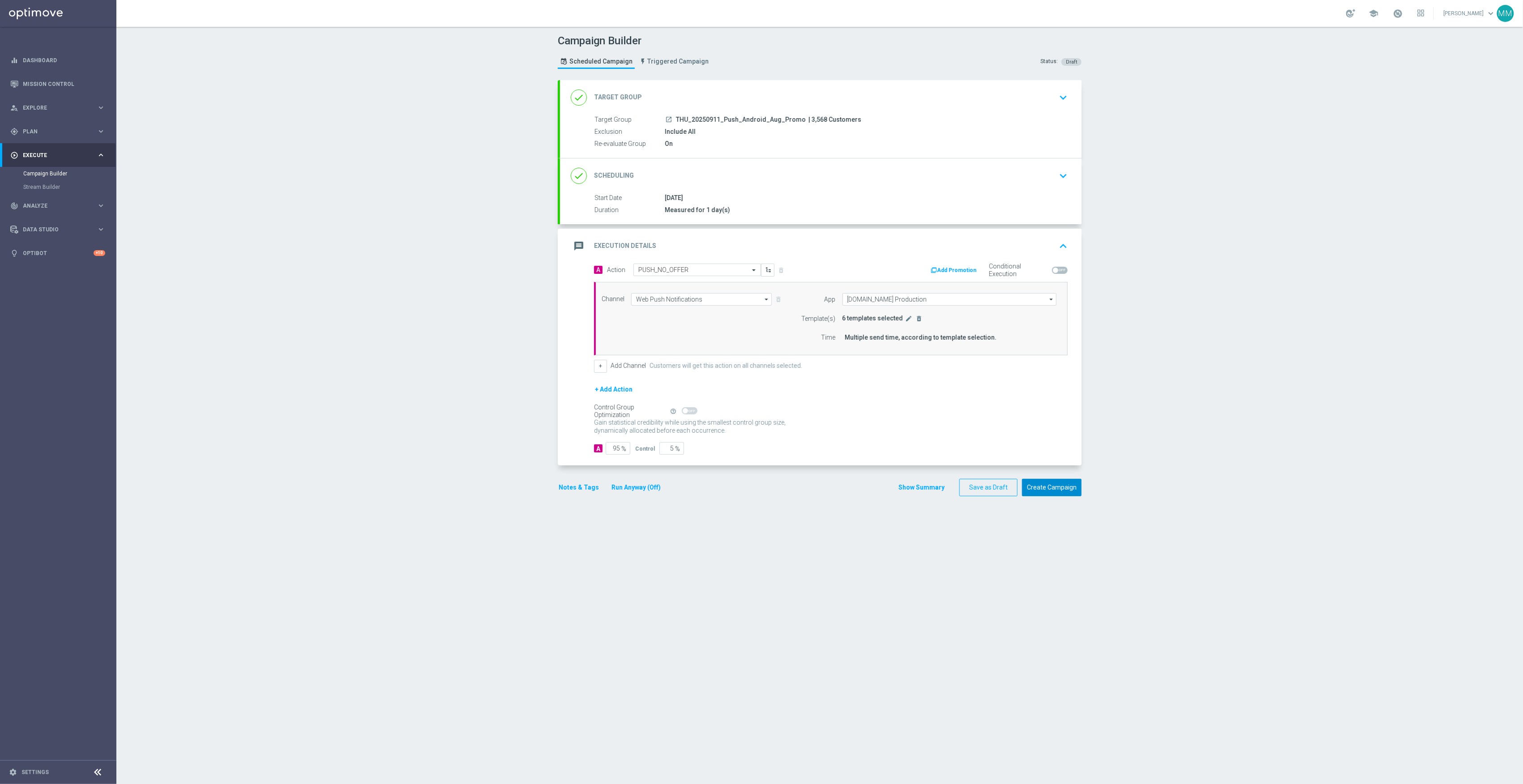
click at [1059, 484] on button "Create Campaign" at bounding box center [1052, 488] width 59 height 17
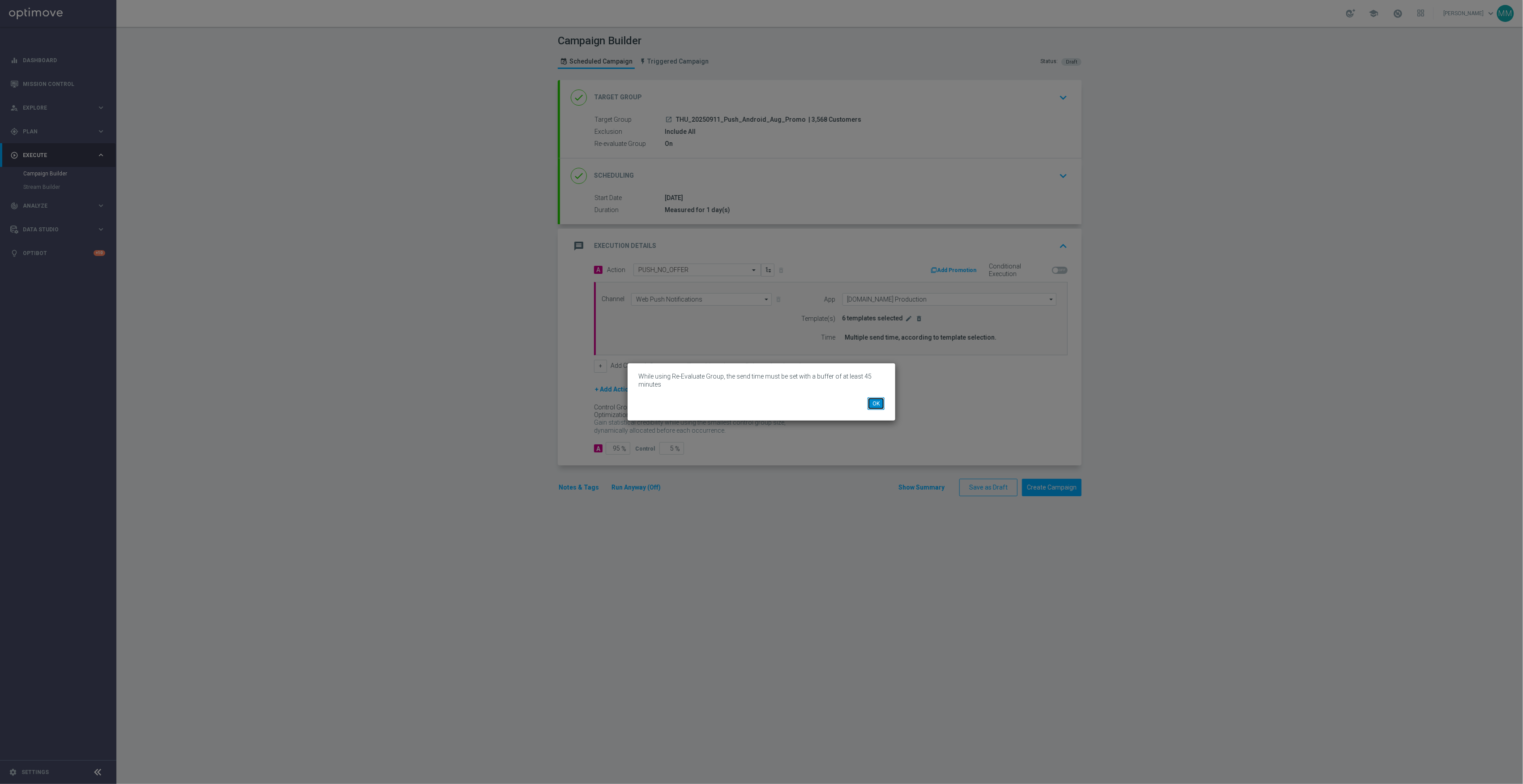
click at [873, 402] on button "OK" at bounding box center [876, 403] width 17 height 12
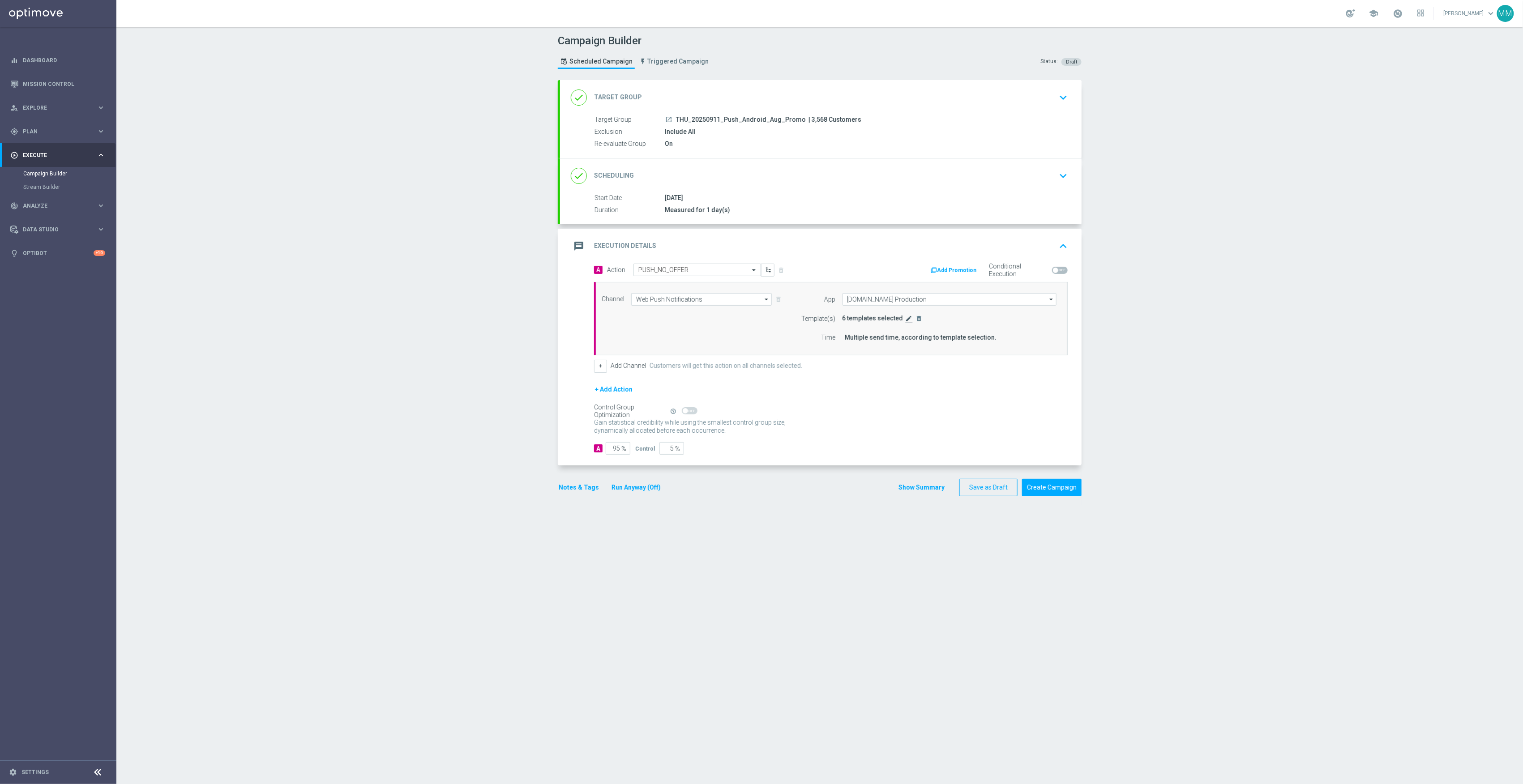
click at [906, 321] on icon "edit" at bounding box center [910, 319] width 7 height 7
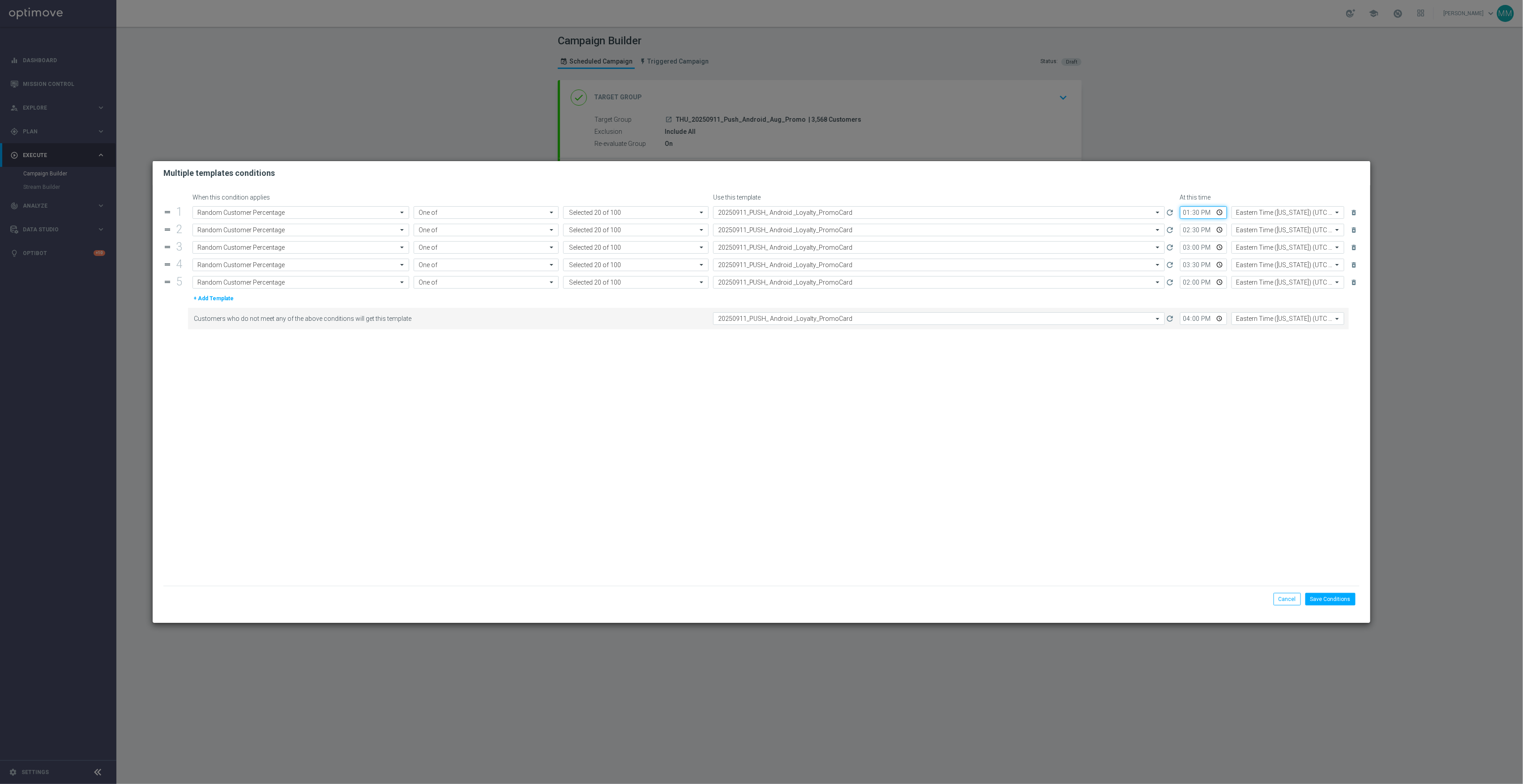
click at [1220, 210] on input "13:30" at bounding box center [1204, 212] width 47 height 12
type input "13:40"
click at [1217, 463] on form "When this condition applies Use this template At this time drag_handle 1 Attrib…" at bounding box center [762, 390] width 1196 height 392
click at [1322, 603] on button "Save Conditions" at bounding box center [1330, 599] width 50 height 12
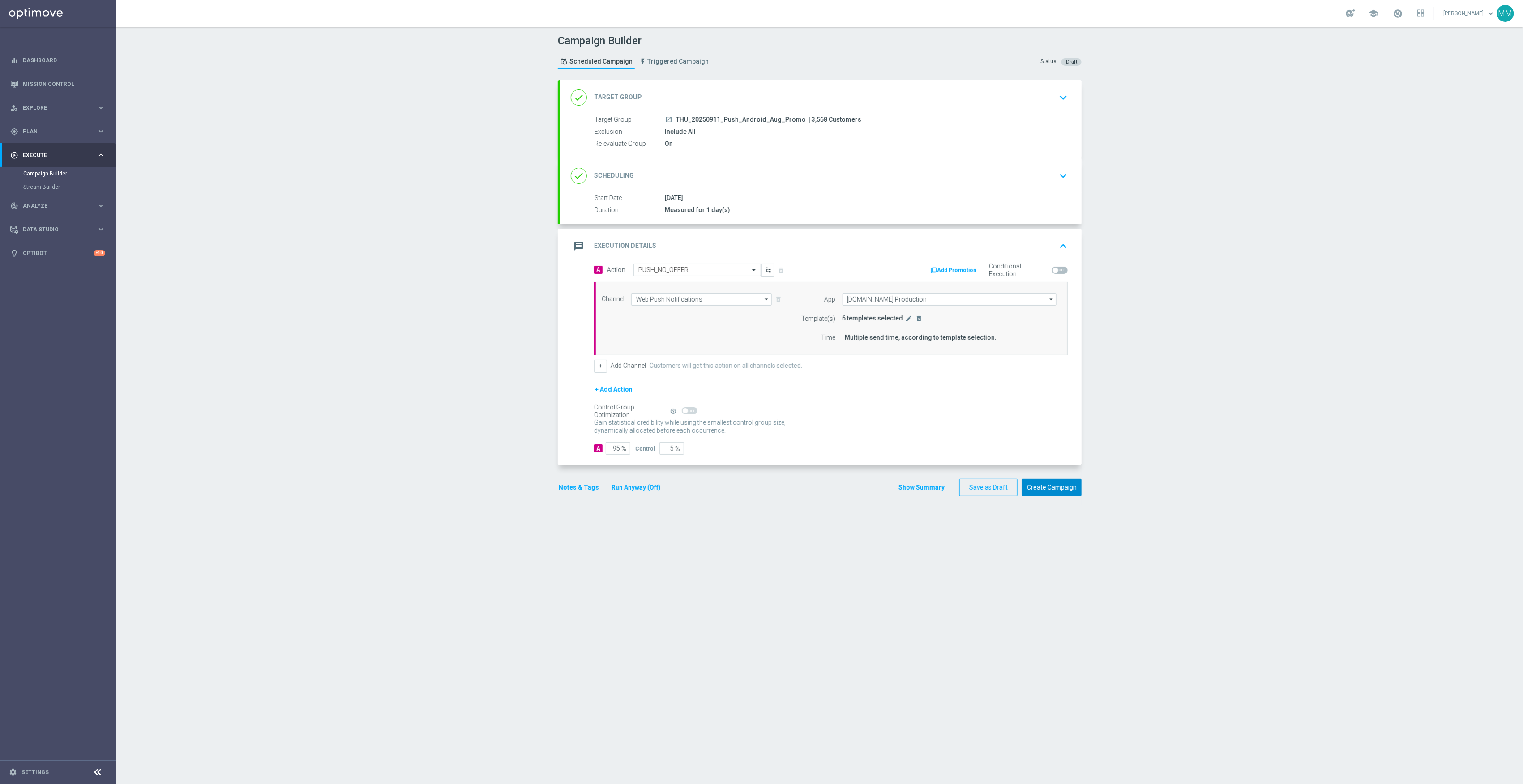
click at [1052, 491] on button "Create Campaign" at bounding box center [1052, 488] width 59 height 17
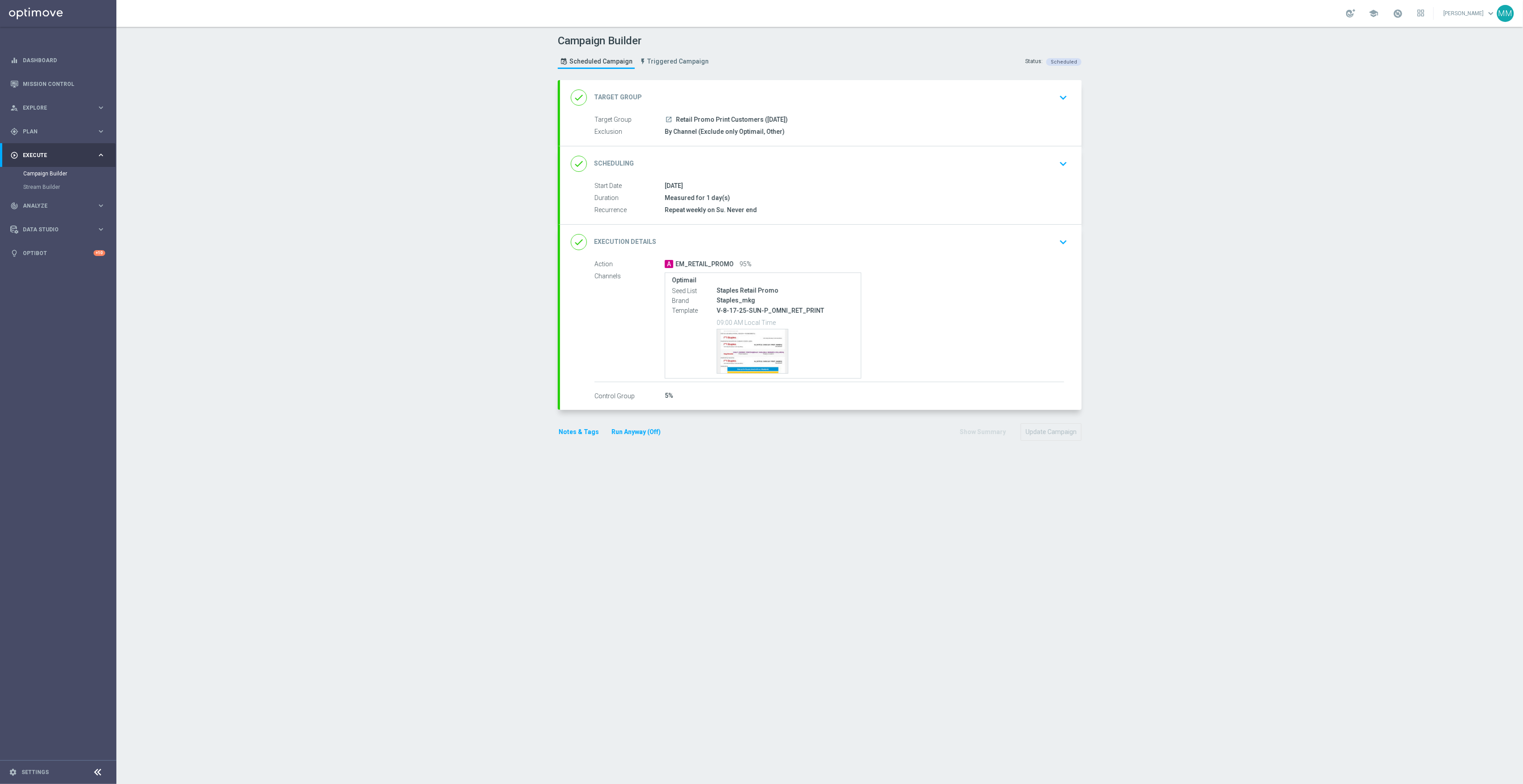
click at [1036, 244] on div "done Execution Details keyboard_arrow_down" at bounding box center [821, 242] width 500 height 17
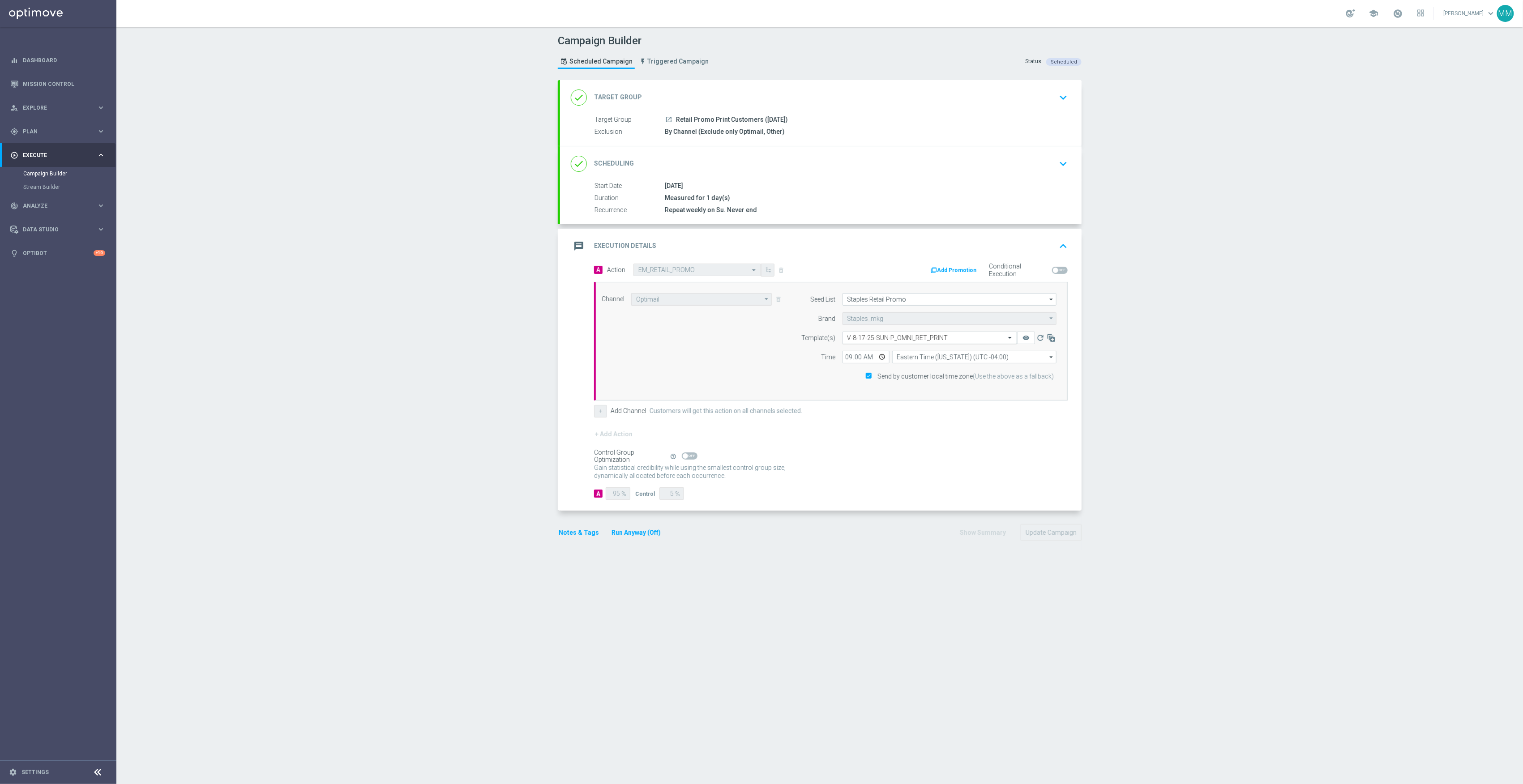
click at [994, 337] on div at bounding box center [930, 338] width 174 height 8
click at [948, 339] on input "text" at bounding box center [920, 338] width 147 height 8
click at [925, 371] on div "V-9-14-25-SUN-P_OMNI_RET_PRINT" at bounding box center [930, 366] width 165 height 14
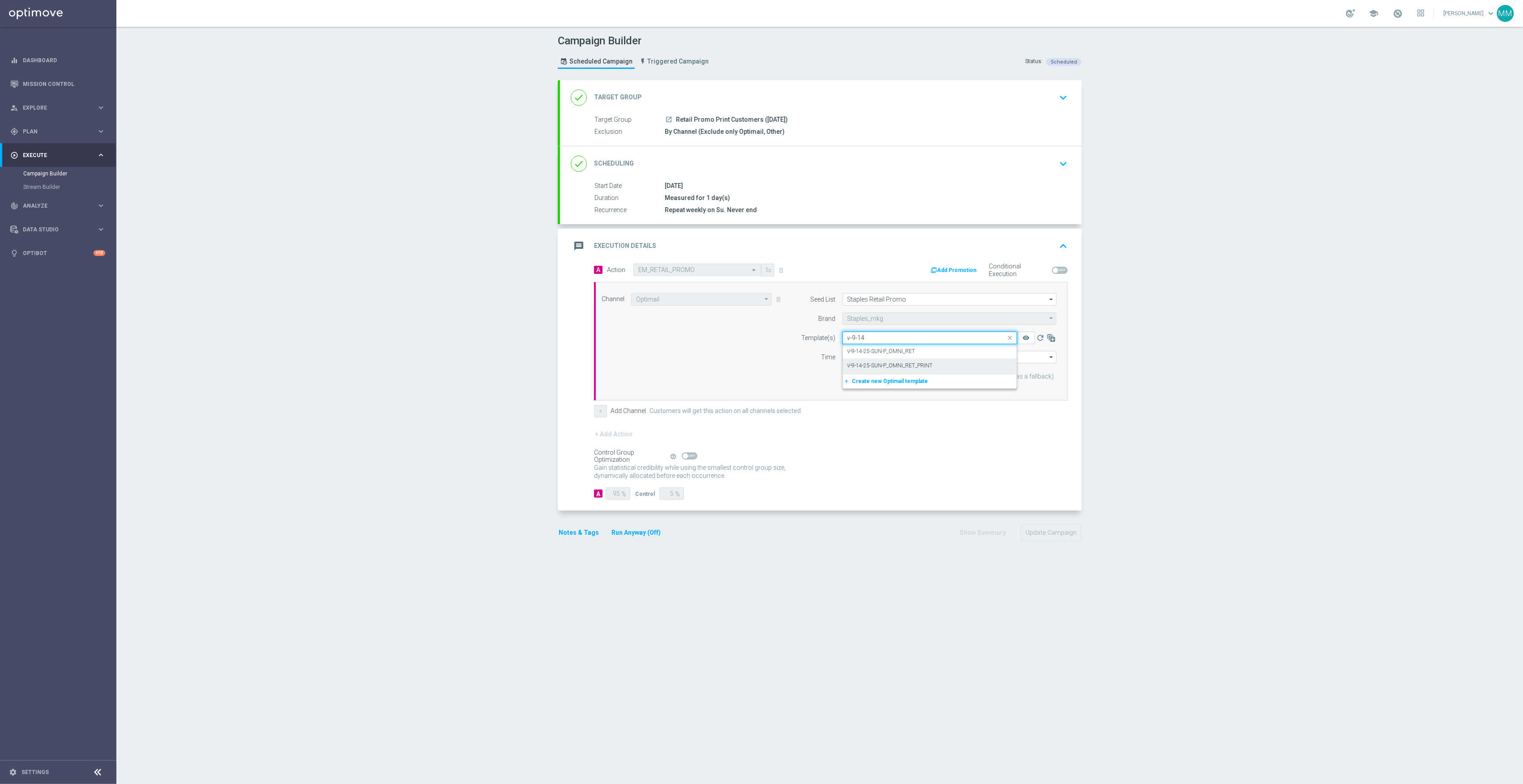
type input "v-9-14"
click at [1044, 534] on button "Update Campaign" at bounding box center [1052, 533] width 61 height 17
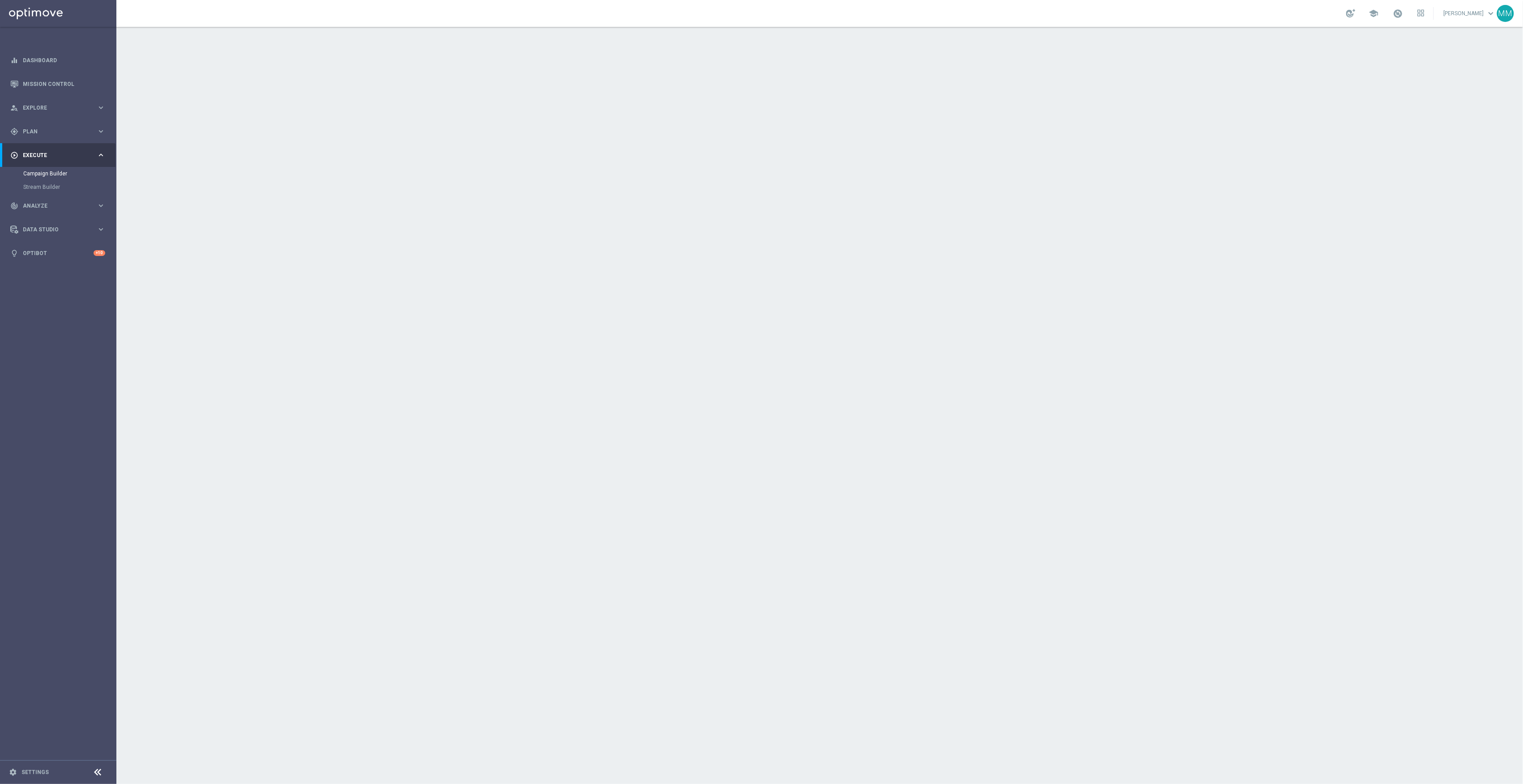
click at [948, 242] on div "done Execution Details keyboard_arrow_down" at bounding box center [821, 242] width 500 height 17
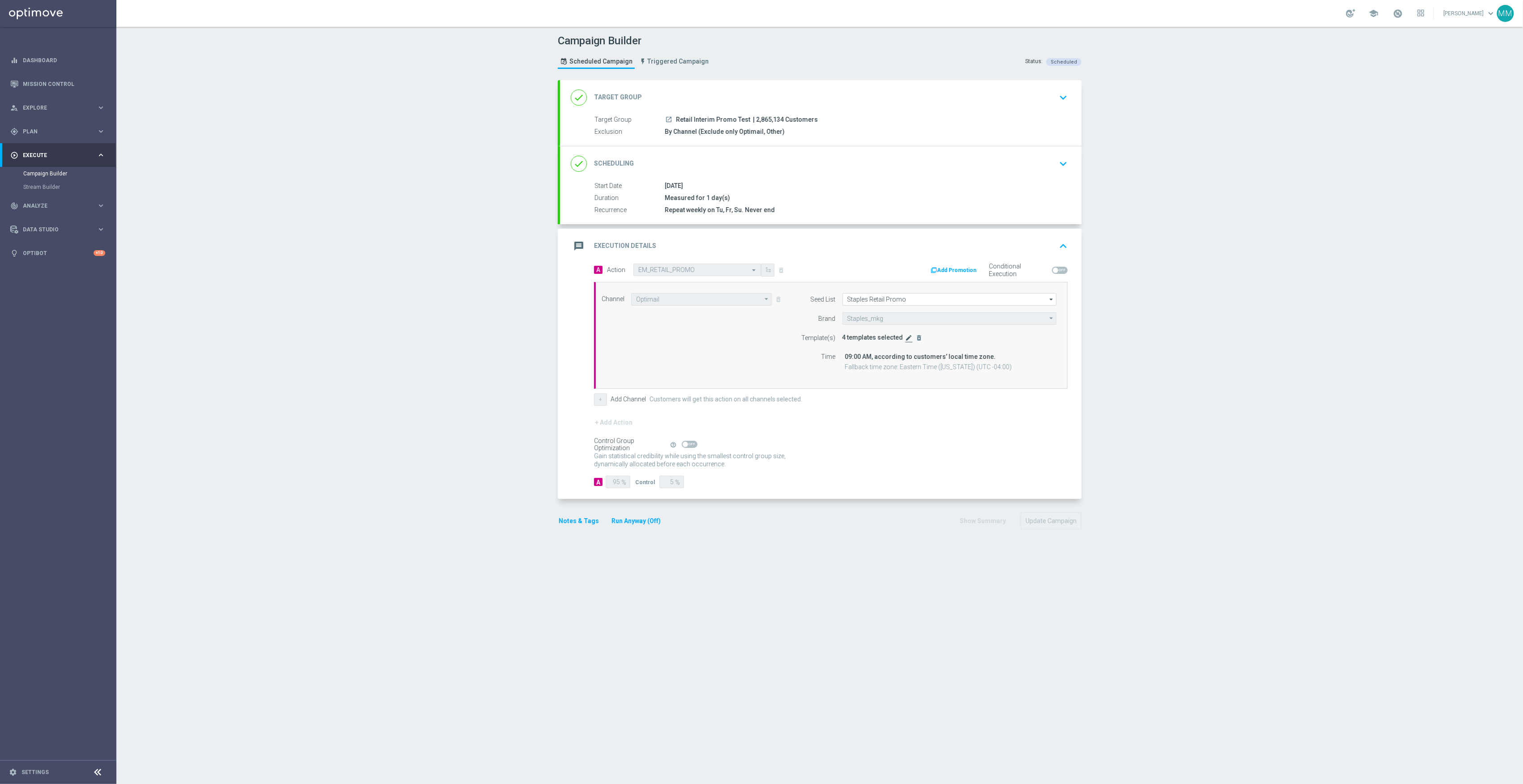
click at [906, 337] on icon "edit" at bounding box center [910, 338] width 7 height 7
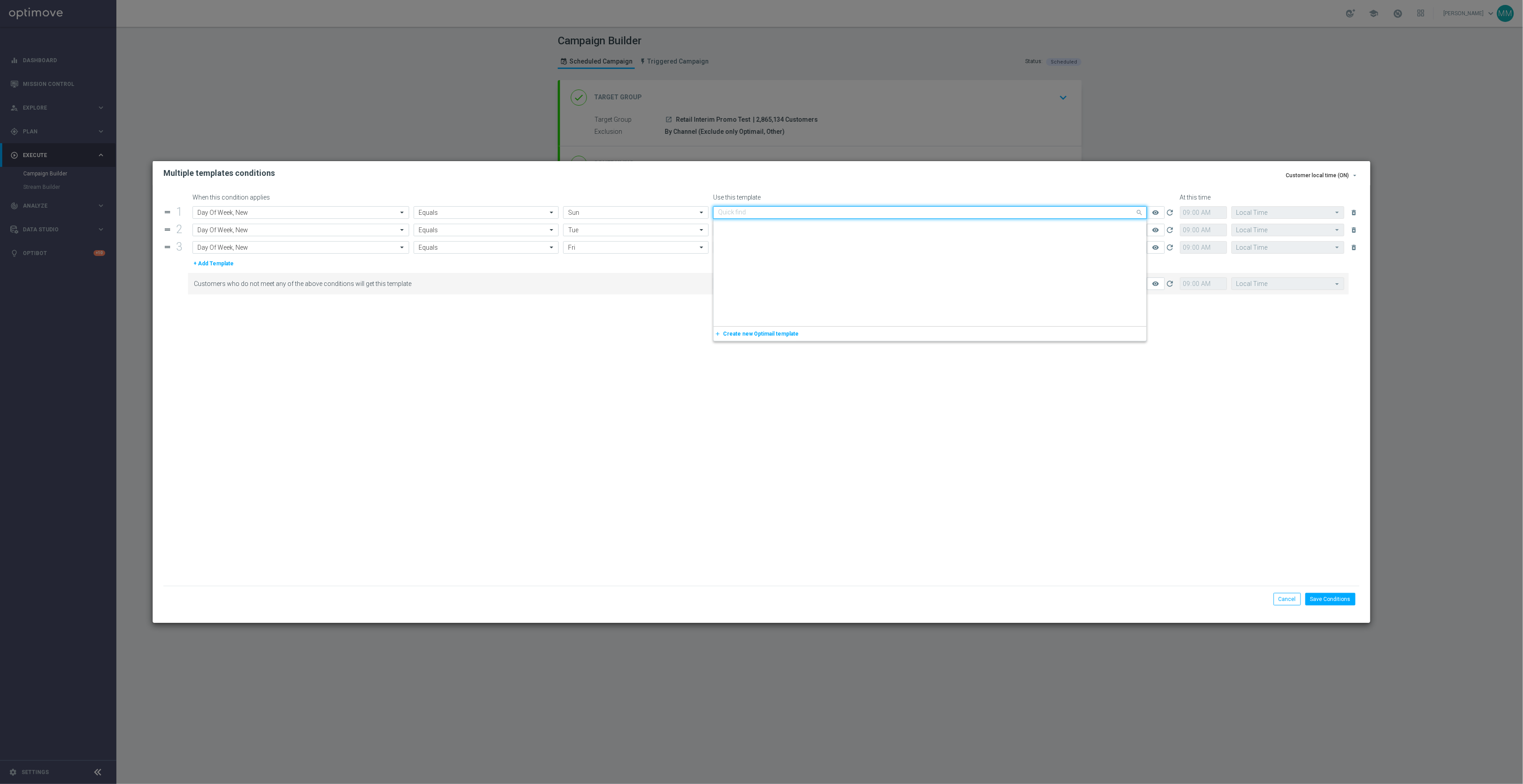
click at [814, 212] on input "text" at bounding box center [921, 213] width 406 height 8
click at [794, 224] on div "V-9-14-25-SUN-P_OMNI_RET" at bounding box center [930, 226] width 424 height 14
type input "v-9-14"
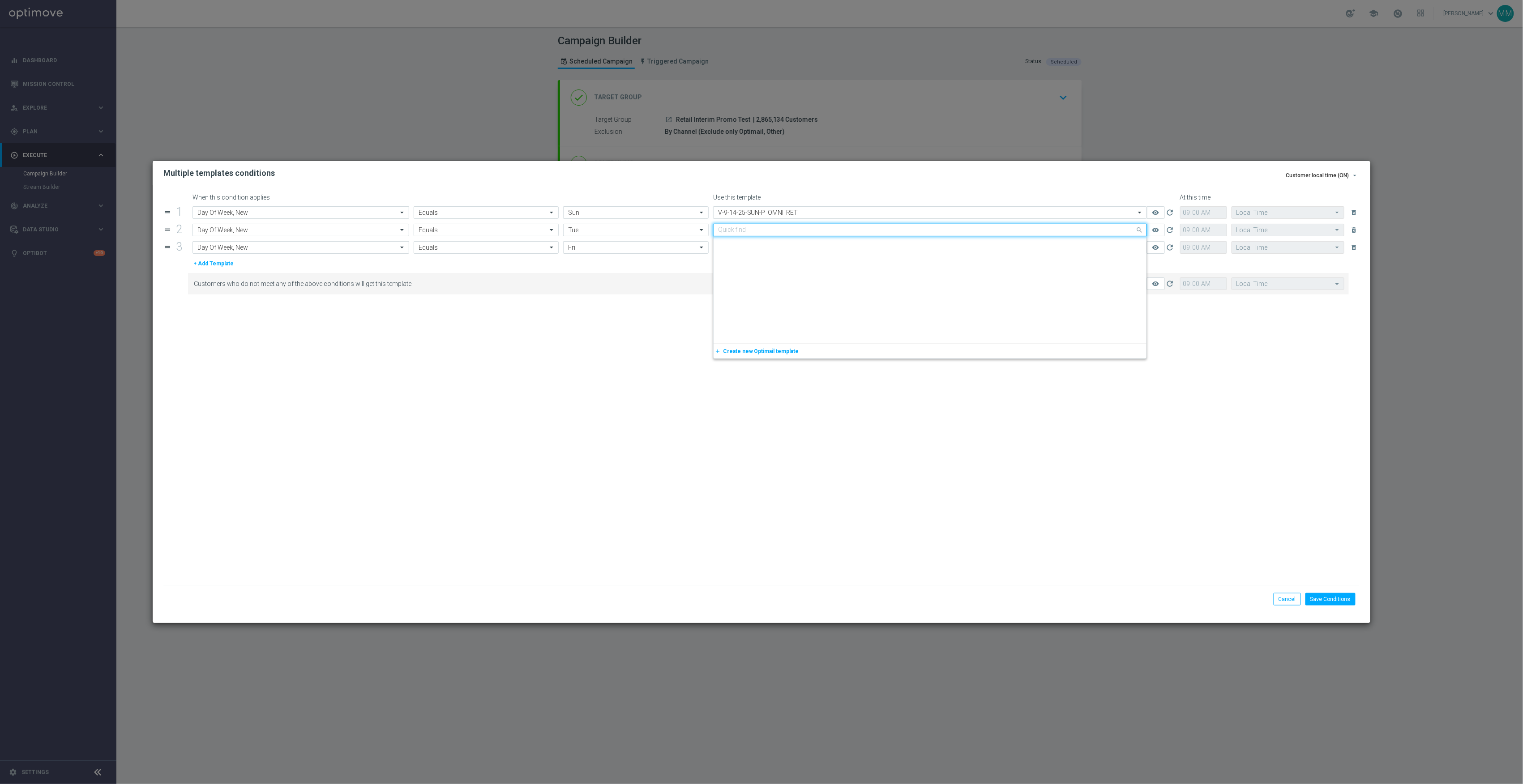
click at [783, 229] on input "text" at bounding box center [921, 230] width 406 height 8
click at [773, 245] on label "V-9-16-25-TUE-P_OMNI_RET" at bounding box center [752, 243] width 67 height 8
type input "v-9-16"
click at [742, 245] on input "text" at bounding box center [921, 248] width 406 height 8
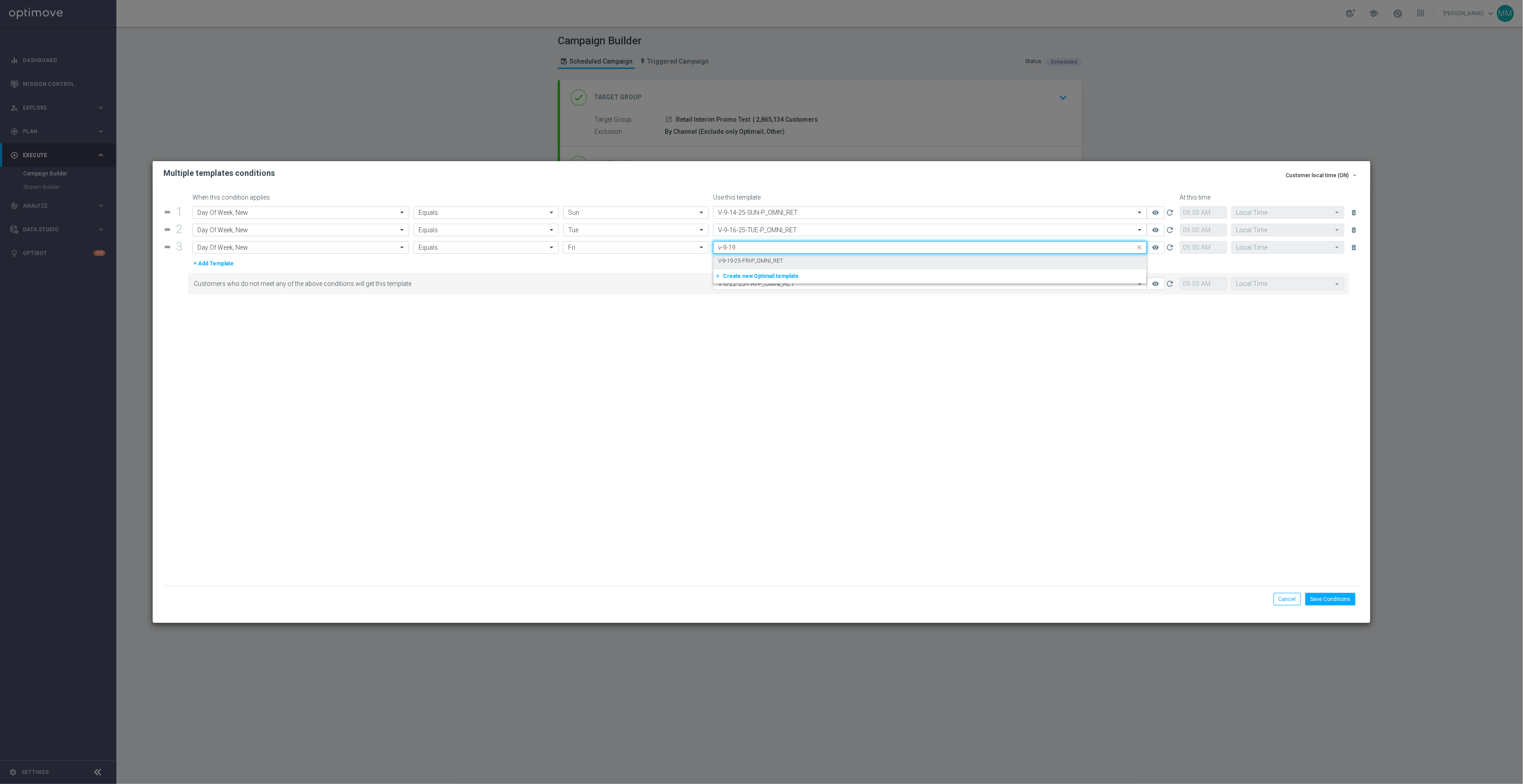
drag, startPoint x: 740, startPoint y: 258, endPoint x: 737, endPoint y: 269, distance: 11.4
click at [739, 261] on label "V-9-19-25-FRI-P_OMNI_RET" at bounding box center [751, 261] width 65 height 8
type input "v-9-19"
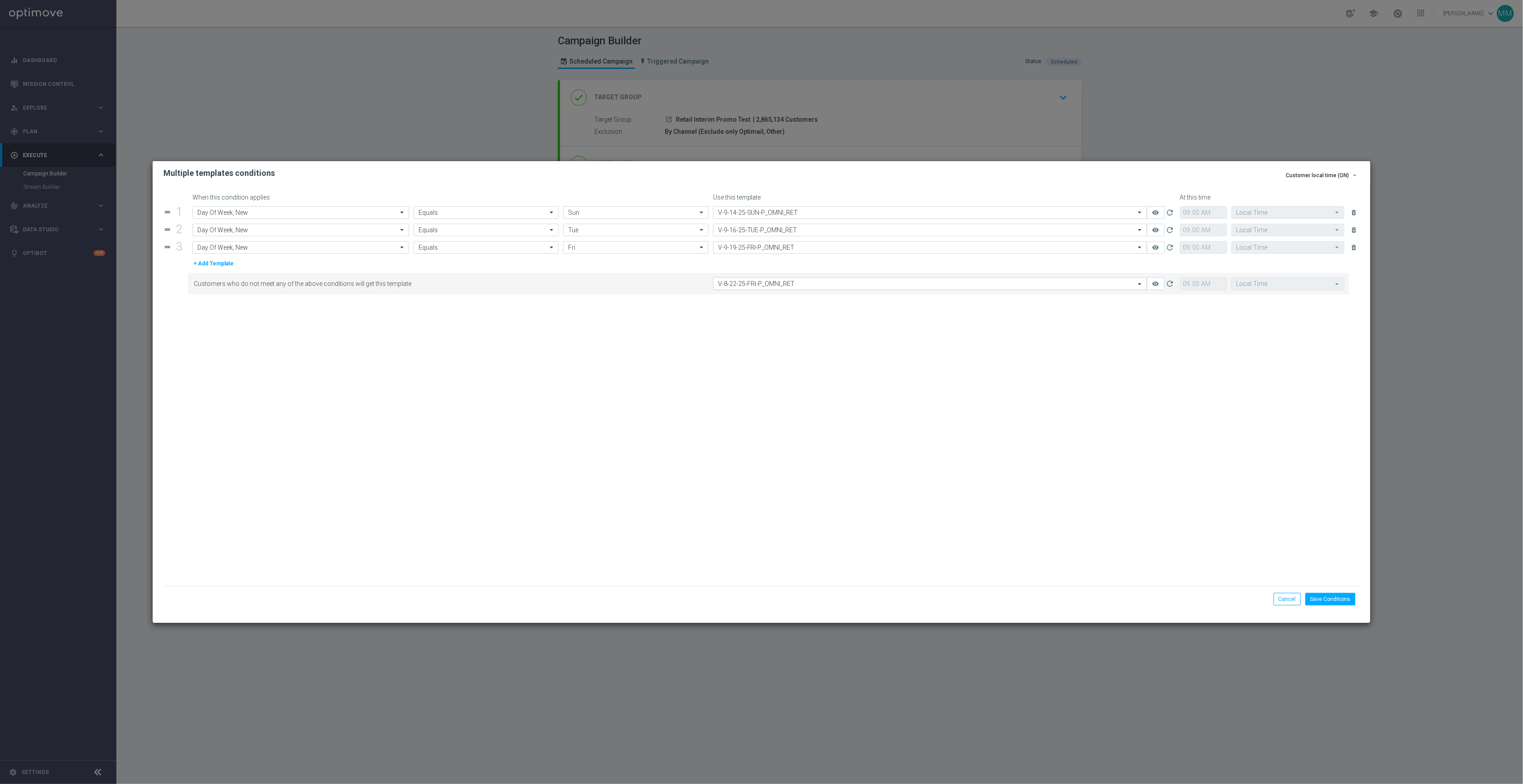
click at [740, 285] on input "text" at bounding box center [921, 284] width 406 height 8
click at [774, 296] on label "V-9-19-25-FRI-P_OMNI_RET" at bounding box center [751, 298] width 65 height 8
type input "v-9-19"
click at [1347, 598] on button "Save Conditions" at bounding box center [1330, 599] width 50 height 12
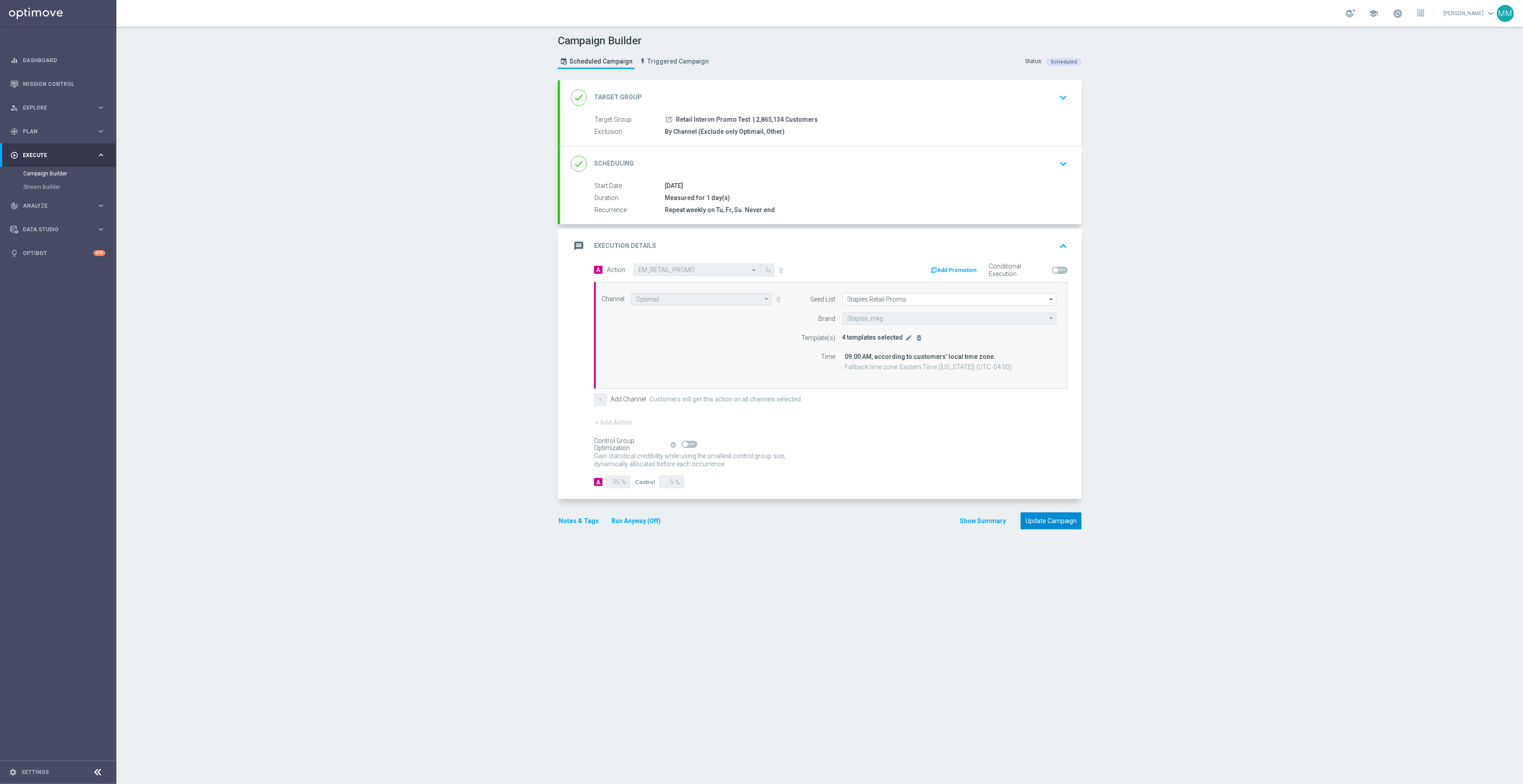
click at [1060, 522] on button "Update Campaign" at bounding box center [1052, 521] width 61 height 17
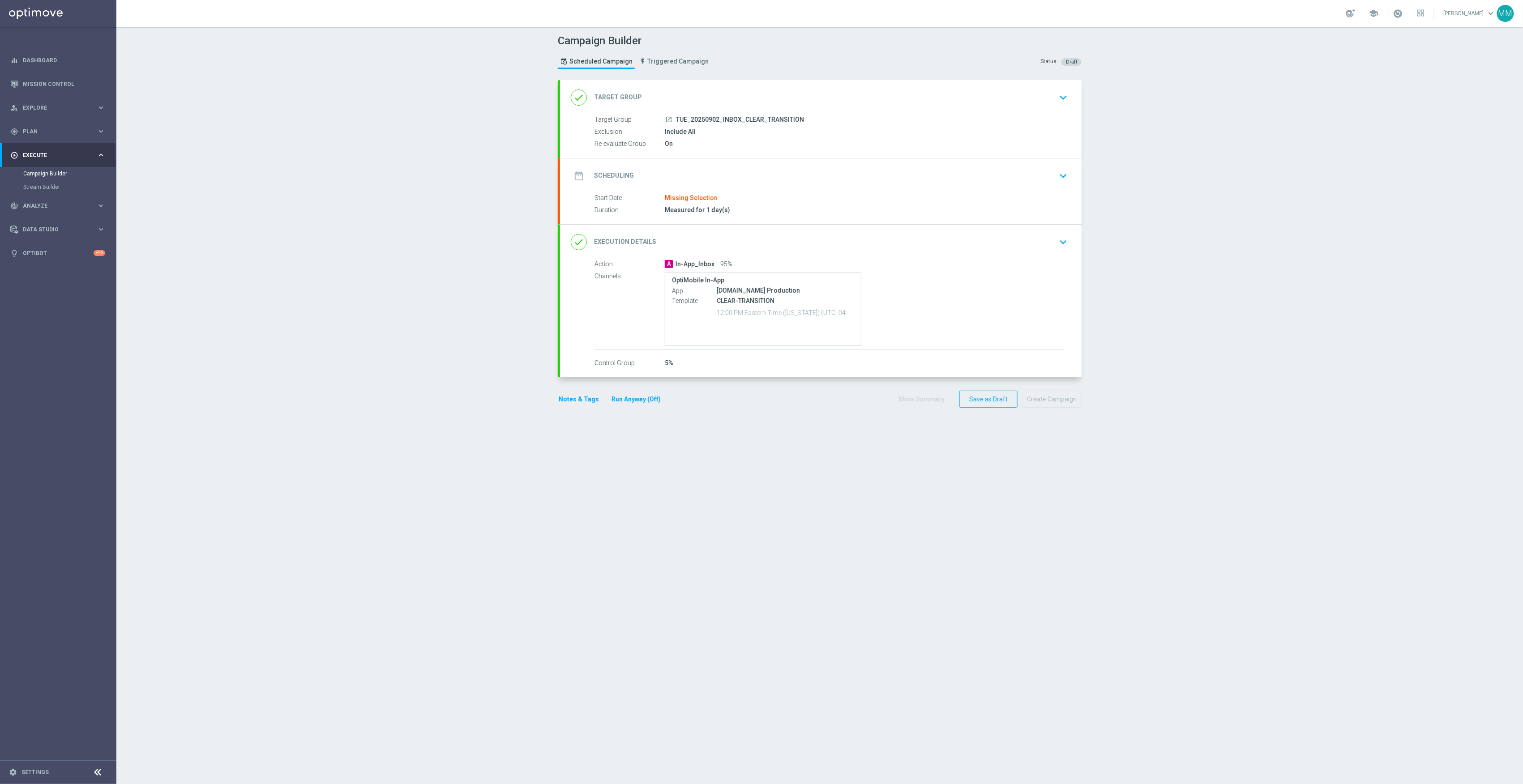
click at [764, 110] on div "done Target Group keyboard_arrow_down" at bounding box center [821, 98] width 521 height 35
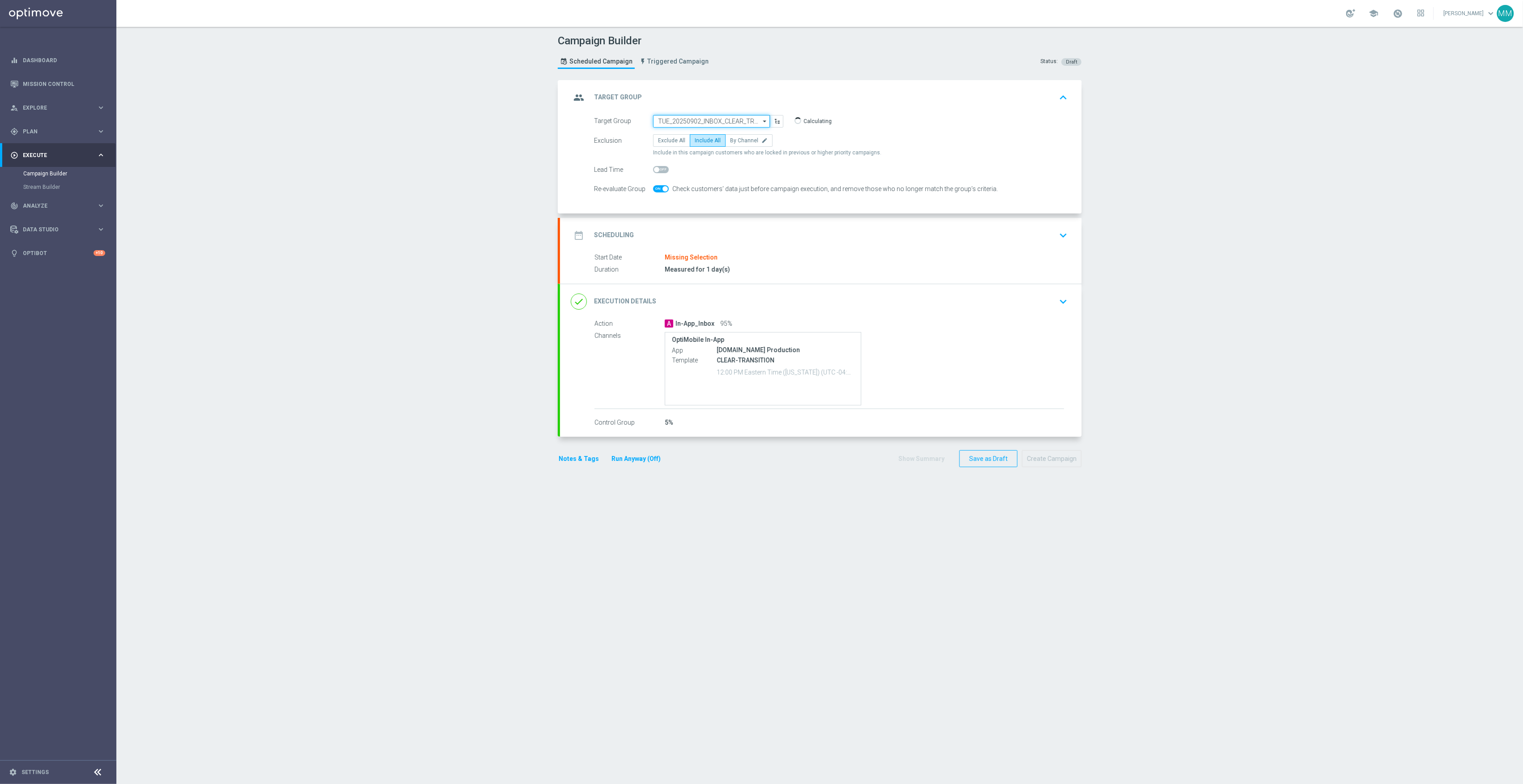
click at [688, 120] on input "TUE_20250902_INBOX_CLEAR_TRANSITION" at bounding box center [711, 121] width 117 height 12
click at [713, 132] on div "SUN_20250914_INBOX_PRINT" at bounding box center [694, 134] width 73 height 8
type input "SUN_20250914_INBOX_PRINT"
click at [731, 243] on div "date_range Scheduling keyboard_arrow_down" at bounding box center [821, 234] width 500 height 17
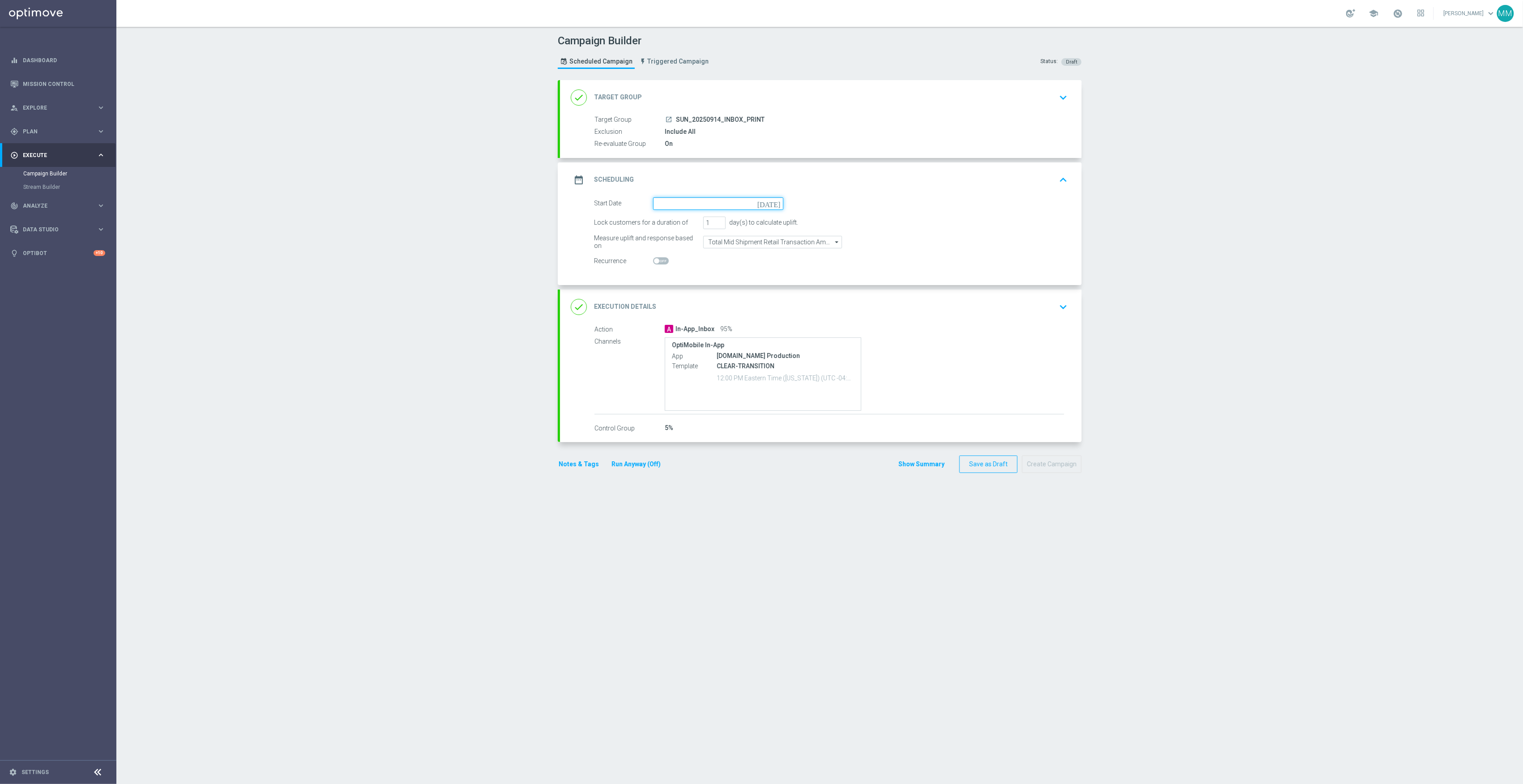
click at [703, 207] on input at bounding box center [718, 203] width 130 height 12
click at [764, 271] on span "14" at bounding box center [771, 268] width 14 height 14
type input "[DATE]"
click at [1018, 306] on div "done Execution Details keyboard_arrow_down" at bounding box center [821, 306] width 500 height 17
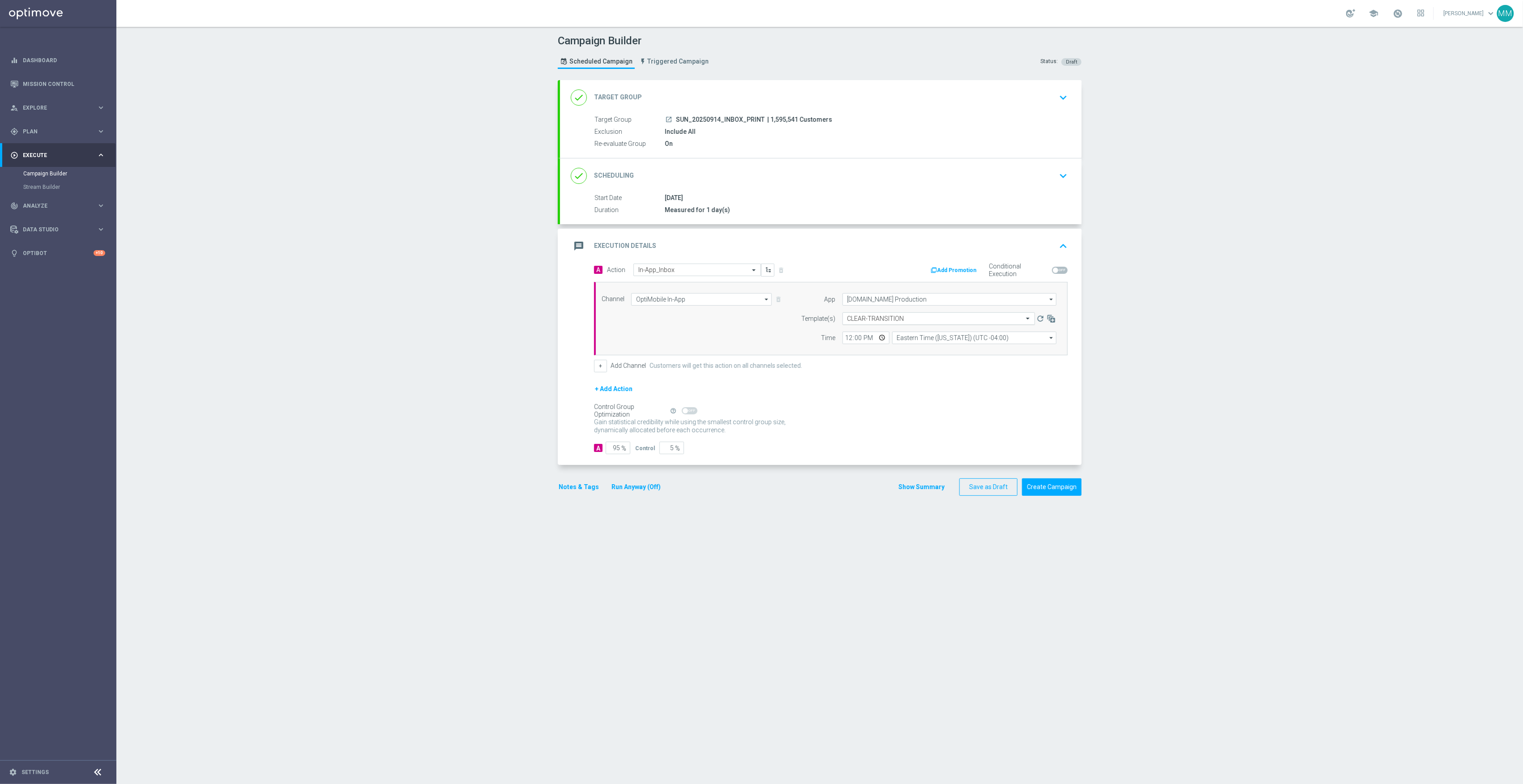
click at [884, 319] on input "text" at bounding box center [930, 319] width 165 height 8
click at [883, 332] on div "9.14 L1 Print" at bounding box center [939, 332] width 182 height 14
type input "9.14"
click at [1055, 491] on button "Create Campaign" at bounding box center [1052, 487] width 59 height 17
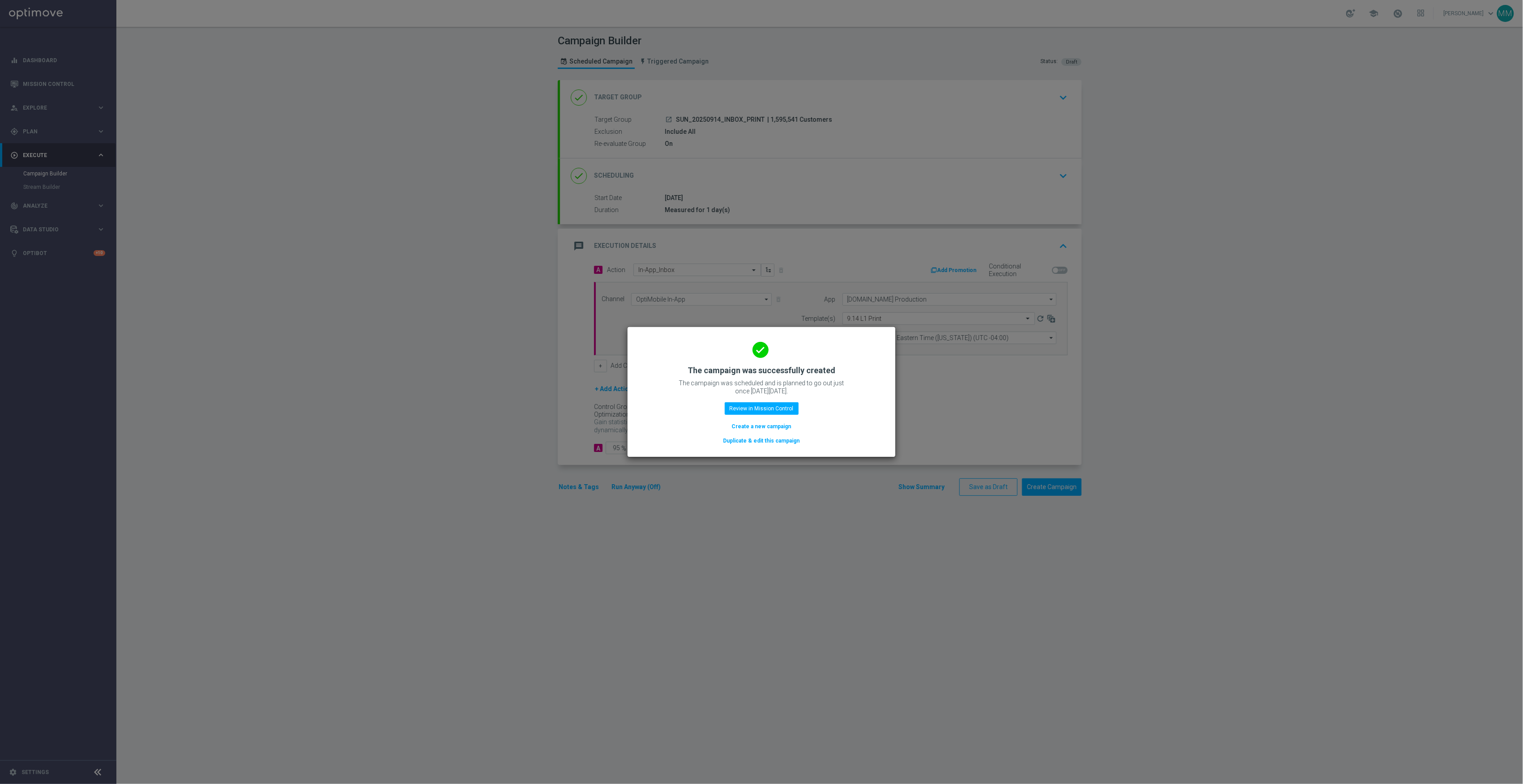
click at [953, 597] on modal-container "done The campaign was successfully created The campaign was scheduled and is pl…" at bounding box center [761, 392] width 1523 height 784
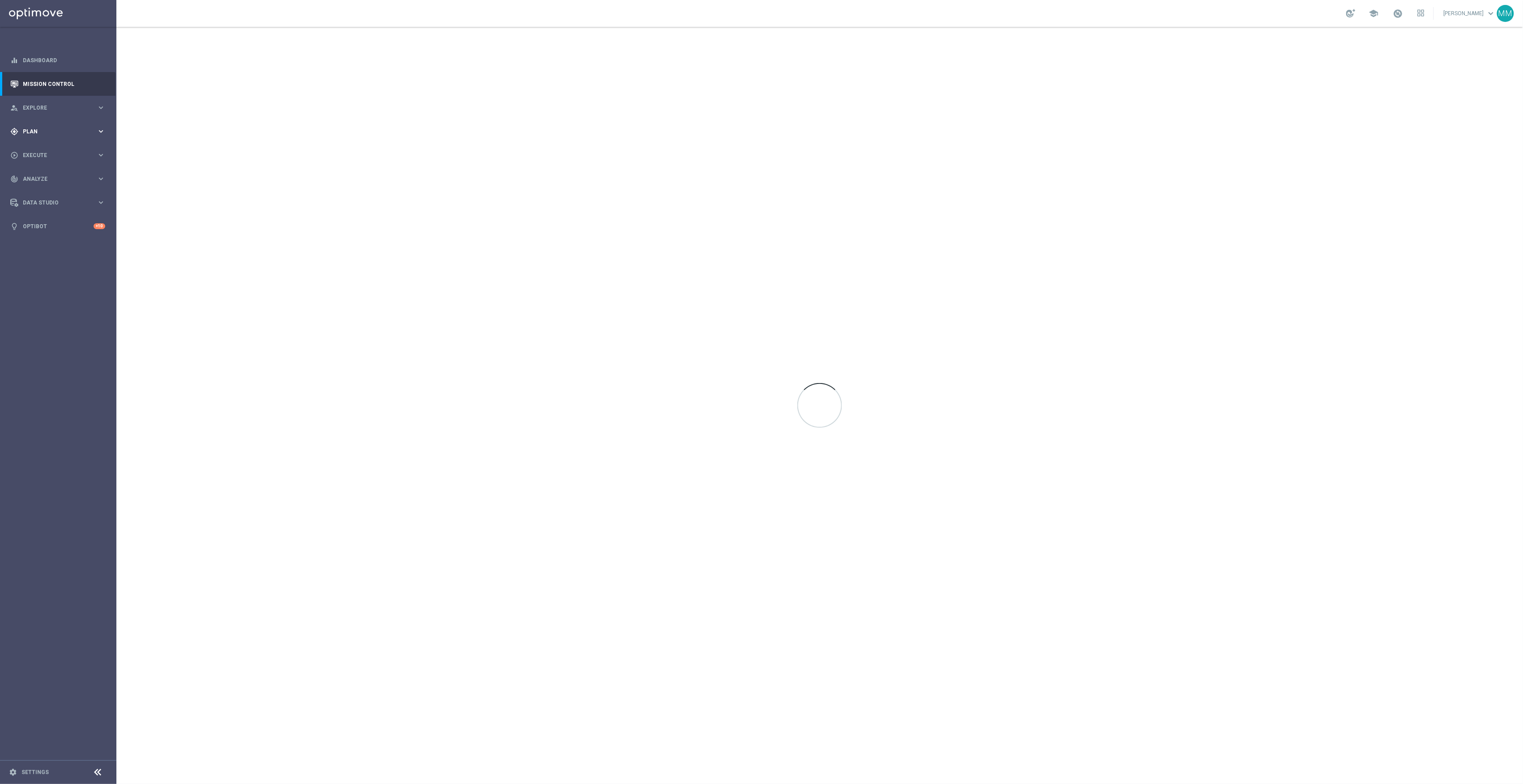
drag, startPoint x: 67, startPoint y: 132, endPoint x: 87, endPoint y: 140, distance: 21.5
click at [67, 132] on span "Plan" at bounding box center [60, 131] width 74 height 5
drag, startPoint x: 58, startPoint y: 174, endPoint x: 114, endPoint y: 197, distance: 60.5
click at [58, 174] on span "Templates" at bounding box center [56, 177] width 64 height 5
click at [62, 202] on link "OptiMobile In-App" at bounding box center [60, 203] width 65 height 7
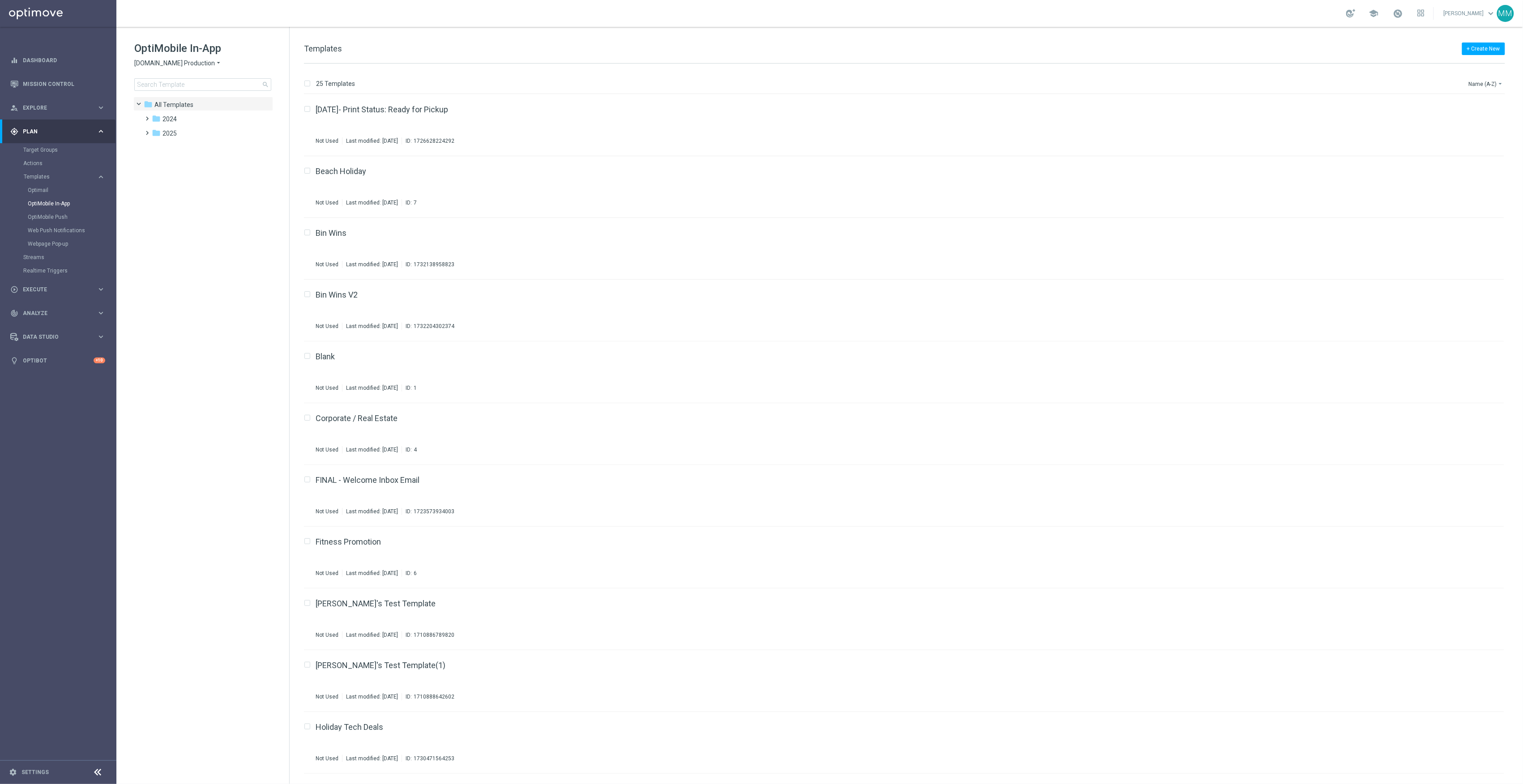
drag, startPoint x: 183, startPoint y: 139, endPoint x: 222, endPoint y: 172, distance: 51.1
click at [183, 139] on div "folder 2025 more_vert" at bounding box center [207, 132] width 132 height 14
click at [180, 133] on div "folder 2025" at bounding box center [204, 133] width 103 height 10
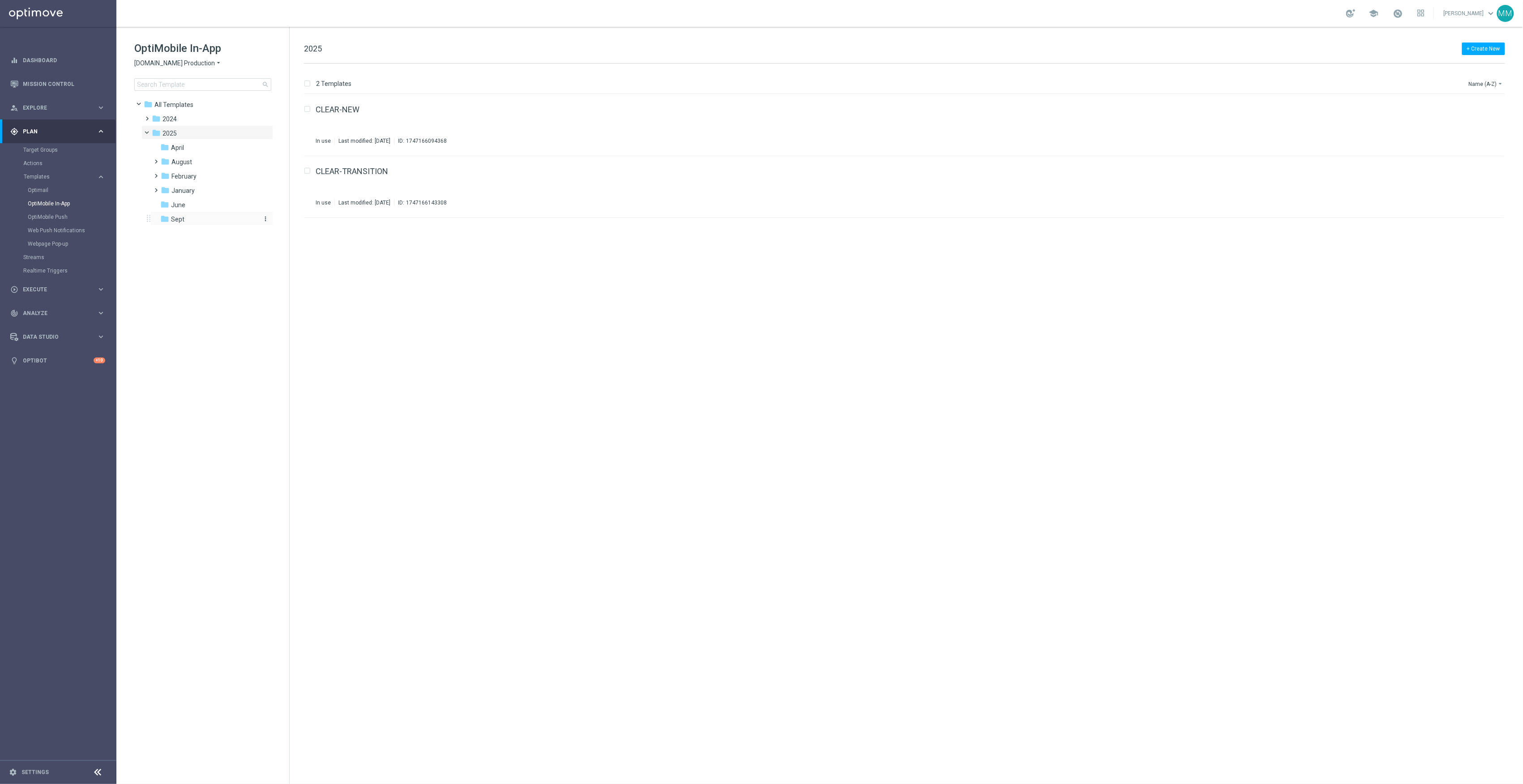
click at [206, 217] on div "folder Sept" at bounding box center [208, 219] width 96 height 10
click at [340, 109] on link "9.14 L1 Print" at bounding box center [337, 109] width 44 height 8
